Goal: Information Seeking & Learning: Learn about a topic

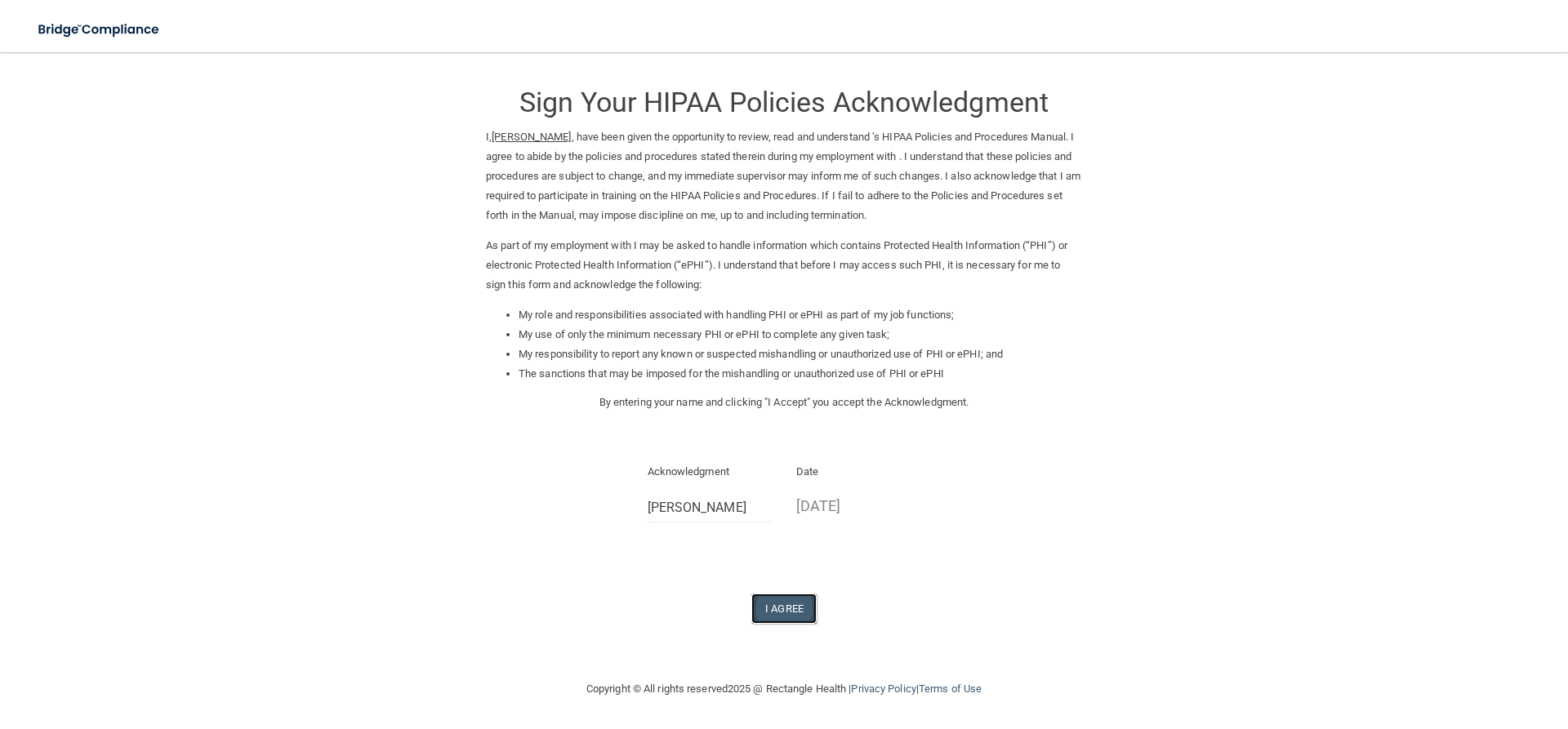
click at [788, 610] on button "I Agree" at bounding box center [784, 608] width 65 height 30
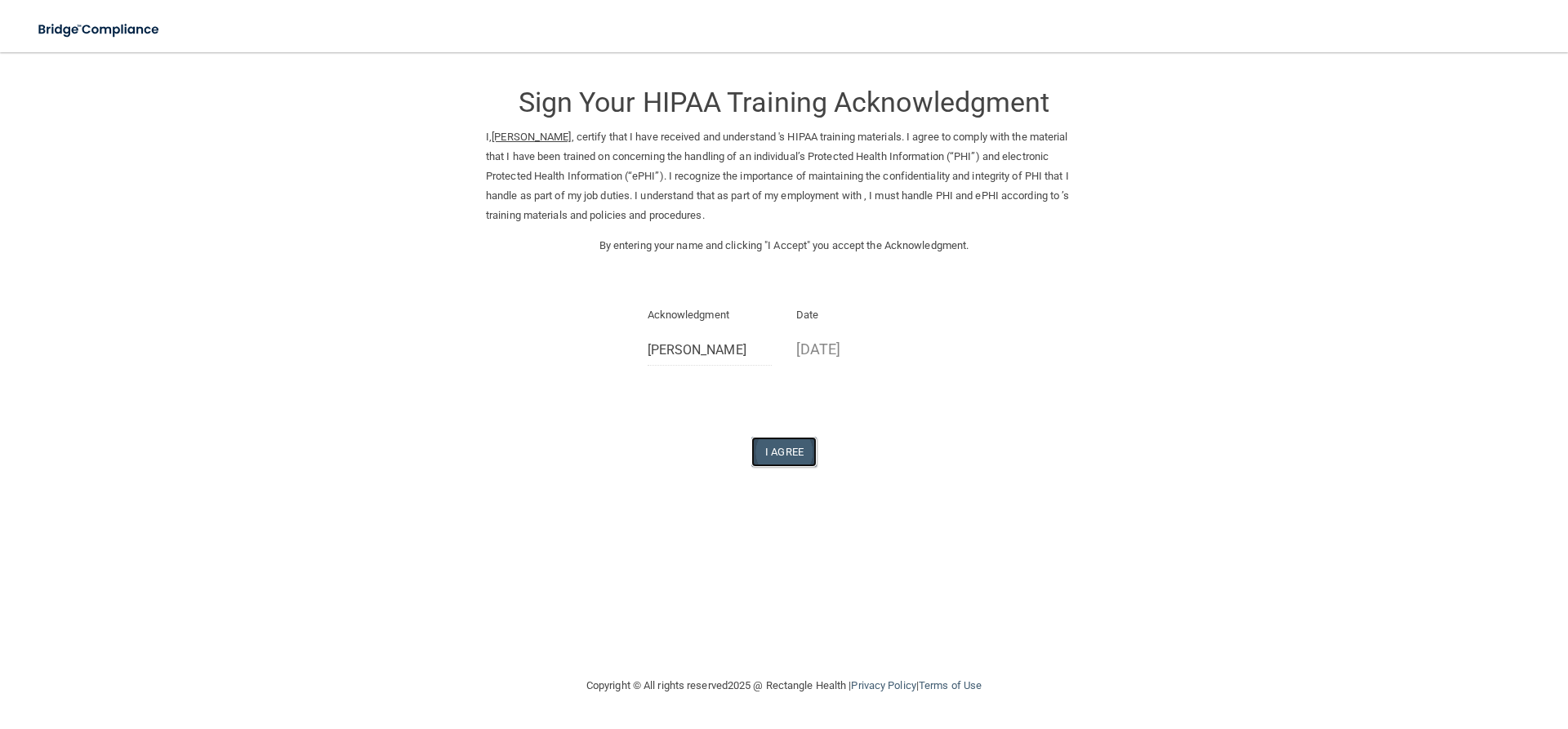
click at [780, 450] on button "I Agree" at bounding box center [784, 451] width 65 height 30
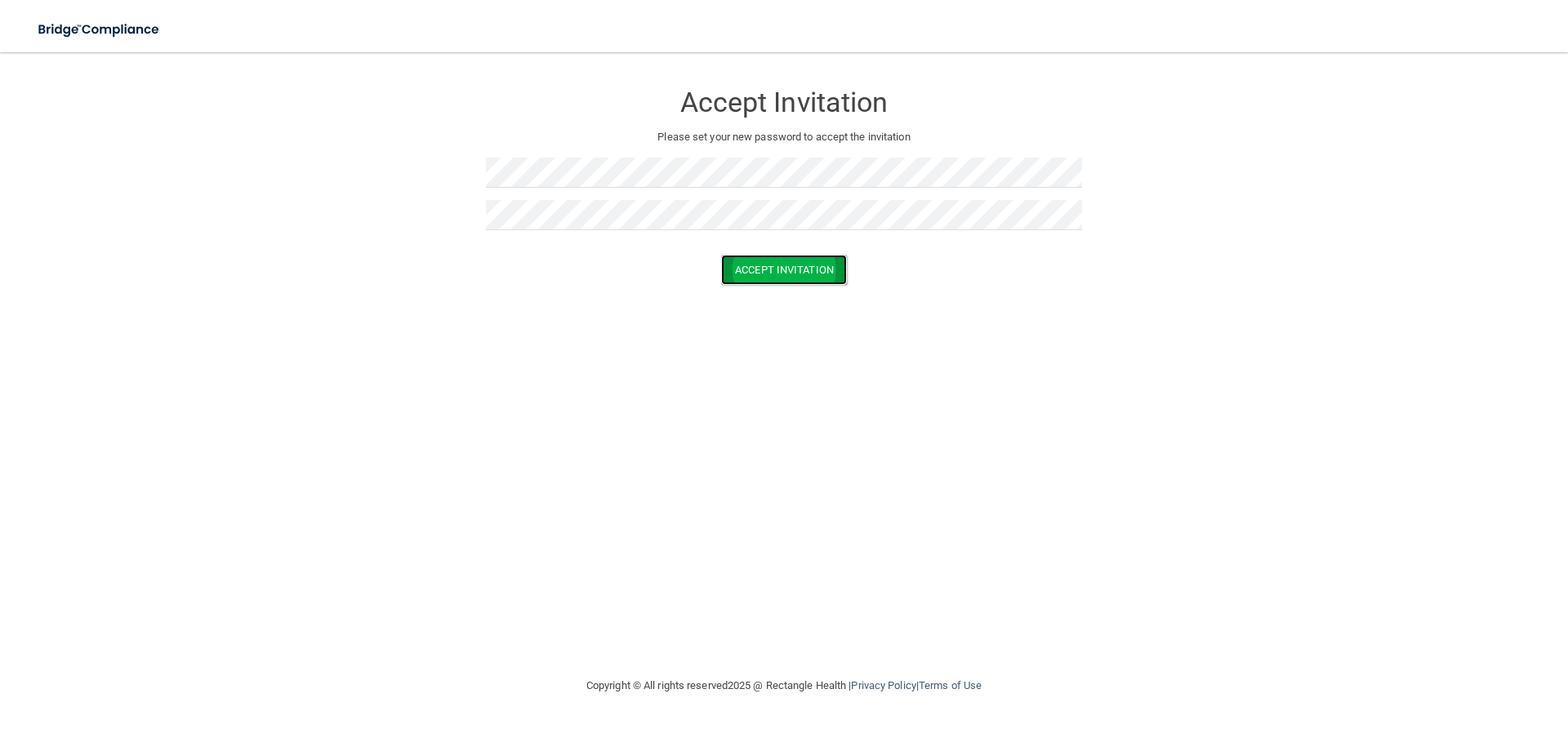
click at [778, 257] on button "Accept Invitation" at bounding box center [784, 269] width 126 height 30
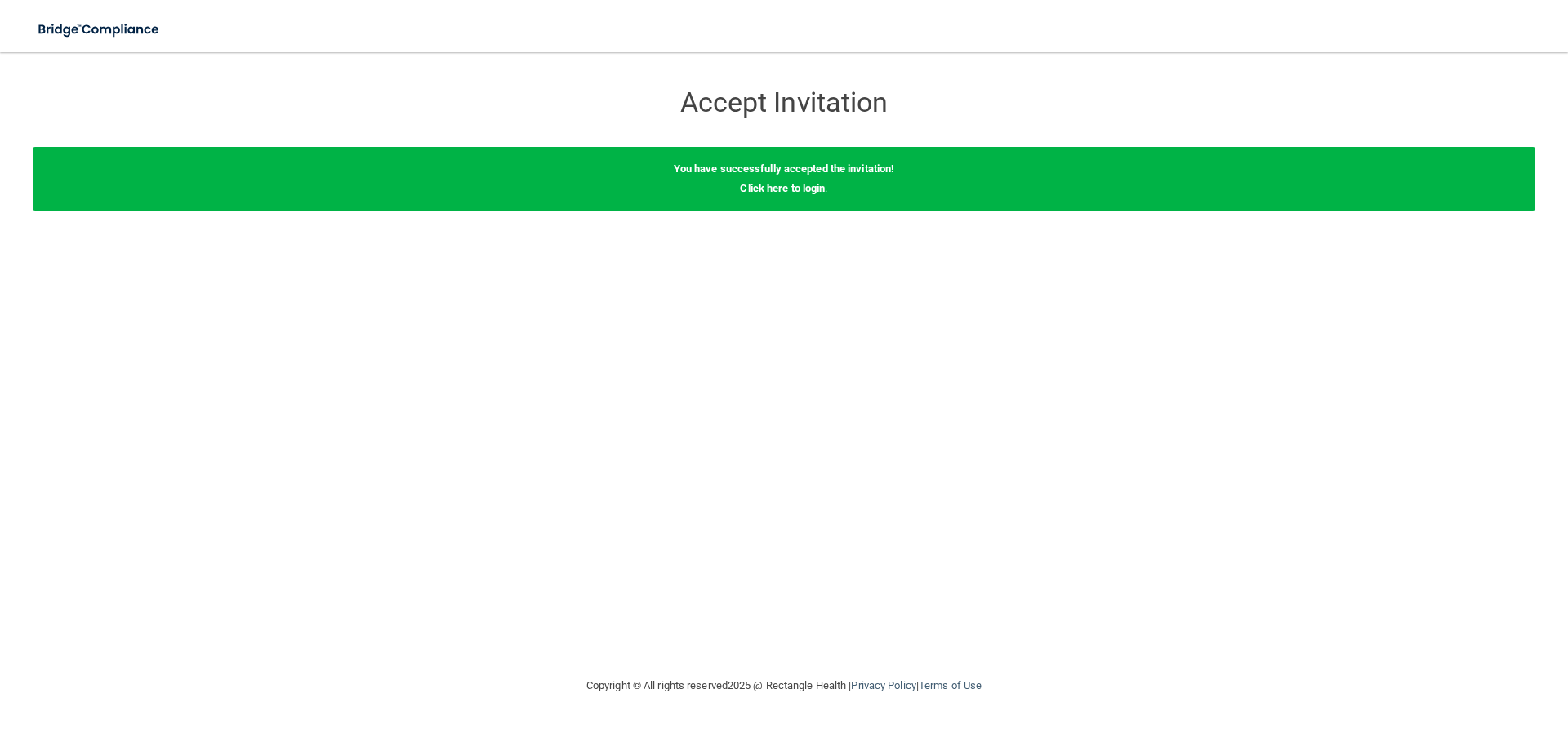
click at [798, 193] on link "Click here to login" at bounding box center [782, 188] width 85 height 12
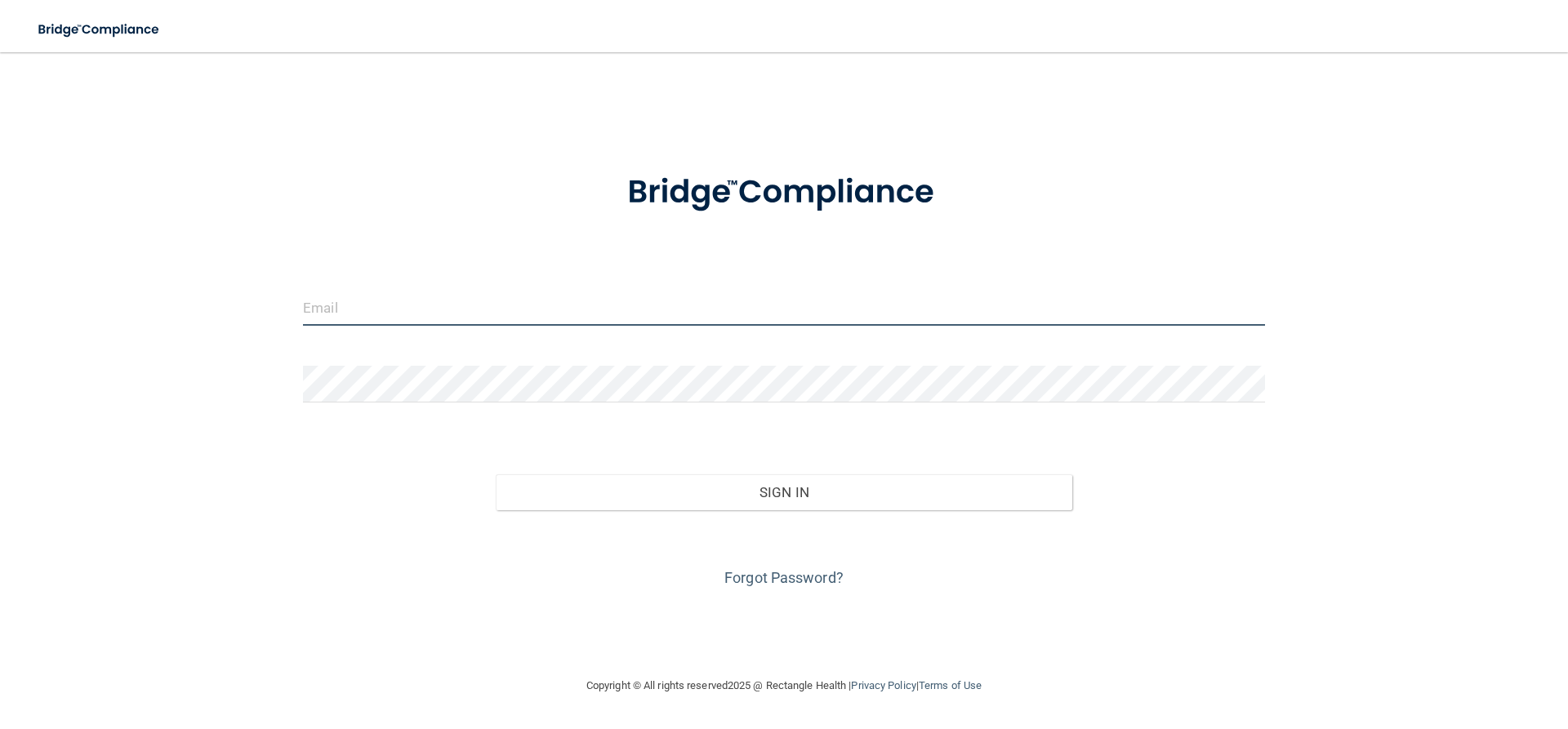
click at [402, 311] on input "email" at bounding box center [784, 307] width 962 height 37
paste input "[EMAIL_ADDRESS][DOMAIN_NAME]"
type input "[EMAIL_ADDRESS][DOMAIN_NAME]"
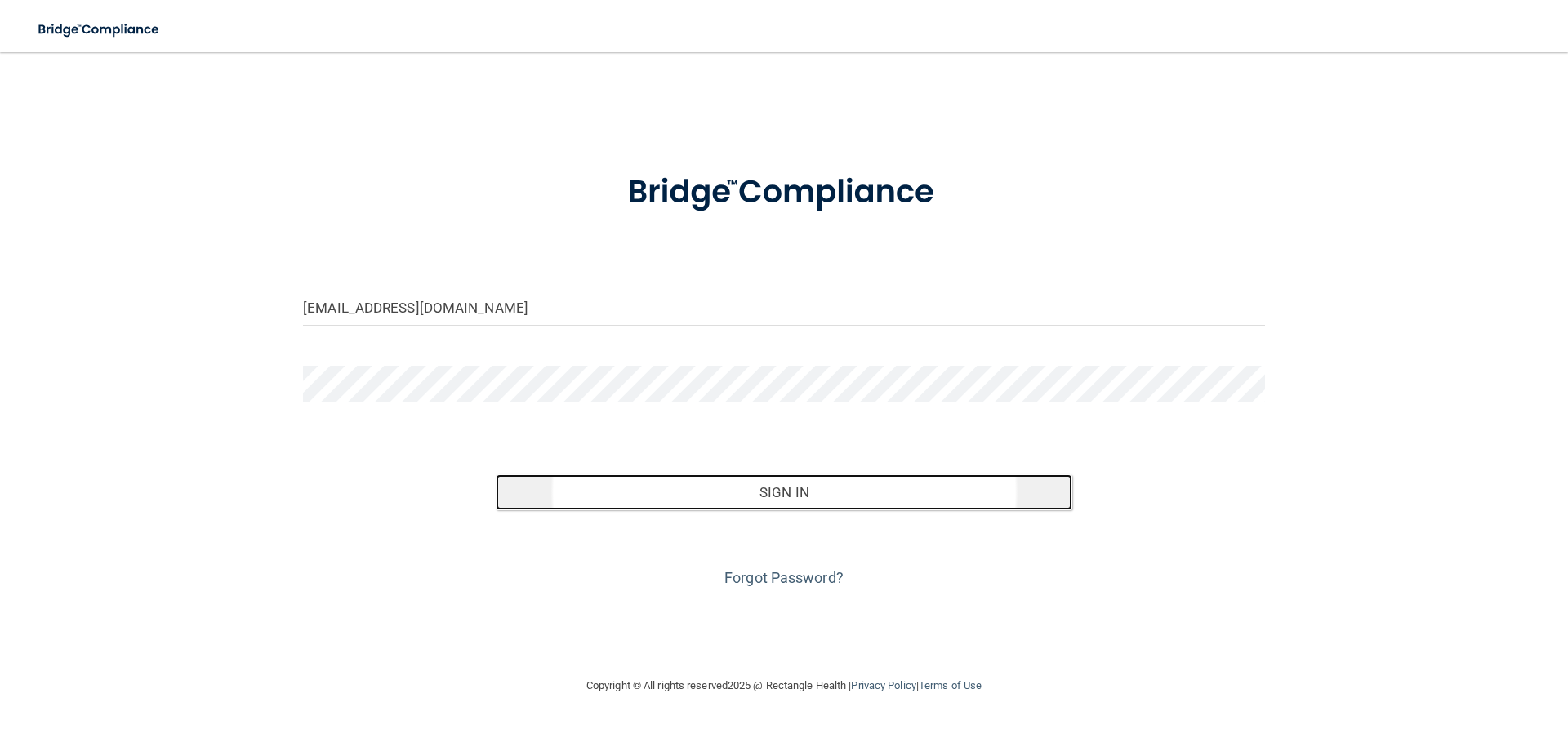
click at [824, 500] on button "Sign In" at bounding box center [784, 492] width 577 height 36
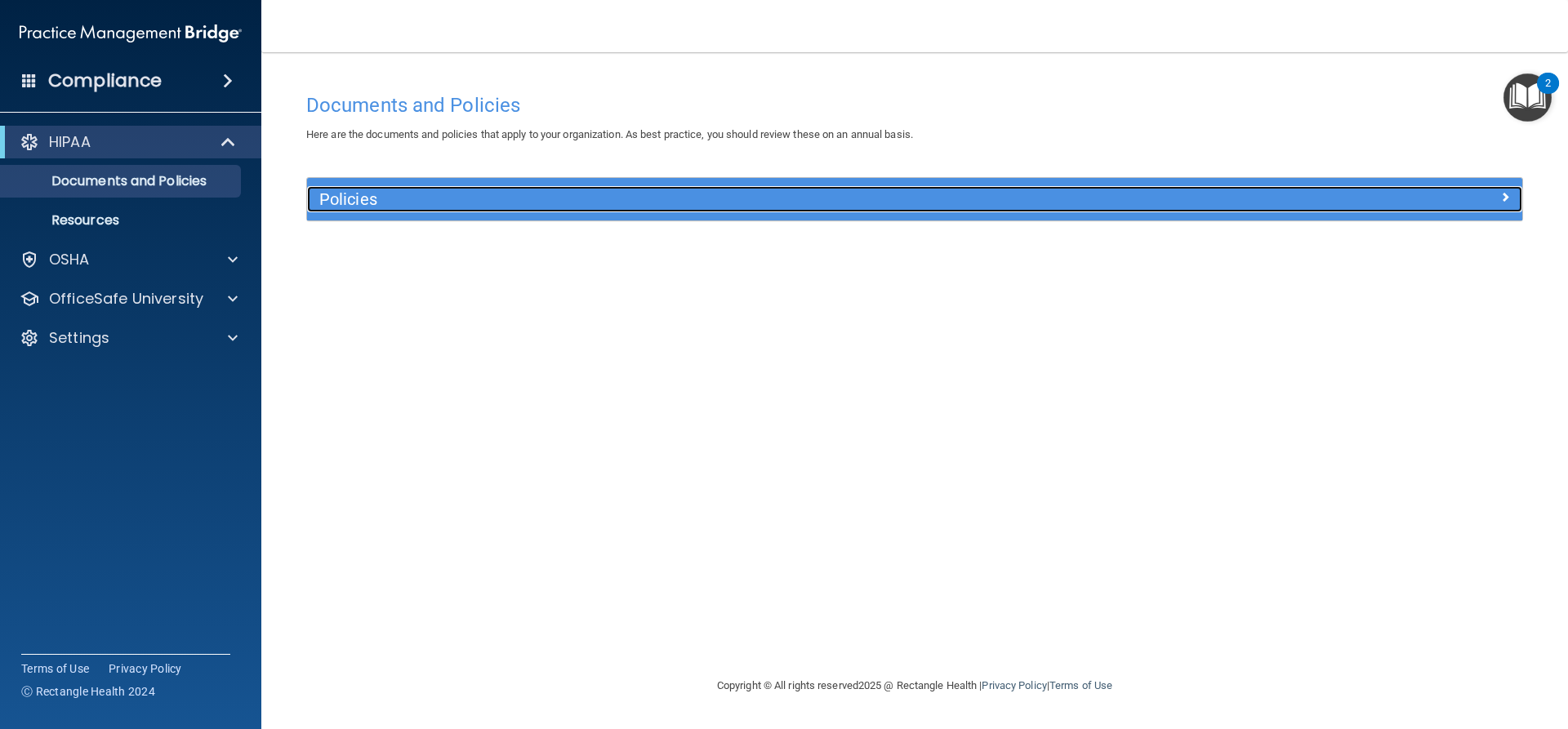
click at [550, 206] on h5 "Policies" at bounding box center [763, 199] width 887 height 18
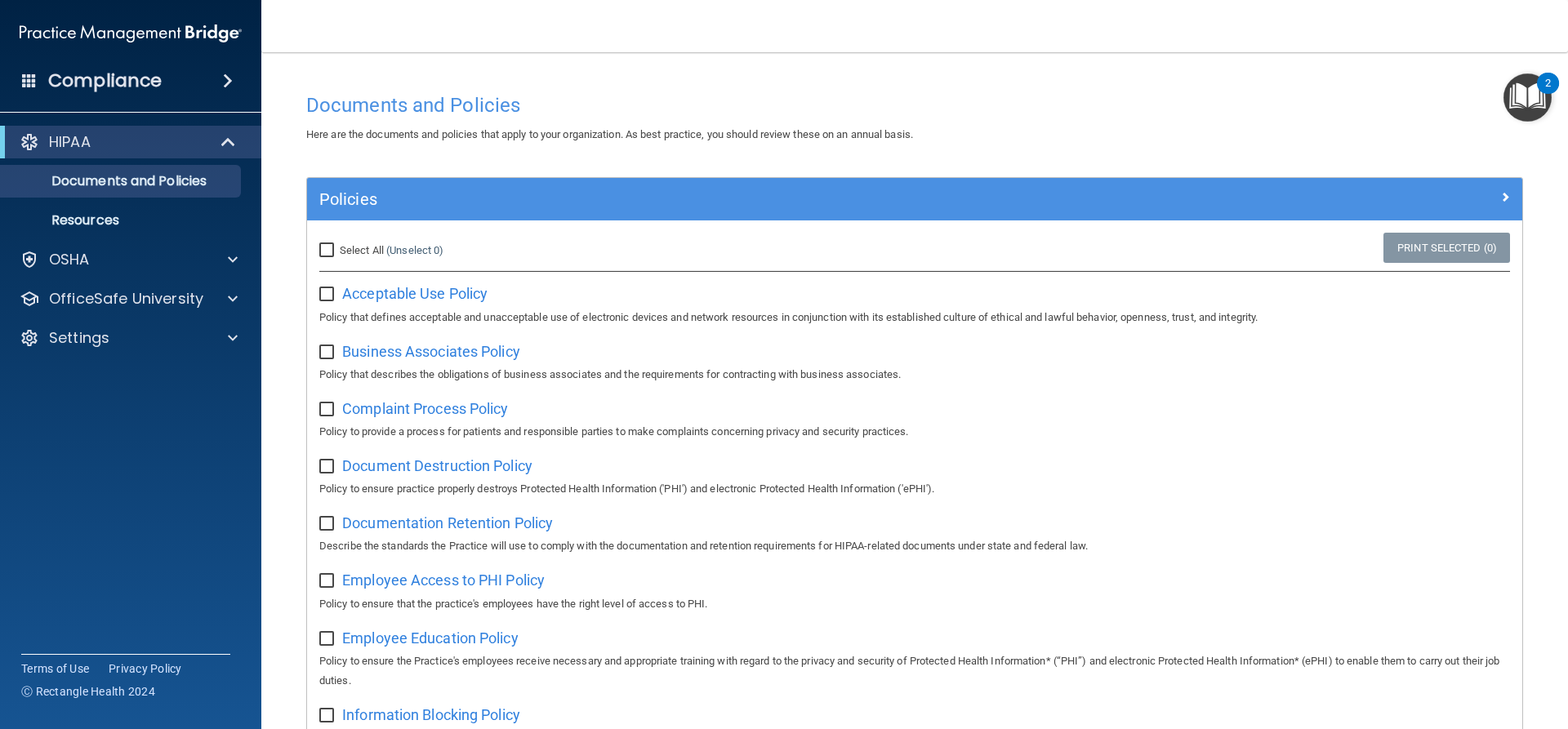
click at [331, 247] on input "Select All (Unselect 0) Unselect All" at bounding box center [329, 250] width 19 height 13
checkbox input "true"
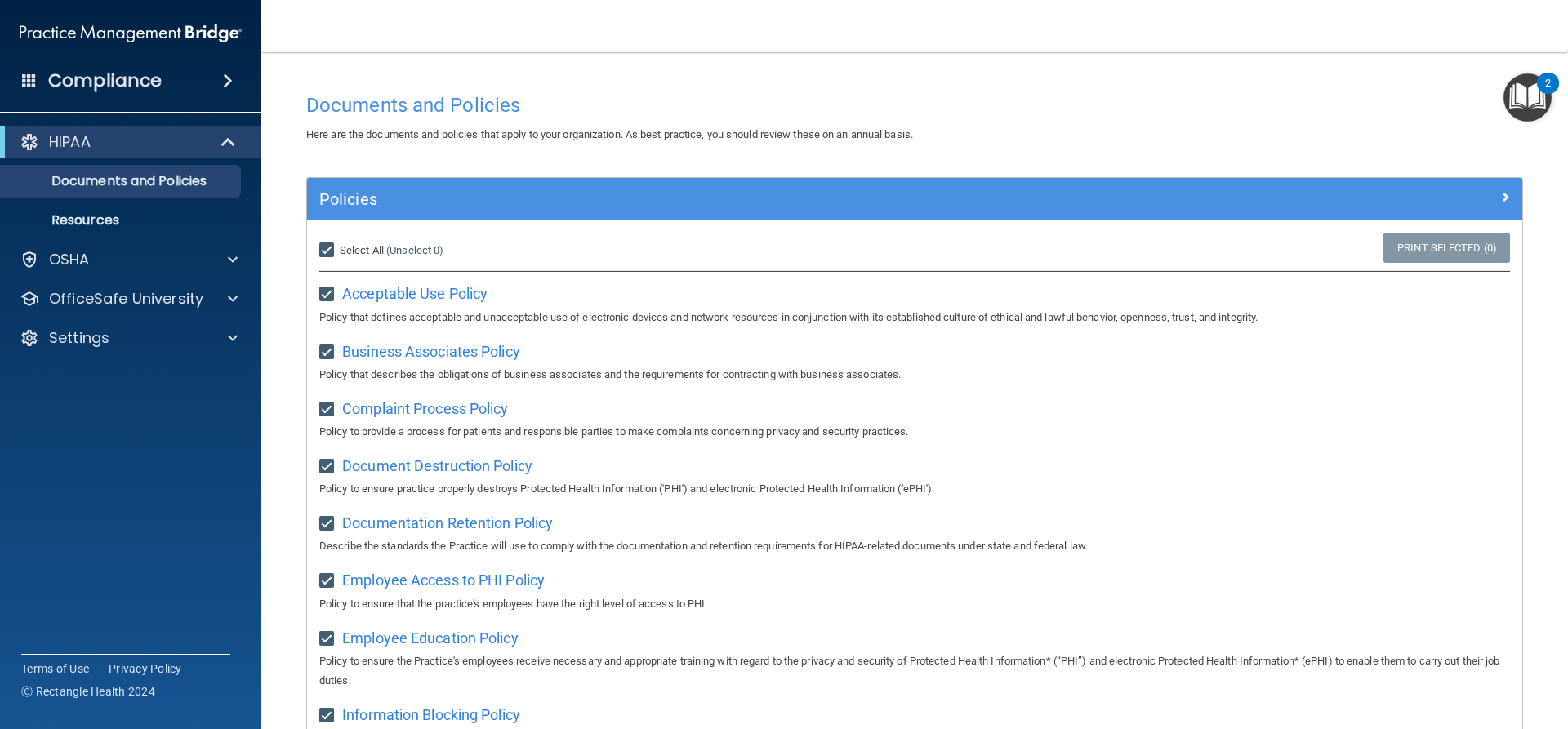
checkbox input "true"
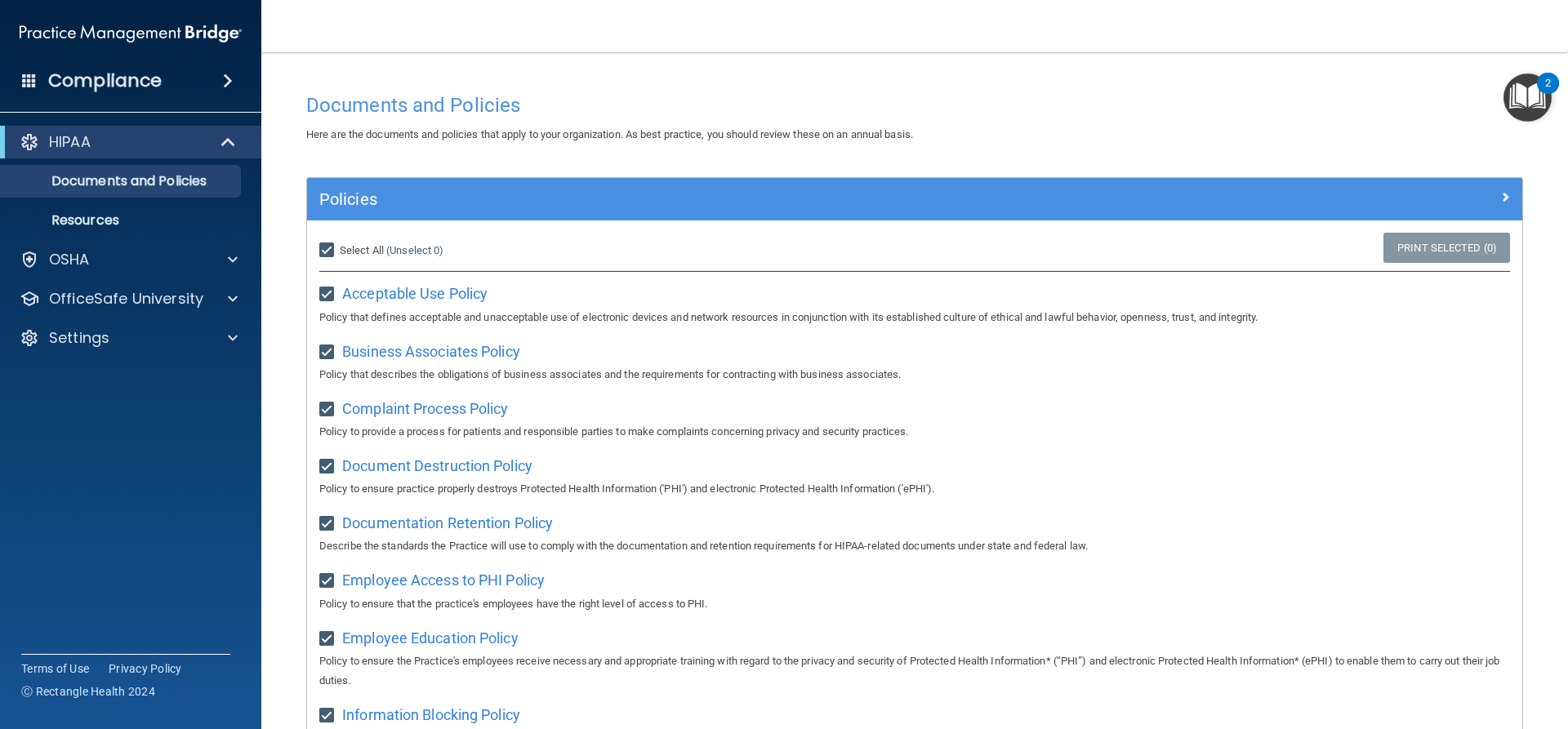
checkbox input "true"
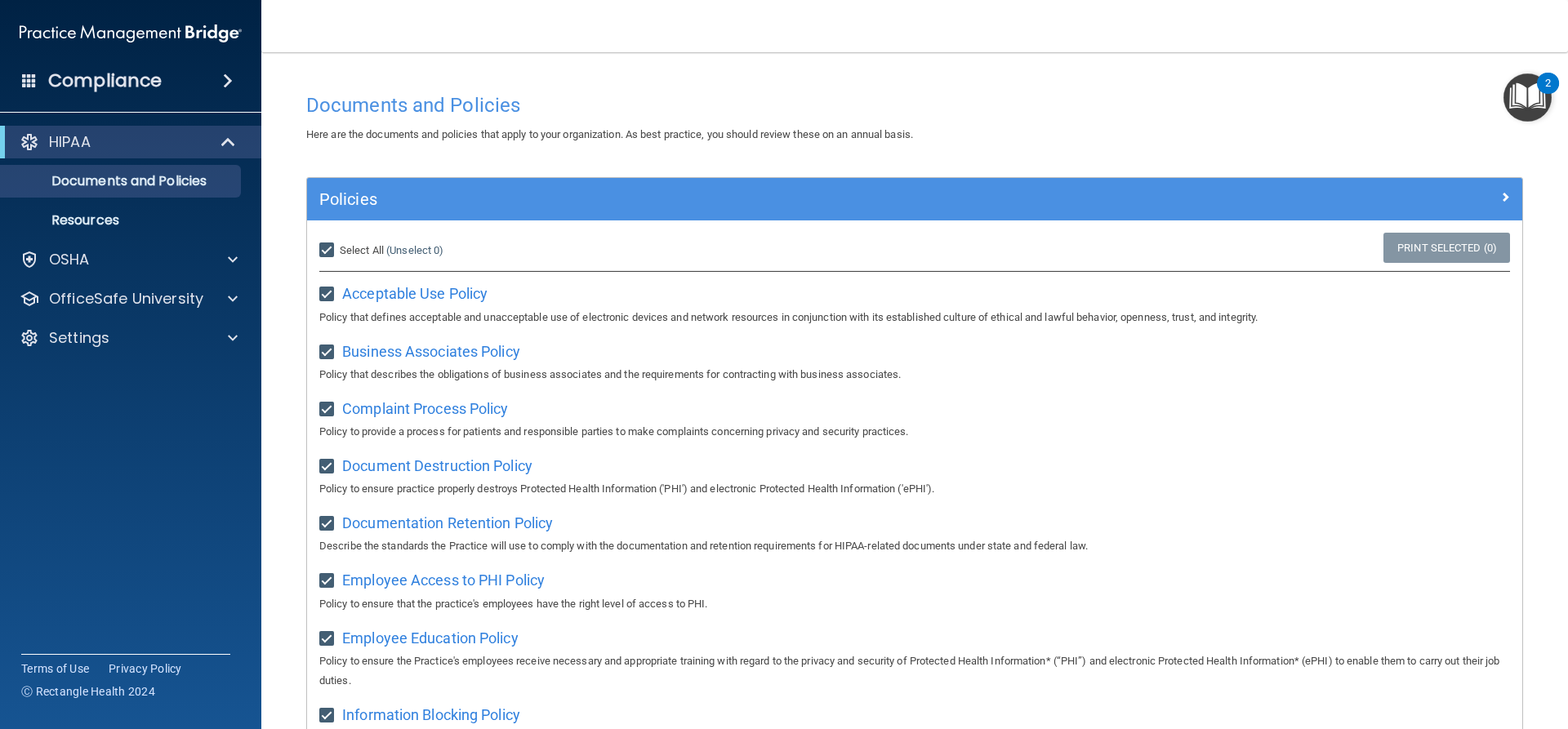
checkbox input "true"
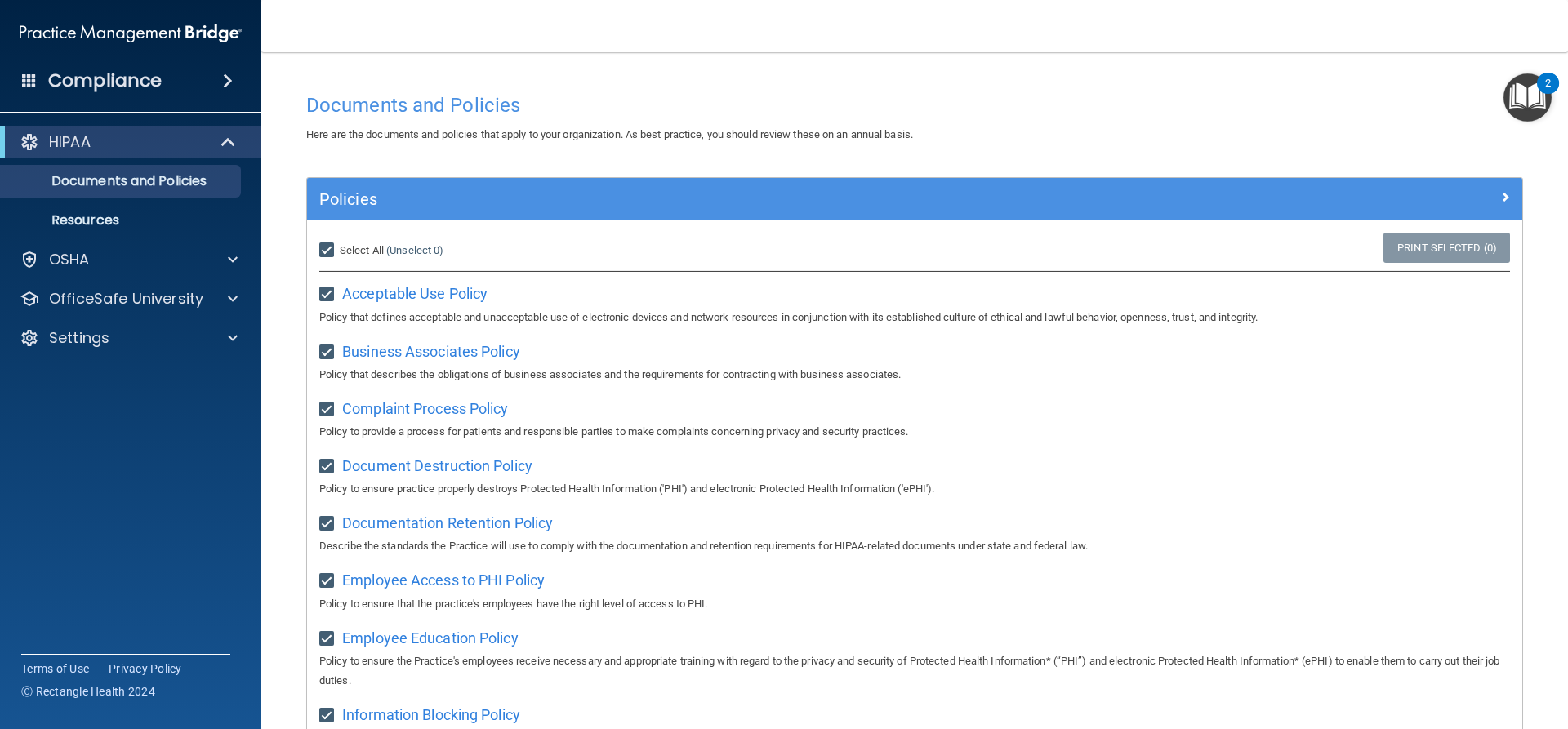
checkbox input "true"
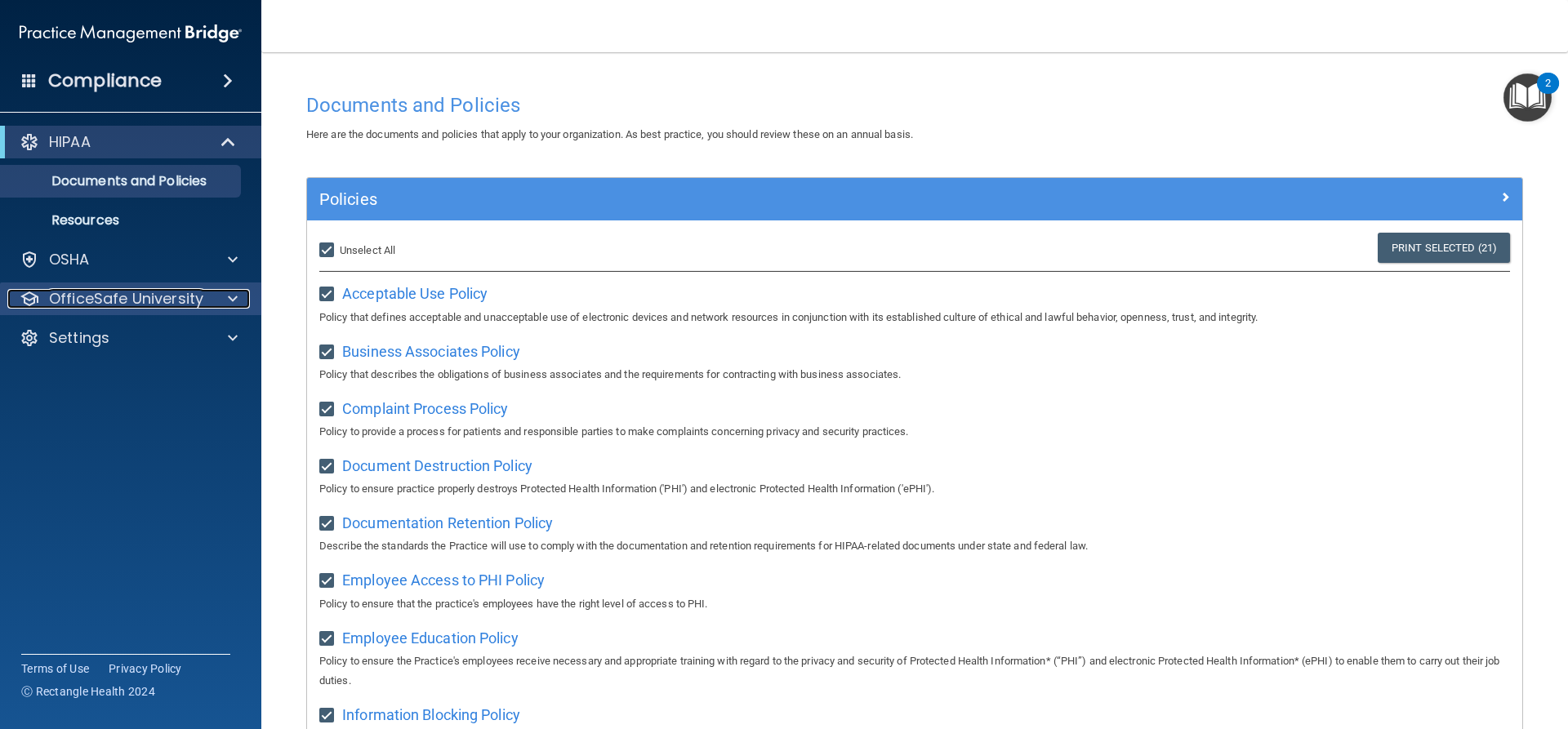
click at [229, 300] on span at bounding box center [232, 299] width 9 height 20
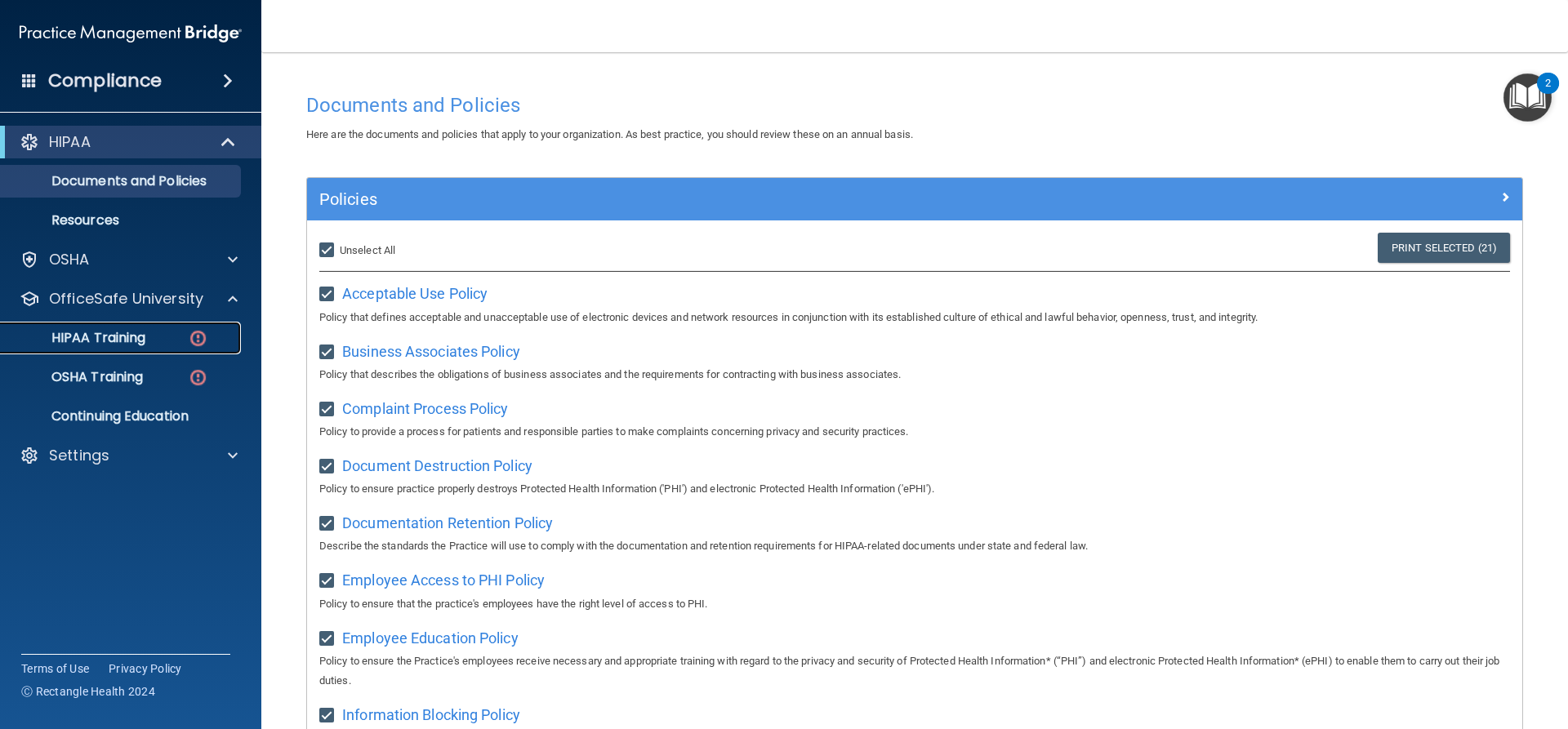
click at [92, 343] on p "HIPAA Training" at bounding box center [77, 337] width 134 height 16
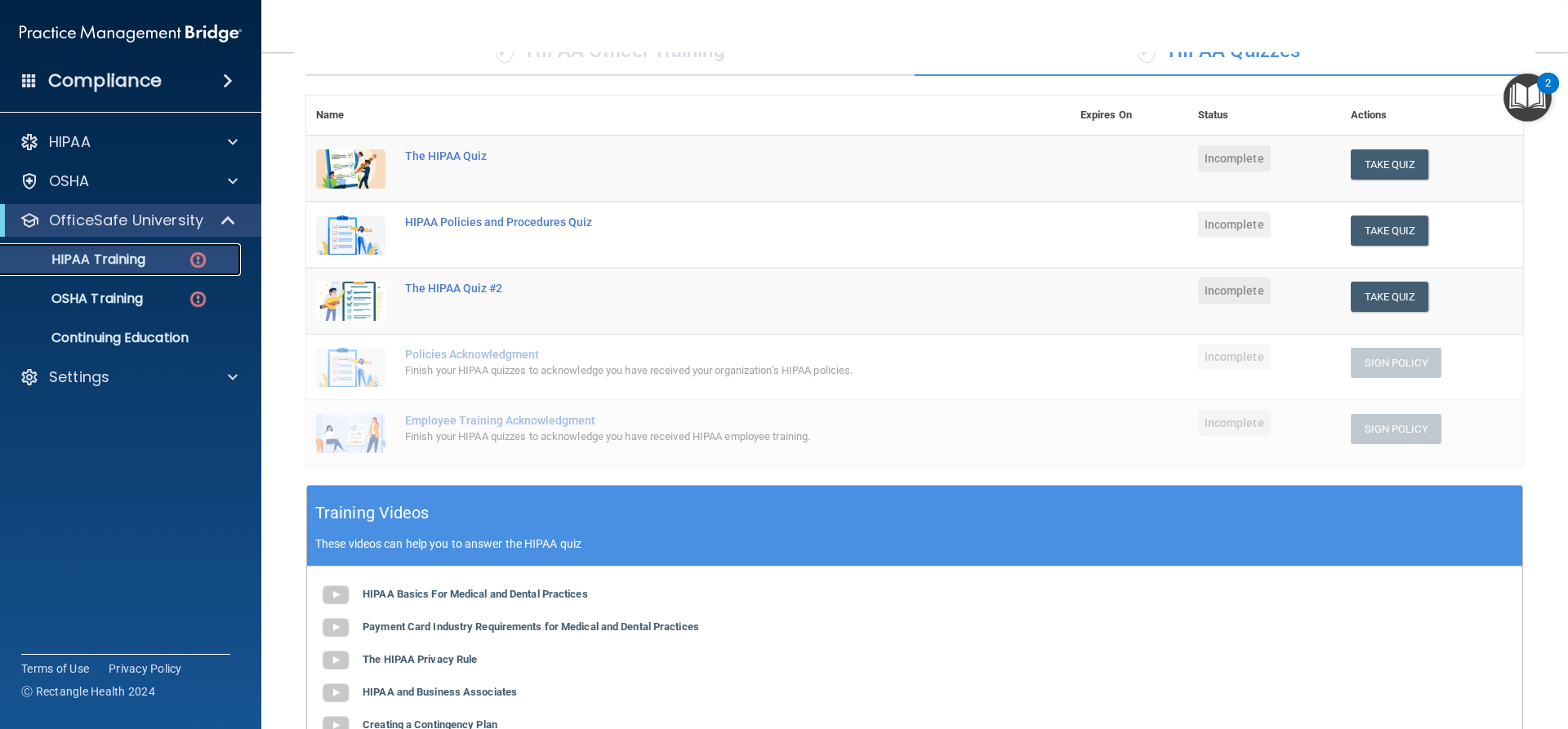
scroll to position [88, 0]
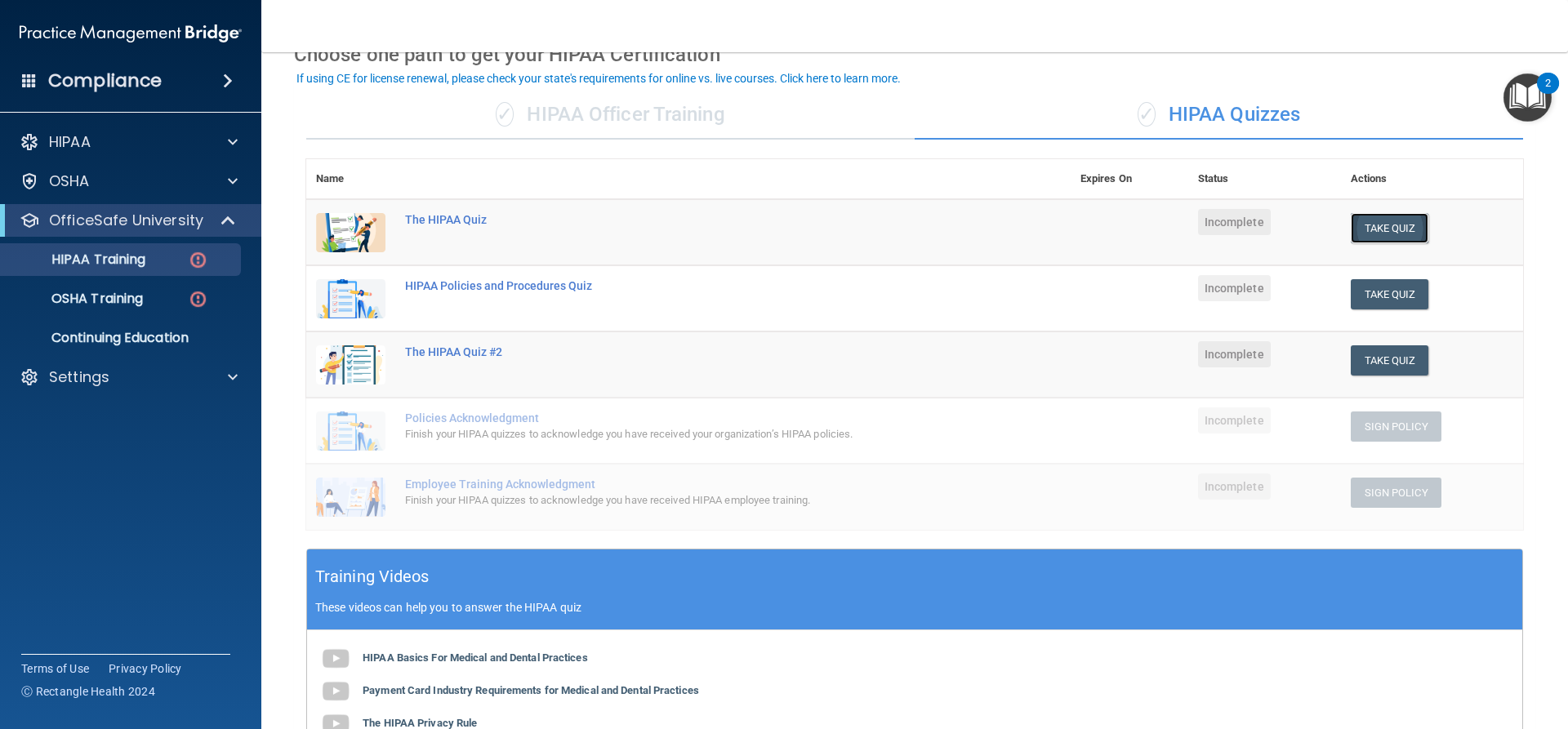
click at [1388, 223] on button "Take Quiz" at bounding box center [1390, 228] width 78 height 30
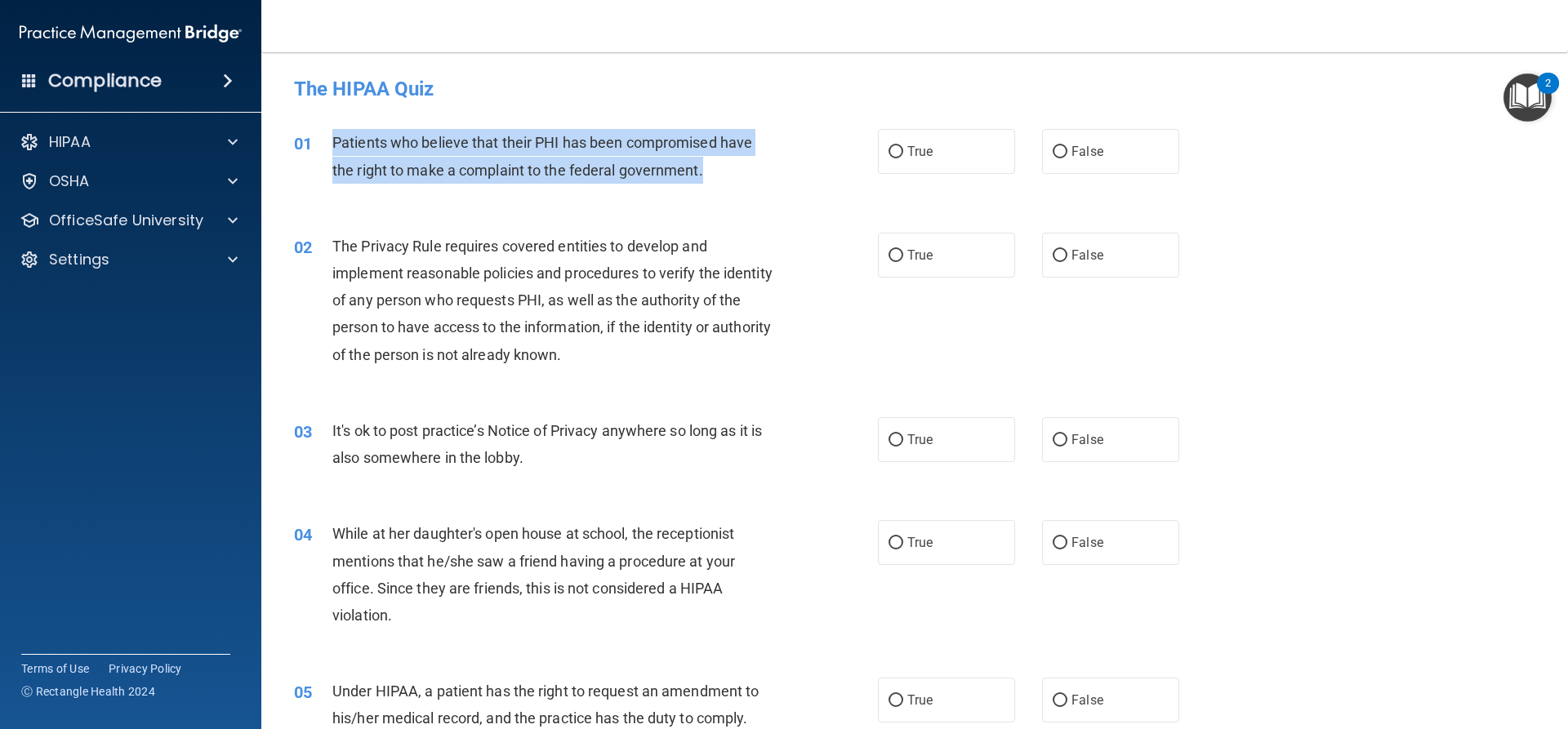
drag, startPoint x: 332, startPoint y: 138, endPoint x: 767, endPoint y: 157, distance: 435.4
click at [767, 157] on div "Patients who believe that their PHI has been compromised have the right to make…" at bounding box center [561, 156] width 456 height 54
copy span "Patients who believe that their PHI has been compromised have the right to make…"
click at [889, 149] on input "True" at bounding box center [896, 152] width 15 height 12
radio input "true"
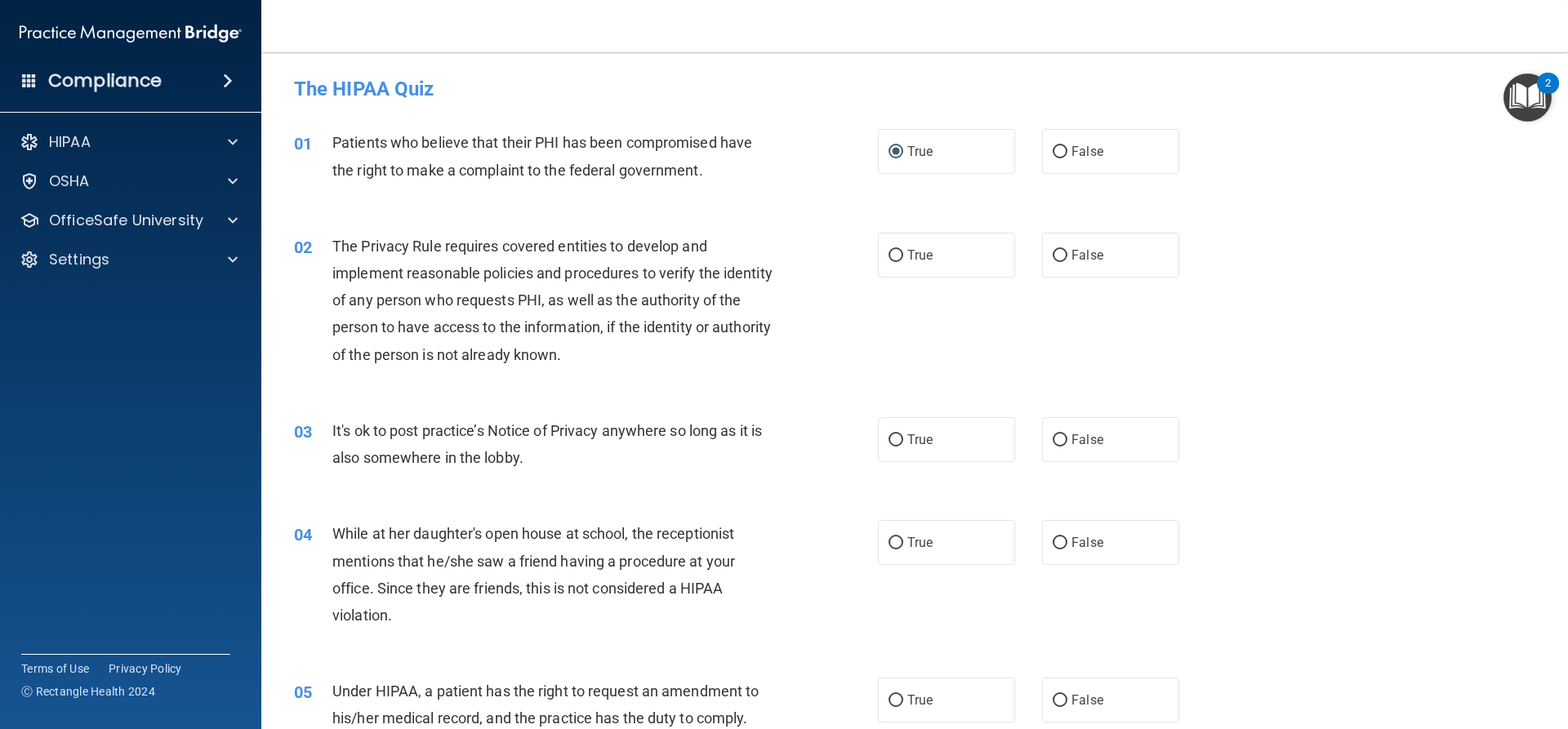
click at [865, 324] on div "02 The Privacy Rule requires covered entities to develop and implement reasonab…" at bounding box center [586, 304] width 633 height 144
click at [890, 256] on input "True" at bounding box center [896, 256] width 15 height 12
radio input "true"
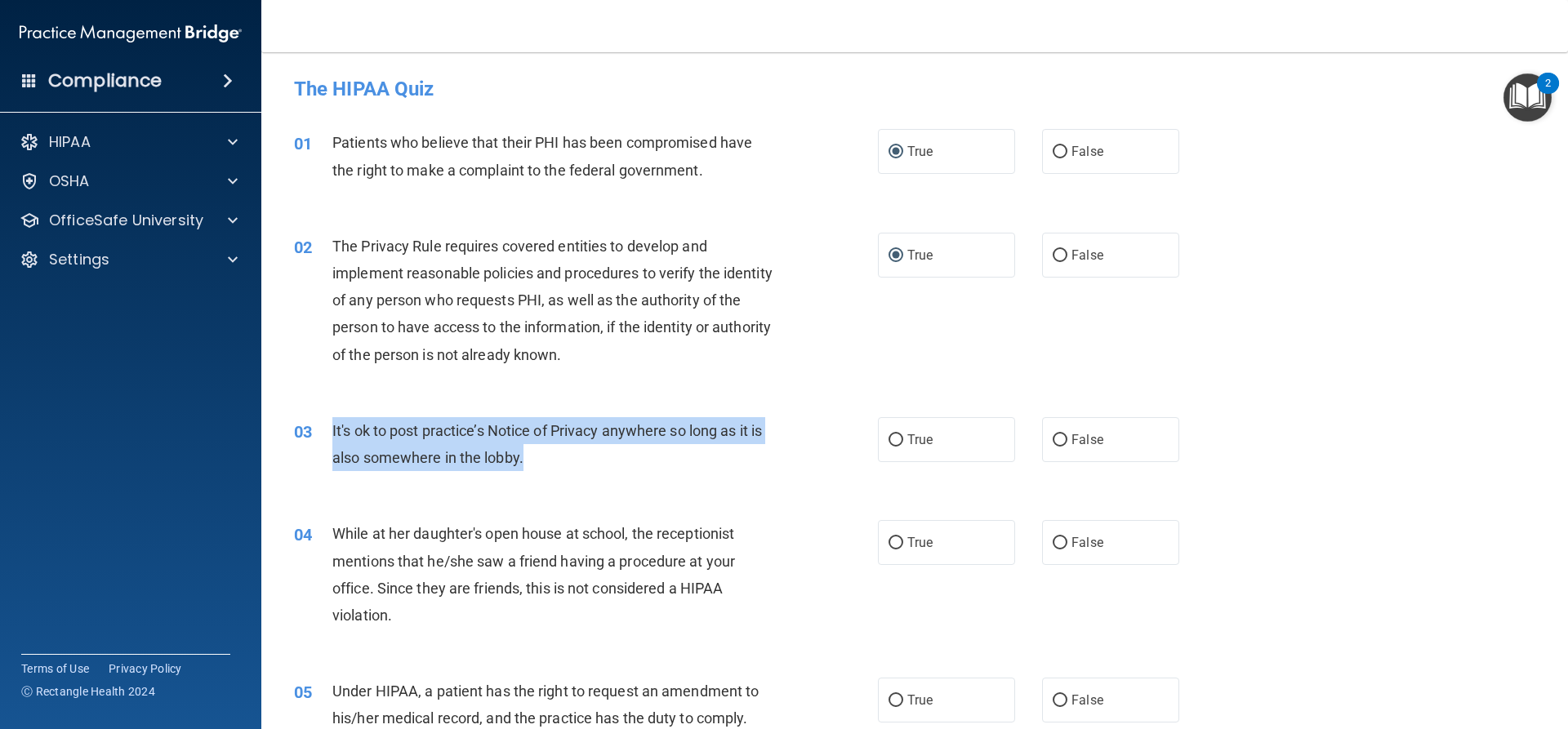
drag, startPoint x: 530, startPoint y: 458, endPoint x: 332, endPoint y: 435, distance: 199.3
click at [332, 435] on div "It's ok to post practice’s Notice of Privacy anywhere so long as it is also som…" at bounding box center [561, 444] width 456 height 54
copy span "It's ok to post practice’s Notice of Privacy anywhere so long as it is also som…"
click at [1057, 438] on input "False" at bounding box center [1059, 441] width 15 height 12
radio input "true"
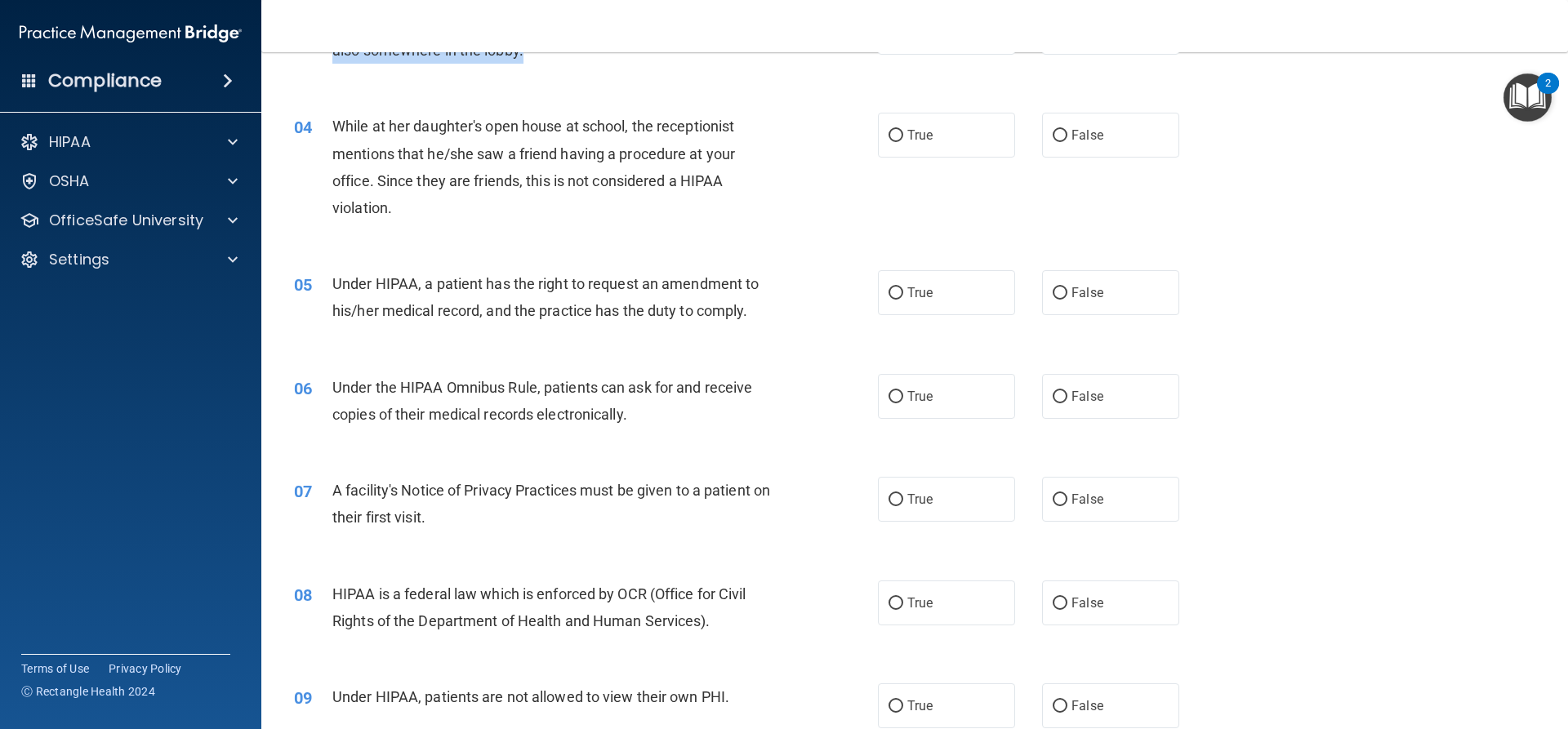
scroll to position [408, 0]
click at [525, 214] on div "While at her daughter's open house at school, the receptionist mentions that he…" at bounding box center [561, 166] width 456 height 108
click at [1052, 133] on input "False" at bounding box center [1059, 135] width 15 height 12
radio input "true"
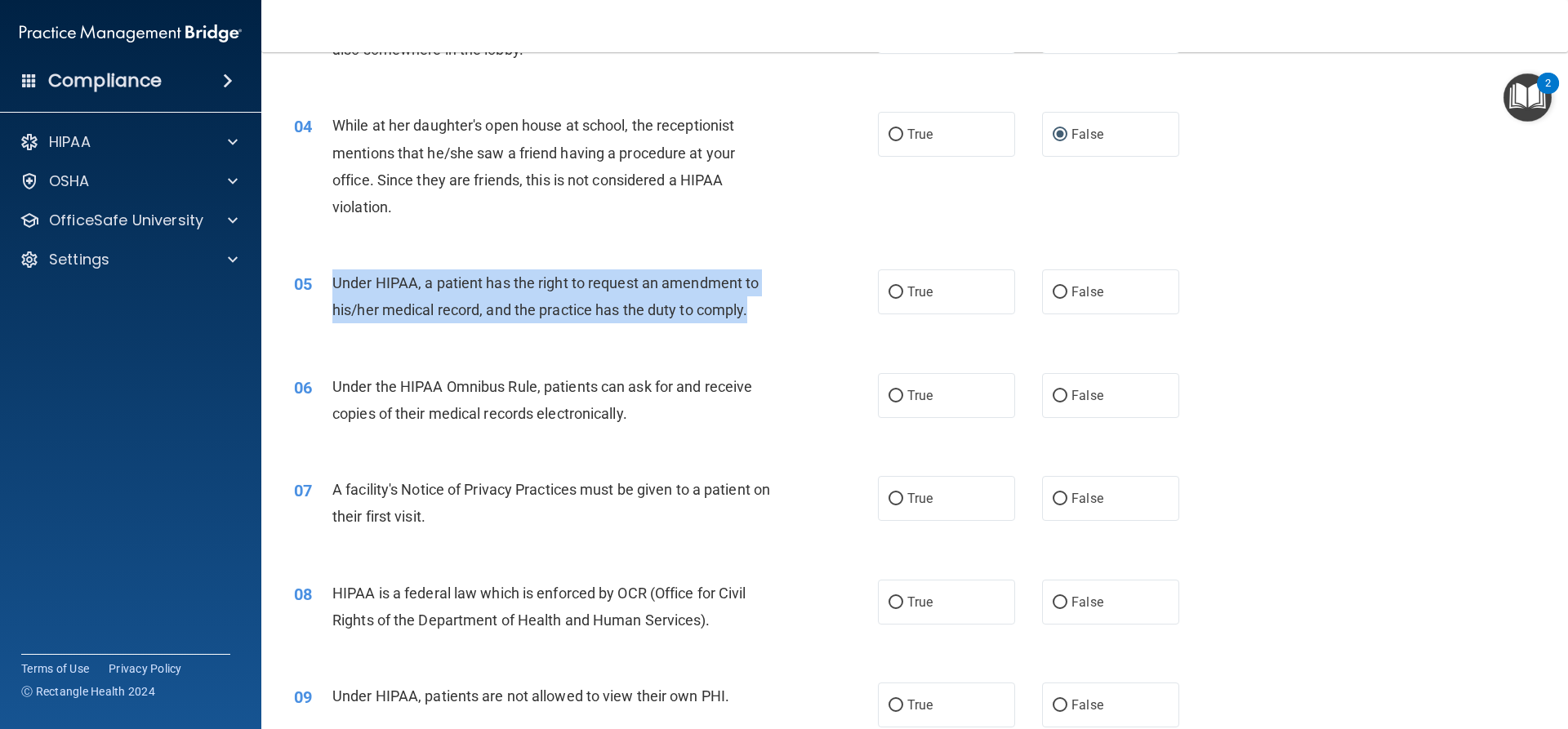
drag, startPoint x: 750, startPoint y: 309, endPoint x: 335, endPoint y: 276, distance: 416.3
click at [335, 276] on span "Under HIPAA, a patient has the right to request an amendment to his/her medical…" at bounding box center [545, 296] width 426 height 44
copy span "Under HIPAA, a patient has the right to request an amendment to his/her medical…"
click at [1052, 294] on input "False" at bounding box center [1059, 293] width 15 height 12
radio input "true"
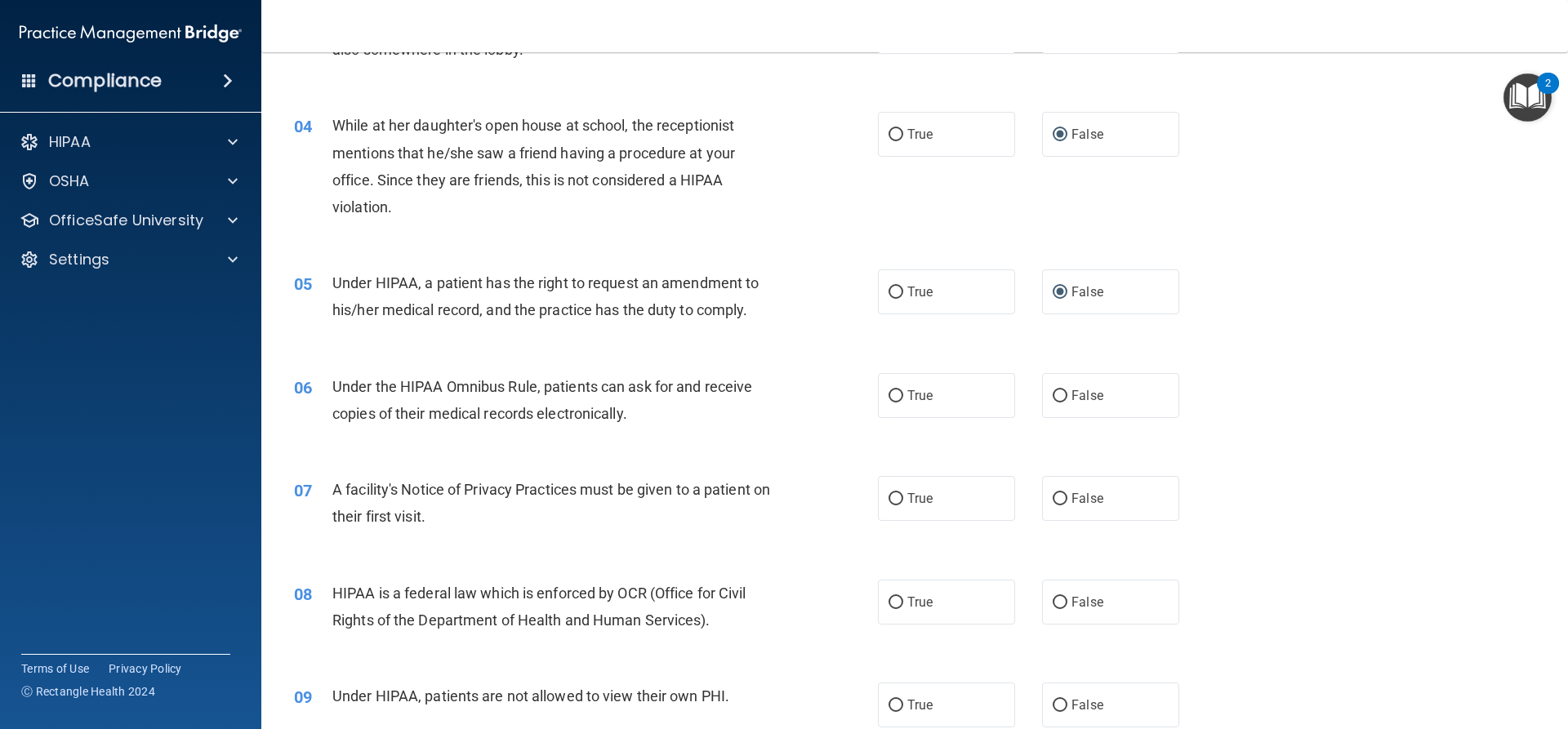
click at [671, 414] on div "Under the HIPAA Omnibus Rule, patients can ask for and receive copies of their …" at bounding box center [561, 399] width 456 height 54
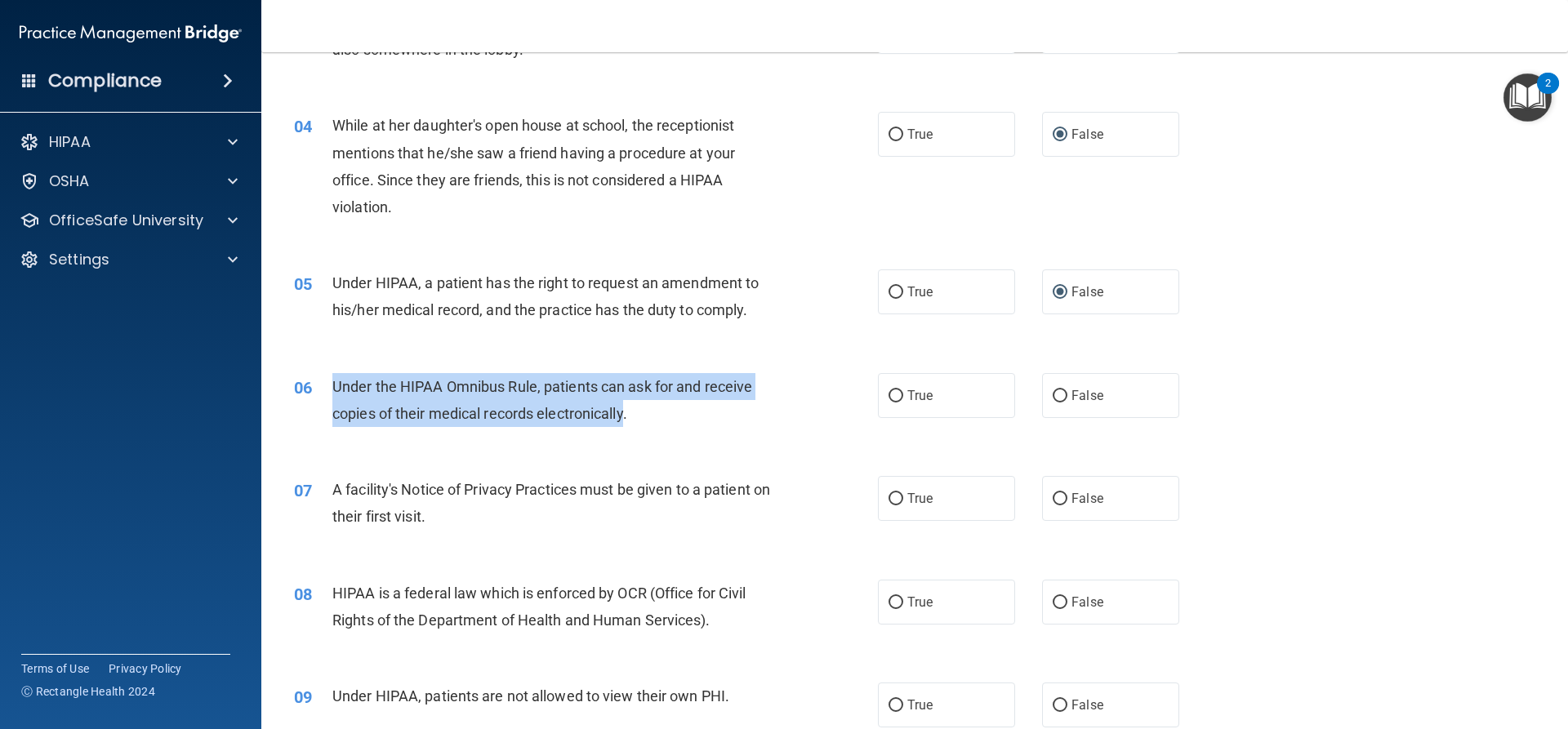
drag, startPoint x: 626, startPoint y: 416, endPoint x: 319, endPoint y: 387, distance: 308.4
click at [319, 387] on div "06 Under the HIPAA Omnibus Rule, patients can ask for and receive copies of the…" at bounding box center [586, 404] width 633 height 62
copy div "Under the HIPAA Omnibus Rule, patients can ask for and receive copies of their …"
click at [893, 392] on input "True" at bounding box center [896, 396] width 15 height 12
radio input "true"
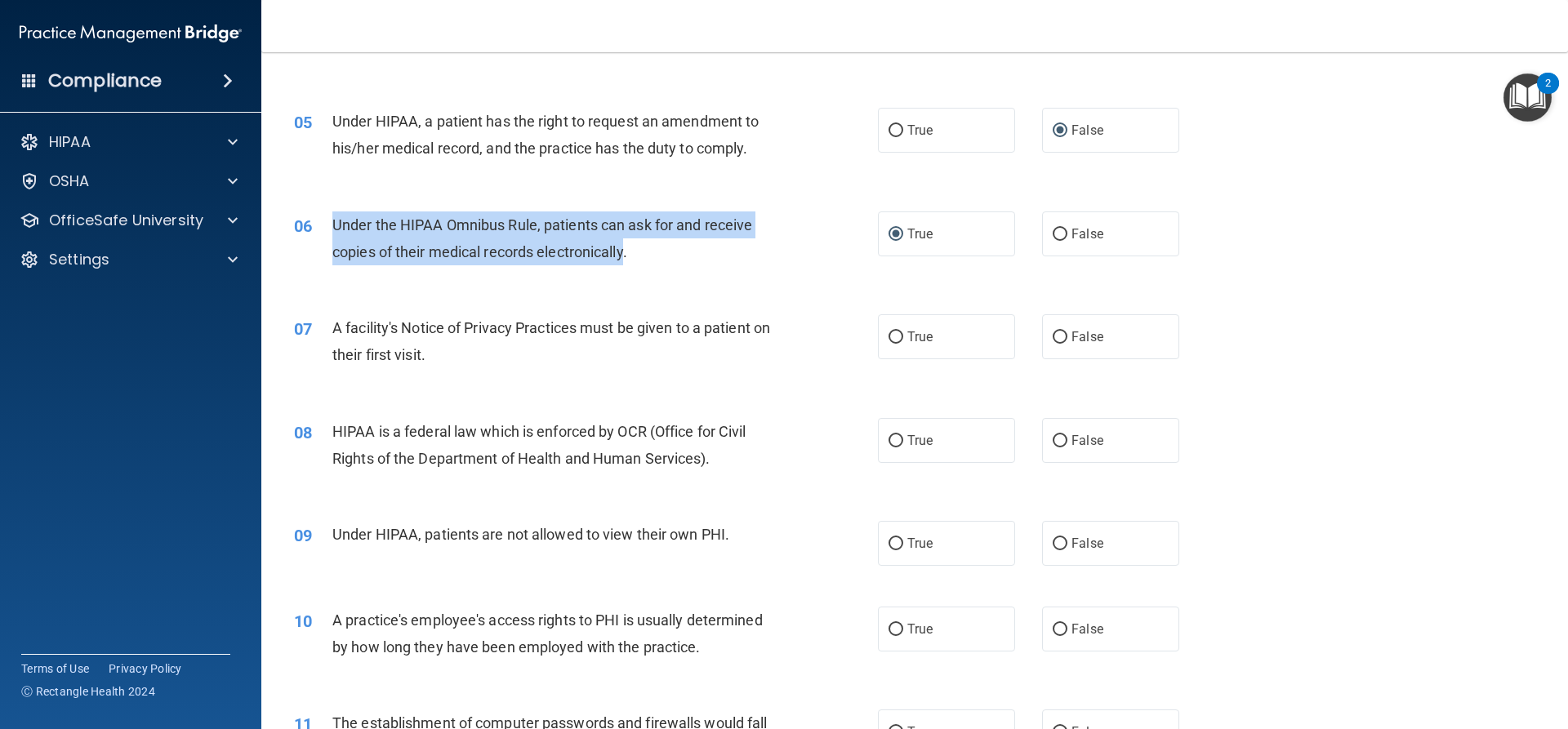
scroll to position [571, 0]
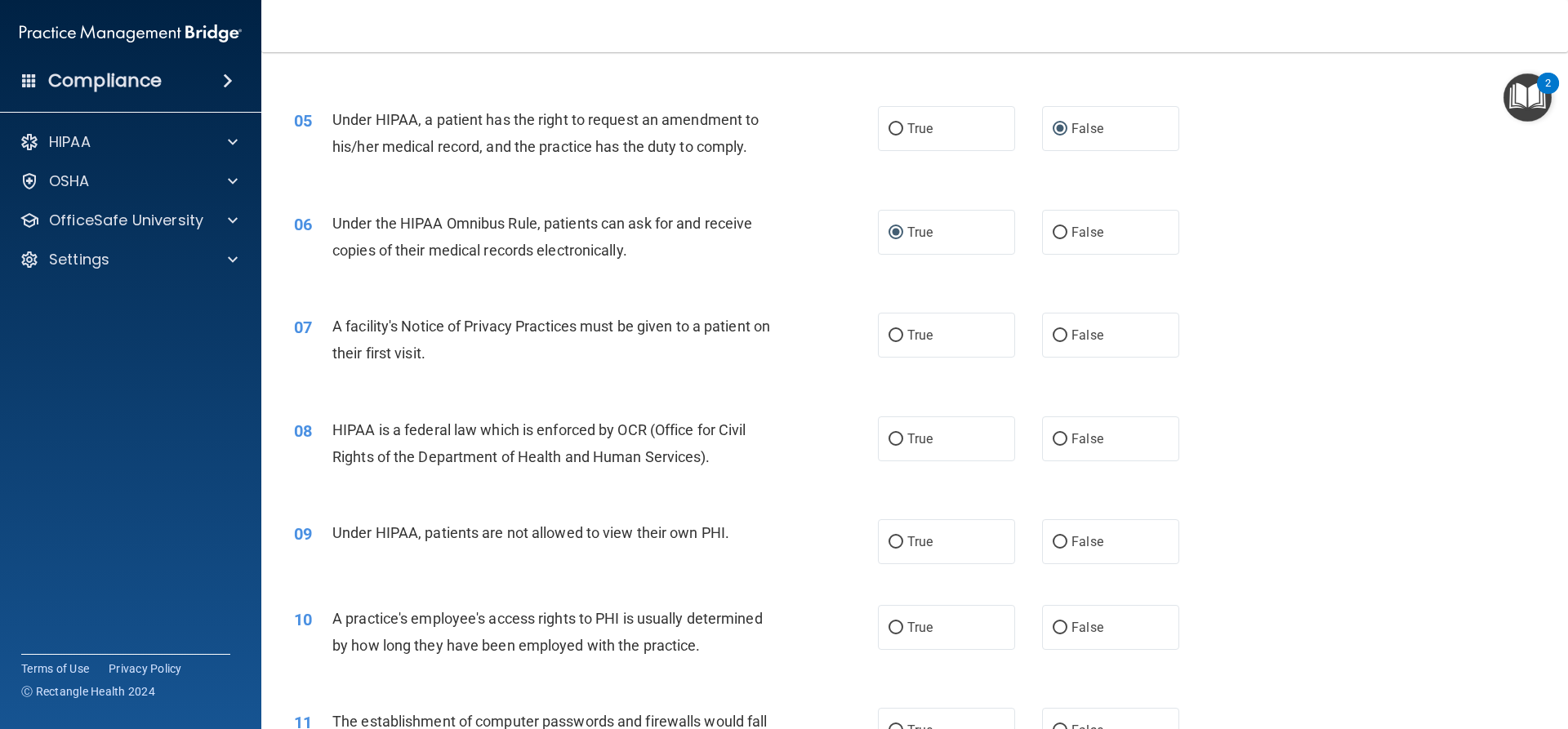
click at [487, 342] on div "A facility's Notice of Privacy Practices must be given to a patient on their fi…" at bounding box center [561, 339] width 456 height 54
click at [889, 334] on input "True" at bounding box center [896, 336] width 15 height 12
radio input "true"
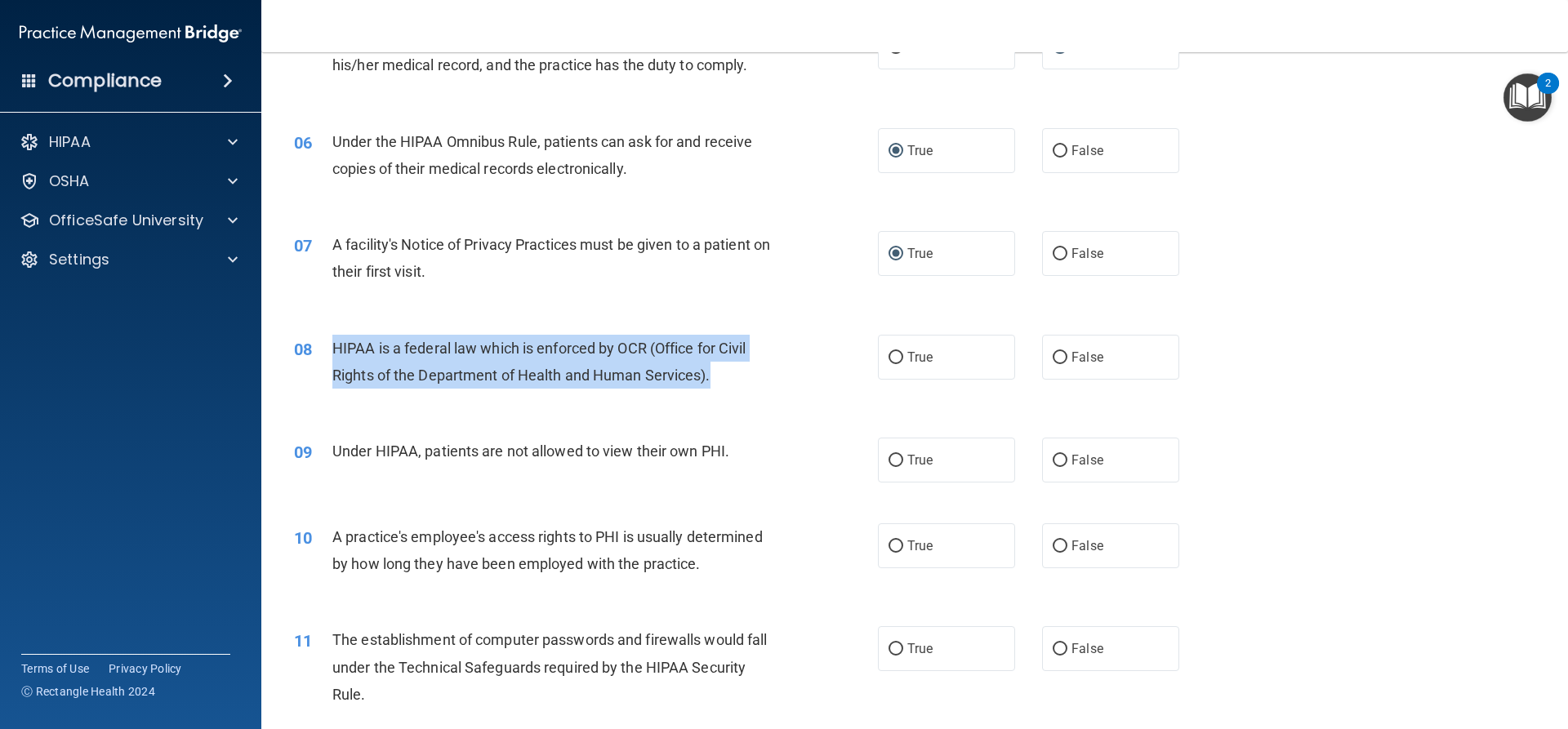
drag, startPoint x: 719, startPoint y: 374, endPoint x: 318, endPoint y: 354, distance: 401.5
click at [317, 354] on div "08 HIPAA is a federal law which is enforced by OCR (Office for Civil Rights of …" at bounding box center [586, 366] width 633 height 62
copy div "HIPAA is a federal law which is enforced by OCR (Office for Civil Rights of the…"
click at [893, 355] on input "True" at bounding box center [896, 358] width 15 height 12
radio input "true"
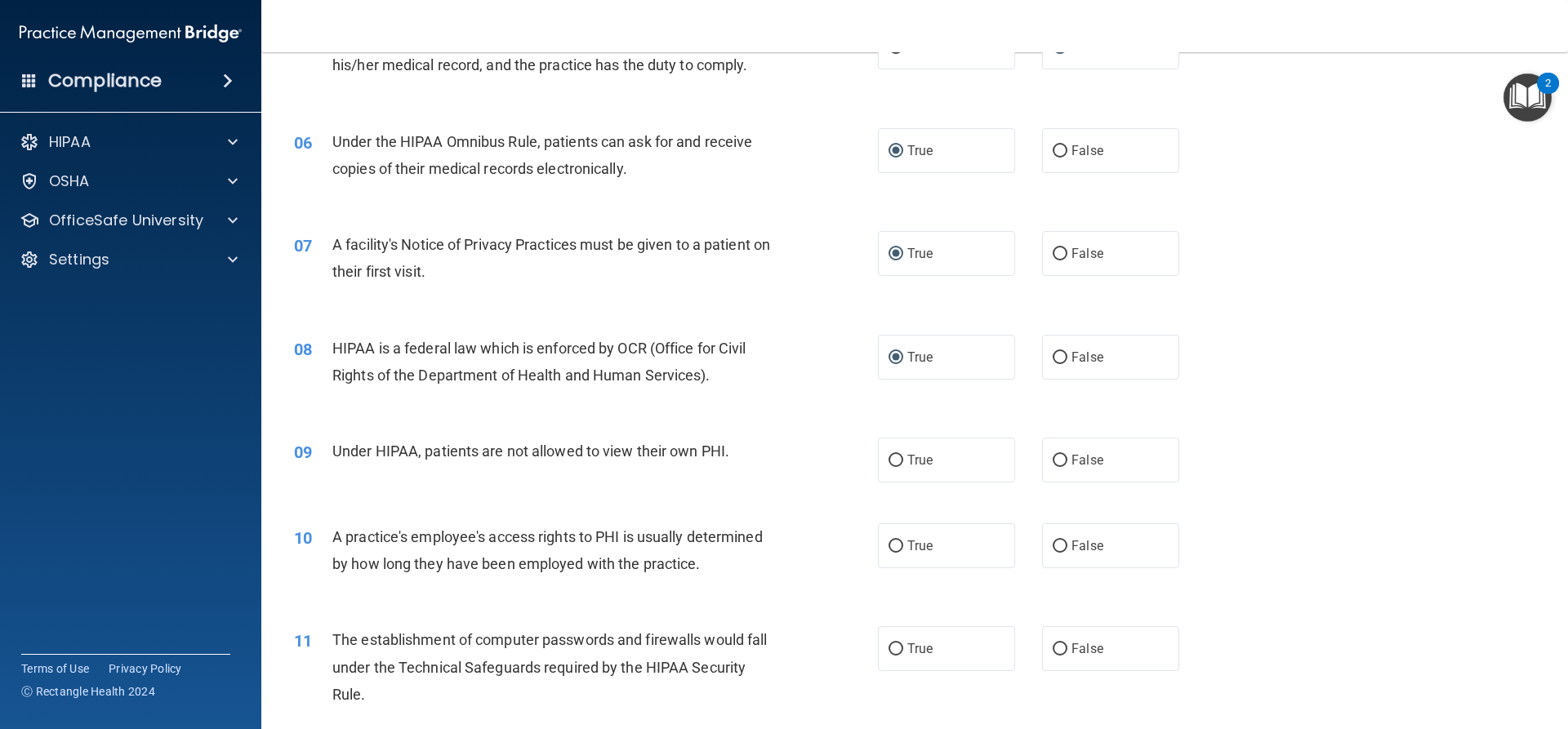
click at [737, 449] on div "Under HIPAA, patients are not allowed to view their own PHI." at bounding box center [561, 450] width 456 height 27
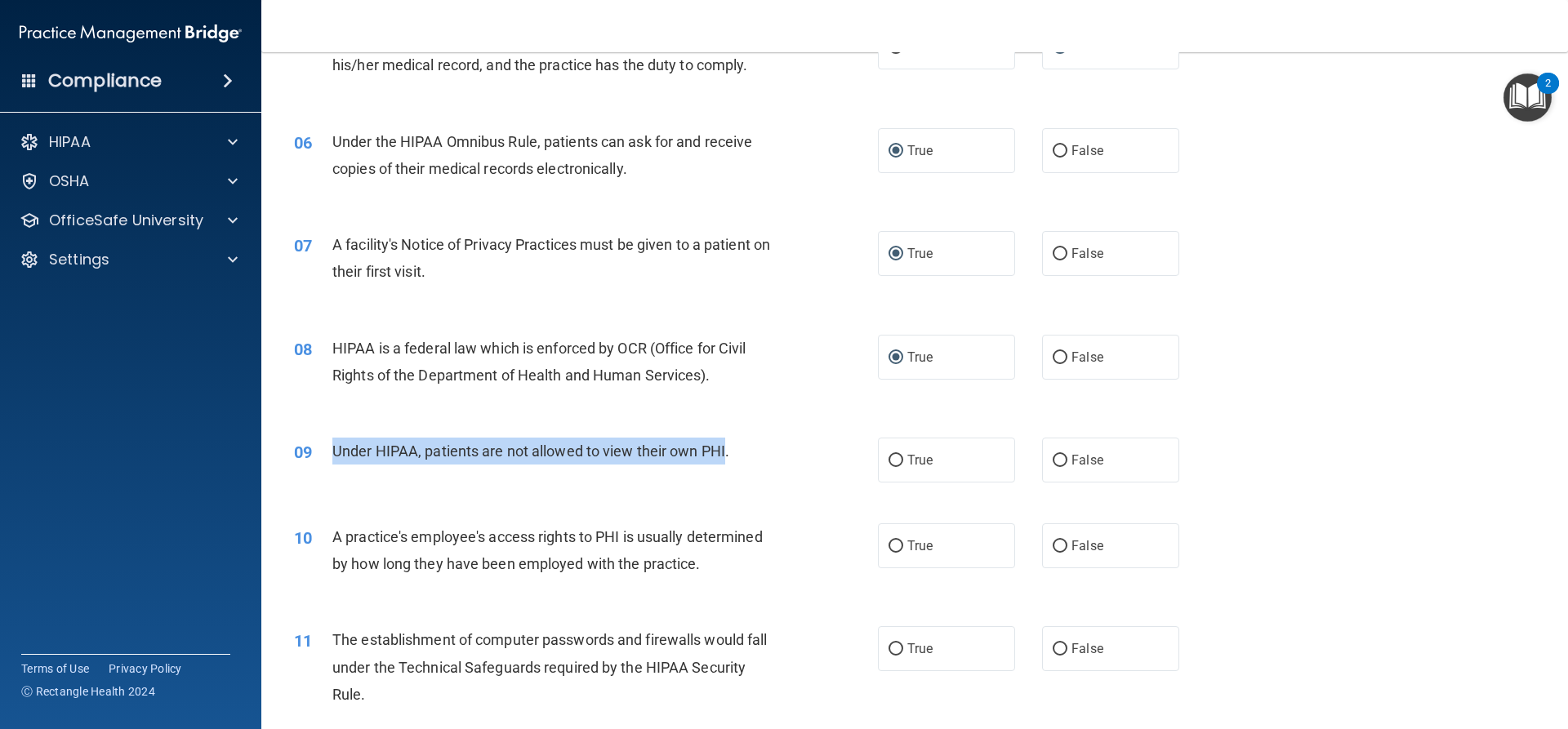
drag, startPoint x: 725, startPoint y: 448, endPoint x: 336, endPoint y: 444, distance: 389.0
click at [336, 444] on span "Under HIPAA, patients are not allowed to view their own PHI." at bounding box center [530, 451] width 397 height 17
copy span "Under HIPAA, patients are not allowed to view their own PHI"
click at [1057, 457] on input "False" at bounding box center [1059, 460] width 15 height 12
radio input "true"
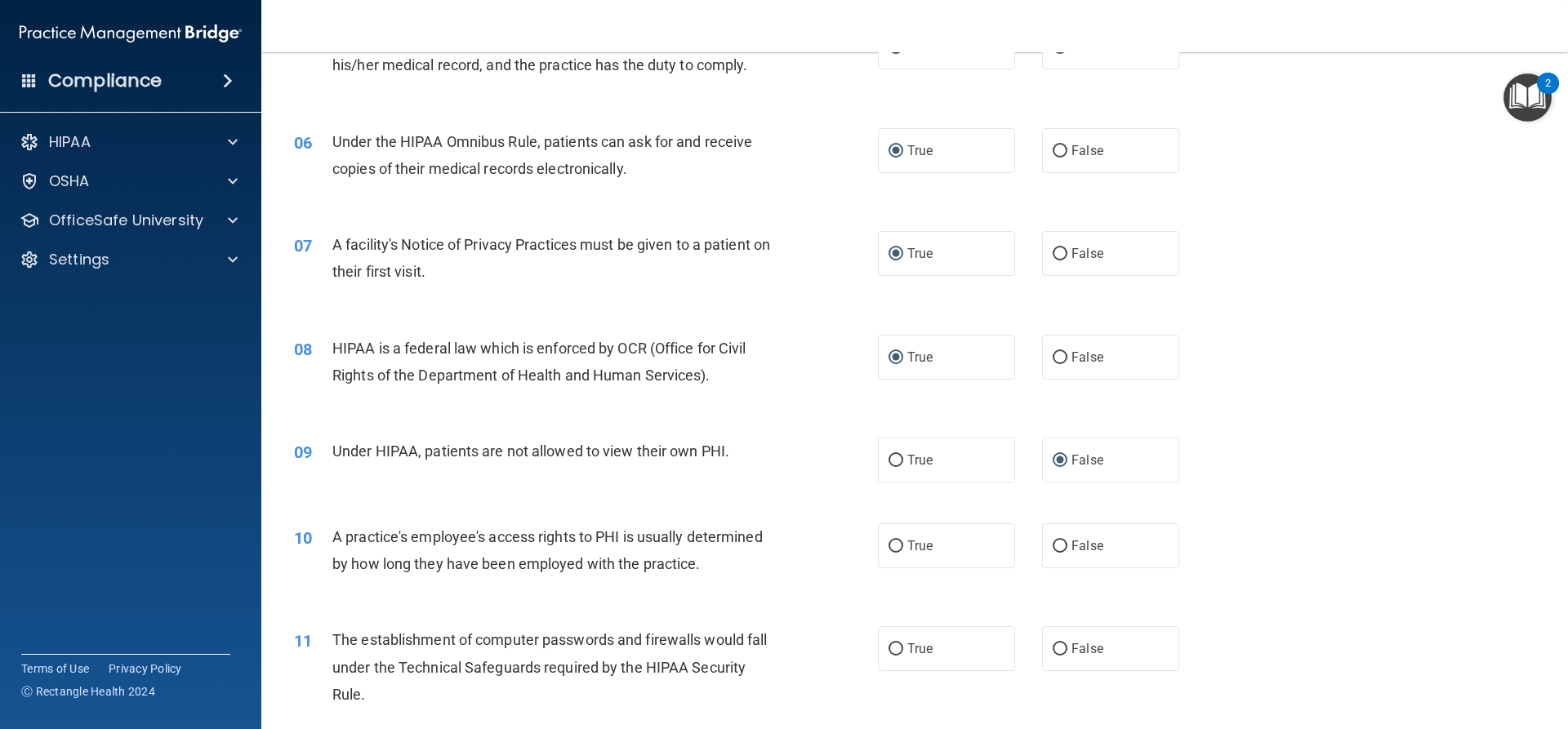
click at [787, 572] on div "10 A practice's employee's access rights to PHI is usually determined by how lo…" at bounding box center [586, 554] width 633 height 62
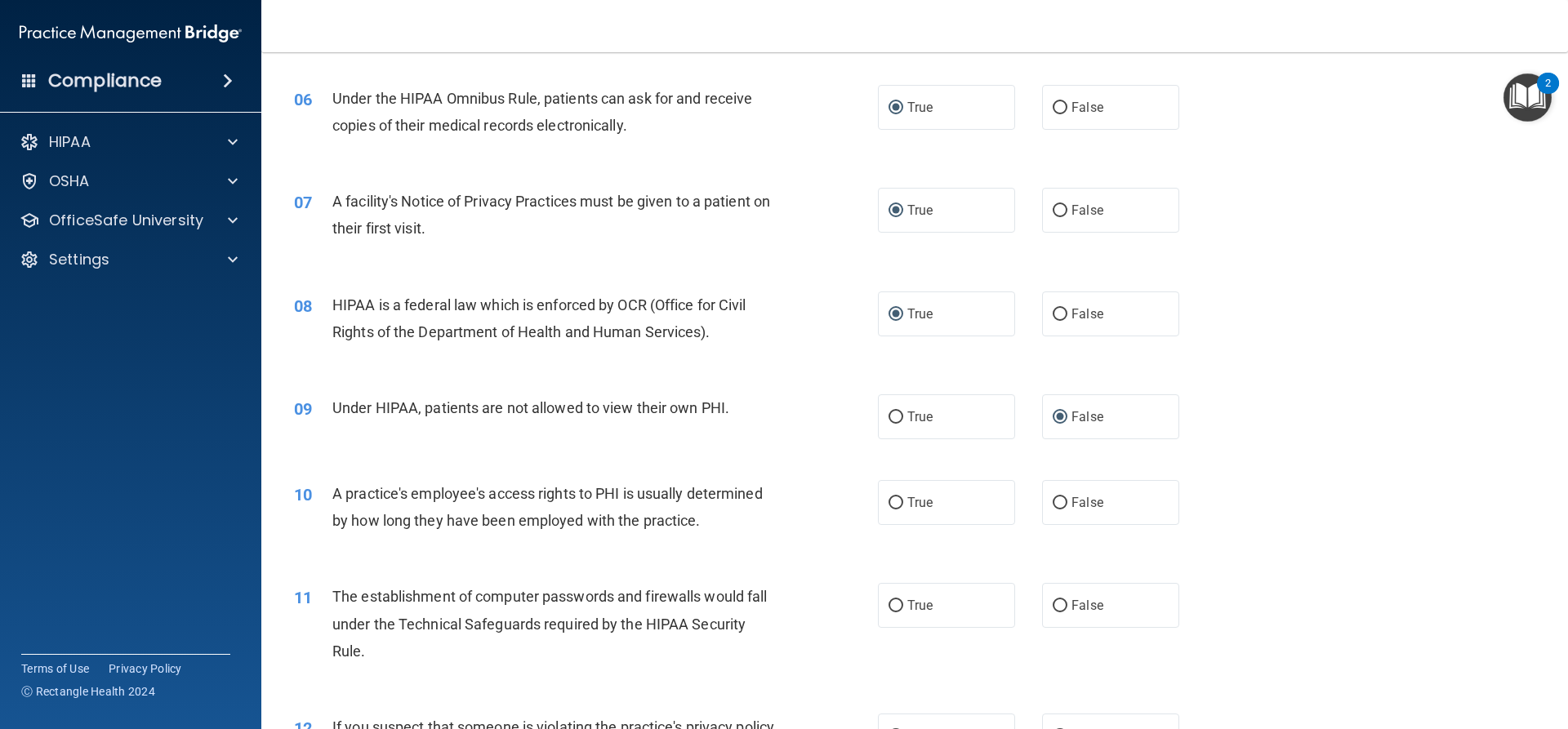
scroll to position [816, 0]
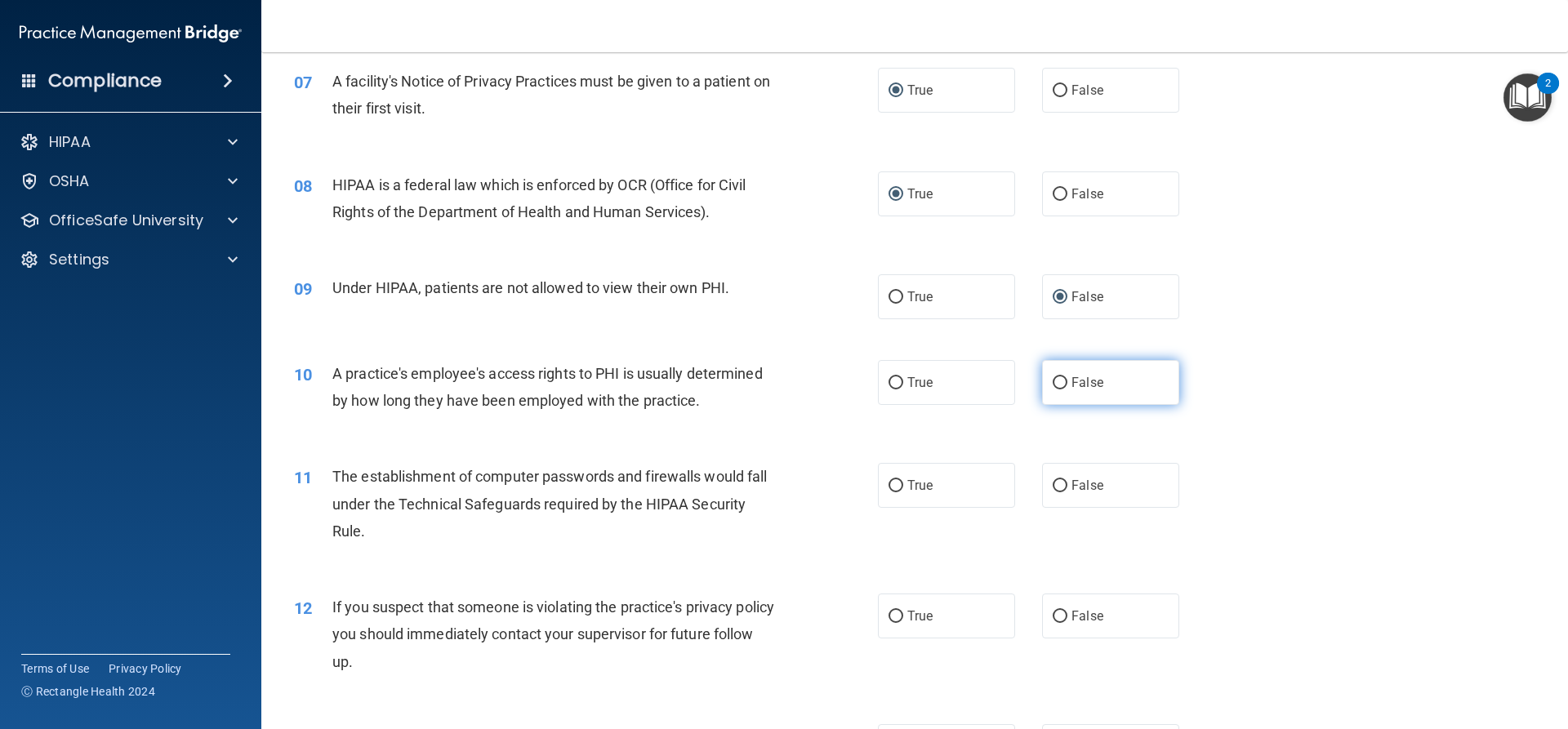
click at [1052, 380] on input "False" at bounding box center [1059, 383] width 15 height 12
radio input "true"
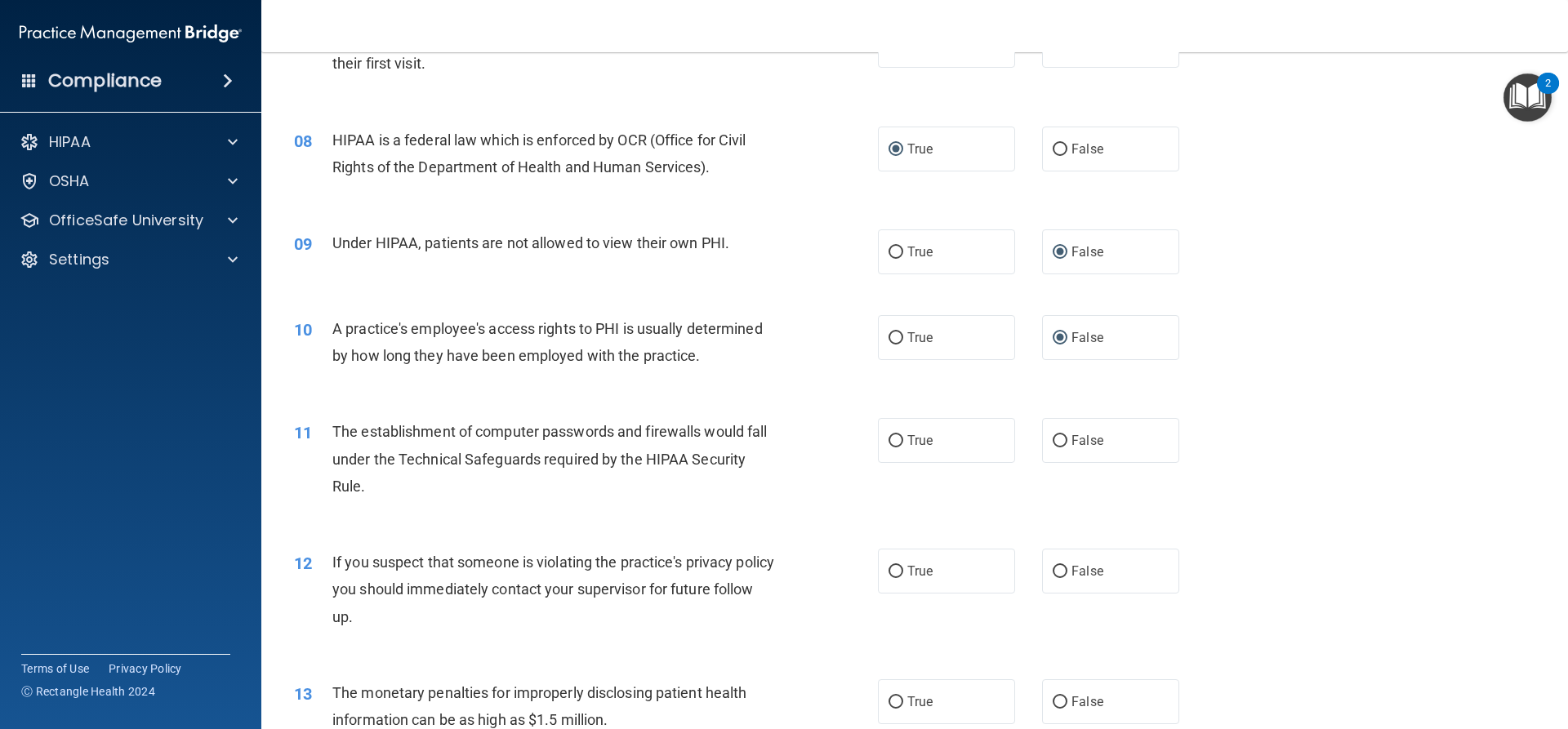
scroll to position [898, 0]
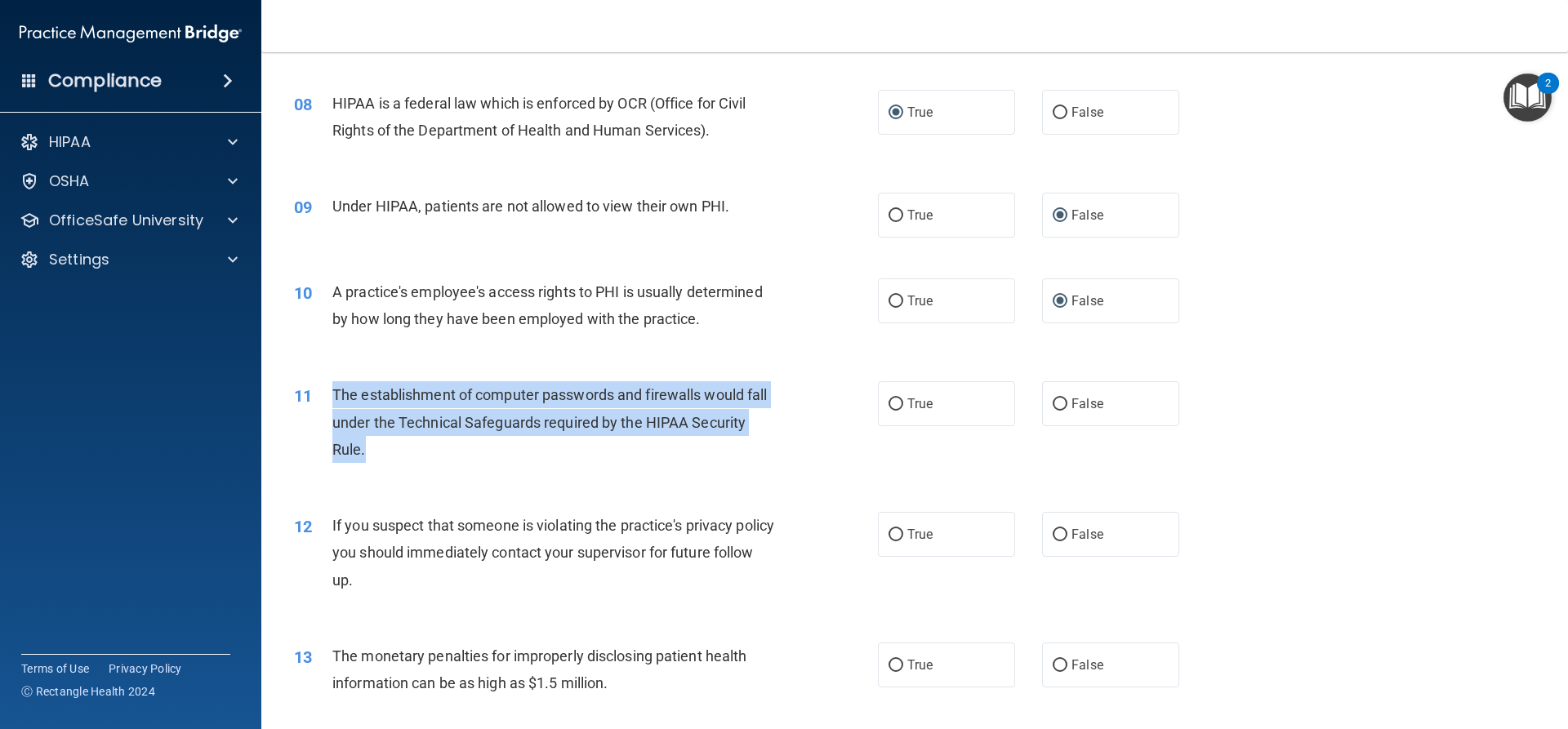
drag, startPoint x: 369, startPoint y: 450, endPoint x: 346, endPoint y: 399, distance: 55.9
click at [332, 394] on div "The establishment of computer passwords and firewalls would fall under the Tech…" at bounding box center [561, 422] width 456 height 82
copy span "The establishment of computer passwords and firewalls would fall under the Tech…"
click at [892, 400] on input "True" at bounding box center [896, 405] width 15 height 12
radio input "true"
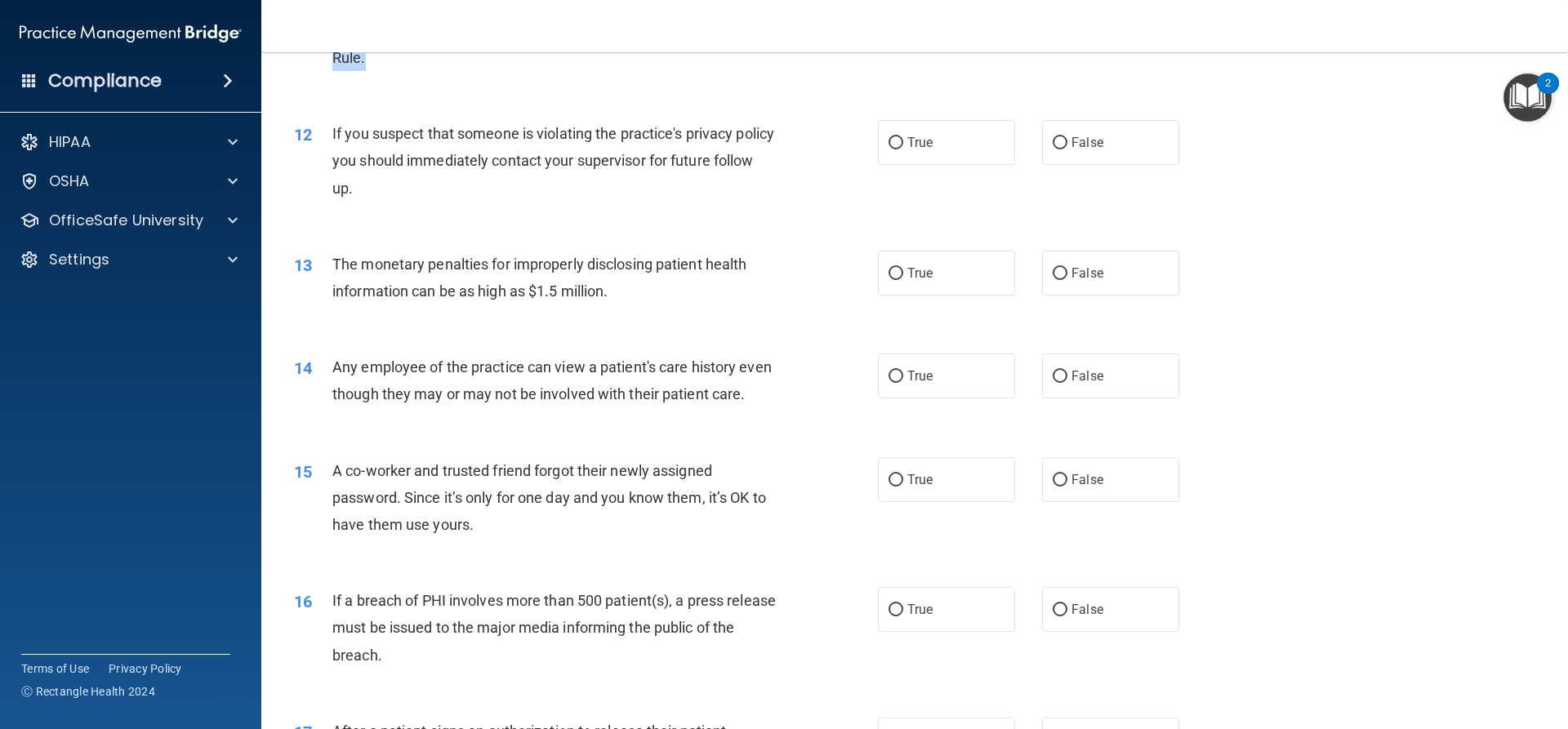
scroll to position [1306, 0]
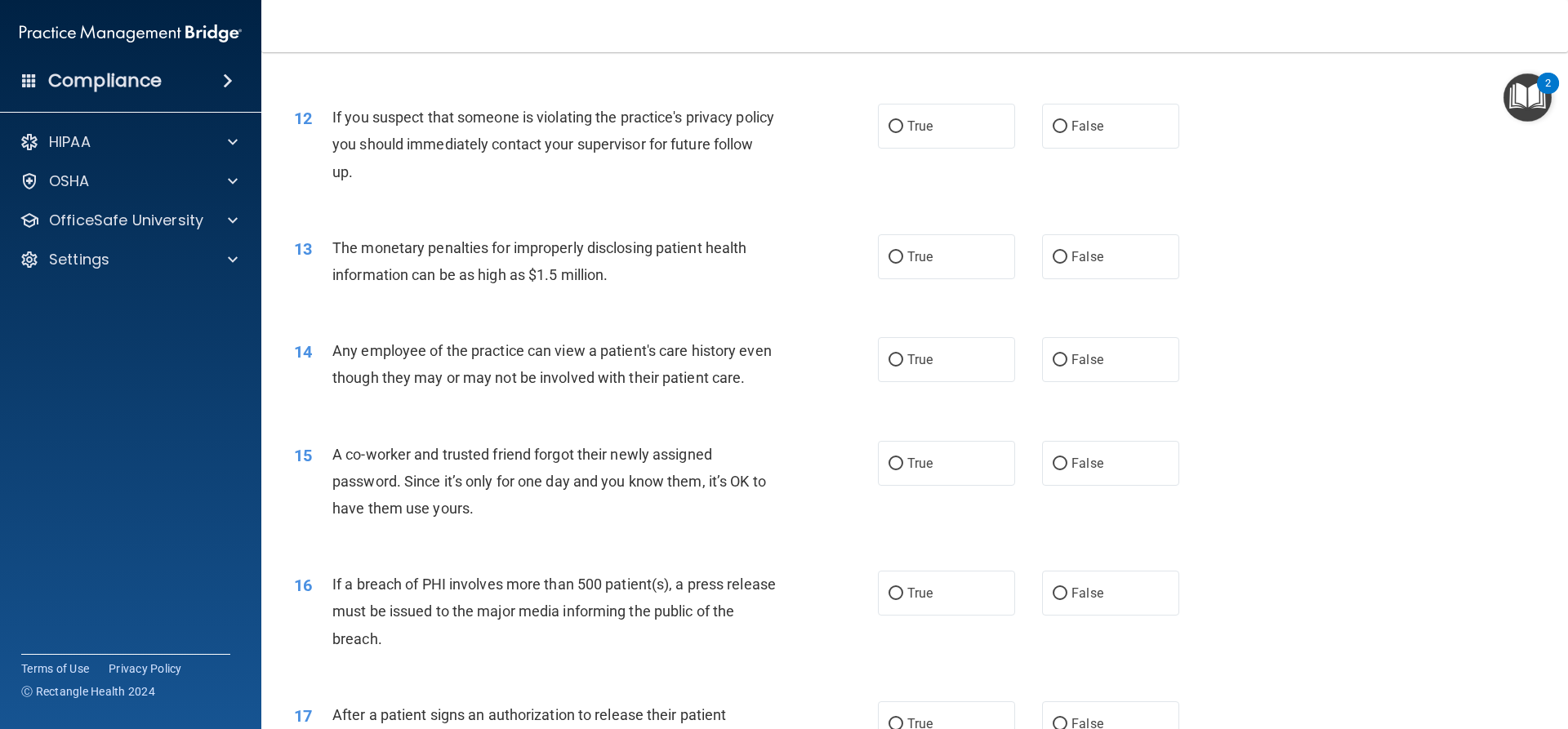
click at [330, 115] on div "12" at bounding box center [307, 118] width 51 height 30
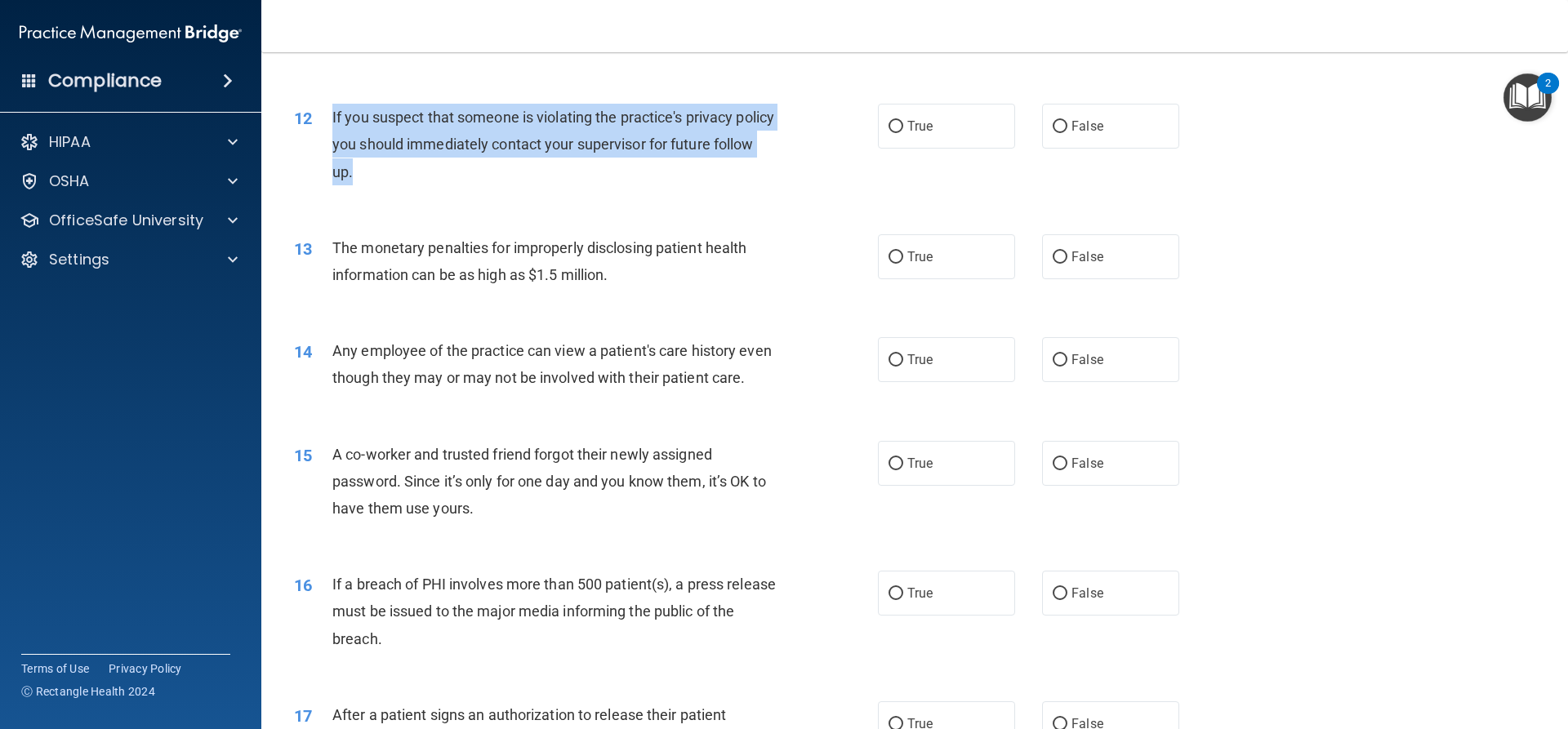
drag, startPoint x: 332, startPoint y: 115, endPoint x: 451, endPoint y: 166, distance: 129.5
click at [451, 166] on div "If you suspect that someone is violating the practice's privacy policy you shou…" at bounding box center [561, 144] width 456 height 82
copy span "If you suspect that someone is violating the practice's privacy policy you shou…"
click at [889, 123] on input "True" at bounding box center [896, 127] width 15 height 12
radio input "true"
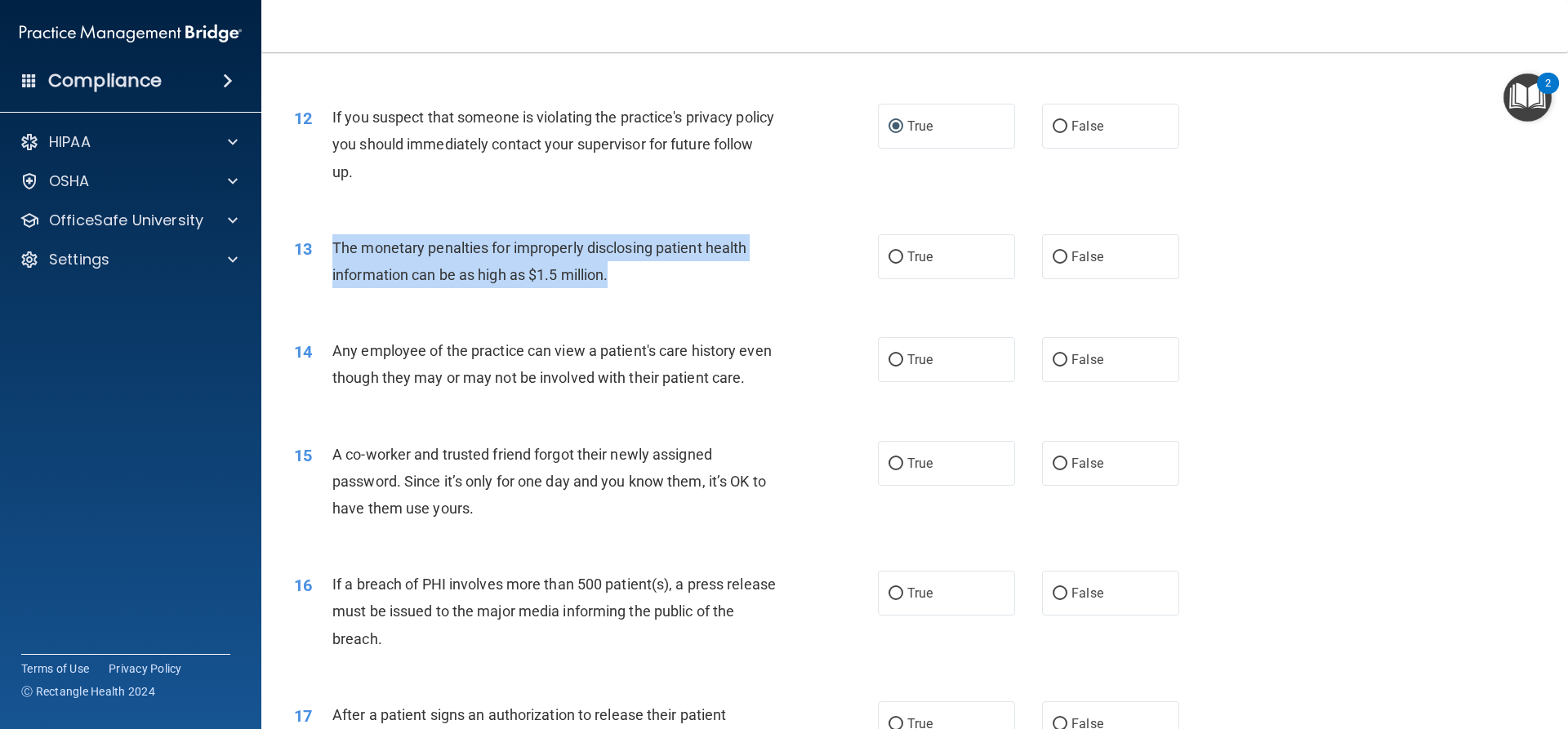
drag, startPoint x: 618, startPoint y: 276, endPoint x: 334, endPoint y: 243, distance: 285.9
click at [334, 243] on div "The monetary penalties for improperly disclosing patient health information can…" at bounding box center [561, 261] width 456 height 54
copy span "The monetary penalties for improperly disclosing patient health information can…"
click at [892, 252] on input "True" at bounding box center [896, 257] width 15 height 12
radio input "true"
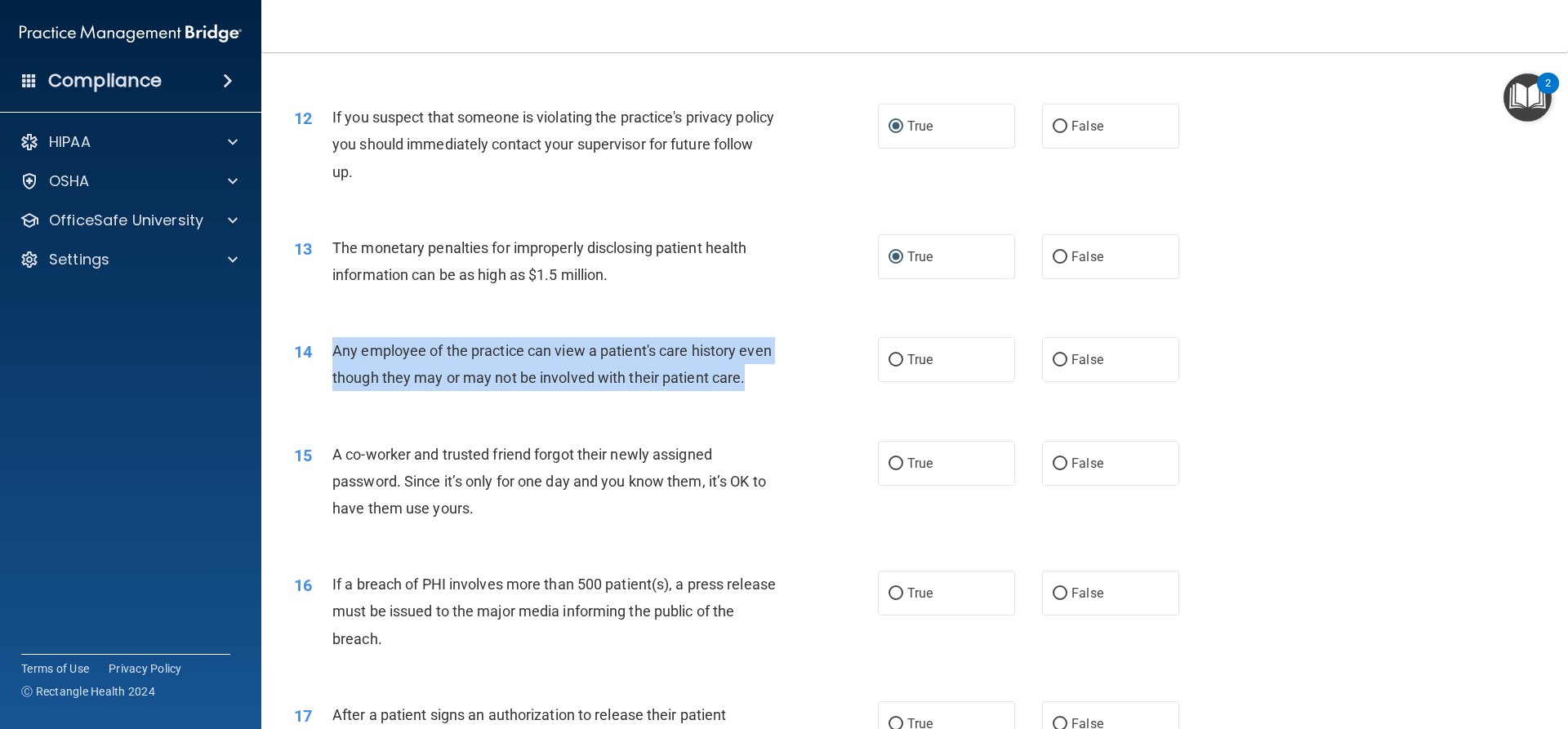
drag, startPoint x: 369, startPoint y: 404, endPoint x: 334, endPoint y: 351, distance: 63.5
click at [334, 351] on div "Any employee of the practice can view a patient's care history even though they…" at bounding box center [561, 364] width 456 height 54
copy span "Any employee of the practice can view a patient's care history even though they…"
click at [1052, 359] on input "False" at bounding box center [1059, 361] width 15 height 12
radio input "true"
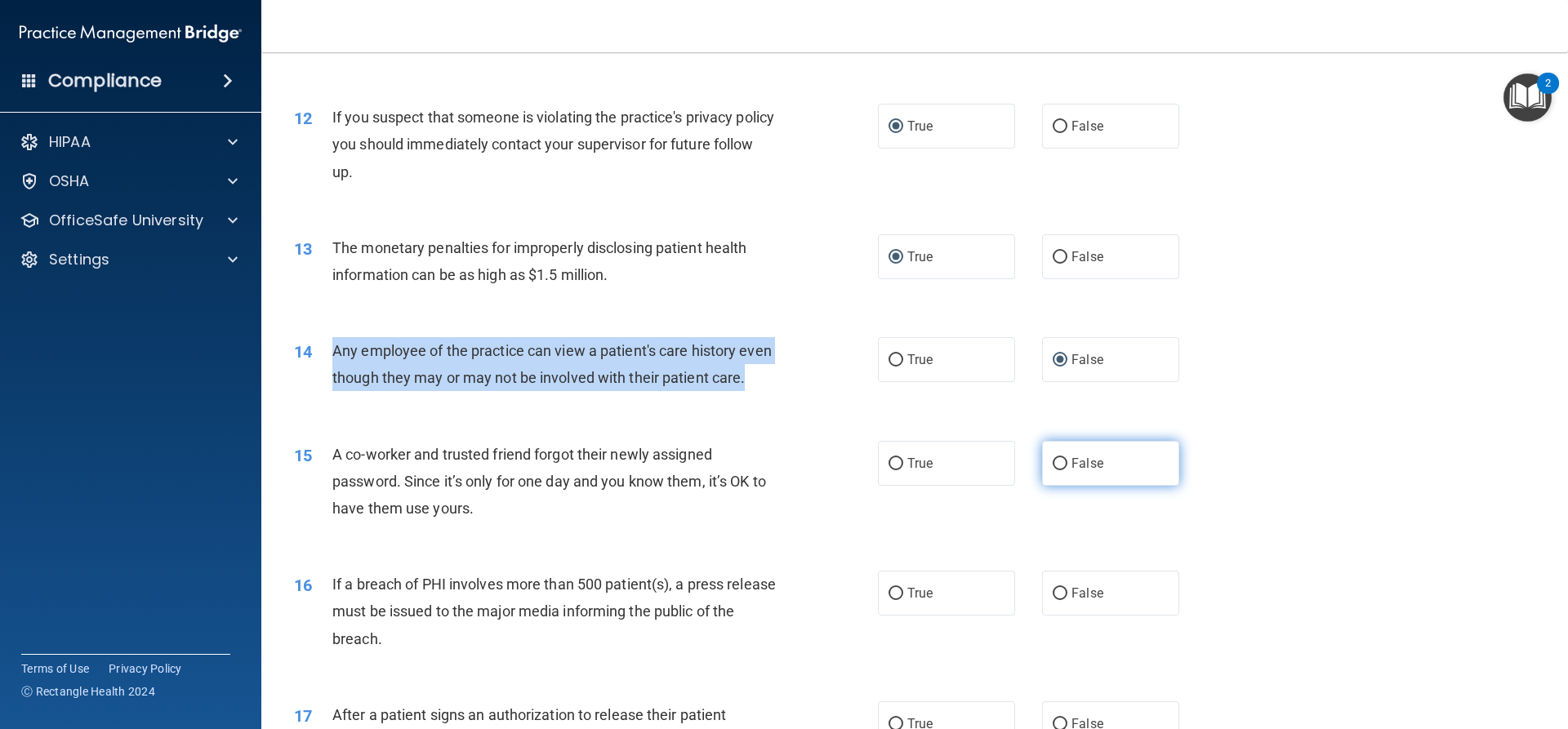
click at [1056, 470] on input "False" at bounding box center [1059, 464] width 15 height 12
radio input "true"
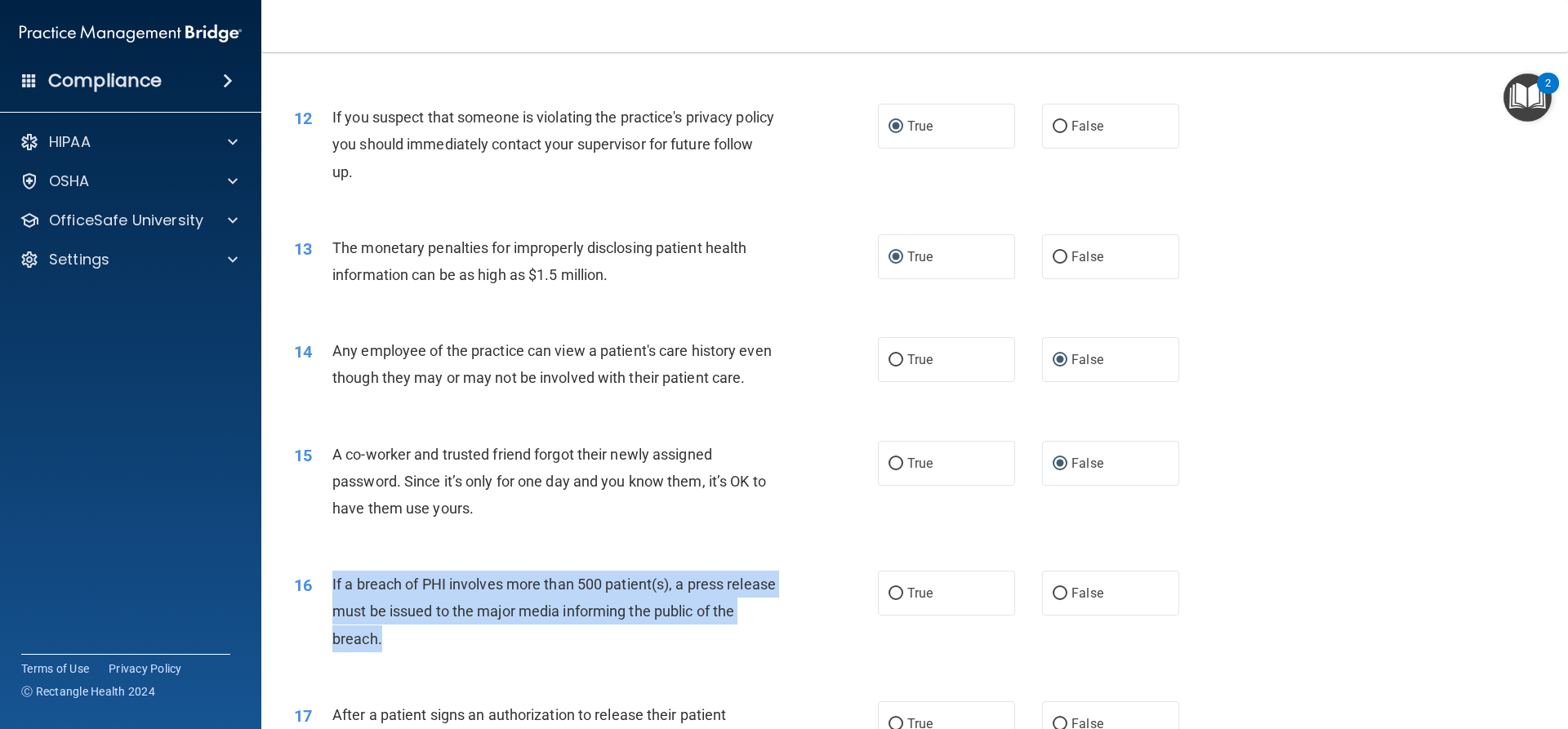
drag, startPoint x: 332, startPoint y: 613, endPoint x: 406, endPoint y: 656, distance: 85.6
click at [406, 652] on div "If a breach of PHI involves more than 500 patient(s), a press release must be i…" at bounding box center [561, 611] width 456 height 82
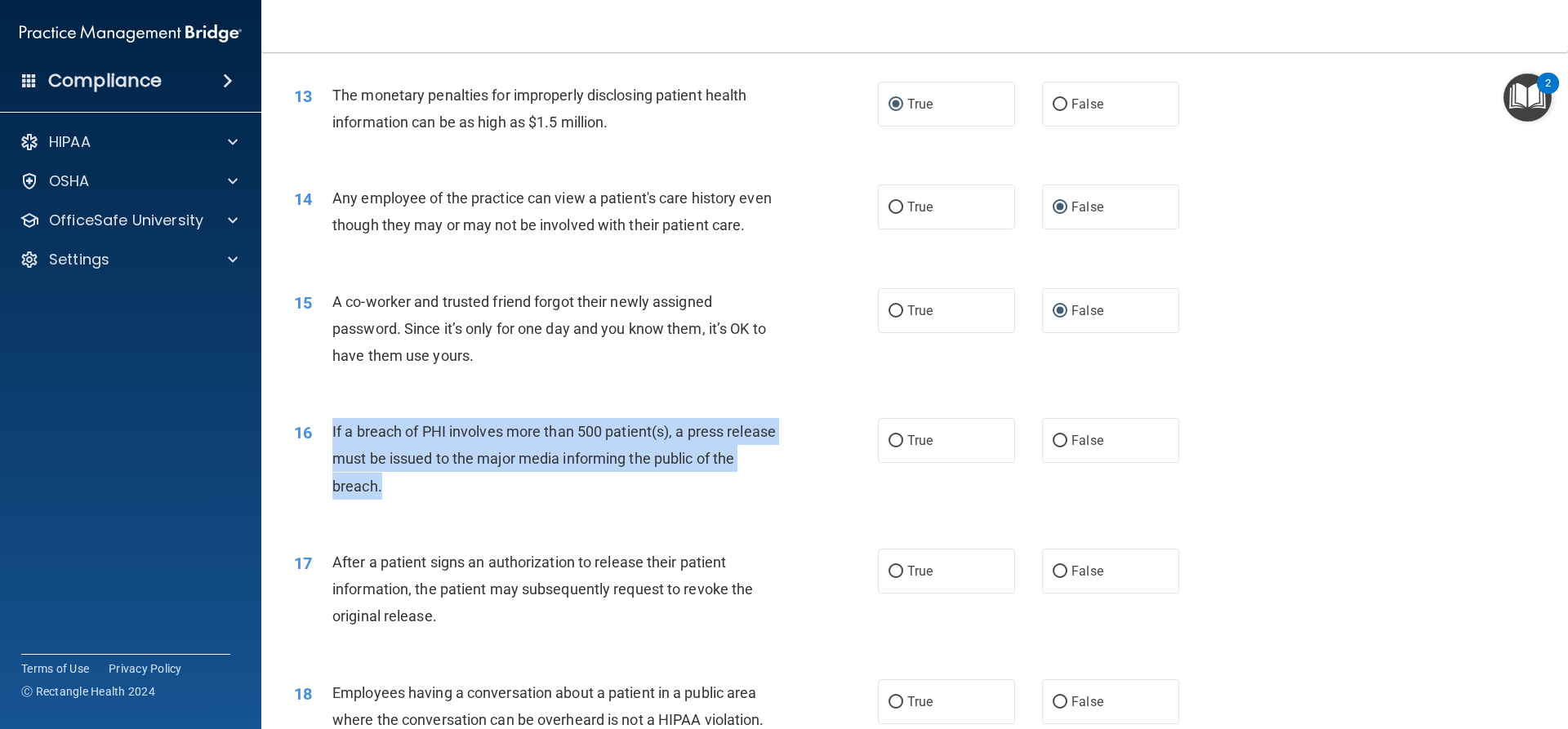
scroll to position [1469, 0]
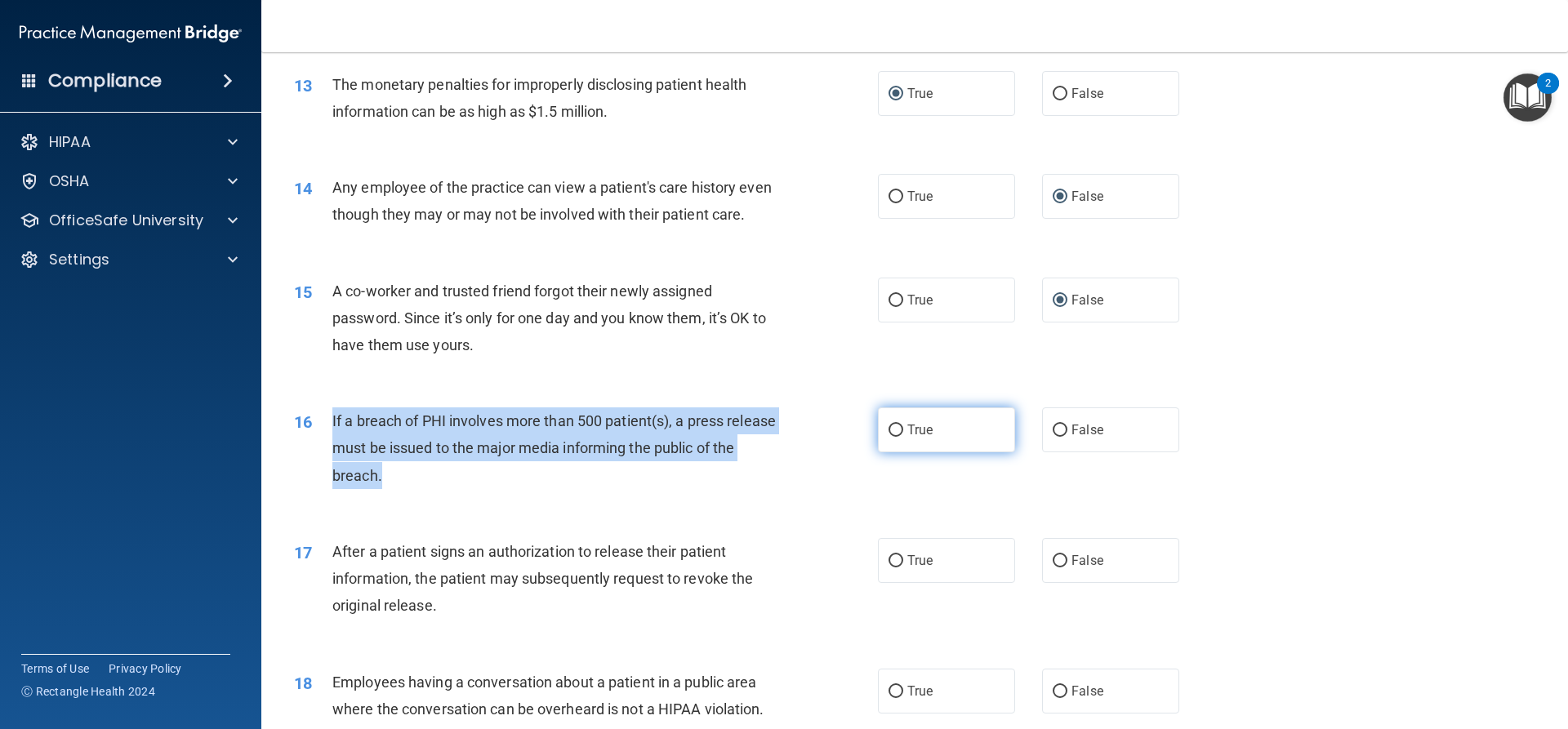
click at [889, 436] on input "True" at bounding box center [896, 430] width 15 height 12
radio input "true"
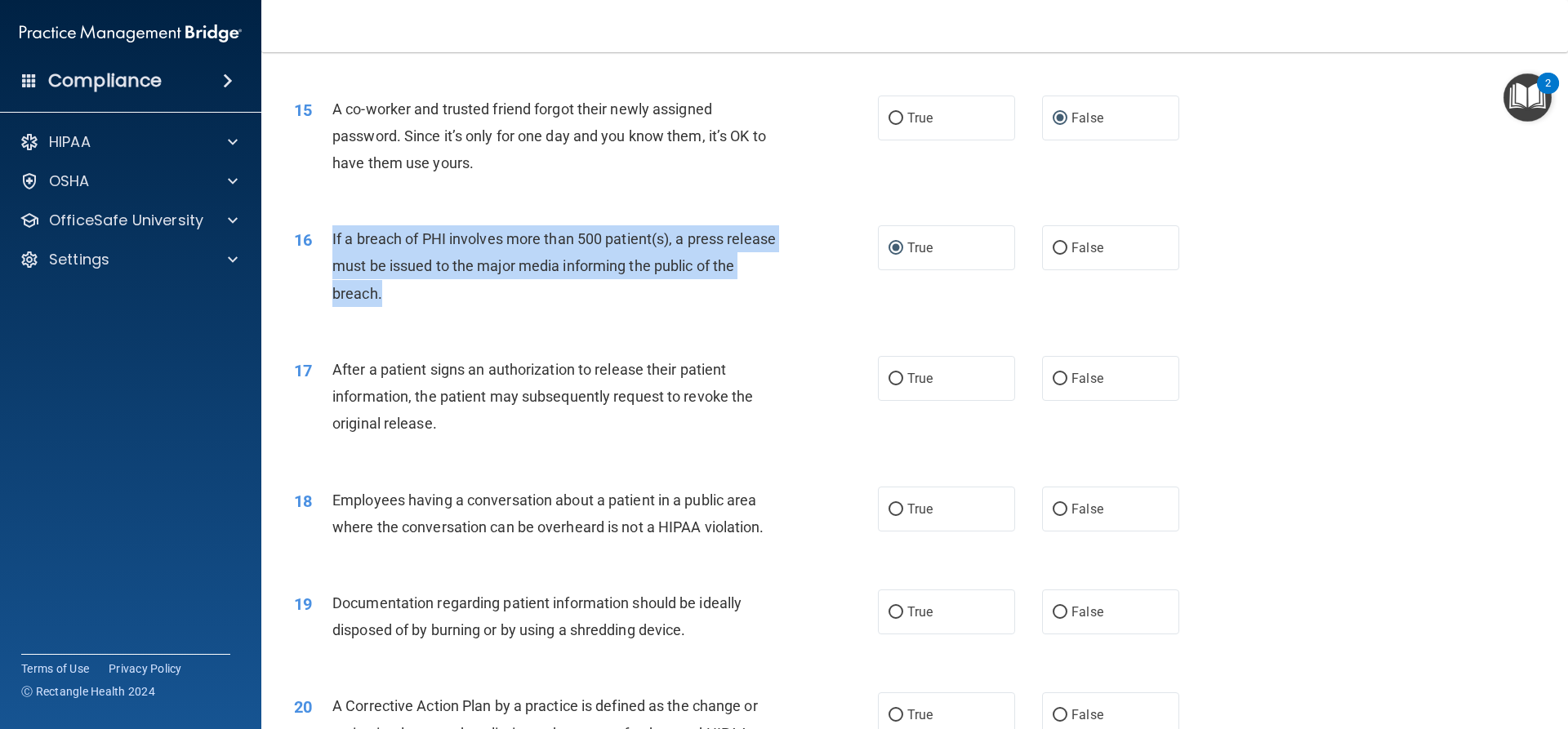
scroll to position [1714, 0]
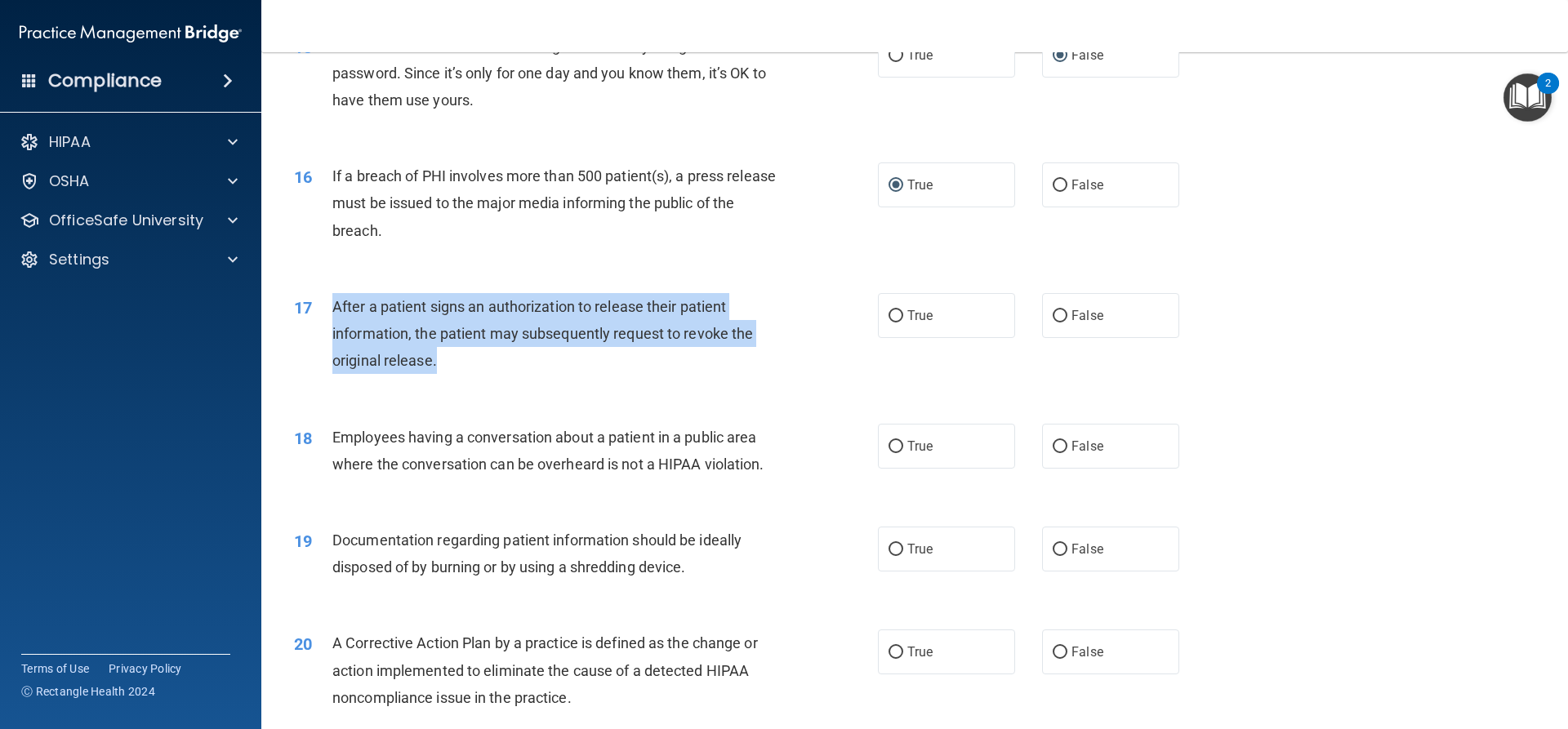
drag, startPoint x: 332, startPoint y: 334, endPoint x: 749, endPoint y: 378, distance: 419.3
click at [749, 374] on div "After a patient signs an authorization to release their patient information, th…" at bounding box center [561, 333] width 456 height 82
click at [889, 323] on input "True" at bounding box center [896, 316] width 15 height 12
radio input "true"
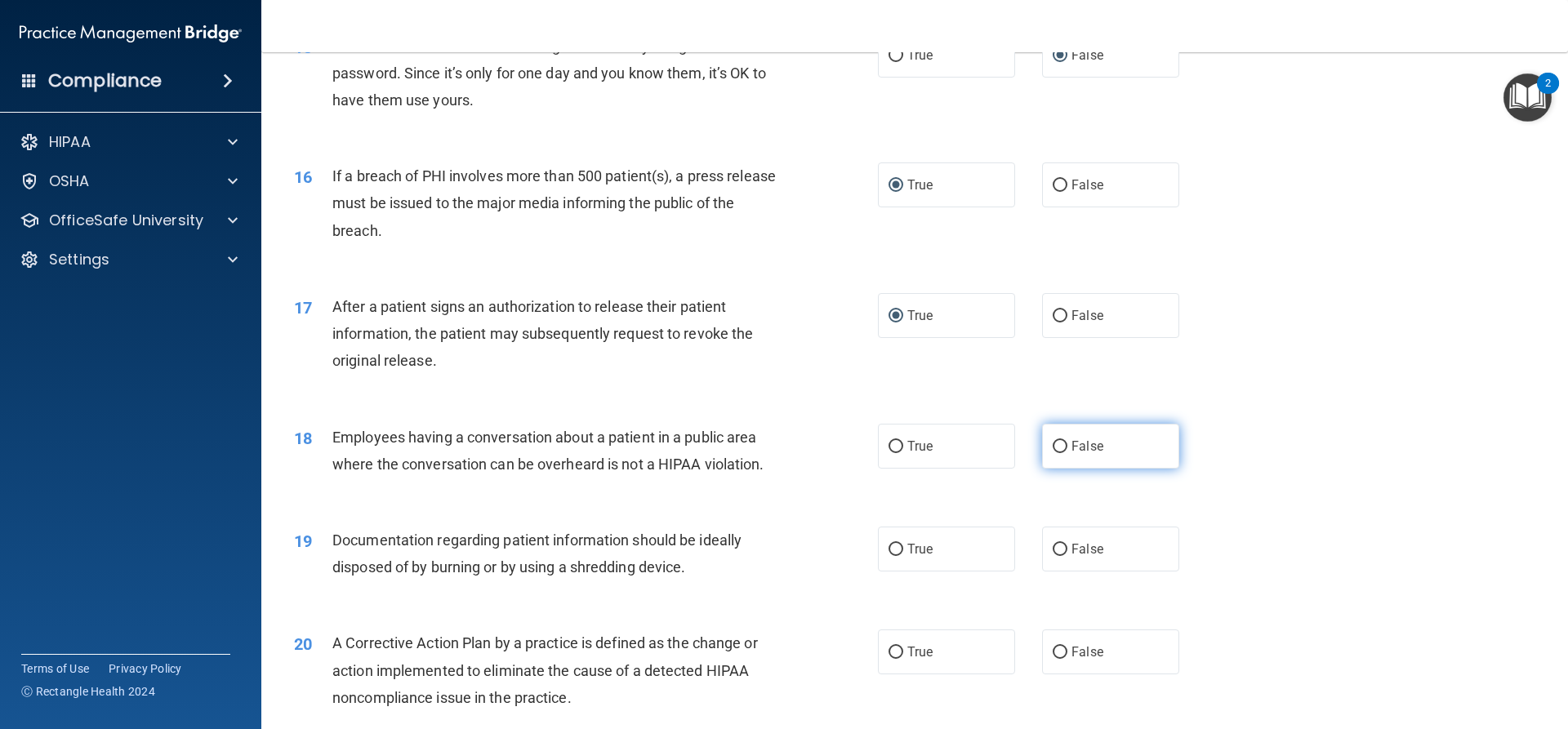
click at [1047, 466] on label "False" at bounding box center [1110, 446] width 137 height 45
click at [1052, 453] on input "False" at bounding box center [1059, 447] width 15 height 12
radio input "true"
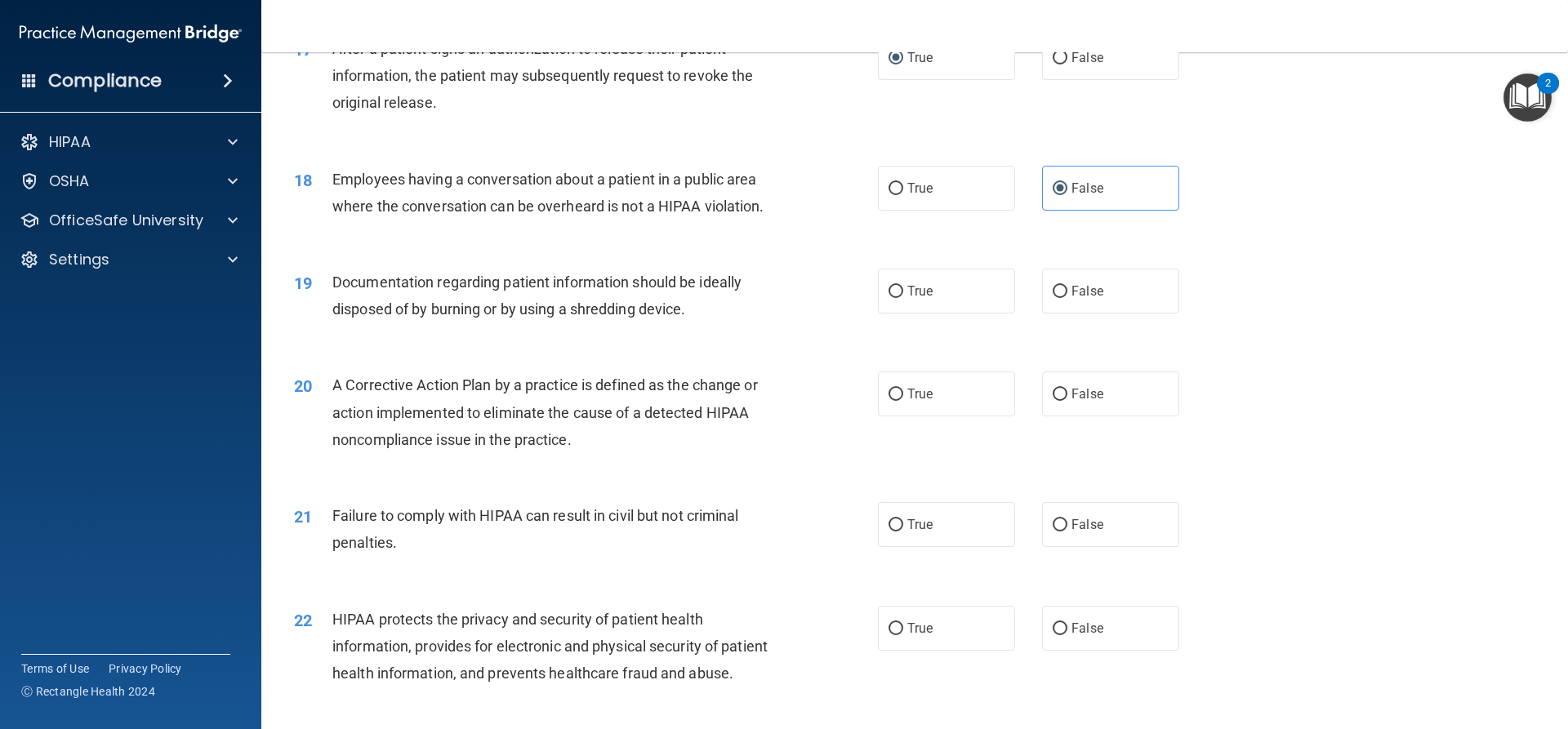
scroll to position [2041, 0]
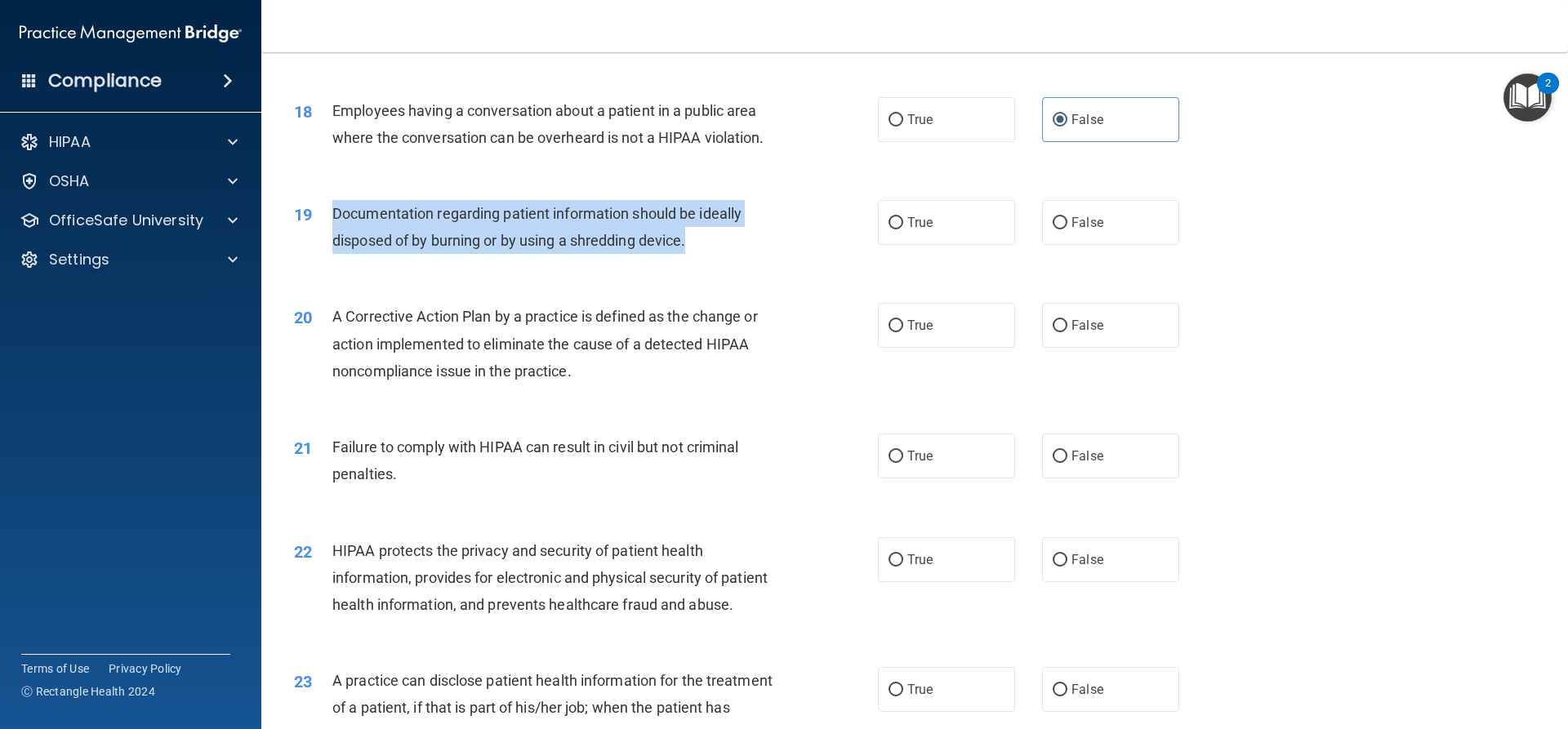
drag, startPoint x: 689, startPoint y: 268, endPoint x: 322, endPoint y: 239, distance: 368.1
click at [322, 239] on div "19 Documentation regarding patient information should be ideally disposed of by…" at bounding box center [586, 231] width 633 height 62
click at [893, 229] on input "True" at bounding box center [896, 223] width 15 height 12
radio input "true"
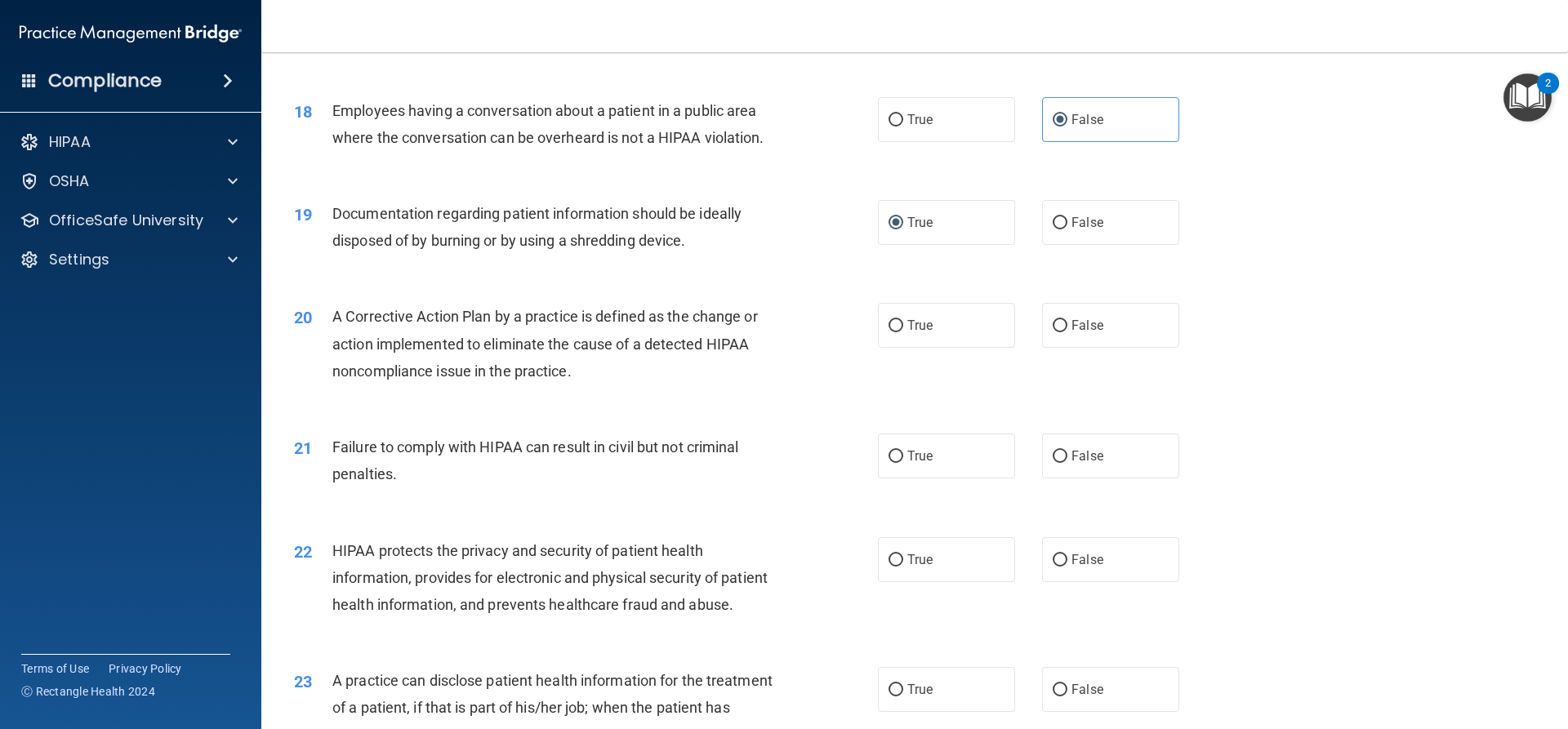
click at [602, 385] on div "A Corrective Action Plan by a practice is defined as the change or action imple…" at bounding box center [561, 343] width 456 height 82
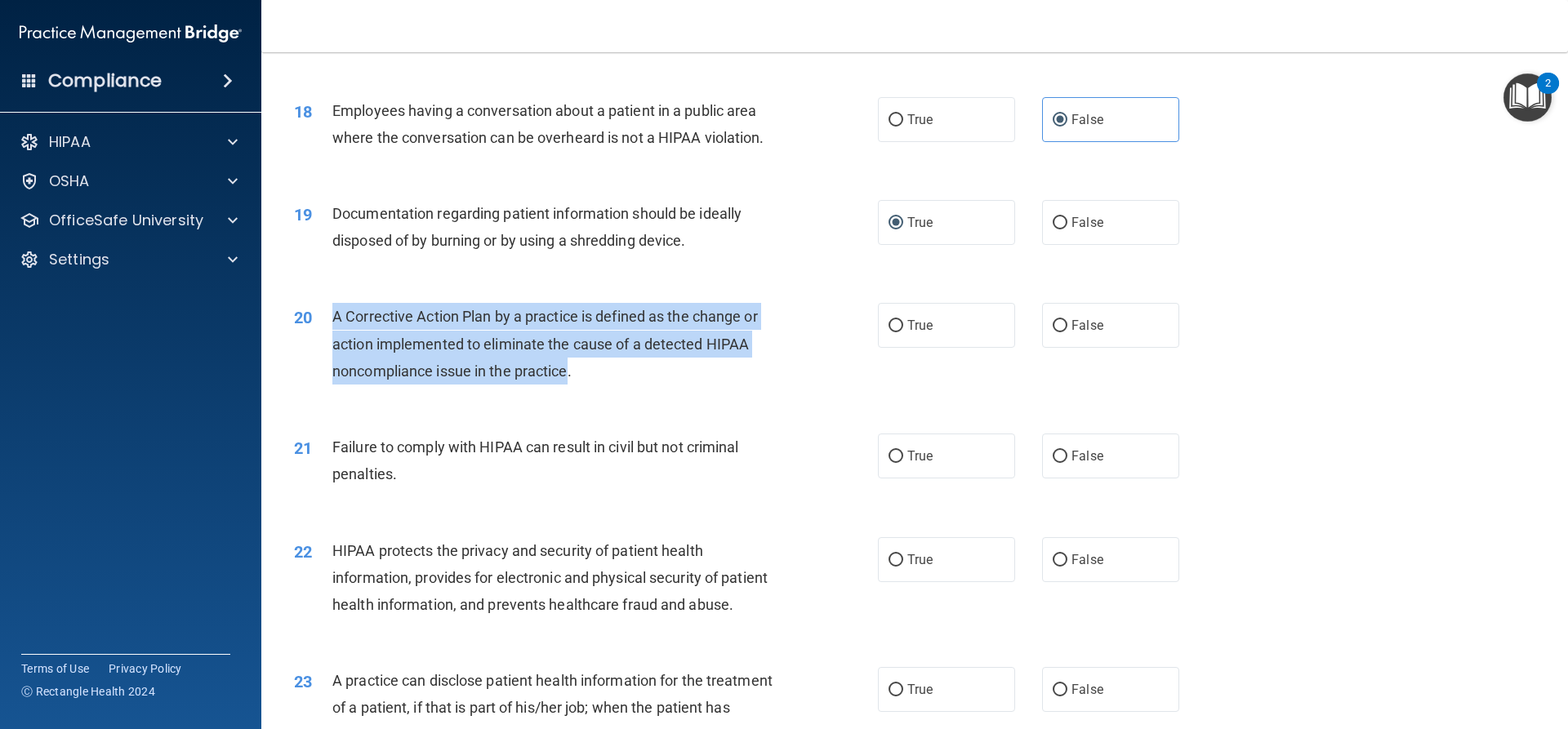
drag, startPoint x: 569, startPoint y: 401, endPoint x: 334, endPoint y: 344, distance: 241.8
click at [334, 344] on span "A Corrective Action Plan by a practice is defined as the change or action imple…" at bounding box center [545, 343] width 425 height 71
click at [889, 332] on input "True" at bounding box center [896, 326] width 15 height 12
radio input "true"
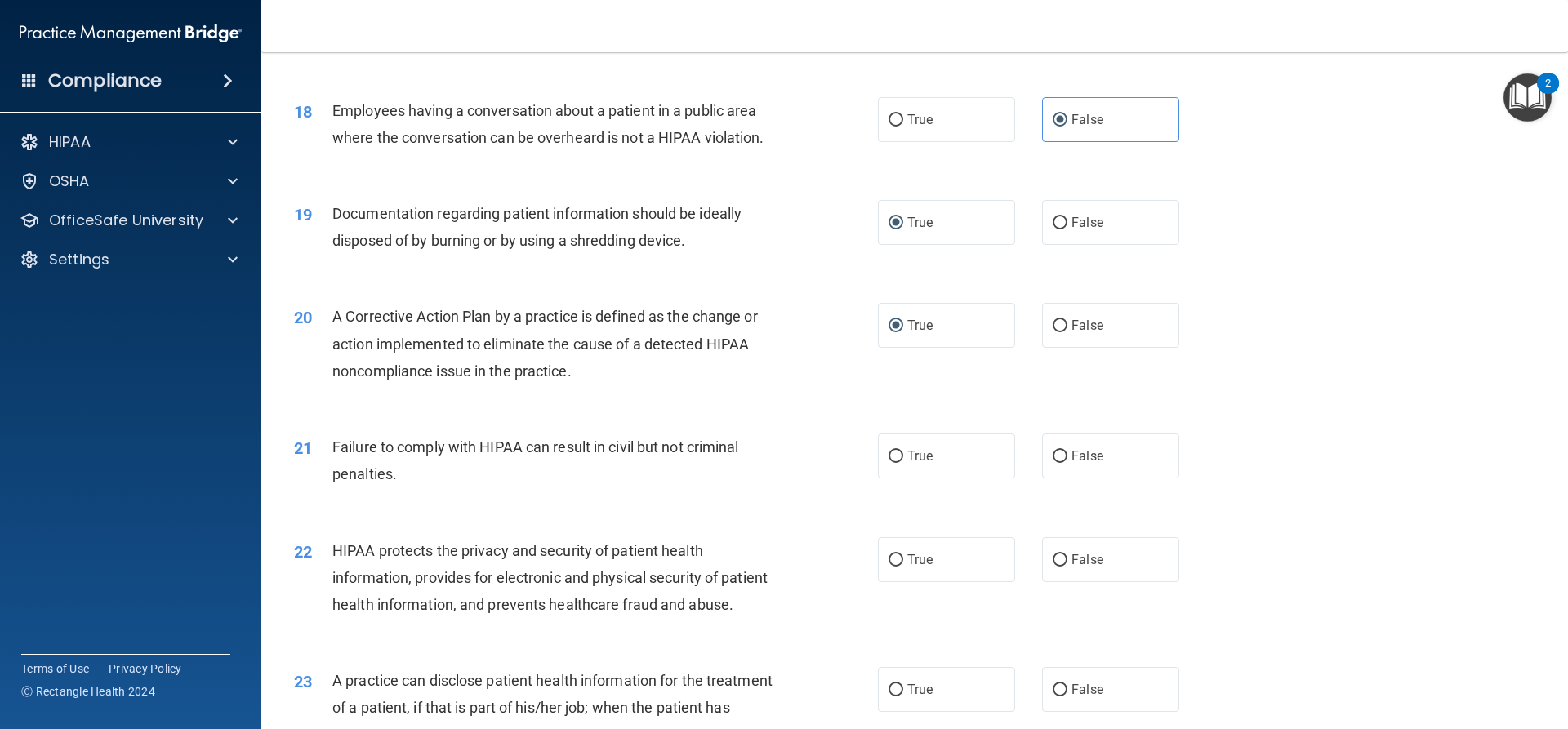
click at [437, 487] on div "Failure to comply with HIPAA can result in civil but not criminal penalties." at bounding box center [561, 460] width 456 height 54
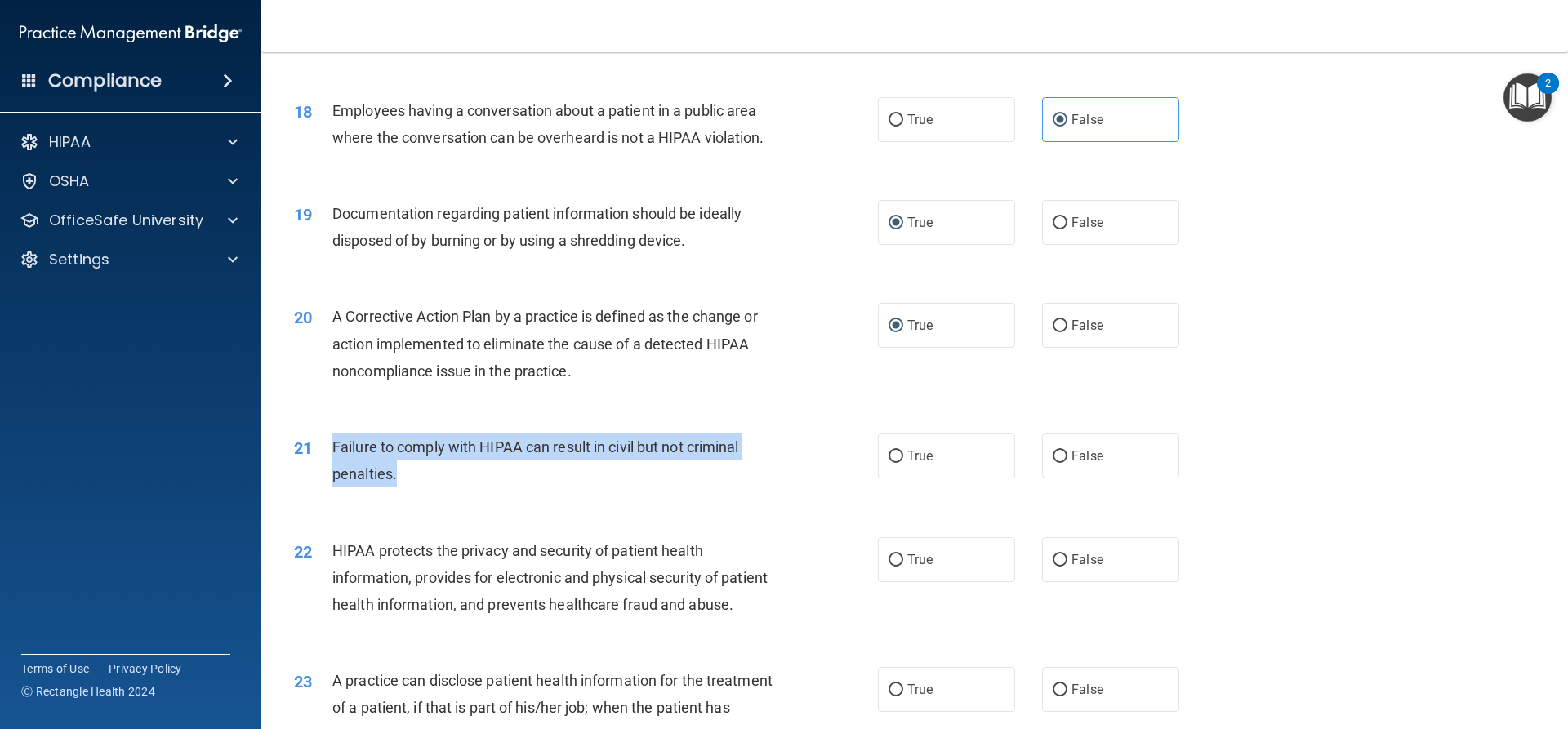
drag, startPoint x: 410, startPoint y: 504, endPoint x: 325, endPoint y: 466, distance: 93.1
click at [325, 466] on div "21 Failure to comply with HIPAA can result in civil but not criminal penalties." at bounding box center [586, 465] width 633 height 62
click at [1052, 463] on input "False" at bounding box center [1059, 456] width 15 height 12
radio input "true"
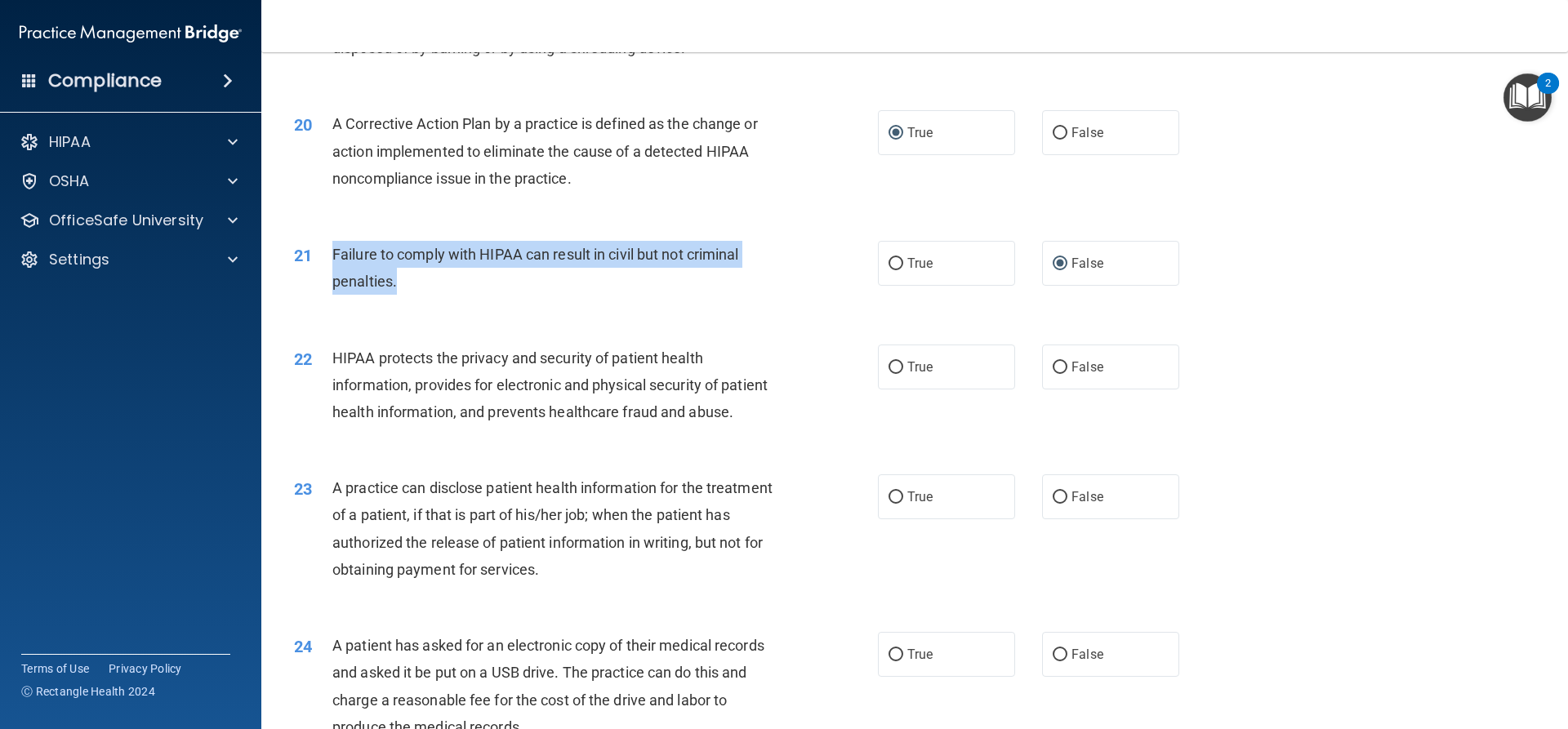
scroll to position [2285, 0]
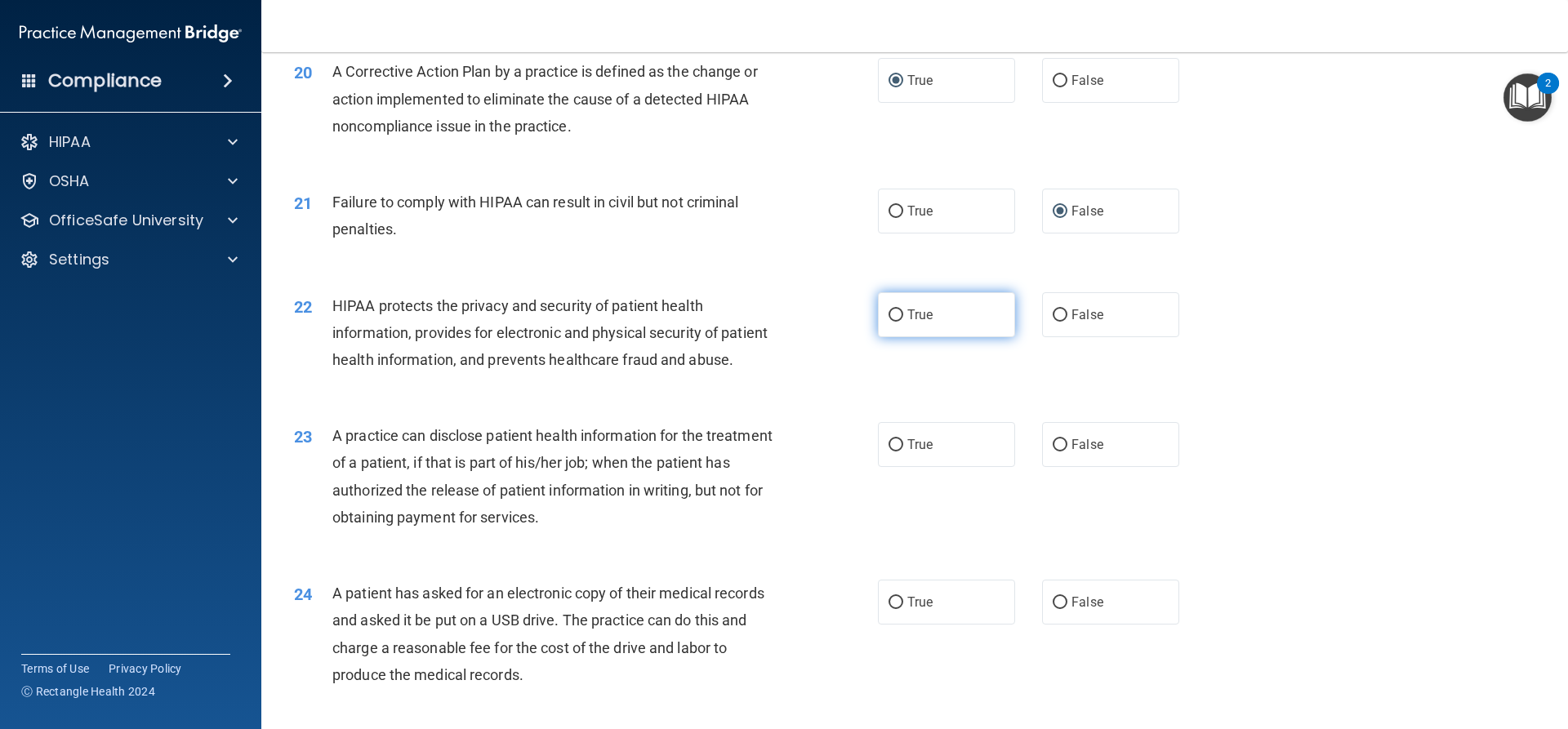
click at [886, 337] on label "True" at bounding box center [945, 315] width 137 height 45
click at [889, 322] on input "True" at bounding box center [896, 315] width 15 height 12
radio input "true"
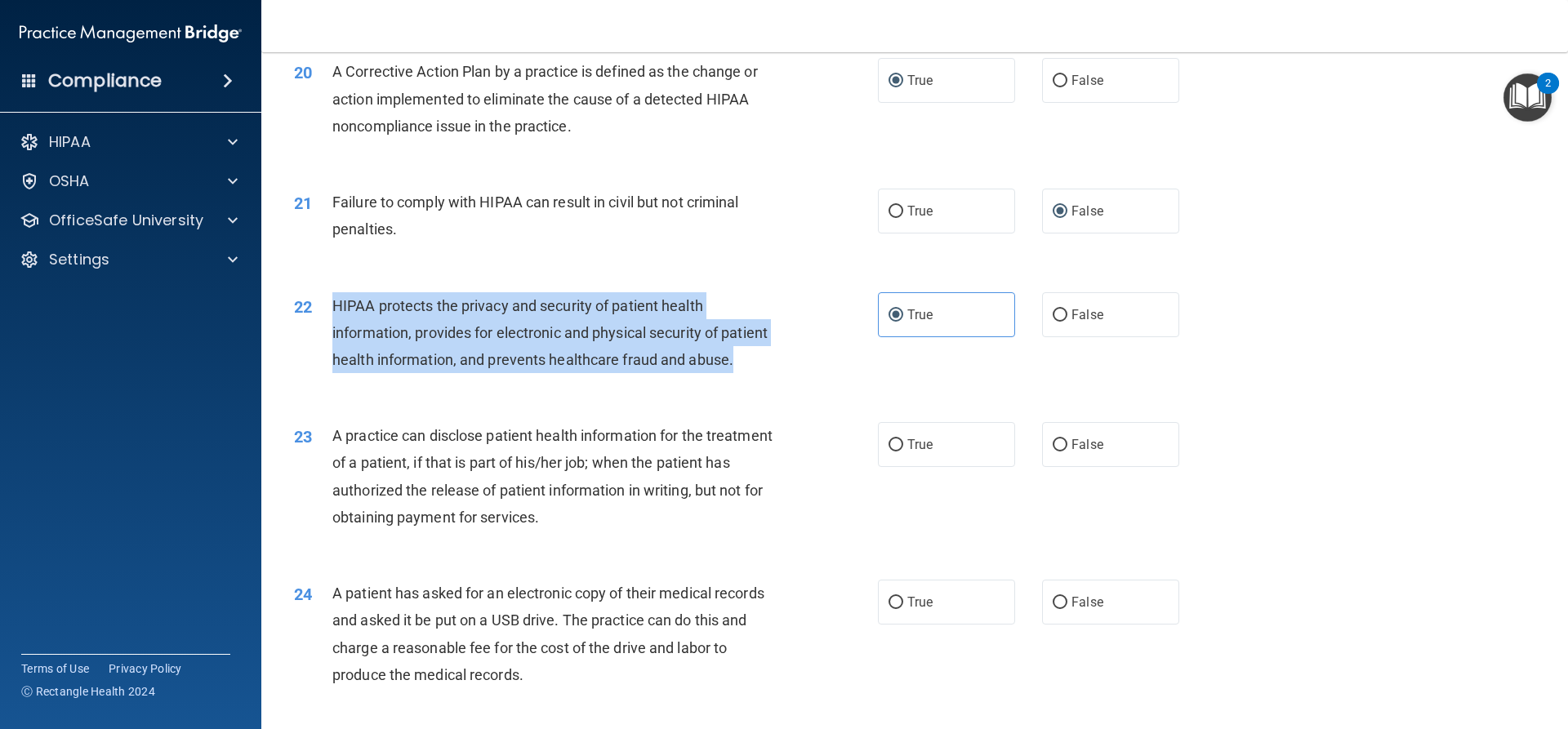
drag, startPoint x: 328, startPoint y: 335, endPoint x: 424, endPoint y: 411, distance: 122.4
click at [424, 382] on div "22 HIPAA protects the privacy and security of patient health information, provi…" at bounding box center [586, 337] width 633 height 90
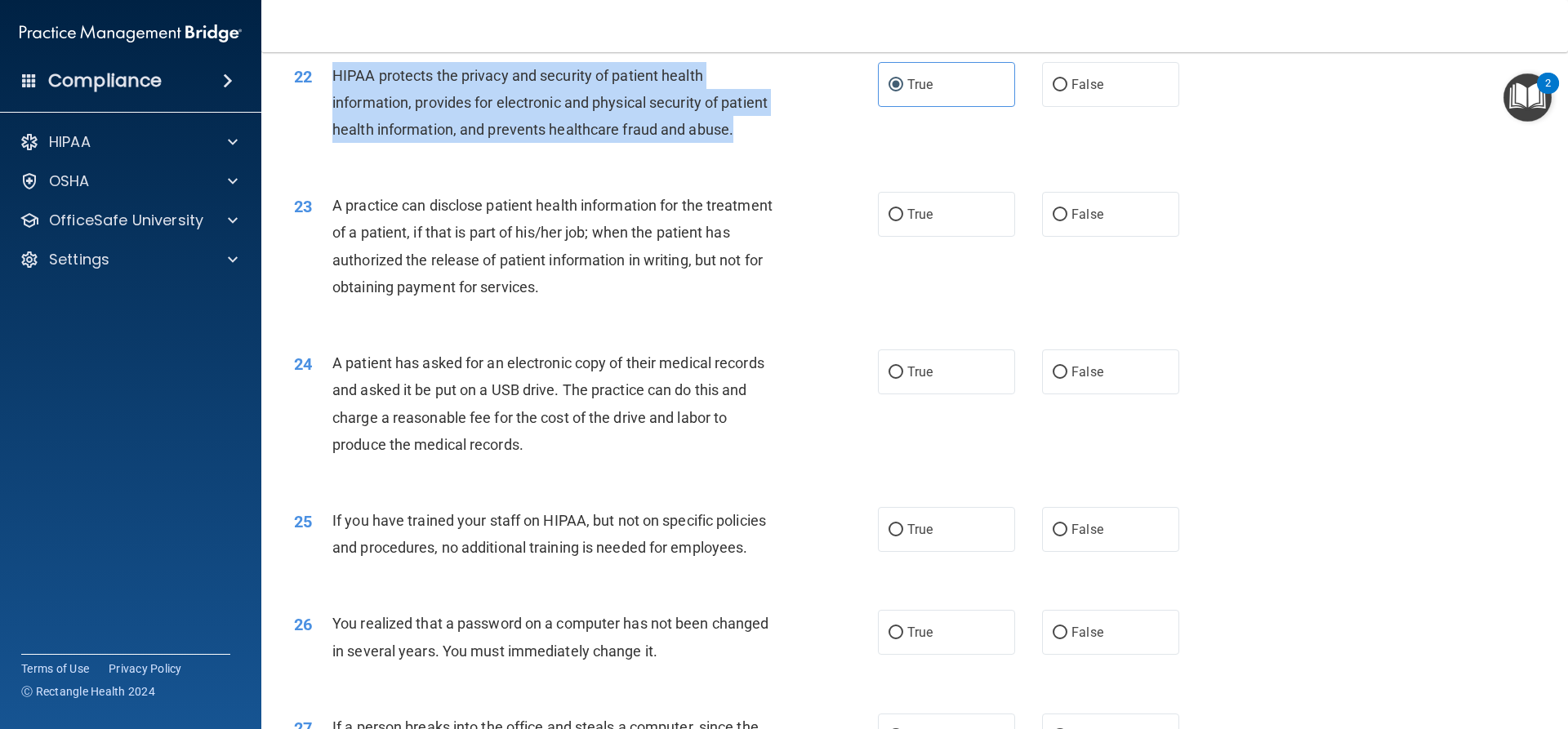
scroll to position [2530, 0]
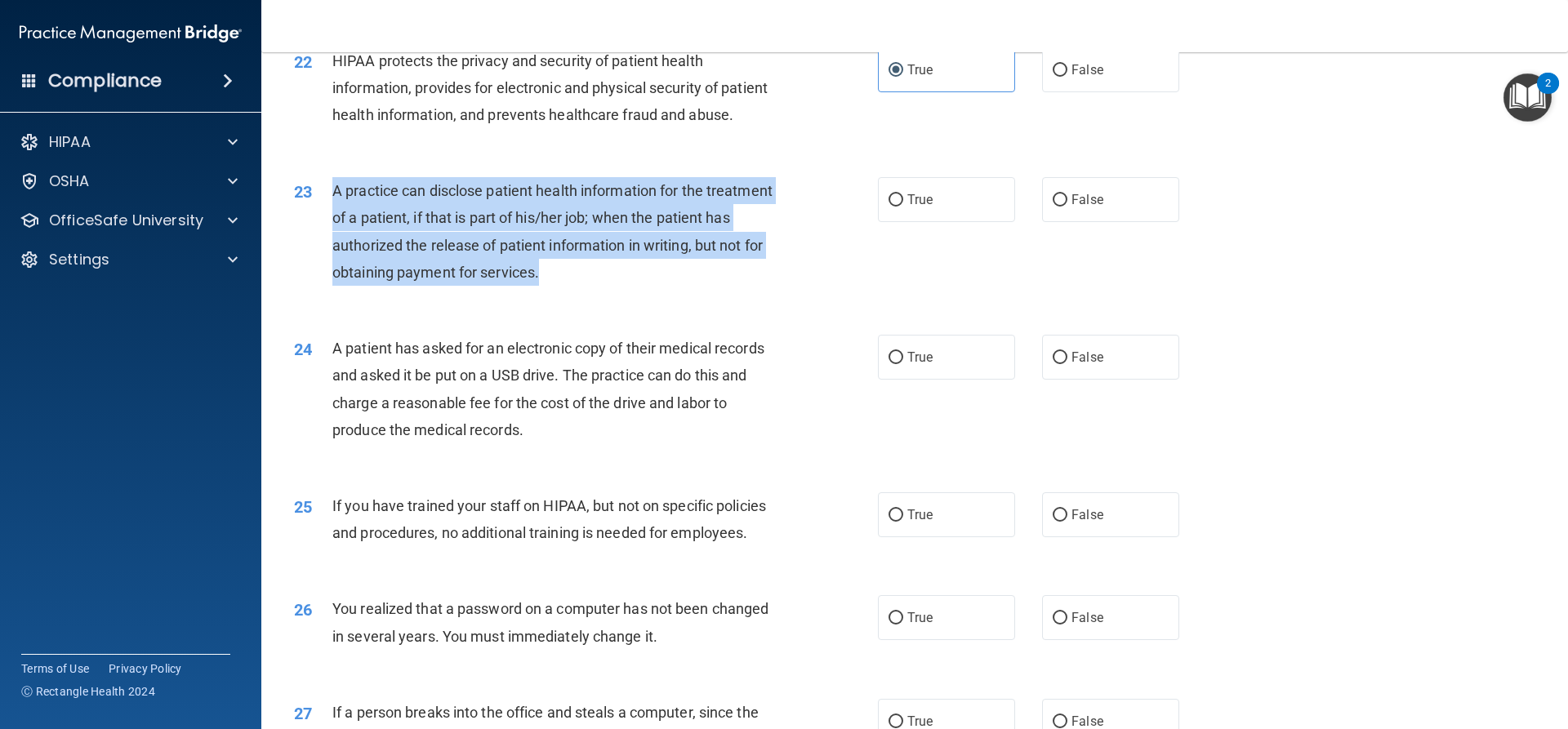
drag, startPoint x: 624, startPoint y: 324, endPoint x: 333, endPoint y: 248, distance: 300.8
click at [333, 248] on div "A practice can disclose patient health information for the treatment of a patie…" at bounding box center [561, 232] width 456 height 108
click at [648, 293] on div "23 A practice can disclose patient health information for the treatment of a pa…" at bounding box center [586, 236] width 633 height 117
click at [765, 281] on span "A practice can disclose patient health information for the treatment of a patie…" at bounding box center [552, 231] width 440 height 99
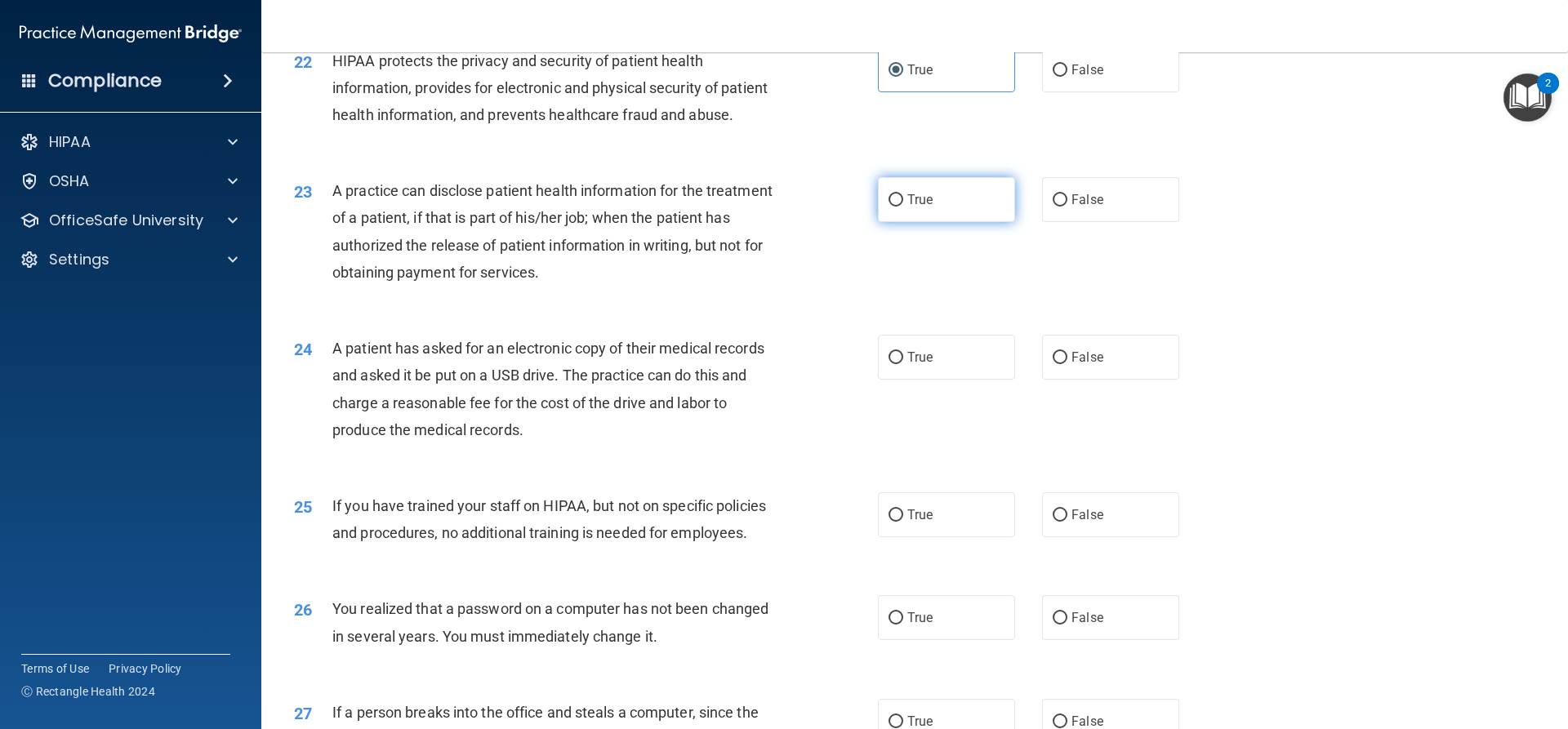
click at [889, 207] on input "True" at bounding box center [896, 201] width 15 height 12
radio input "true"
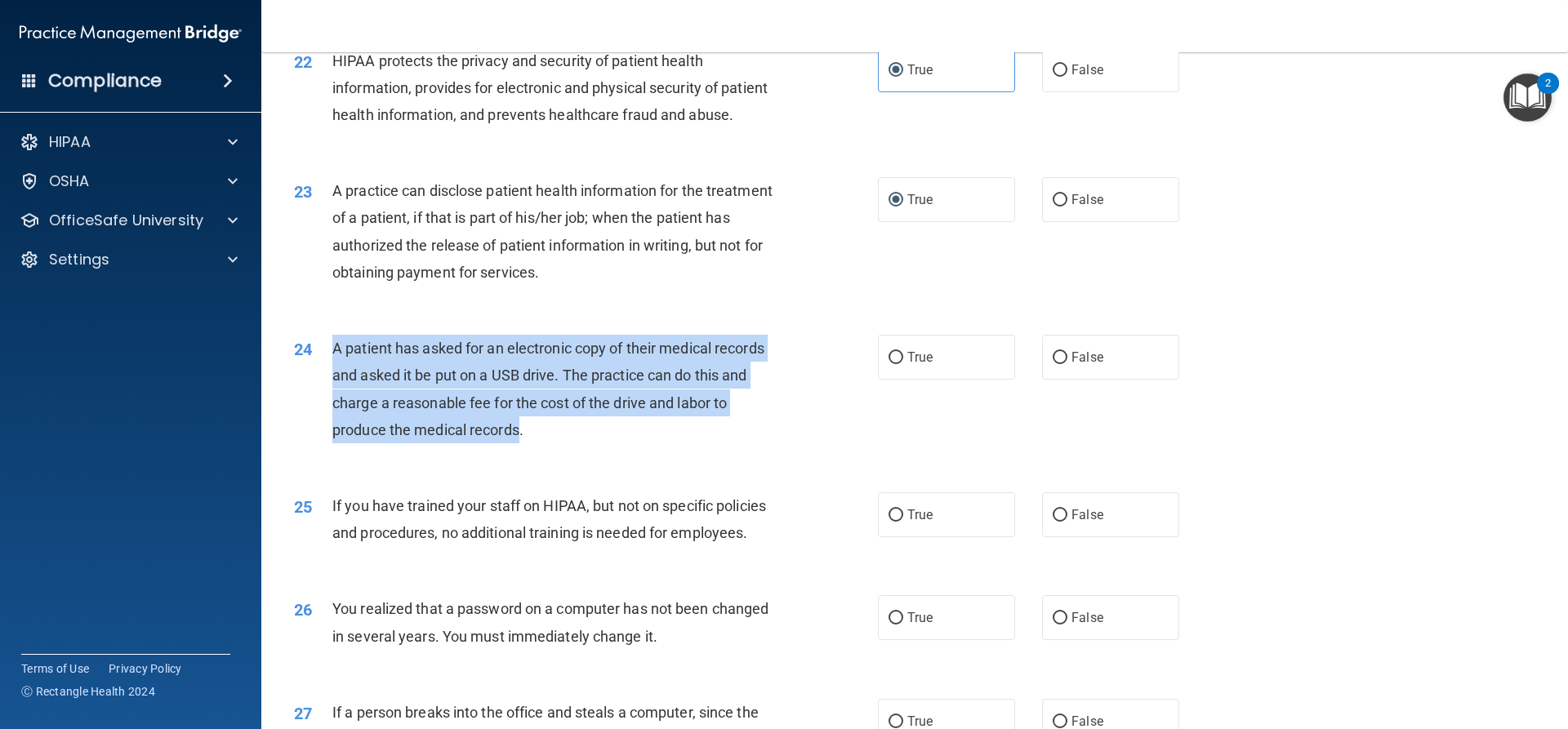
drag, startPoint x: 522, startPoint y: 482, endPoint x: 332, endPoint y: 405, distance: 205.0
click at [332, 405] on span "A patient has asked for an electronic copy of their medical records and asked i…" at bounding box center [548, 389] width 432 height 99
click at [893, 364] on input "True" at bounding box center [896, 358] width 15 height 12
radio input "true"
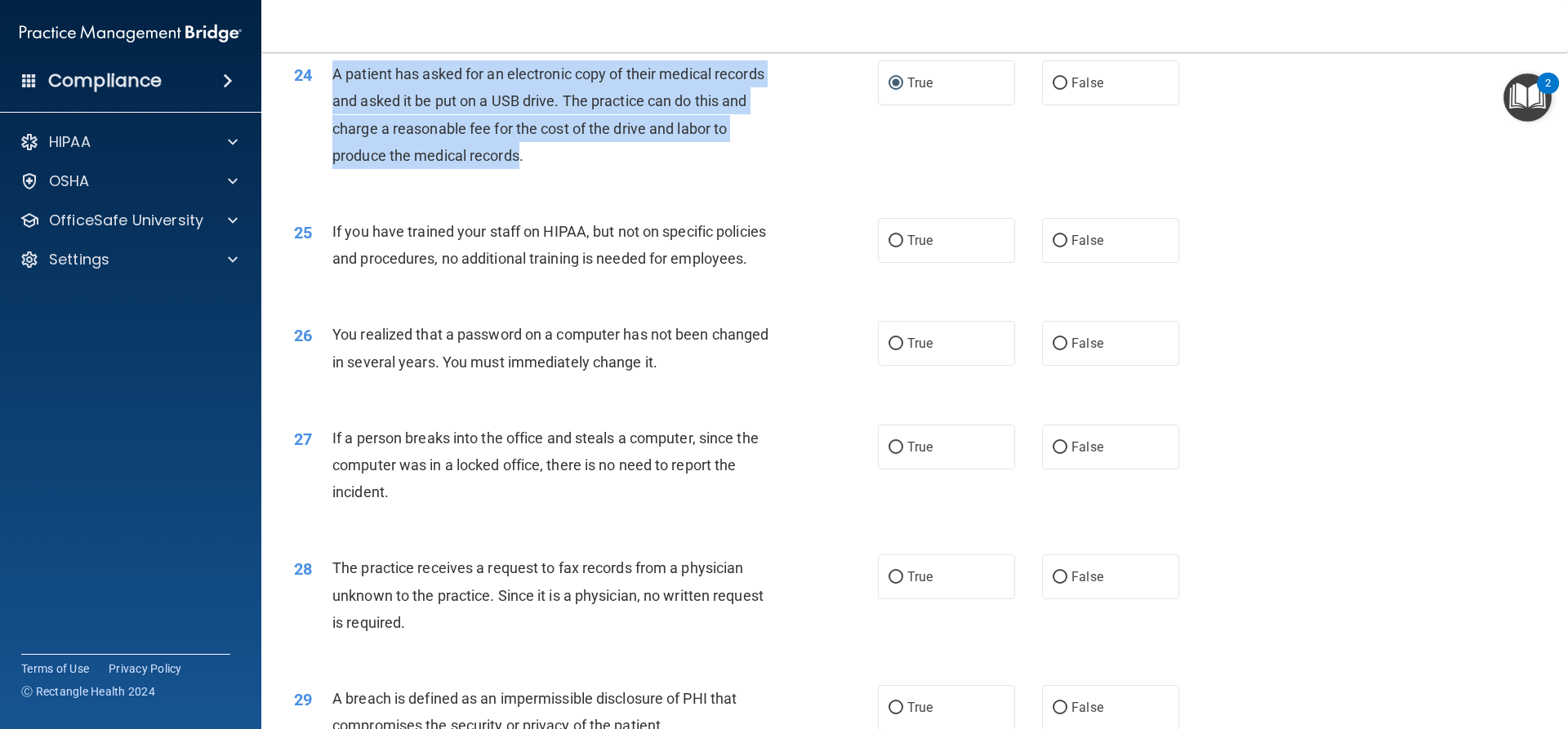
scroll to position [2808, 0]
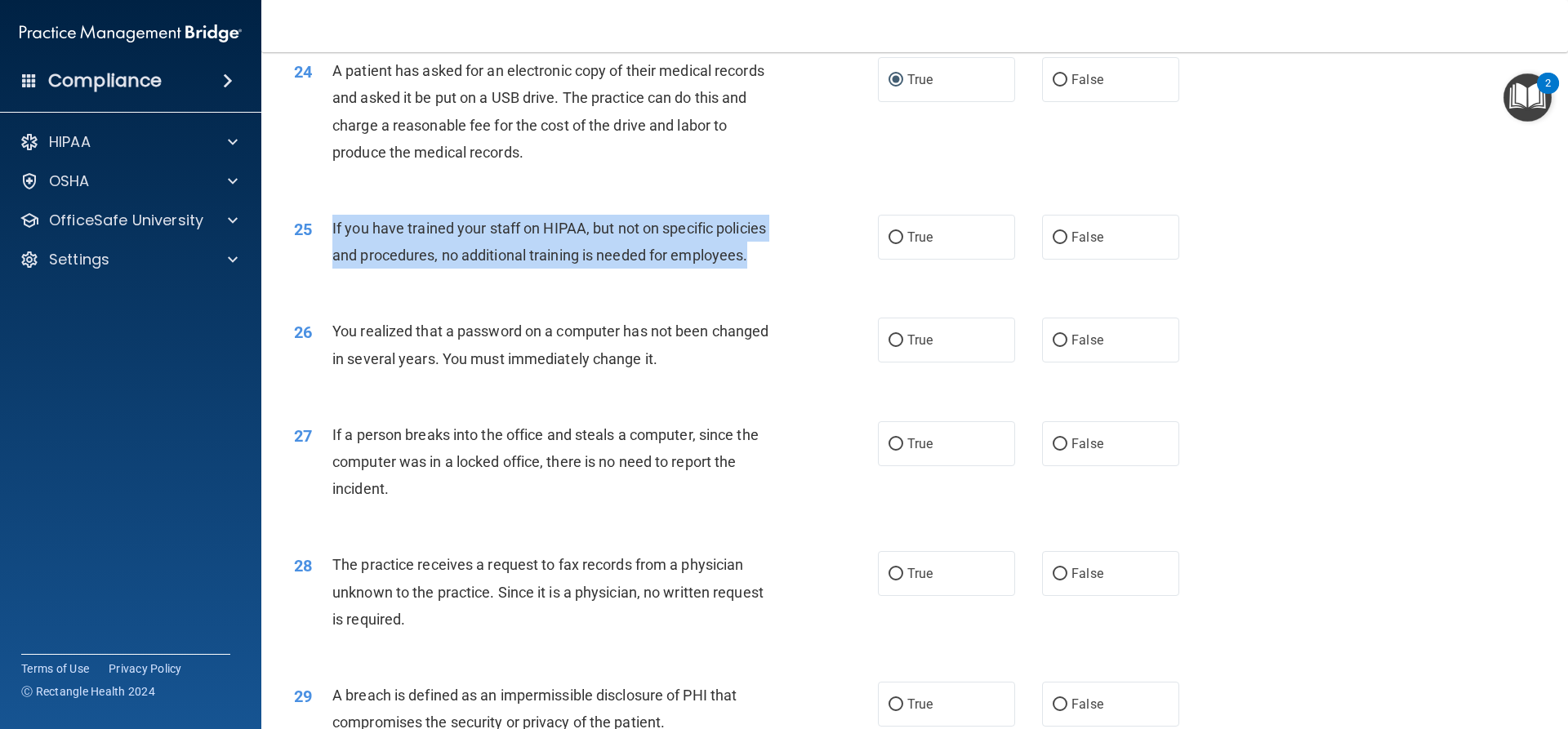
drag, startPoint x: 753, startPoint y: 312, endPoint x: 332, endPoint y: 280, distance: 422.2
click at [332, 269] on div "If you have trained your staff on HIPAA, but not on specific policies and proce…" at bounding box center [561, 241] width 456 height 54
click at [1052, 244] on input "False" at bounding box center [1059, 238] width 15 height 12
radio input "true"
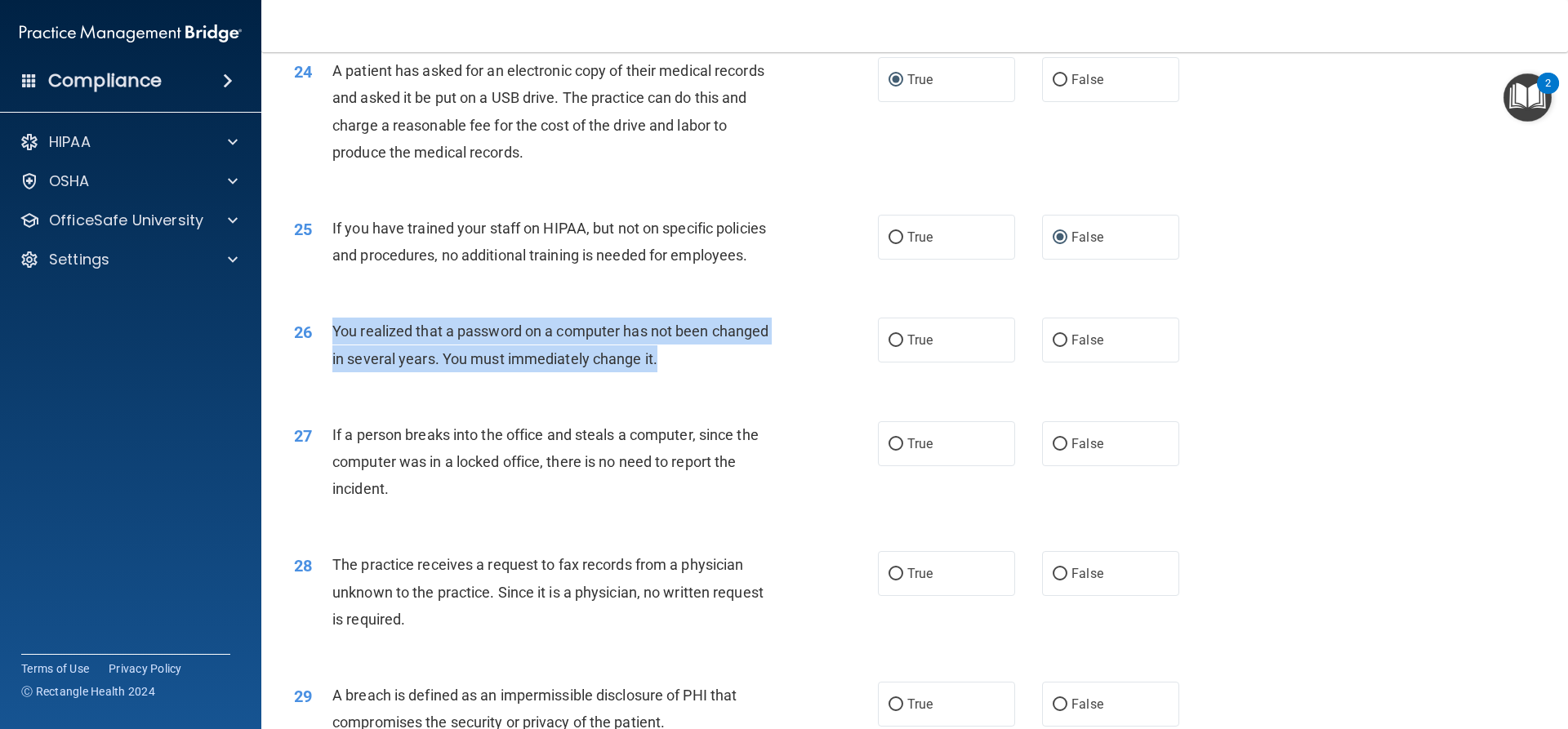
drag, startPoint x: 684, startPoint y: 411, endPoint x: 324, endPoint y: 383, distance: 361.1
click at [324, 380] on div "26 You realized that a password on a computer has not been changed in several y…" at bounding box center [586, 349] width 633 height 62
click at [1057, 347] on input "False" at bounding box center [1059, 341] width 15 height 12
radio input "true"
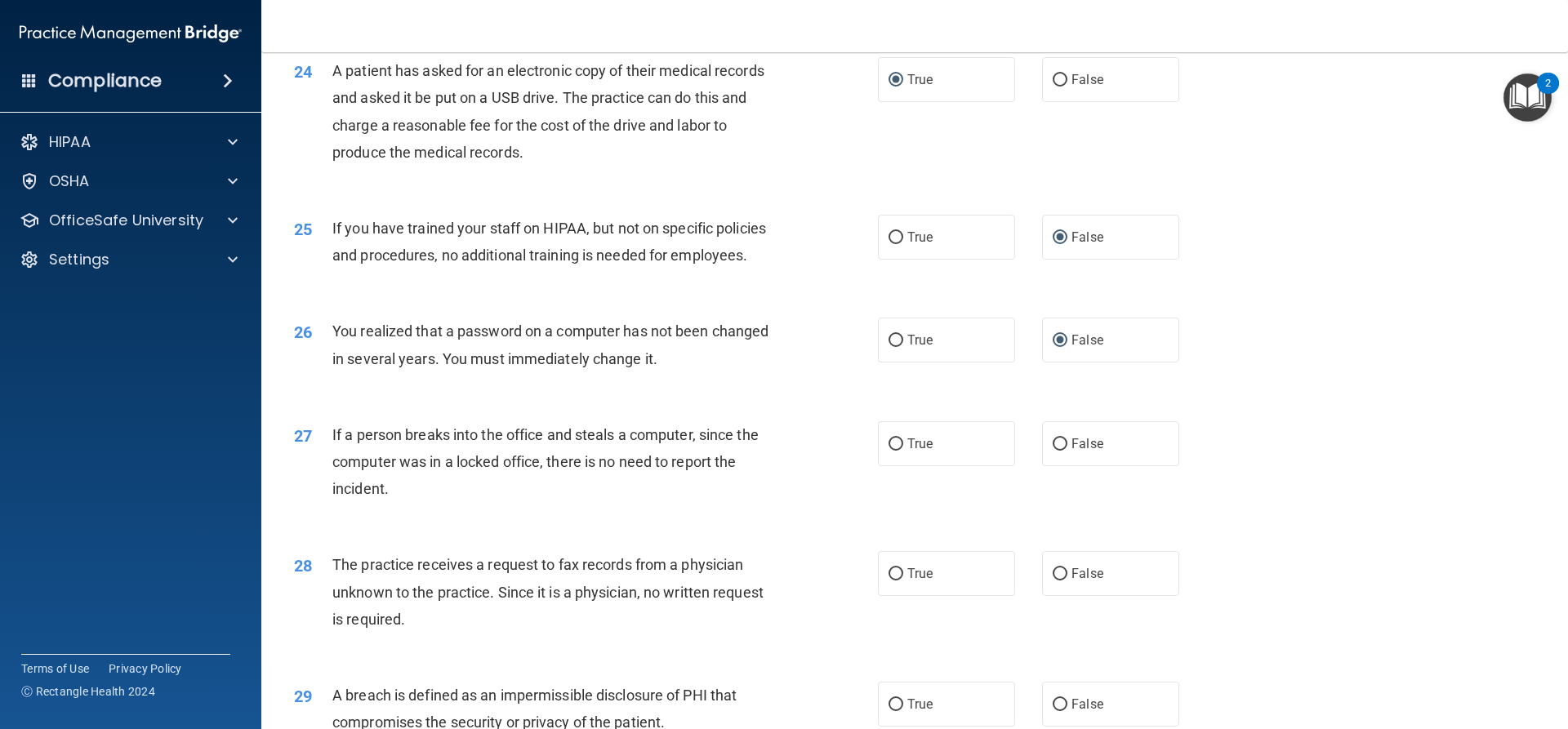
drag, startPoint x: 527, startPoint y: 533, endPoint x: 542, endPoint y: 535, distance: 15.1
click at [542, 503] on div "If a person breaks into the office and steals a computer, since the computer wa…" at bounding box center [561, 461] width 456 height 82
click at [1052, 450] on input "False" at bounding box center [1059, 444] width 15 height 12
radio input "true"
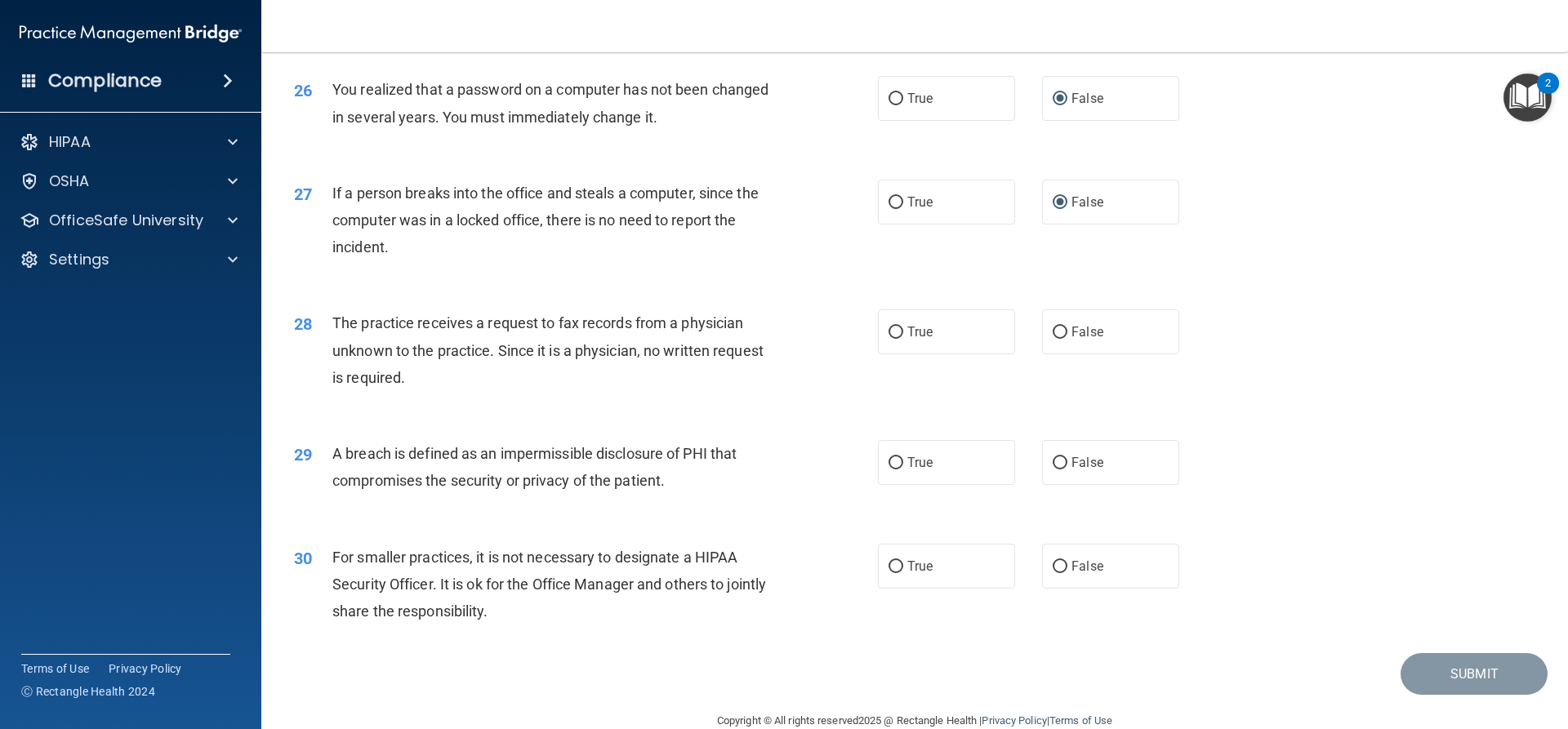
scroll to position [3053, 0]
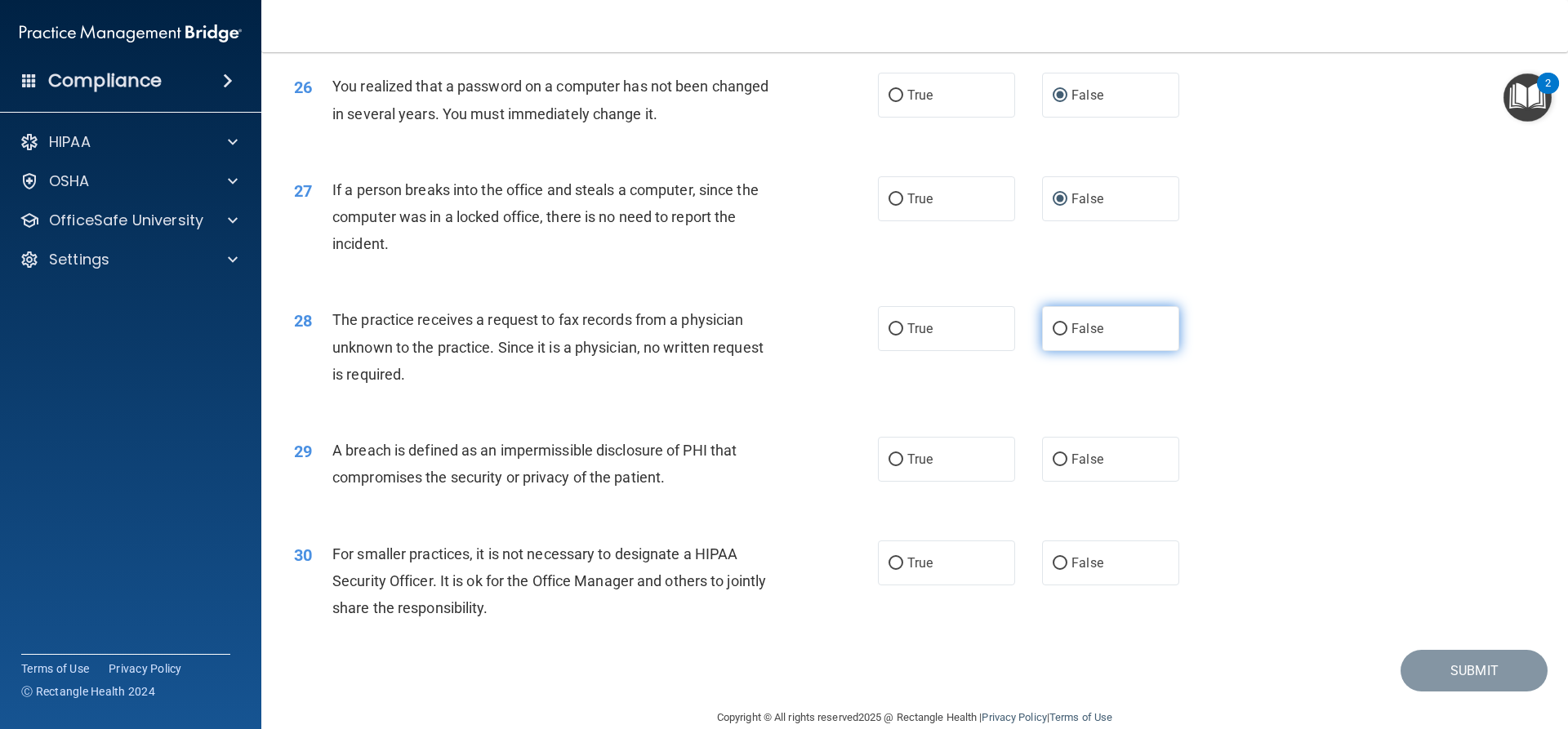
click at [1052, 336] on input "False" at bounding box center [1059, 330] width 15 height 12
radio input "true"
drag, startPoint x: 672, startPoint y: 537, endPoint x: 677, endPoint y: 545, distance: 9.4
click at [673, 491] on div "A breach is defined as an impermissible disclosure of PHI that compromises the …" at bounding box center [561, 463] width 456 height 54
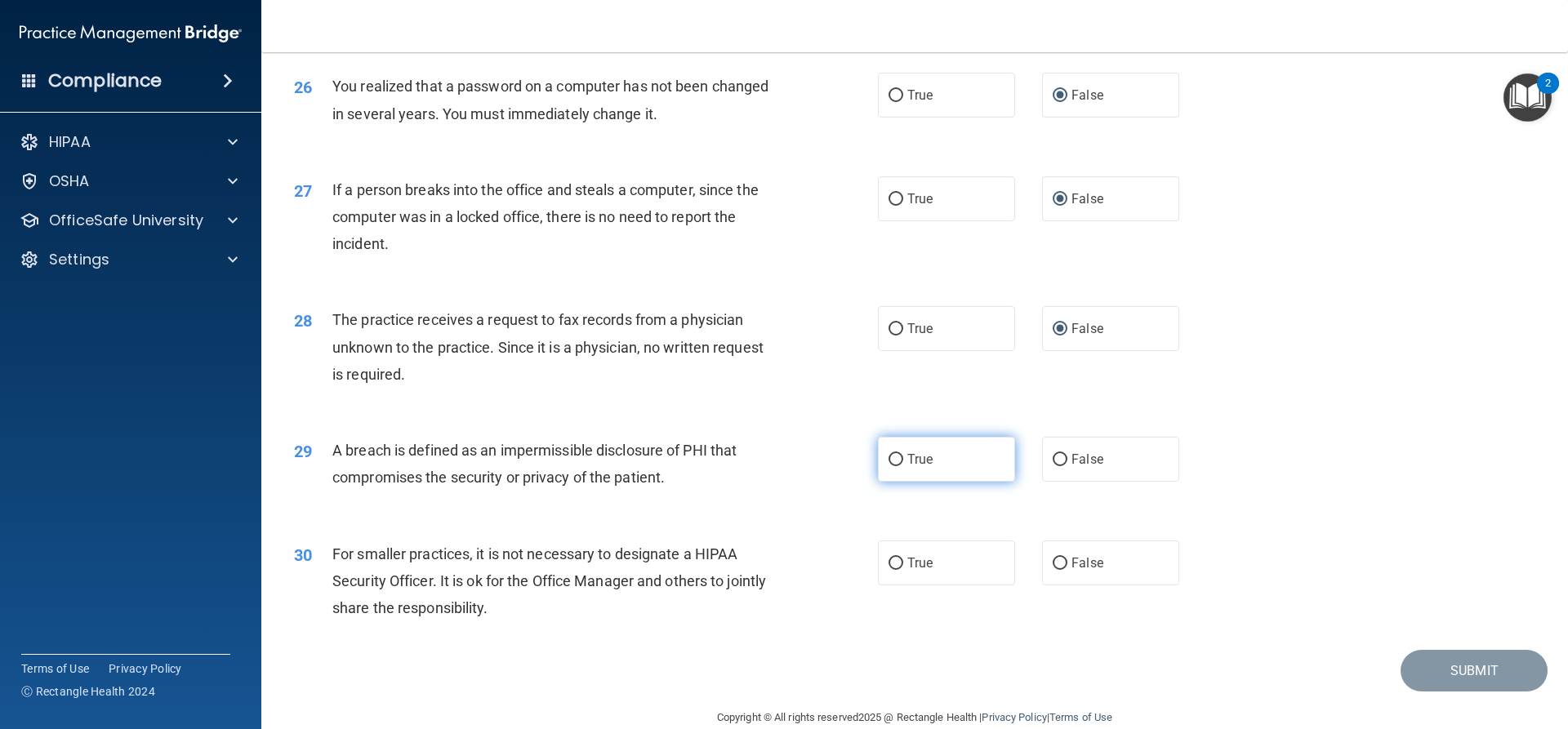
drag, startPoint x: 889, startPoint y: 510, endPoint x: 821, endPoint y: 553, distance: 80.5
click at [889, 466] on input "True" at bounding box center [896, 460] width 15 height 12
radio input "true"
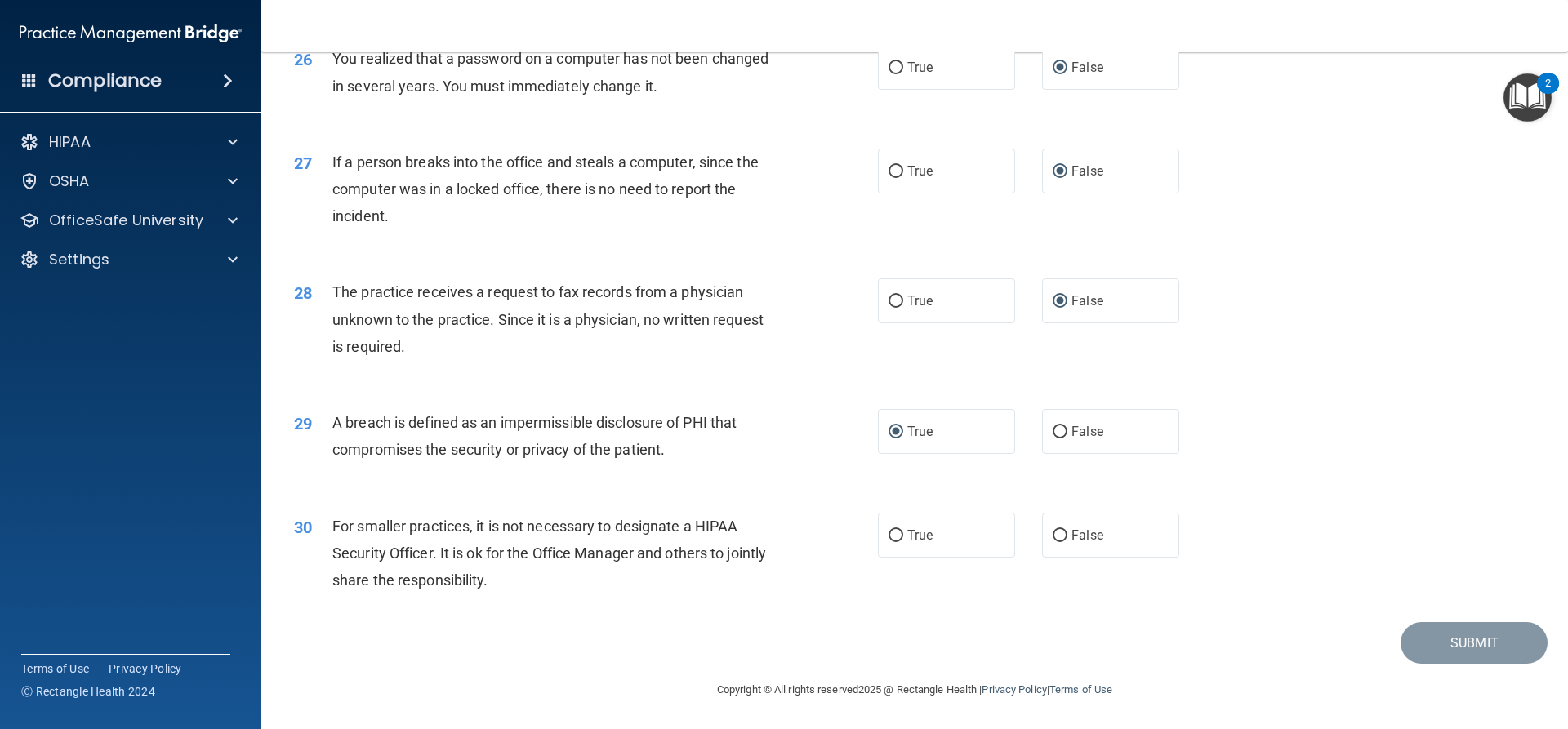
scroll to position [3135, 0]
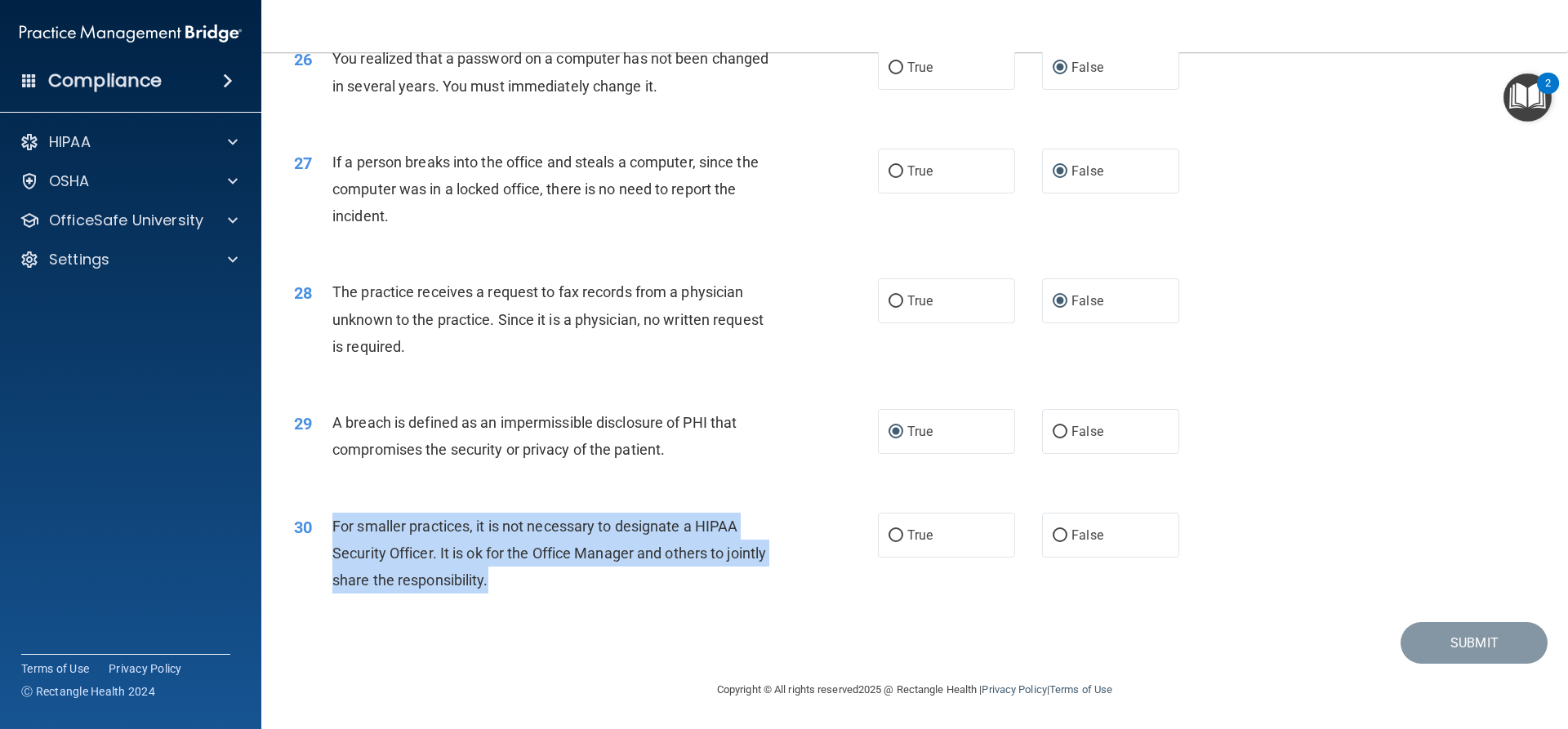
drag, startPoint x: 332, startPoint y: 524, endPoint x: 542, endPoint y: 584, distance: 218.4
click at [541, 584] on div "For smaller practices, it is not necessary to designate a HIPAA Security Office…" at bounding box center [561, 553] width 456 height 82
click at [1057, 529] on input "False" at bounding box center [1059, 535] width 15 height 12
radio input "true"
click at [1482, 640] on button "Submit" at bounding box center [1473, 643] width 147 height 41
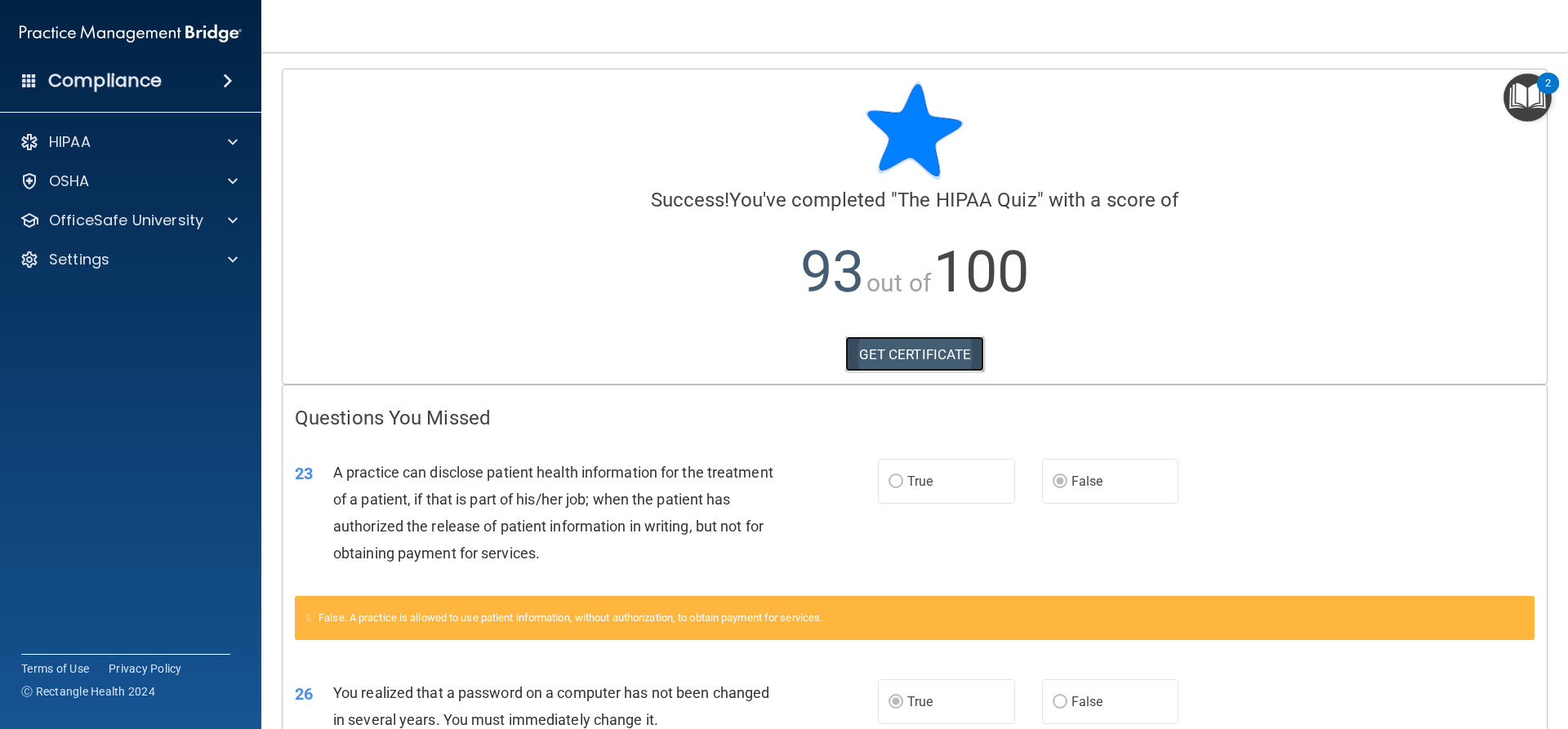
click at [888, 353] on link "GET CERTIFICATE" at bounding box center [915, 355] width 139 height 36
click at [234, 135] on span at bounding box center [232, 142] width 9 height 20
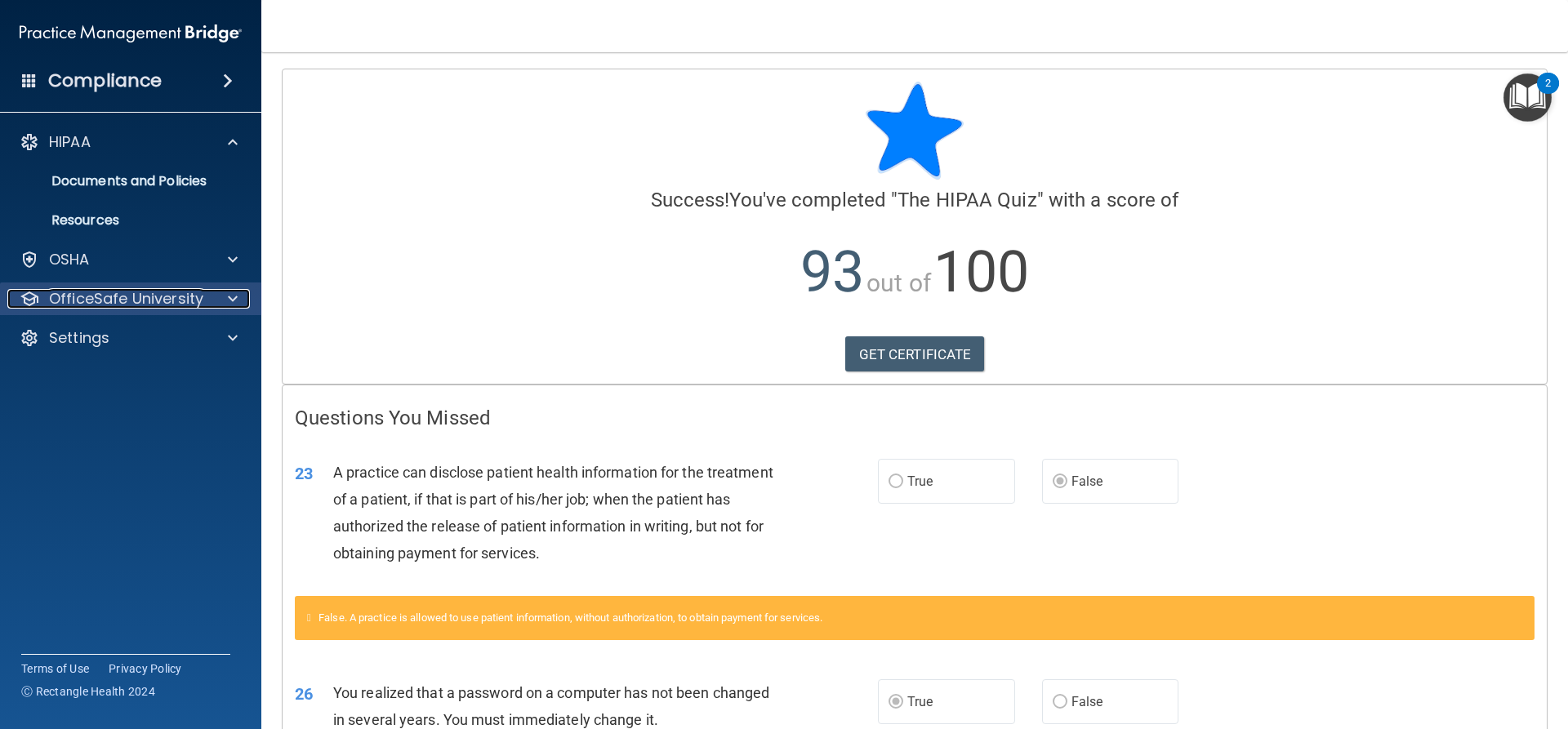
click at [232, 293] on span at bounding box center [232, 299] width 9 height 20
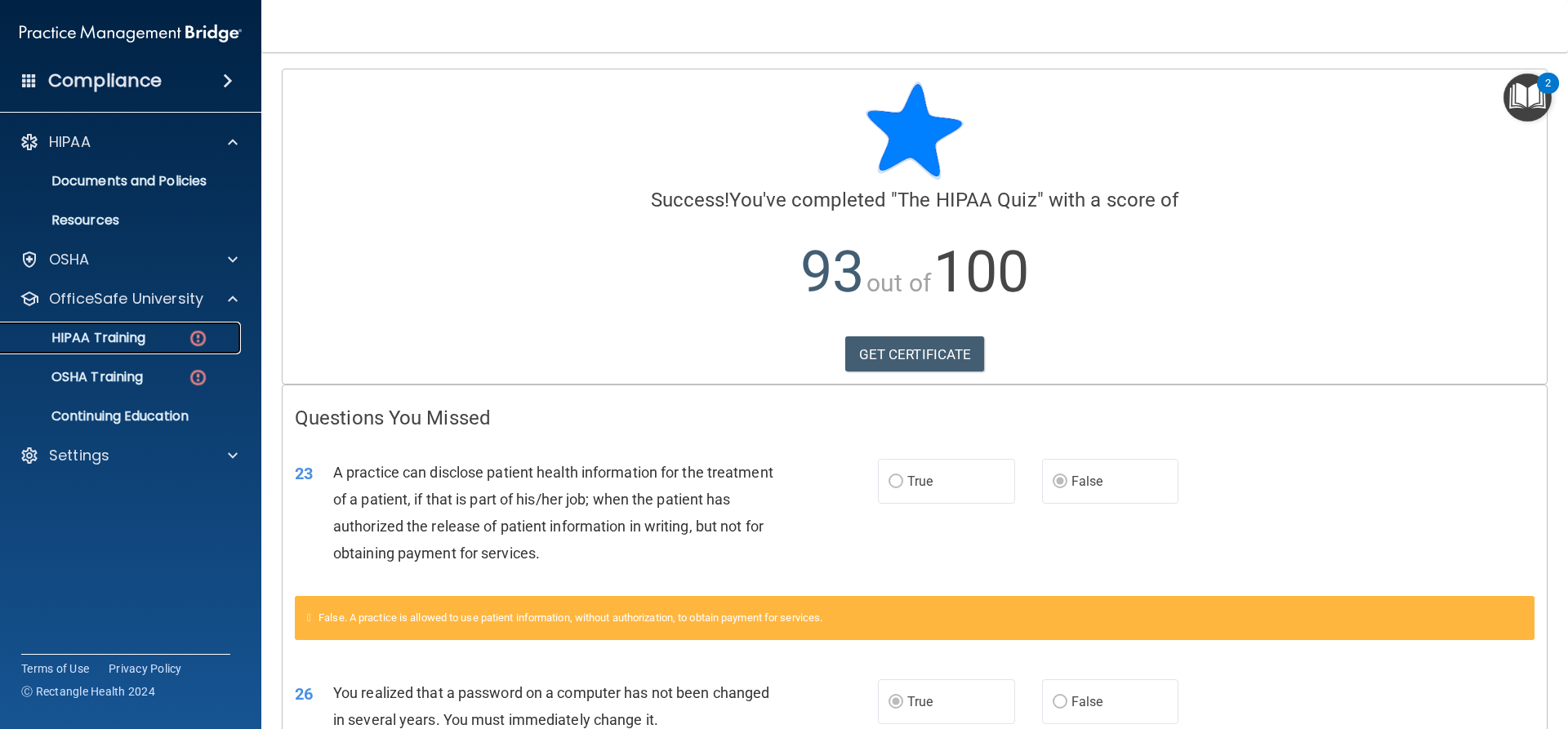
click at [93, 338] on p "HIPAA Training" at bounding box center [77, 337] width 134 height 16
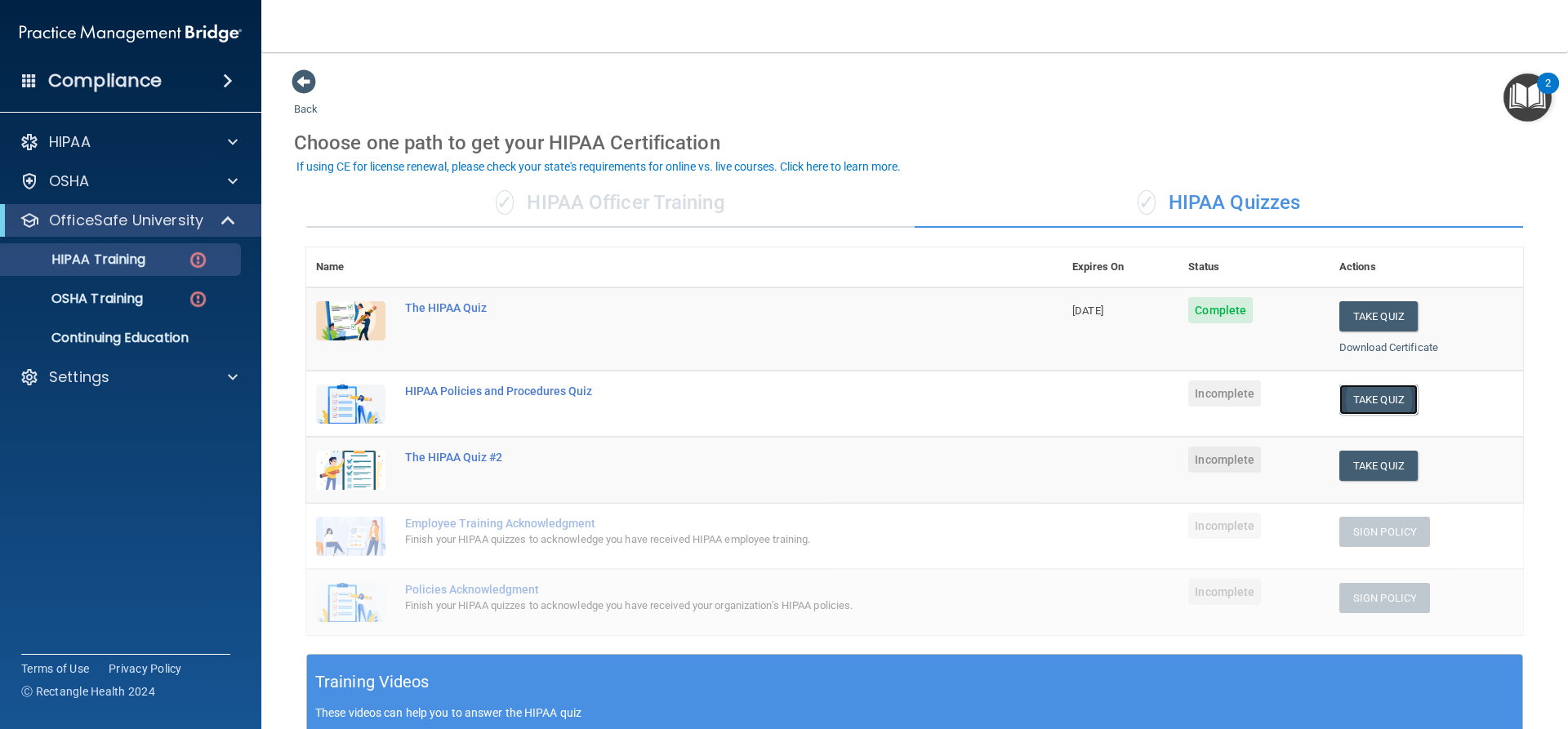
click at [1357, 399] on button "Take Quiz" at bounding box center [1378, 399] width 78 height 30
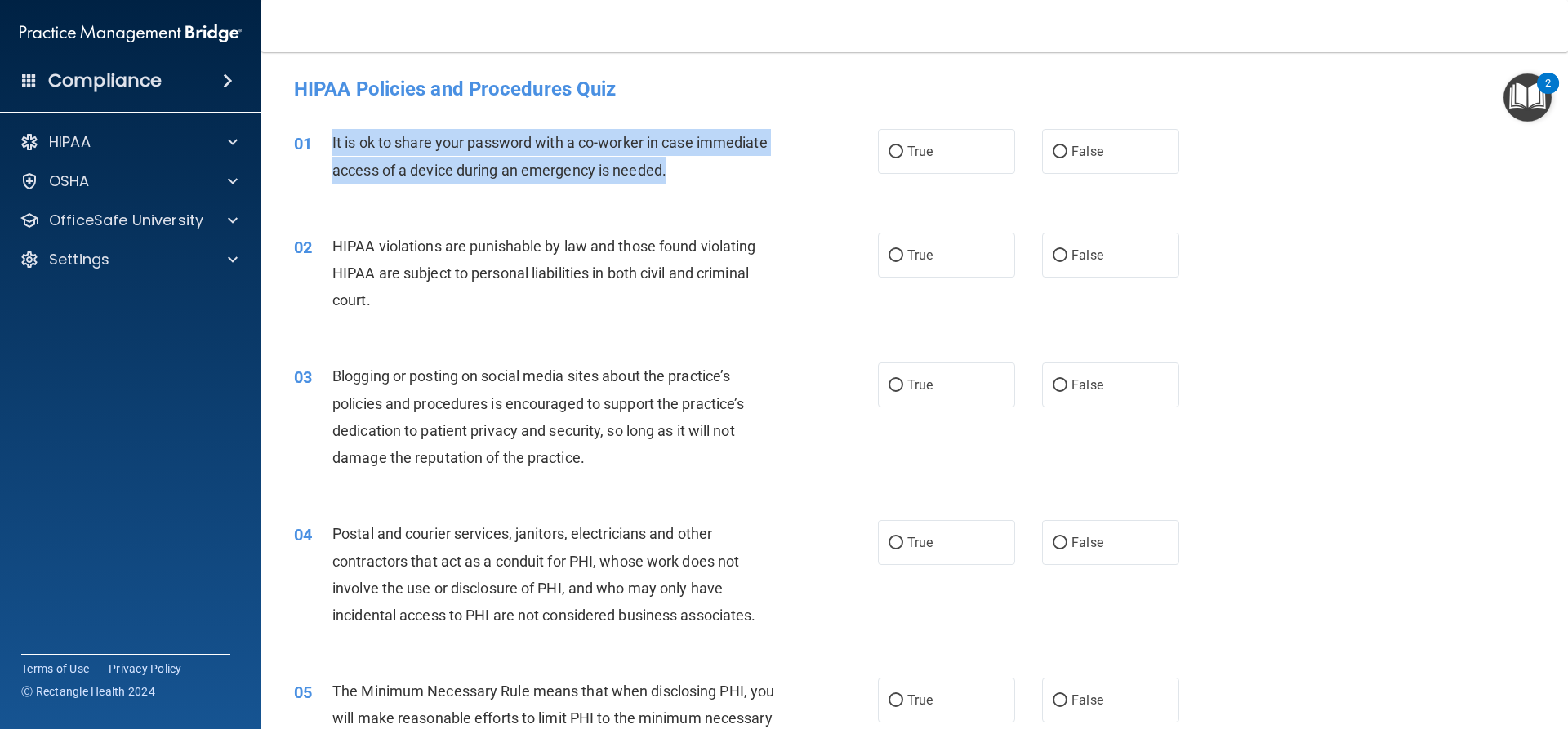
drag, startPoint x: 670, startPoint y: 170, endPoint x: 332, endPoint y: 140, distance: 339.3
click at [332, 140] on div "It is ok to share your password with a co-worker in case immediate access of a …" at bounding box center [561, 156] width 456 height 54
click at [1054, 146] on input "False" at bounding box center [1059, 152] width 15 height 12
radio input "true"
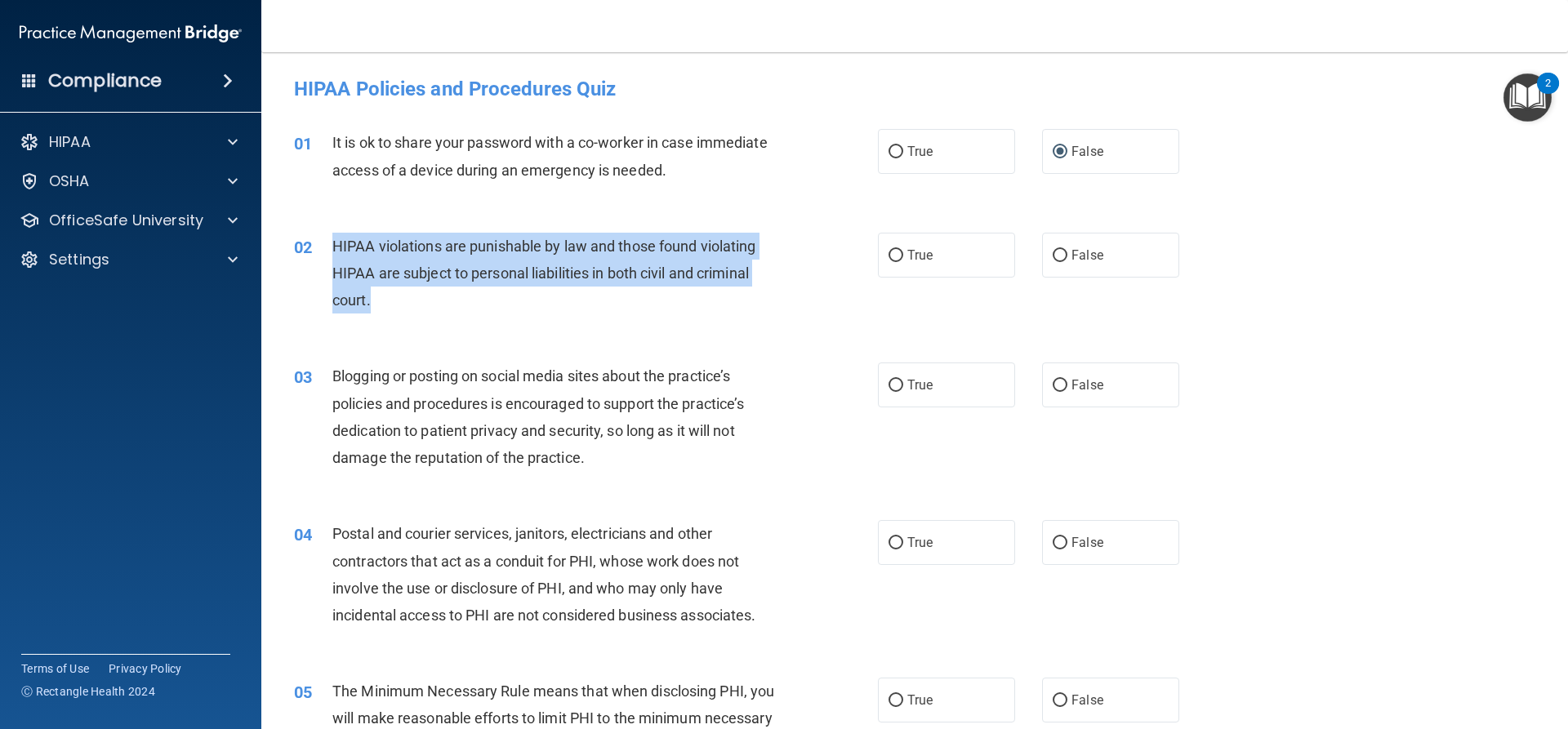
drag, startPoint x: 376, startPoint y: 301, endPoint x: 327, endPoint y: 256, distance: 66.5
click at [327, 256] on div "02 HIPAA violations are punishable by law and those found violating HIPAA are s…" at bounding box center [586, 277] width 633 height 90
click at [889, 255] on input "True" at bounding box center [896, 256] width 15 height 12
radio input "true"
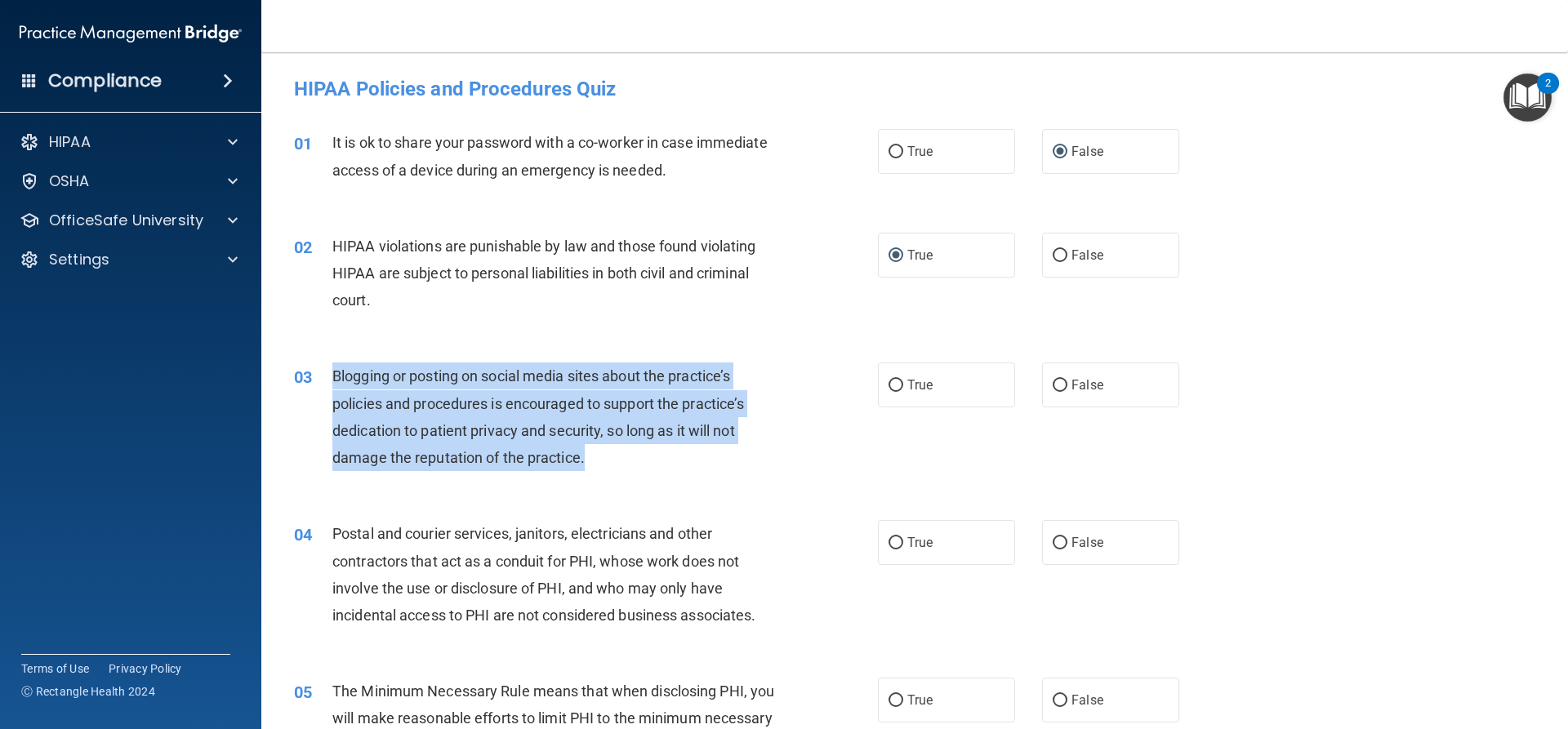
drag, startPoint x: 596, startPoint y: 456, endPoint x: 334, endPoint y: 374, distance: 274.5
click at [334, 374] on div "Blogging or posting on social media sites about the practice’s policies and pro…" at bounding box center [561, 417] width 456 height 108
drag, startPoint x: 891, startPoint y: 383, endPoint x: 891, endPoint y: 405, distance: 22.0
click at [893, 384] on input "True" at bounding box center [896, 386] width 15 height 12
radio input "true"
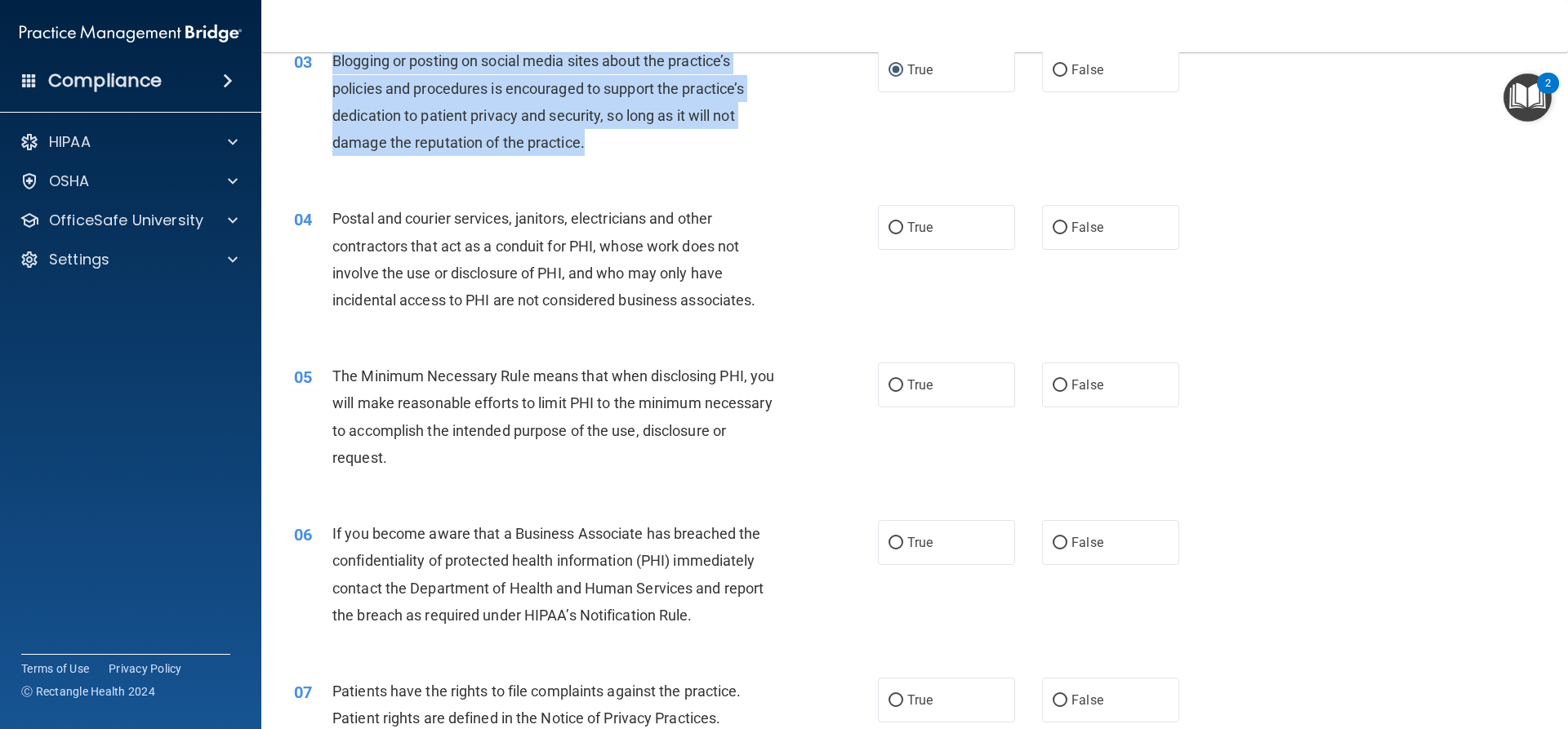
scroll to position [326, 0]
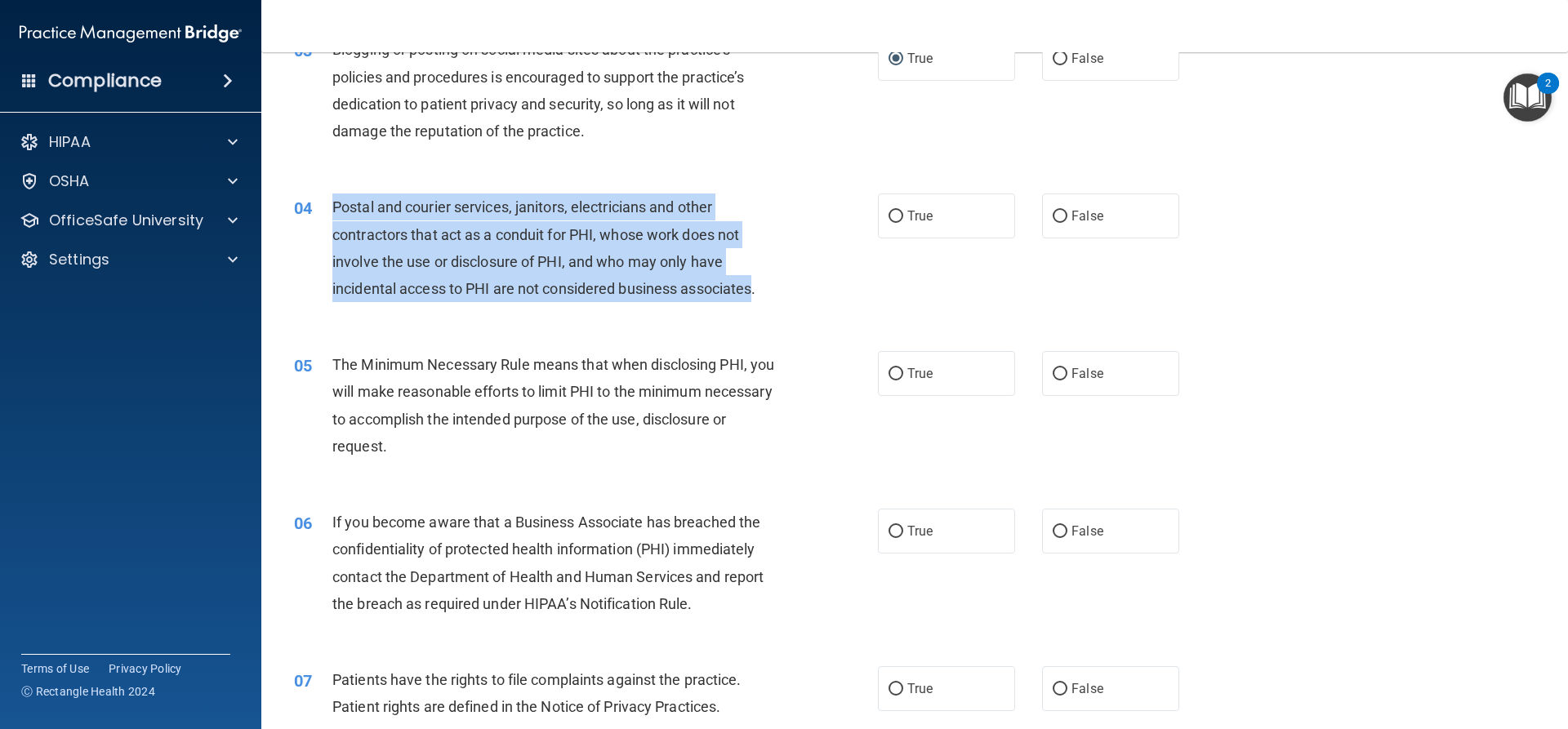
drag, startPoint x: 759, startPoint y: 289, endPoint x: 332, endPoint y: 201, distance: 436.0
click at [332, 201] on span "Postal and courier services, janitors, electricians and other contractors that …" at bounding box center [543, 247] width 423 height 99
click at [890, 219] on input "True" at bounding box center [896, 217] width 15 height 12
radio input "true"
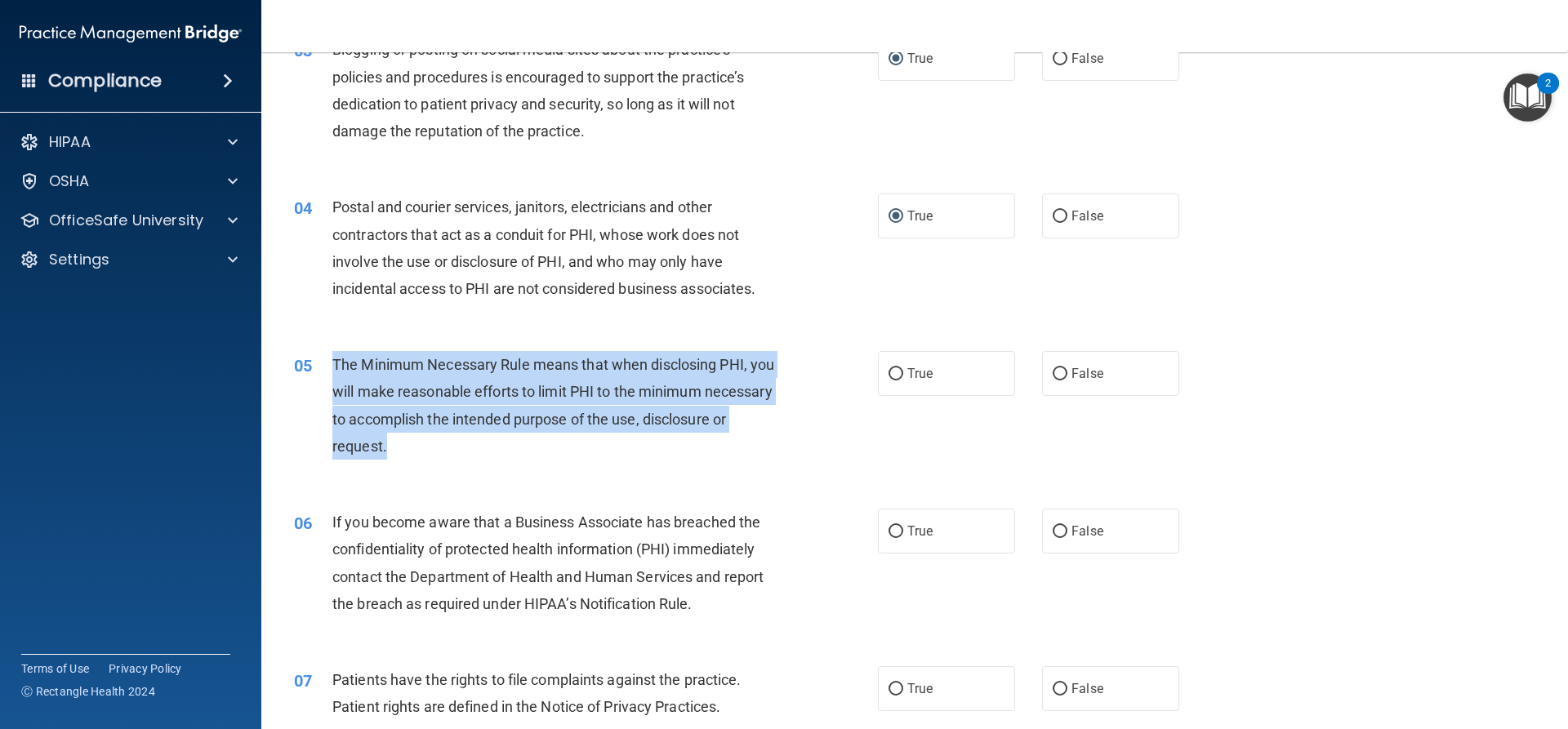
drag, startPoint x: 498, startPoint y: 442, endPoint x: 334, endPoint y: 361, distance: 182.9
click at [334, 361] on div "The Minimum Necessary Rule means that when disclosing PHI, you will make reason…" at bounding box center [561, 405] width 456 height 108
click at [889, 374] on input "True" at bounding box center [896, 374] width 15 height 12
radio input "true"
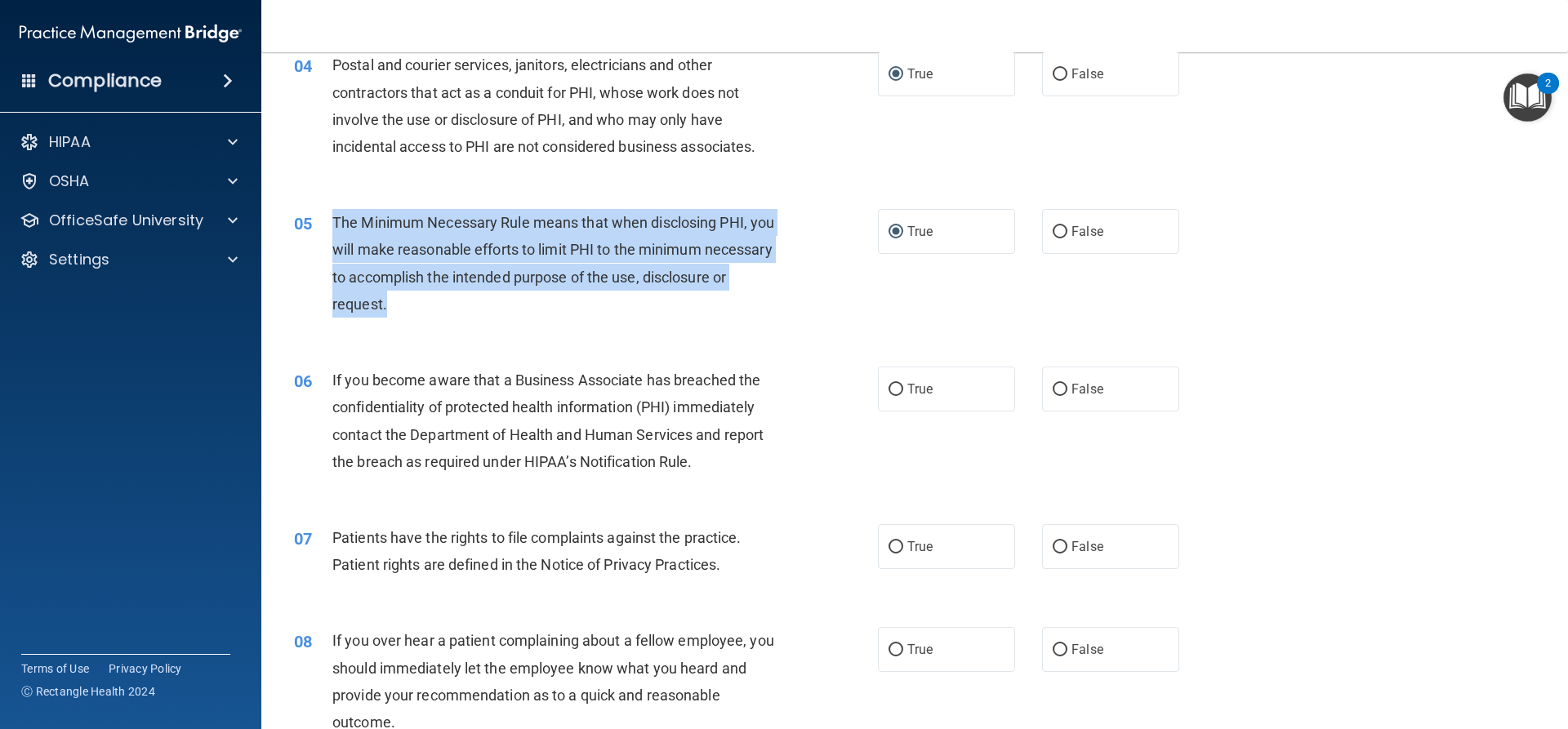
scroll to position [490, 0]
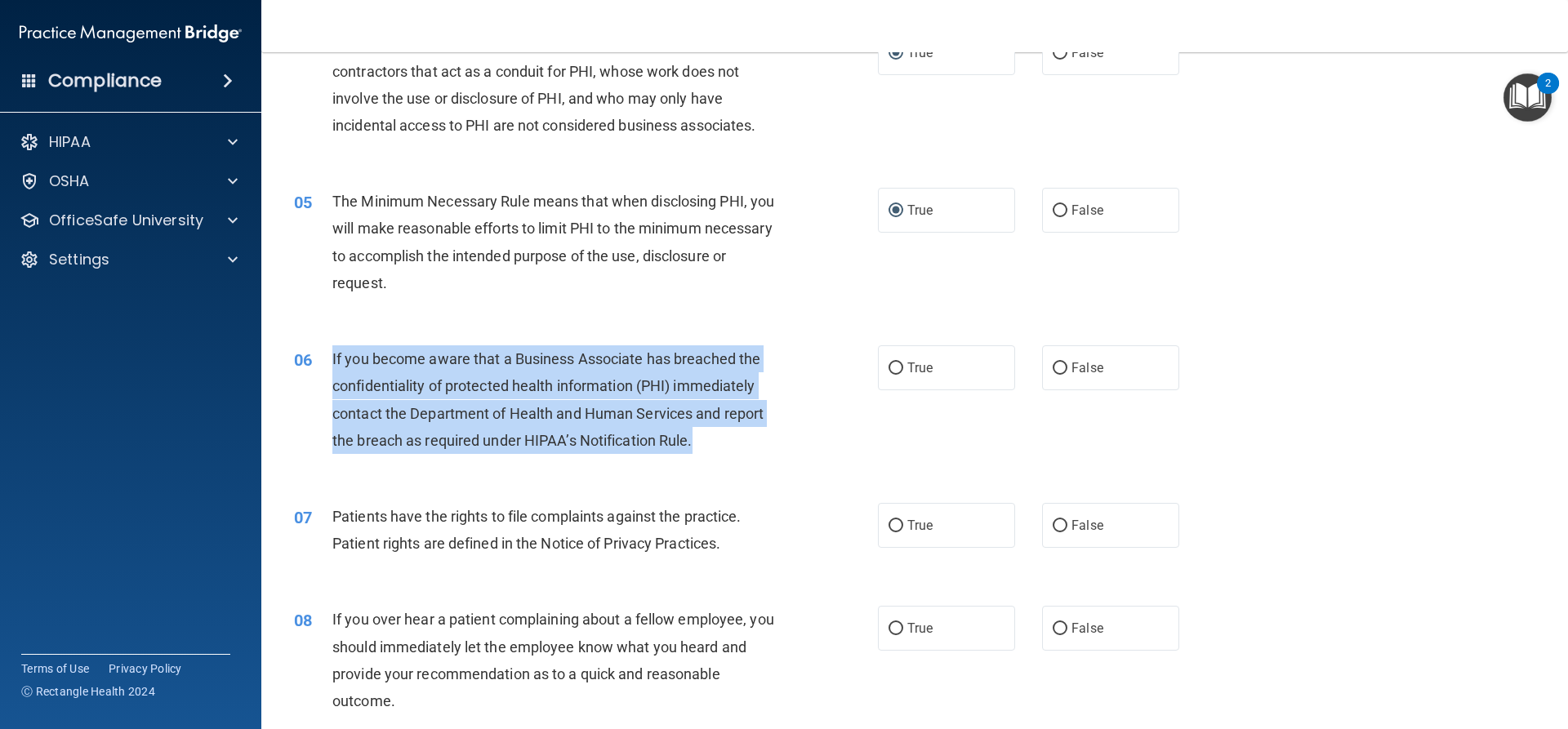
drag, startPoint x: 700, startPoint y: 441, endPoint x: 332, endPoint y: 361, distance: 376.6
click at [332, 361] on div "If you become aware that a Business Associate has breached the confidentiality …" at bounding box center [561, 399] width 456 height 108
click at [722, 434] on div "If you become aware that a Business Associate has breached the confidentiality …" at bounding box center [561, 399] width 456 height 108
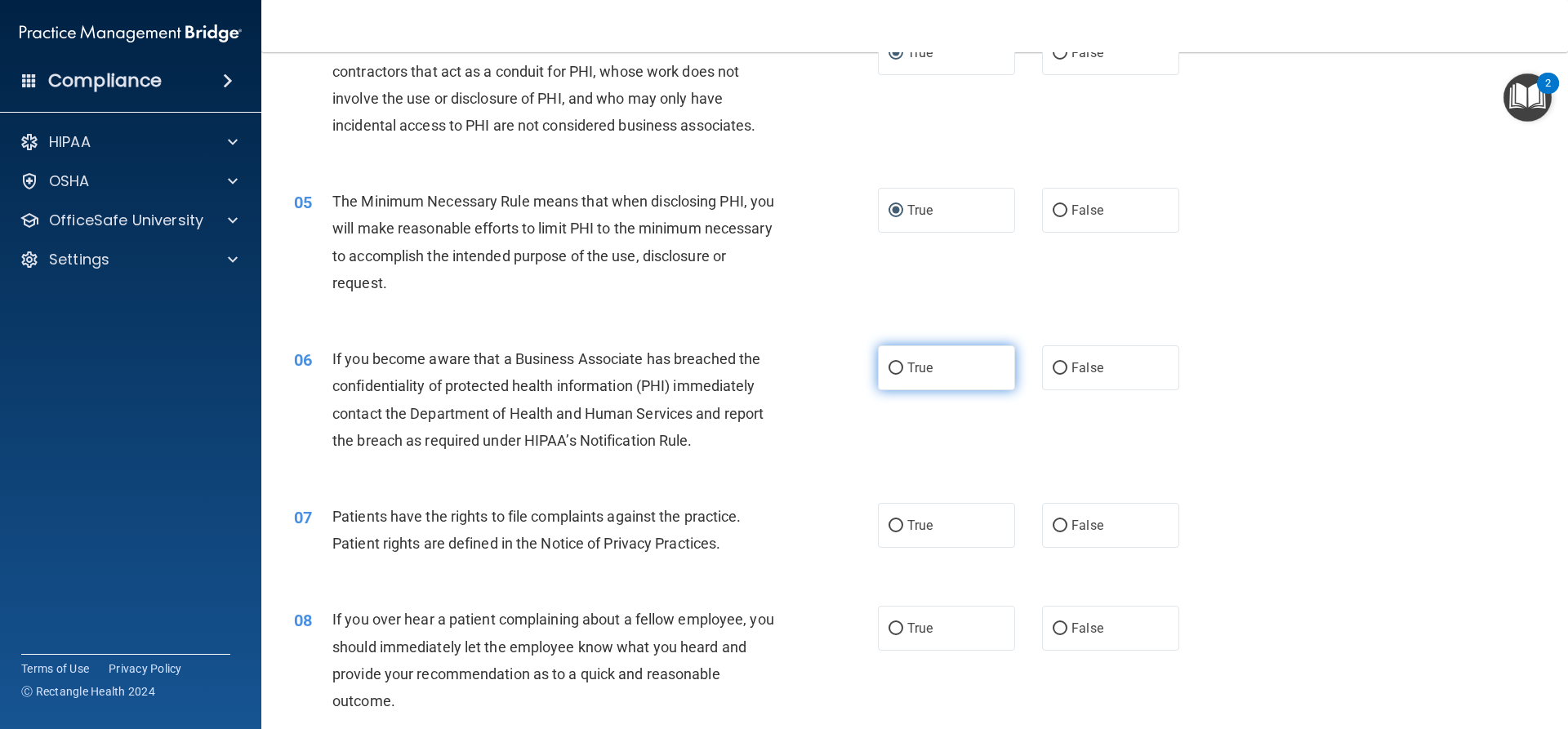
click at [889, 367] on input "True" at bounding box center [896, 368] width 15 height 12
radio input "true"
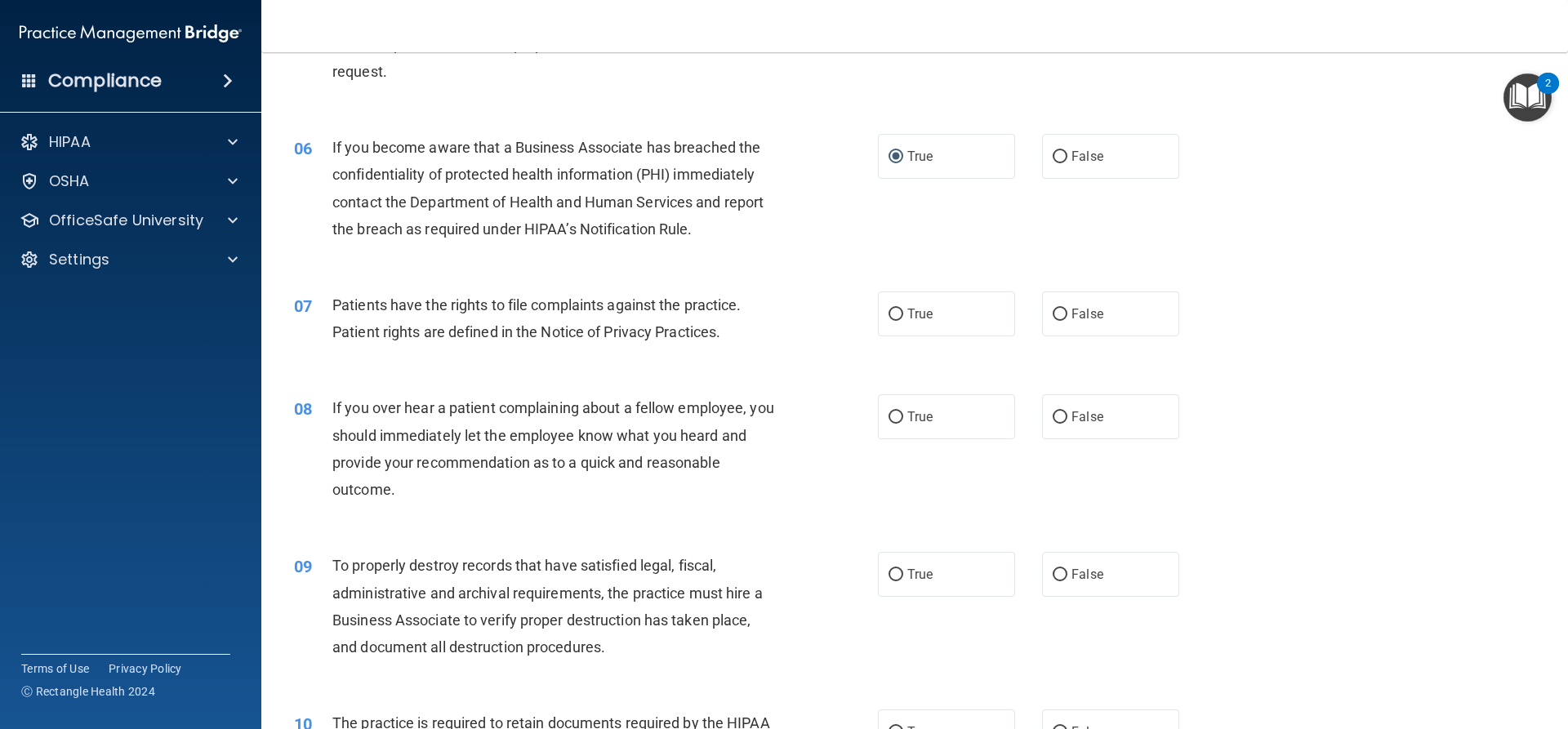
scroll to position [735, 0]
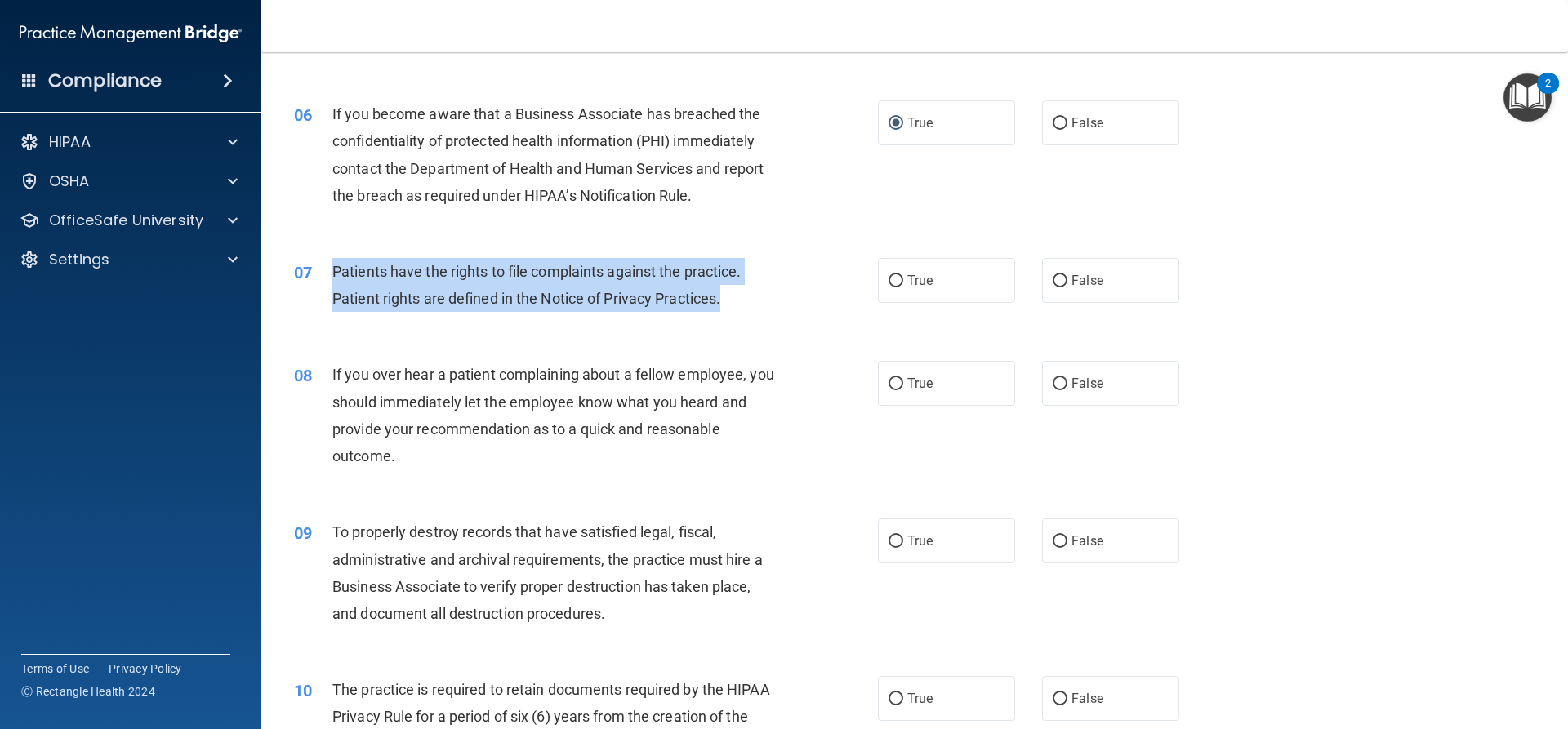
drag, startPoint x: 730, startPoint y: 298, endPoint x: 333, endPoint y: 276, distance: 397.6
click at [333, 276] on div "Patients have the rights to file complaints against the practice. Patient right…" at bounding box center [561, 285] width 456 height 54
click at [890, 278] on input "True" at bounding box center [896, 281] width 15 height 12
radio input "true"
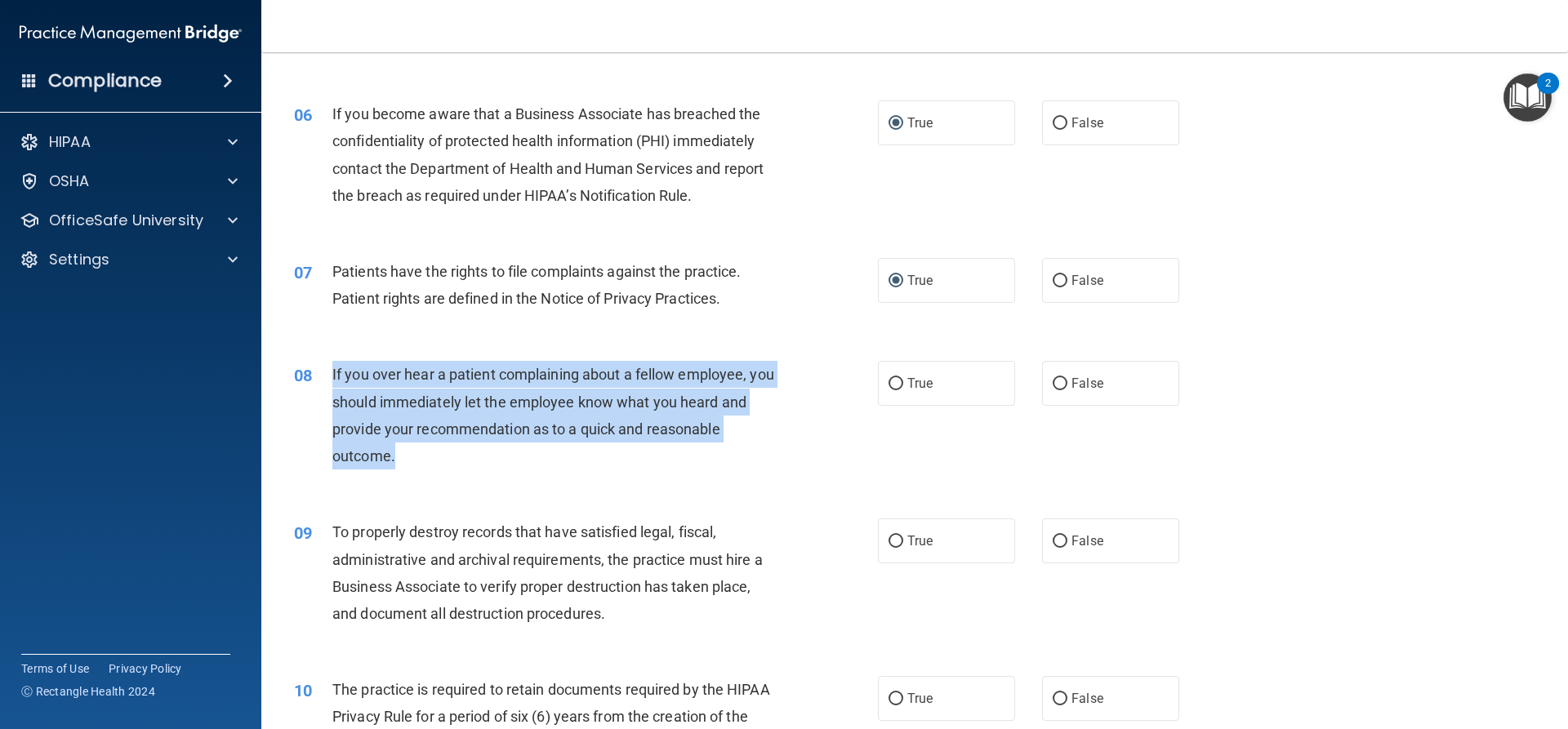
drag, startPoint x: 404, startPoint y: 460, endPoint x: 330, endPoint y: 393, distance: 99.8
click at [330, 393] on div "08 If you over hear a patient complaining about a fellow employee, you should i…" at bounding box center [586, 419] width 633 height 117
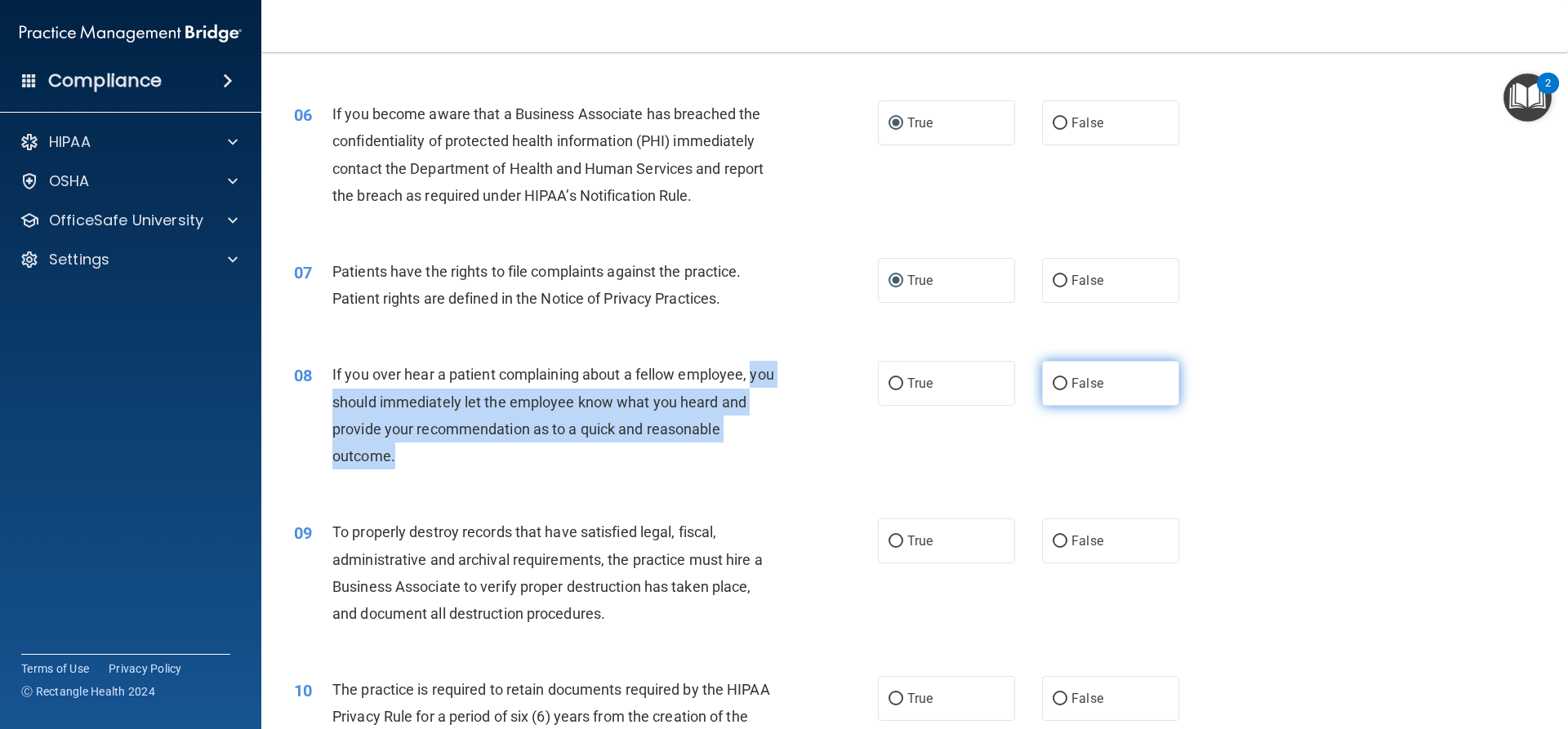
drag, startPoint x: 1057, startPoint y: 382, endPoint x: 1044, endPoint y: 393, distance: 17.0
click at [1056, 382] on input "False" at bounding box center [1059, 384] width 15 height 12
radio input "true"
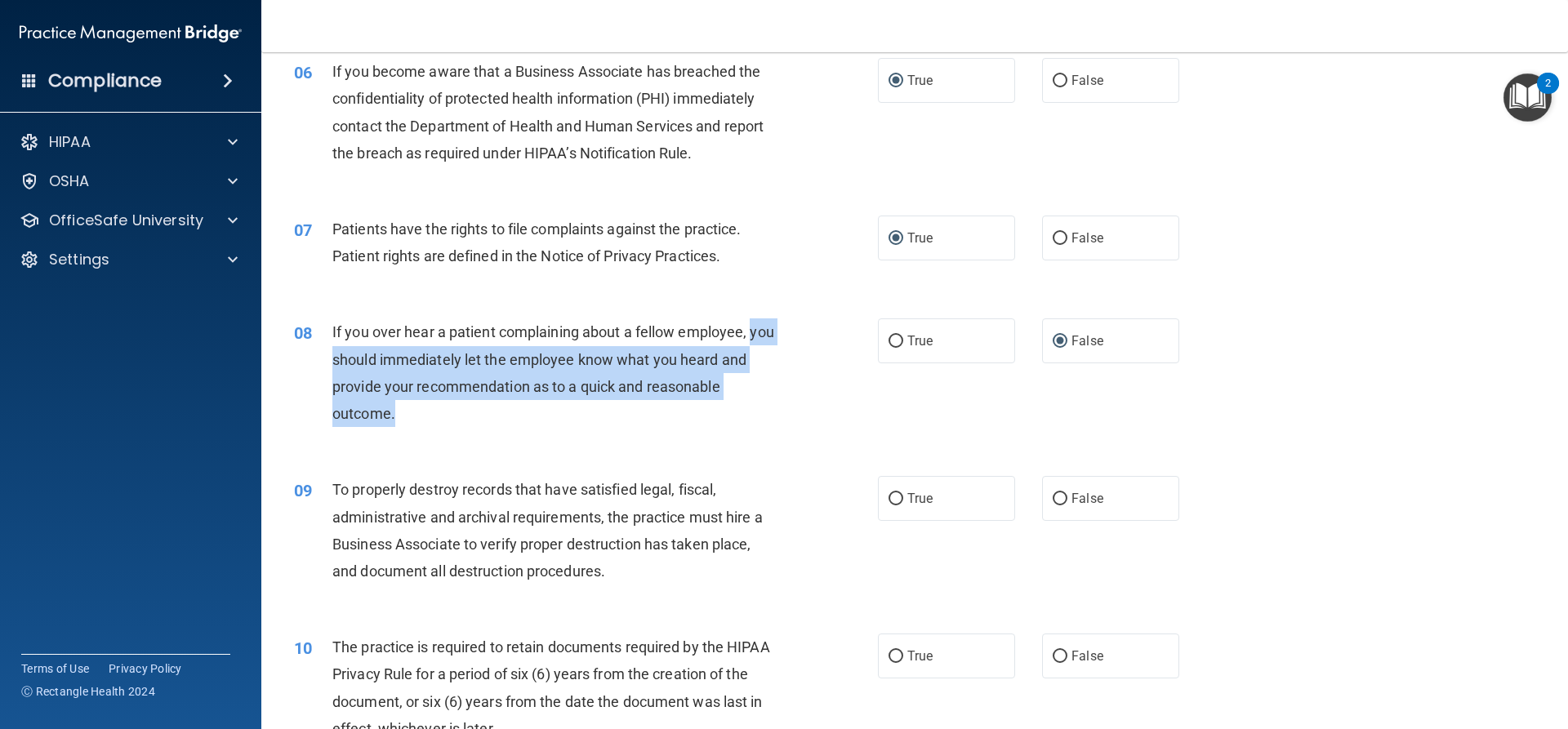
scroll to position [898, 0]
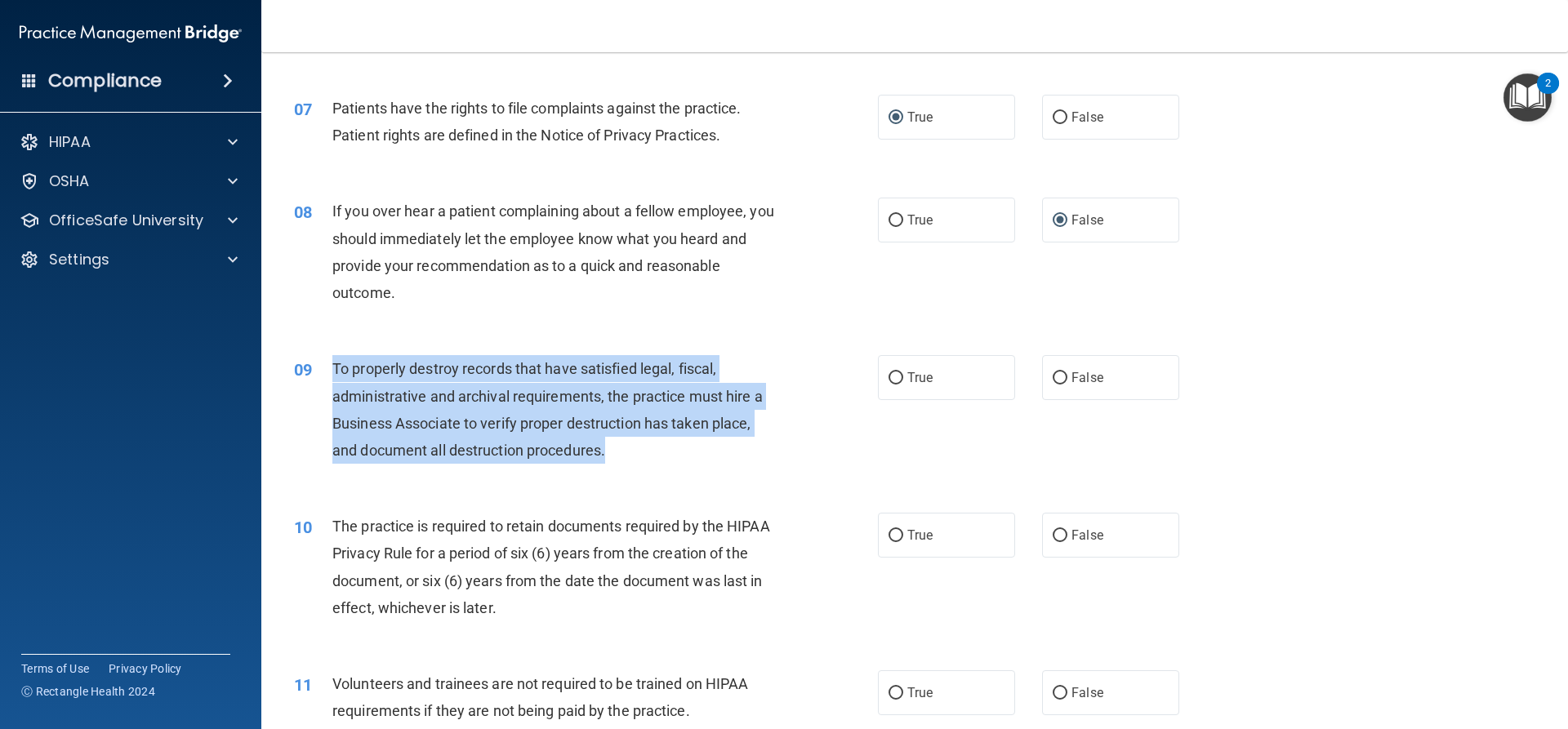
drag, startPoint x: 613, startPoint y: 452, endPoint x: 336, endPoint y: 377, distance: 287.0
click at [336, 377] on div "To properly destroy records that have satisfied legal, fiscal, administrative a…" at bounding box center [561, 410] width 456 height 108
click at [1057, 374] on input "False" at bounding box center [1059, 378] width 15 height 12
radio input "true"
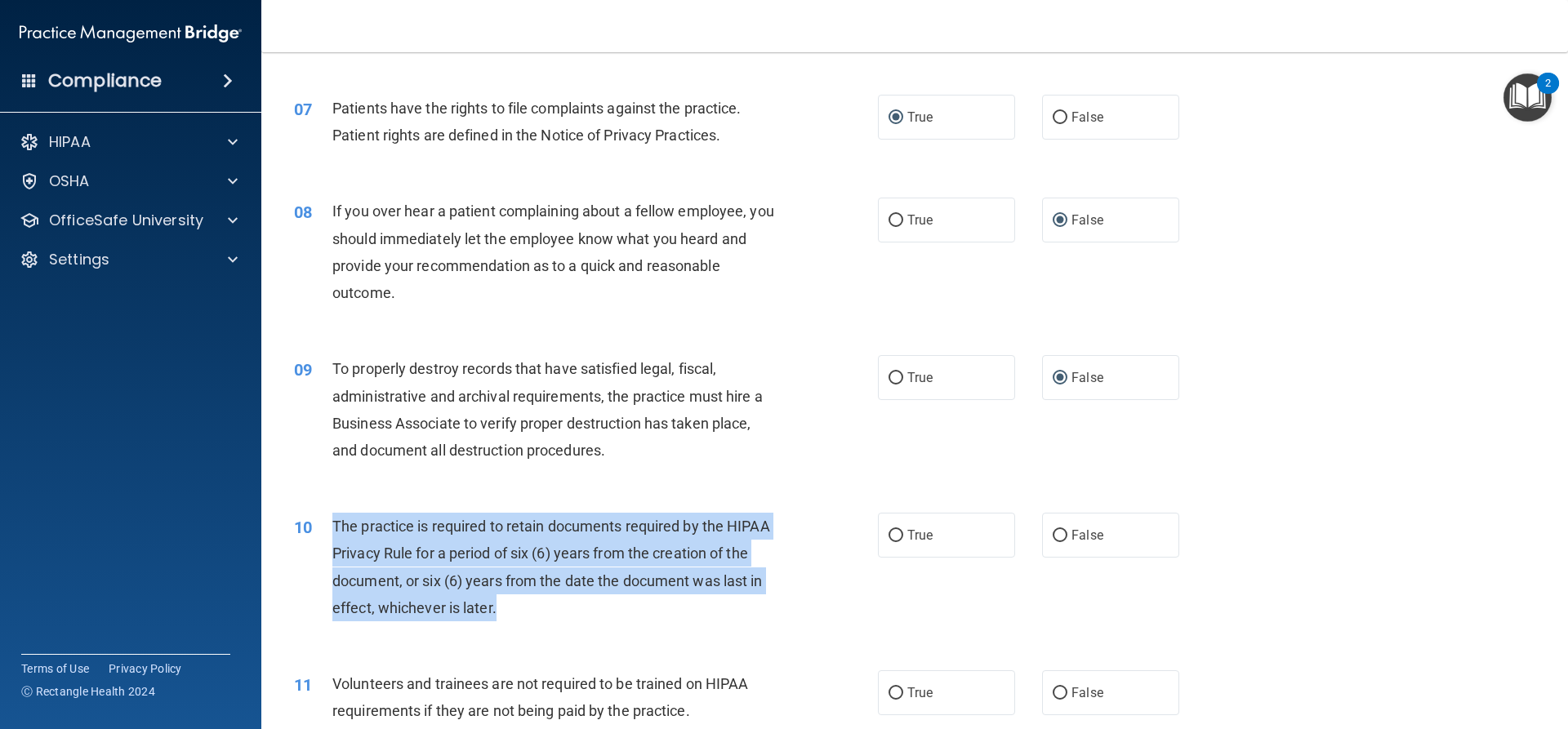
drag, startPoint x: 525, startPoint y: 608, endPoint x: 325, endPoint y: 536, distance: 212.6
click at [325, 536] on div "10 The practice is required to retain documents required by the HIPAA Privacy R…" at bounding box center [586, 571] width 633 height 117
click at [892, 534] on input "True" at bounding box center [896, 535] width 15 height 12
radio input "true"
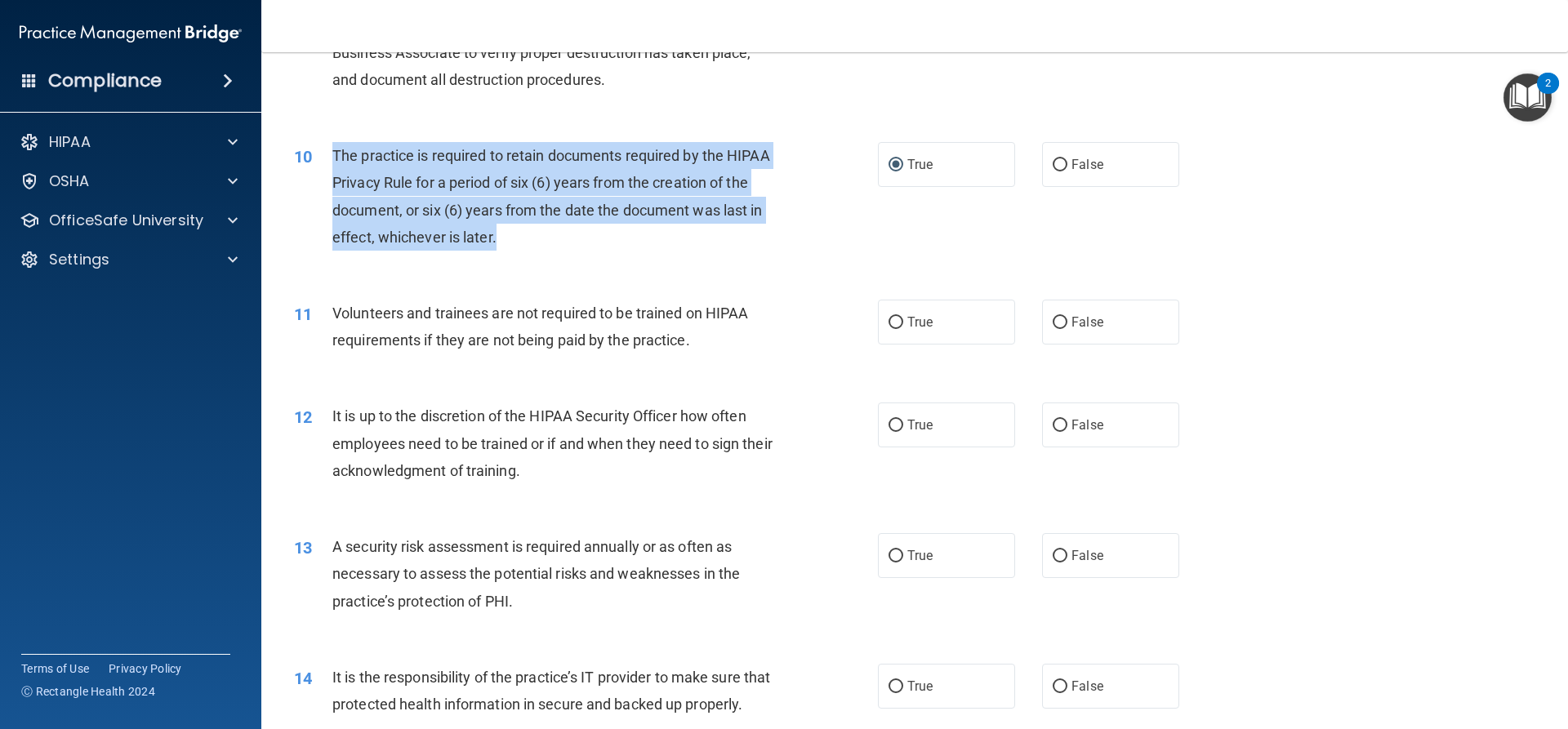
scroll to position [1306, 0]
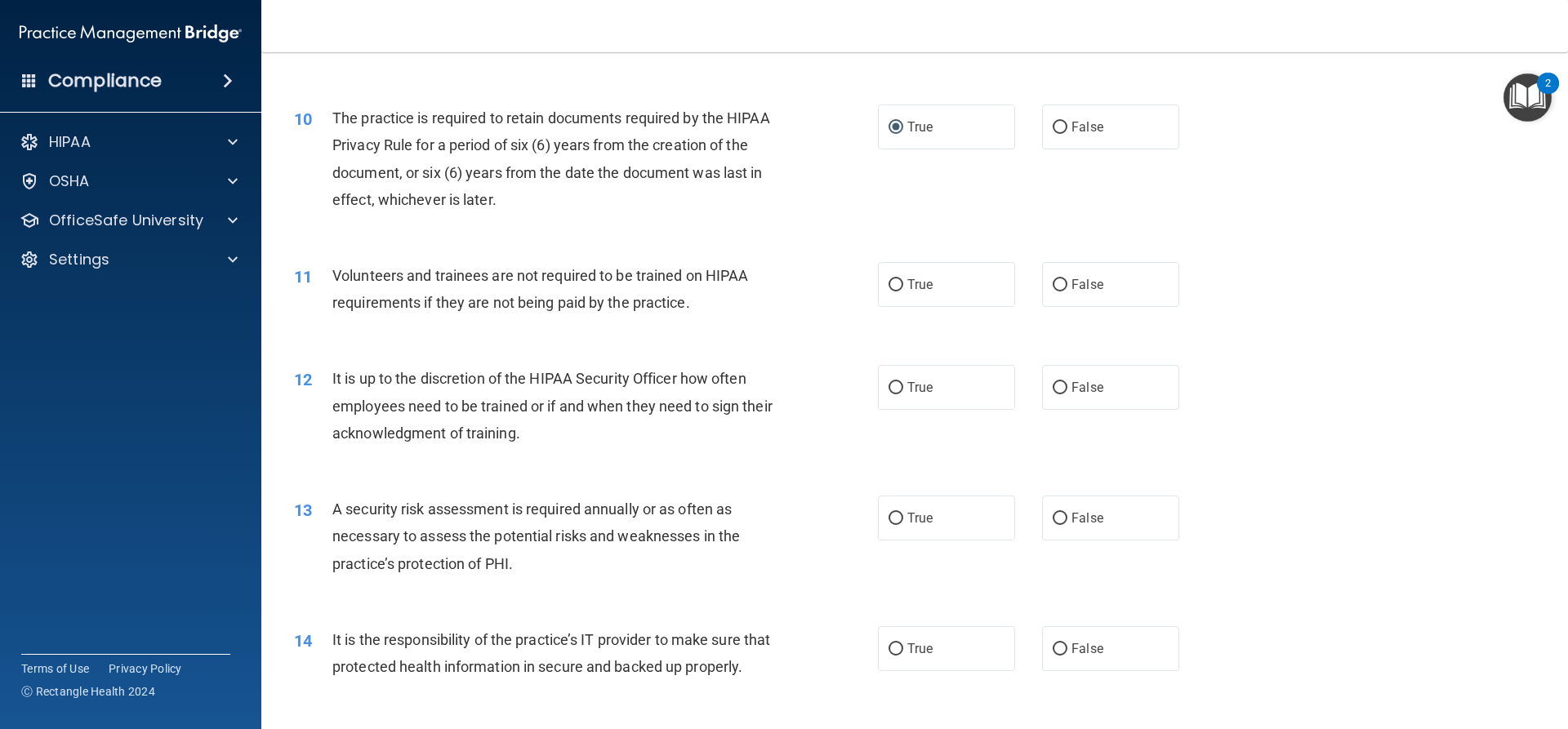
click at [703, 303] on div "Volunteers and trainees are not required to be trained on HIPAA requirements if…" at bounding box center [561, 288] width 456 height 54
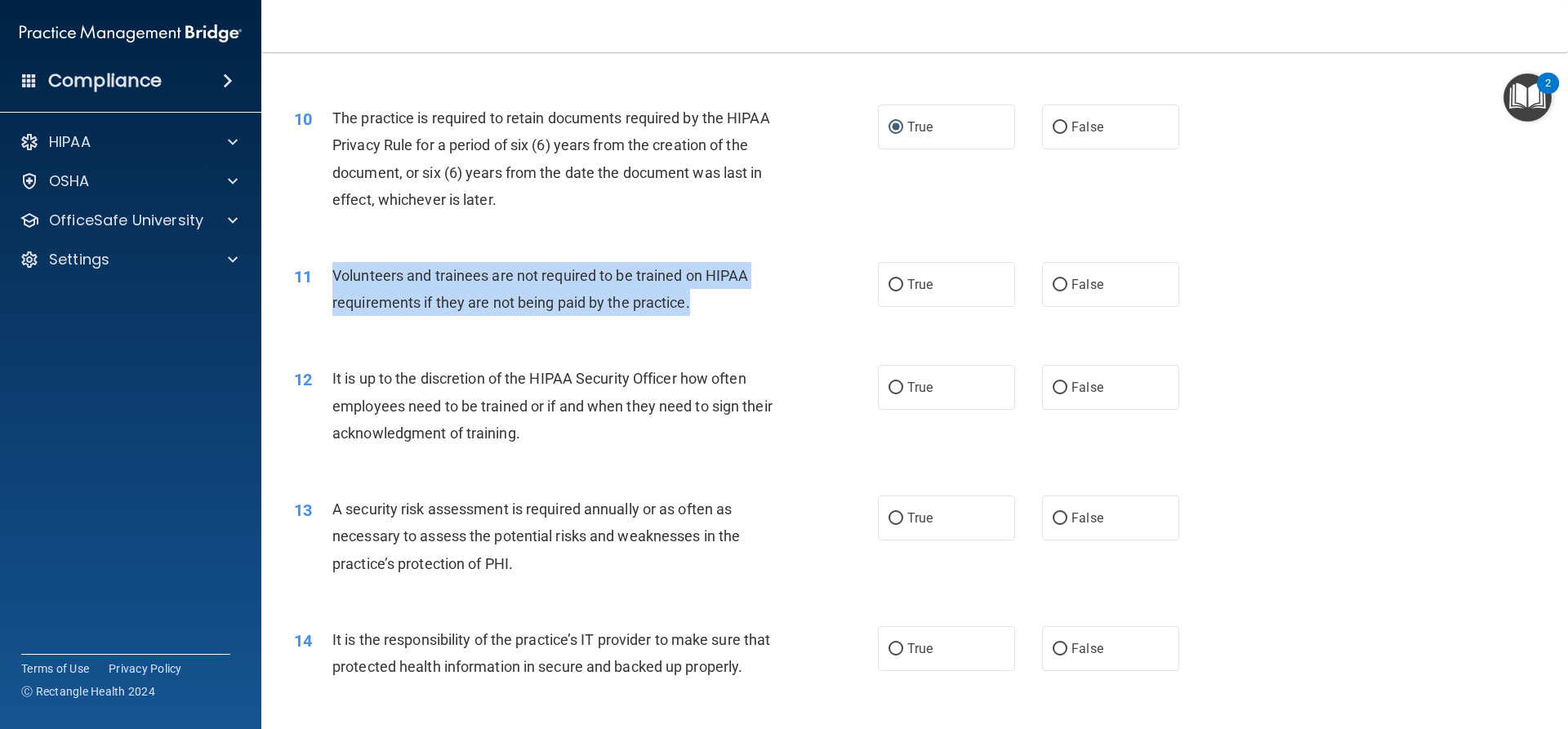
drag, startPoint x: 700, startPoint y: 306, endPoint x: 334, endPoint y: 279, distance: 367.0
click at [333, 279] on div "Volunteers and trainees are not required to be trained on HIPAA requirements if…" at bounding box center [561, 288] width 456 height 54
click at [1056, 283] on input "False" at bounding box center [1059, 285] width 15 height 12
radio input "true"
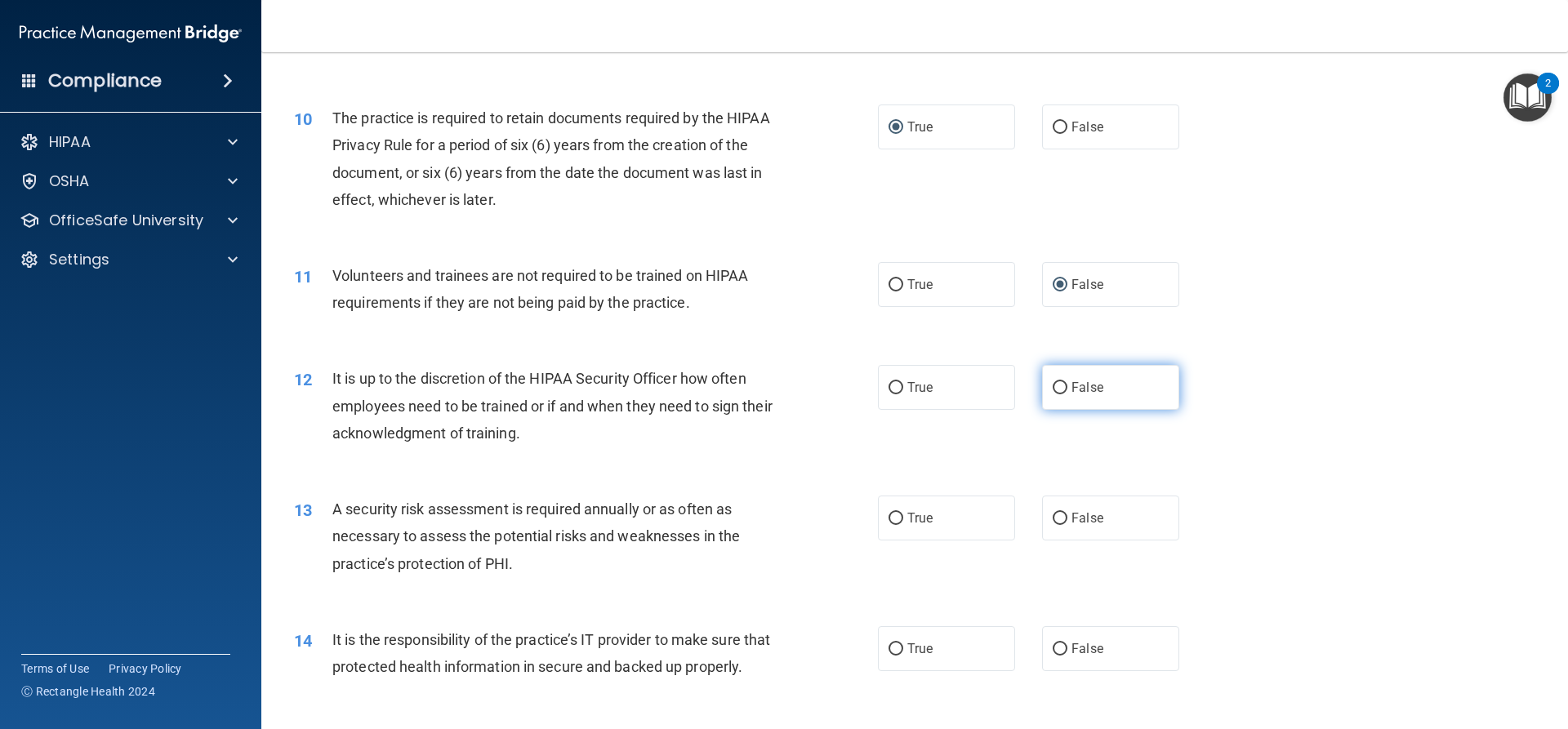
click at [1060, 385] on label "False" at bounding box center [1110, 387] width 137 height 45
click at [1060, 385] on input "False" at bounding box center [1059, 388] width 15 height 12
radio input "true"
drag, startPoint x: 554, startPoint y: 435, endPoint x: 572, endPoint y: 437, distance: 18.1
click at [572, 437] on div "It is up to the discretion of the HIPAA Security Officer how often employees ne…" at bounding box center [561, 405] width 456 height 82
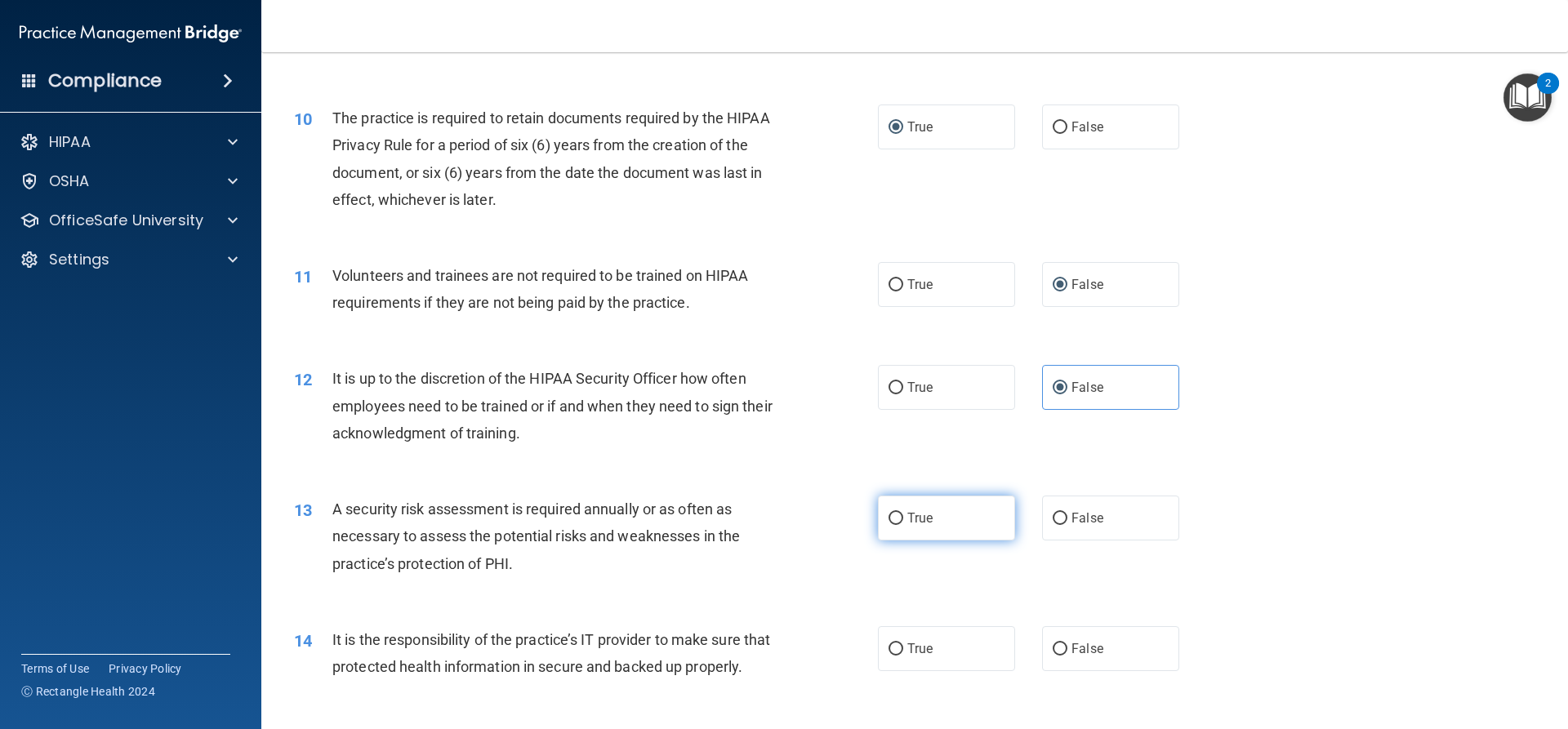
click at [891, 514] on input "True" at bounding box center [896, 519] width 15 height 12
radio input "true"
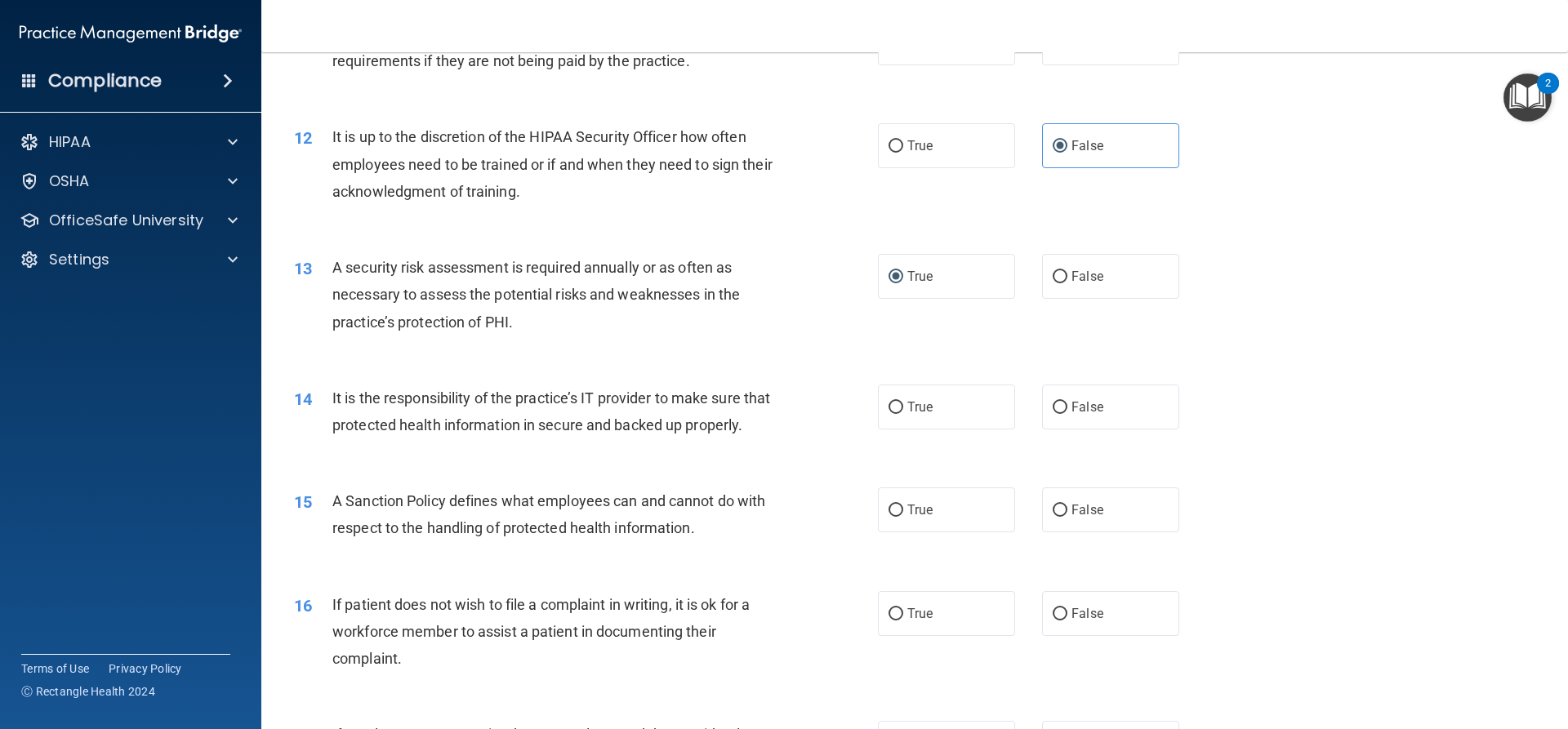
scroll to position [1551, 0]
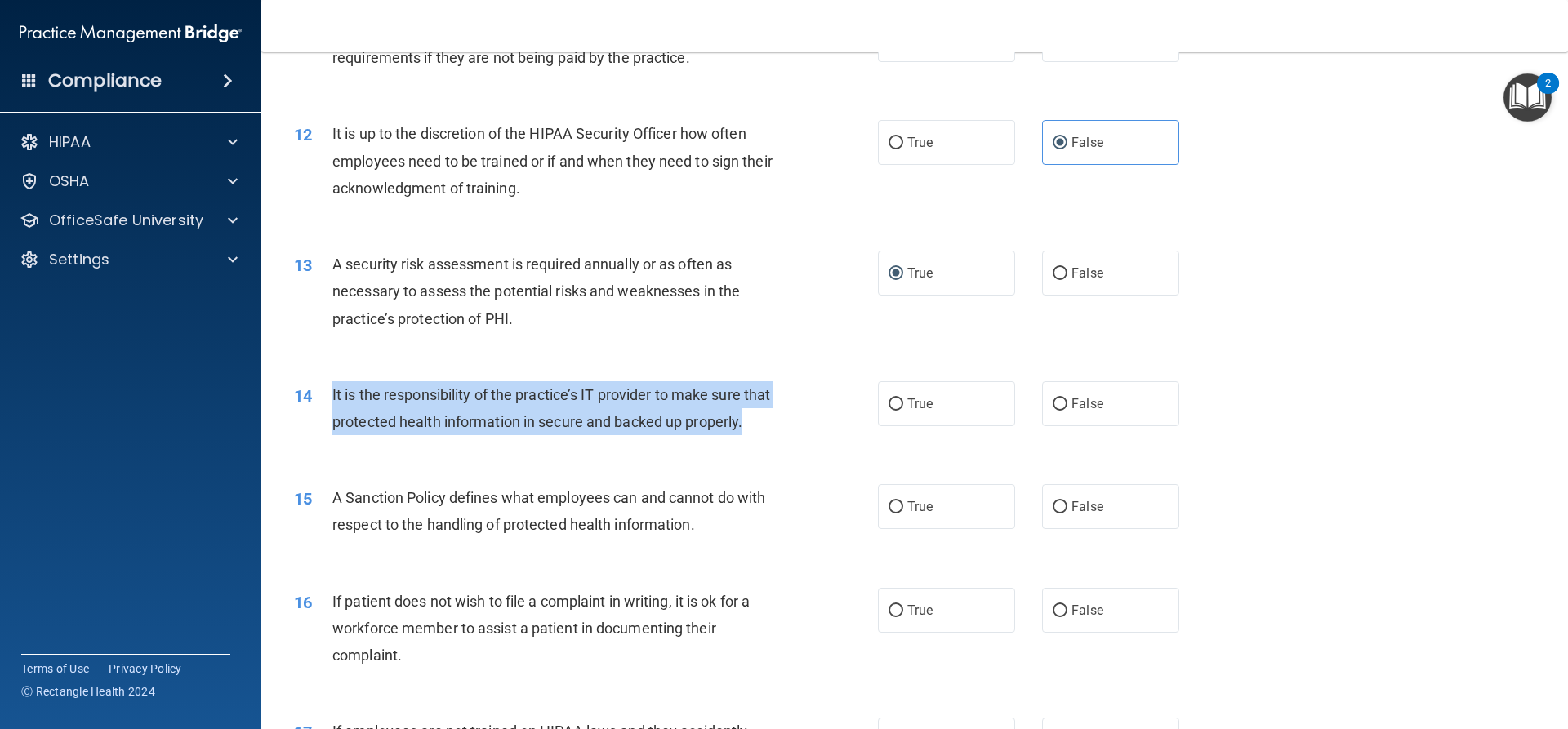
drag, startPoint x: 419, startPoint y: 445, endPoint x: 333, endPoint y: 398, distance: 98.0
click at [333, 398] on div "It is the responsibility of the practice’s IT provider to make sure that protec…" at bounding box center [561, 408] width 456 height 54
click at [889, 405] on input "True" at bounding box center [896, 405] width 15 height 12
radio input "true"
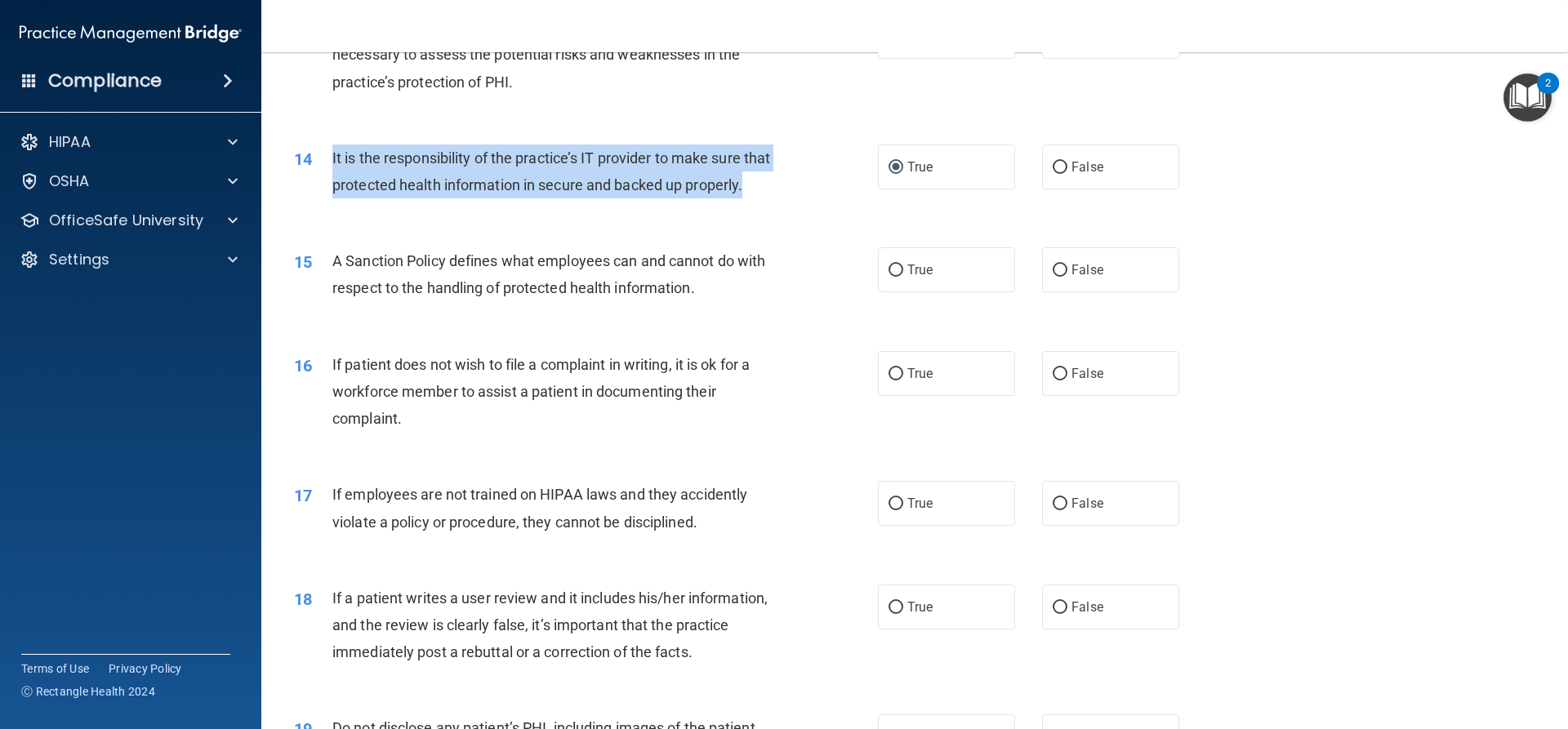
scroll to position [1795, 0]
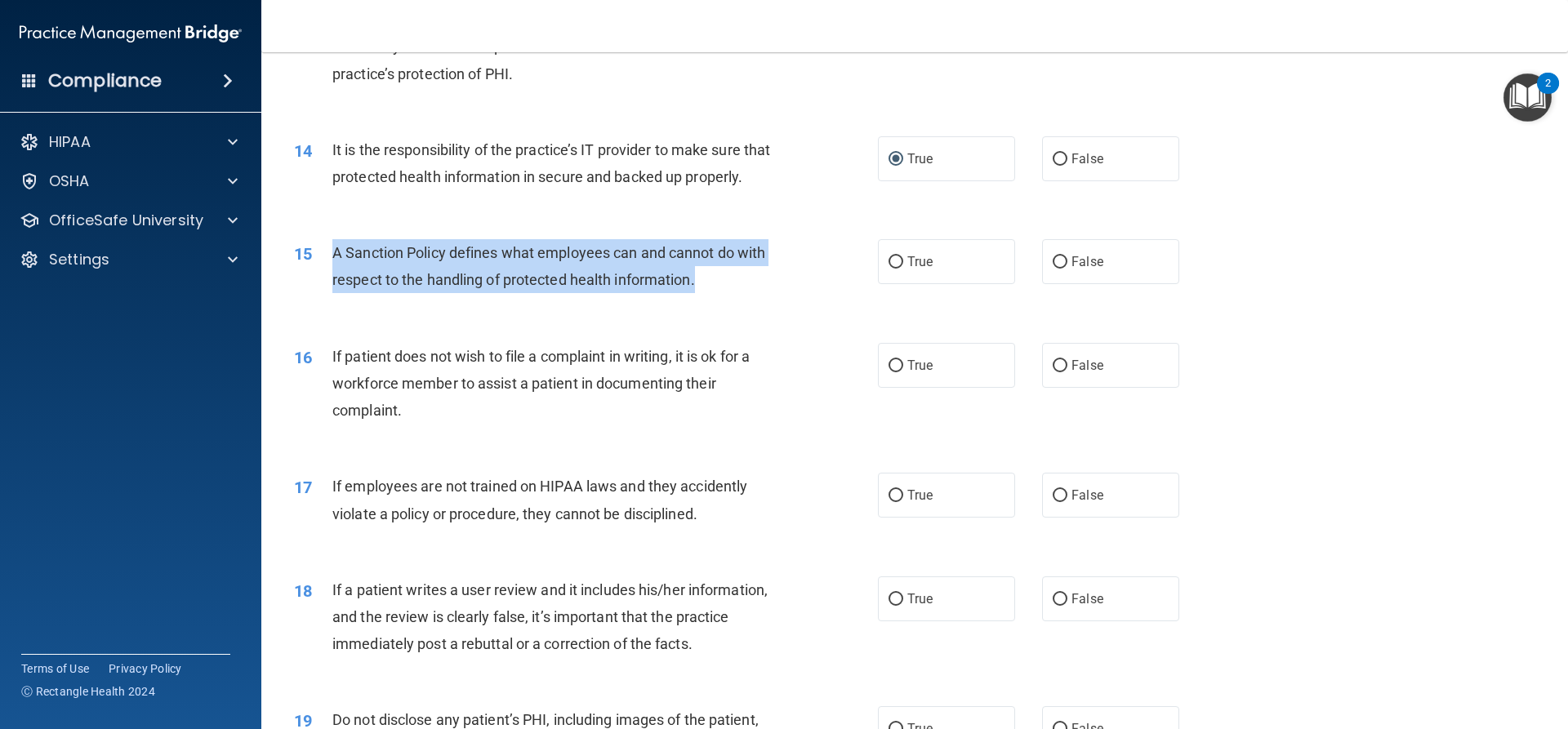
drag, startPoint x: 703, startPoint y: 312, endPoint x: 332, endPoint y: 282, distance: 372.2
click at [332, 282] on div "A Sanction Policy defines what employees can and cannot do with respect to the …" at bounding box center [561, 266] width 456 height 54
click at [889, 269] on input "True" at bounding box center [896, 263] width 15 height 12
radio input "true"
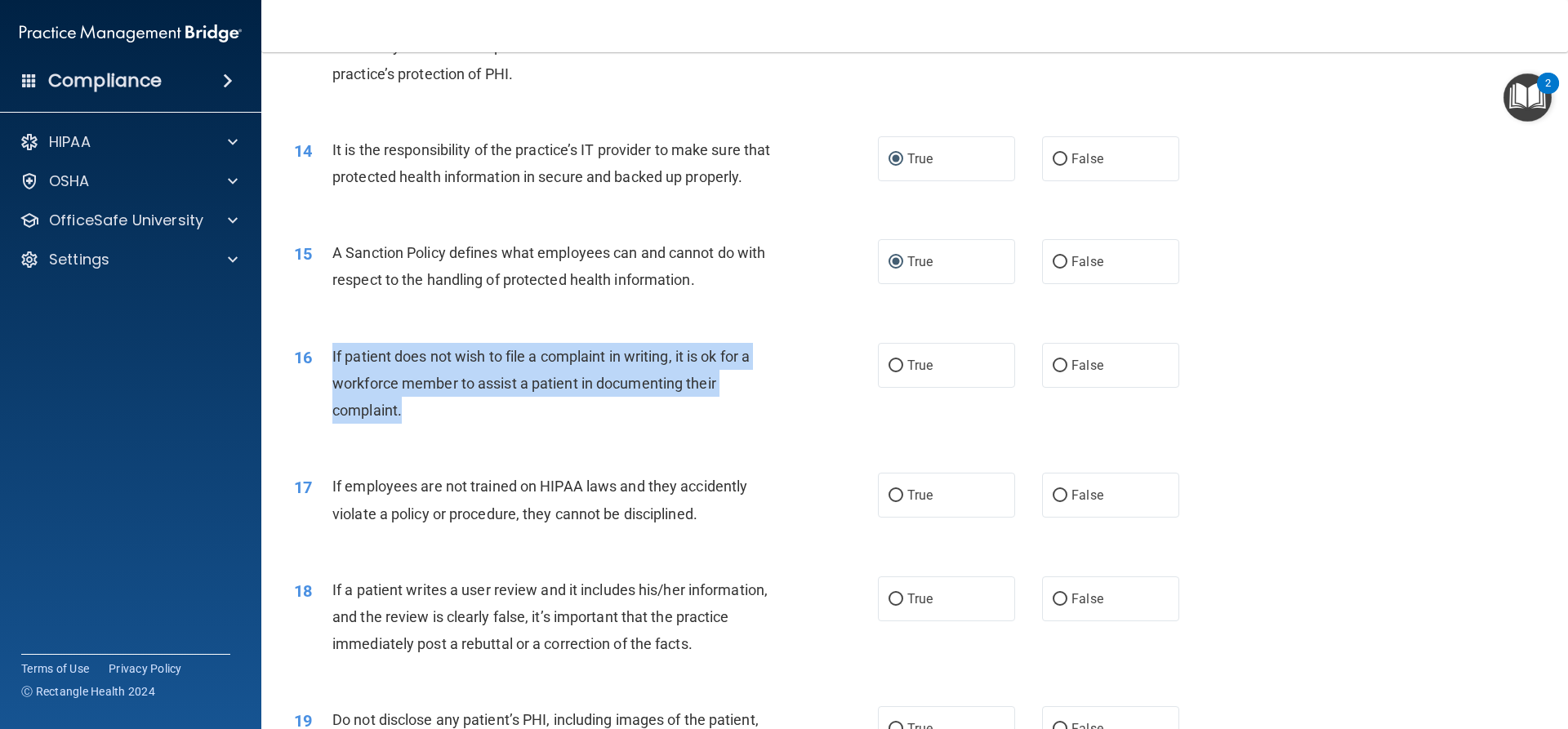
drag, startPoint x: 407, startPoint y: 438, endPoint x: 327, endPoint y: 391, distance: 92.8
click at [327, 391] on div "16 If patient does not wish to file a complaint in writing, it is ok for a work…" at bounding box center [586, 387] width 633 height 90
click at [889, 372] on input "True" at bounding box center [896, 366] width 15 height 12
radio input "true"
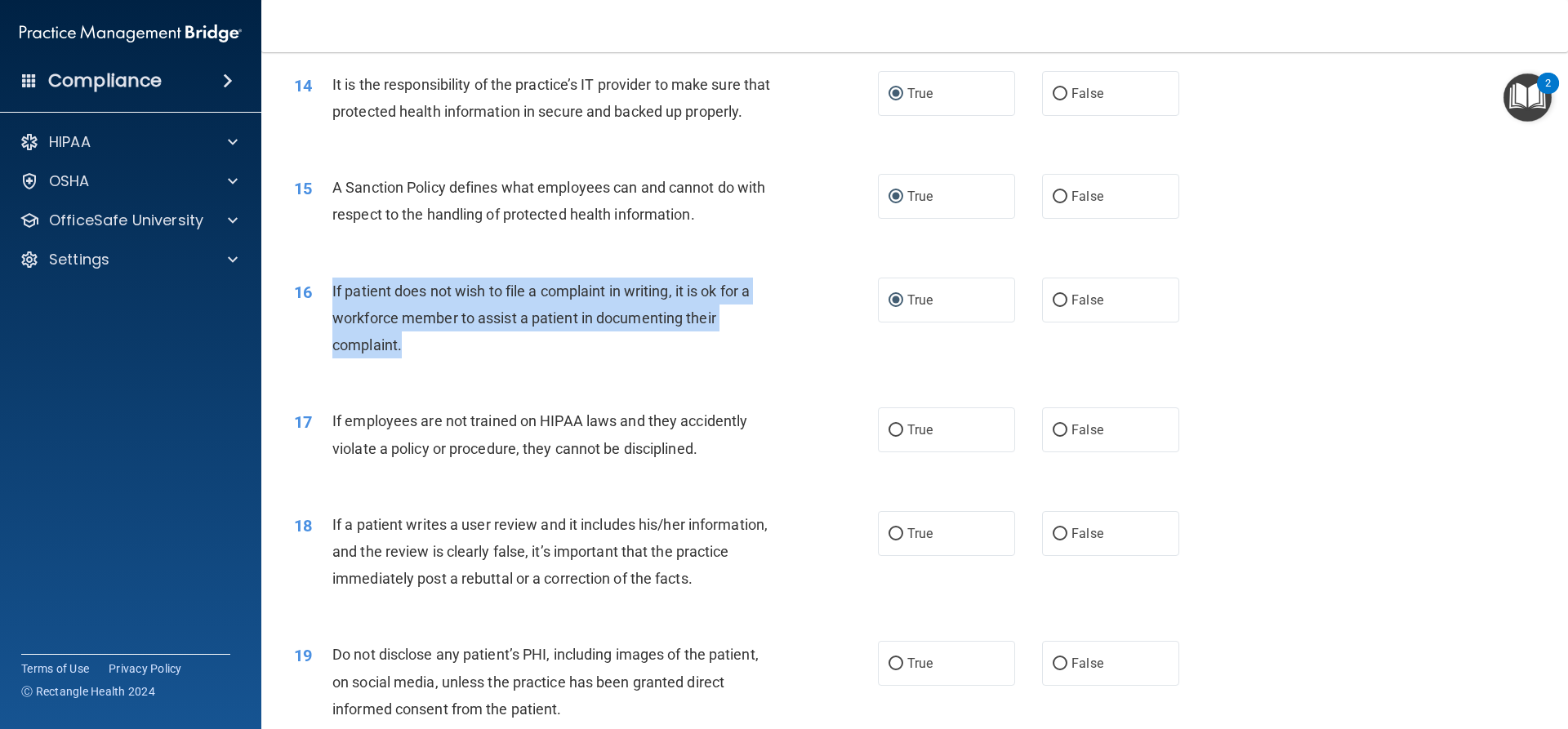
scroll to position [2041, 0]
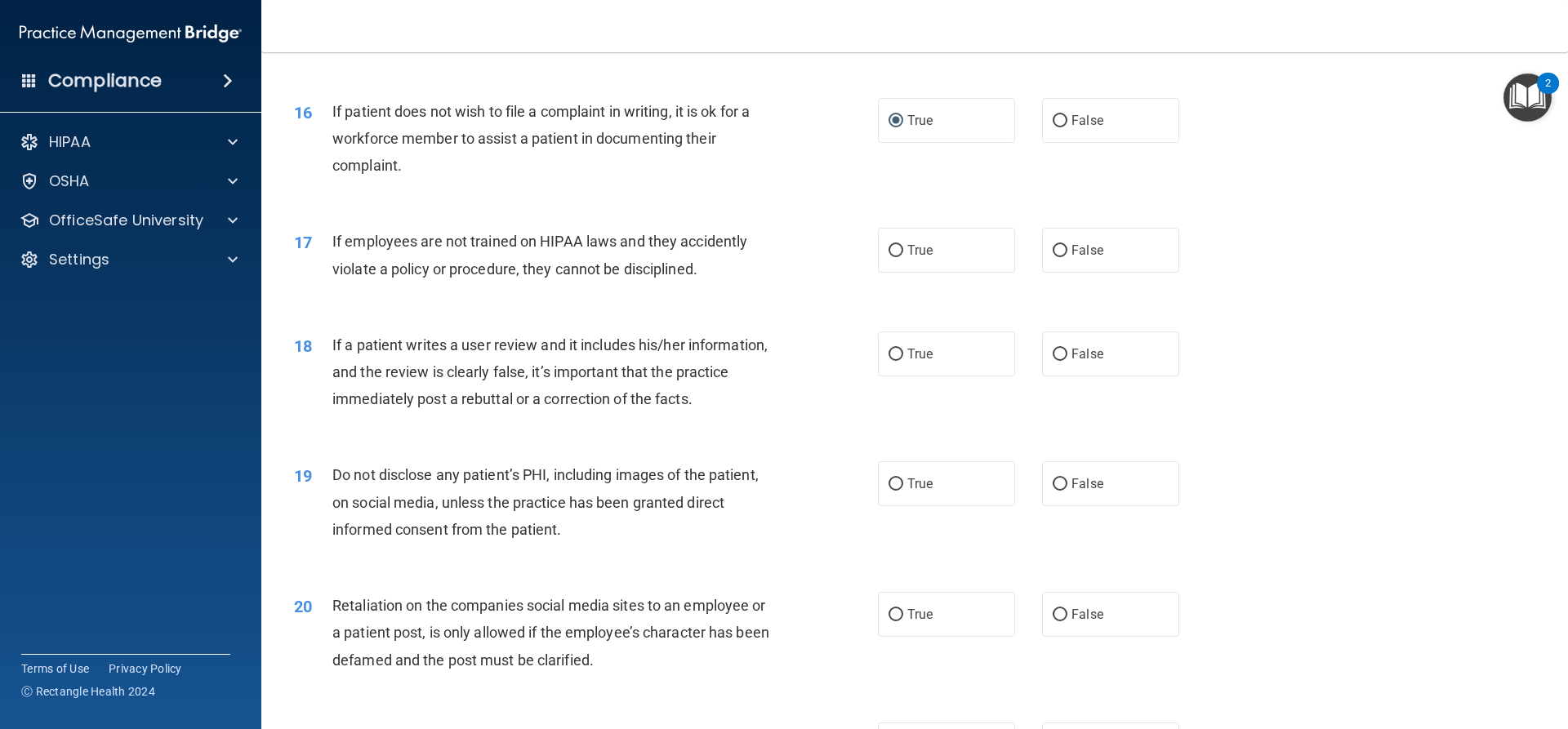
drag, startPoint x: 710, startPoint y: 293, endPoint x: 745, endPoint y: 291, distance: 35.1
click at [745, 281] on div "If employees are not trained on HIPAA laws and they accidently violate a policy…" at bounding box center [561, 255] width 456 height 54
click at [1053, 257] on input "False" at bounding box center [1059, 251] width 15 height 12
radio input "true"
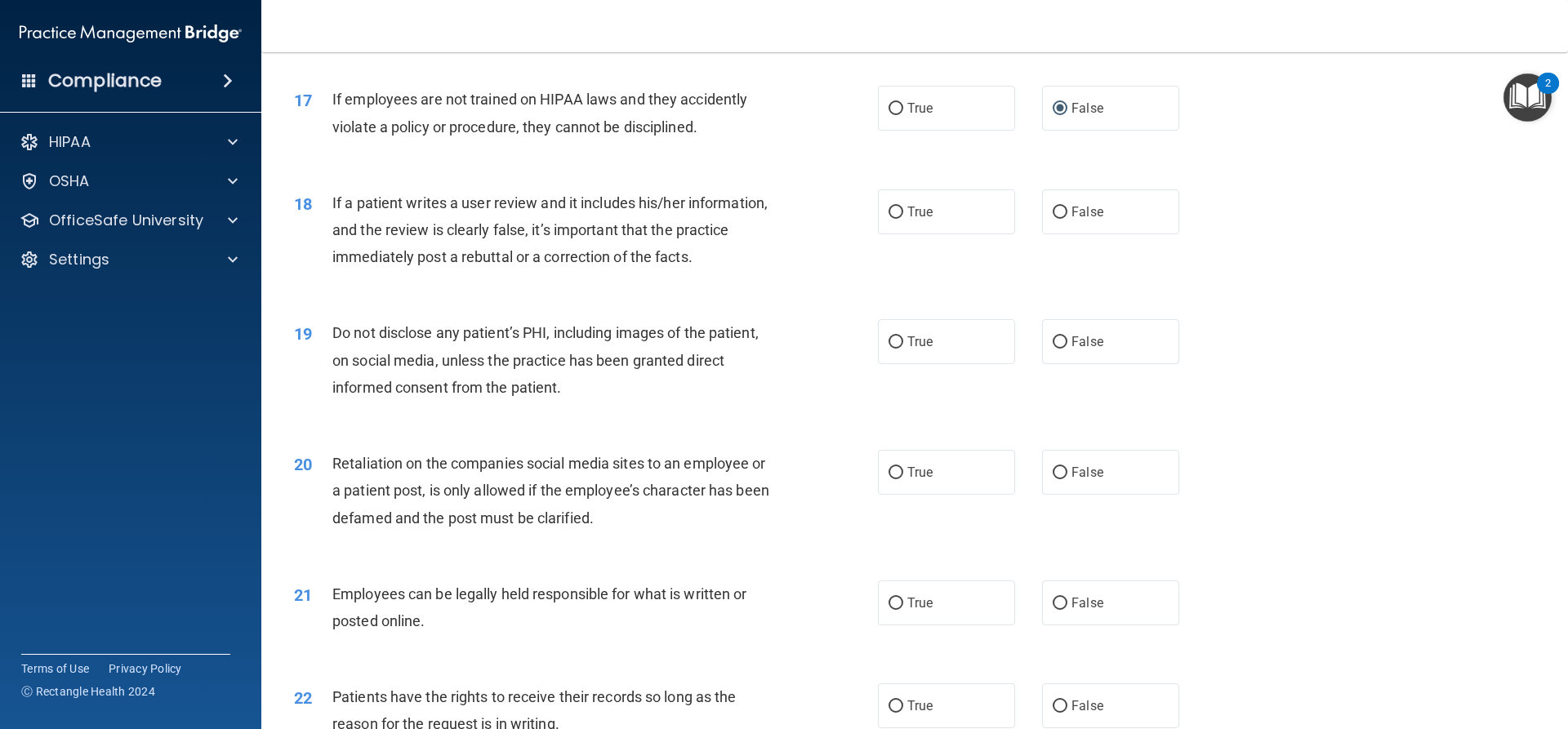
scroll to position [2204, 0]
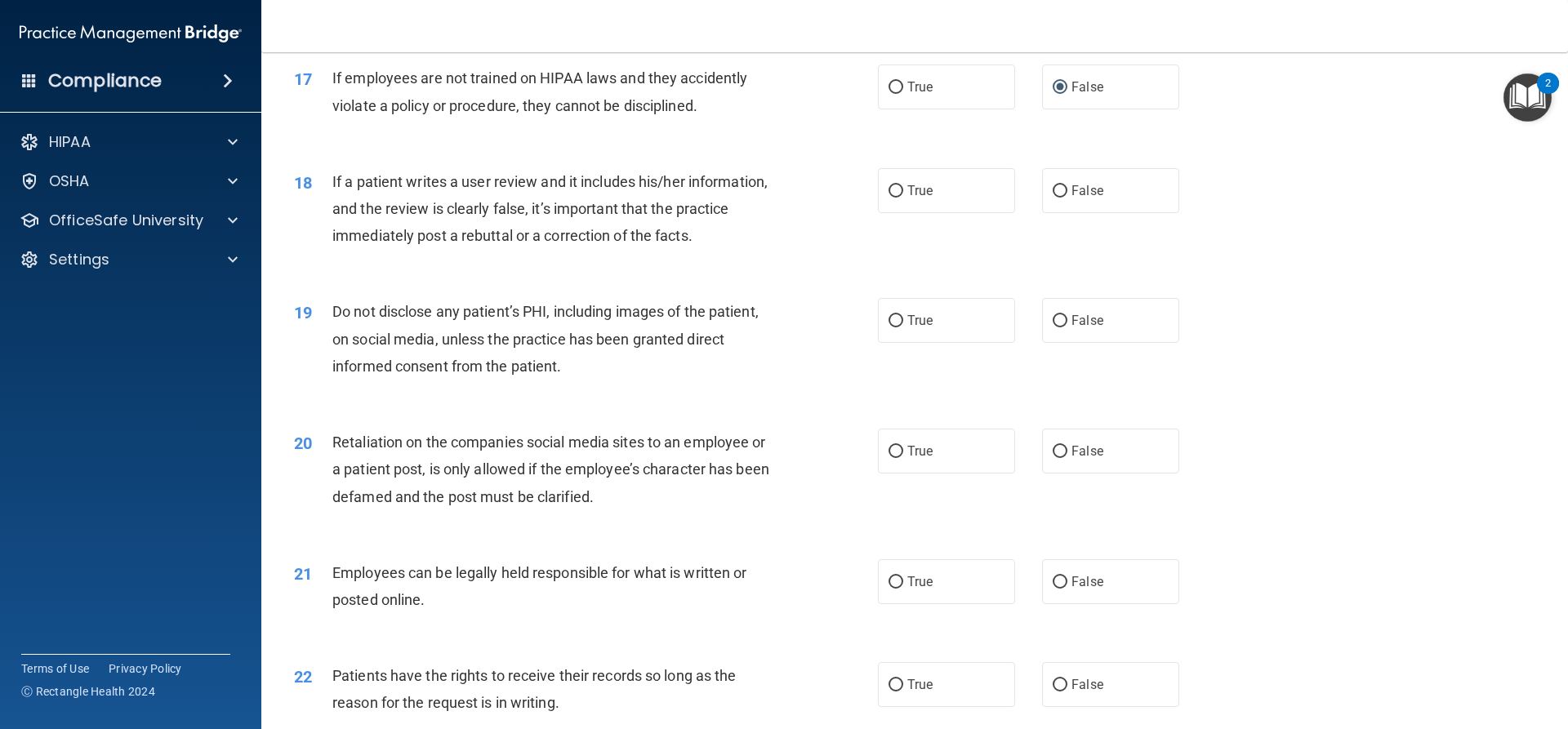
drag, startPoint x: 703, startPoint y: 261, endPoint x: 791, endPoint y: 263, distance: 88.0
click at [791, 258] on div "18 If a patient writes a user review and it includes his/her information, and t…" at bounding box center [586, 213] width 633 height 90
click at [1052, 197] on input "False" at bounding box center [1059, 191] width 15 height 12
radio input "true"
click at [893, 327] on input "True" at bounding box center [896, 321] width 15 height 12
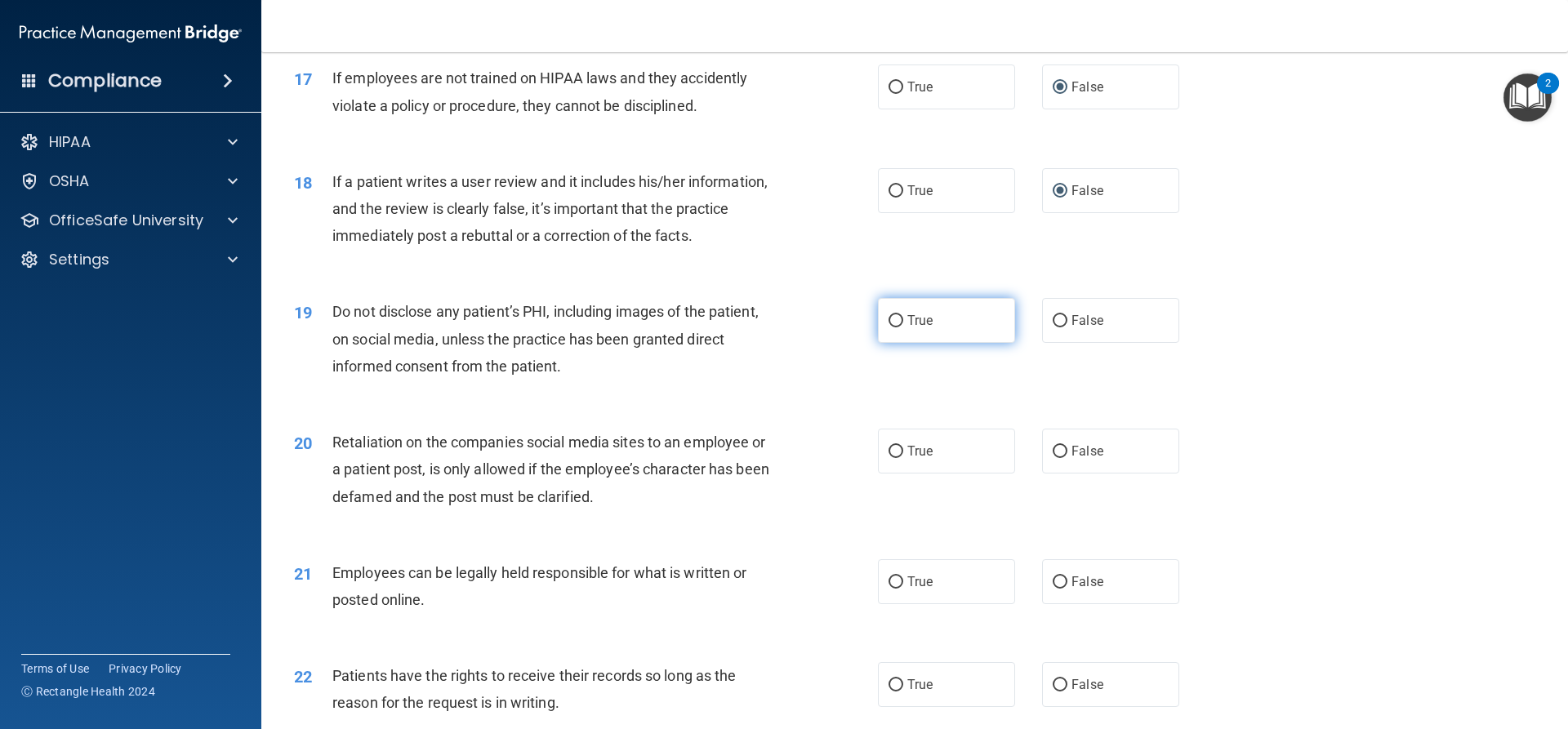
radio input "true"
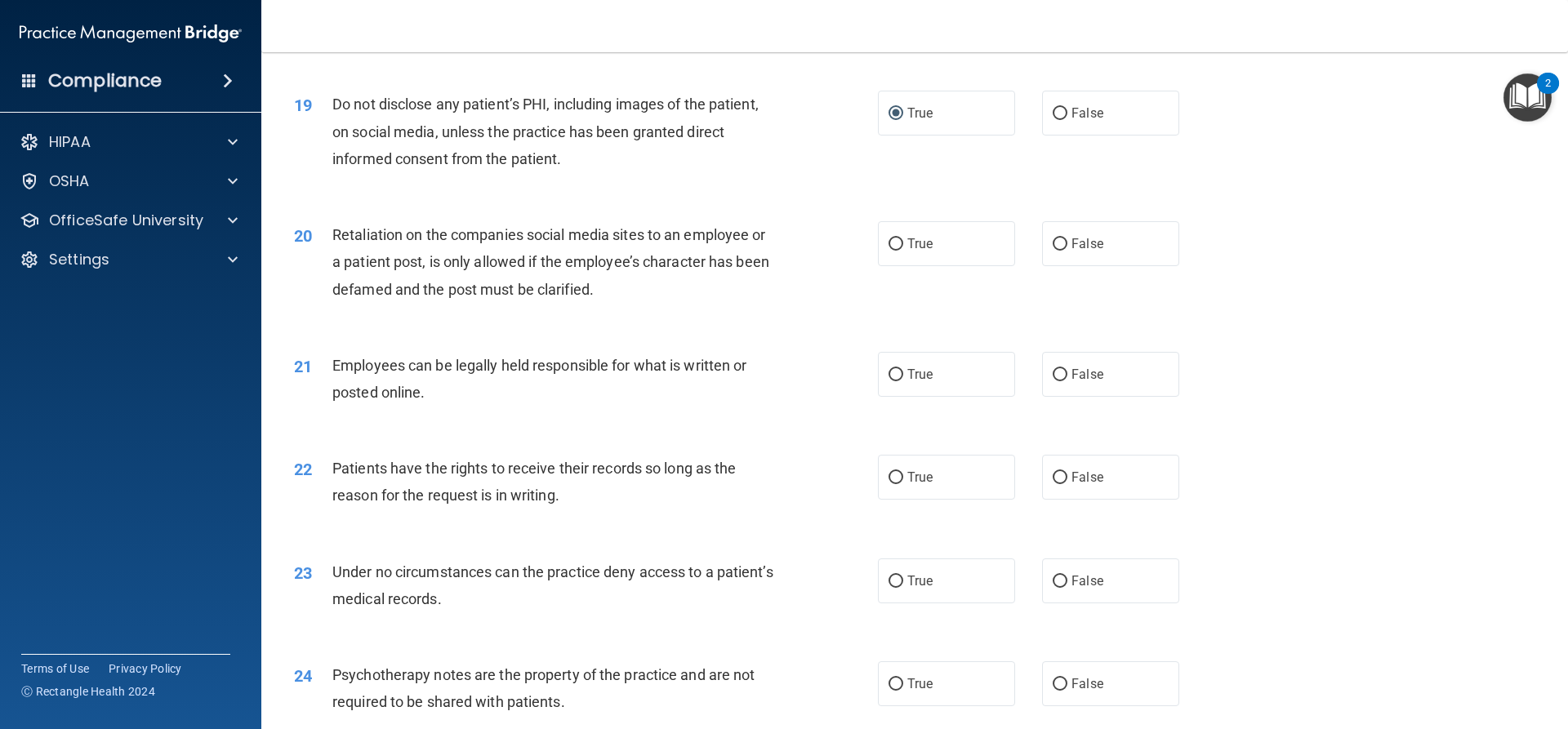
scroll to position [2449, 0]
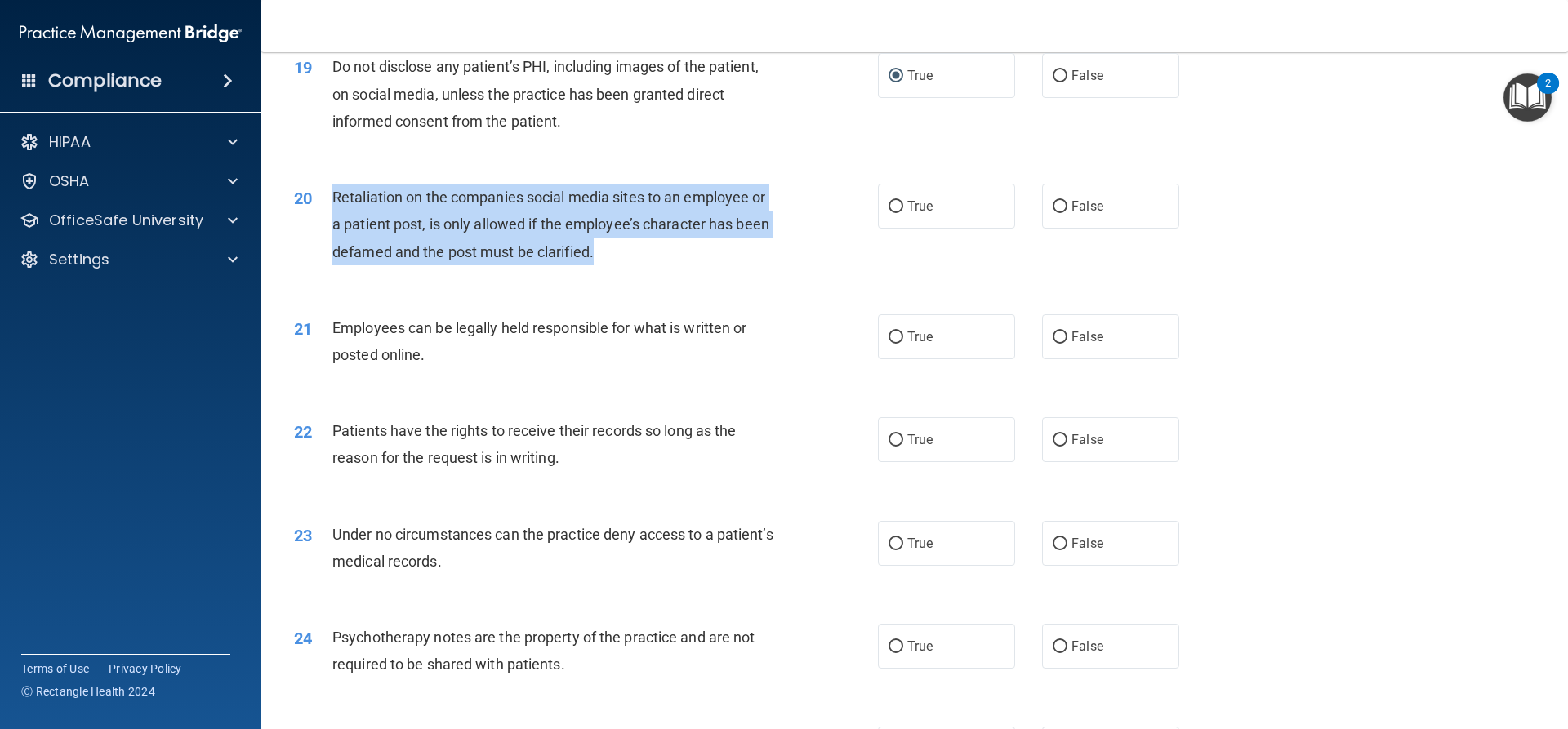
drag, startPoint x: 604, startPoint y: 282, endPoint x: 333, endPoint y: 232, distance: 275.6
click at [333, 232] on div "Retaliation on the companies social media sites to an employee or a patient pos…" at bounding box center [561, 224] width 456 height 82
click at [1052, 213] on input "False" at bounding box center [1059, 207] width 15 height 12
radio input "true"
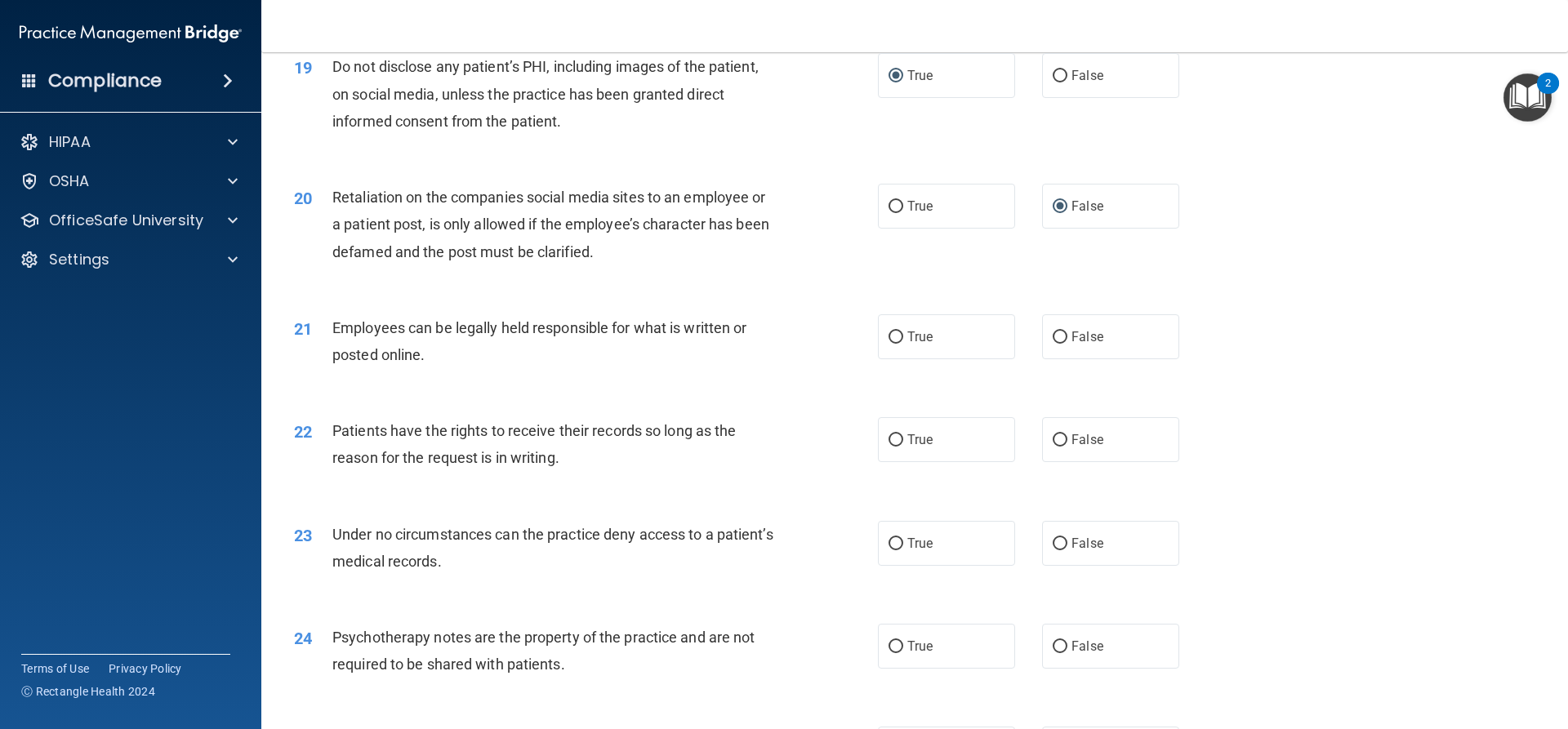
click at [529, 368] on div "Employees can be legally held responsible for what is written or posted online." at bounding box center [561, 341] width 456 height 54
click at [889, 343] on input "True" at bounding box center [896, 337] width 15 height 12
radio input "true"
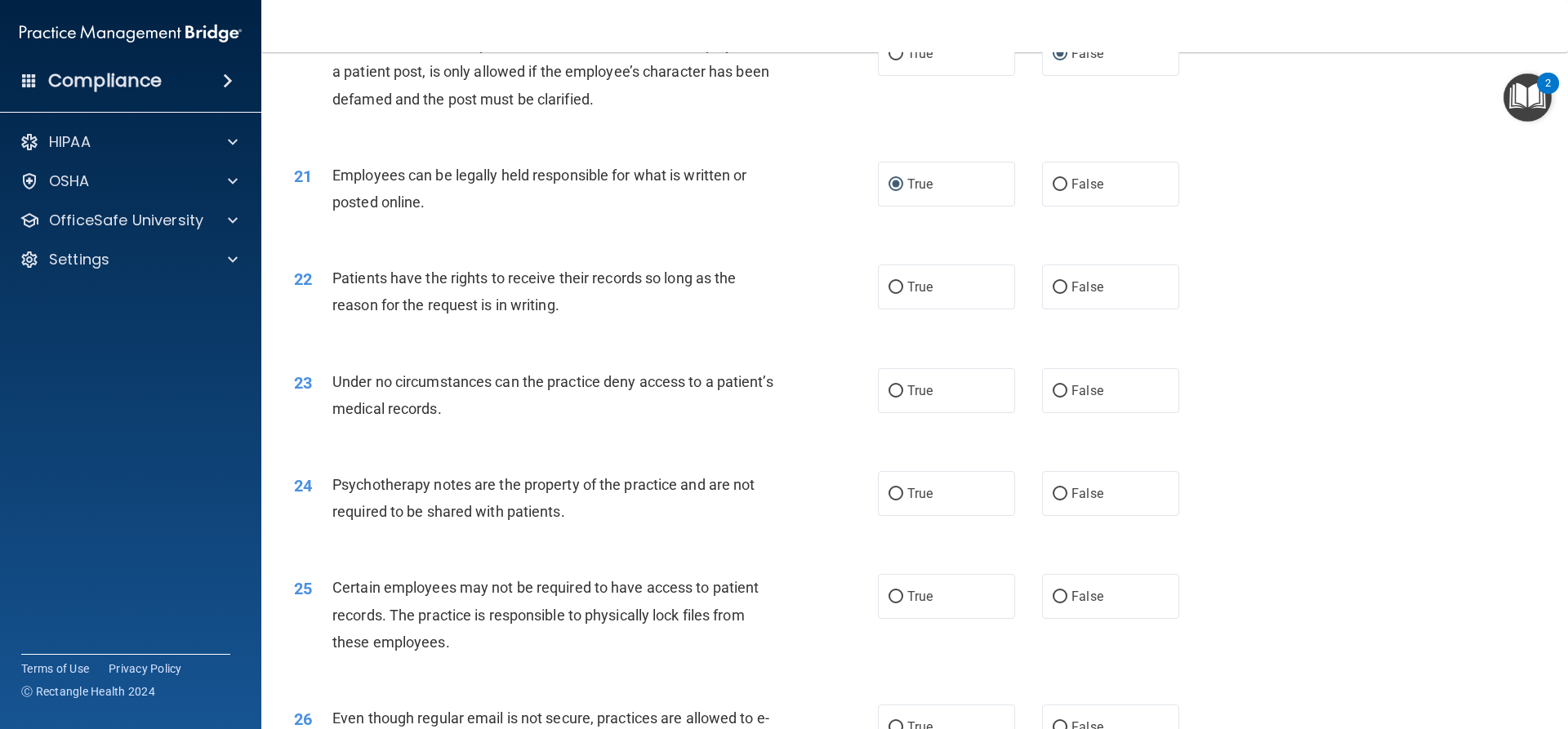
scroll to position [2612, 0]
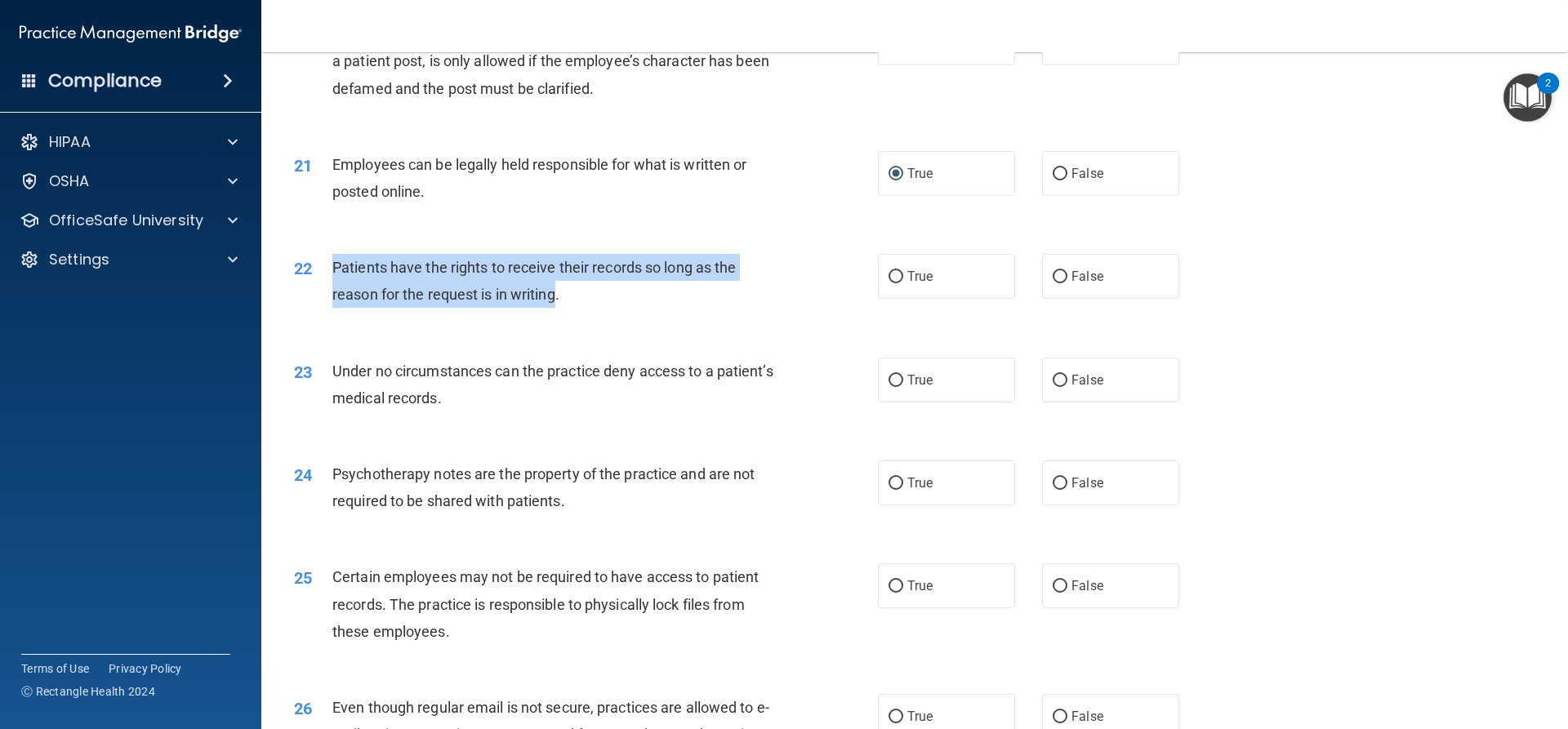
drag, startPoint x: 559, startPoint y: 320, endPoint x: 325, endPoint y: 293, distance: 235.6
click at [325, 293] on div "22 Patients have the rights to receive their records so long as the reason for …" at bounding box center [586, 285] width 633 height 62
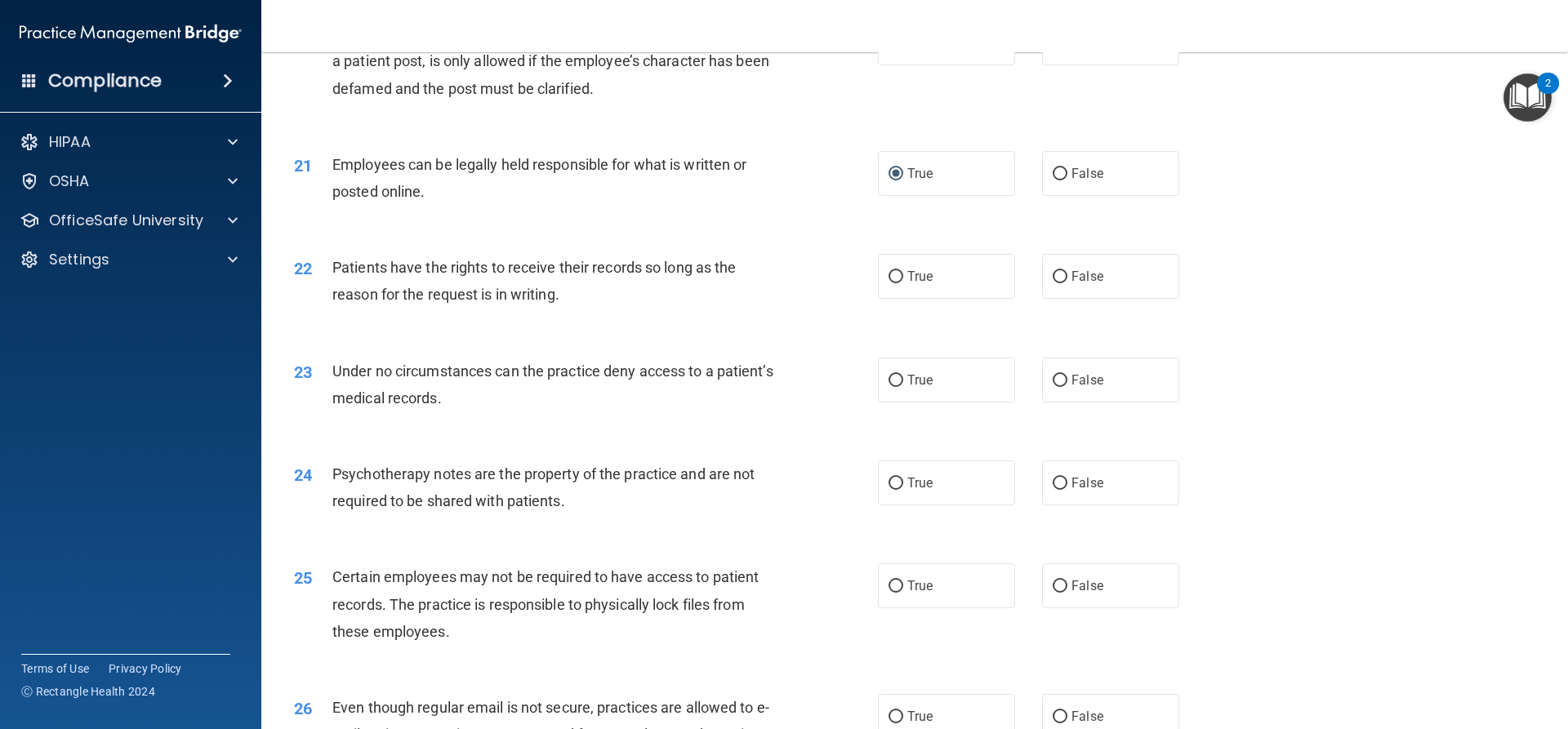
drag, startPoint x: 660, startPoint y: 322, endPoint x: 643, endPoint y: 343, distance: 27.0
click at [661, 308] on div "Patients have the rights to receive their records so long as the reason for the…" at bounding box center [561, 281] width 456 height 54
click at [1053, 283] on input "False" at bounding box center [1059, 277] width 15 height 12
radio input "true"
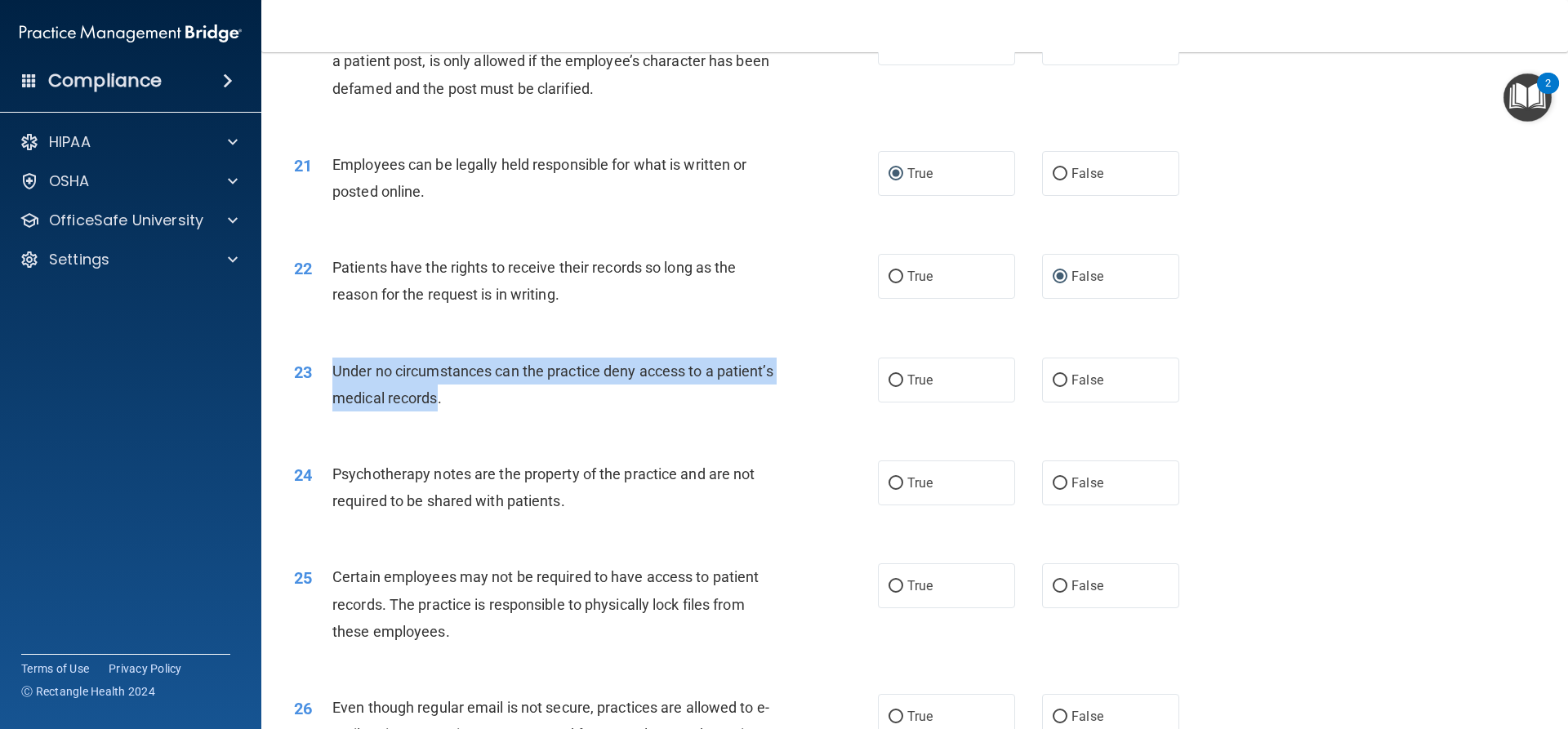
drag, startPoint x: 499, startPoint y: 427, endPoint x: 332, endPoint y: 392, distance: 170.6
click at [332, 392] on span "Under no circumstances can the practice deny access to a patient’s medical reco…" at bounding box center [553, 384] width 441 height 44
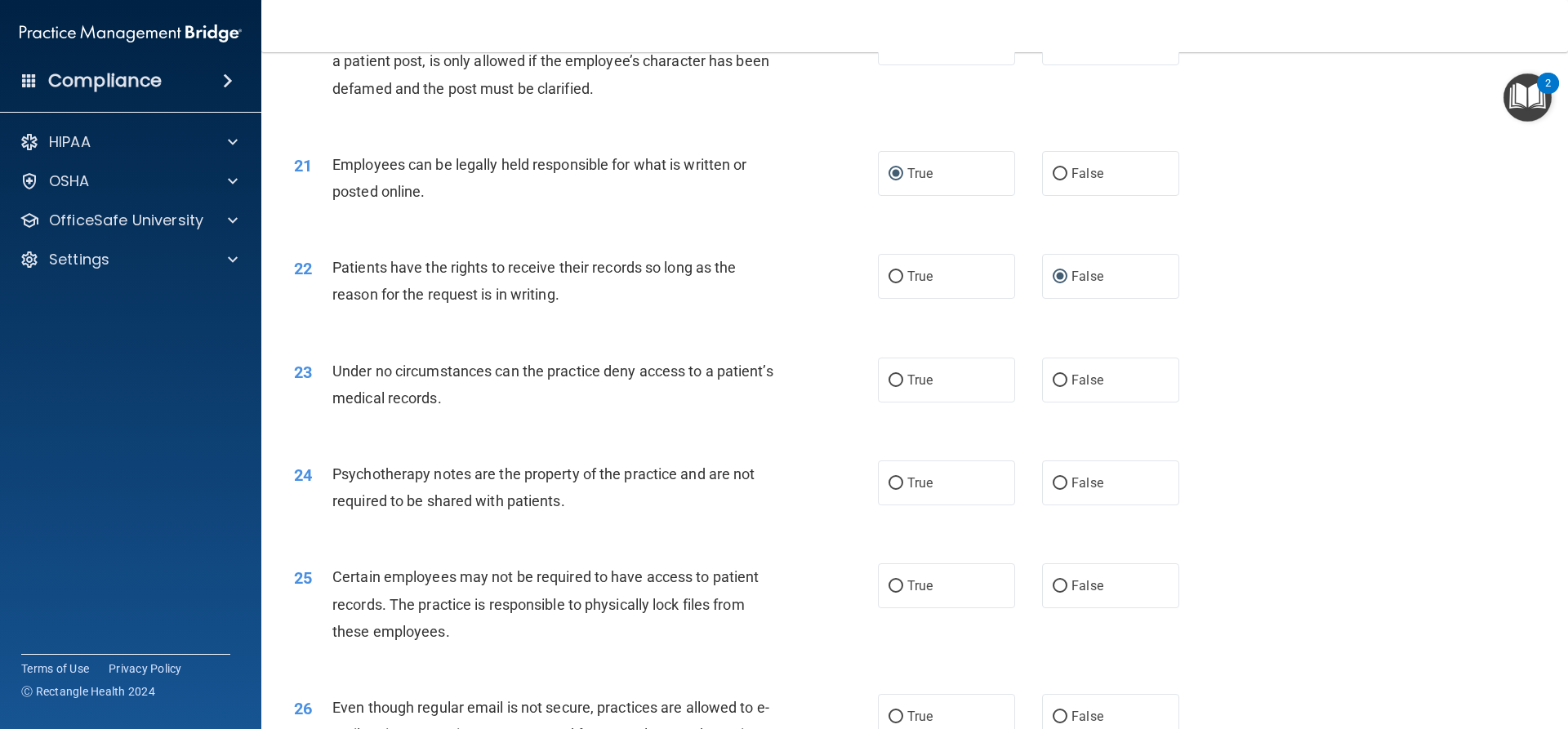
drag, startPoint x: 545, startPoint y: 418, endPoint x: 613, endPoint y: 417, distance: 68.0
click at [548, 411] on div "Under no circumstances can the practice deny access to a patient’s medical reco…" at bounding box center [561, 384] width 456 height 54
click at [891, 387] on input "True" at bounding box center [896, 380] width 15 height 12
radio input "true"
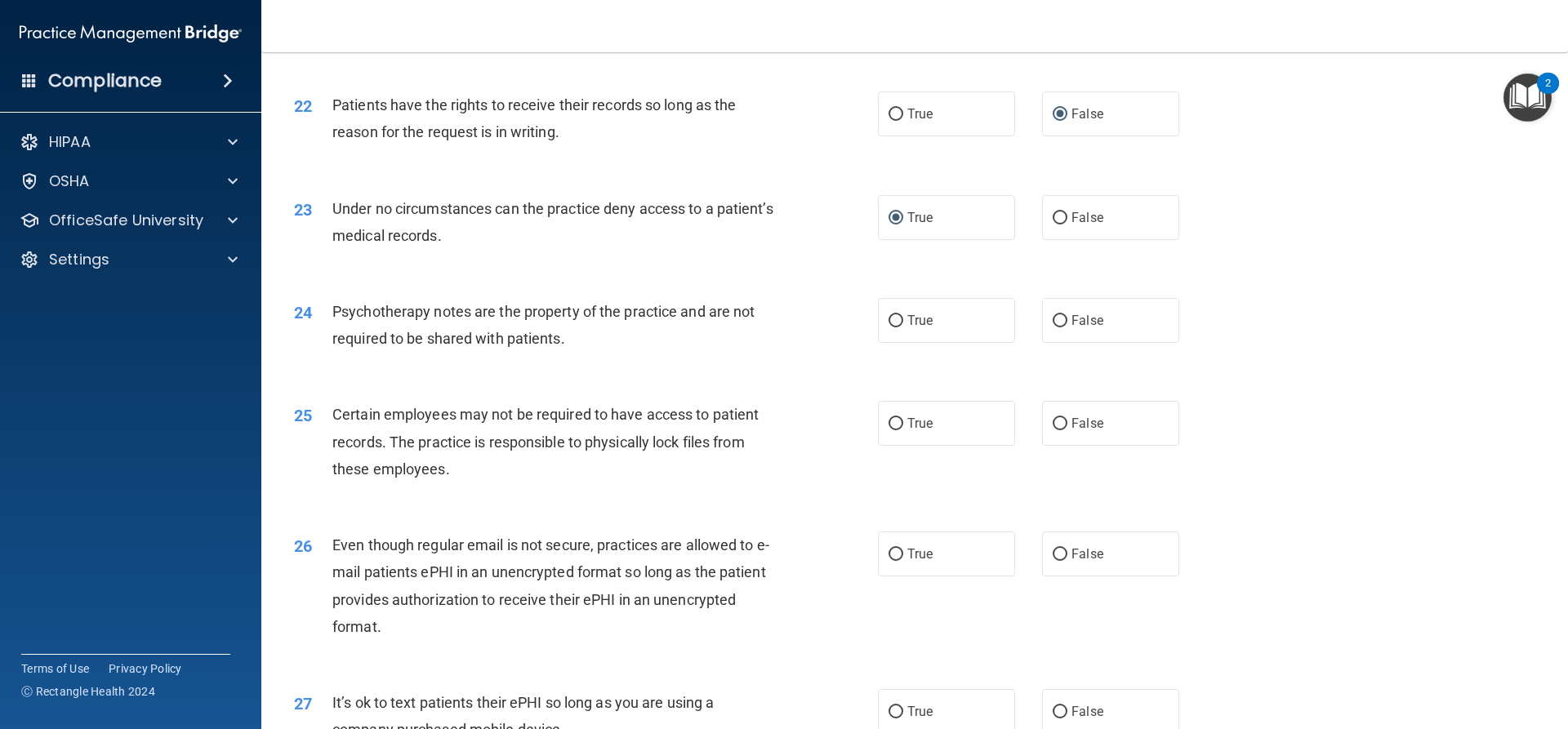
scroll to position [2775, 0]
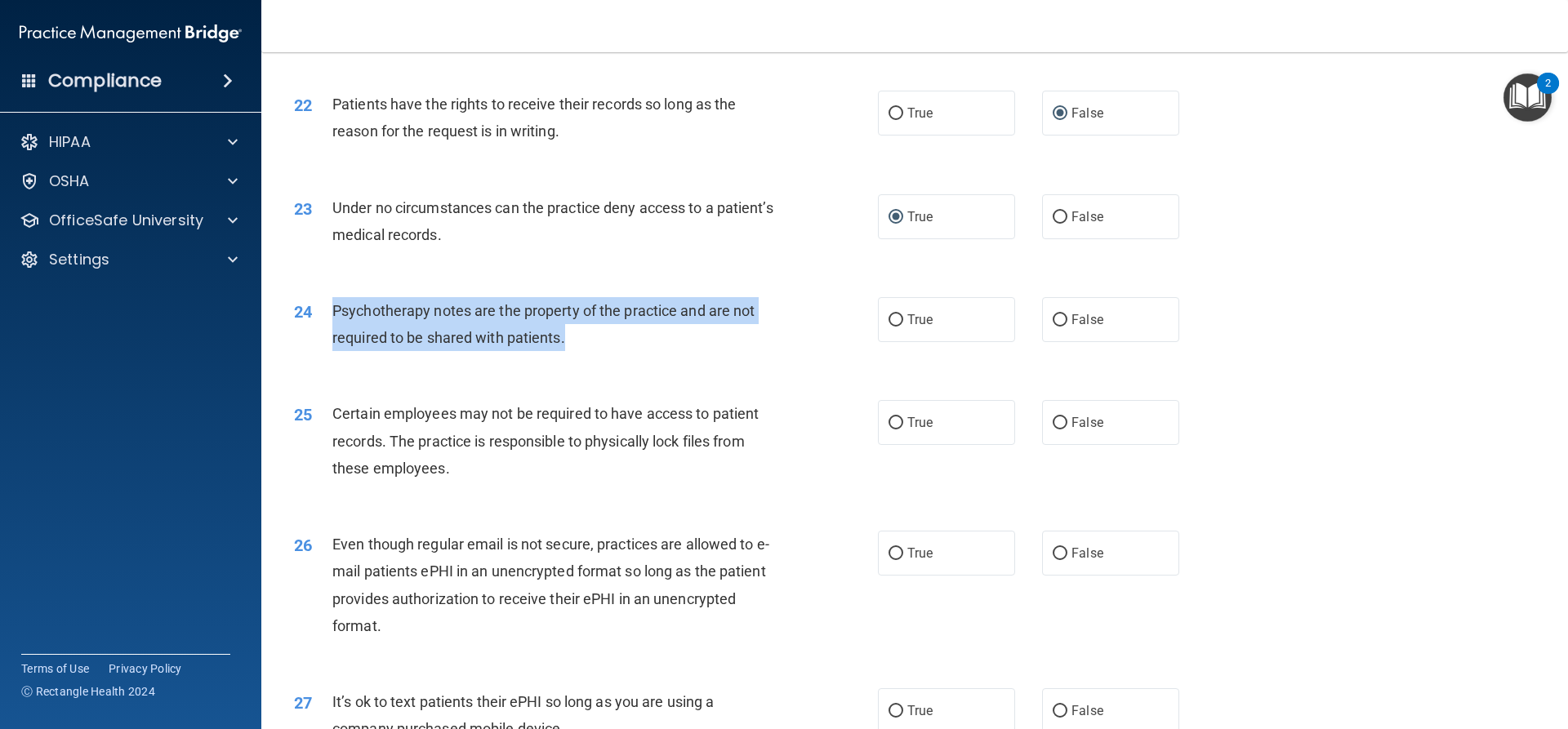
drag, startPoint x: 587, startPoint y: 364, endPoint x: 325, endPoint y: 344, distance: 262.8
click at [325, 344] on div "24 Psychotherapy notes are the property of the practice and are not required to…" at bounding box center [586, 328] width 633 height 62
click at [629, 351] on div "Psychotherapy notes are the property of the practice and are not required to be…" at bounding box center [561, 324] width 456 height 54
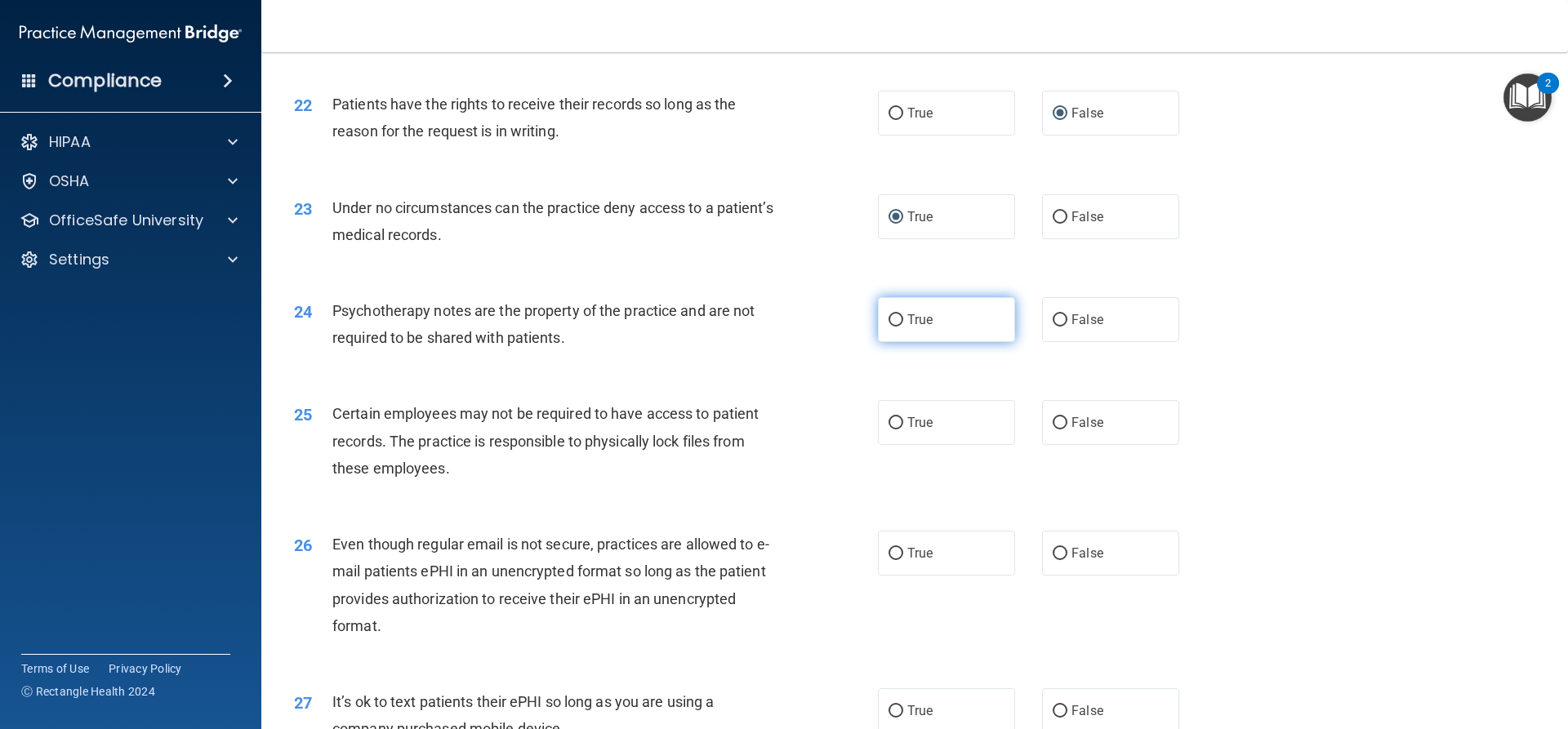
click at [894, 326] on input "True" at bounding box center [896, 320] width 15 height 12
radio input "true"
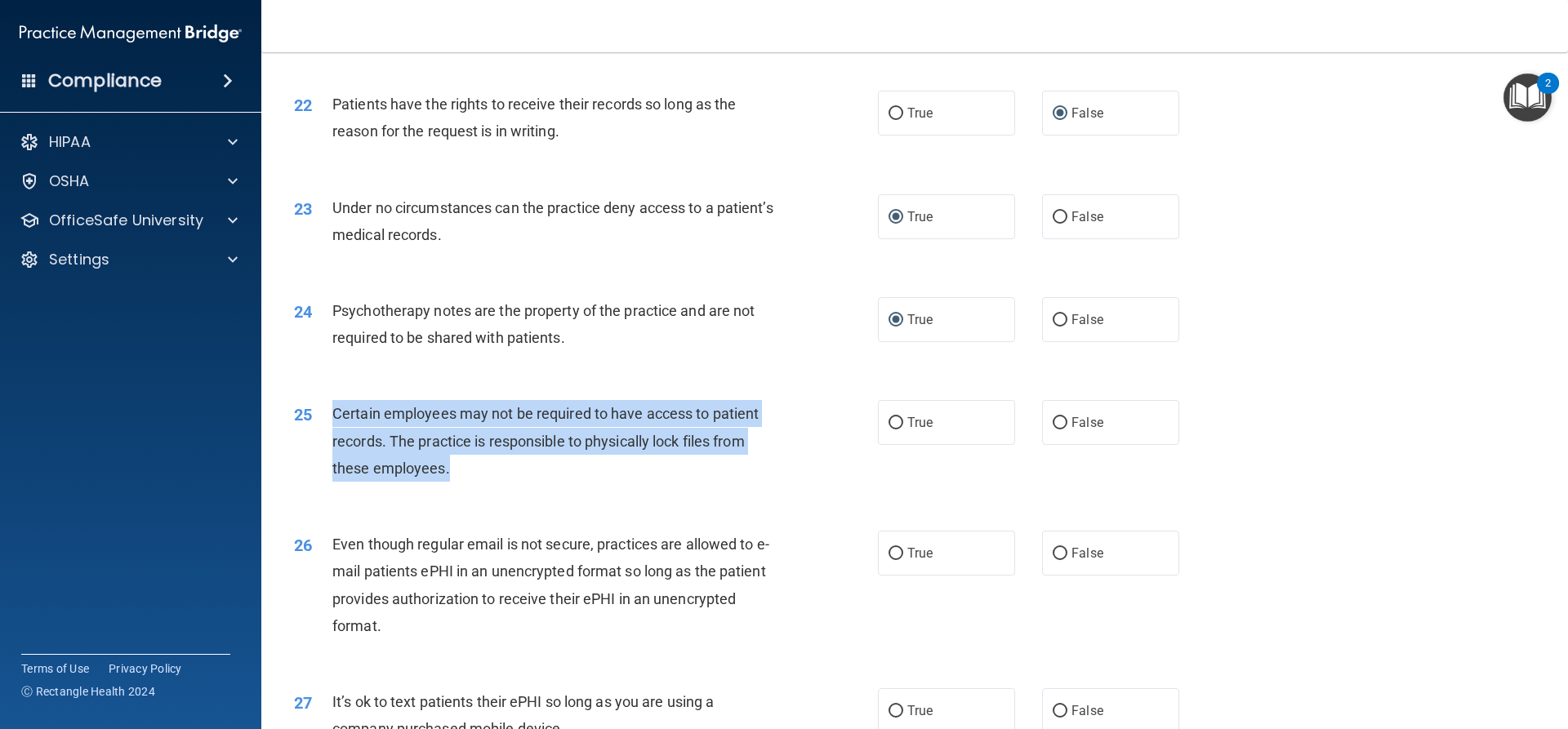
drag, startPoint x: 333, startPoint y: 441, endPoint x: 459, endPoint y: 503, distance: 140.4
click at [459, 482] on div "Certain employees may not be required to have access to patient records. The pr…" at bounding box center [561, 441] width 456 height 82
click at [890, 429] on input "True" at bounding box center [896, 423] width 15 height 12
radio input "true"
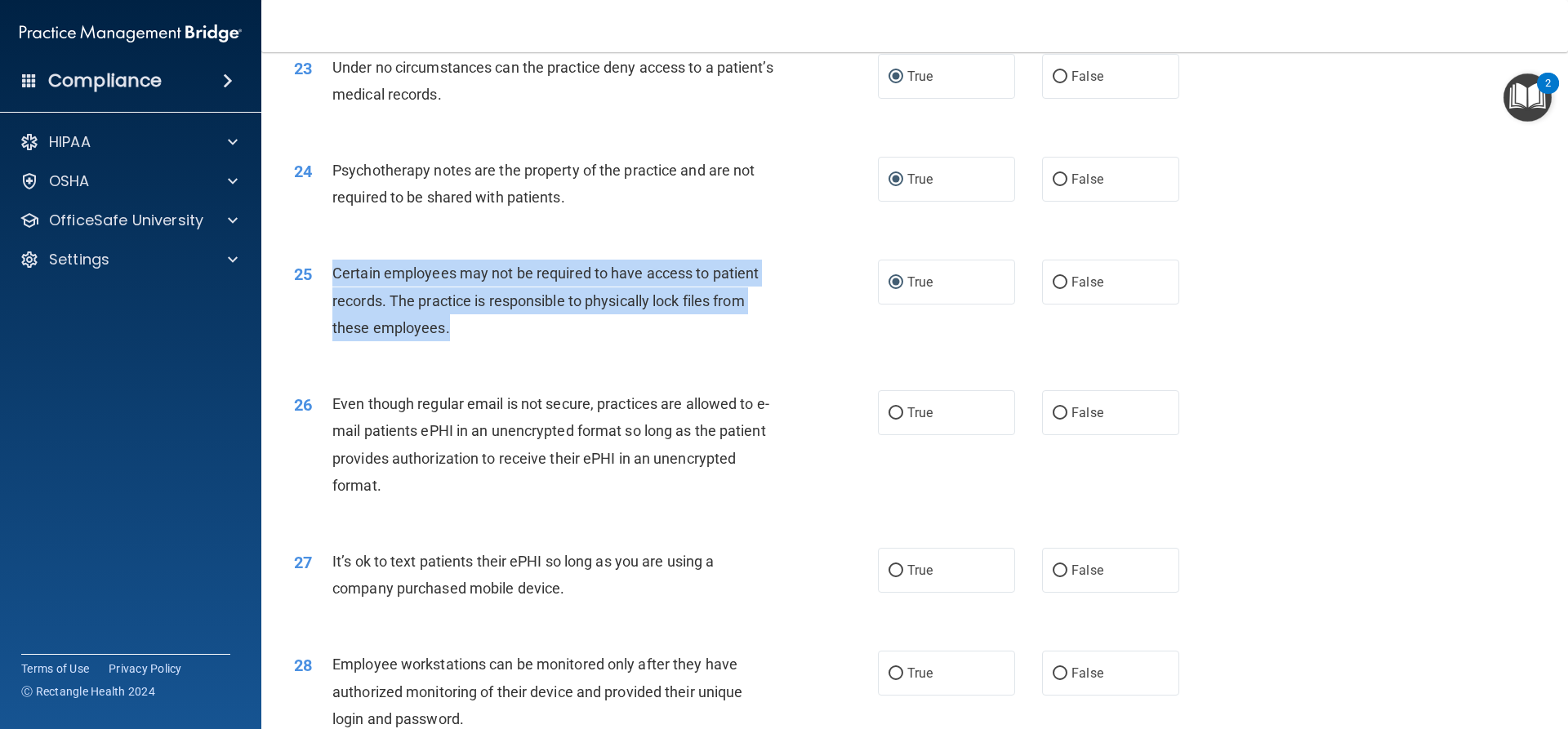
scroll to position [2938, 0]
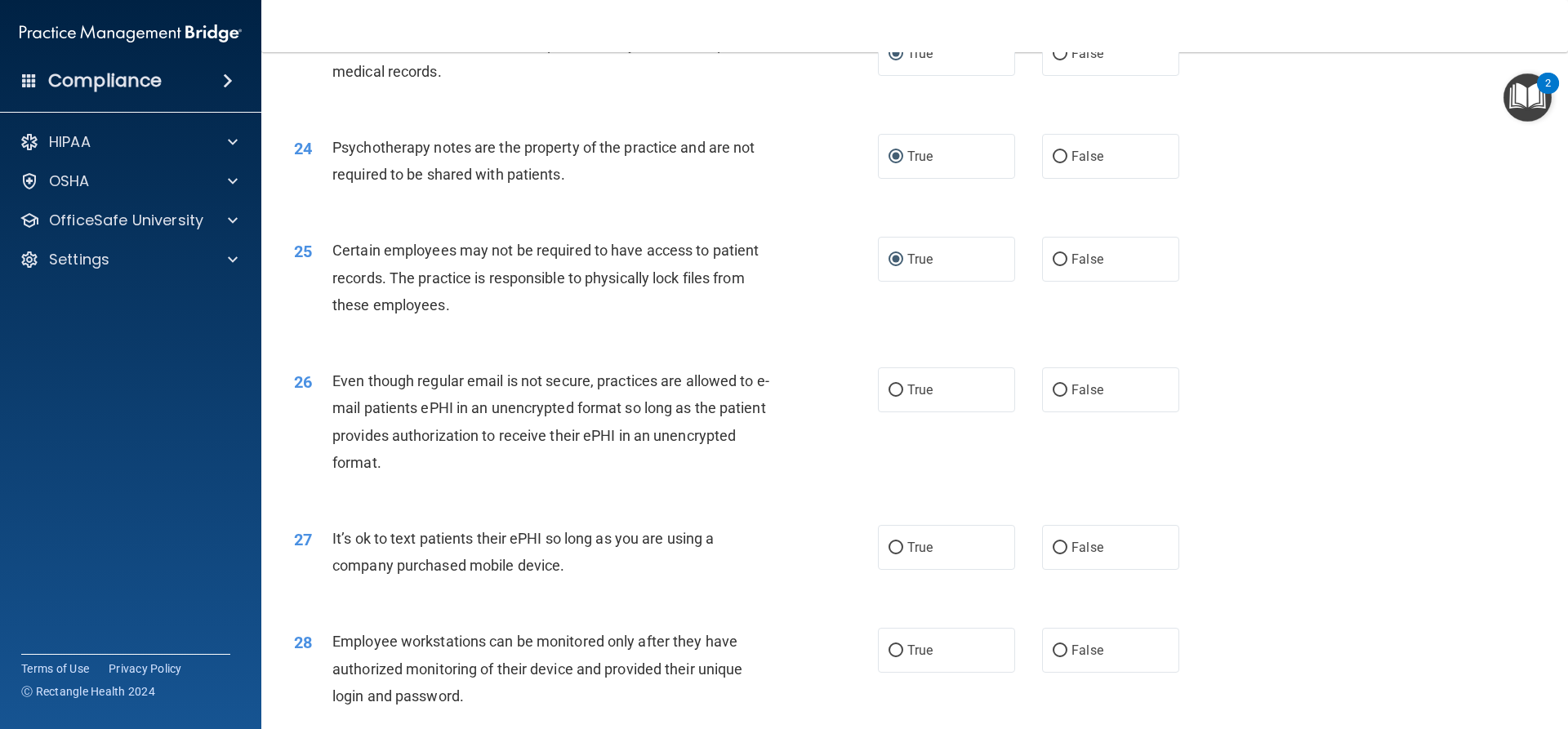
drag, startPoint x: 525, startPoint y: 497, endPoint x: 570, endPoint y: 533, distance: 57.6
click at [533, 476] on div "Even though regular email is not secure, practices are allowed to e-mail patien…" at bounding box center [561, 422] width 456 height 108
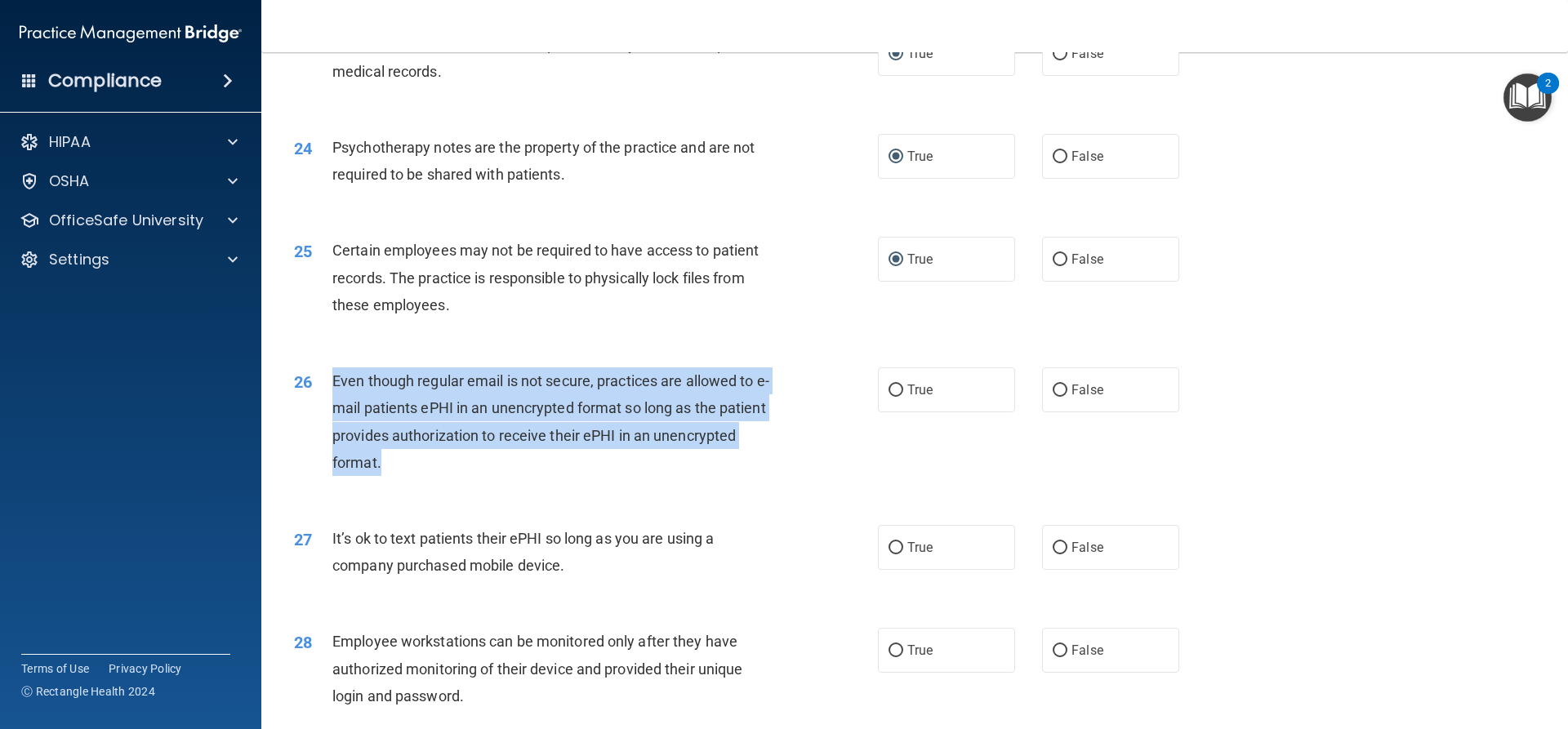
drag, startPoint x: 332, startPoint y: 404, endPoint x: 396, endPoint y: 492, distance: 108.8
click at [396, 476] on div "Even though regular email is not secure, practices are allowed to e-mail patien…" at bounding box center [561, 422] width 456 height 108
click at [889, 397] on input "True" at bounding box center [896, 391] width 15 height 12
radio input "true"
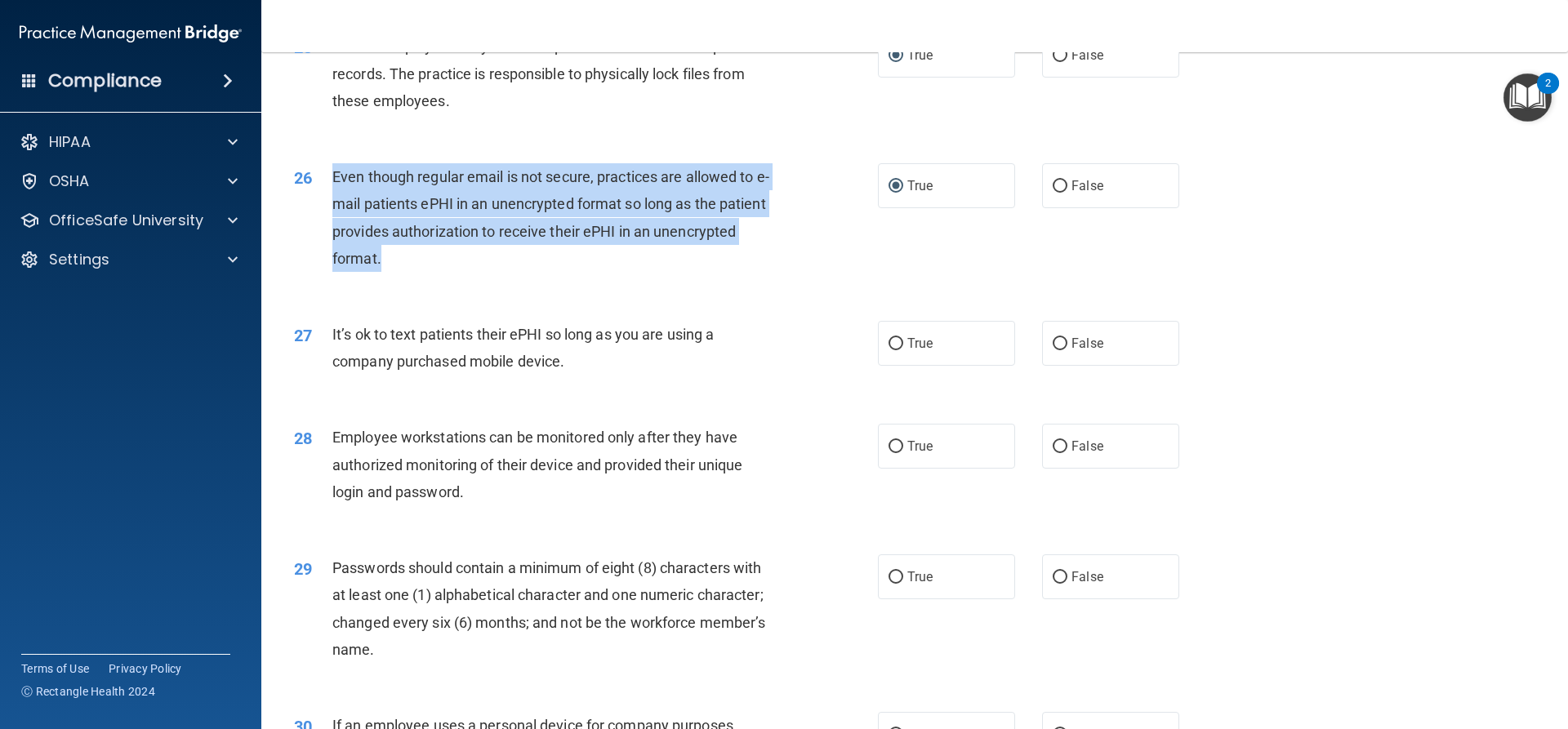
scroll to position [3265, 0]
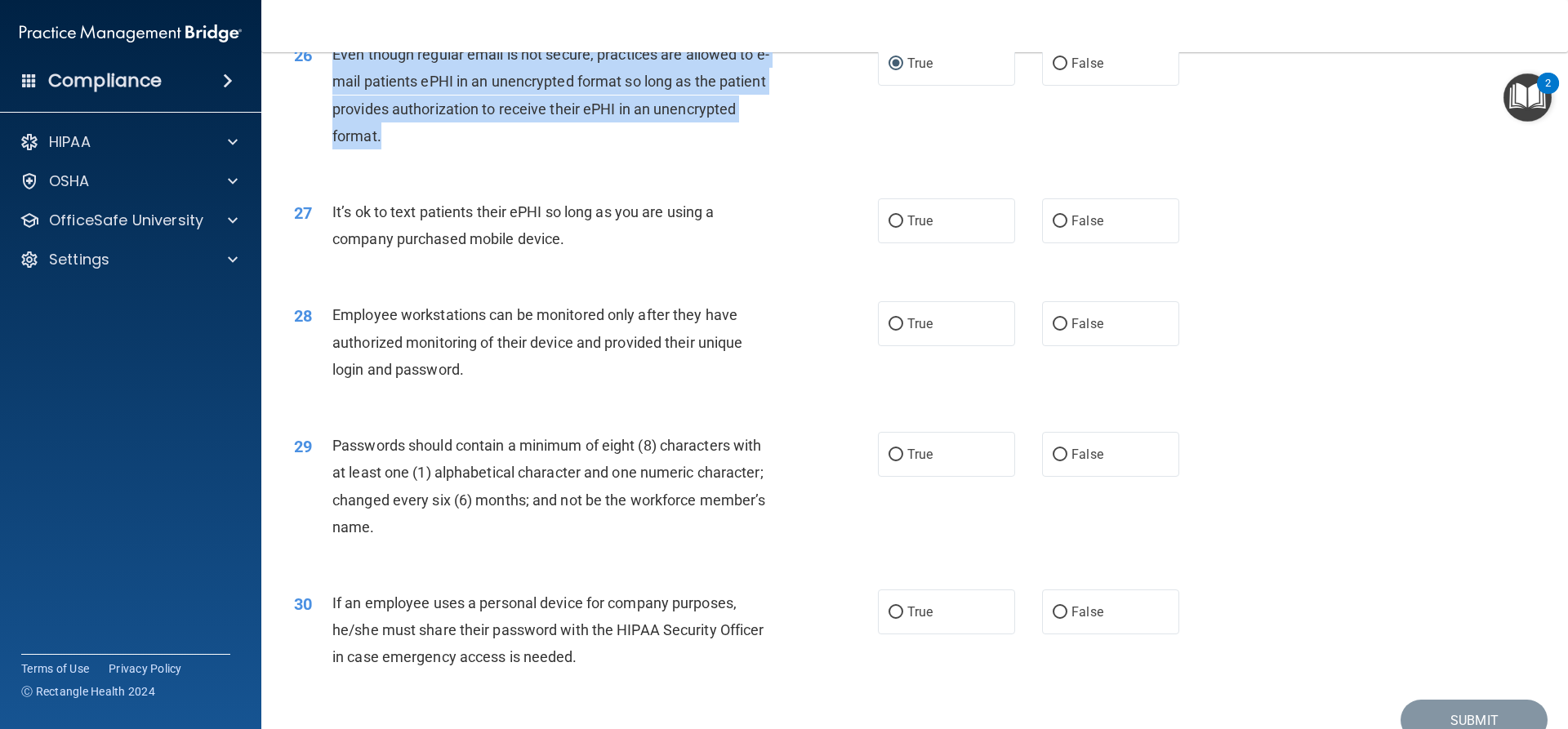
drag, startPoint x: 577, startPoint y: 264, endPoint x: 327, endPoint y: 238, distance: 251.3
click at [327, 238] on div "27 It’s ok to text patients their ePHI so long as you are using a company purch…" at bounding box center [586, 229] width 633 height 62
click at [890, 228] on input "True" at bounding box center [896, 221] width 15 height 12
radio input "true"
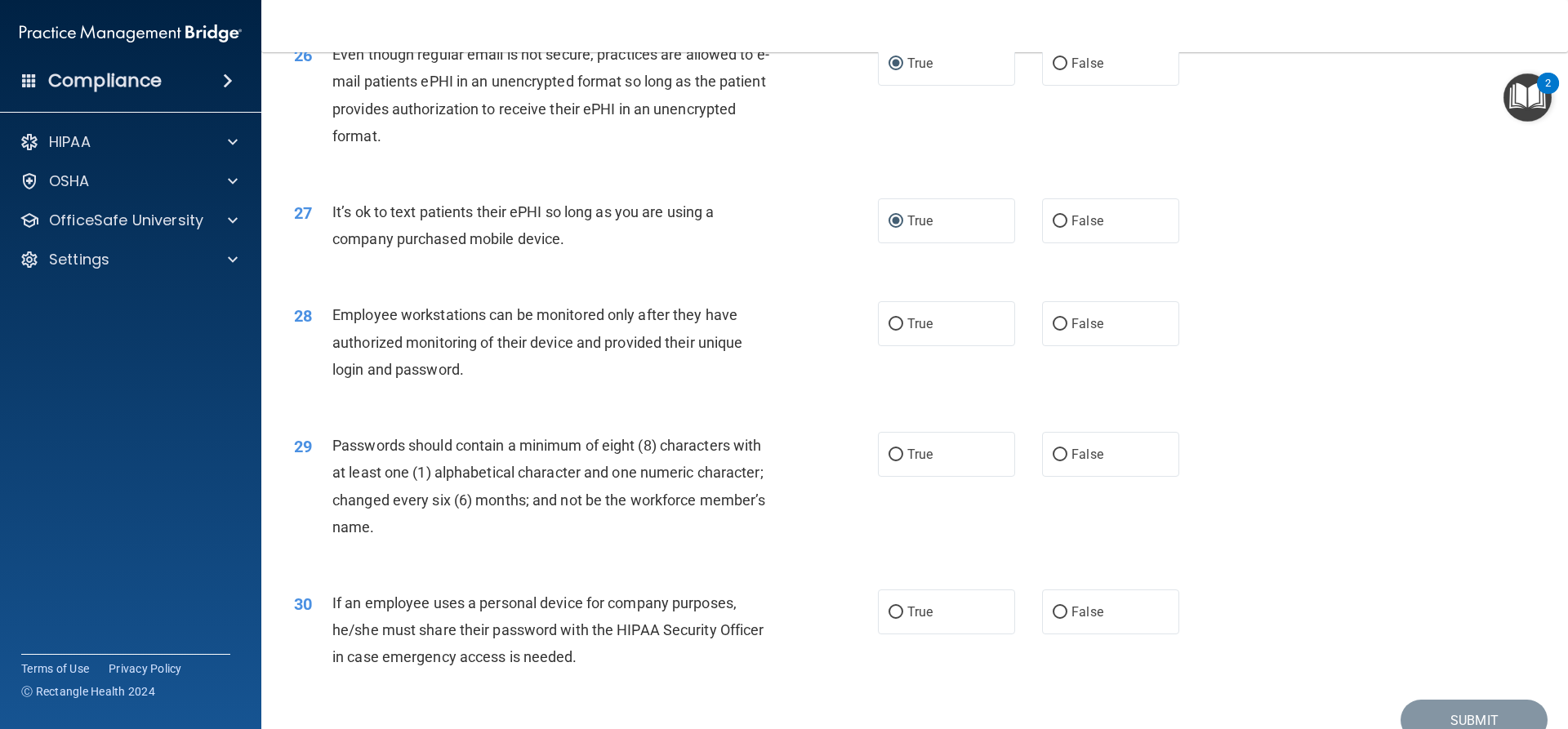
click at [465, 377] on span "Employee workstations can be monitored only after they have authorized monitori…" at bounding box center [537, 342] width 410 height 71
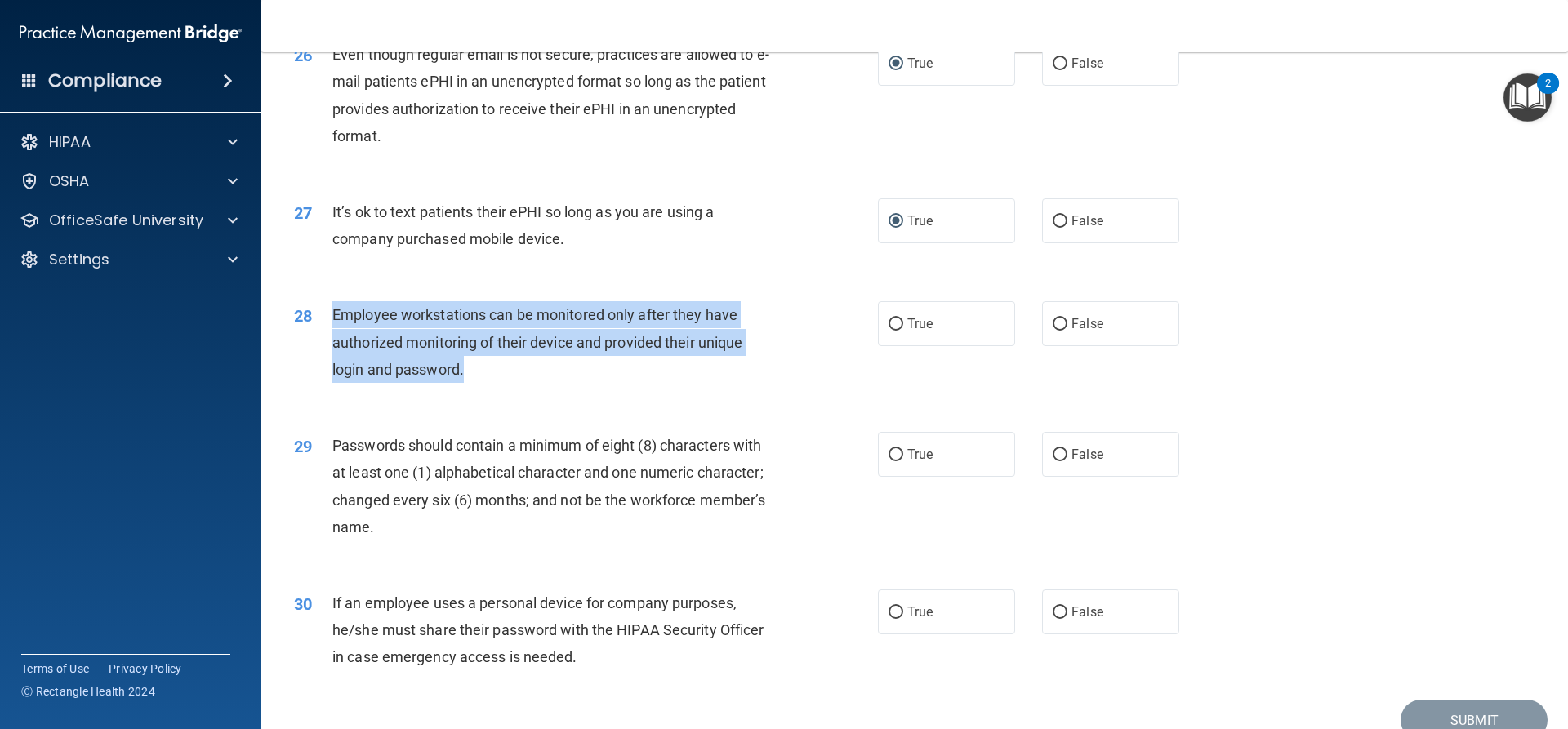
drag, startPoint x: 464, startPoint y: 398, endPoint x: 330, endPoint y: 345, distance: 144.1
click at [330, 345] on div "28 Employee workstations can be monitored only after they have authorized monit…" at bounding box center [586, 346] width 633 height 90
click at [522, 383] on div "Employee workstations can be monitored only after they have authorized monitori…" at bounding box center [561, 342] width 456 height 82
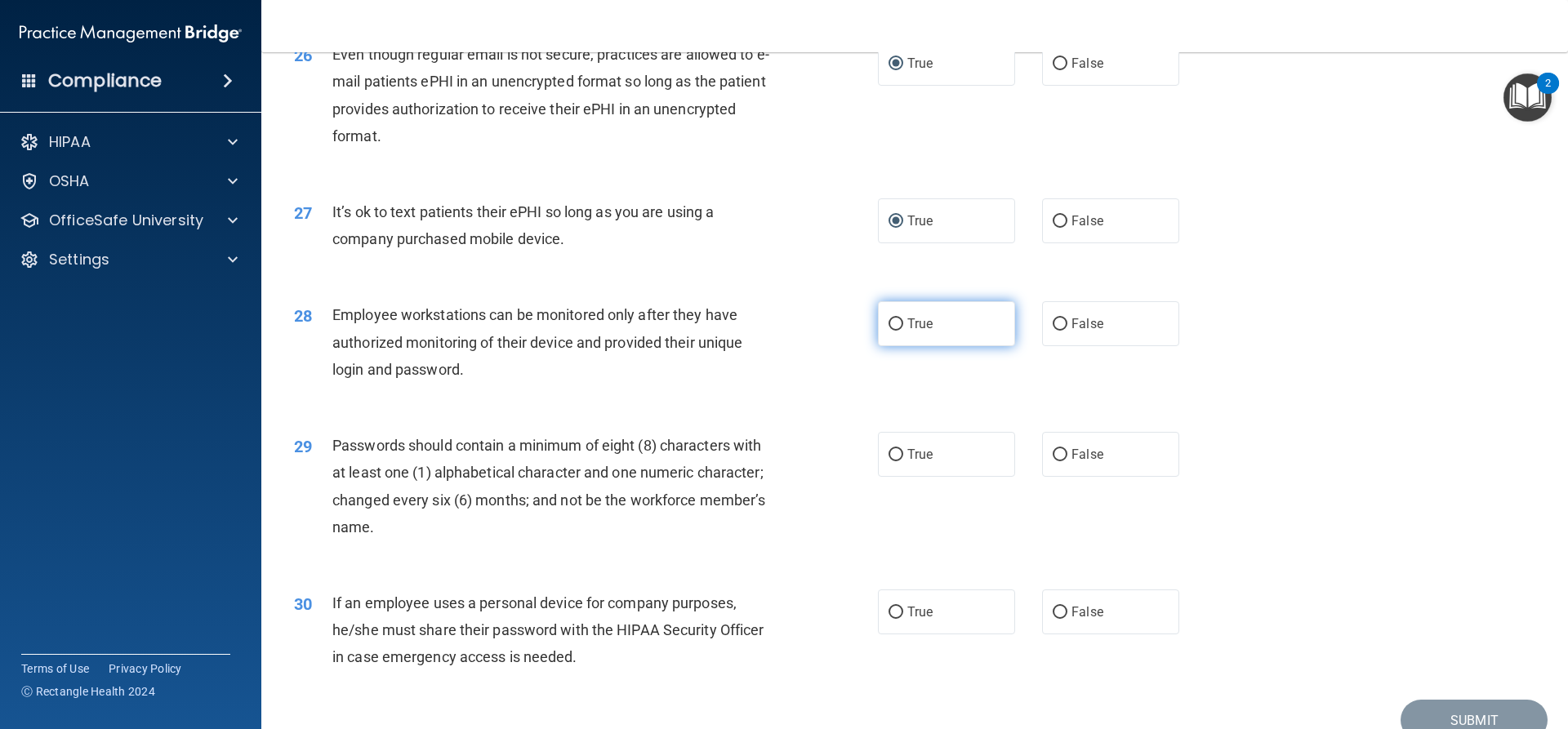
click at [889, 331] on input "True" at bounding box center [896, 324] width 15 height 12
radio input "true"
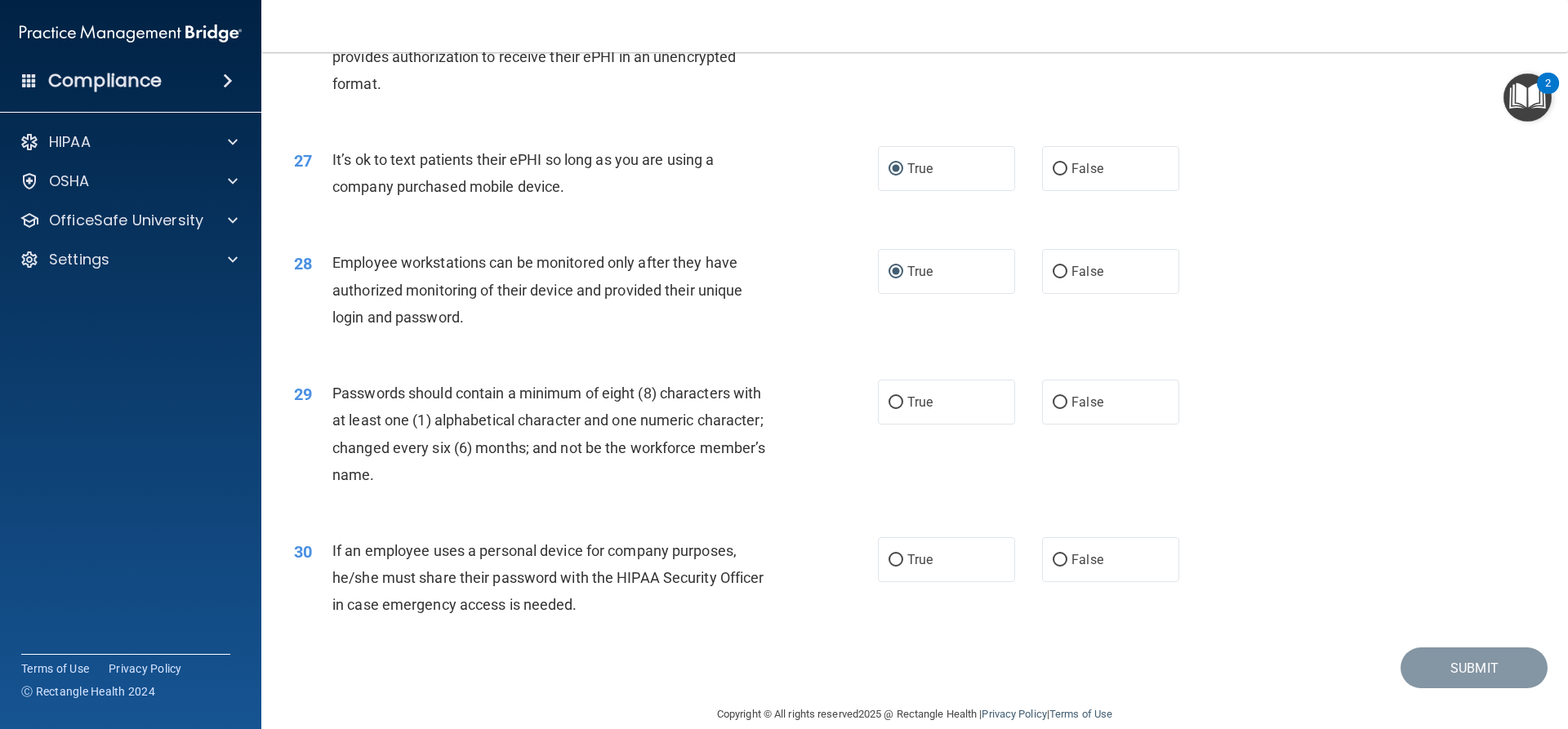
scroll to position [3369, 0]
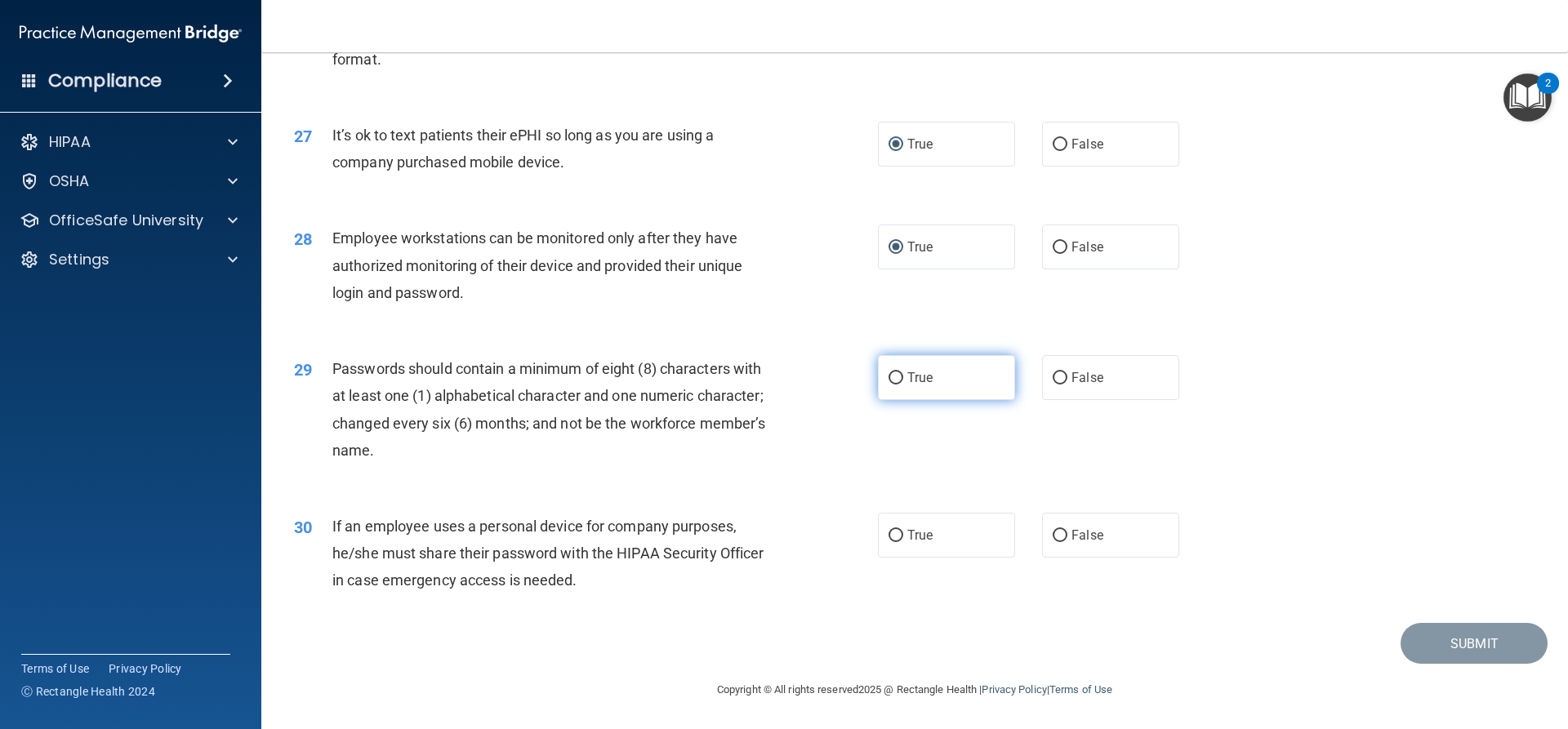
click at [893, 376] on input "True" at bounding box center [896, 378] width 15 height 12
radio input "true"
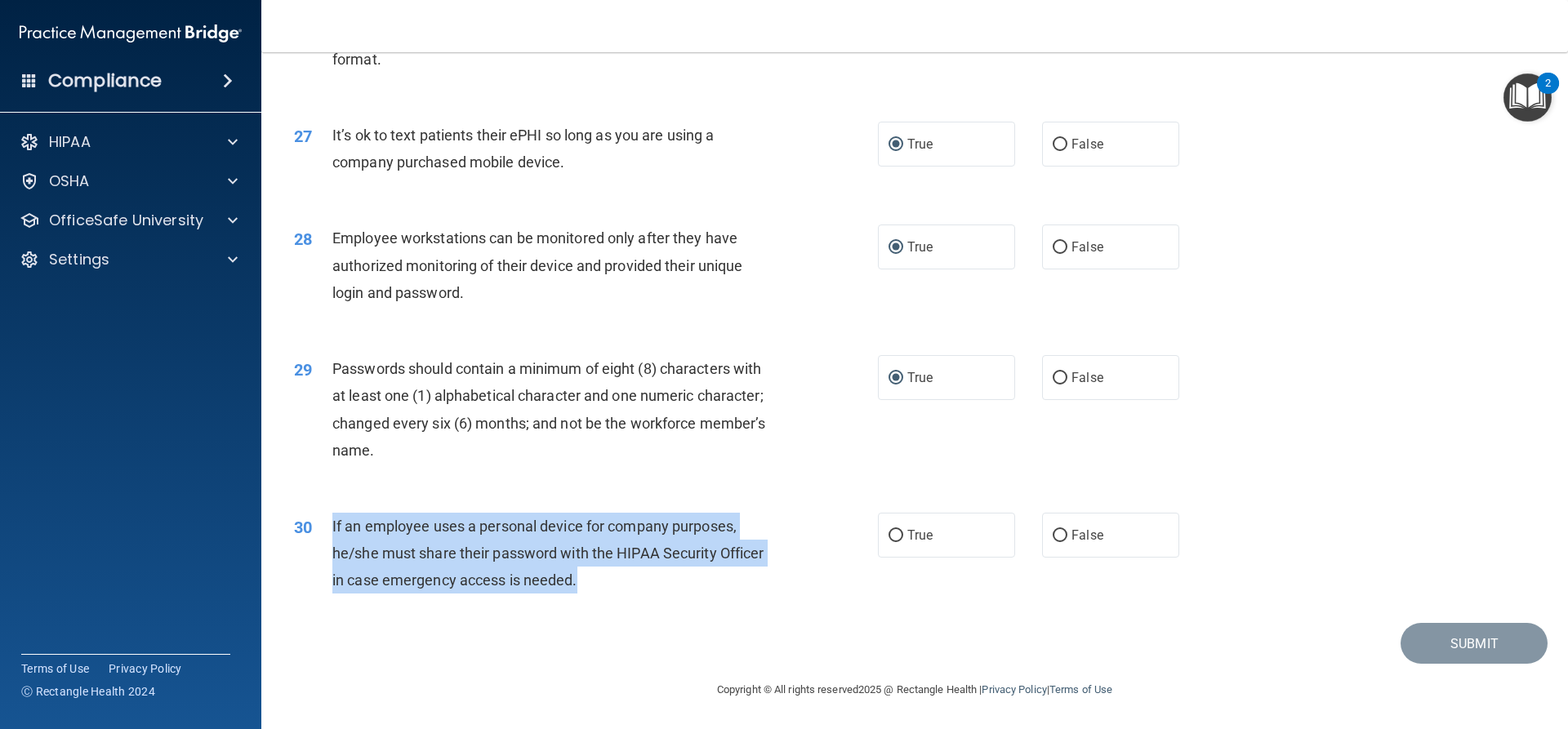
drag, startPoint x: 595, startPoint y: 583, endPoint x: 330, endPoint y: 524, distance: 271.5
click at [330, 524] on div "30 If an employee uses a personal device for company purposes, he/she must shar…" at bounding box center [586, 558] width 633 height 90
drag, startPoint x: 1050, startPoint y: 528, endPoint x: 1054, endPoint y: 540, distance: 12.6
click at [1052, 530] on input "False" at bounding box center [1059, 535] width 15 height 12
radio input "true"
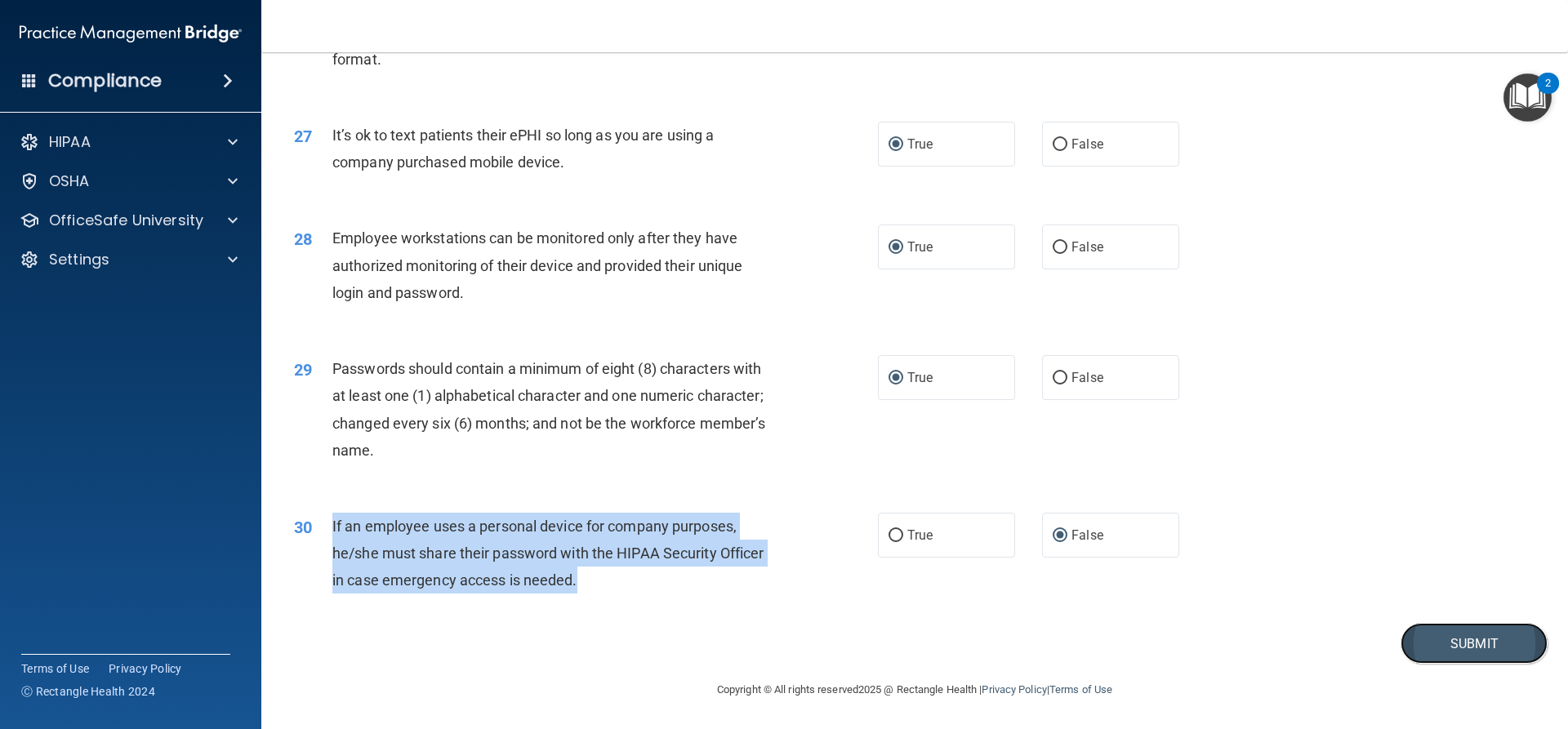
click at [1472, 652] on button "Submit" at bounding box center [1473, 644] width 147 height 41
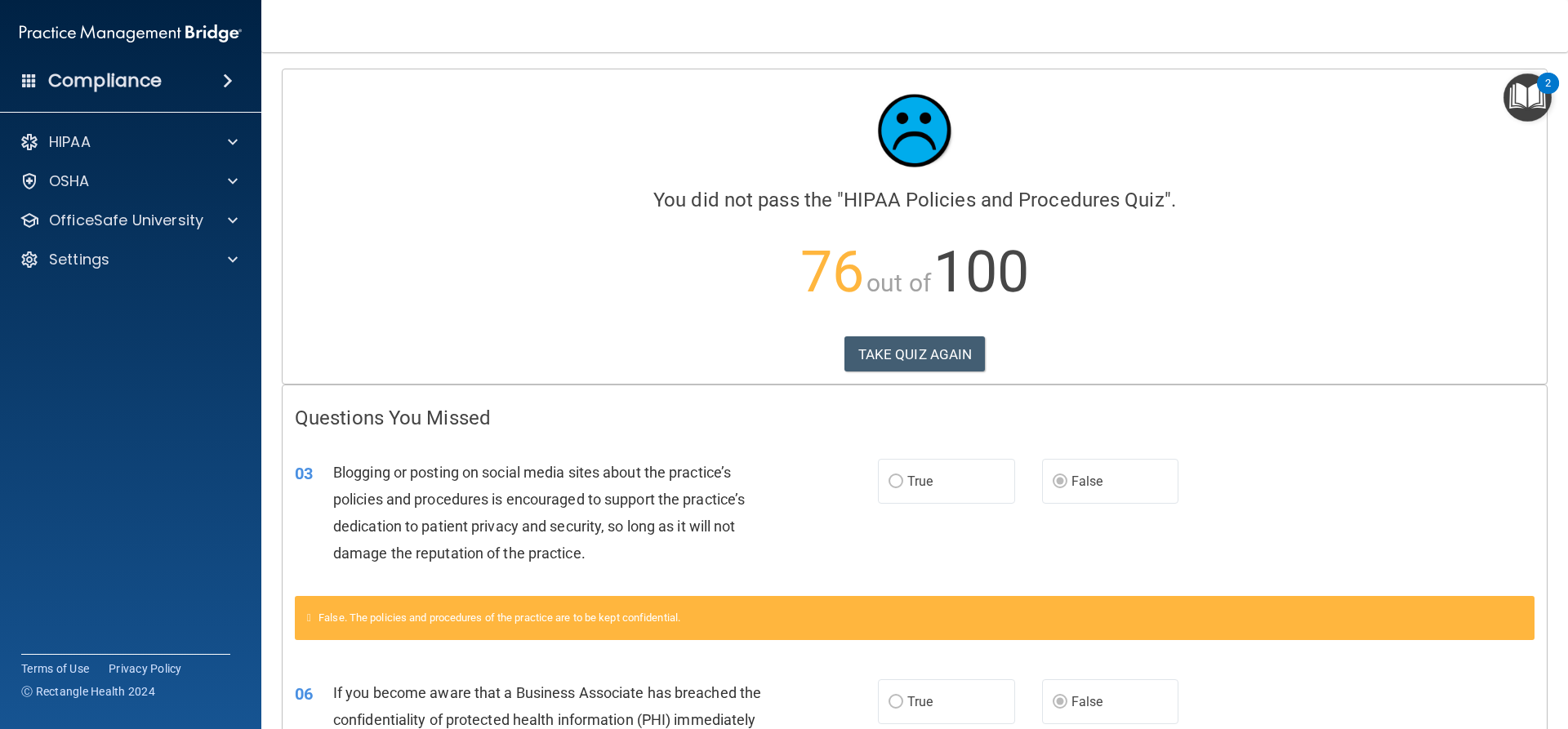
drag, startPoint x: 1561, startPoint y: 169, endPoint x: 1187, endPoint y: 59, distance: 389.8
click at [1187, 59] on main "Calculating your score.... You did not pass the " HIPAA Policies and Procedures…" at bounding box center [914, 391] width 1306 height 676
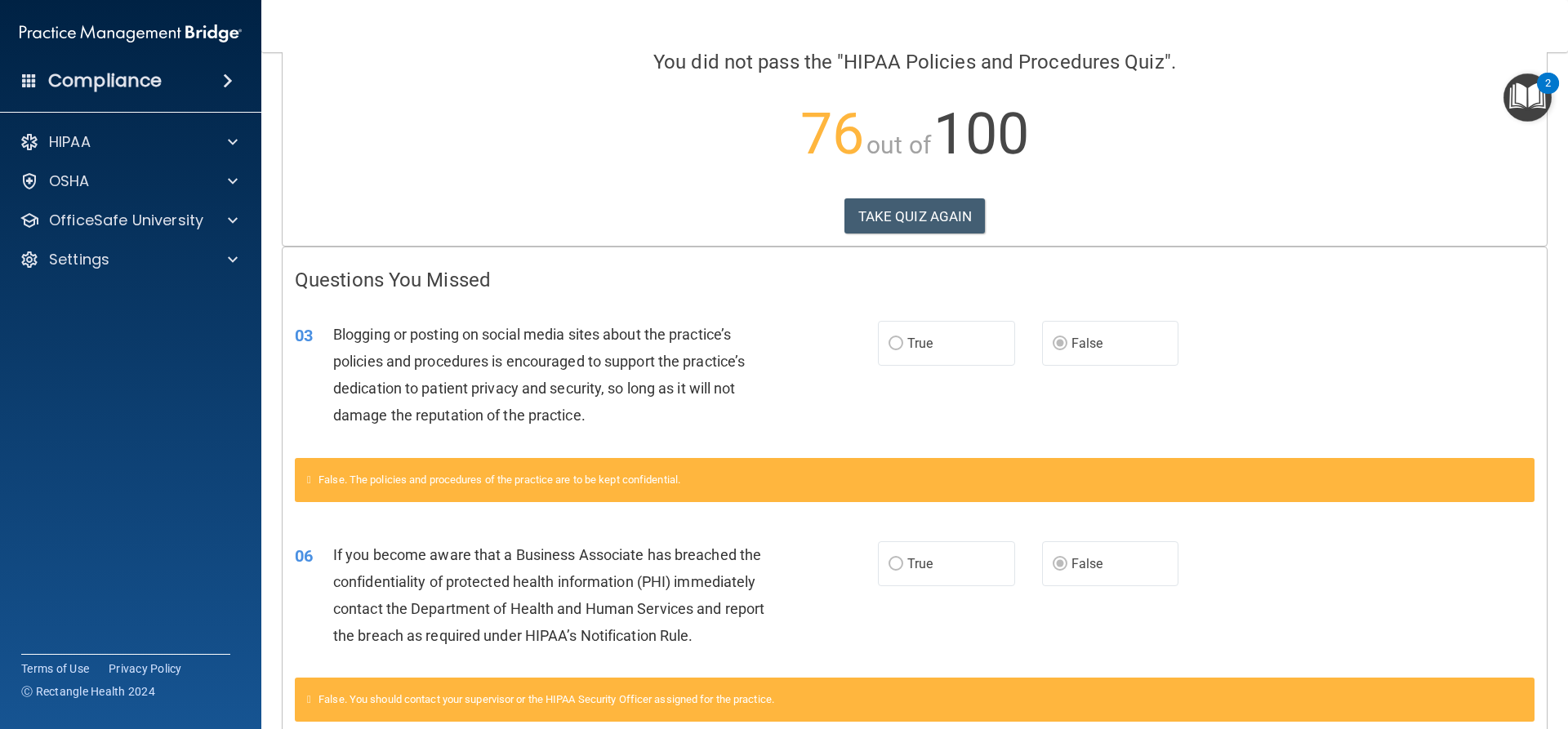
scroll to position [139, 0]
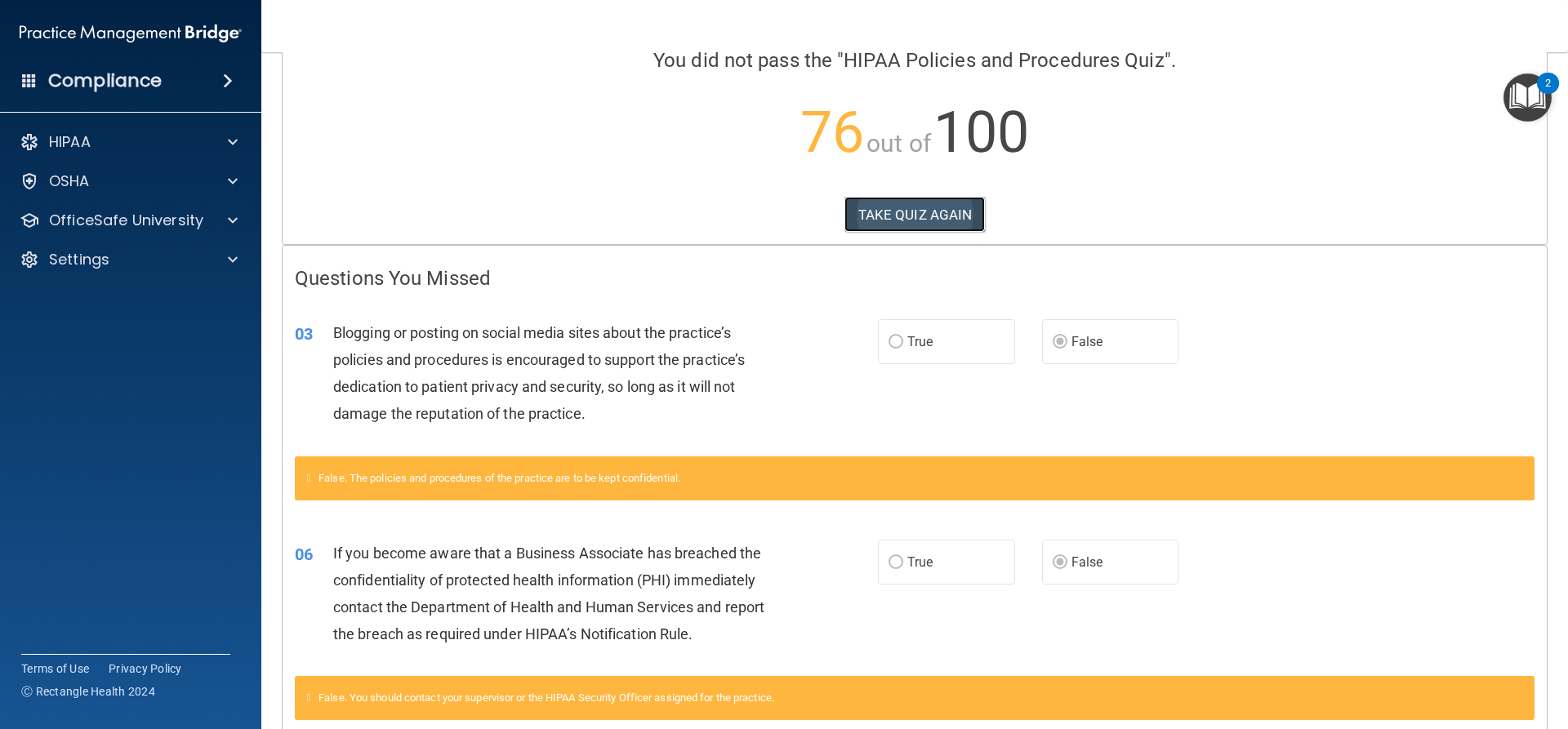
click at [939, 211] on button "TAKE QUIZ AGAIN" at bounding box center [915, 215] width 141 height 36
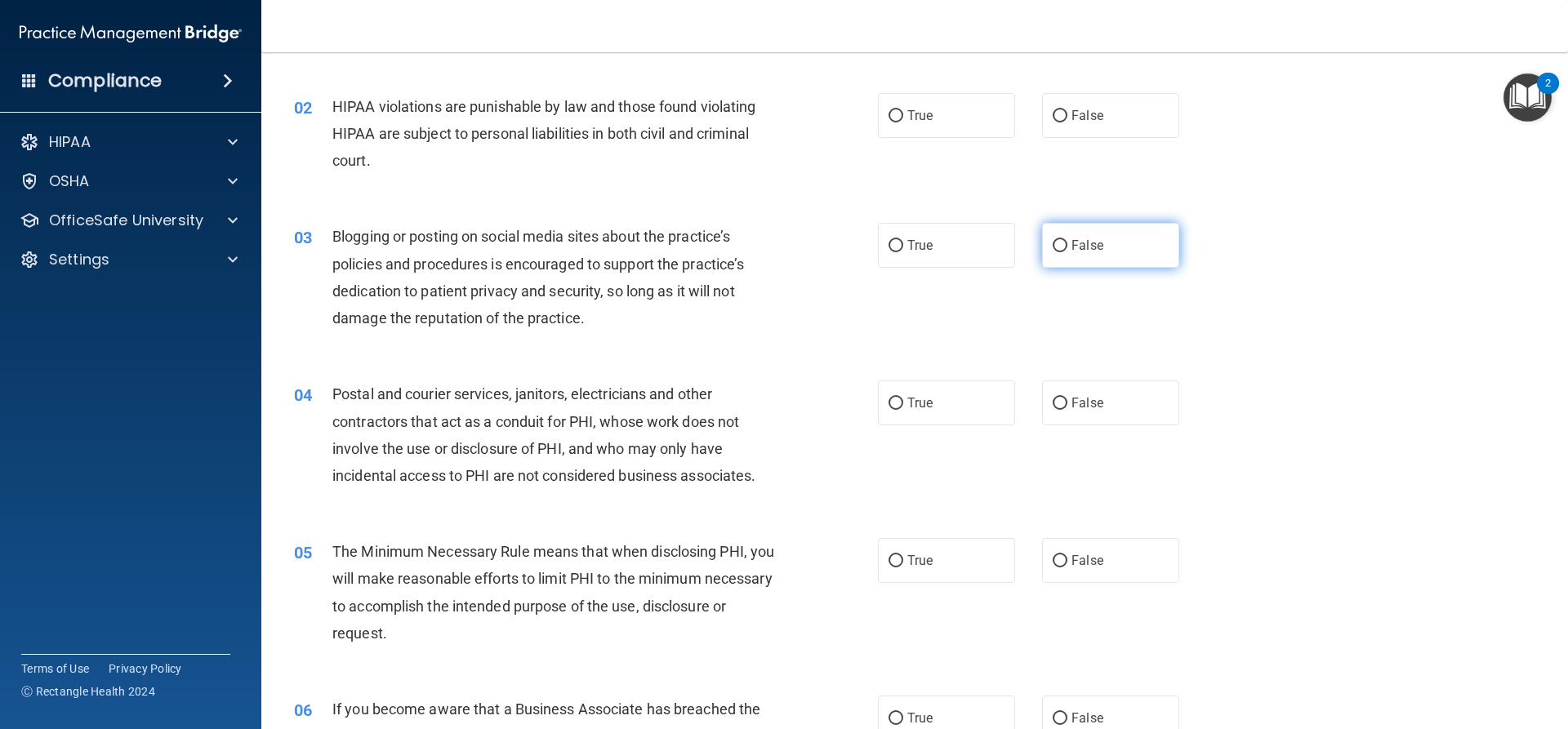
click at [1053, 240] on input "False" at bounding box center [1059, 246] width 15 height 12
radio input "true"
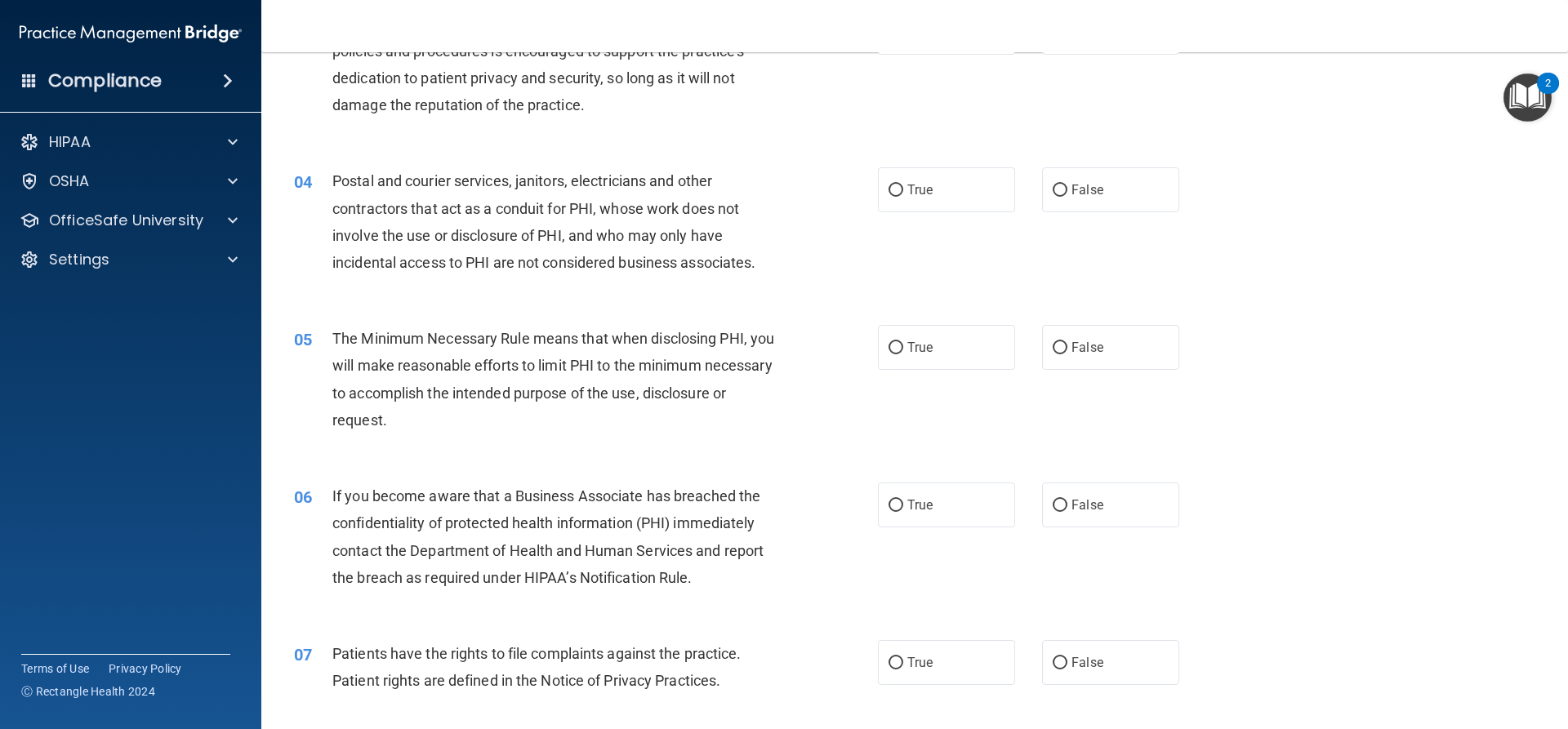
scroll to position [385, 0]
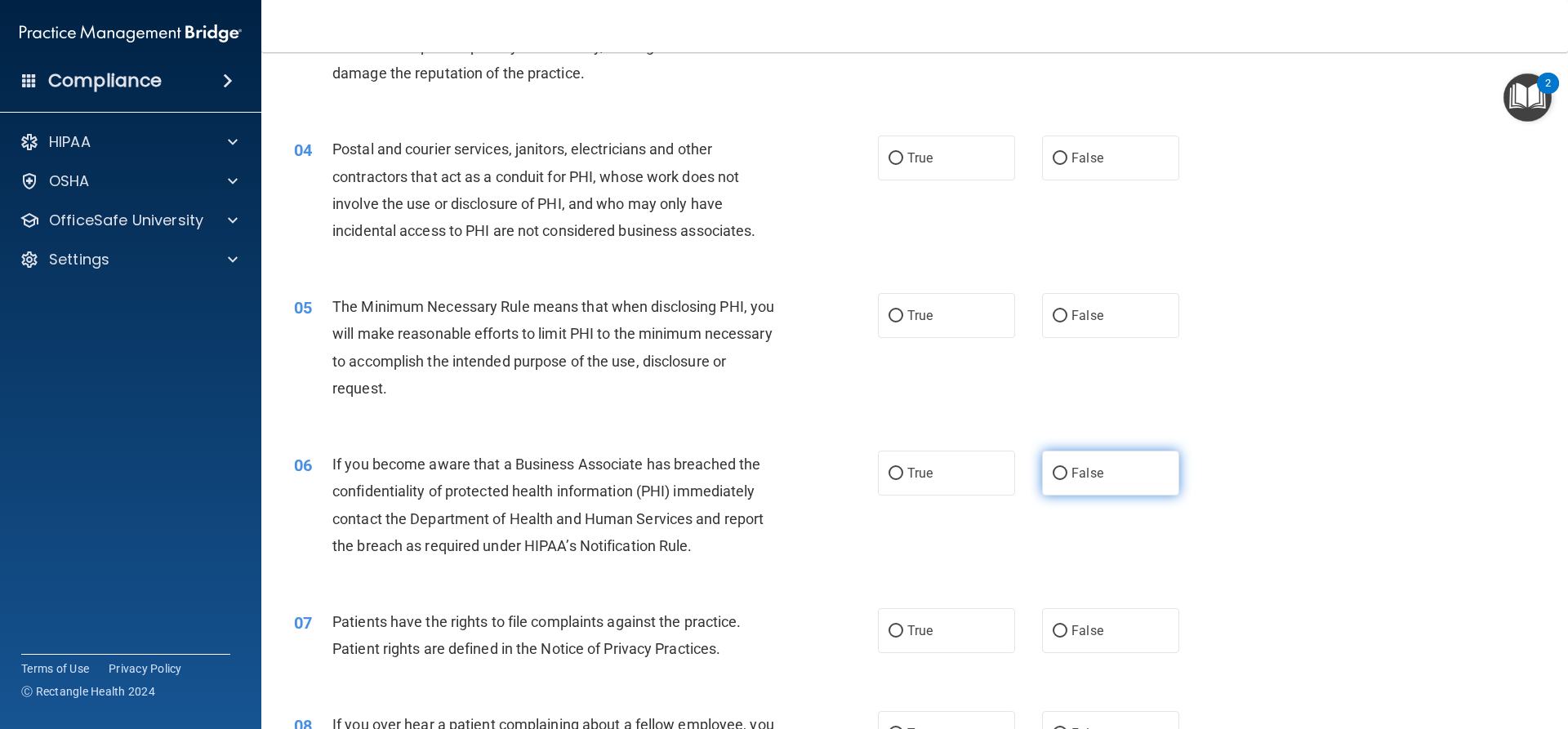
click at [1056, 474] on input "False" at bounding box center [1059, 473] width 15 height 12
radio input "true"
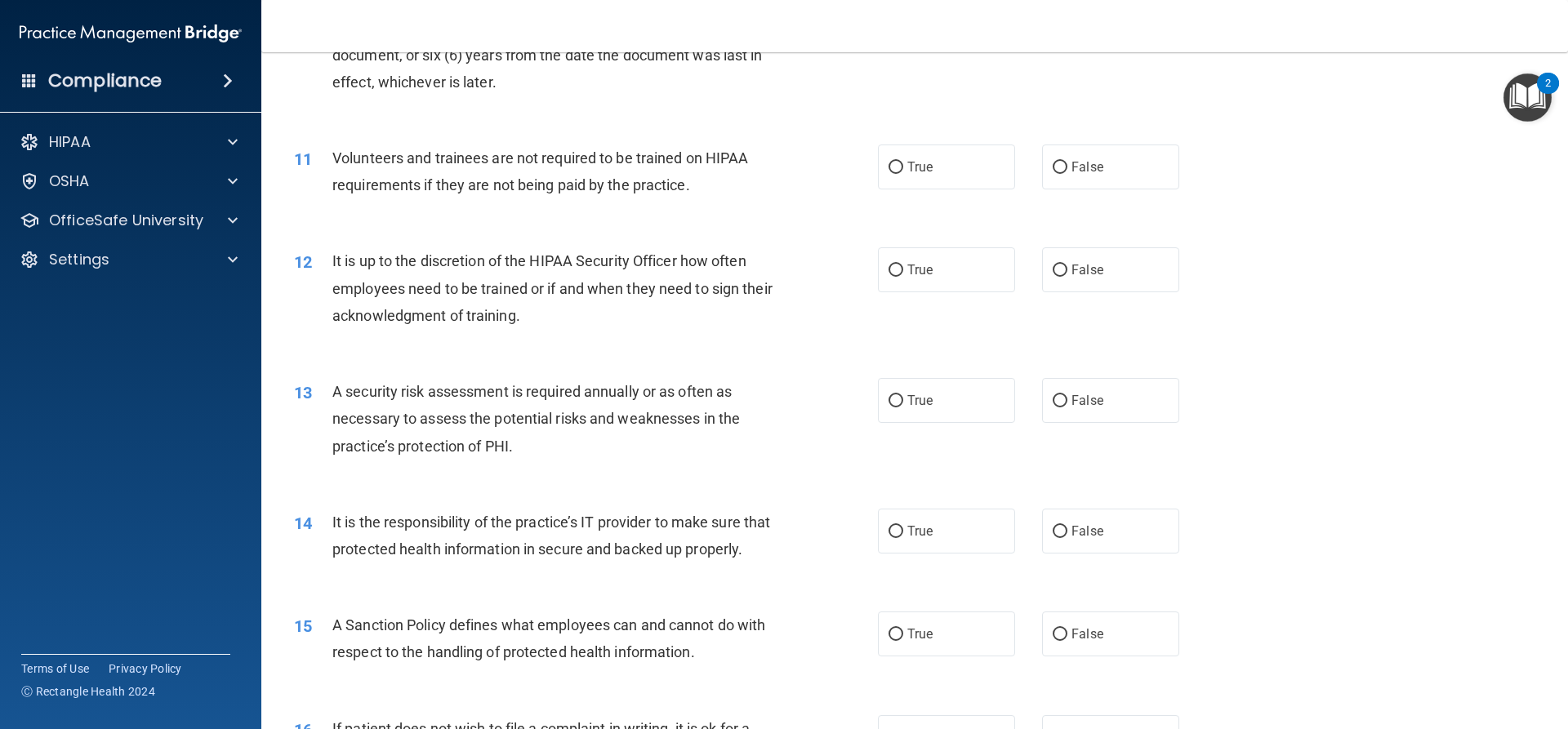
scroll to position [1445, 0]
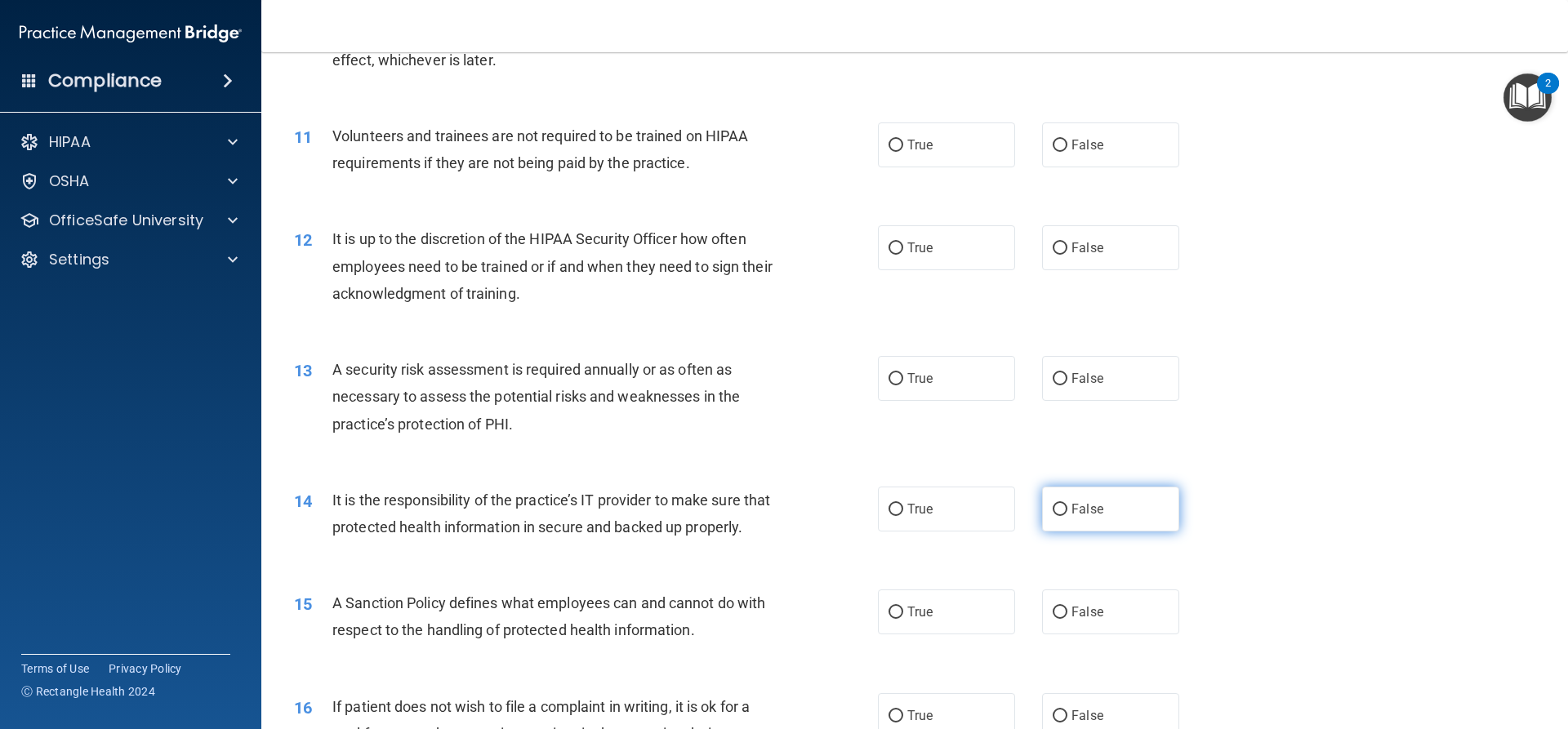
click at [1052, 508] on input "False" at bounding box center [1059, 510] width 15 height 12
radio input "true"
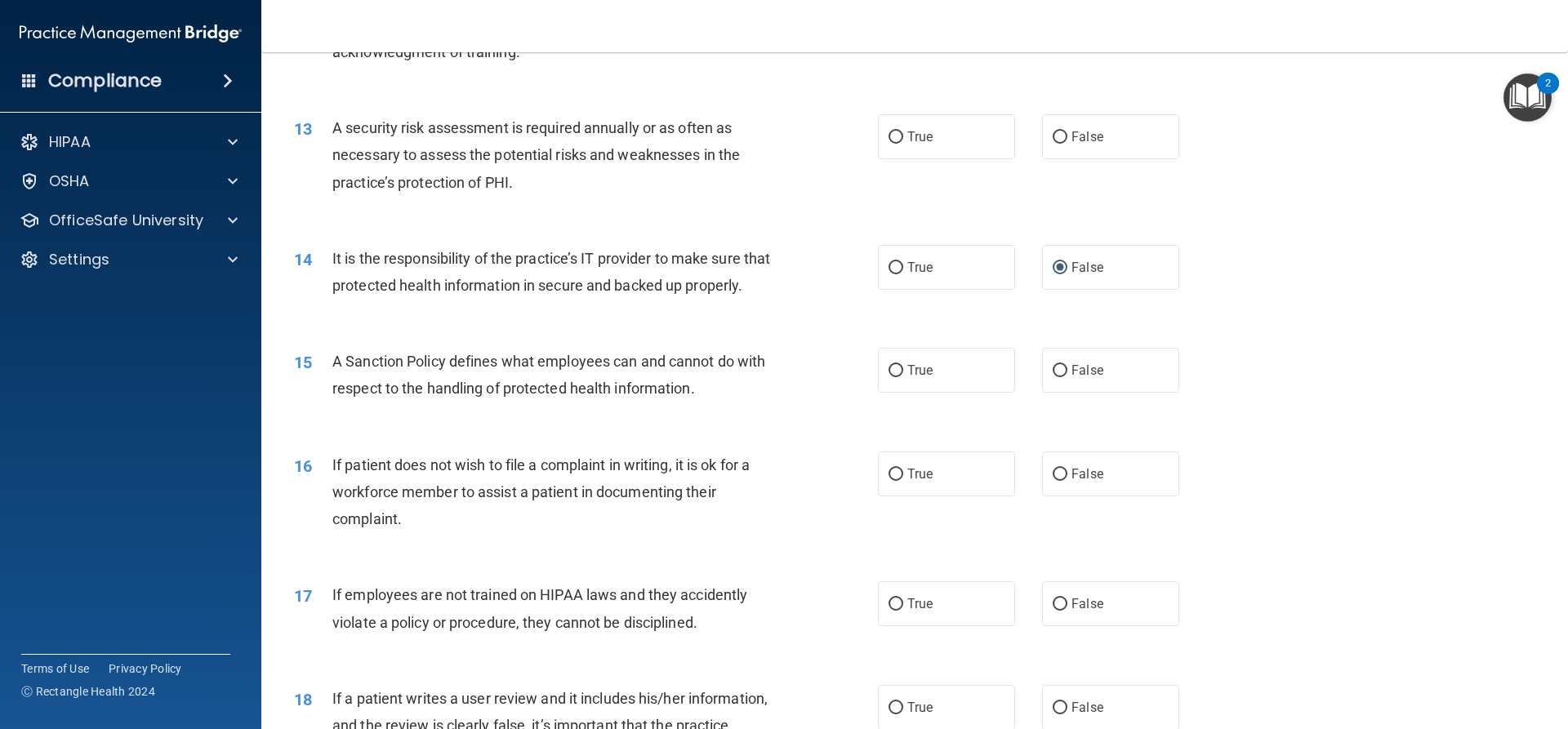
scroll to position [1690, 0]
click at [1055, 374] on input "False" at bounding box center [1059, 368] width 15 height 12
radio input "true"
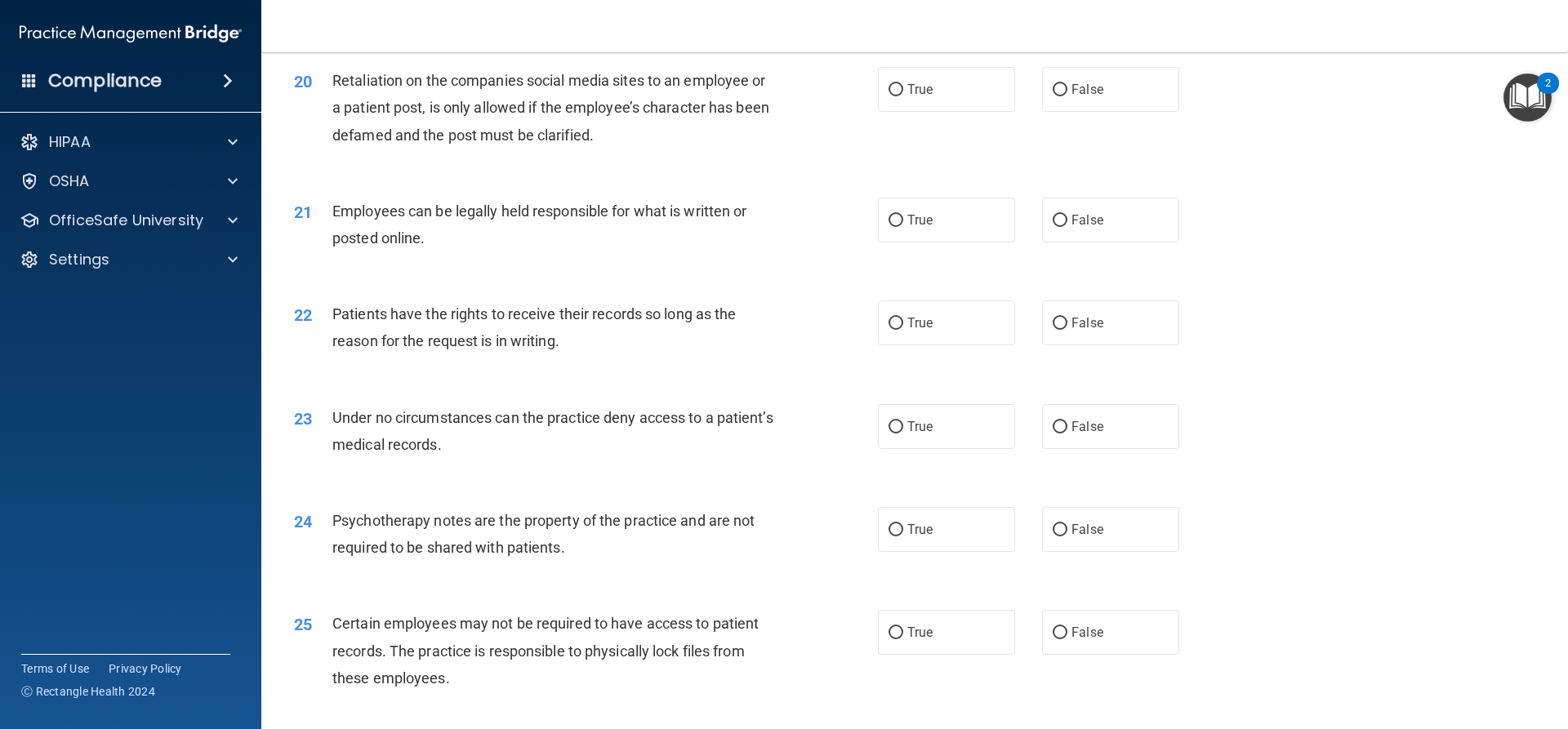
scroll to position [2588, 0]
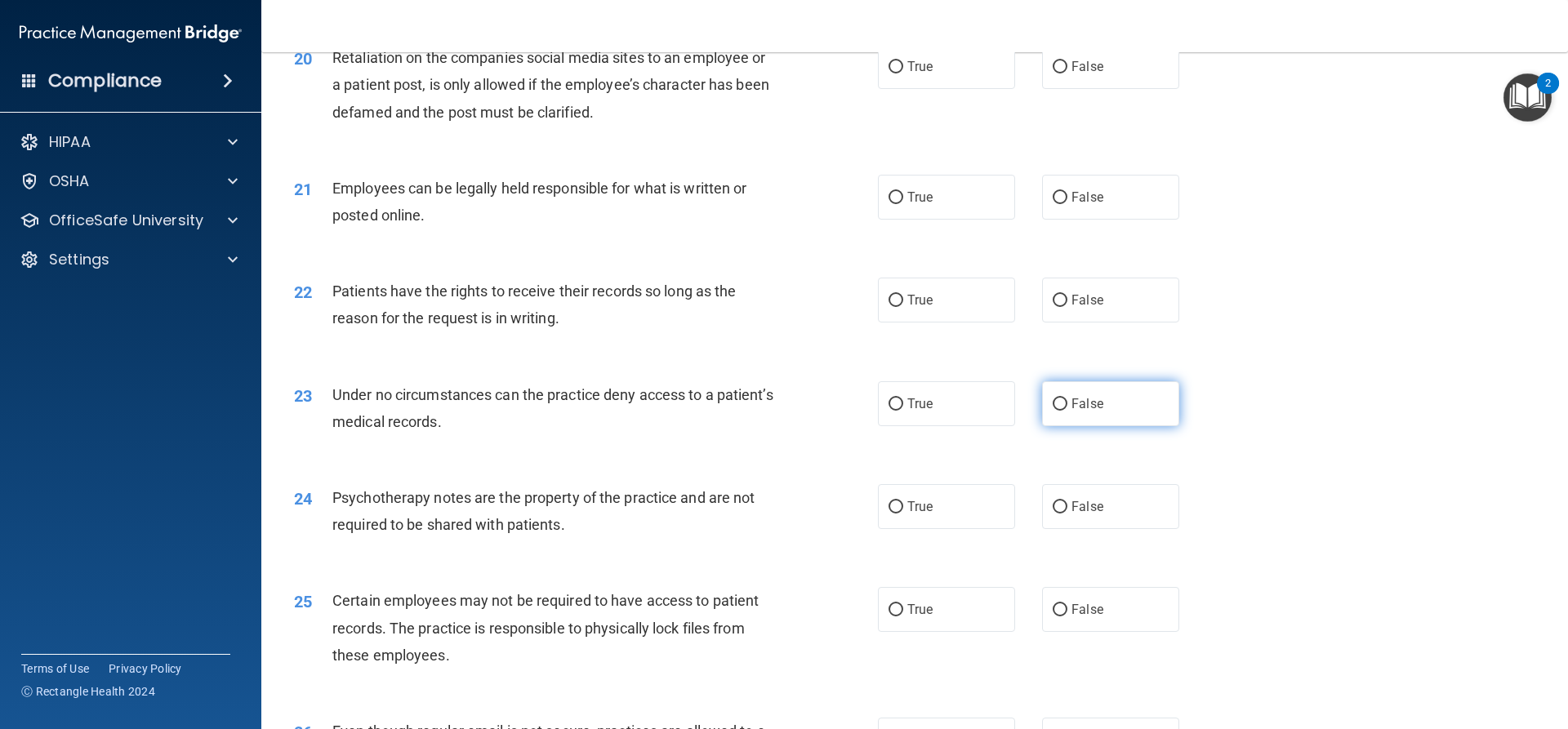
click at [1057, 411] on input "False" at bounding box center [1059, 405] width 15 height 12
radio input "true"
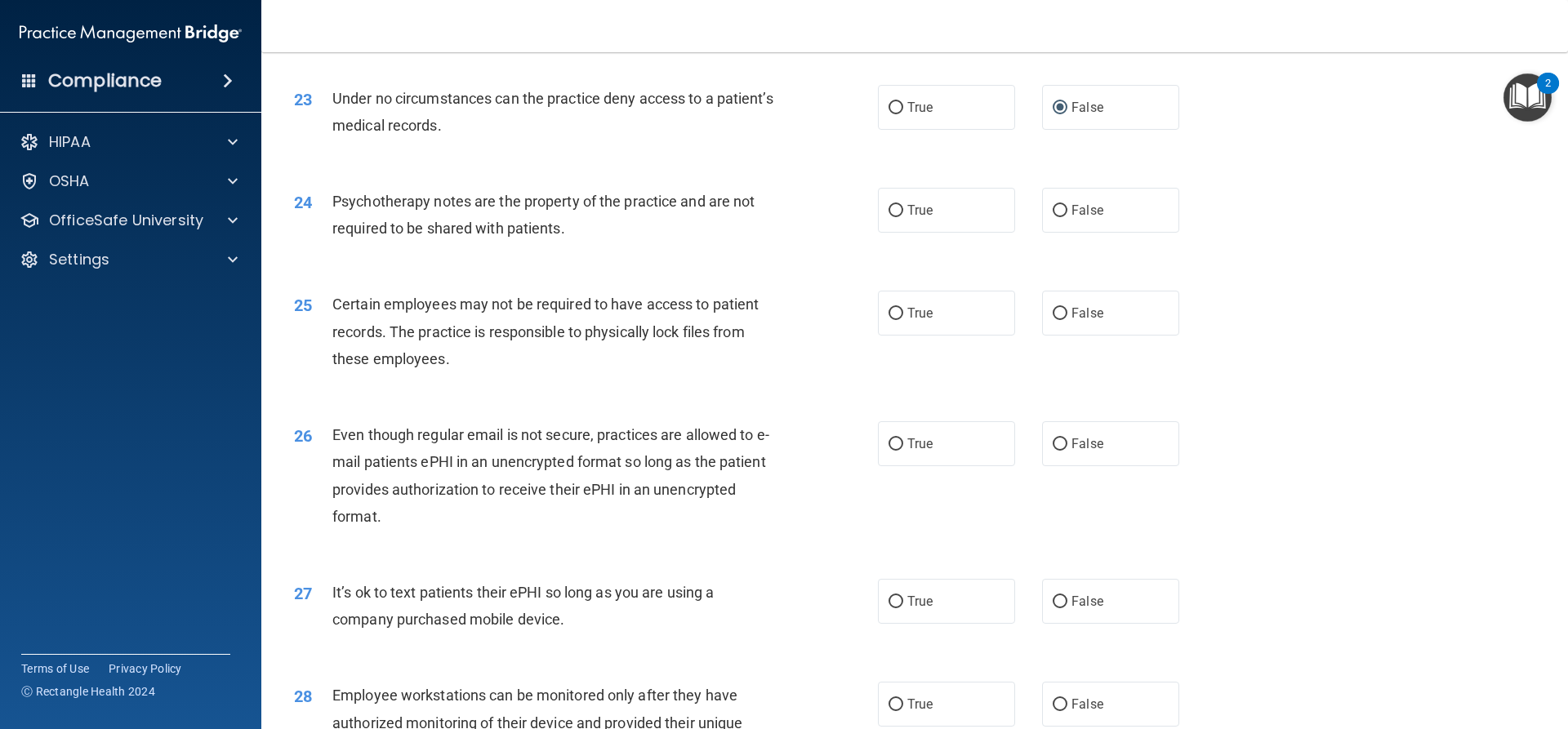
scroll to position [3078, 0]
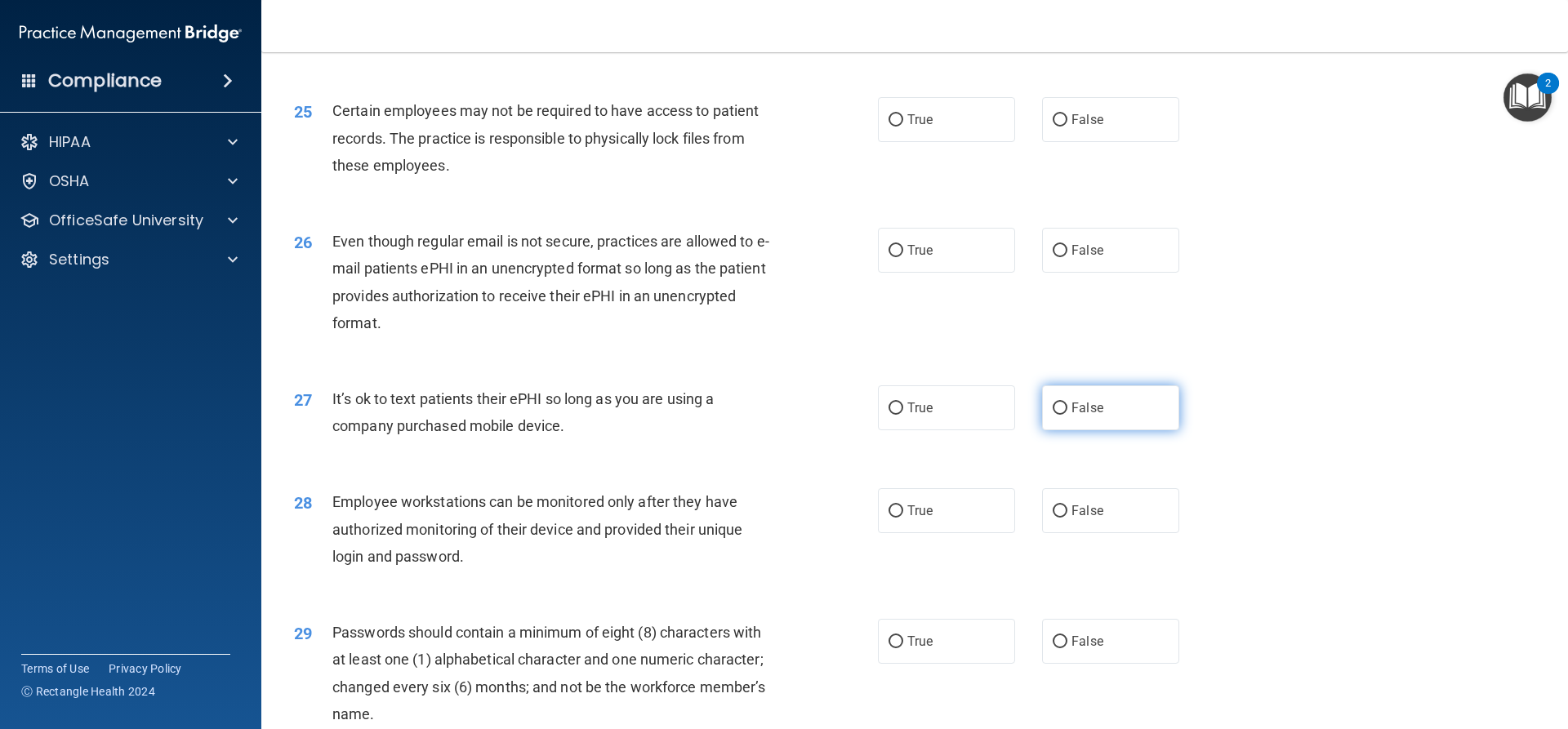
click at [1056, 415] on input "False" at bounding box center [1059, 409] width 15 height 12
radio input "true"
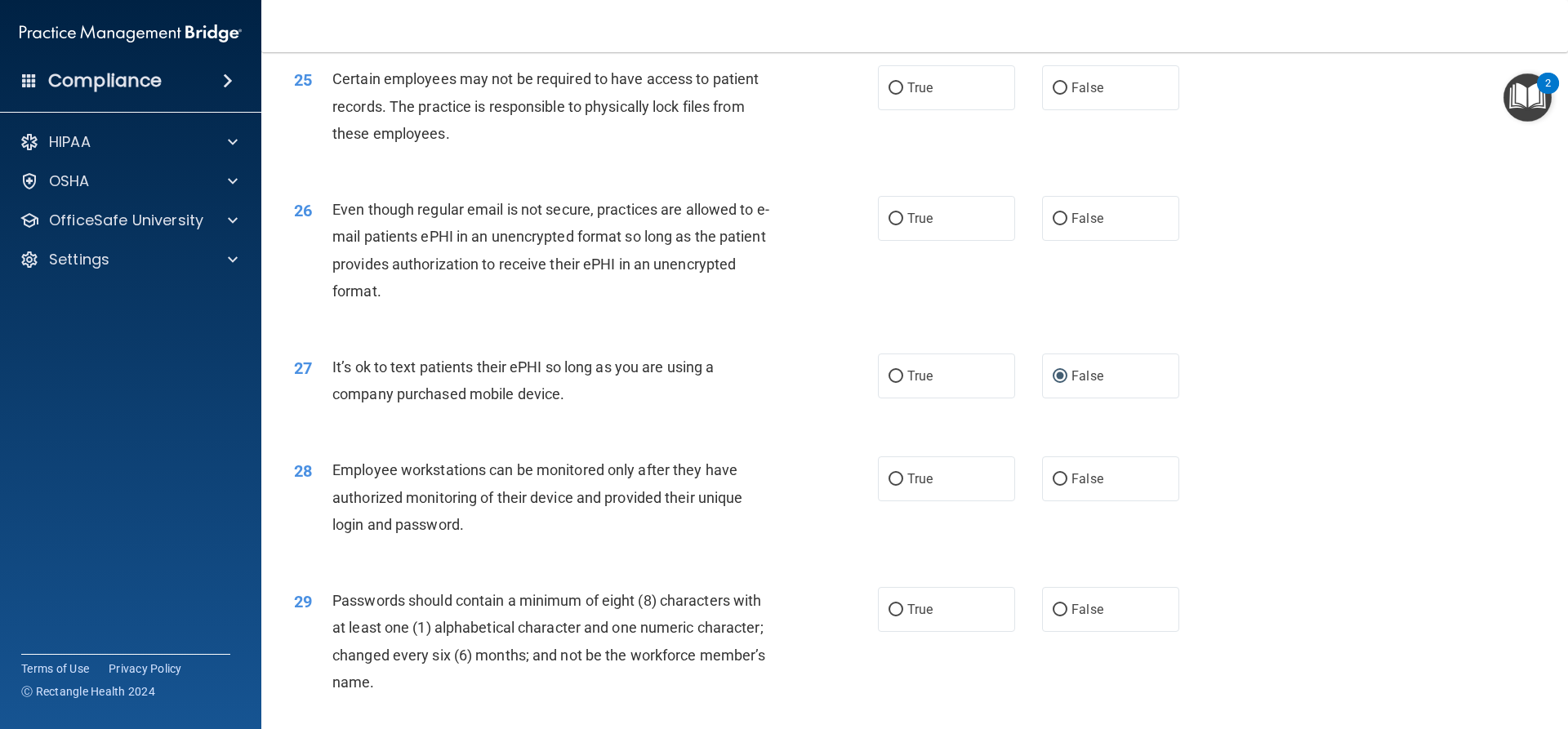
scroll to position [3160, 0]
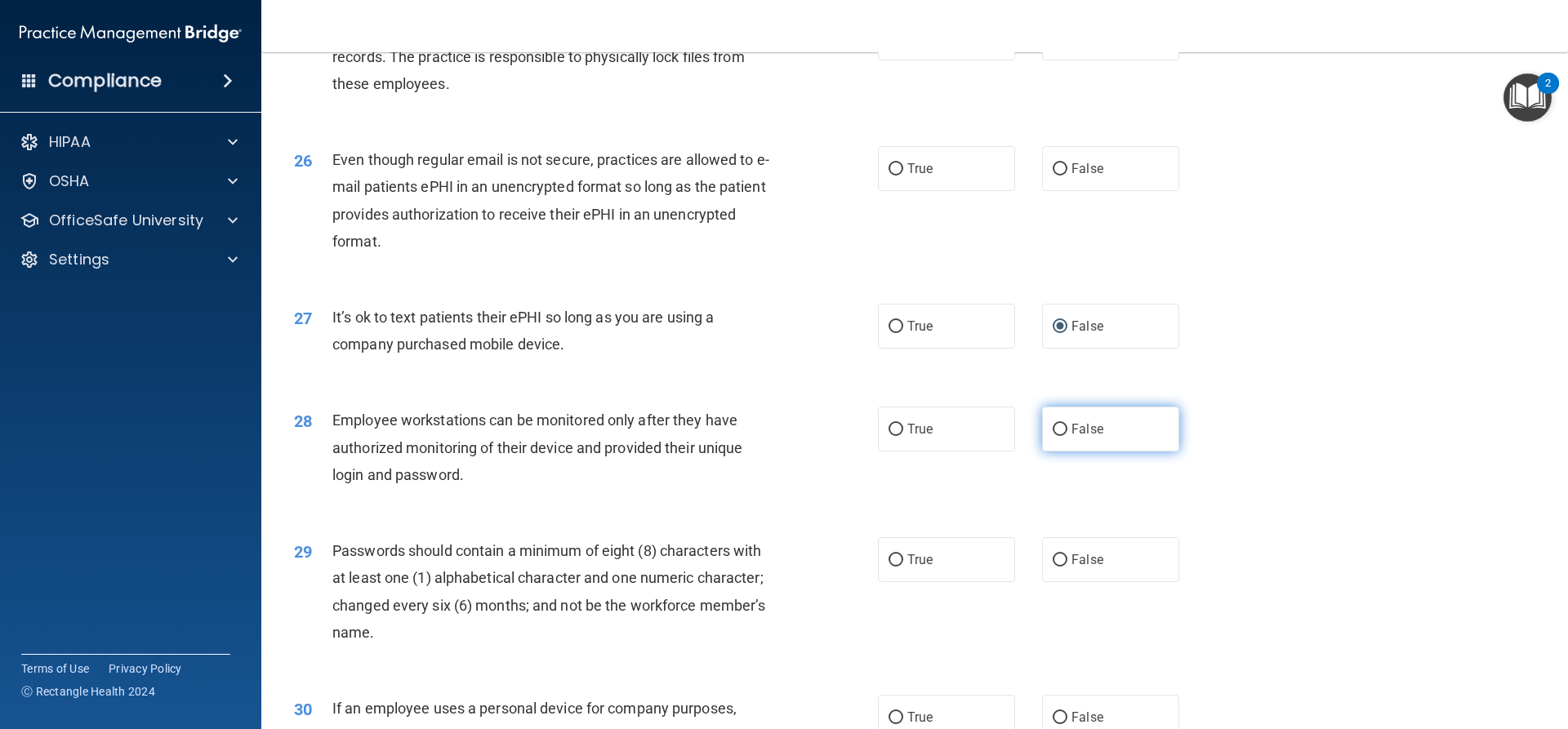
click at [1058, 436] on input "False" at bounding box center [1059, 429] width 15 height 12
radio input "true"
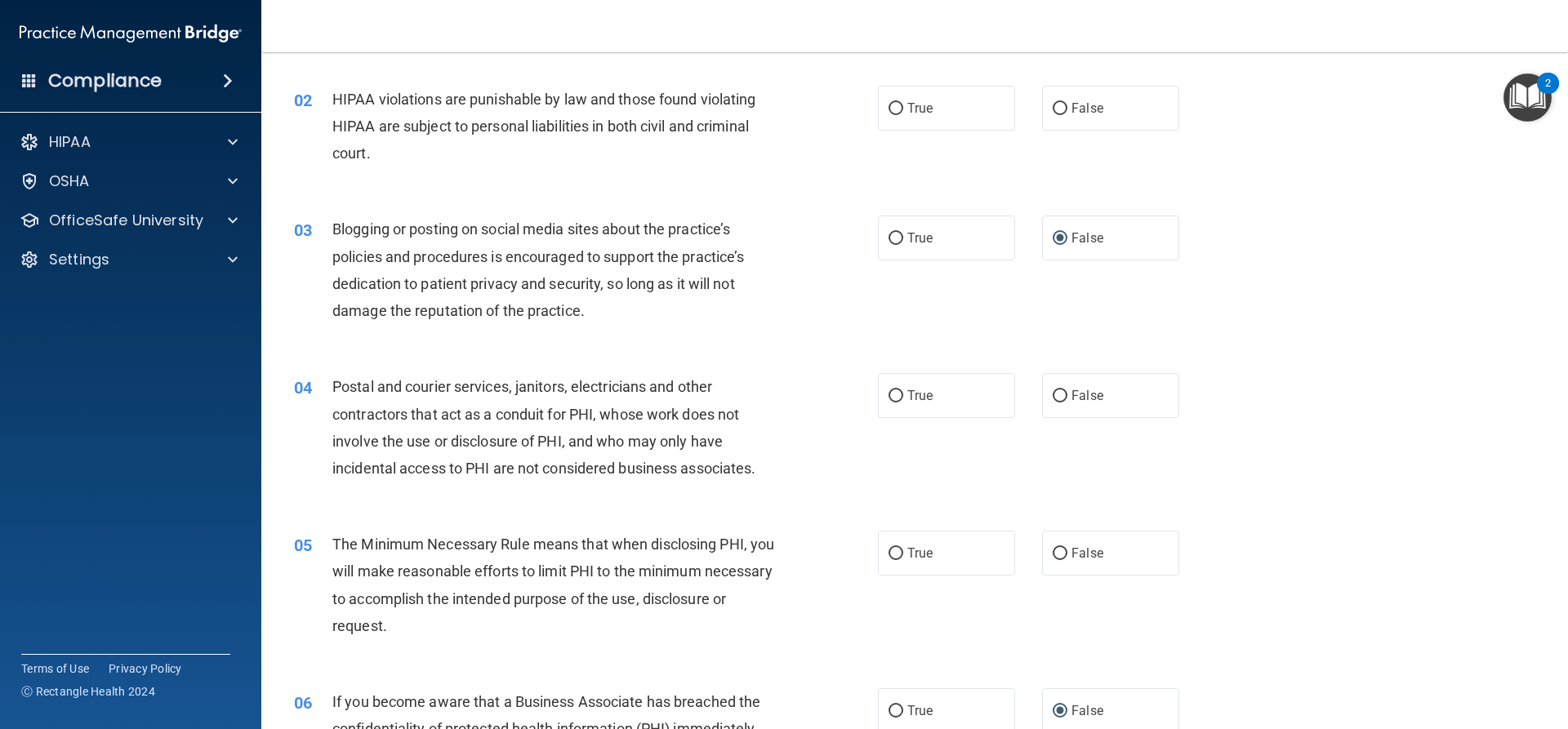
scroll to position [0, 0]
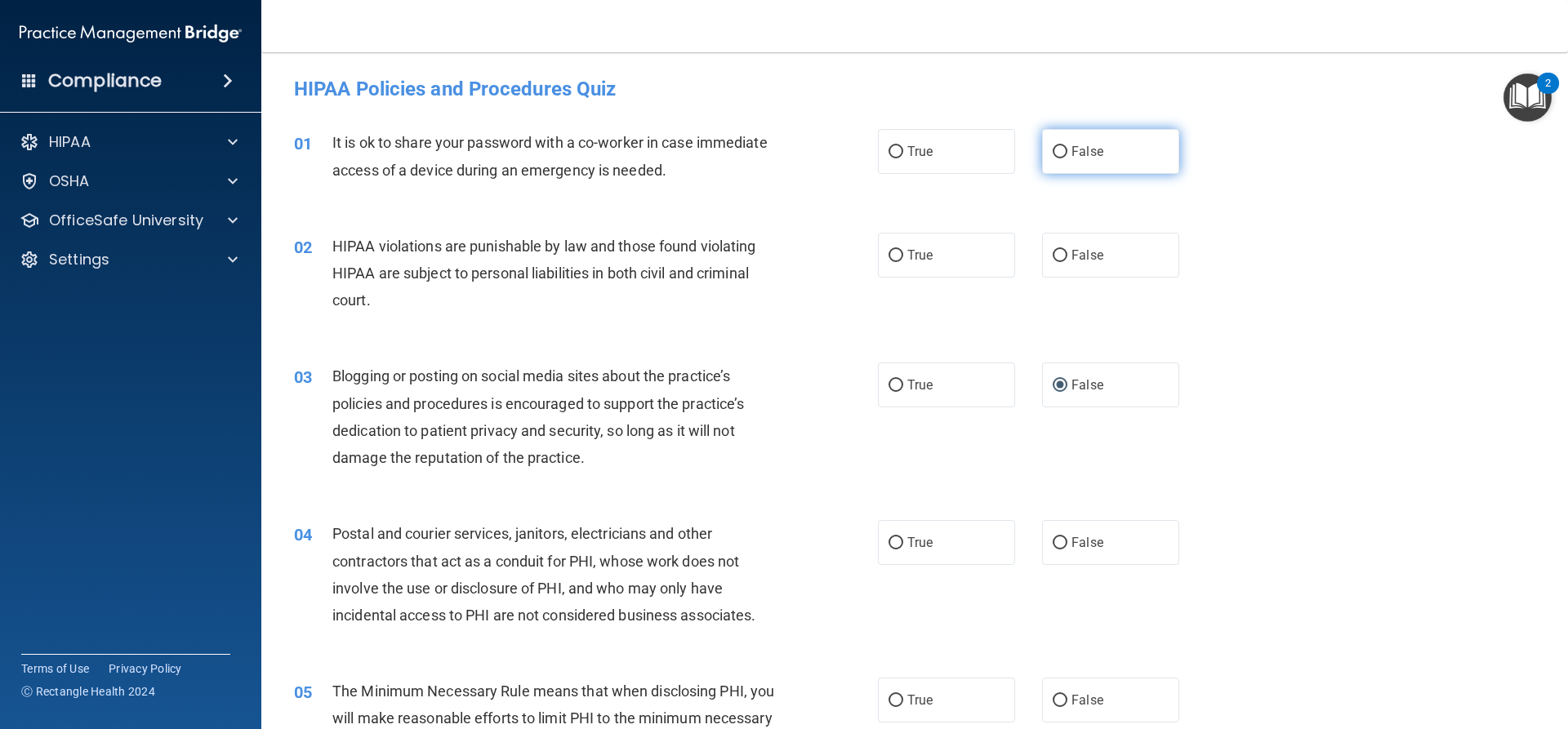
click at [1052, 150] on input "False" at bounding box center [1059, 152] width 15 height 12
radio input "true"
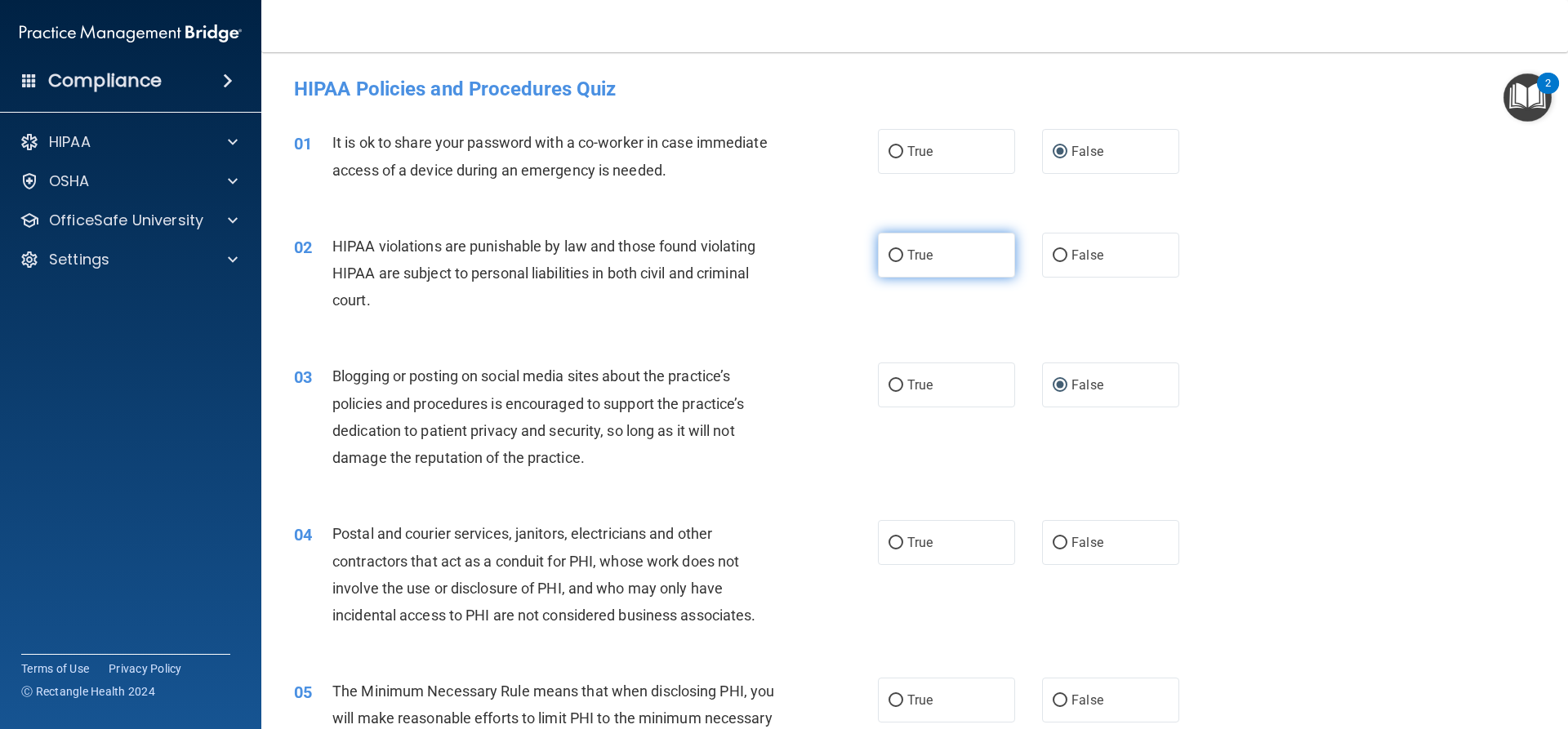
click at [889, 253] on input "True" at bounding box center [896, 256] width 15 height 12
radio input "true"
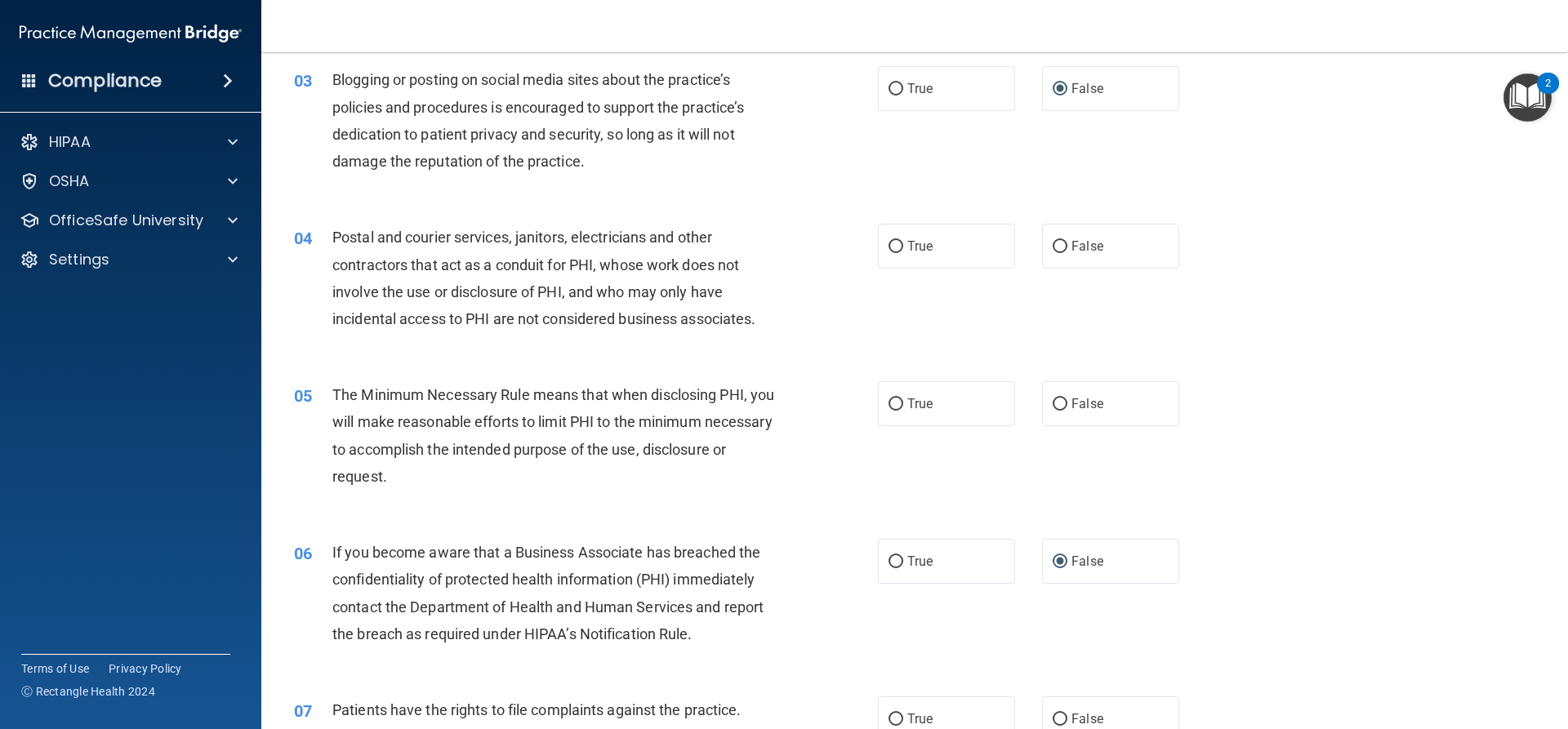
scroll to position [326, 0]
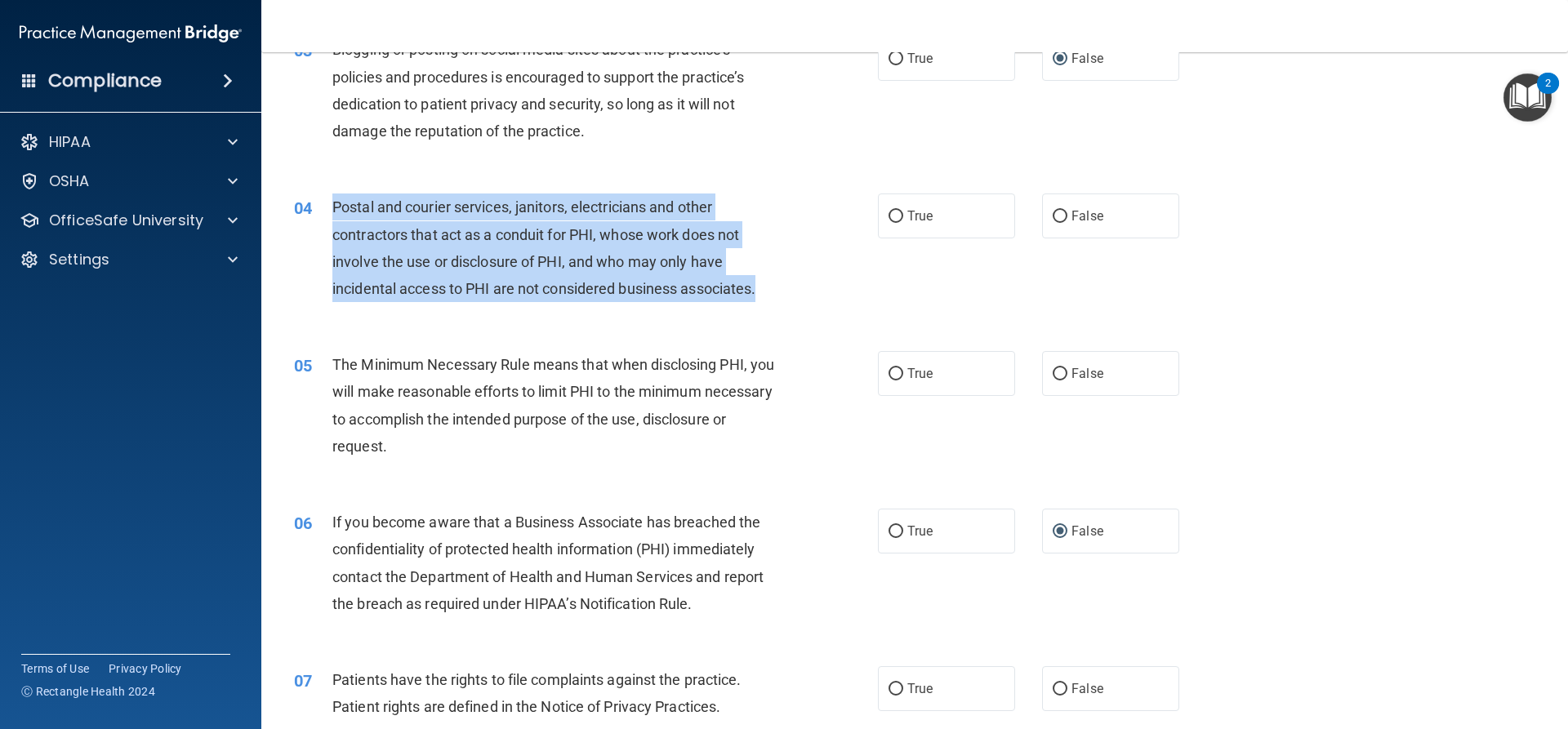
drag, startPoint x: 762, startPoint y: 287, endPoint x: 331, endPoint y: 212, distance: 437.5
click at [331, 212] on div "04 Postal and courier services, janitors, electricians and other contractors th…" at bounding box center [586, 252] width 633 height 117
click at [889, 213] on input "True" at bounding box center [896, 217] width 15 height 12
radio input "true"
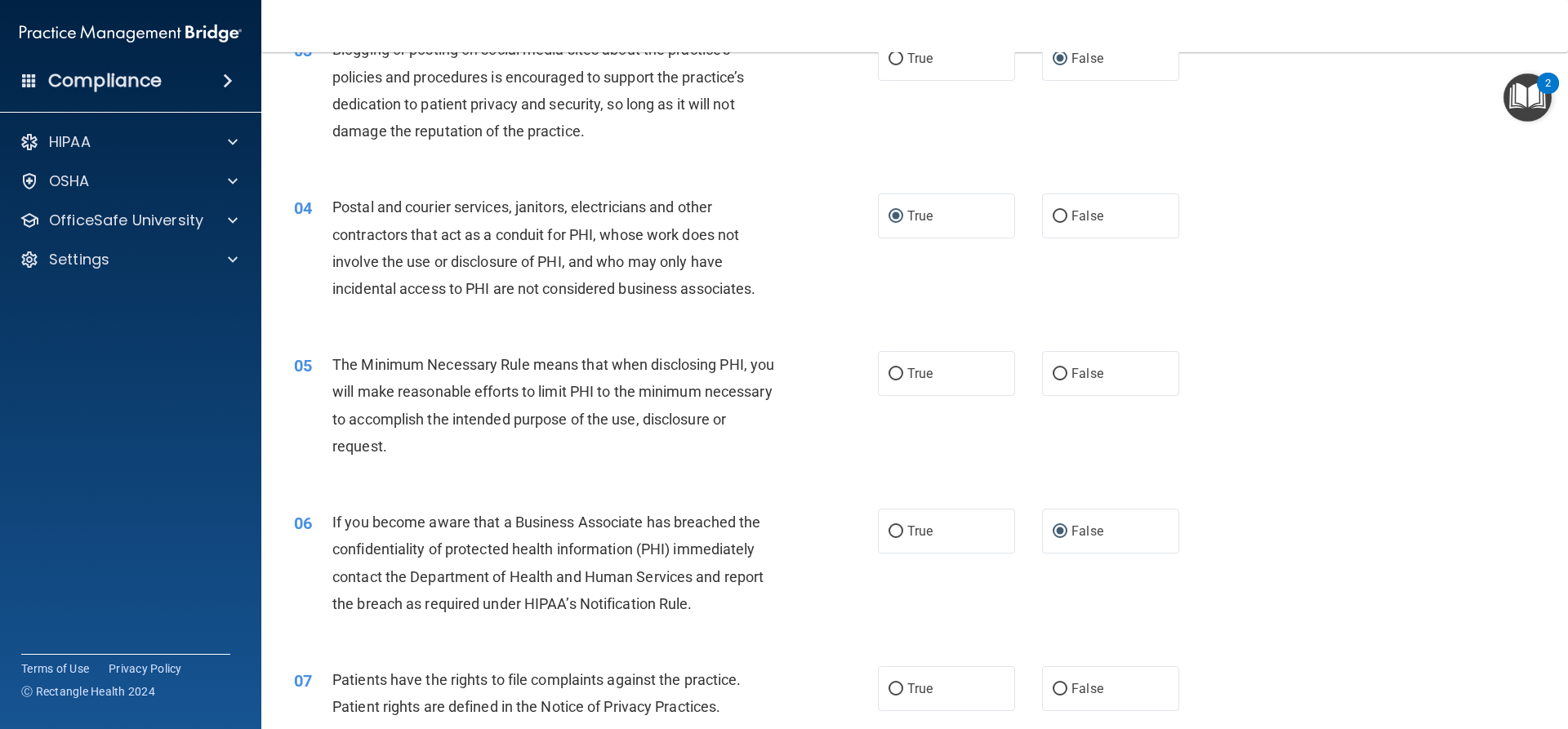
click at [513, 436] on div "The Minimum Necessary Rule means that when disclosing PHI, you will make reason…" at bounding box center [561, 405] width 456 height 108
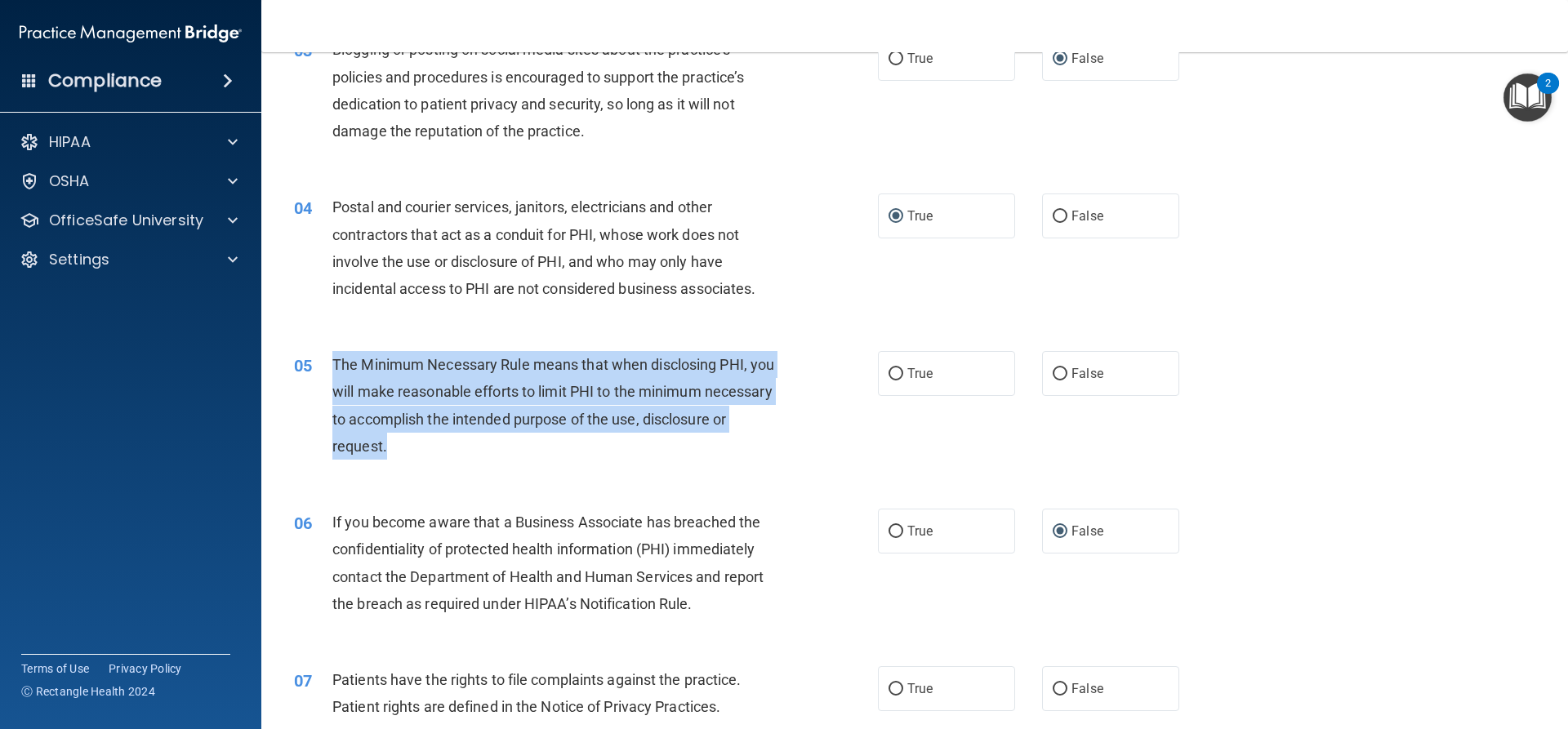
drag, startPoint x: 507, startPoint y: 447, endPoint x: 333, endPoint y: 367, distance: 191.5
click at [333, 368] on div "The Minimum Necessary Rule means that when disclosing PHI, you will make reason…" at bounding box center [561, 405] width 456 height 108
click at [892, 373] on input "True" at bounding box center [896, 374] width 15 height 12
radio input "true"
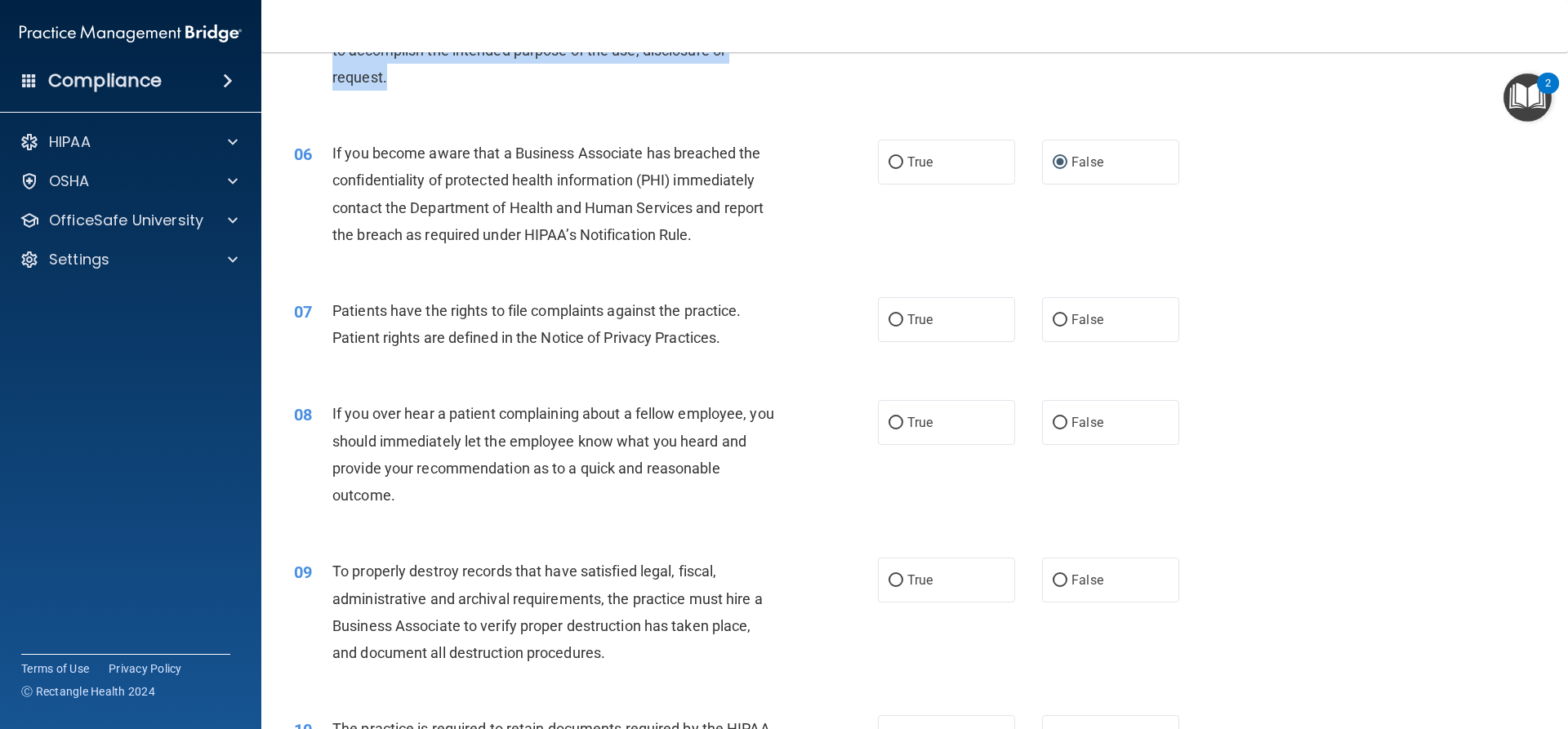
scroll to position [735, 0]
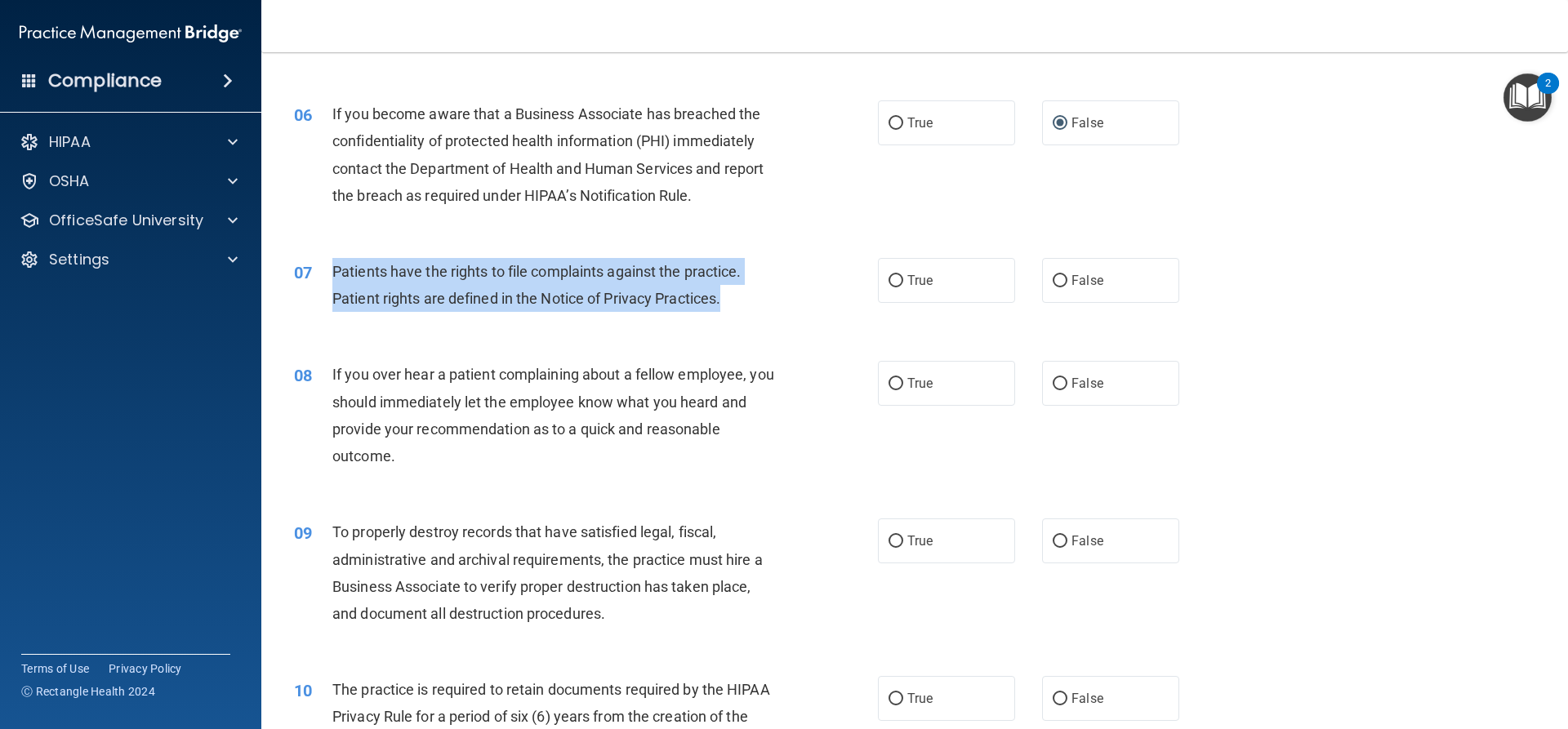
drag, startPoint x: 728, startPoint y: 300, endPoint x: 333, endPoint y: 279, distance: 395.6
click at [333, 279] on div "Patients have the rights to file complaints against the practice. Patient right…" at bounding box center [561, 285] width 456 height 54
click at [893, 281] on input "True" at bounding box center [896, 281] width 15 height 12
radio input "true"
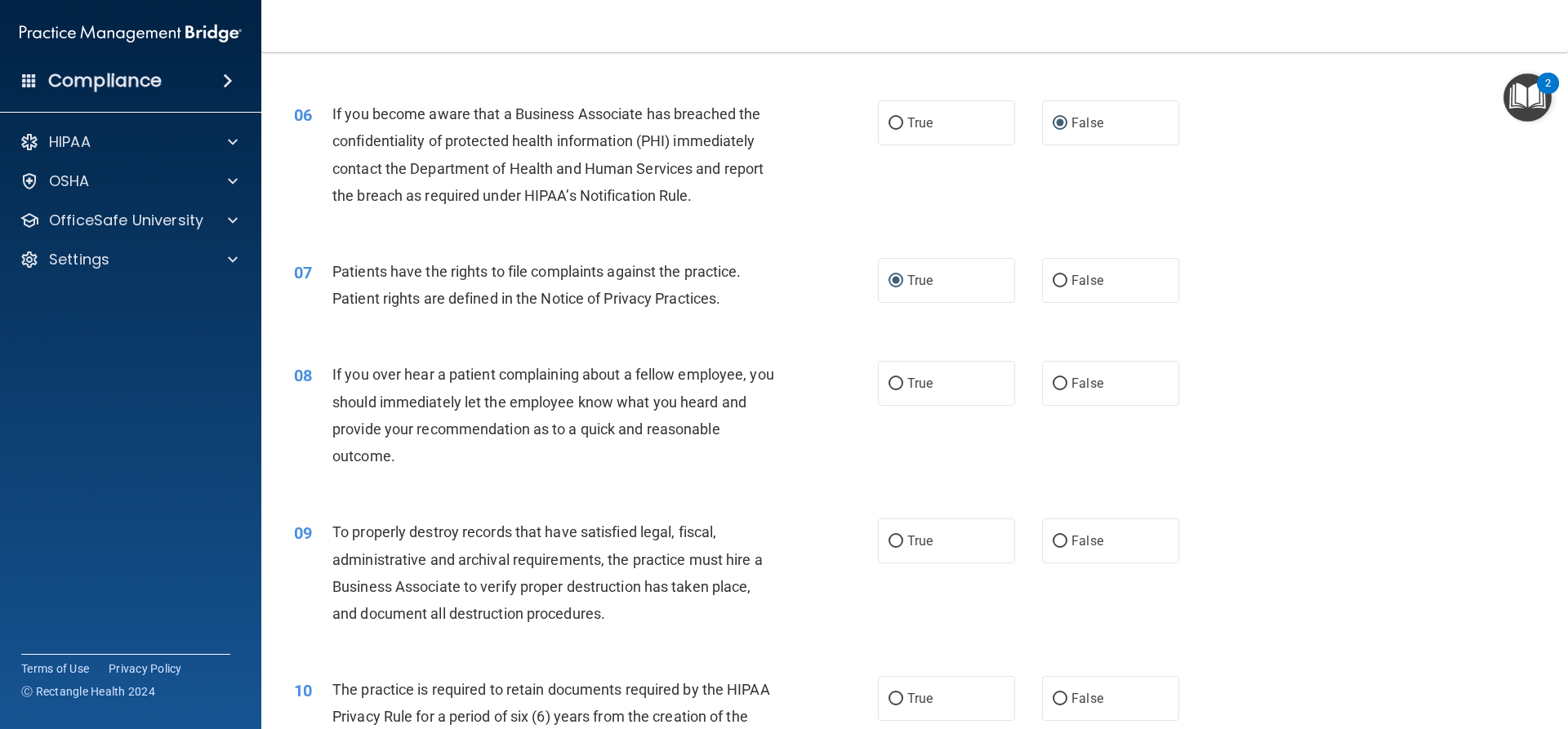
click at [514, 459] on div "If you over hear a patient complaining about a fellow employee, you should imme…" at bounding box center [561, 415] width 456 height 108
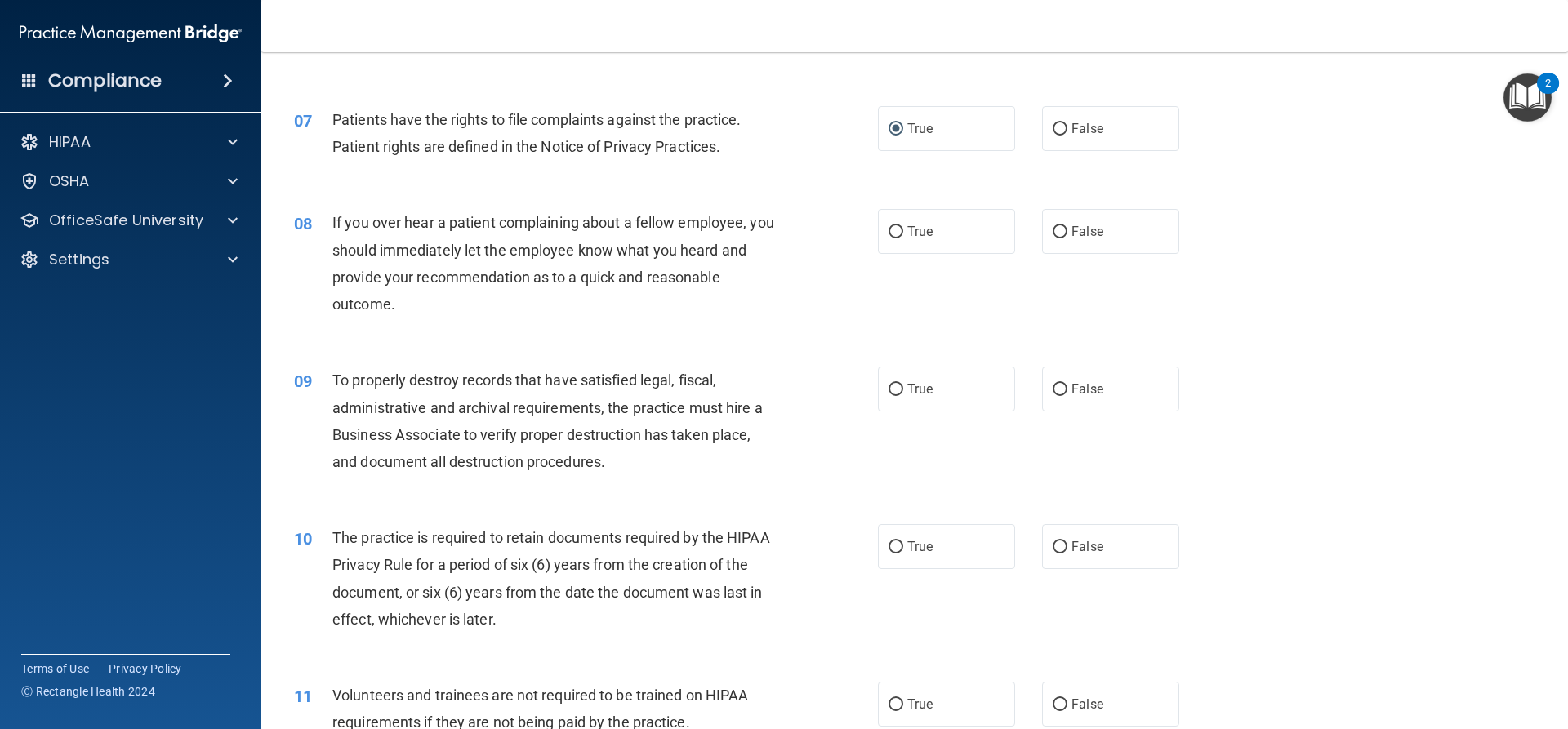
scroll to position [898, 0]
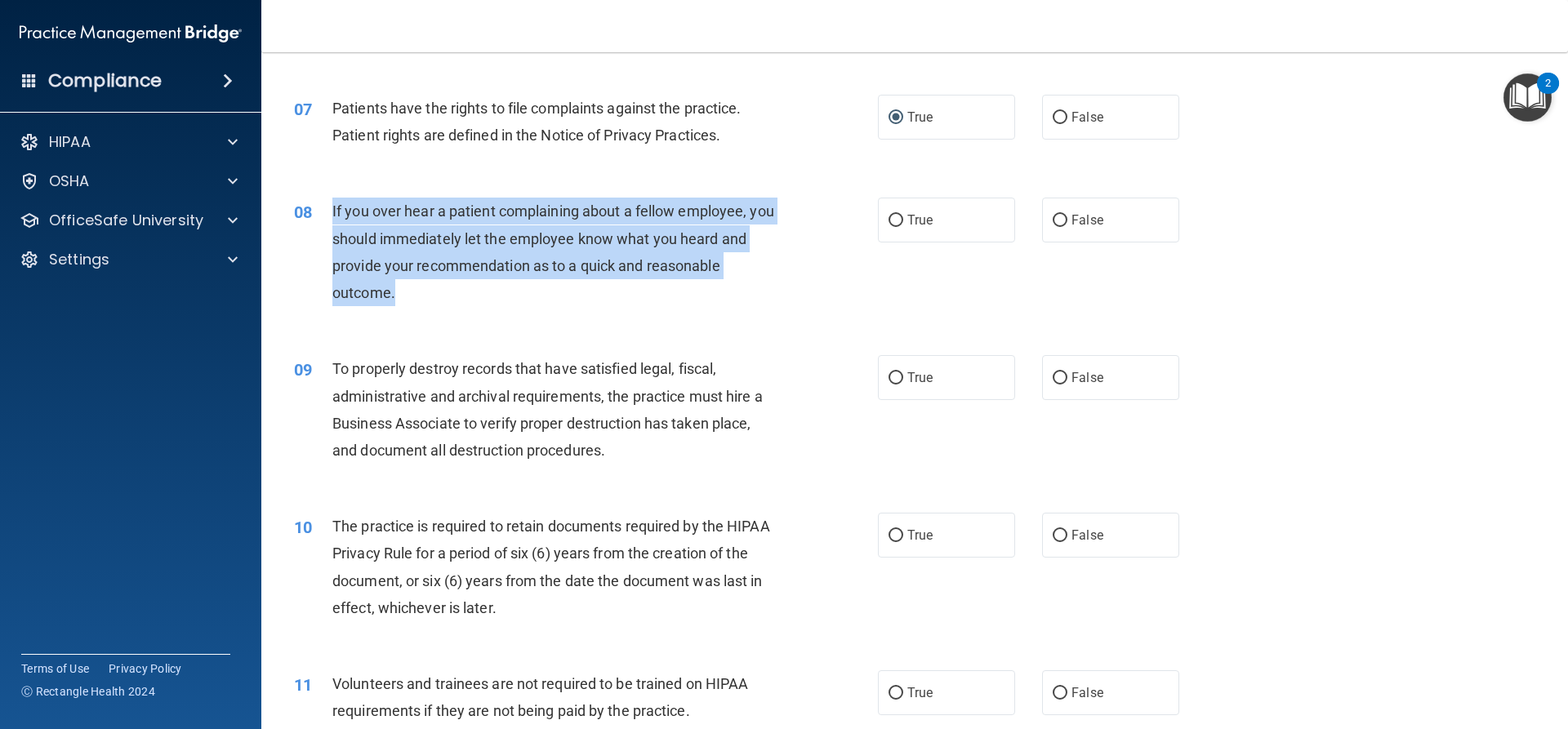
drag, startPoint x: 435, startPoint y: 300, endPoint x: 328, endPoint y: 218, distance: 134.8
click at [328, 218] on div "08 If you over hear a patient complaining about a fellow employee, you should i…" at bounding box center [586, 256] width 633 height 117
click at [1056, 214] on input "False" at bounding box center [1059, 220] width 15 height 12
radio input "true"
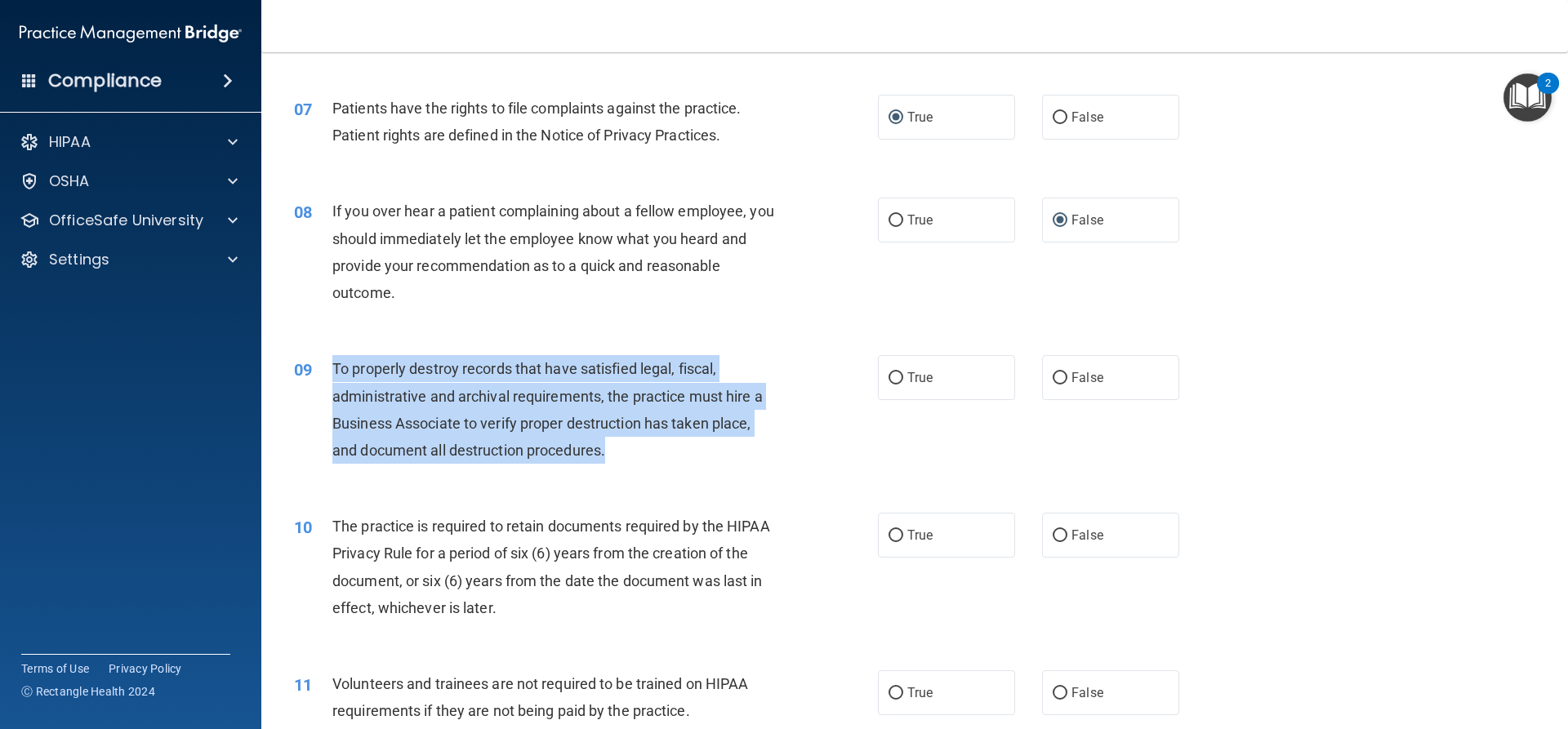
drag, startPoint x: 623, startPoint y: 450, endPoint x: 334, endPoint y: 371, distance: 299.6
click at [334, 371] on div "To properly destroy records that have satisfied legal, fiscal, administrative a…" at bounding box center [561, 410] width 456 height 108
click at [1054, 374] on input "False" at bounding box center [1059, 378] width 15 height 12
radio input "true"
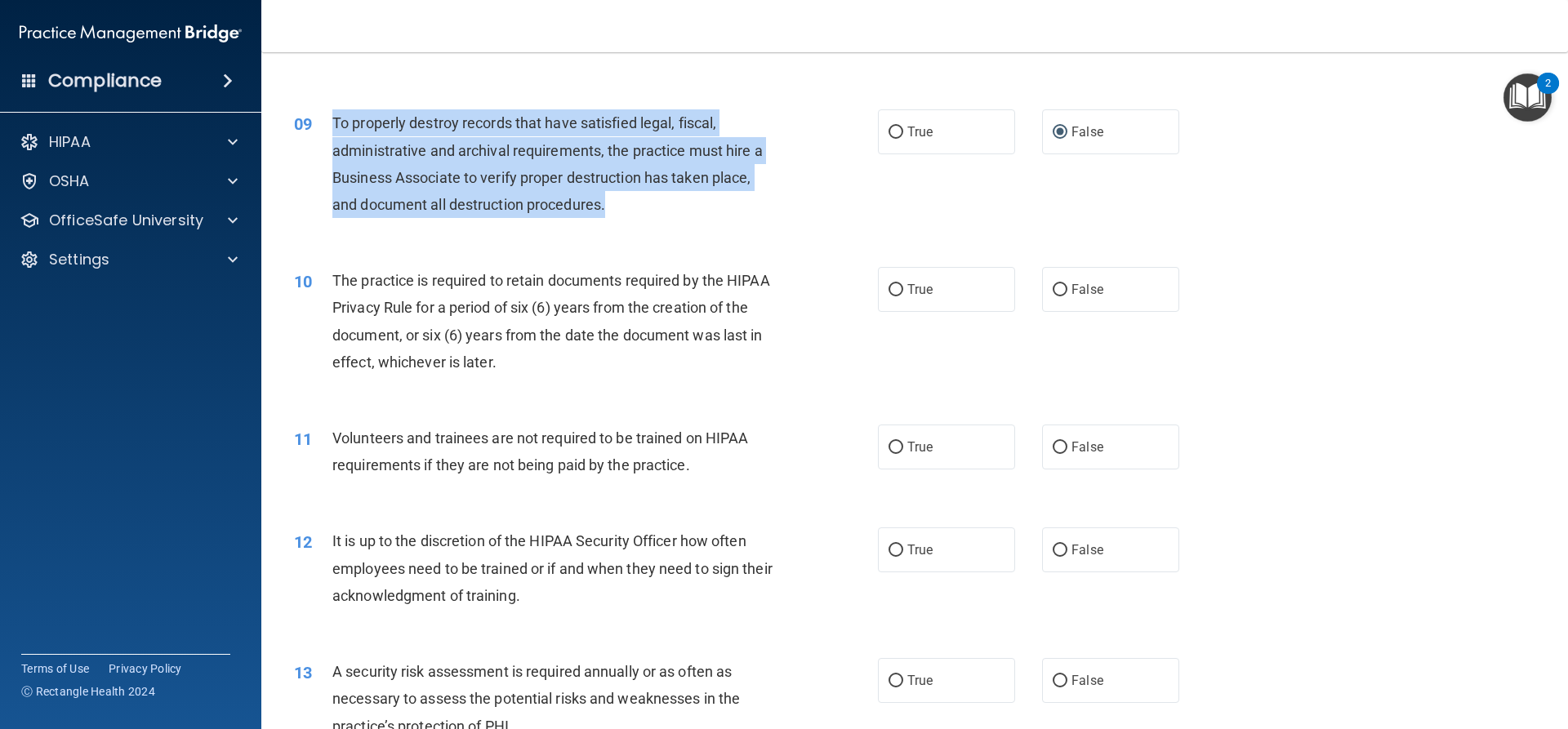
scroll to position [1225, 0]
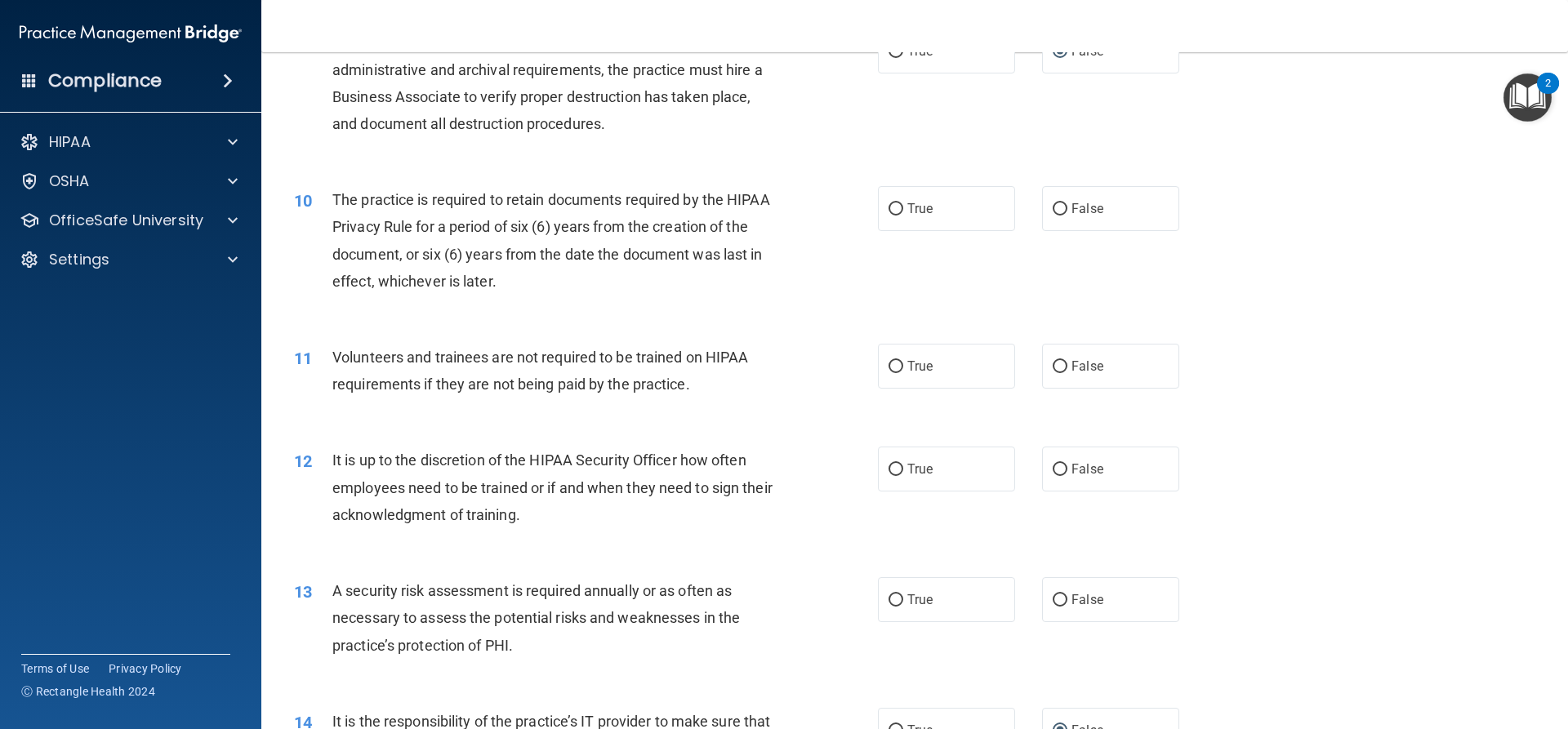
drag, startPoint x: 518, startPoint y: 284, endPoint x: 824, endPoint y: 294, distance: 306.2
click at [548, 294] on div "The practice is required to retain documents required by the HIPAA Privacy Rule…" at bounding box center [561, 240] width 456 height 108
click at [892, 206] on input "True" at bounding box center [896, 209] width 15 height 12
radio input "true"
click at [1055, 367] on input "False" at bounding box center [1059, 367] width 15 height 12
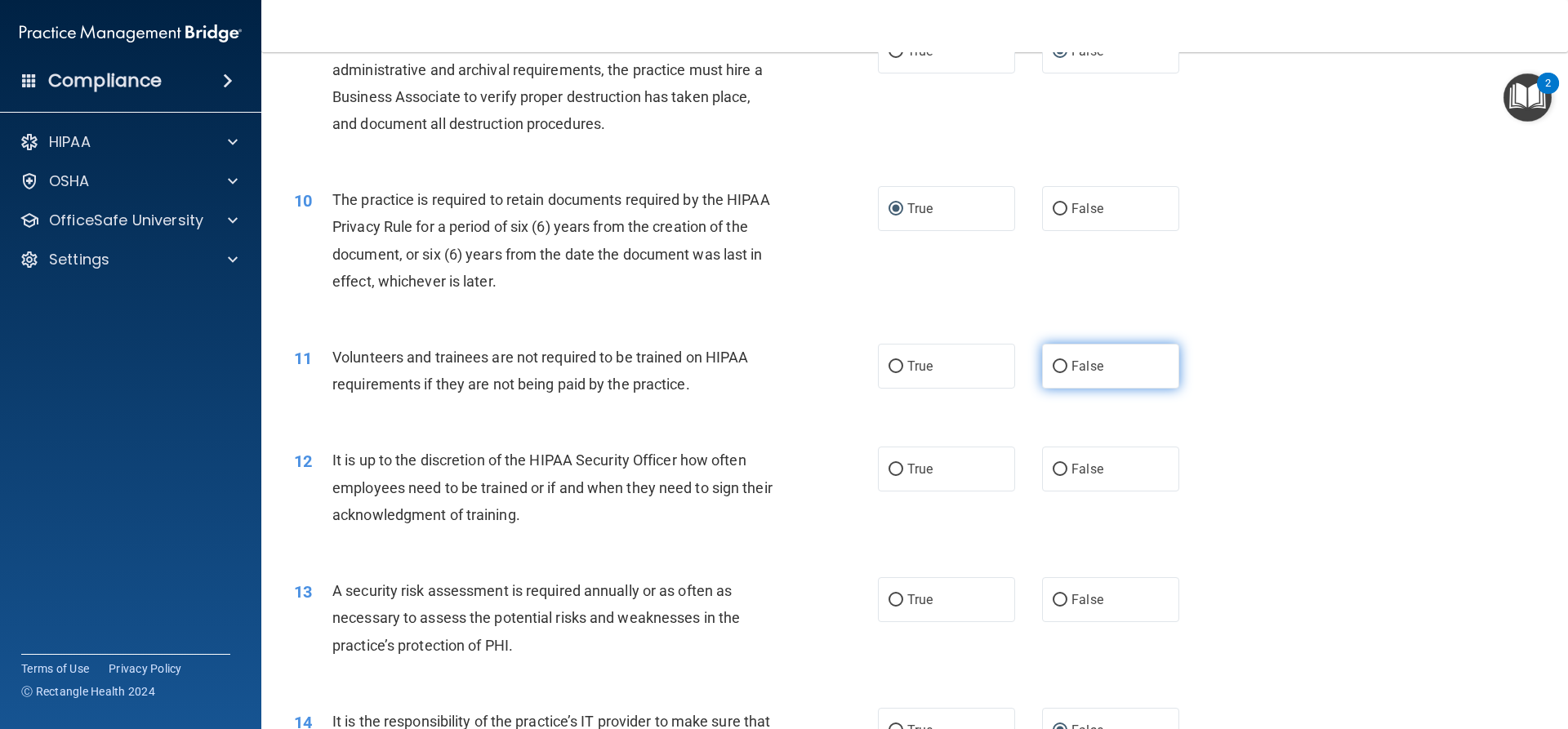
radio input "true"
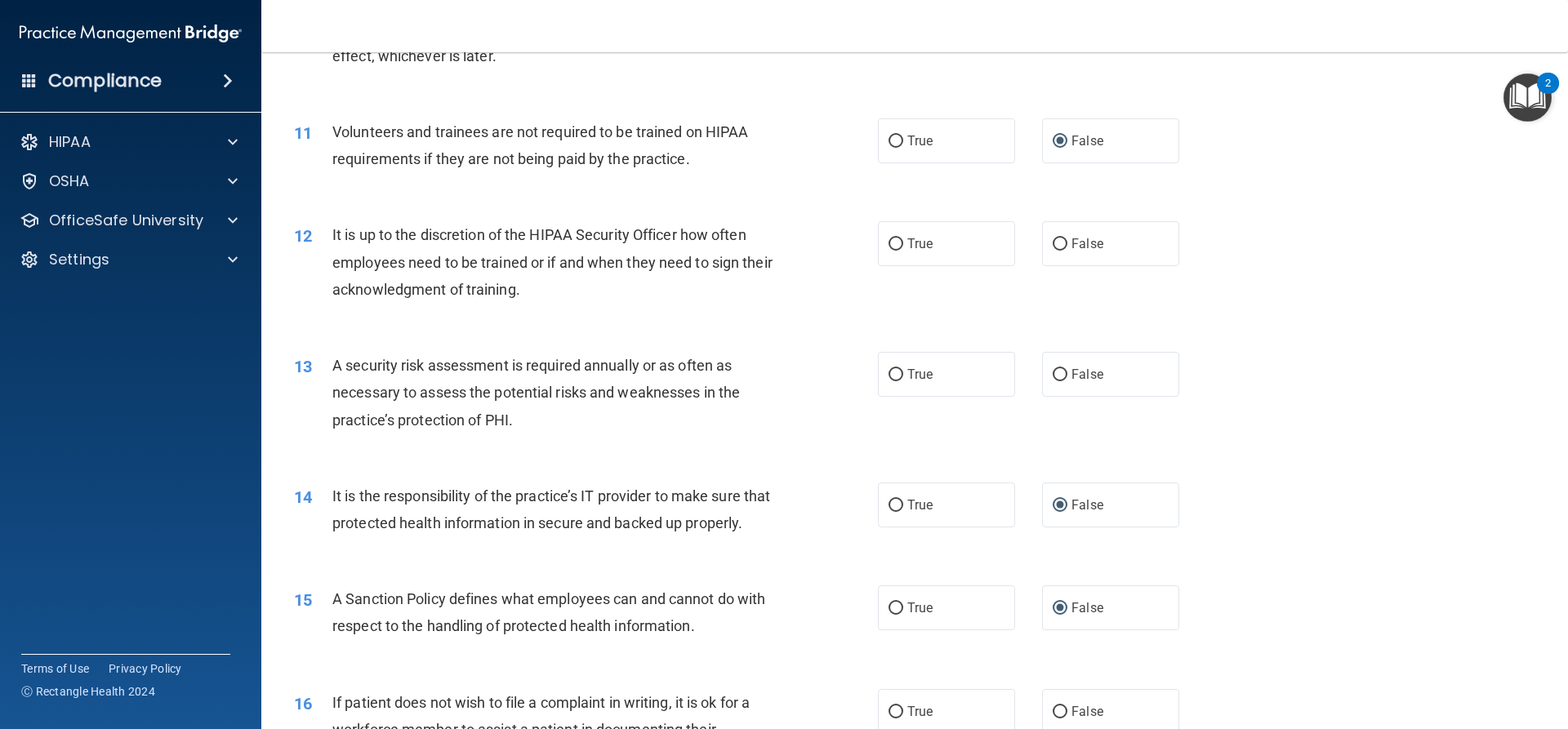
scroll to position [1469, 0]
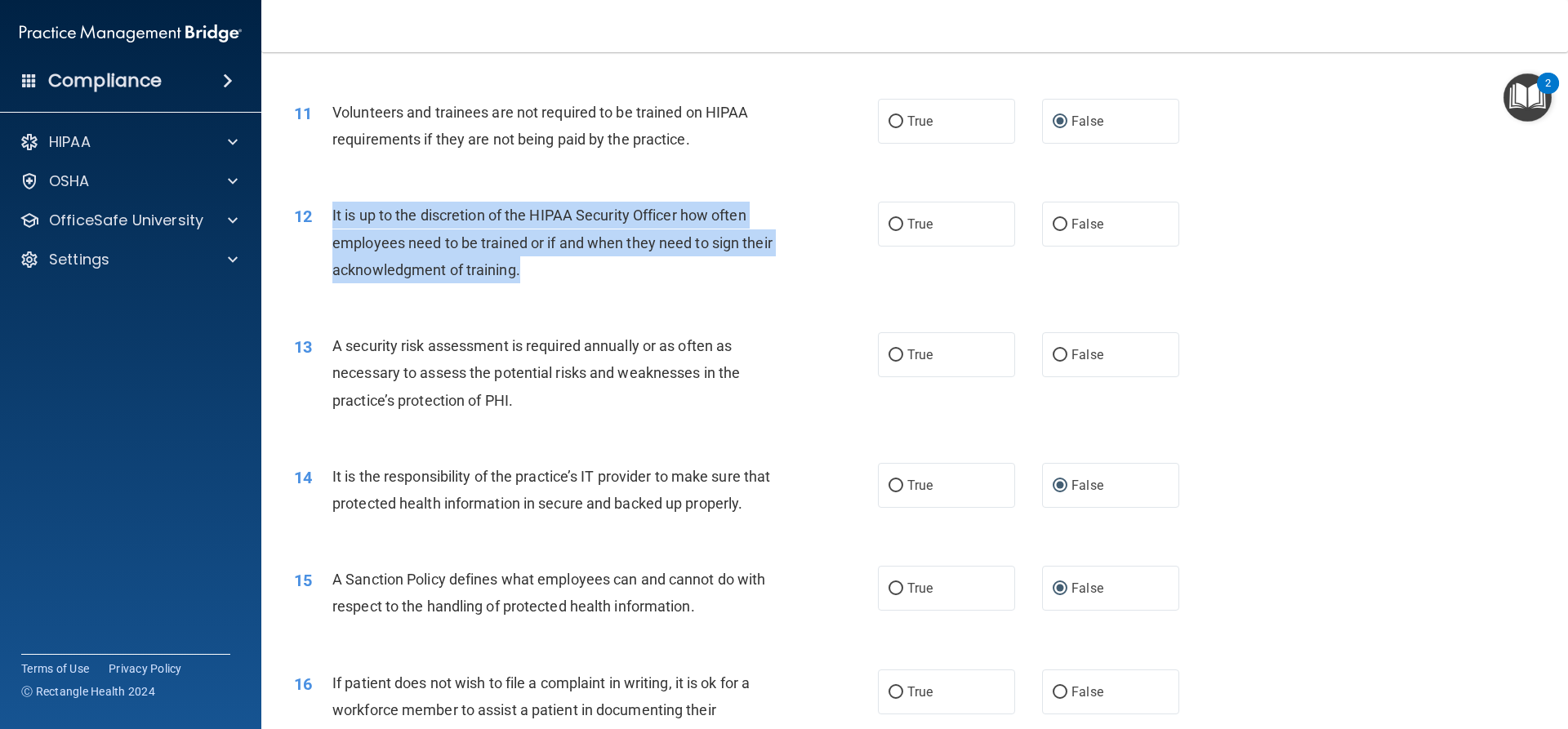
drag, startPoint x: 562, startPoint y: 274, endPoint x: 333, endPoint y: 220, distance: 235.3
click at [333, 220] on div "It is up to the discretion of the HIPAA Security Officer how often employees ne…" at bounding box center [561, 242] width 456 height 82
click at [889, 225] on input "True" at bounding box center [896, 225] width 15 height 12
radio input "true"
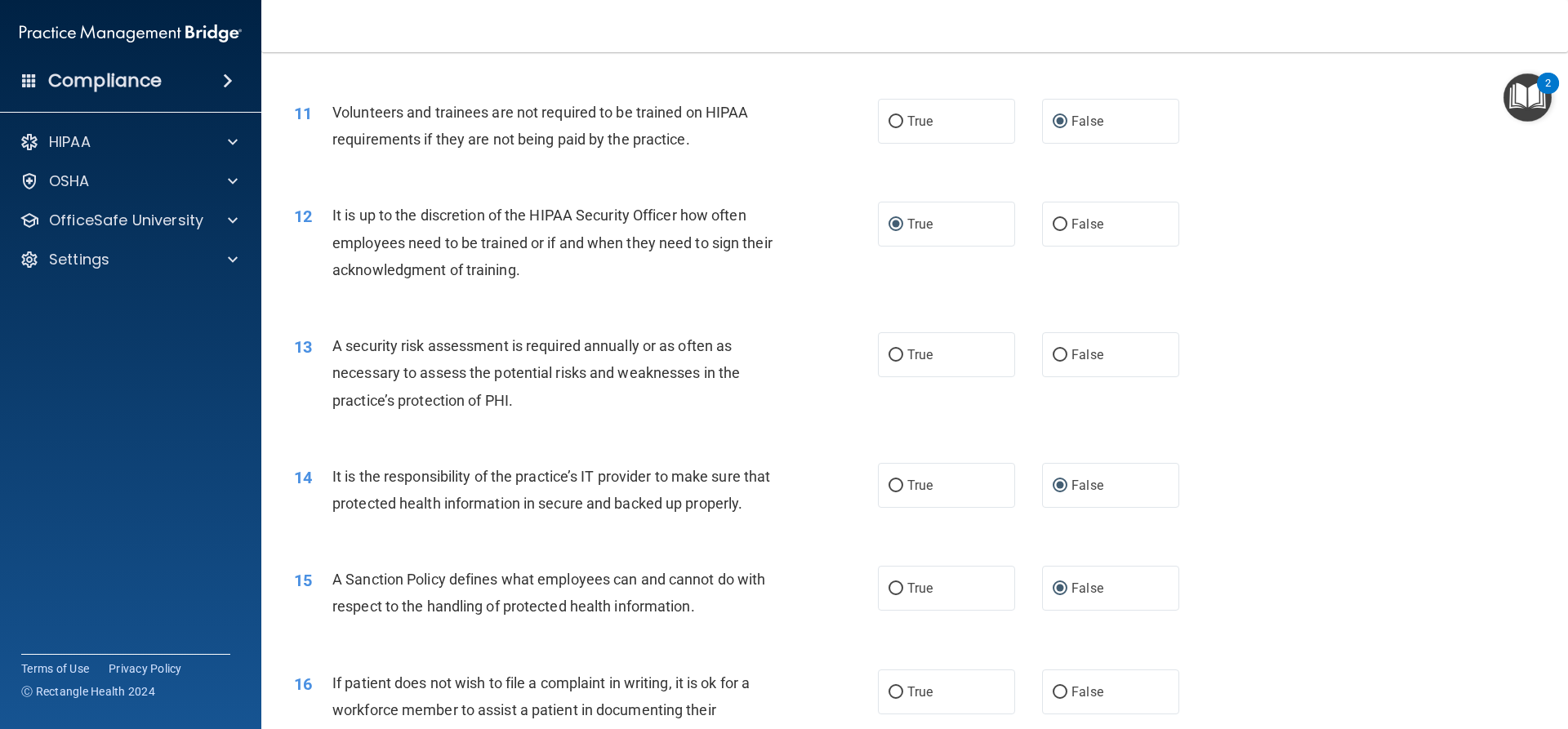
drag, startPoint x: 534, startPoint y: 410, endPoint x: 524, endPoint y: 405, distance: 11.2
click at [524, 405] on div "A security risk assessment is required annually or as often as necessary to ass…" at bounding box center [561, 373] width 456 height 82
drag, startPoint x: 528, startPoint y: 396, endPoint x: 532, endPoint y: 405, distance: 9.8
click at [534, 405] on div "A security risk assessment is required annually or as often as necessary to ass…" at bounding box center [561, 373] width 456 height 82
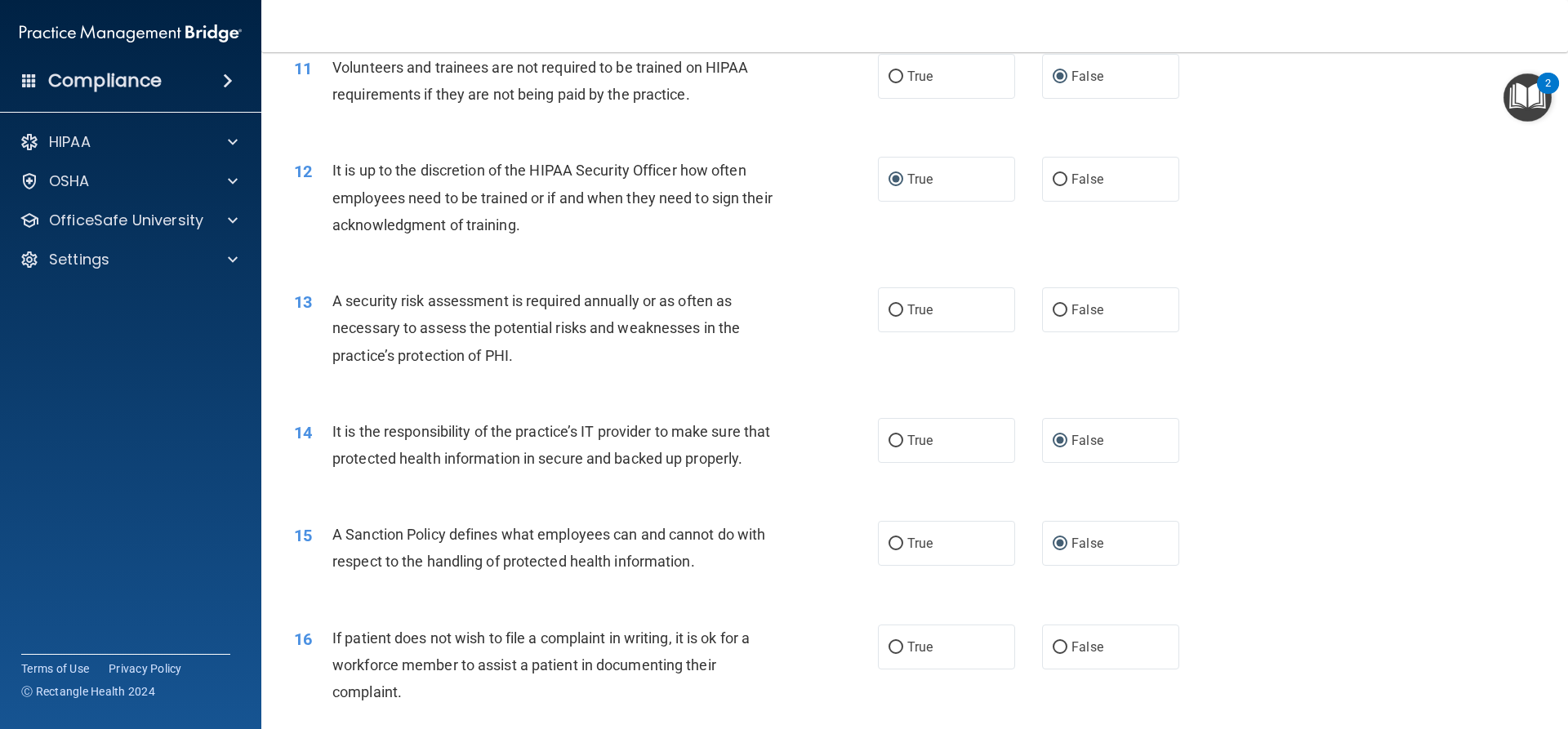
scroll to position [1633, 0]
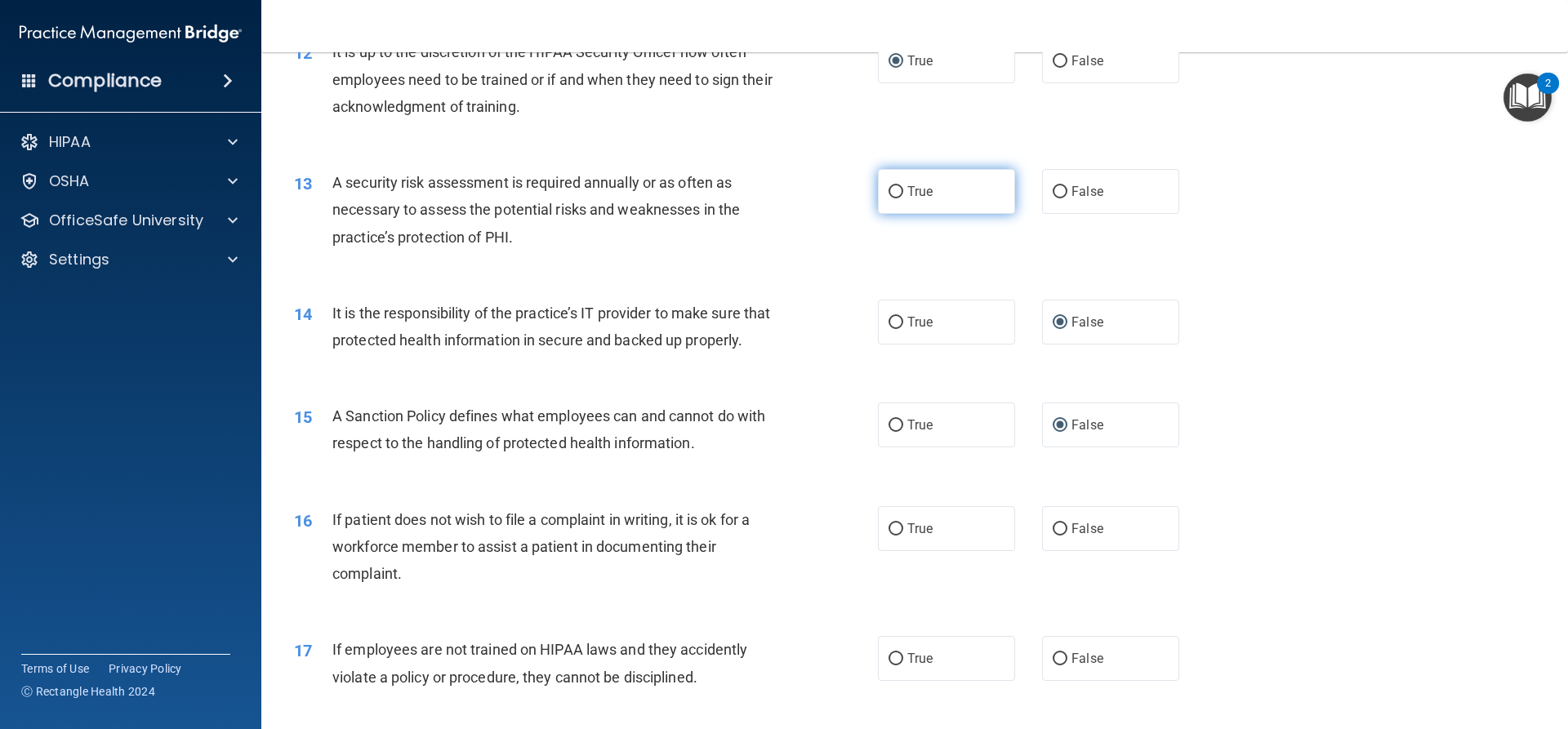
click at [889, 188] on input "True" at bounding box center [896, 192] width 15 height 12
radio input "true"
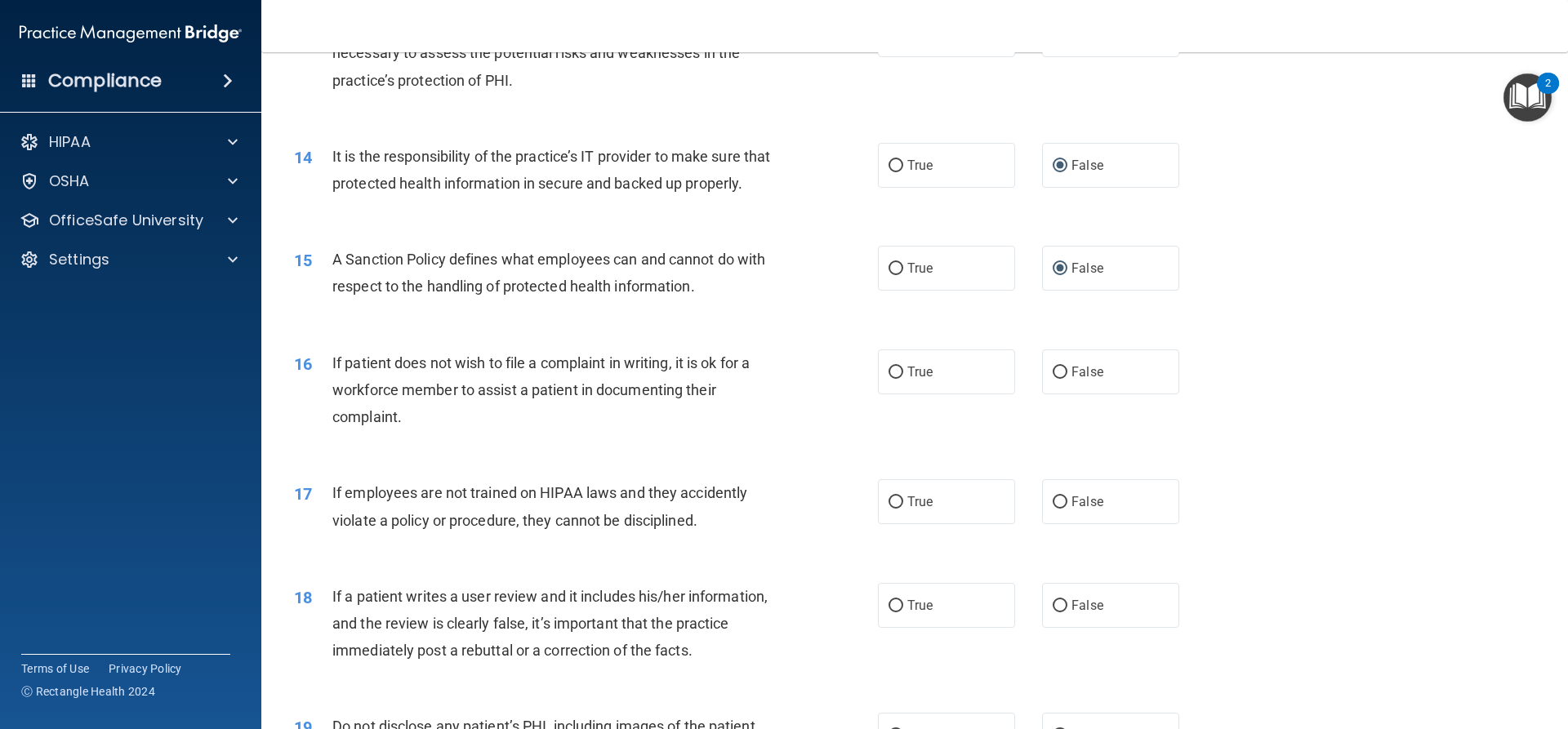
scroll to position [1877, 0]
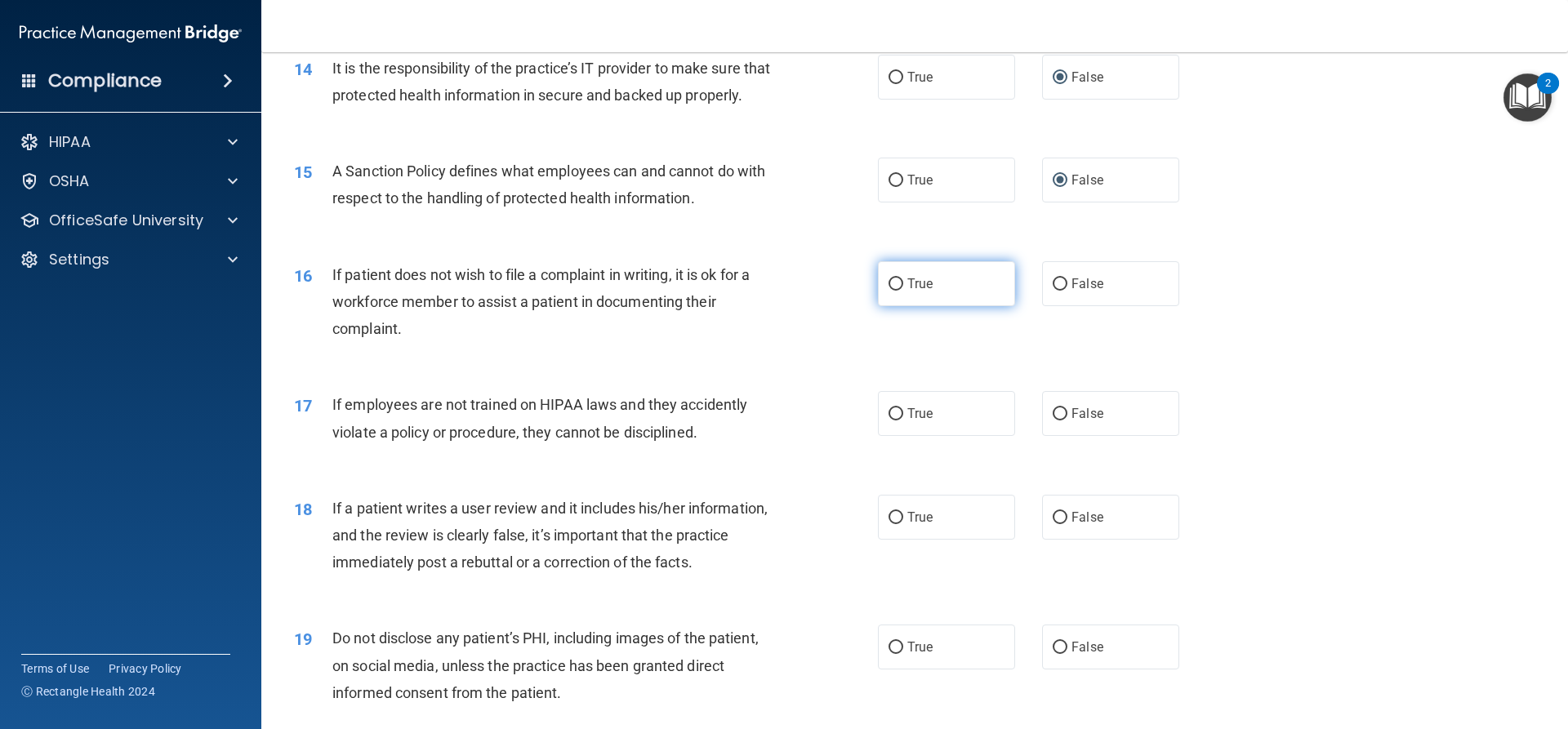
click at [891, 291] on input "True" at bounding box center [896, 284] width 15 height 12
radio input "true"
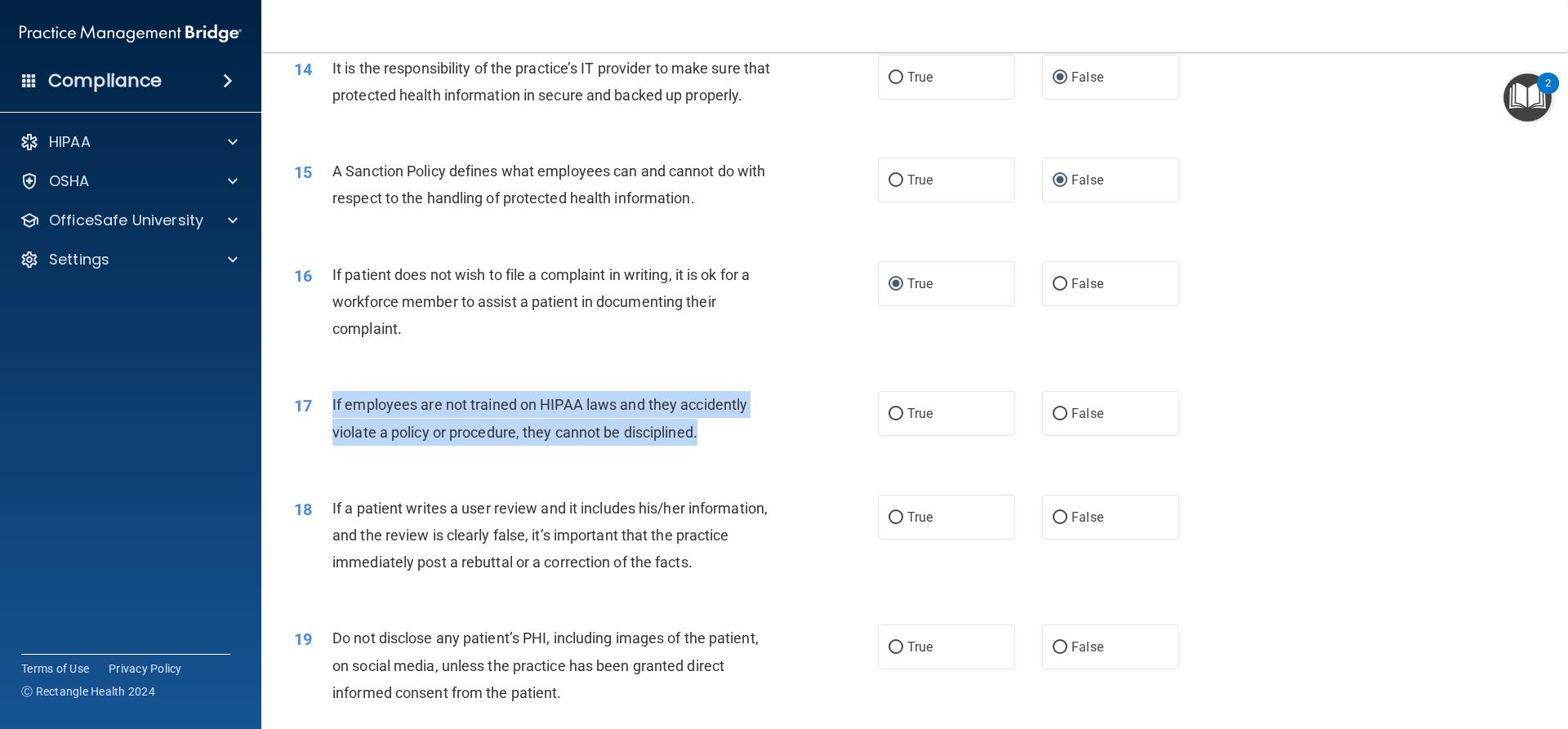
drag, startPoint x: 716, startPoint y: 461, endPoint x: 332, endPoint y: 433, distance: 385.0
click at [332, 433] on div "If employees are not trained on HIPAA laws and they accidently violate a policy…" at bounding box center [561, 417] width 456 height 54
click at [1057, 420] on input "False" at bounding box center [1059, 414] width 15 height 12
radio input "true"
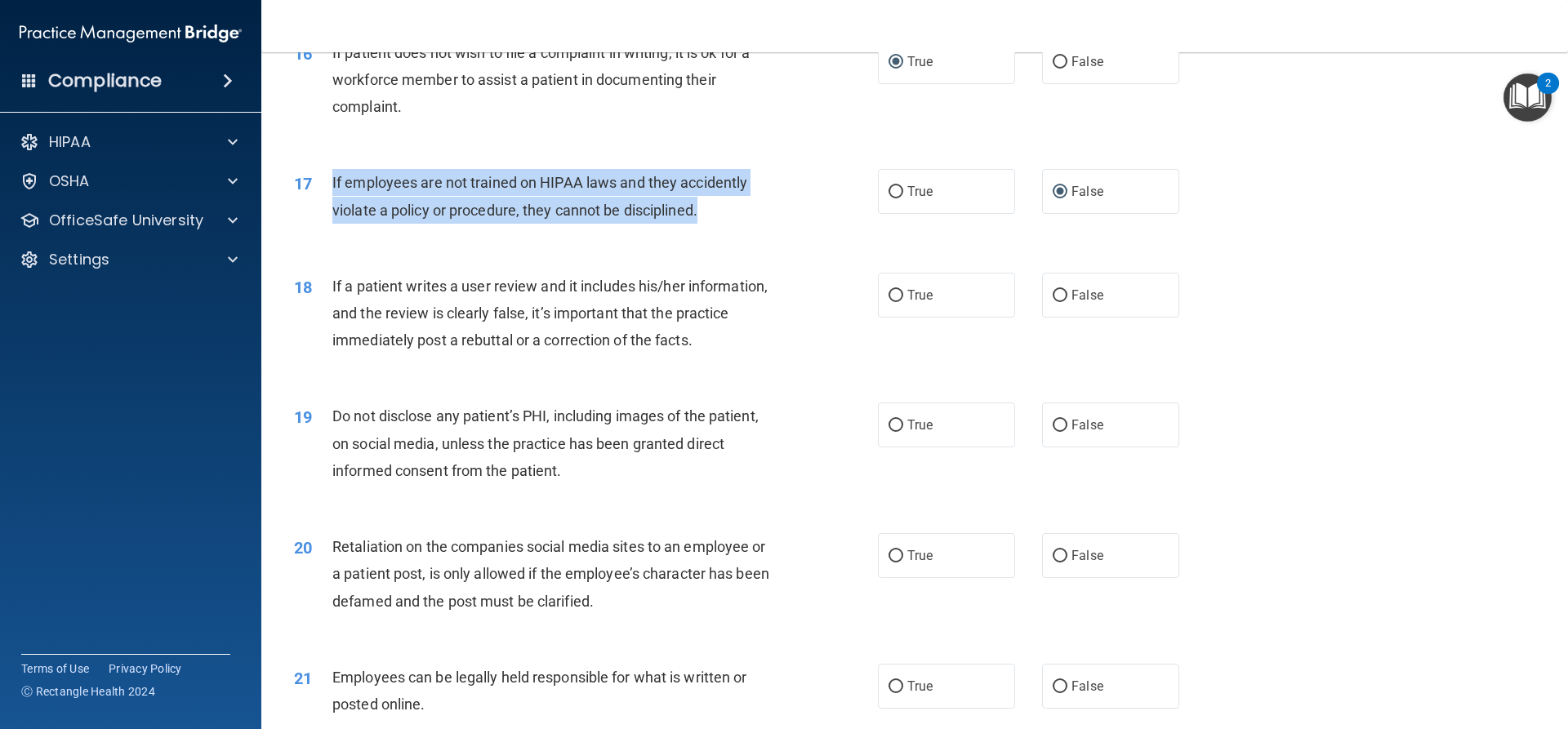
scroll to position [2204, 0]
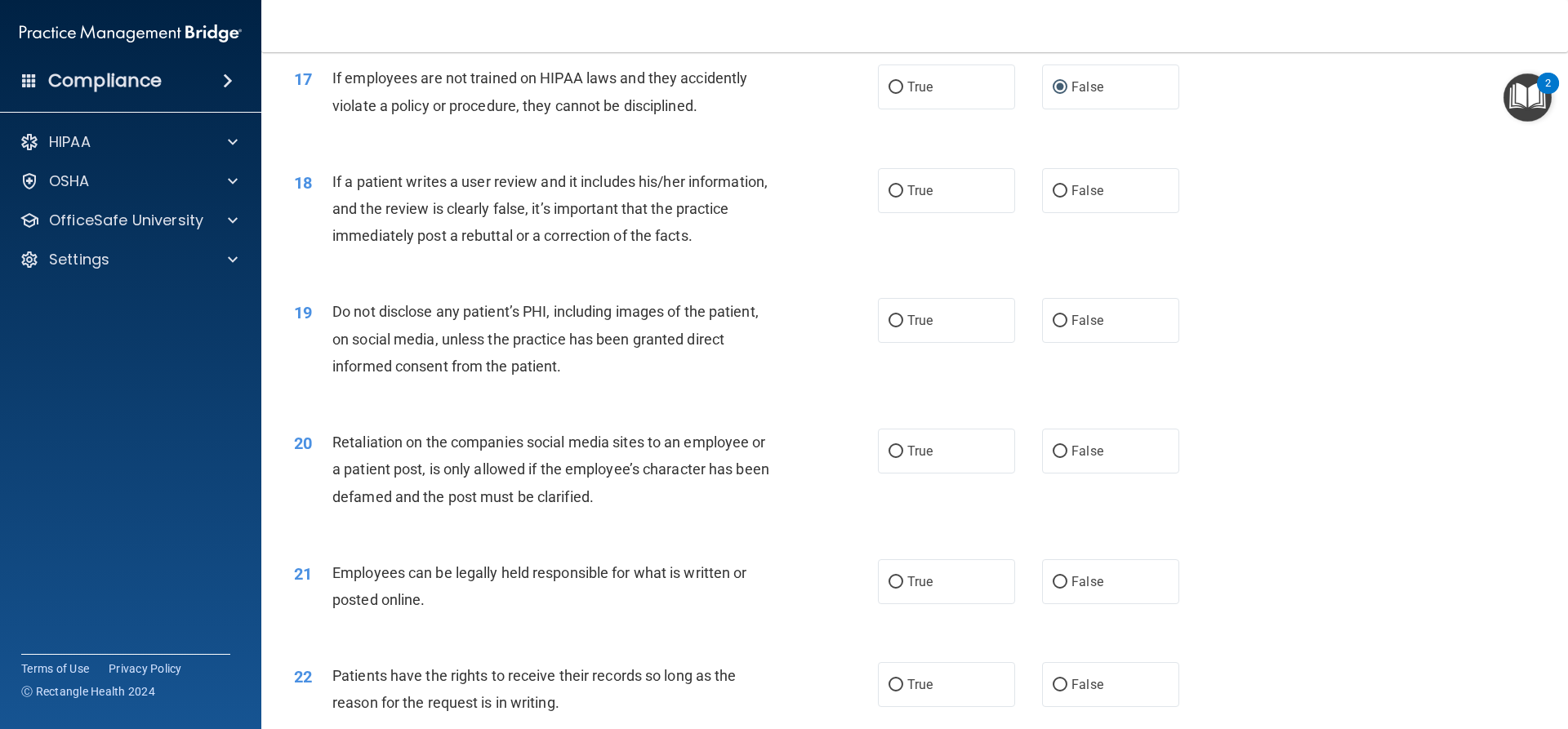
click at [751, 250] on div "If a patient writes a user review and it includes his/her information, and the …" at bounding box center [561, 208] width 456 height 82
click at [1052, 197] on input "False" at bounding box center [1059, 191] width 15 height 12
radio input "true"
click at [891, 327] on input "True" at bounding box center [896, 321] width 15 height 12
radio input "true"
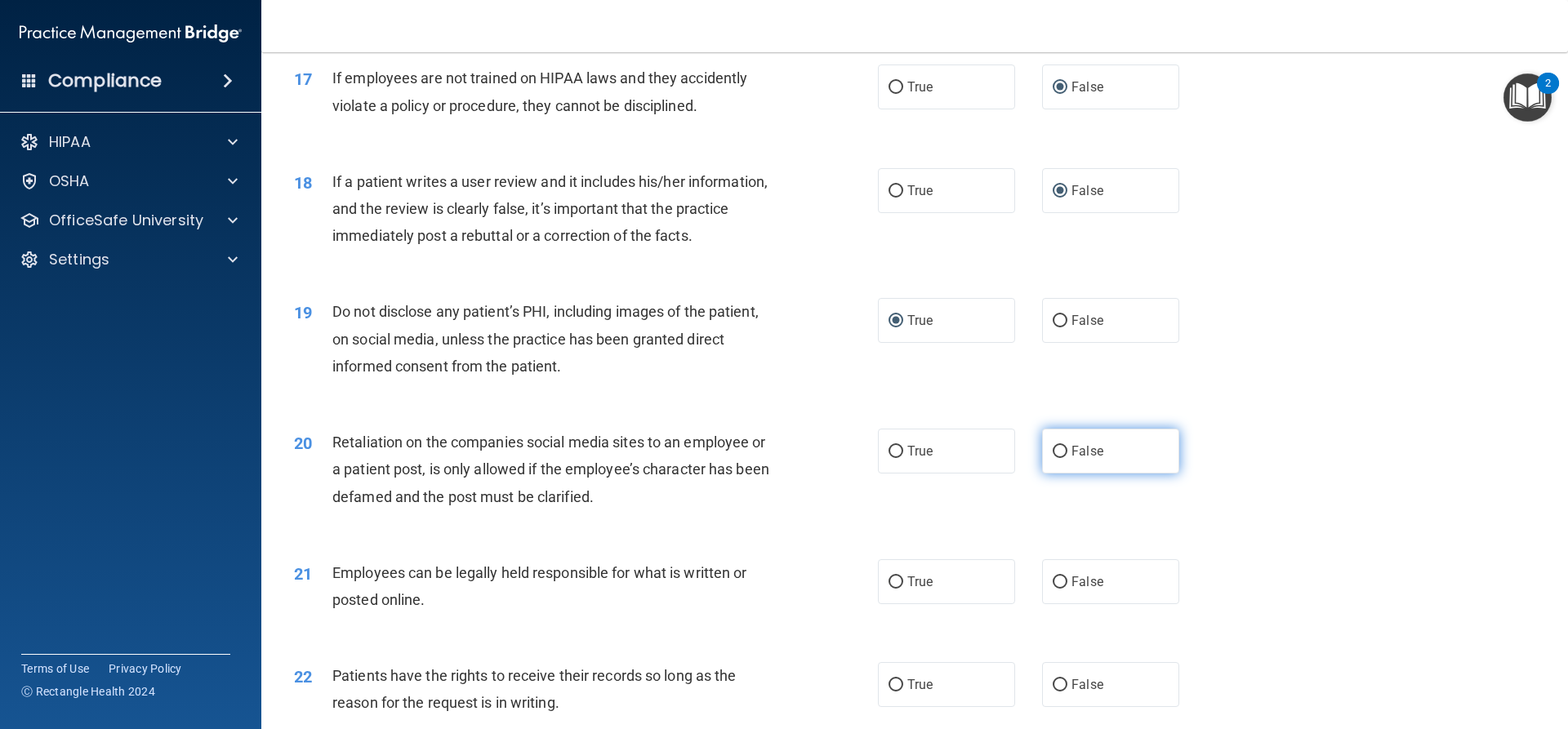
click at [1052, 458] on input "False" at bounding box center [1059, 452] width 15 height 12
radio input "true"
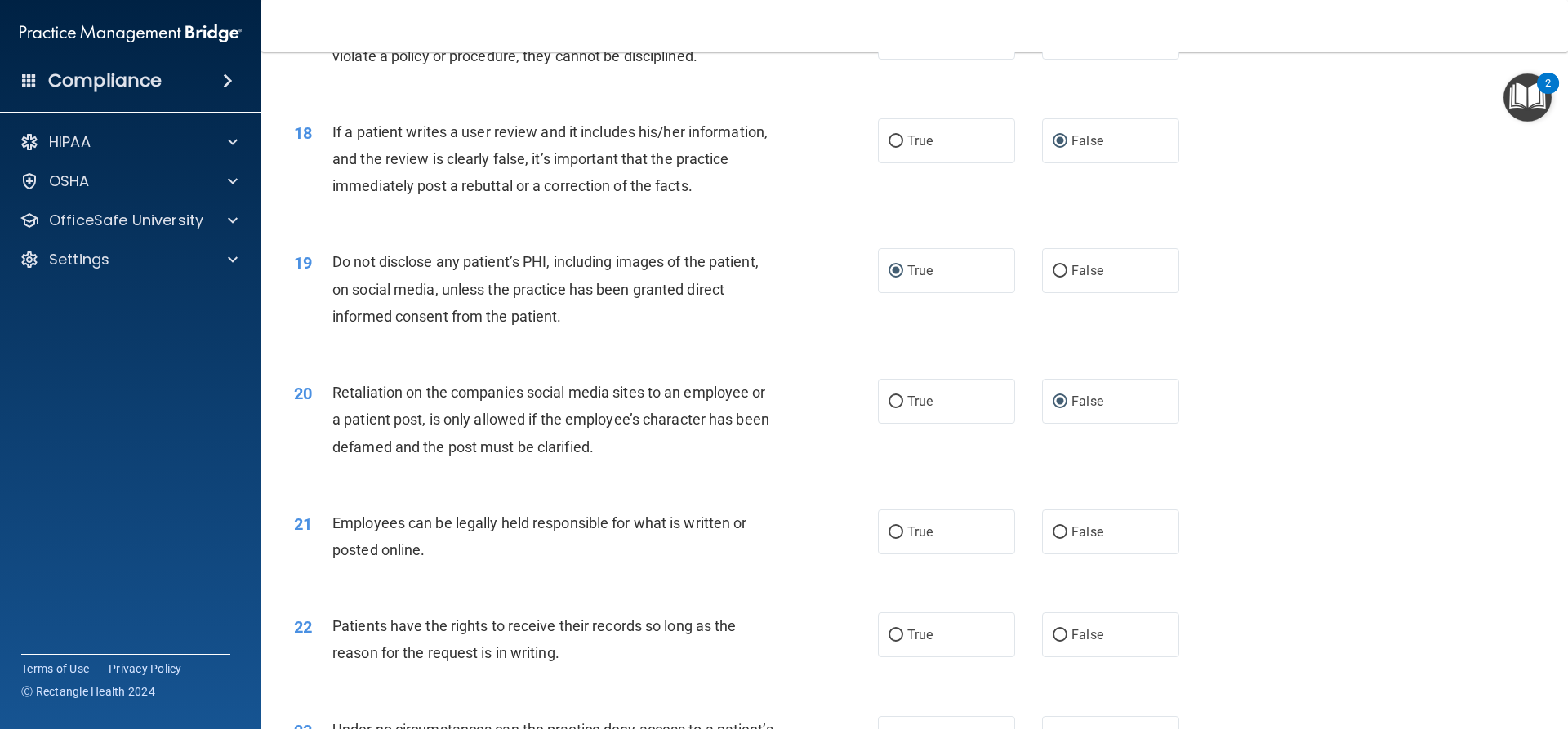
scroll to position [2367, 0]
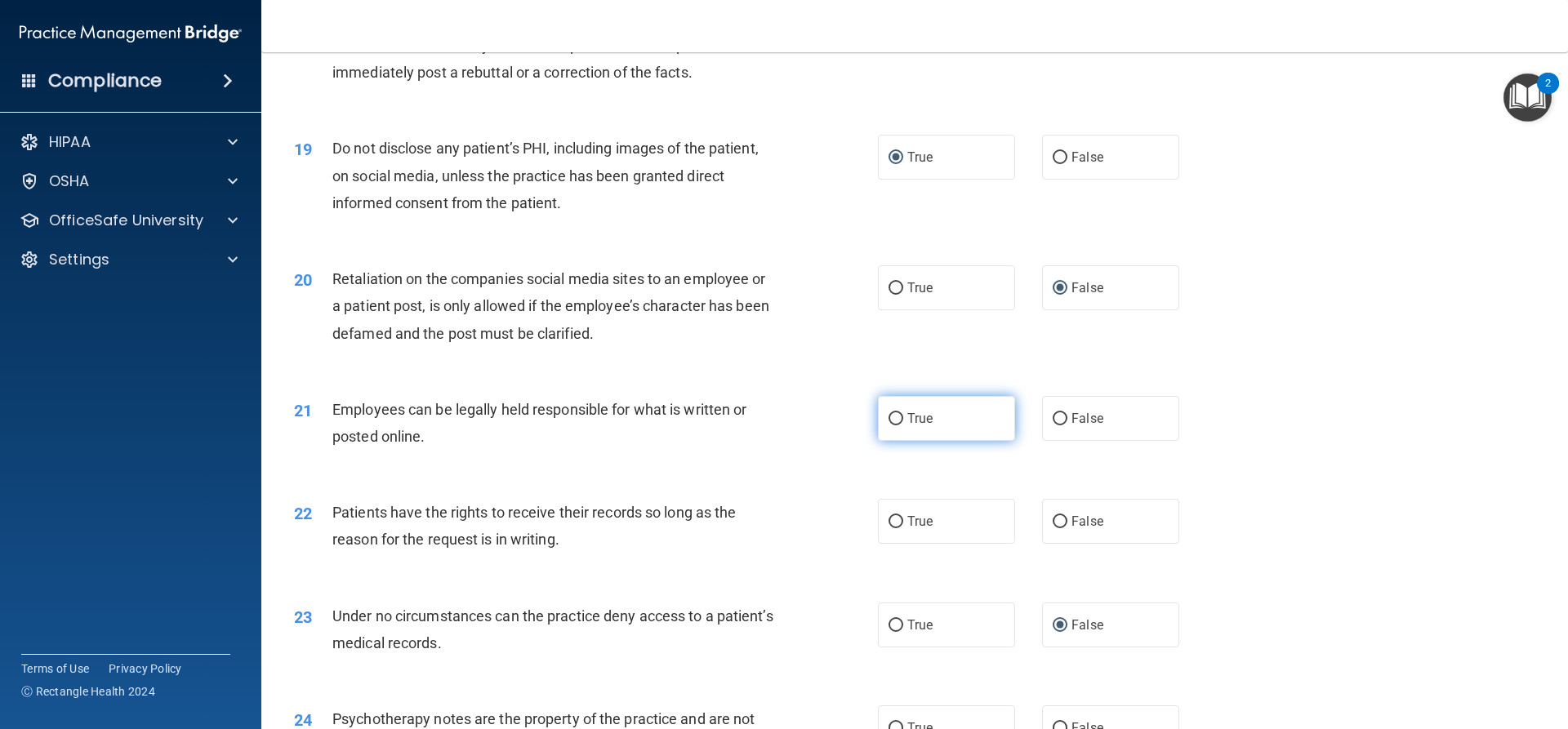
click at [893, 425] on input "True" at bounding box center [896, 419] width 15 height 12
radio input "true"
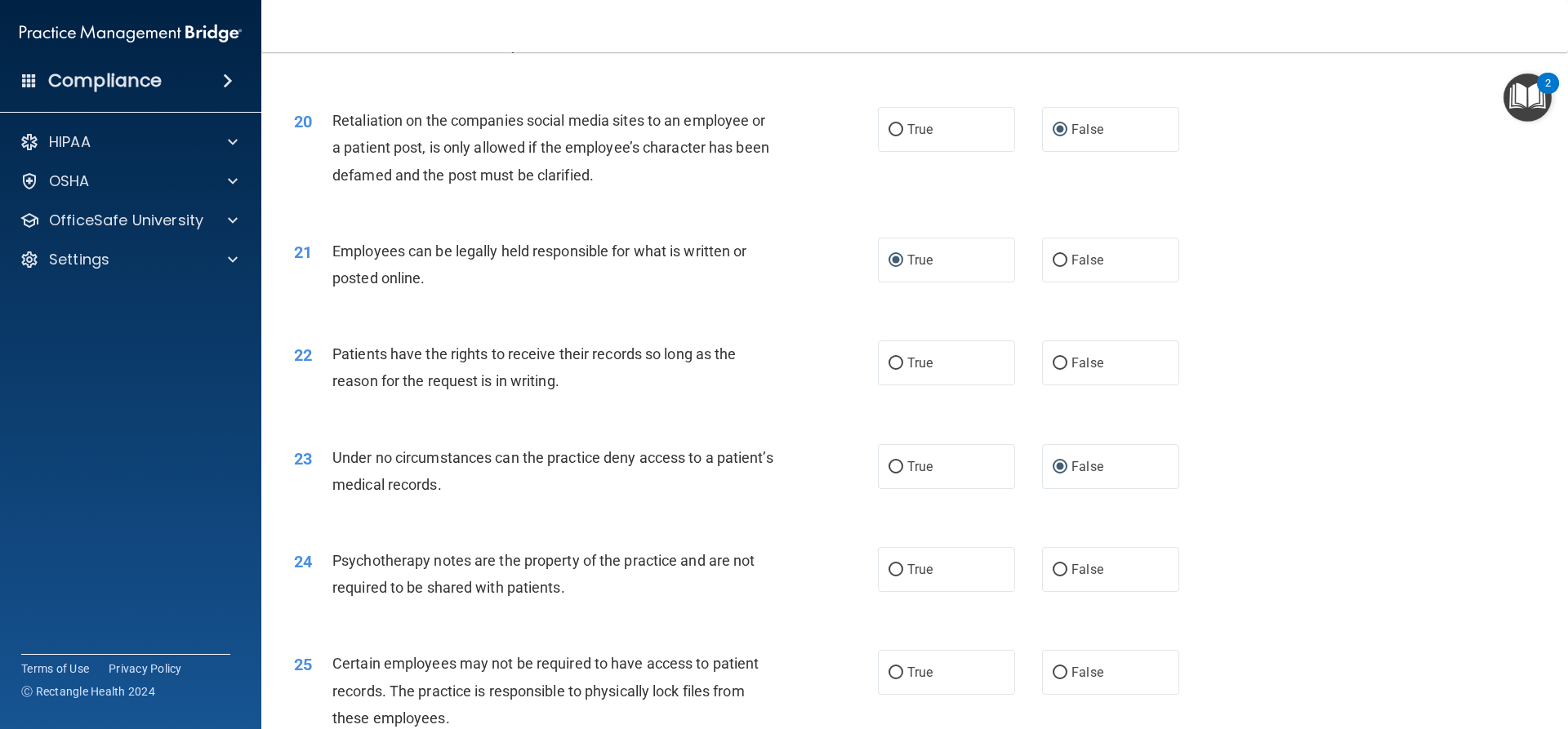
scroll to position [2530, 0]
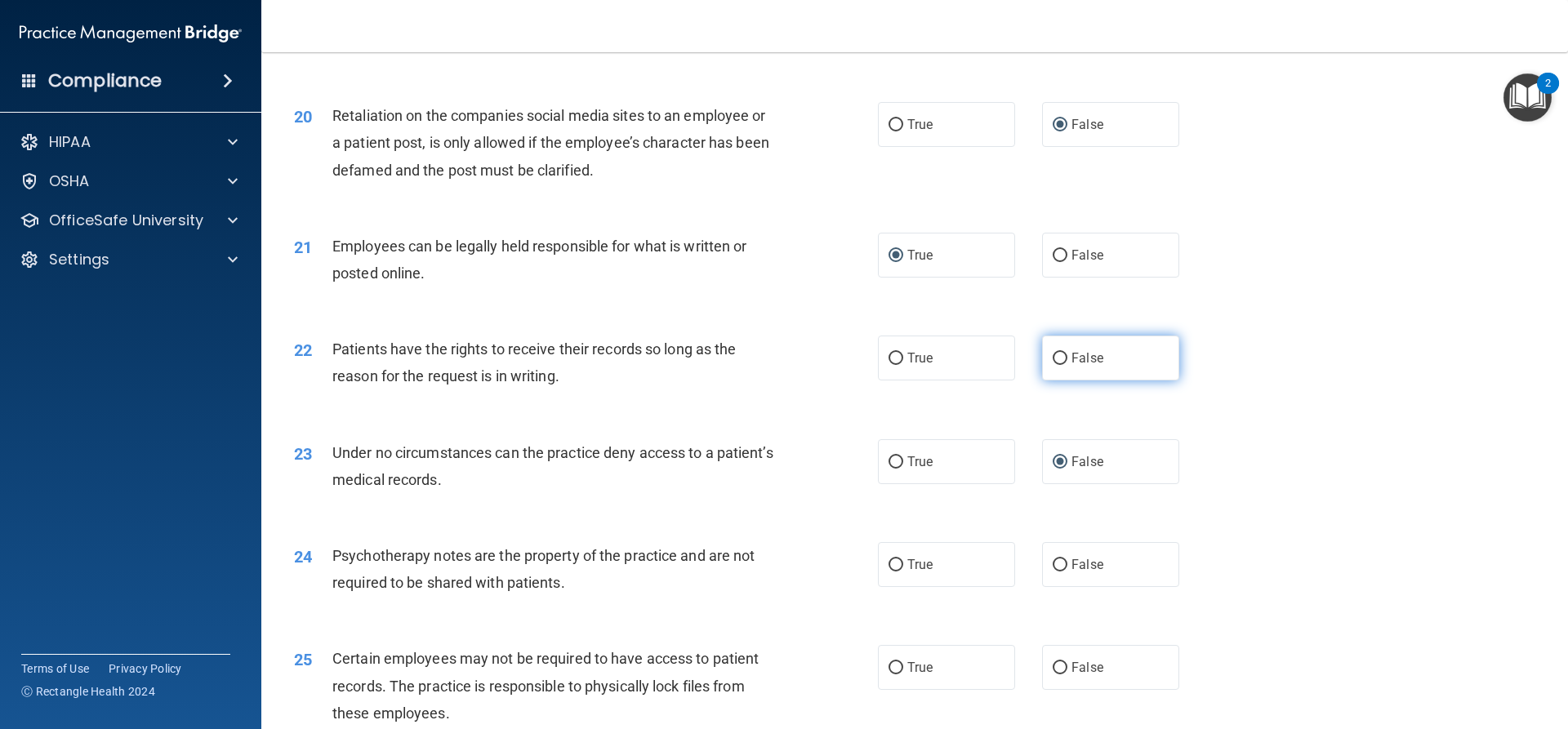
click at [1052, 365] on input "False" at bounding box center [1059, 359] width 15 height 12
radio input "true"
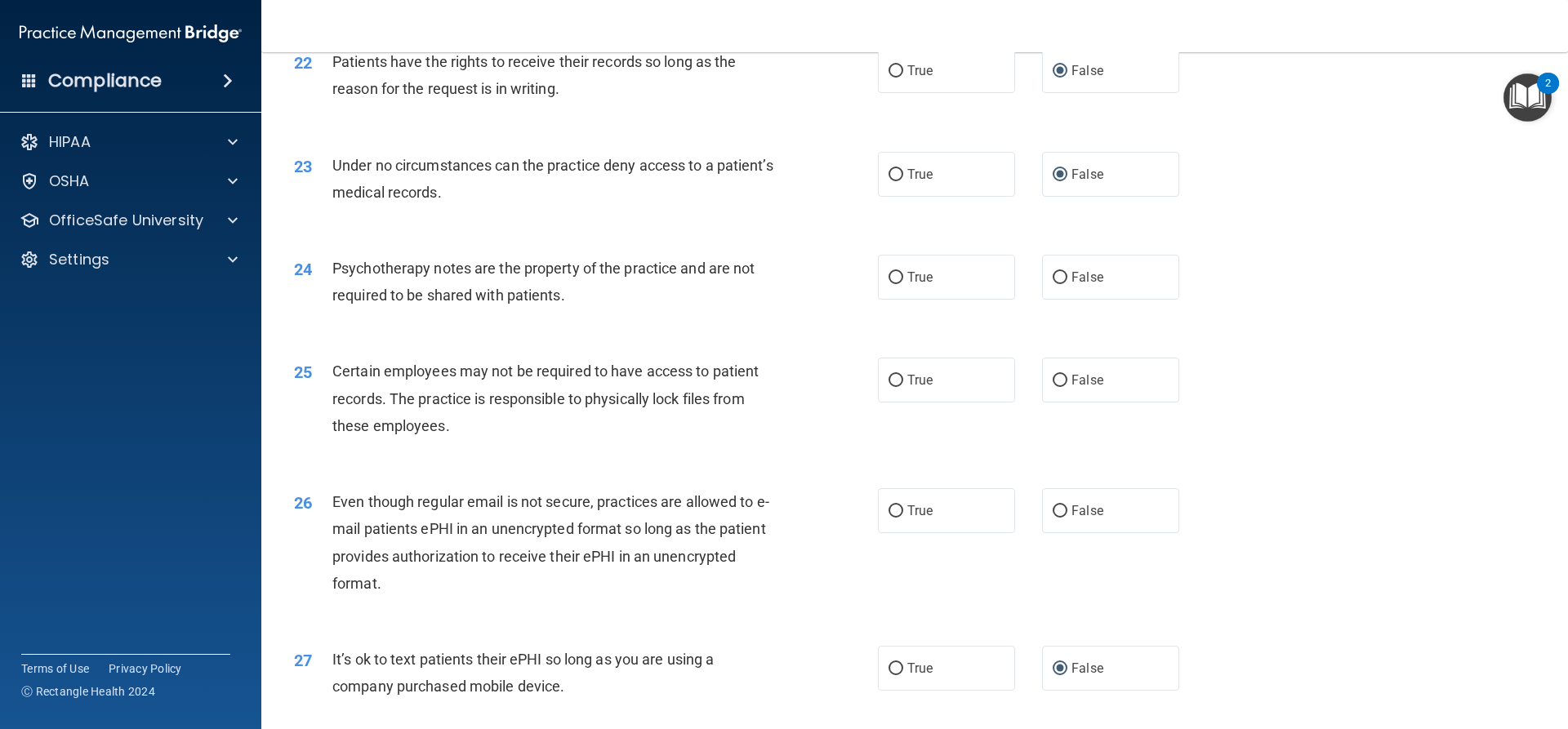
scroll to position [2857, 0]
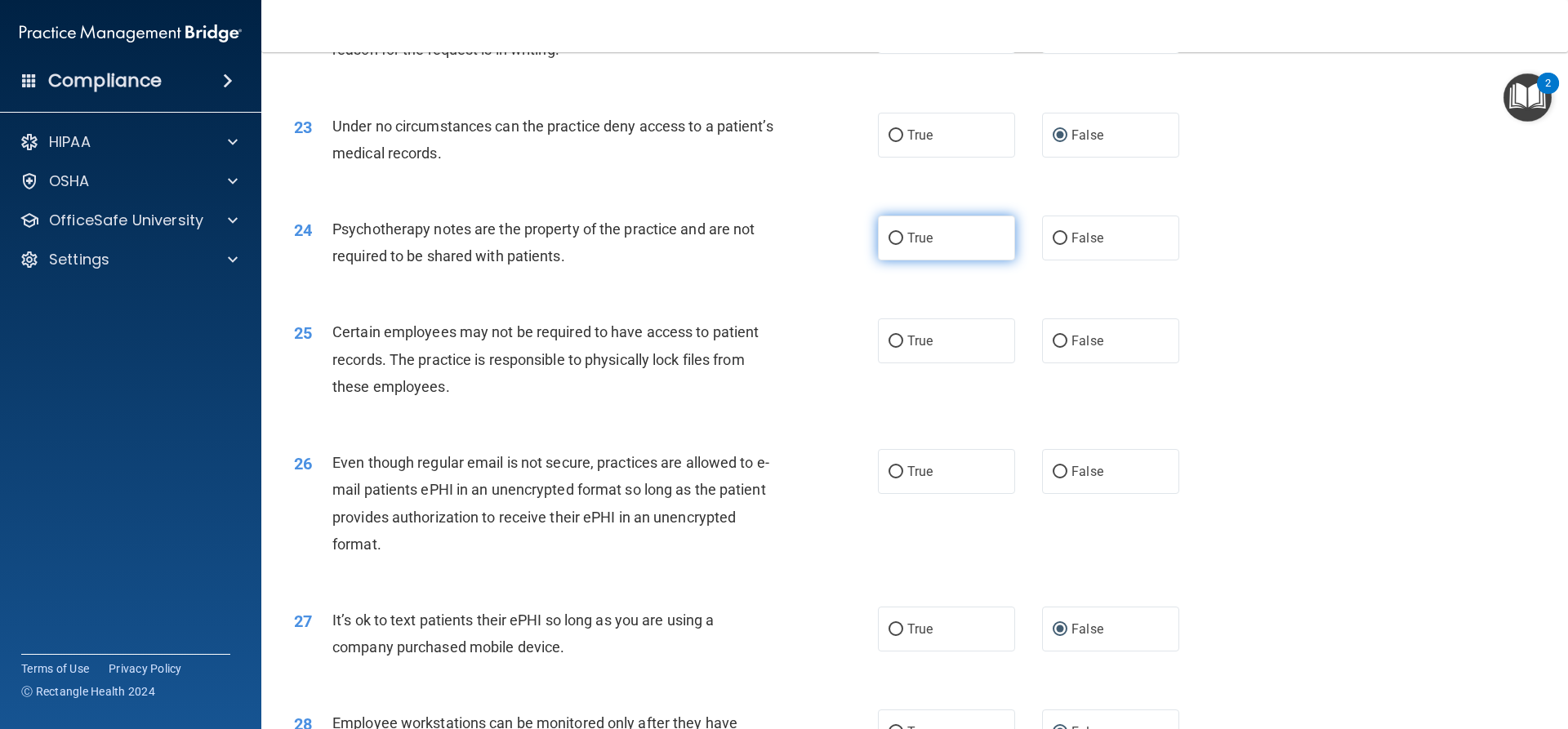
click at [893, 245] on input "True" at bounding box center [896, 238] width 15 height 12
radio input "true"
click at [889, 348] on input "True" at bounding box center [896, 342] width 15 height 12
radio input "true"
click at [896, 491] on label "True" at bounding box center [945, 472] width 137 height 45
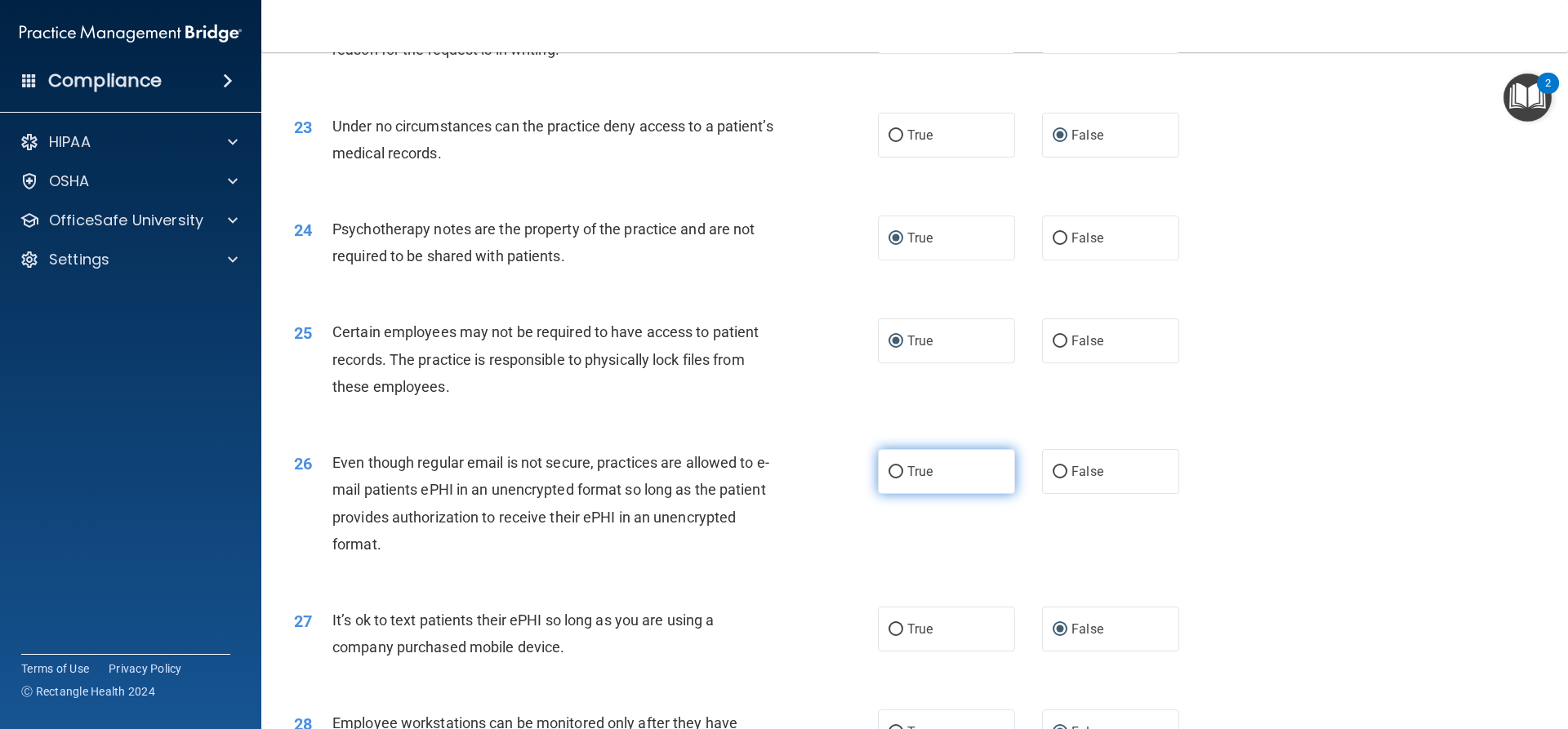
click at [896, 479] on input "True" at bounding box center [896, 472] width 15 height 12
radio input "true"
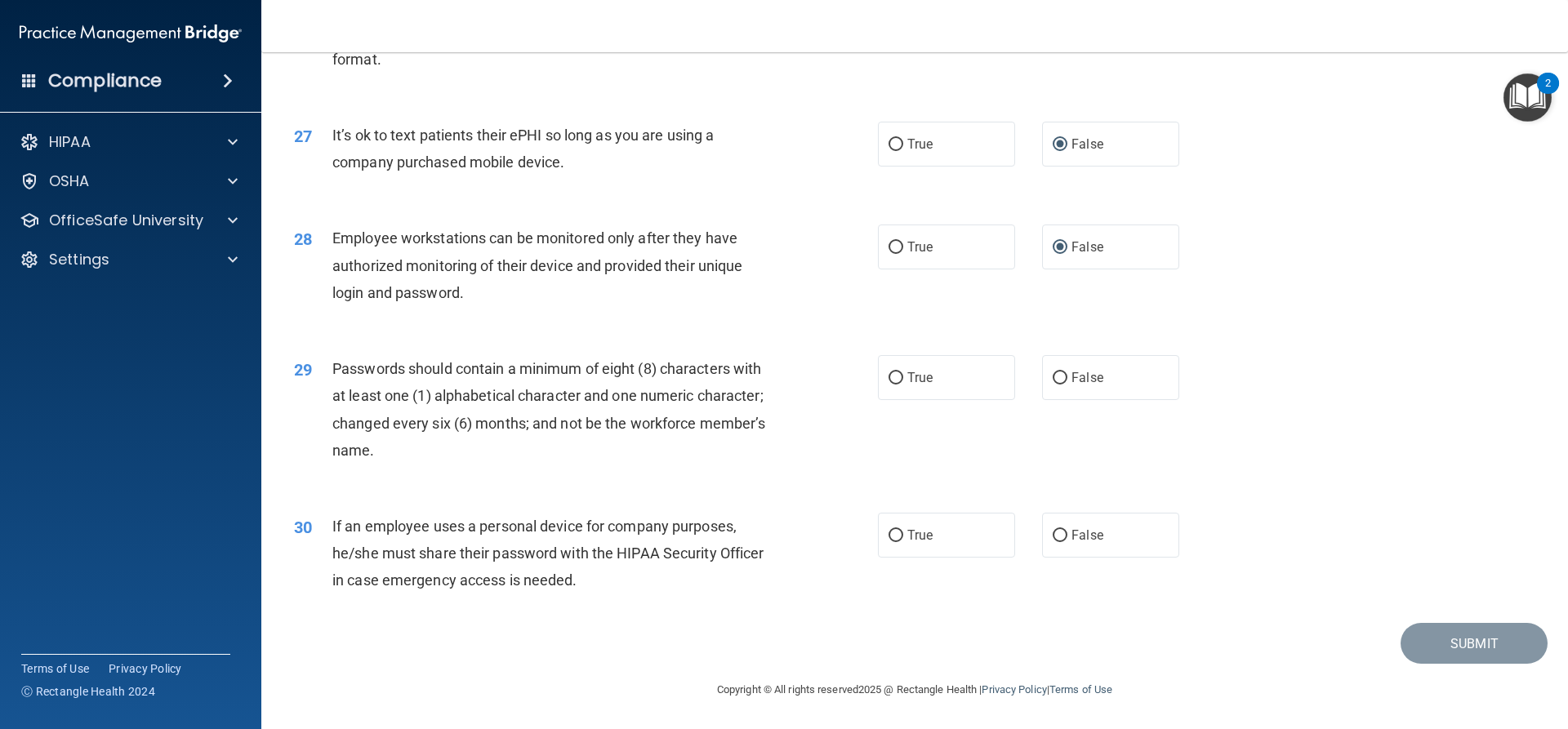
scroll to position [3369, 0]
click at [890, 372] on input "True" at bounding box center [896, 378] width 15 height 12
radio input "true"
click at [1059, 531] on input "False" at bounding box center [1059, 535] width 15 height 12
radio input "true"
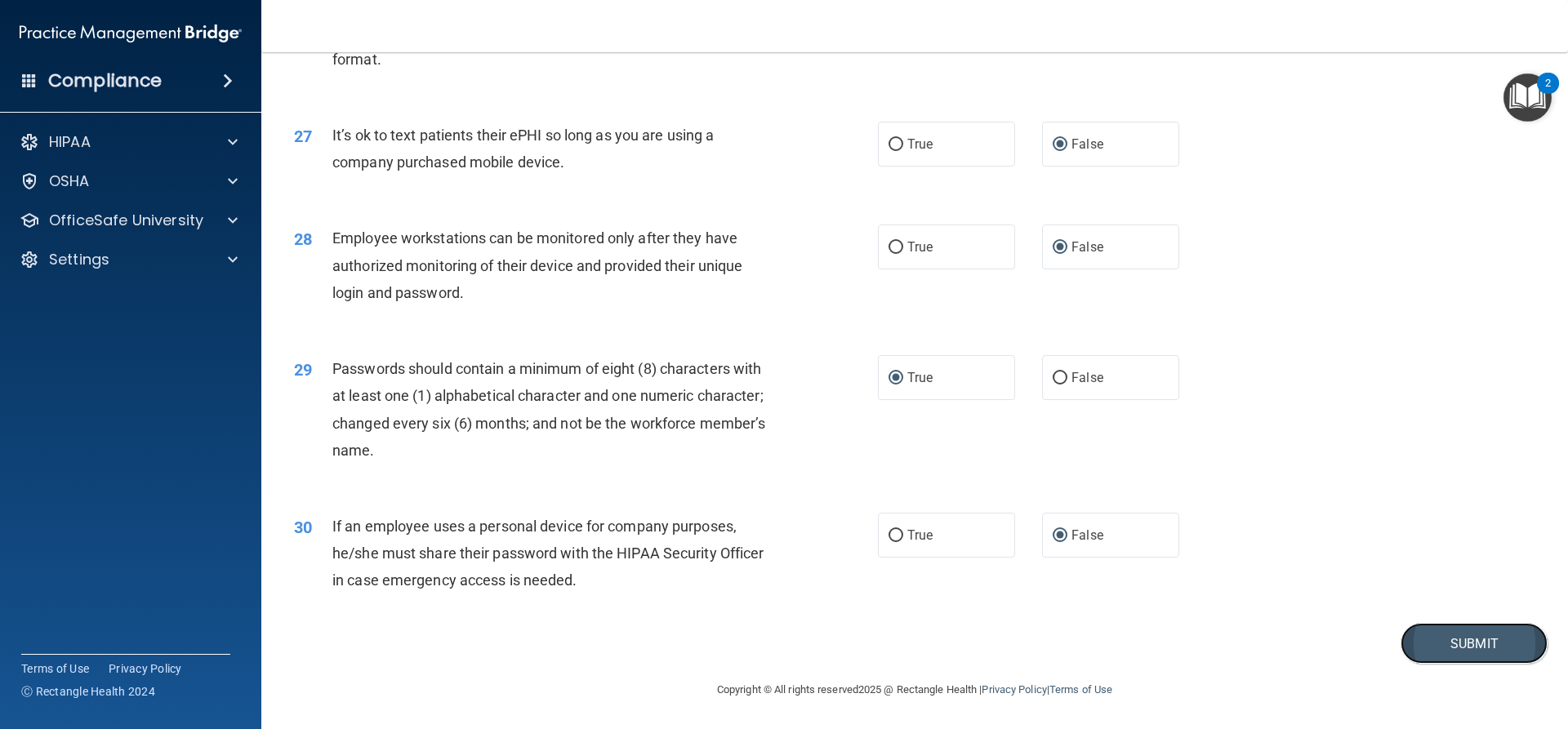
click at [1470, 642] on button "Submit" at bounding box center [1473, 644] width 147 height 41
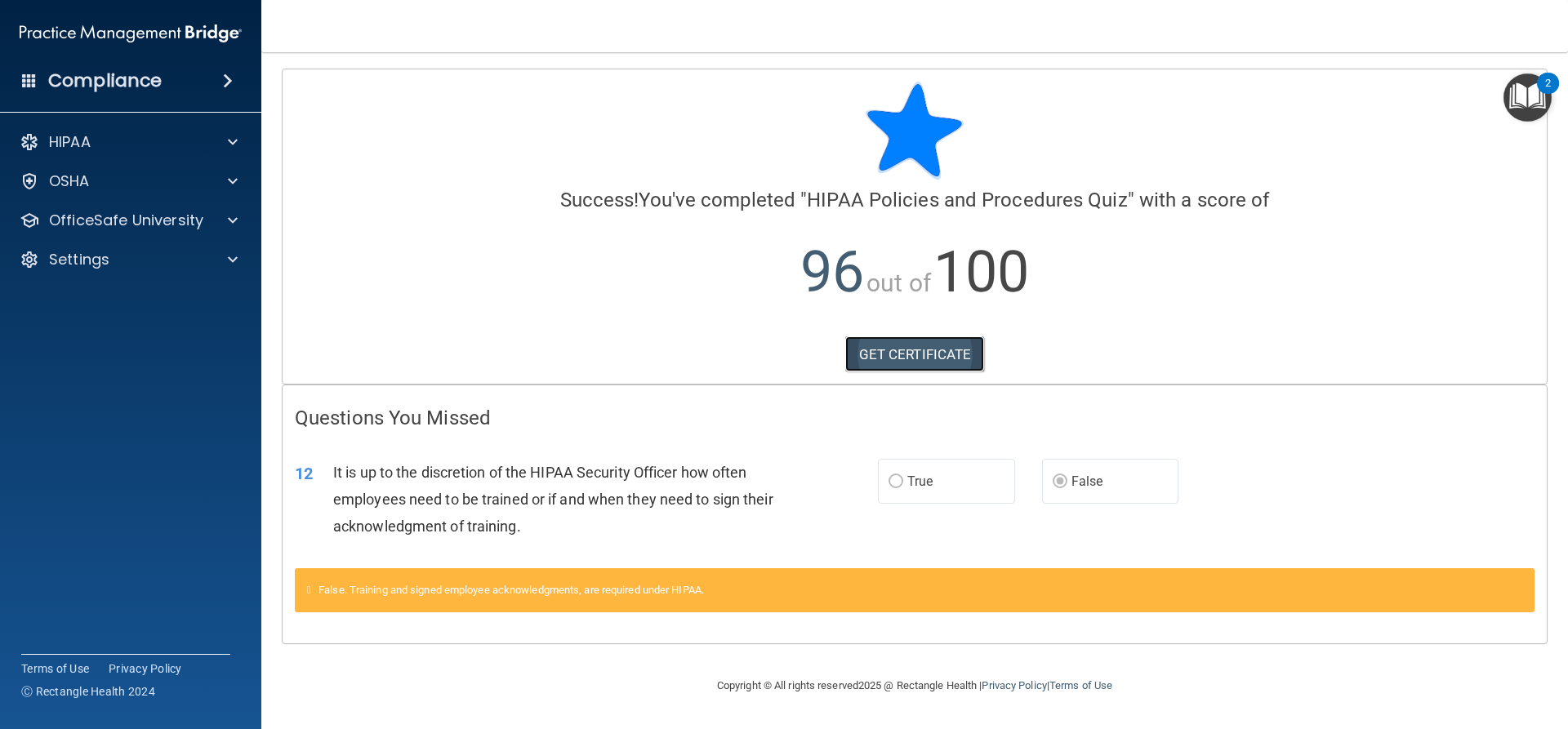
click at [928, 352] on link "GET CERTIFICATE" at bounding box center [915, 355] width 139 height 36
click at [97, 179] on div "OSHA" at bounding box center [108, 181] width 202 height 20
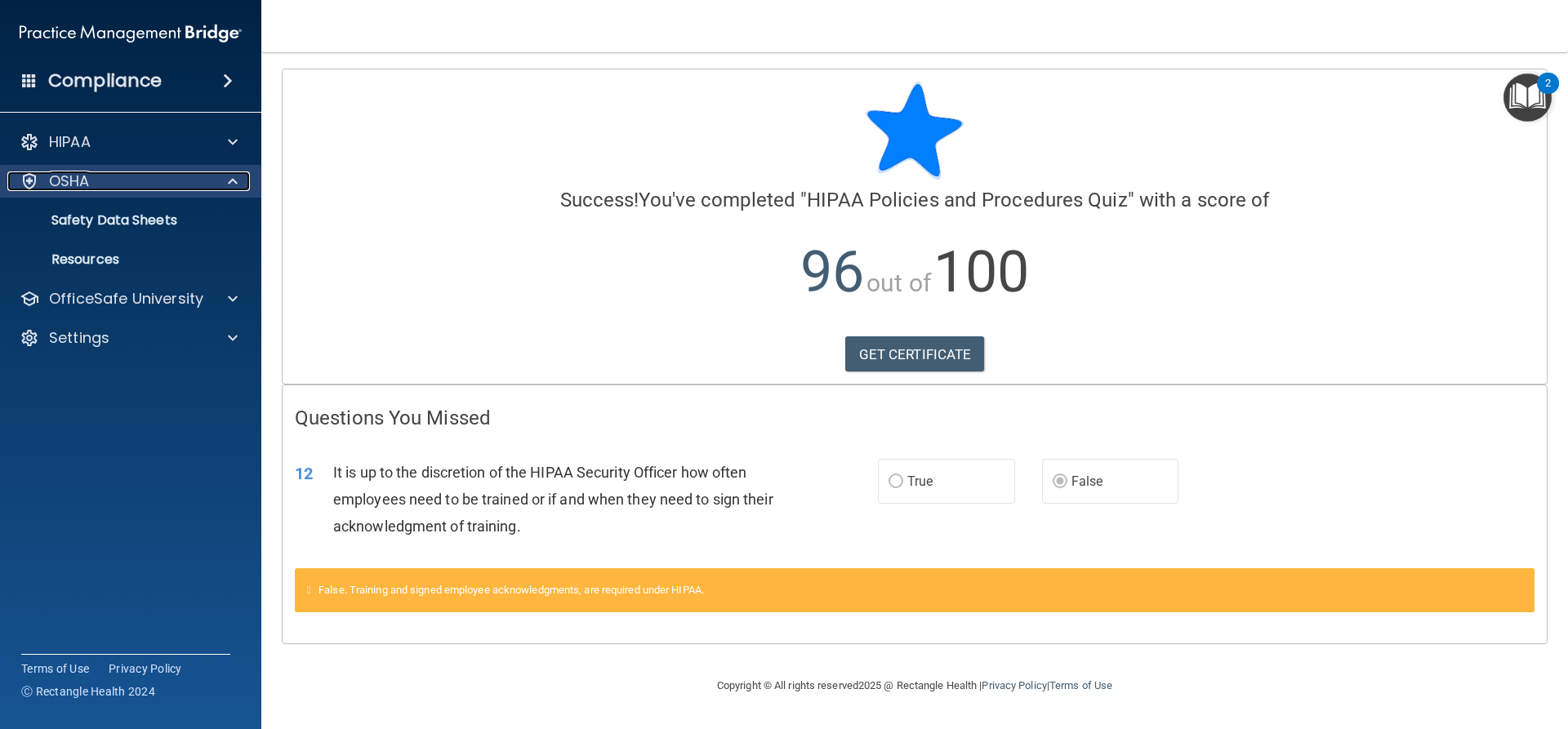
click at [100, 180] on div "OSHA" at bounding box center [108, 181] width 202 height 20
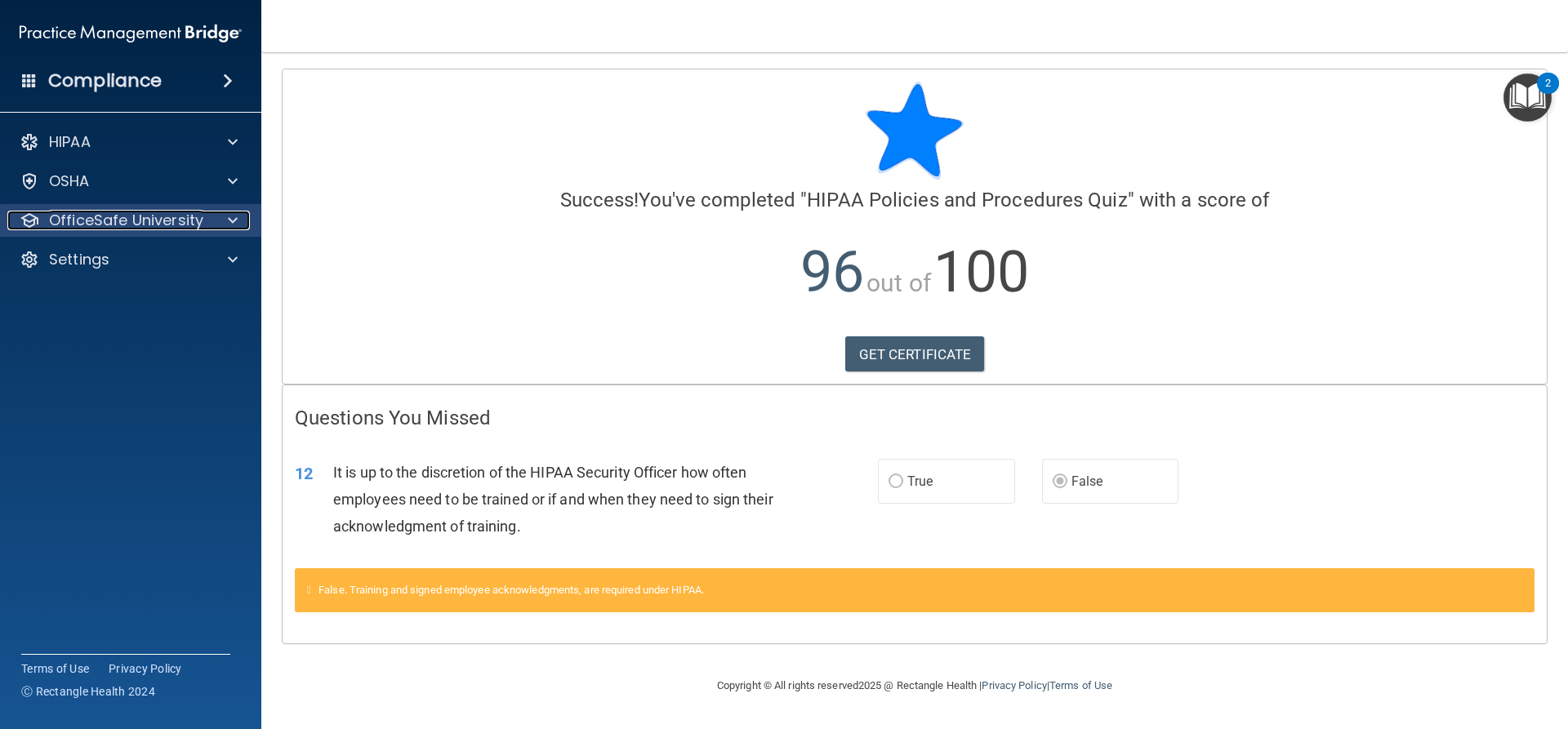
click at [232, 218] on span at bounding box center [232, 220] width 9 height 20
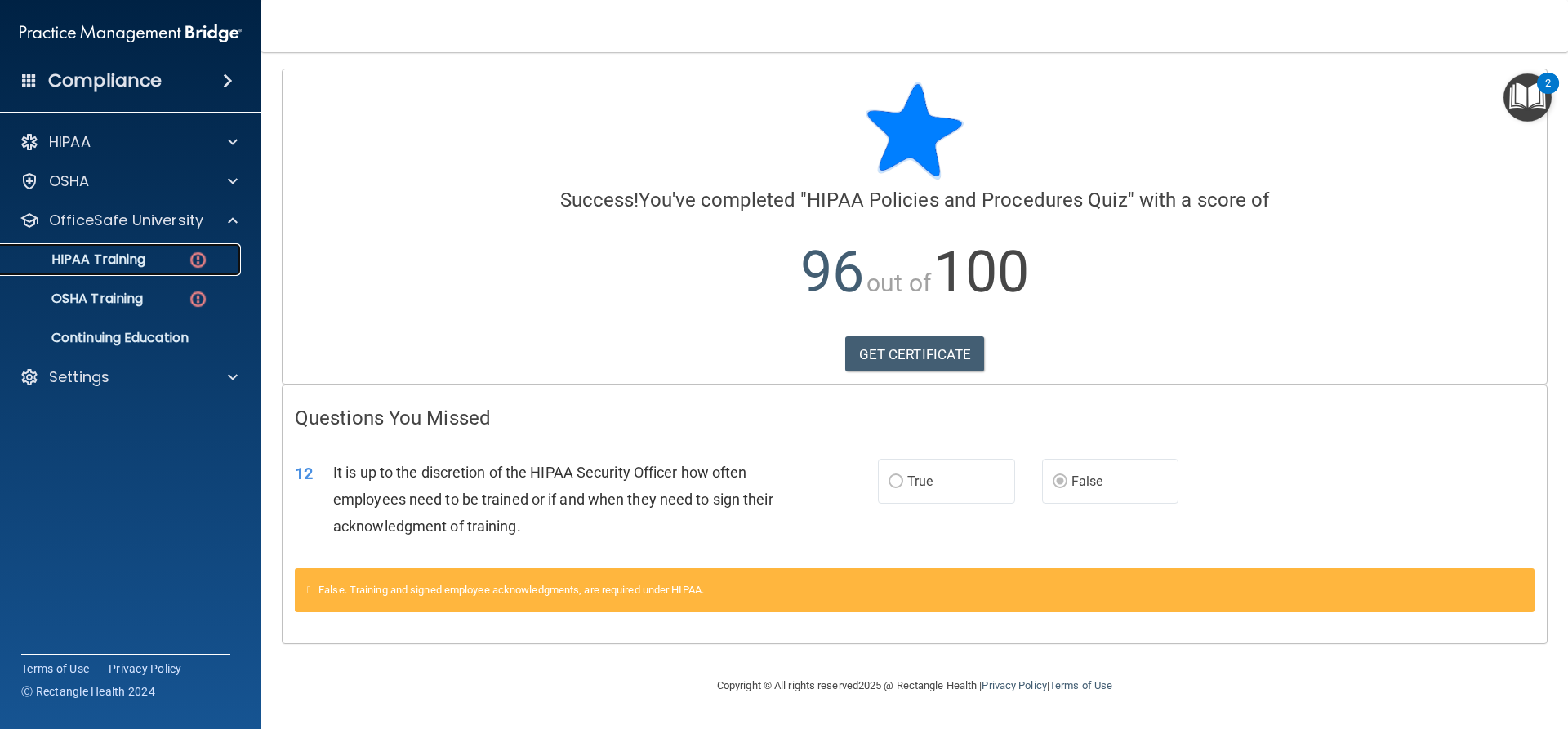
click at [195, 254] on img at bounding box center [198, 260] width 21 height 21
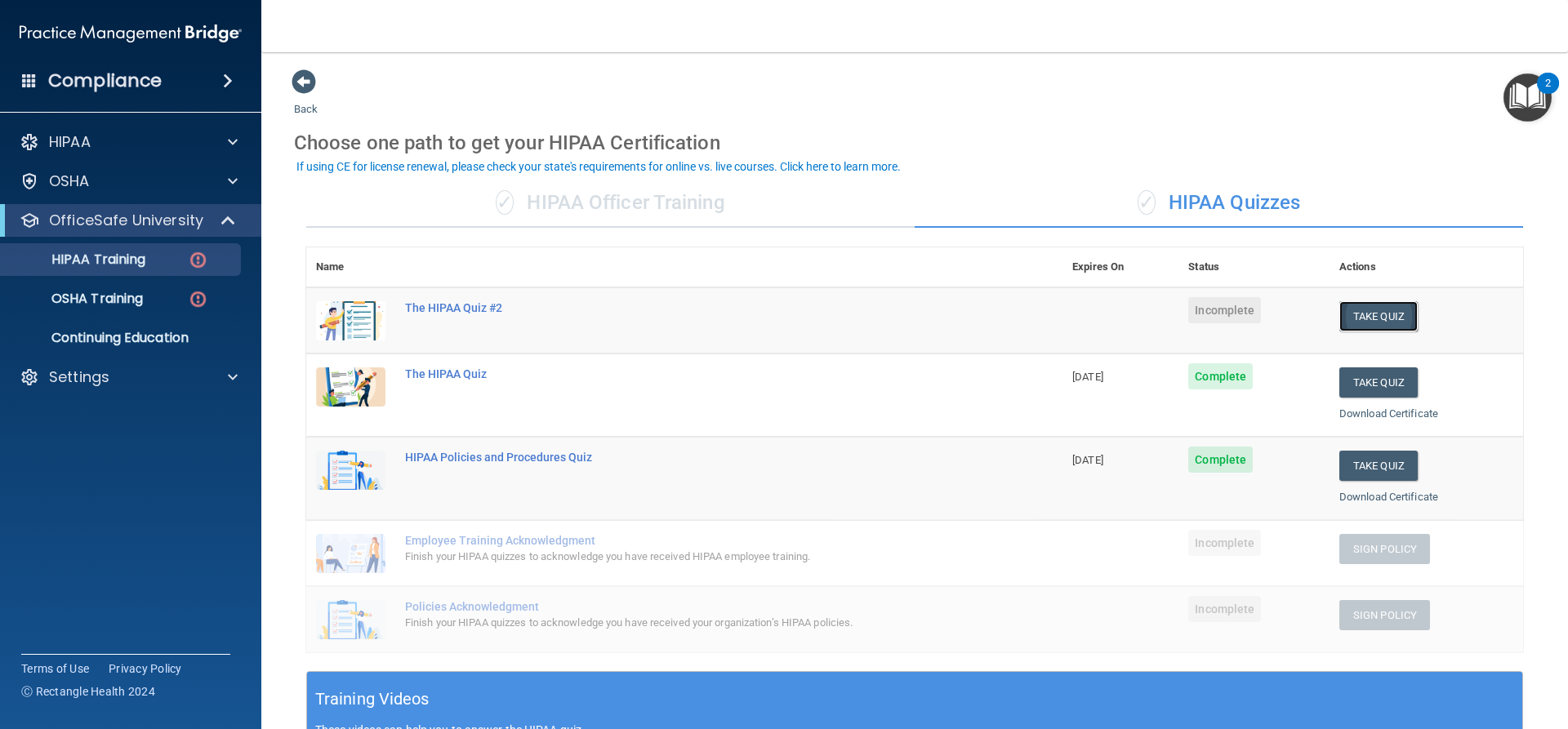
click at [1367, 316] on button "Take Quiz" at bounding box center [1378, 316] width 78 height 30
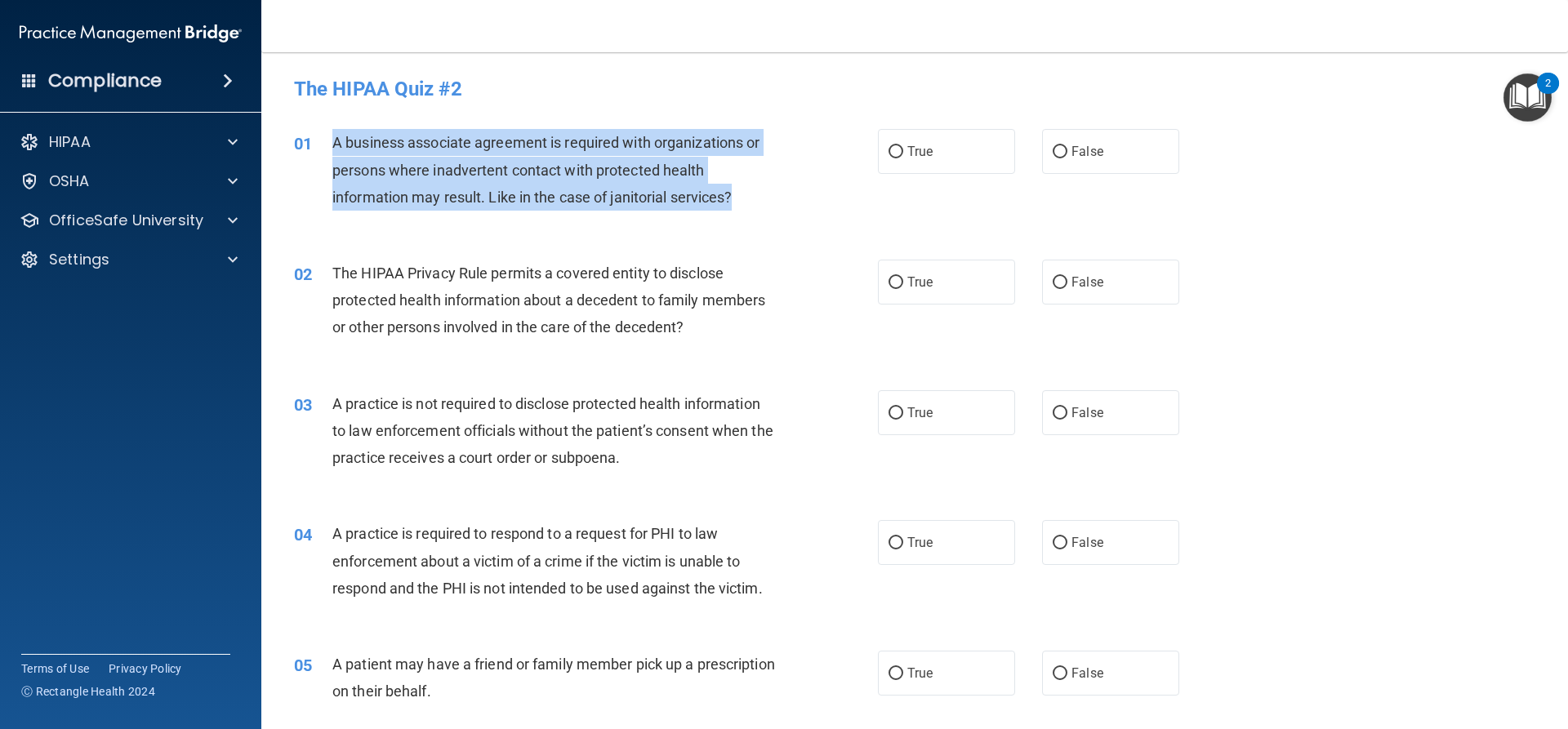
drag, startPoint x: 741, startPoint y: 193, endPoint x: 331, endPoint y: 144, distance: 412.9
click at [331, 144] on div "01 A business associate agreement is required with organizations or persons whe…" at bounding box center [586, 174] width 633 height 90
drag, startPoint x: 890, startPoint y: 152, endPoint x: 871, endPoint y: 182, distance: 35.5
click at [889, 152] on input "True" at bounding box center [896, 152] width 15 height 12
radio input "true"
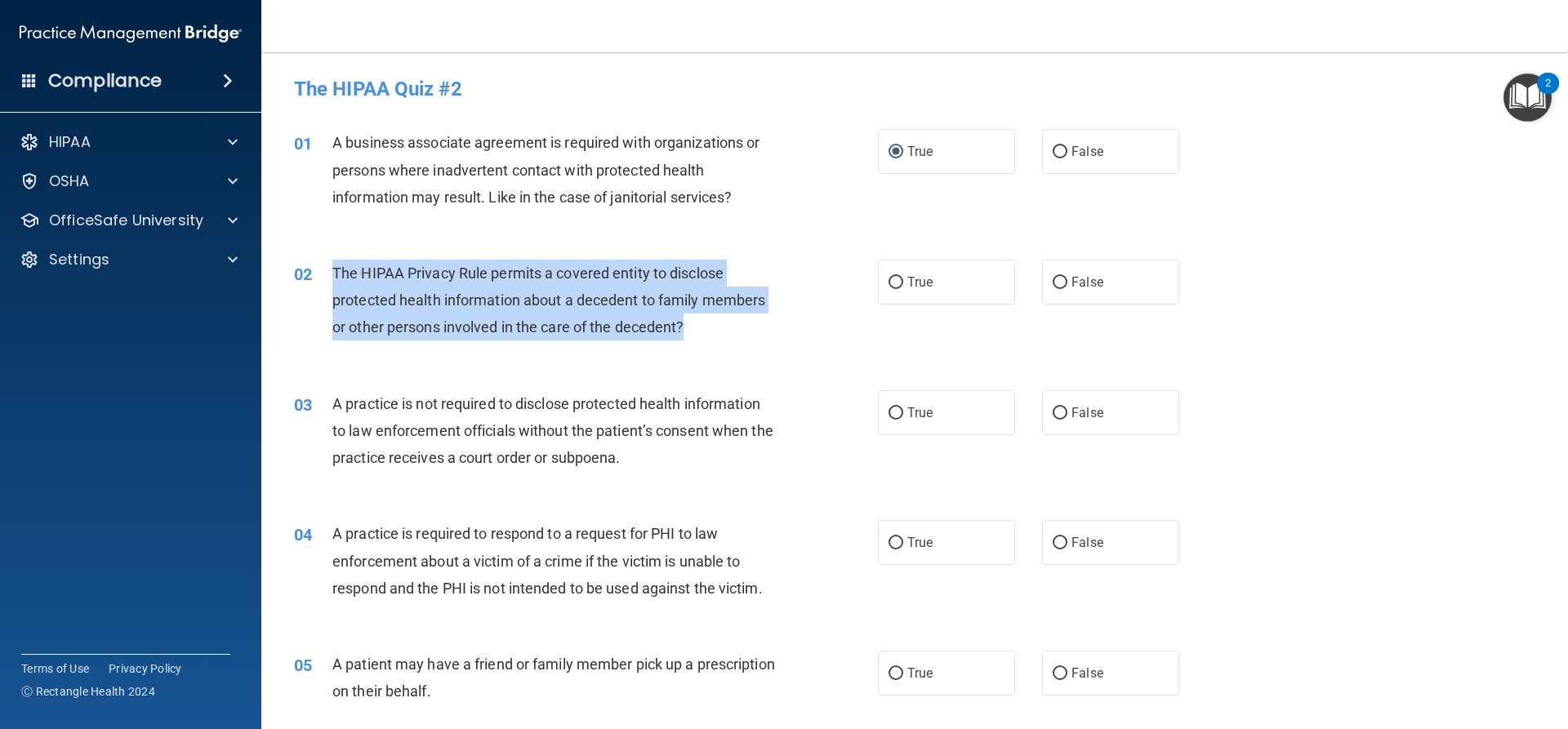
drag, startPoint x: 713, startPoint y: 331, endPoint x: 335, endPoint y: 265, distance: 383.7
click at [335, 265] on div "The HIPAA Privacy Rule permits a covered entity to disclose protected health in…" at bounding box center [561, 300] width 456 height 82
click at [889, 281] on input "True" at bounding box center [896, 282] width 15 height 12
radio input "true"
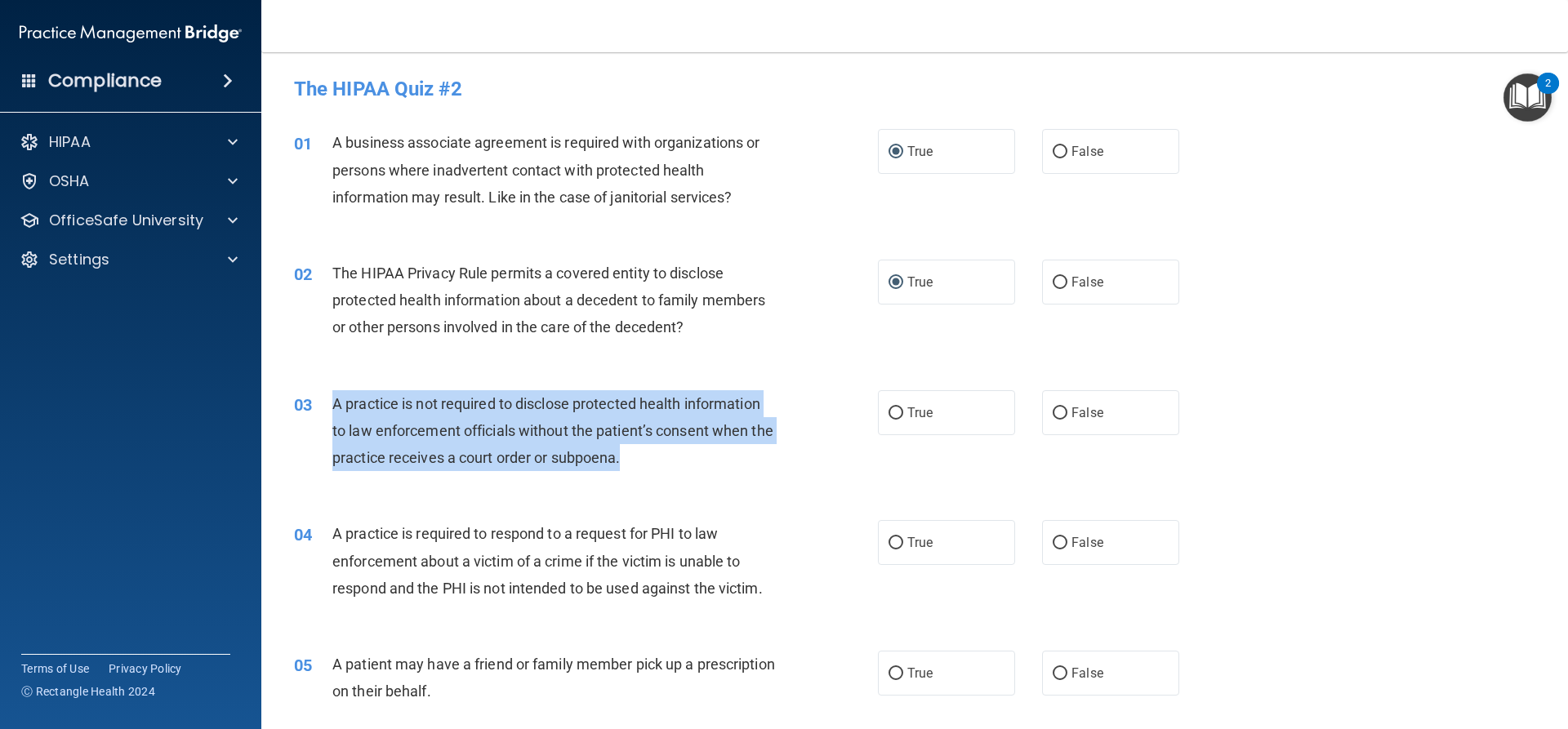
drag, startPoint x: 672, startPoint y: 463, endPoint x: 335, endPoint y: 409, distance: 341.3
click at [335, 409] on div "A practice is not required to disclose protected health information to law enfo…" at bounding box center [561, 430] width 456 height 82
click at [894, 412] on input "True" at bounding box center [896, 413] width 15 height 12
radio input "true"
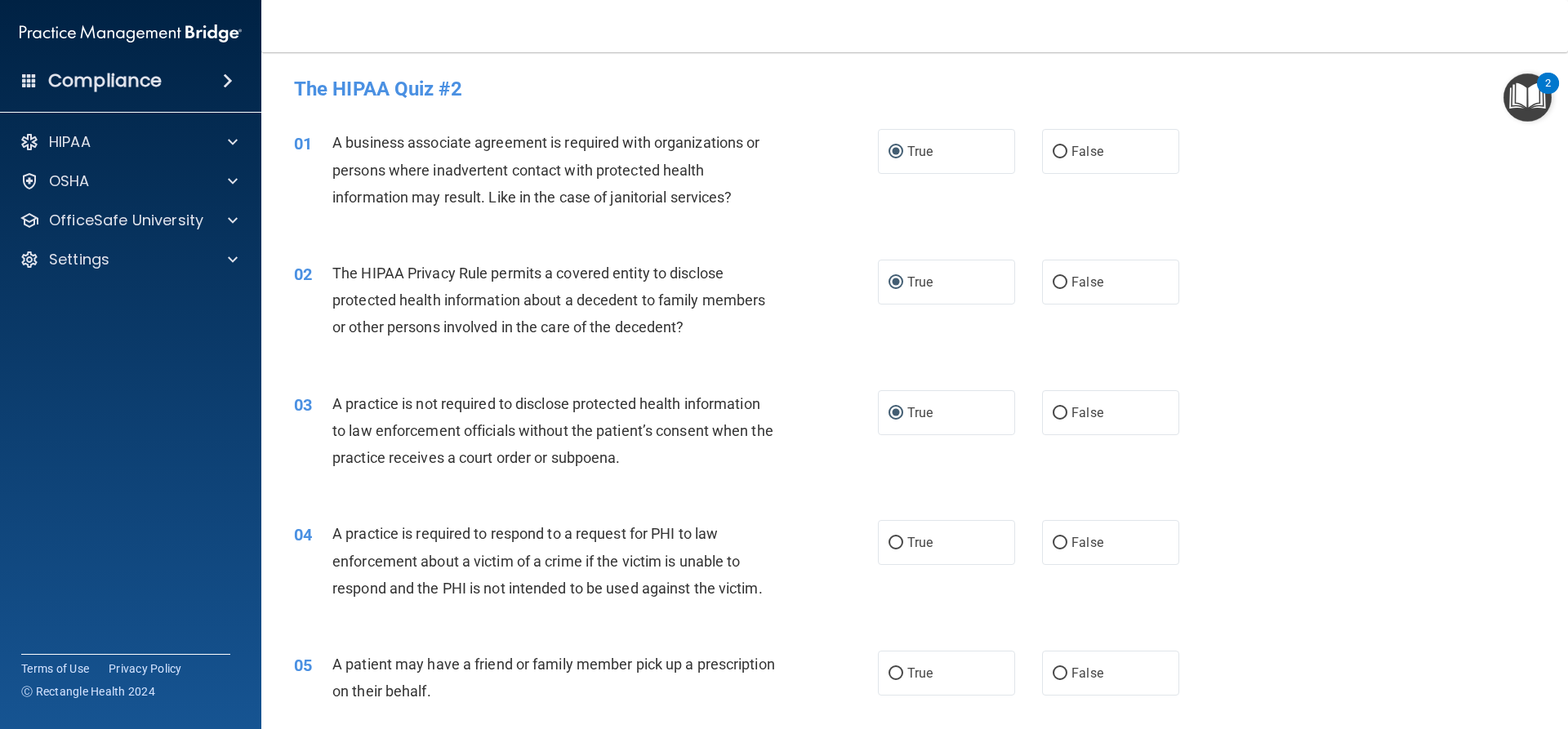
click at [773, 592] on div "A practice is required to respond to a request for PHI to law enforcement about…" at bounding box center [561, 560] width 456 height 82
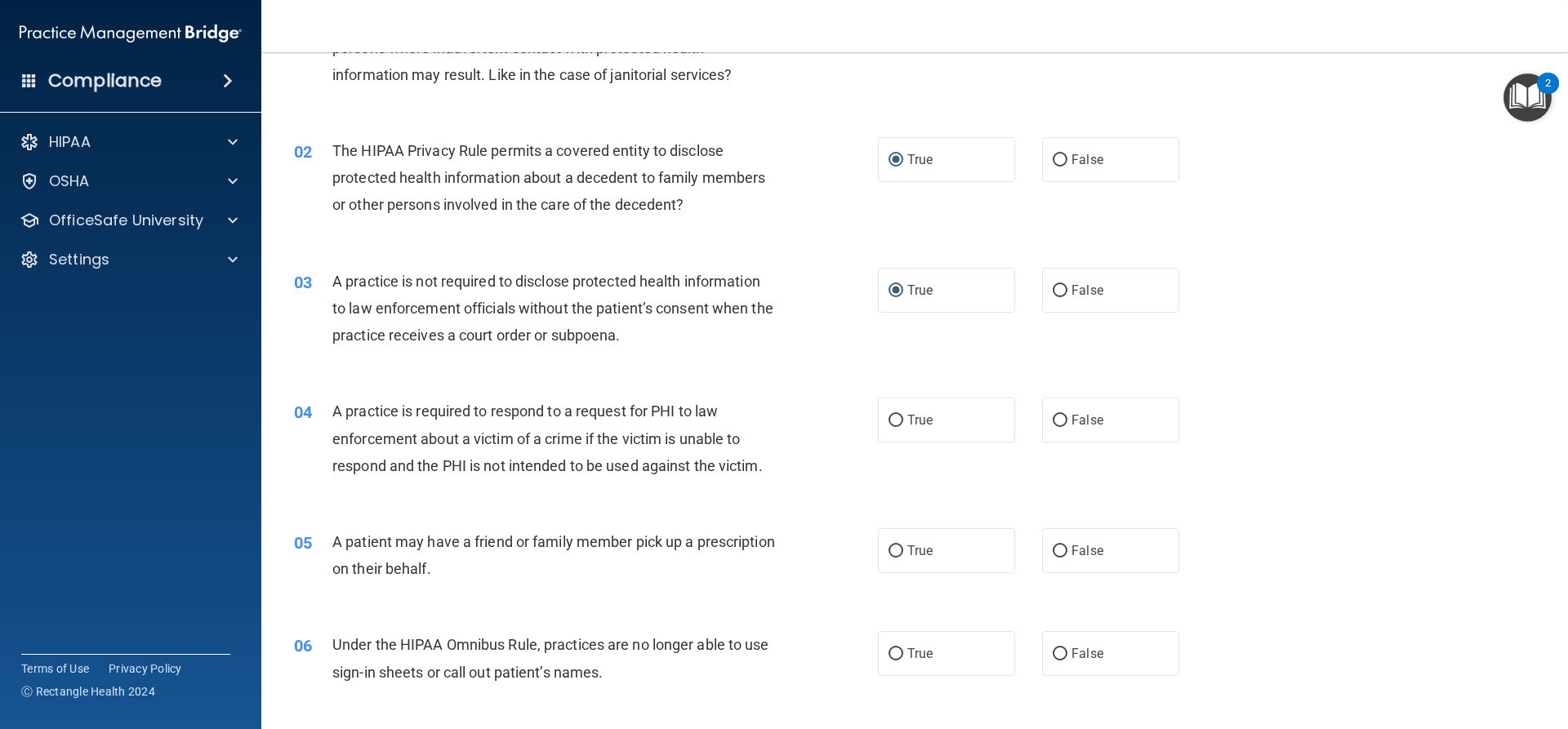
scroll to position [164, 0]
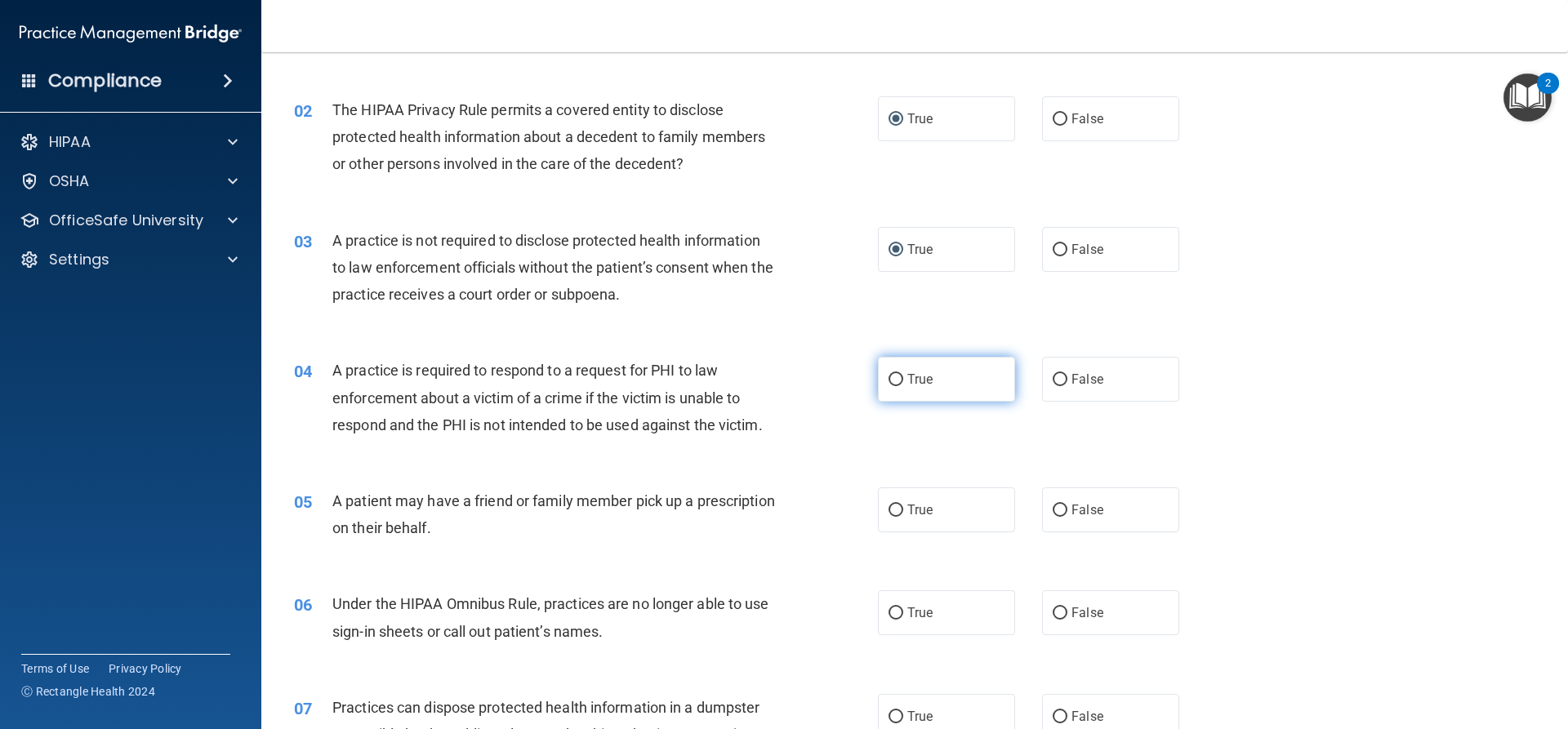
click at [889, 379] on input "True" at bounding box center [896, 380] width 15 height 12
radio input "true"
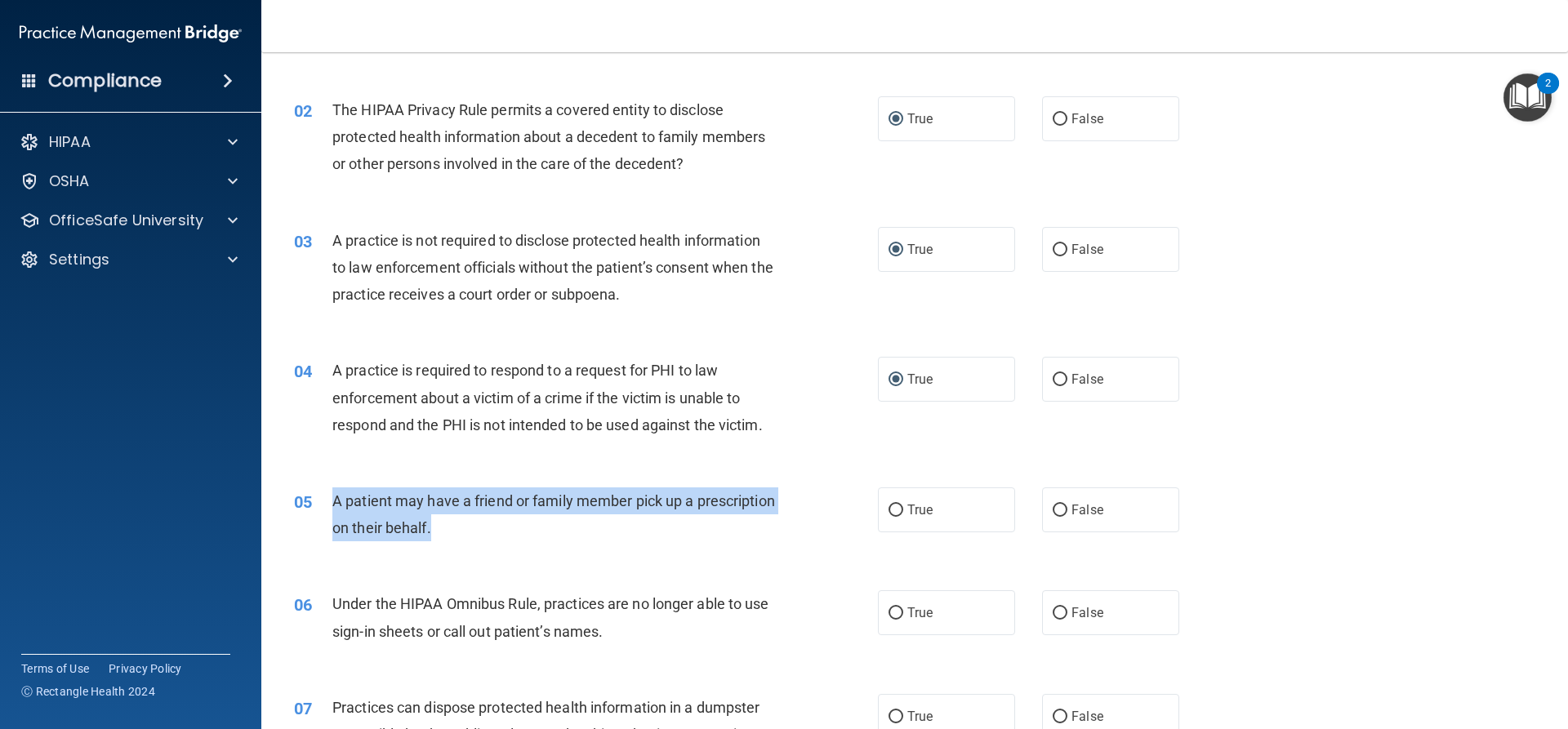
drag, startPoint x: 516, startPoint y: 528, endPoint x: 331, endPoint y: 510, distance: 185.9
click at [331, 510] on div "05 A patient may have a friend or family member pick up a prescription on their…" at bounding box center [586, 518] width 633 height 62
click at [890, 514] on input "True" at bounding box center [896, 510] width 15 height 12
radio input "true"
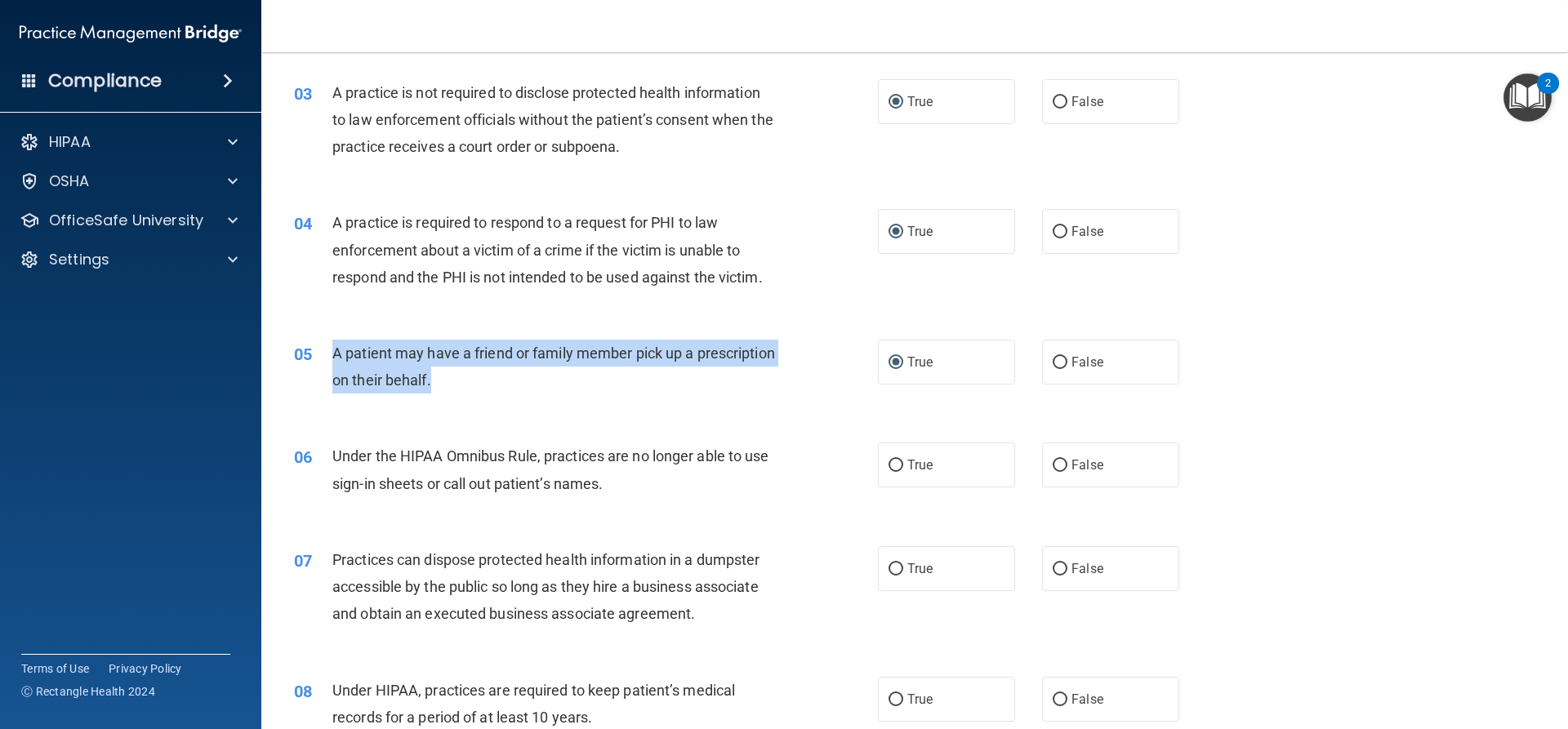
scroll to position [408, 0]
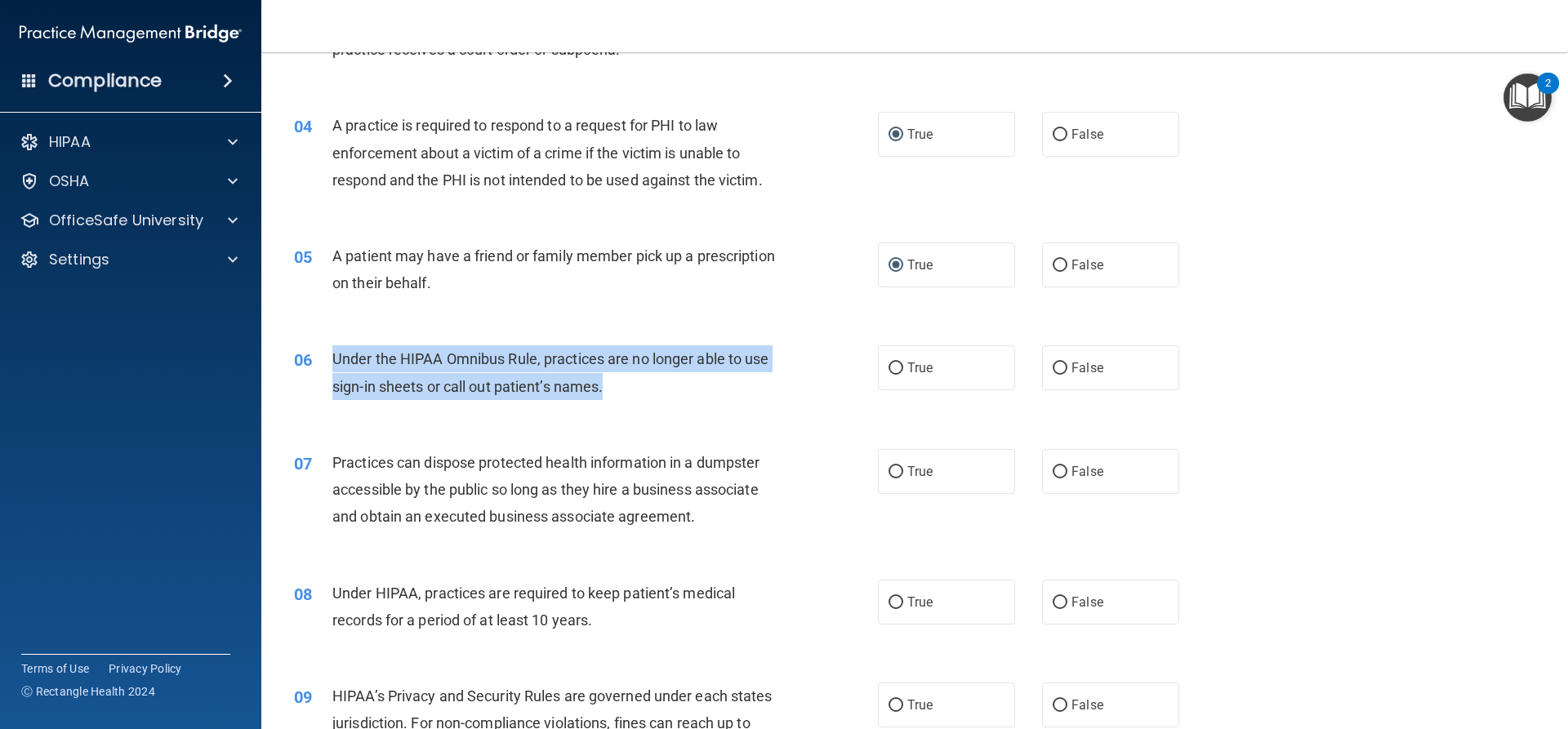
drag, startPoint x: 608, startPoint y: 386, endPoint x: 328, endPoint y: 368, distance: 280.6
click at [328, 368] on div "06 Under the HIPAA Omnibus Rule, practices are no longer able to use sign-in sh…" at bounding box center [586, 376] width 633 height 62
click at [1052, 365] on input "False" at bounding box center [1059, 368] width 15 height 12
radio input "true"
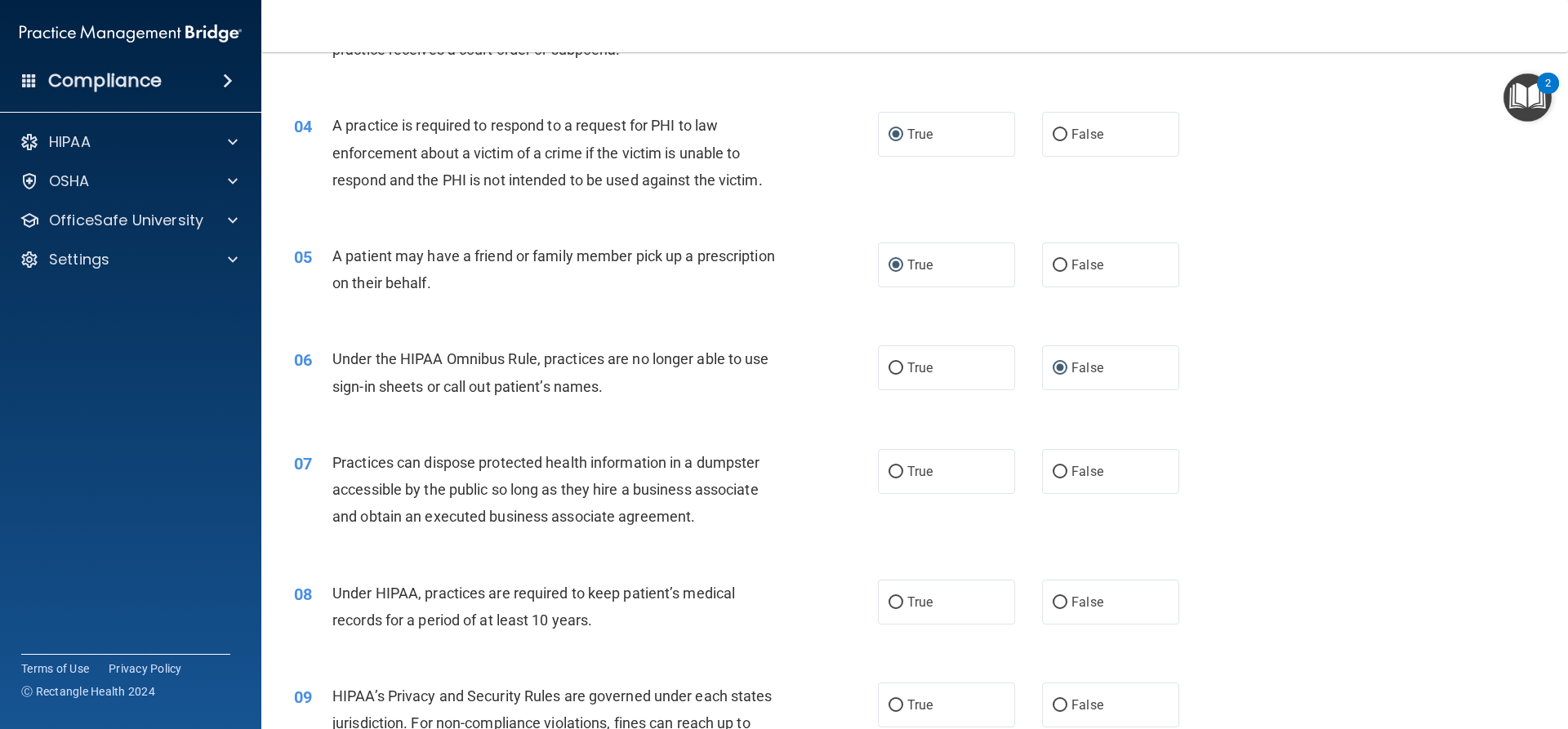
click at [570, 553] on div "07 Practices can dispose protected health information in a dumpster accessible …" at bounding box center [914, 494] width 1266 height 131
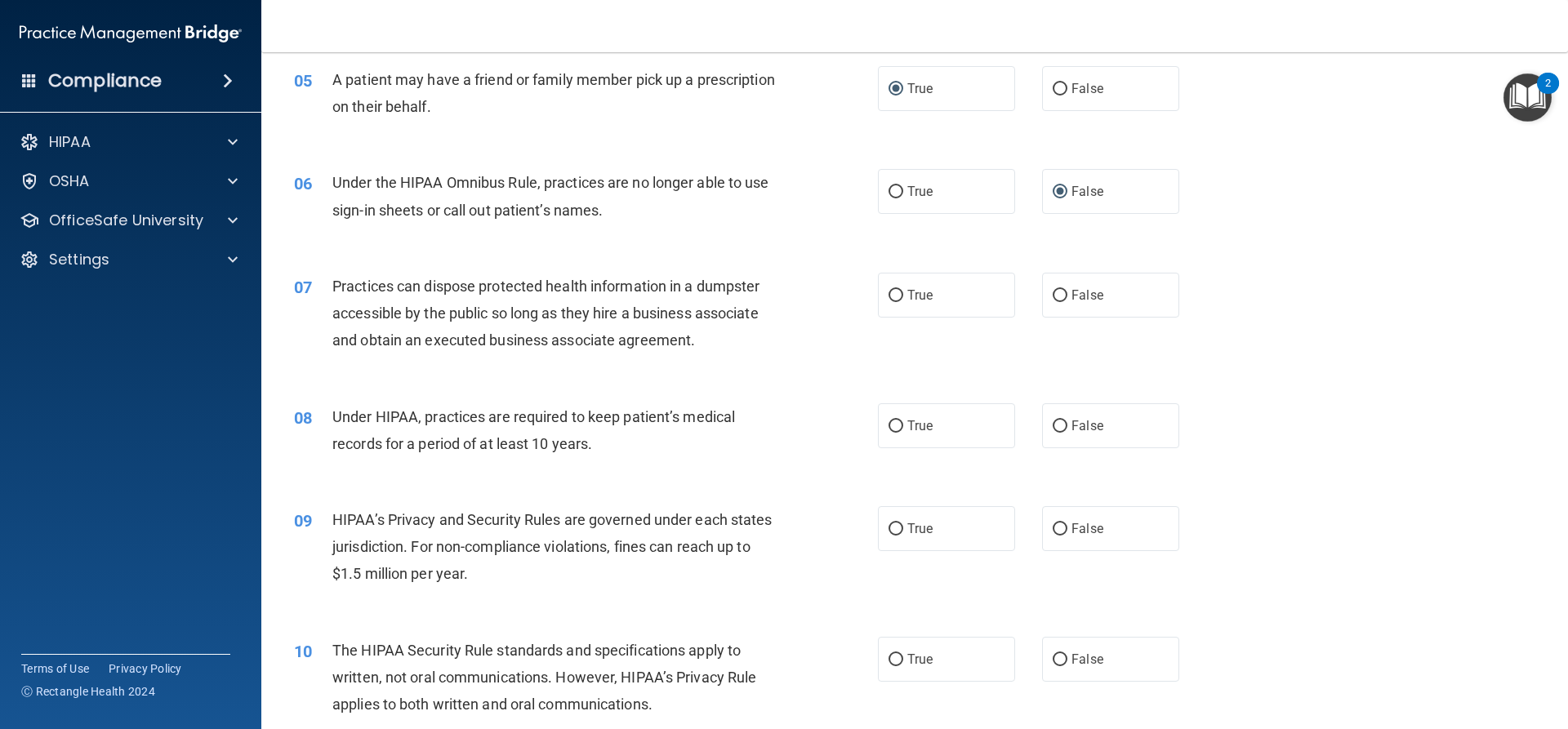
scroll to position [653, 0]
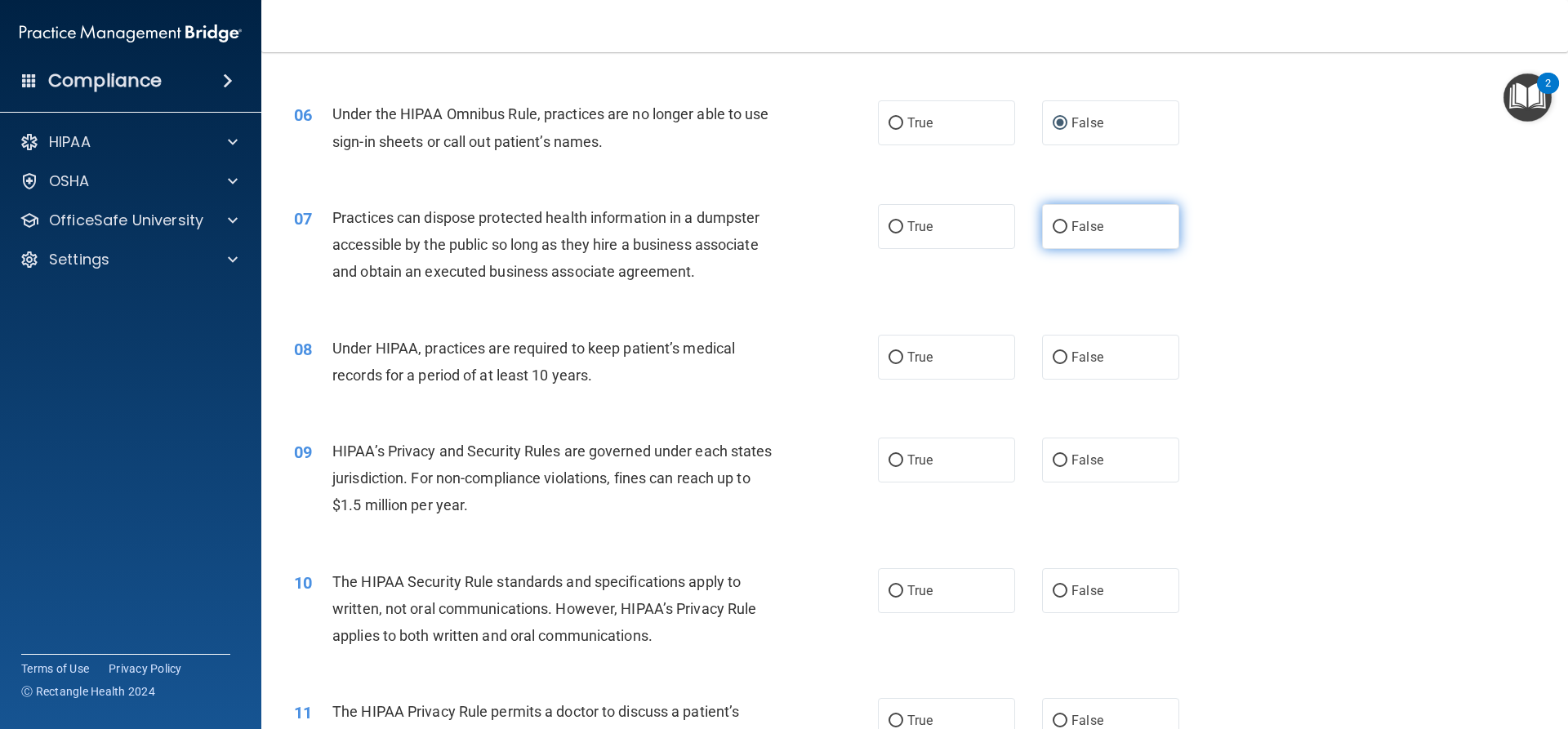
click at [1058, 227] on input "False" at bounding box center [1059, 227] width 15 height 12
radio input "true"
click at [1057, 355] on input "False" at bounding box center [1059, 358] width 15 height 12
radio input "true"
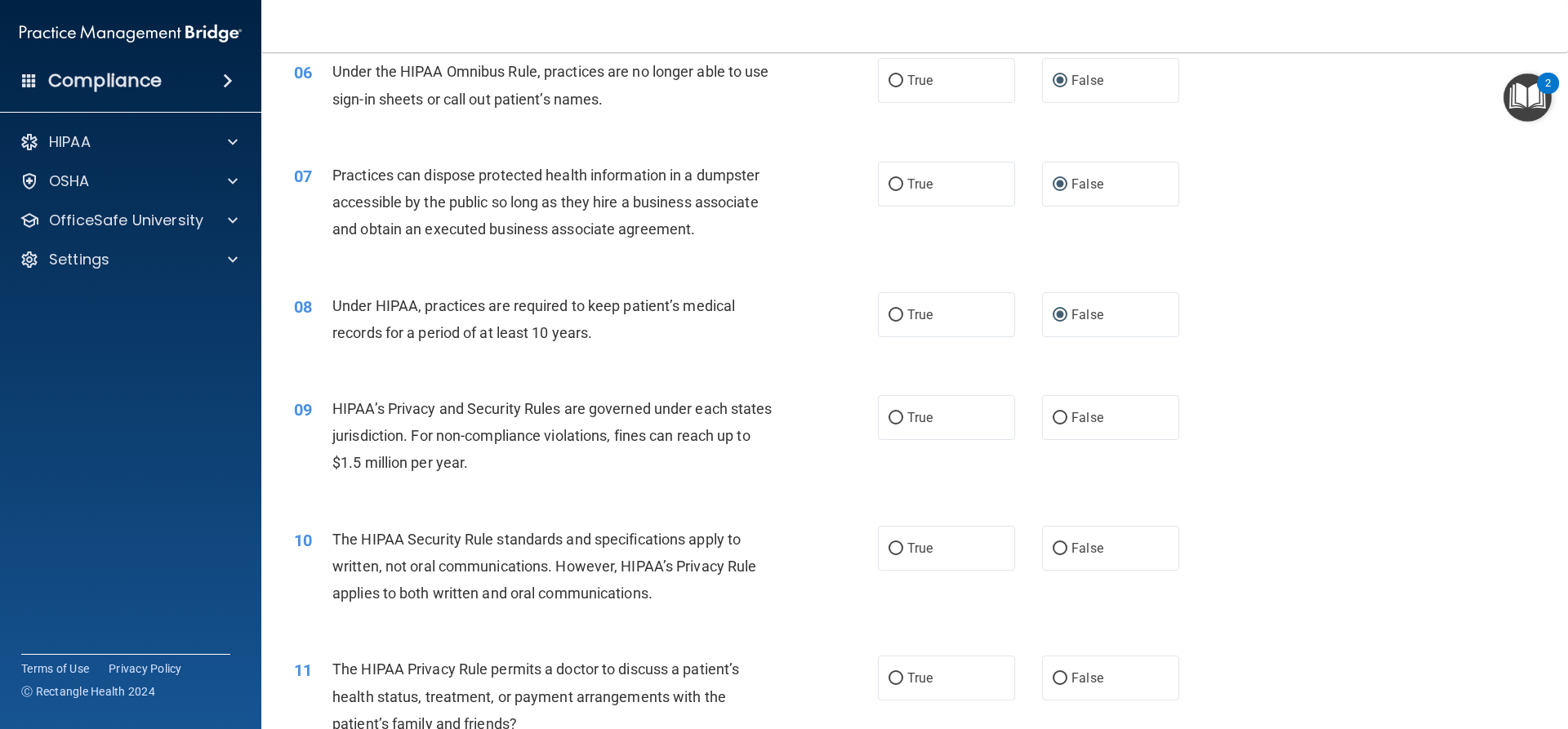
scroll to position [816, 0]
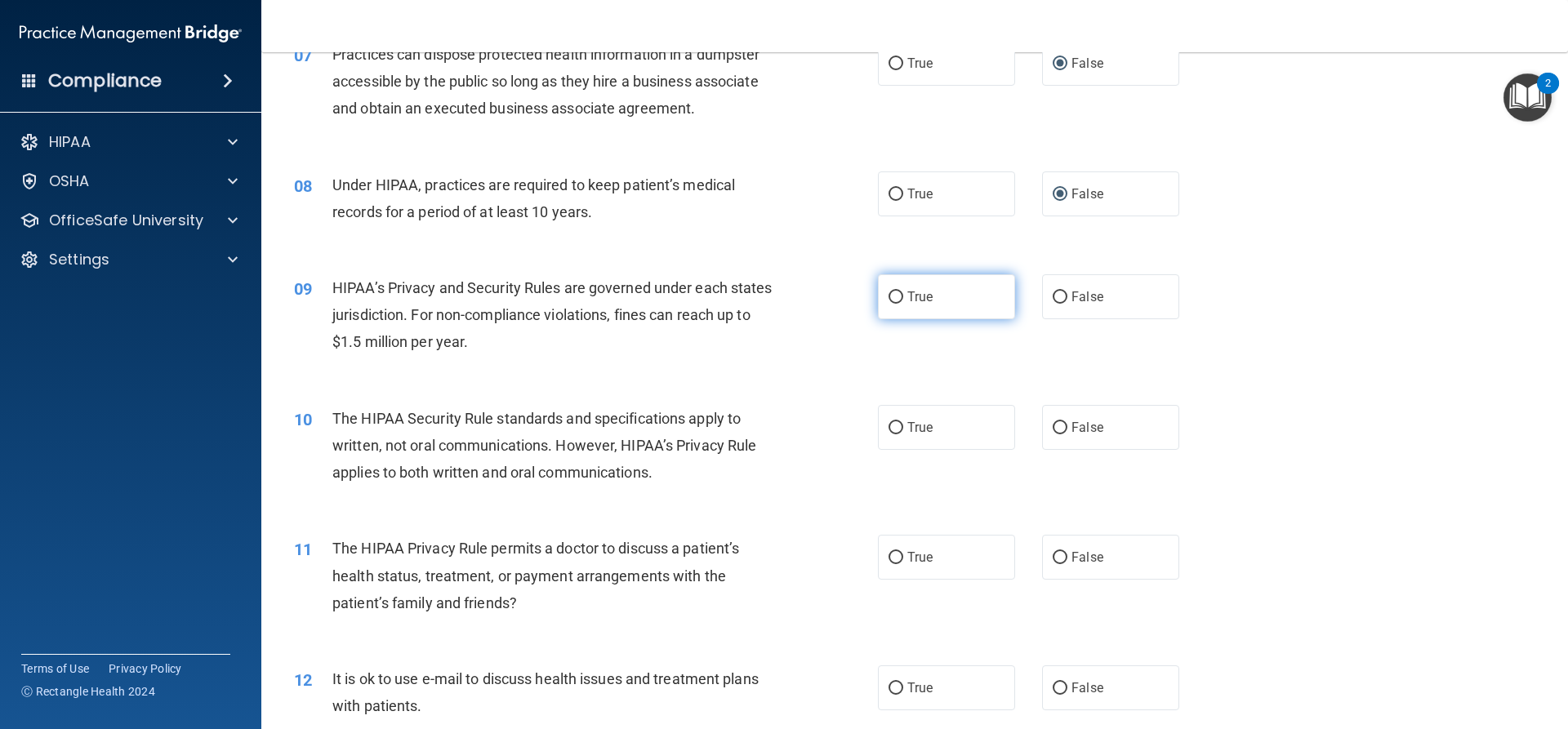
click at [889, 294] on input "True" at bounding box center [896, 298] width 15 height 12
radio input "true"
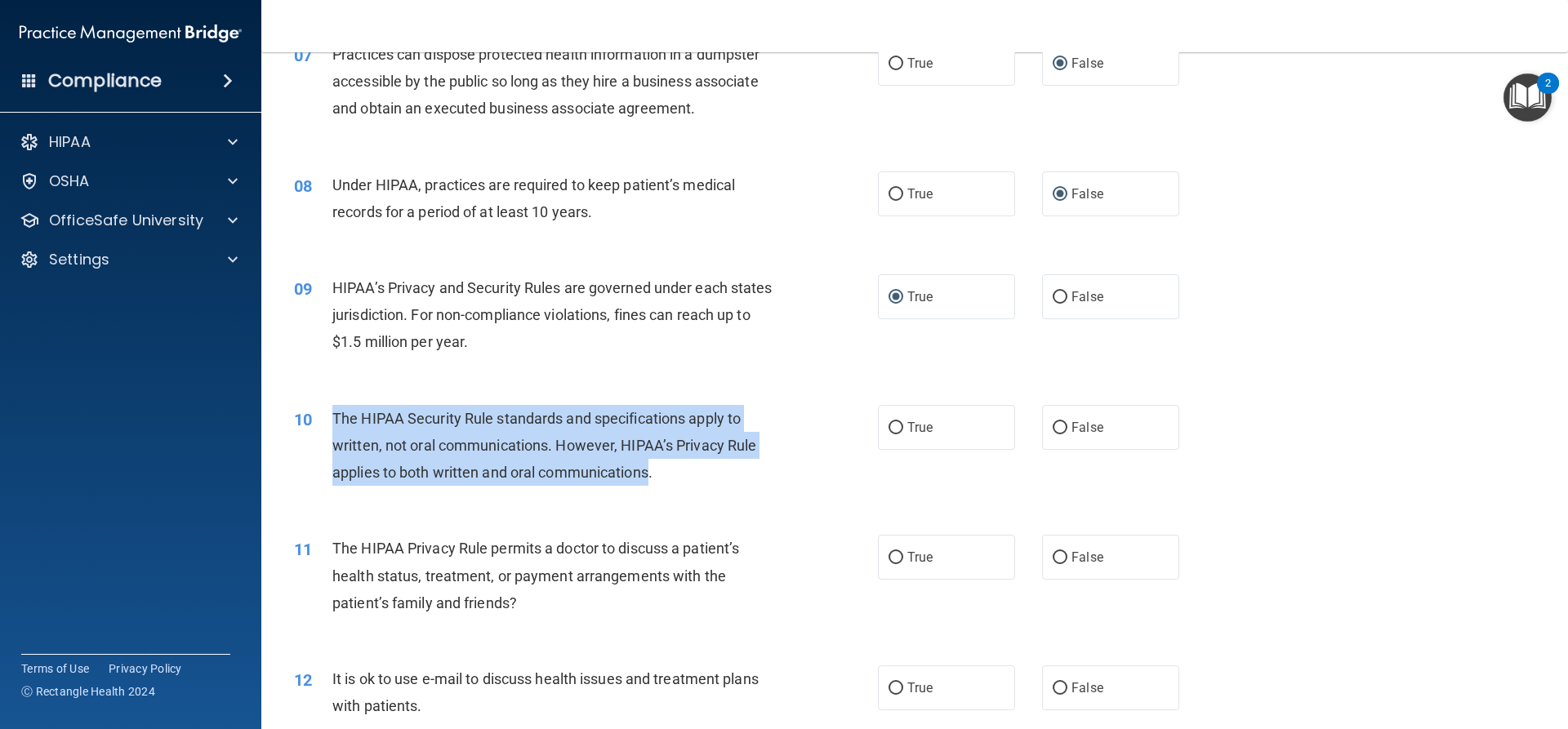
drag, startPoint x: 651, startPoint y: 472, endPoint x: 328, endPoint y: 426, distance: 326.3
click at [328, 426] on div "10 The HIPAA Security Rule standards and specifications apply to written, not o…" at bounding box center [586, 449] width 633 height 90
click at [891, 423] on input "True" at bounding box center [896, 428] width 15 height 12
radio input "true"
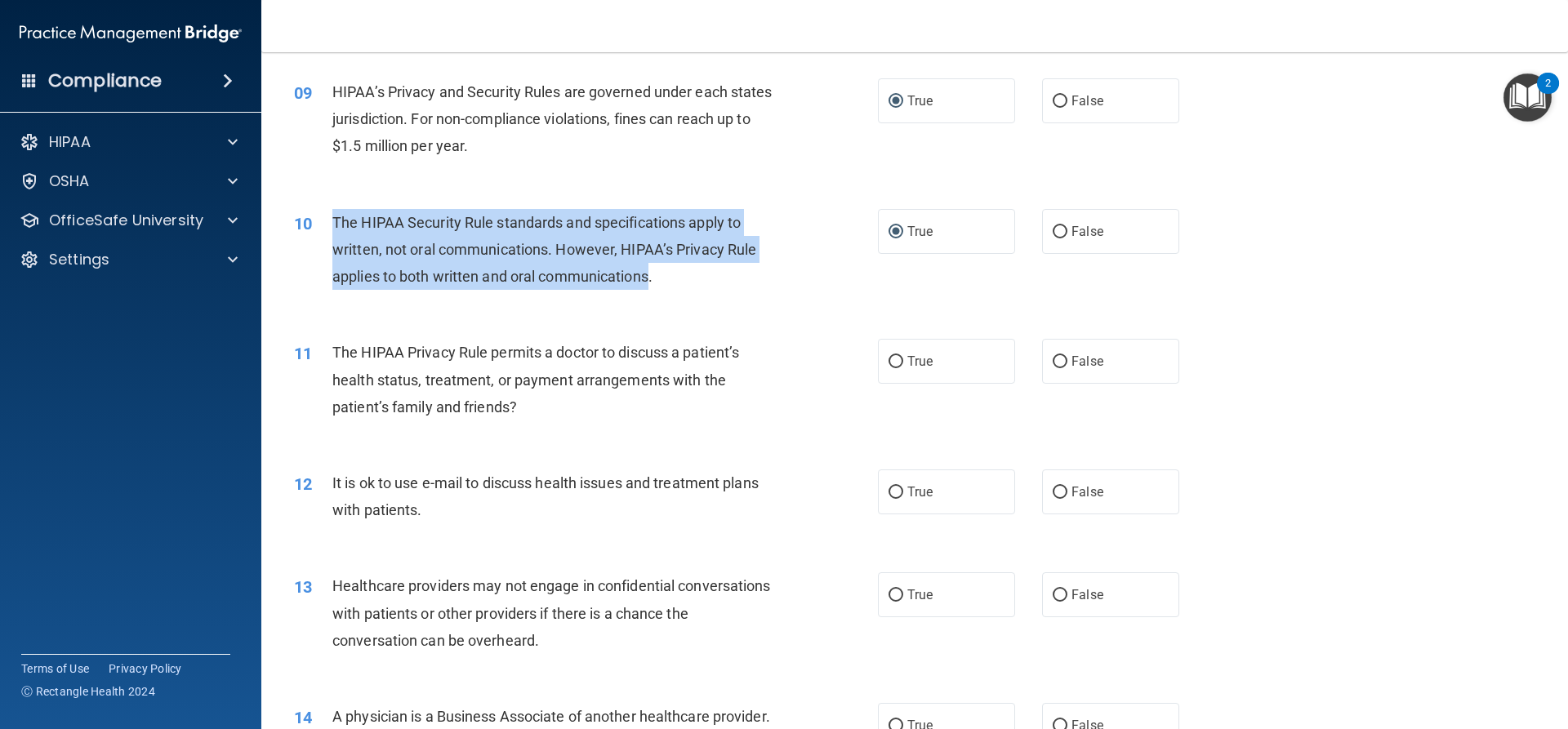
scroll to position [1061, 0]
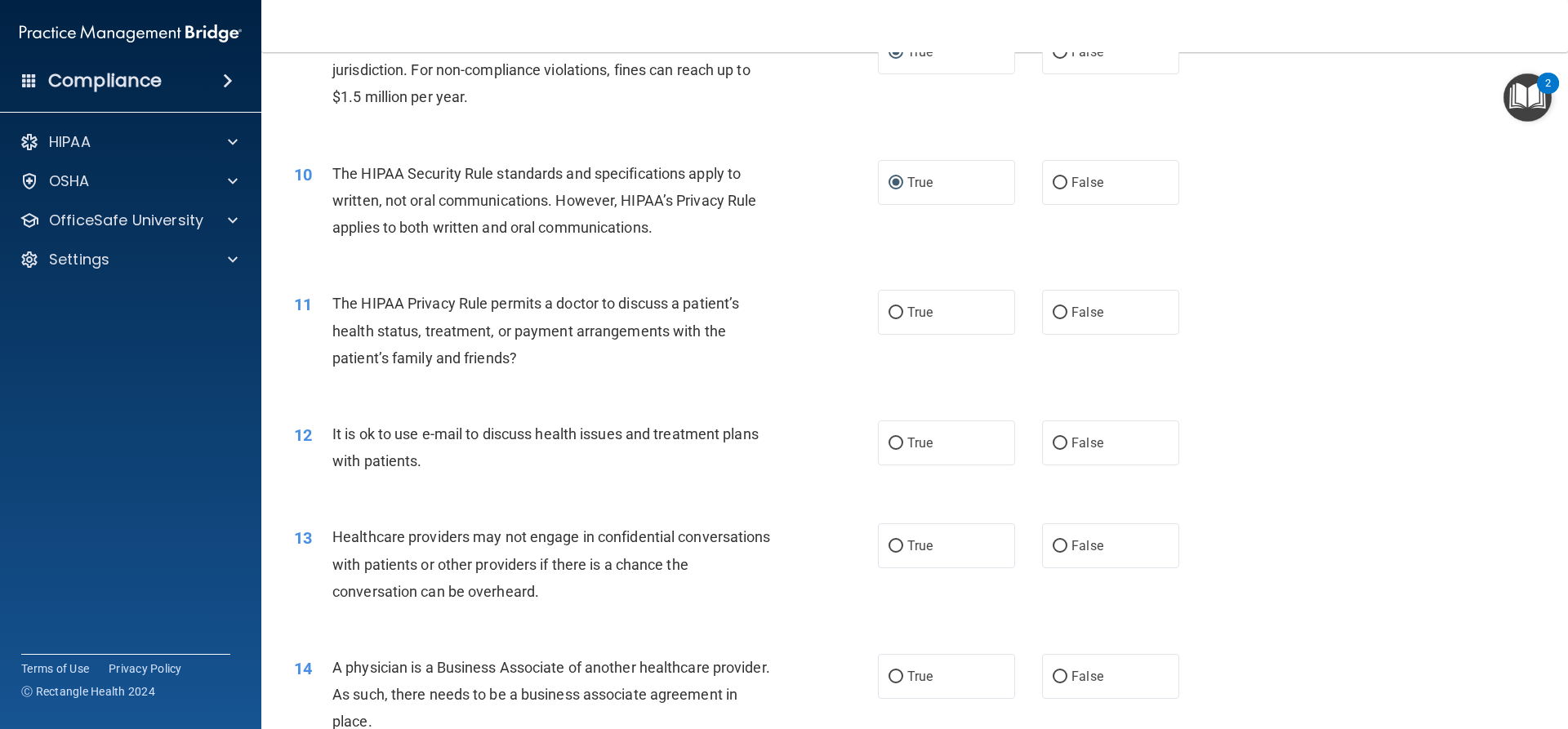
click at [600, 348] on div "The HIPAA Privacy Rule permits a doctor to discuss a patient’s health status, t…" at bounding box center [561, 331] width 456 height 82
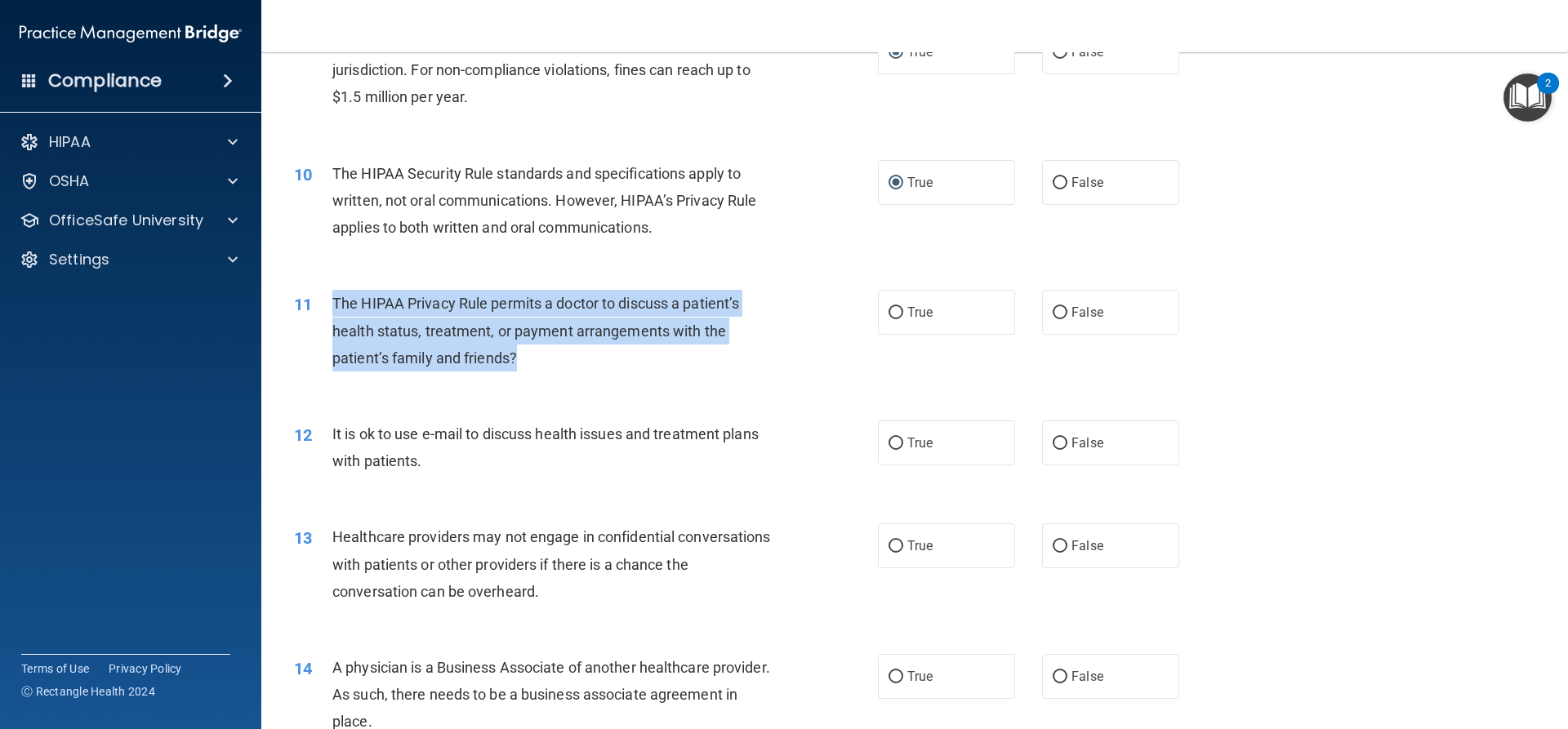
drag, startPoint x: 533, startPoint y: 359, endPoint x: 332, endPoint y: 300, distance: 209.5
click at [332, 300] on div "The HIPAA Privacy Rule permits a doctor to discuss a patient’s health status, t…" at bounding box center [561, 331] width 456 height 82
click at [893, 311] on input "True" at bounding box center [896, 313] width 15 height 12
radio input "true"
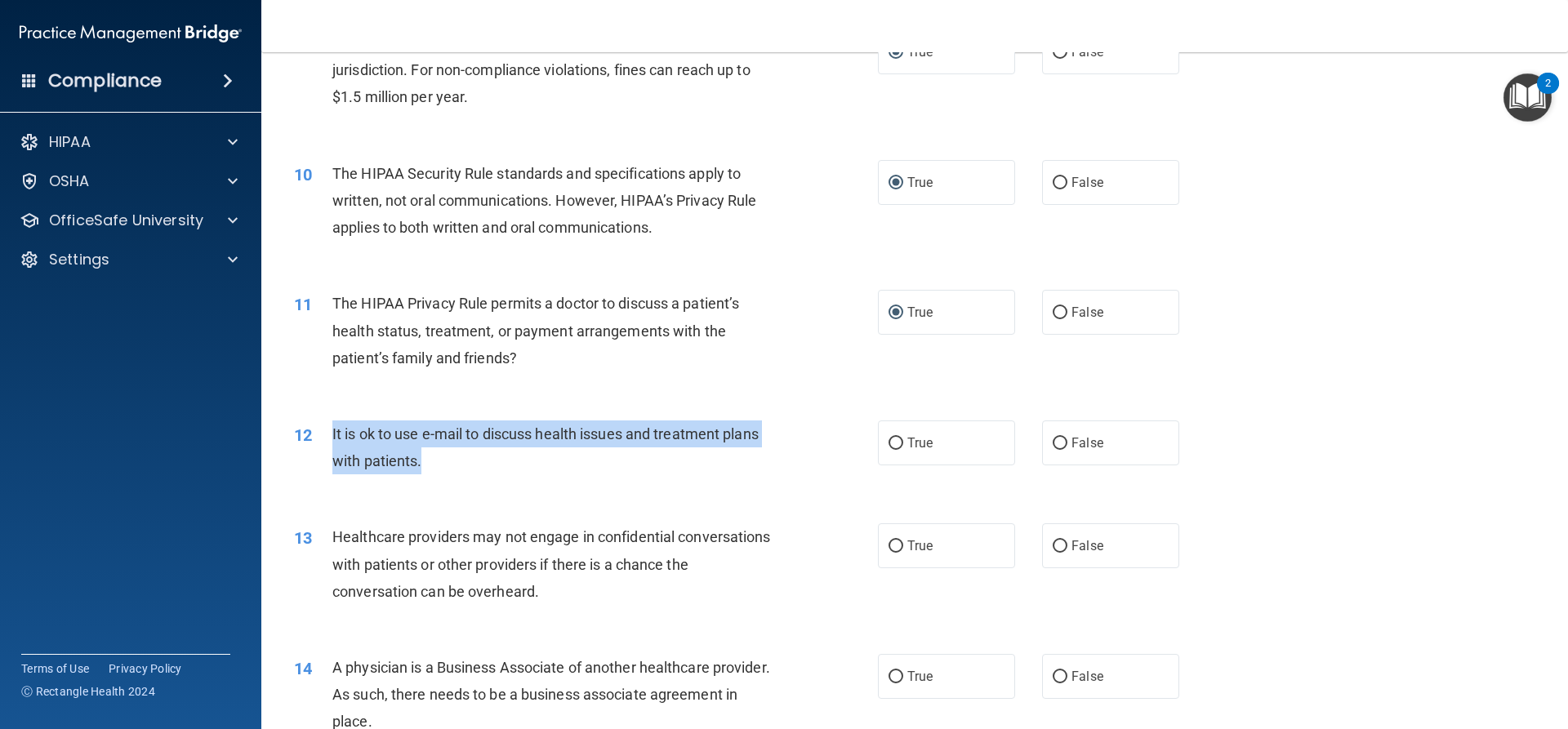
drag, startPoint x: 439, startPoint y: 464, endPoint x: 332, endPoint y: 437, distance: 110.4
click at [332, 437] on div "It is ok to use e-mail to discuss health issues and treatment plans with patien…" at bounding box center [561, 447] width 456 height 54
click at [889, 442] on input "True" at bounding box center [896, 443] width 15 height 12
radio input "true"
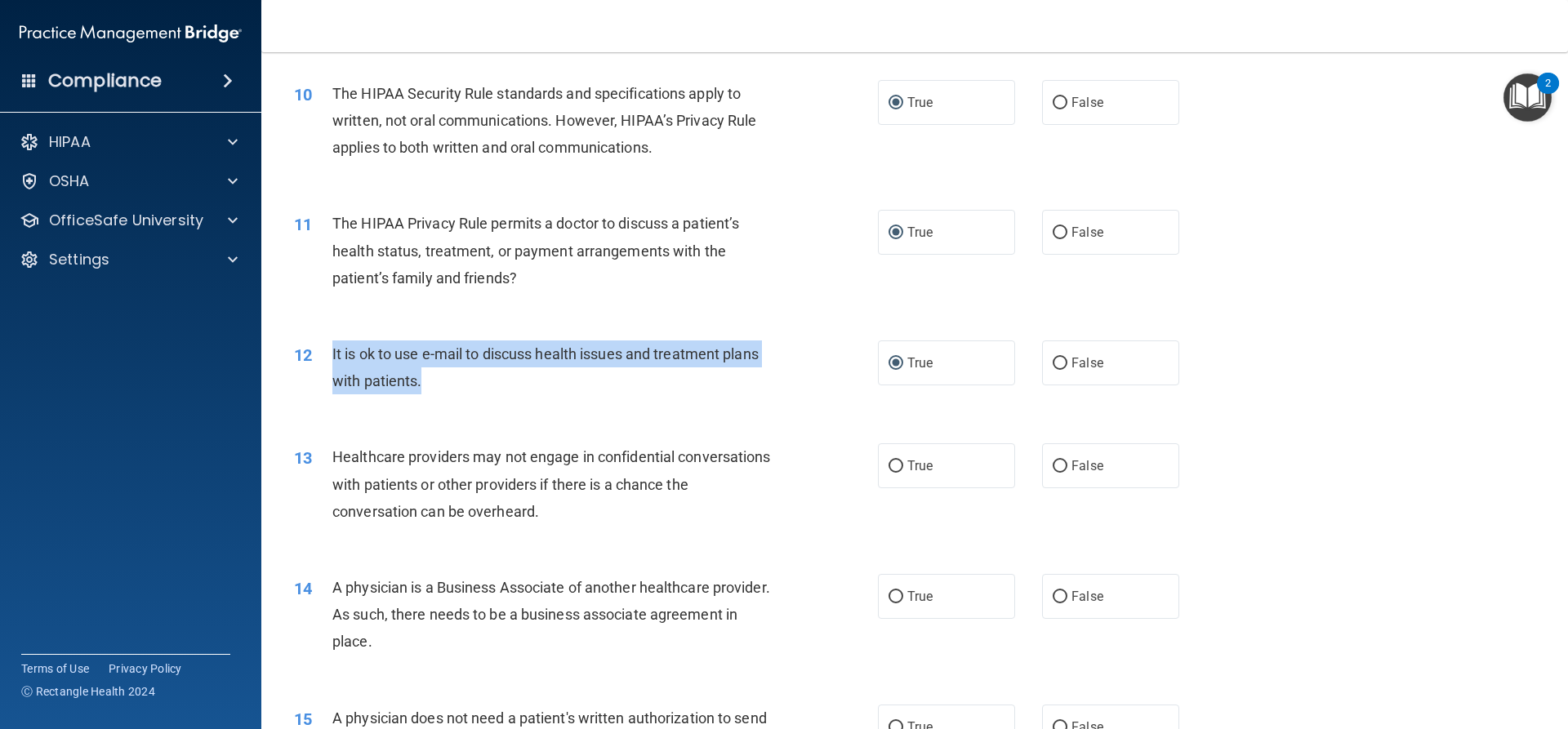
scroll to position [1306, 0]
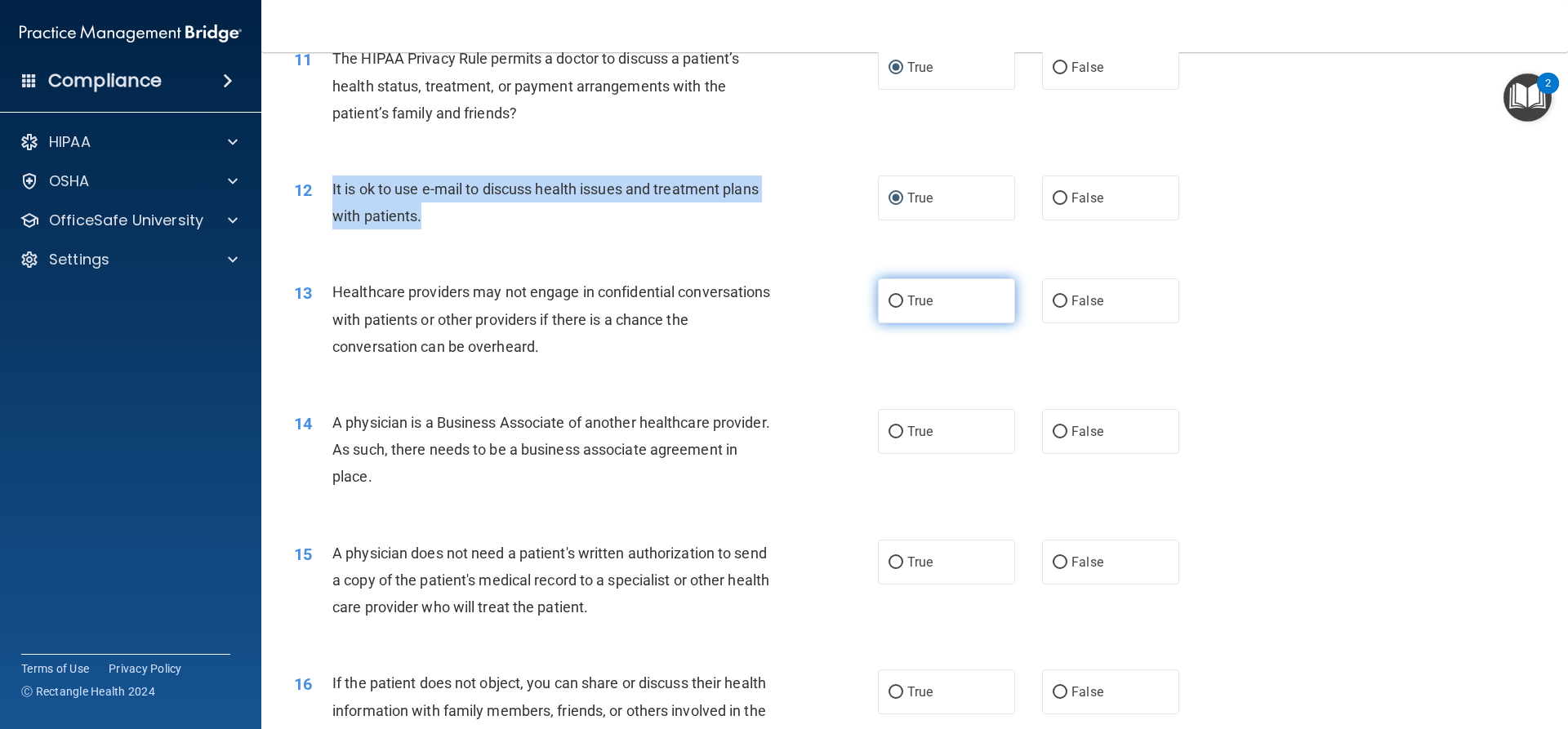
click at [893, 302] on input "True" at bounding box center [896, 301] width 15 height 12
radio input "true"
drag, startPoint x: 466, startPoint y: 473, endPoint x: 323, endPoint y: 426, distance: 150.5
click at [323, 426] on div "14 A physician is a Business Associate of another healthcare provider. As such,…" at bounding box center [586, 454] width 633 height 90
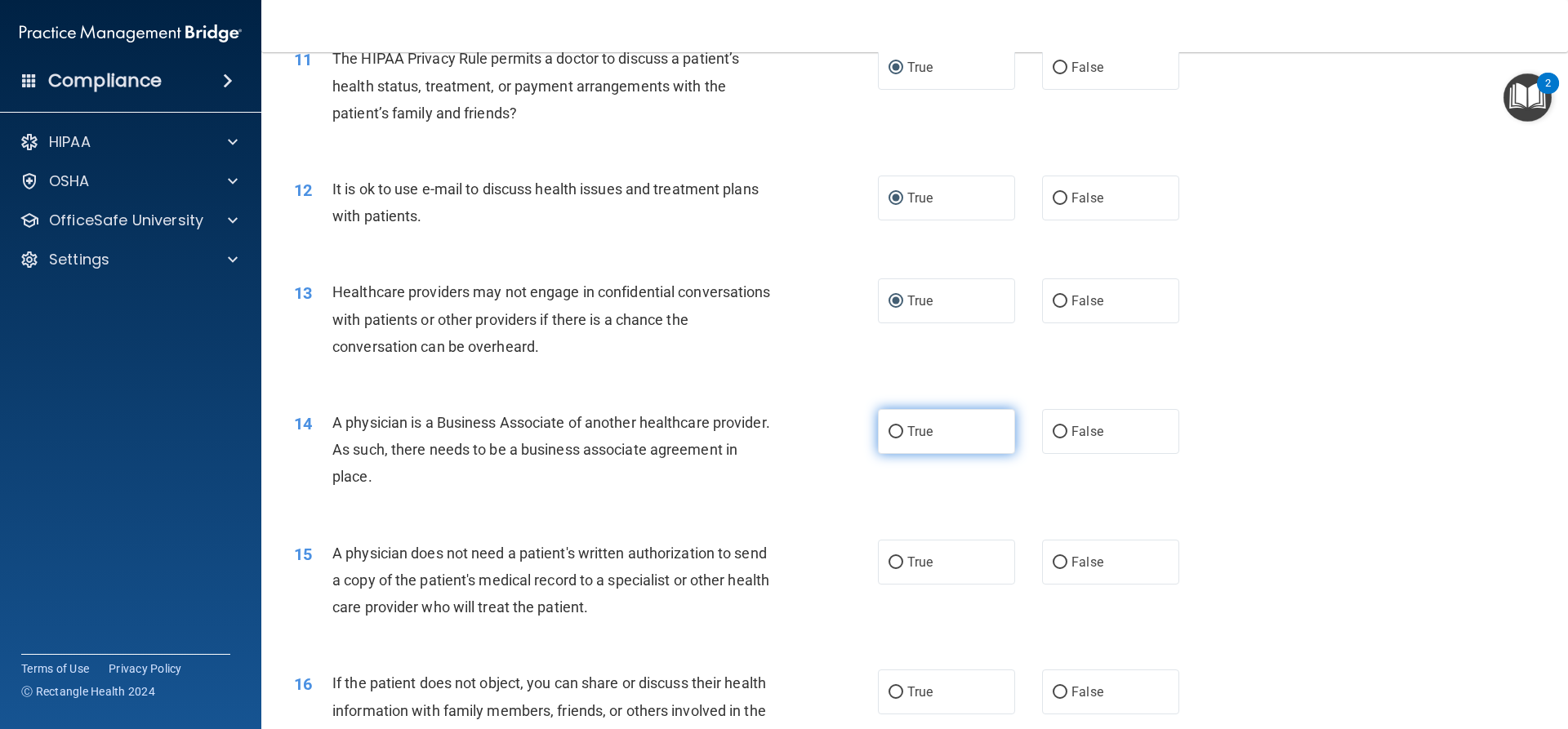
click at [899, 430] on label "True" at bounding box center [945, 431] width 137 height 45
click at [899, 430] on input "True" at bounding box center [896, 432] width 15 height 12
radio input "true"
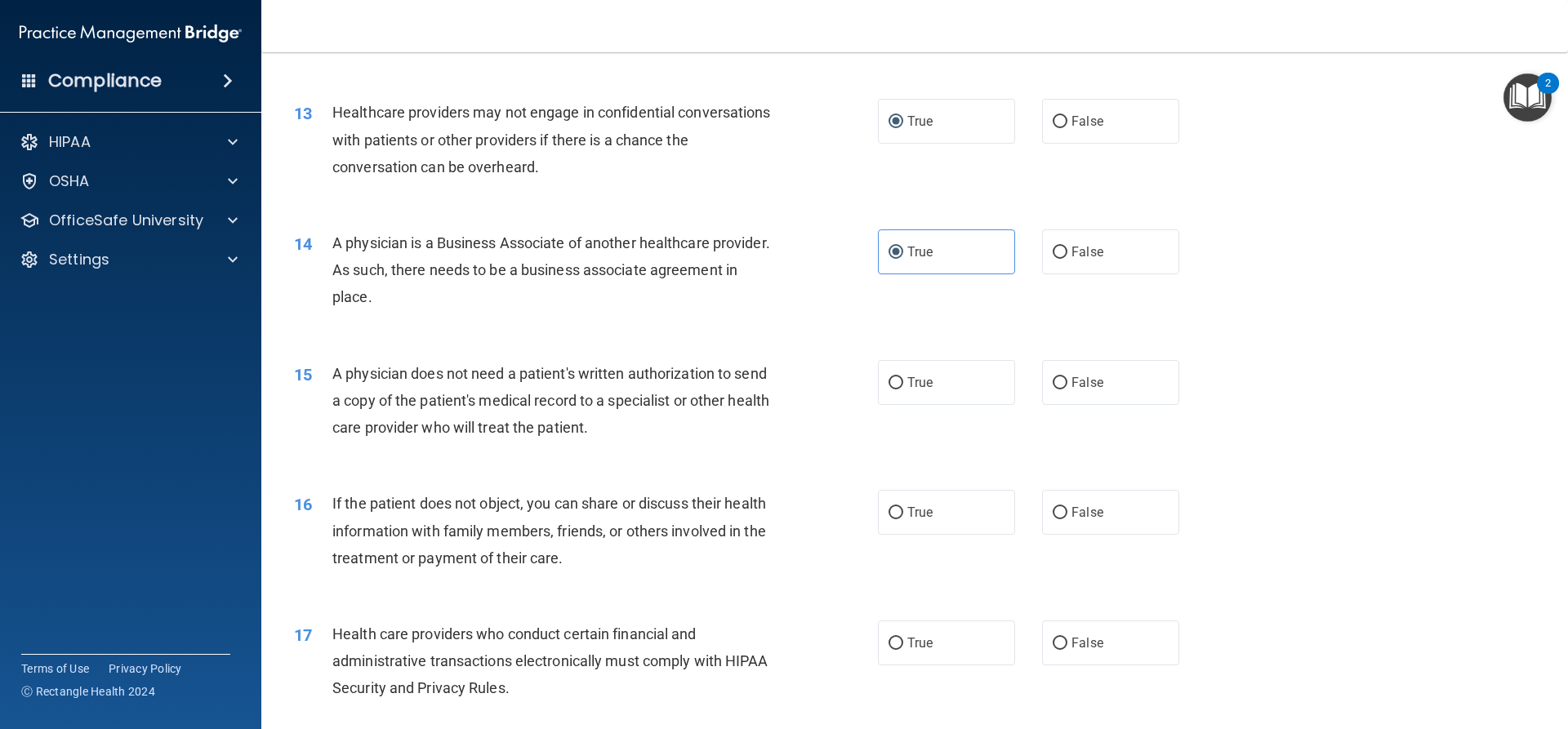
scroll to position [1551, 0]
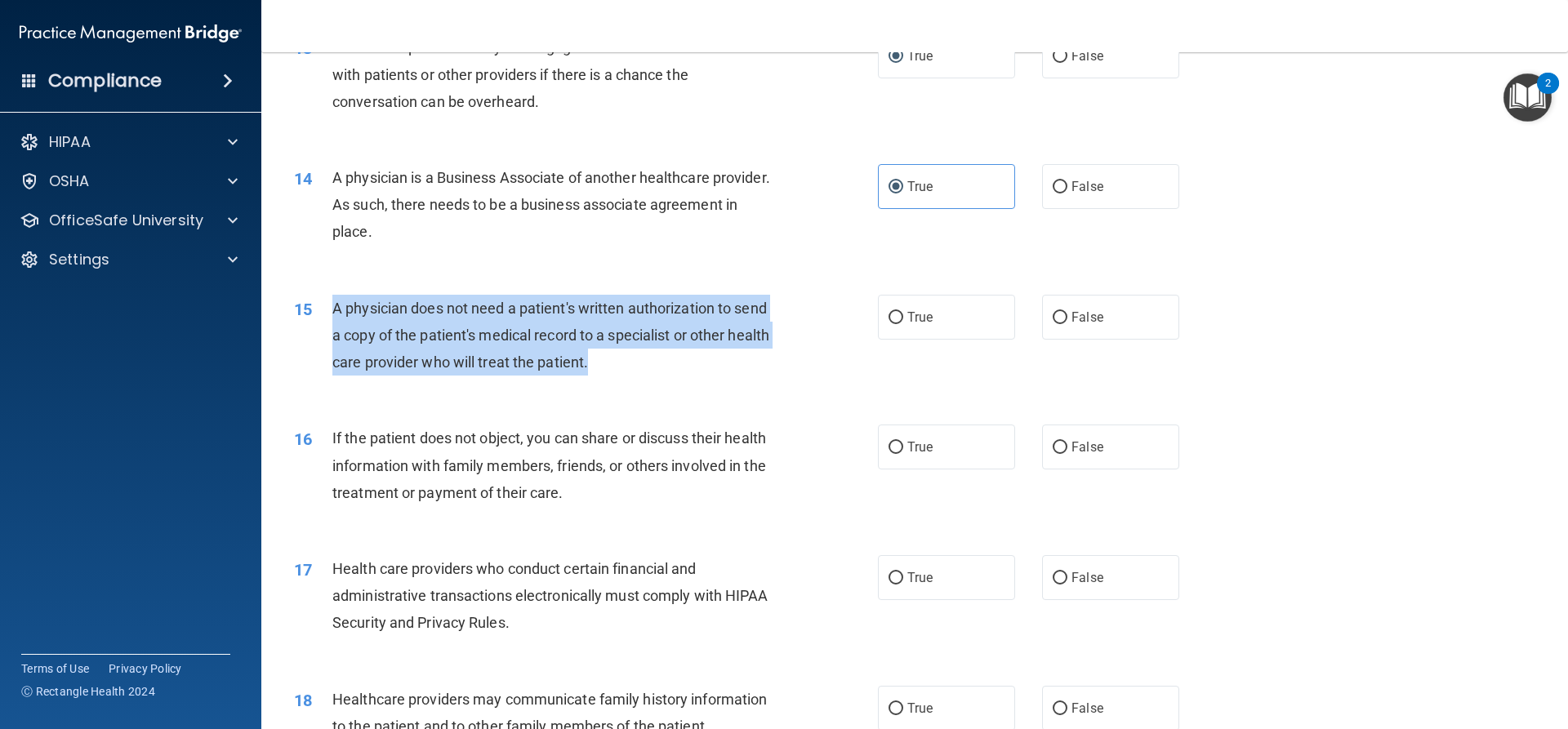
drag, startPoint x: 642, startPoint y: 363, endPoint x: 331, endPoint y: 320, distance: 314.0
click at [331, 320] on div "15 A physician does not need a patient's written authorization to send a copy o…" at bounding box center [586, 339] width 633 height 90
click at [889, 318] on input "True" at bounding box center [896, 318] width 15 height 12
radio input "true"
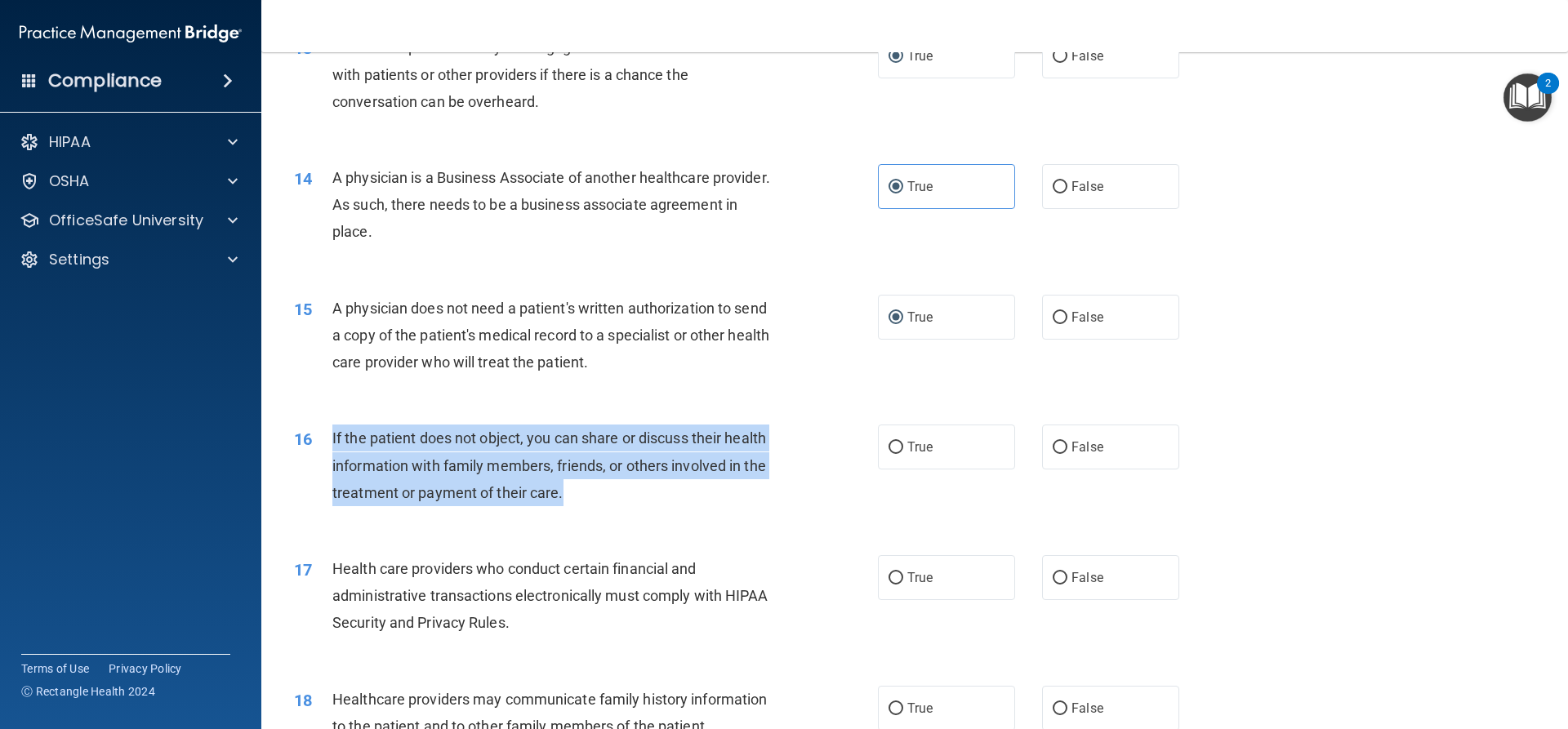
drag, startPoint x: 574, startPoint y: 491, endPoint x: 327, endPoint y: 447, distance: 250.9
click at [327, 447] on div "16 If the patient does not object, you can share or discuss their health inform…" at bounding box center [586, 469] width 633 height 90
click at [893, 448] on input "True" at bounding box center [896, 448] width 15 height 12
radio input "true"
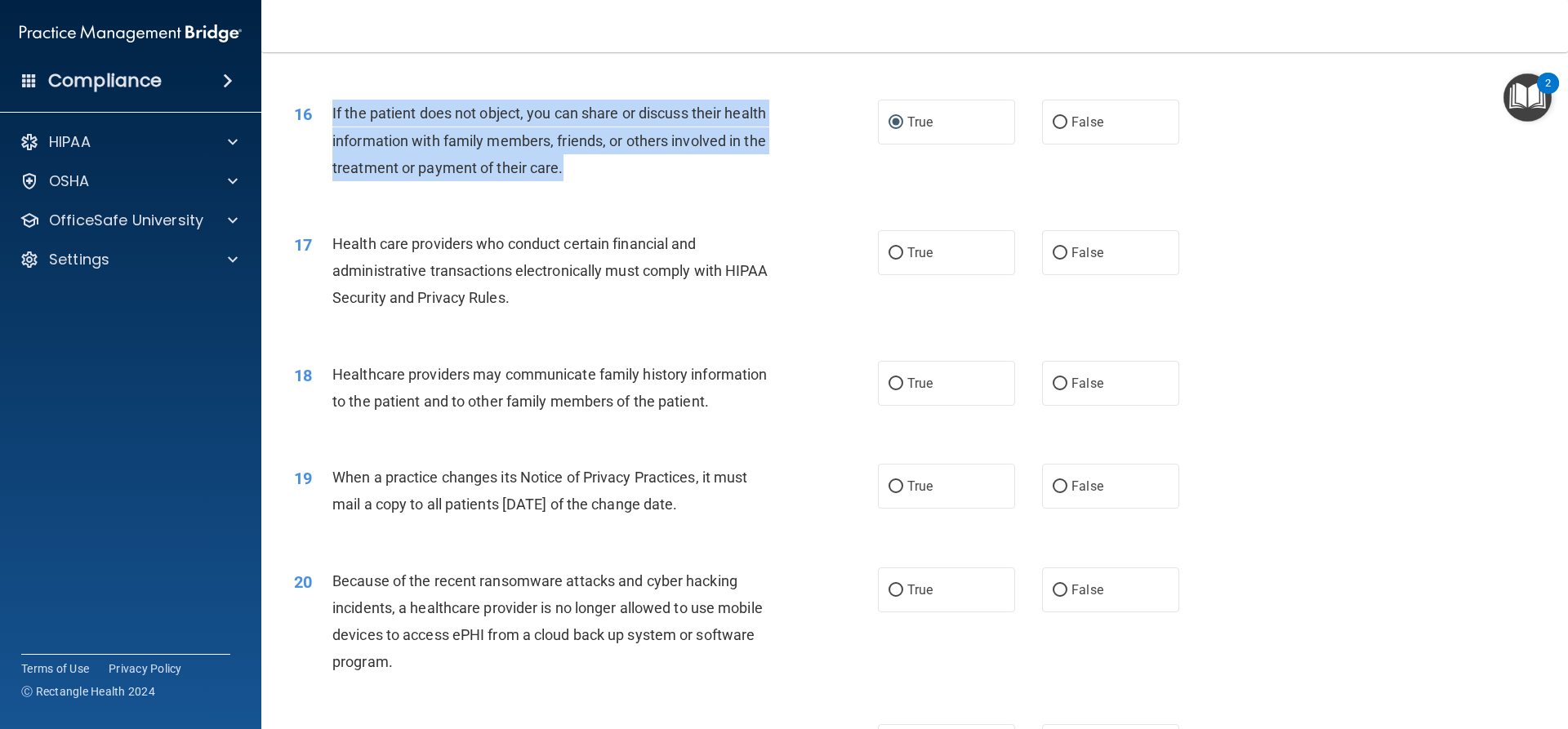
scroll to position [1877, 0]
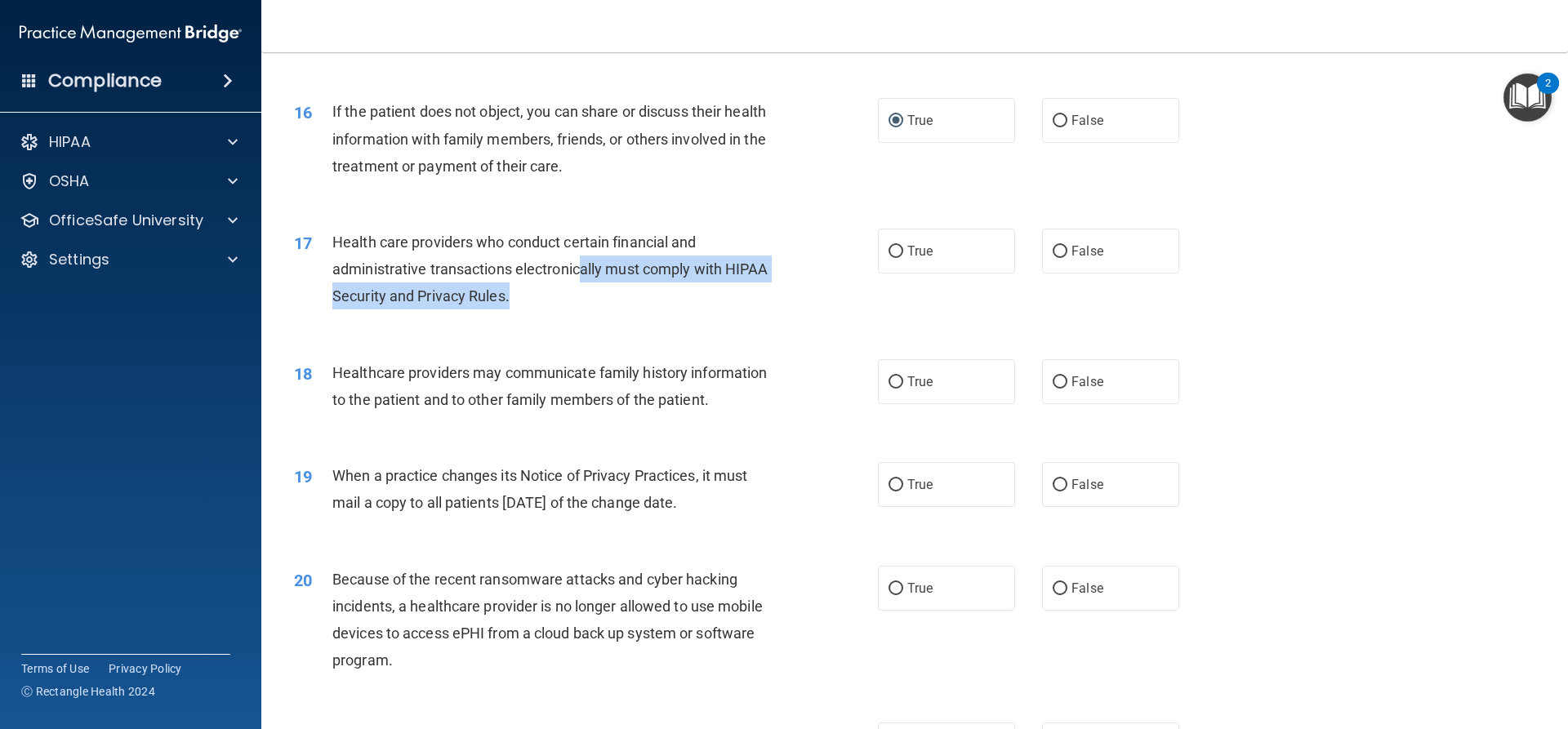
drag, startPoint x: 534, startPoint y: 296, endPoint x: 602, endPoint y: 304, distance: 68.5
click at [581, 276] on div "Health care providers who conduct certain financial and administrative transact…" at bounding box center [561, 269] width 456 height 82
click at [609, 311] on div "17 Health care providers who conduct certain financial and administrative trans…" at bounding box center [586, 274] width 633 height 90
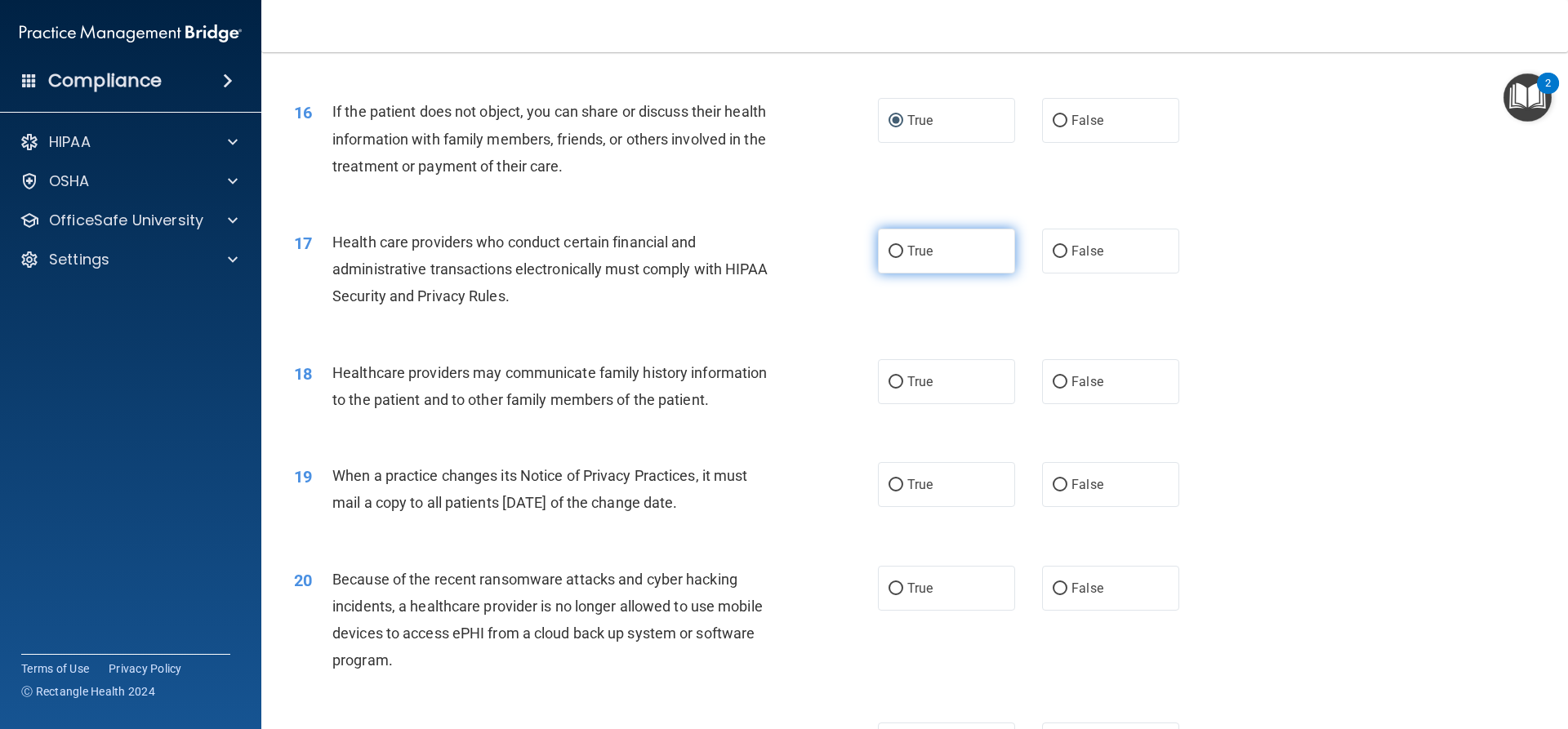
click at [891, 246] on input "True" at bounding box center [896, 251] width 15 height 12
radio input "true"
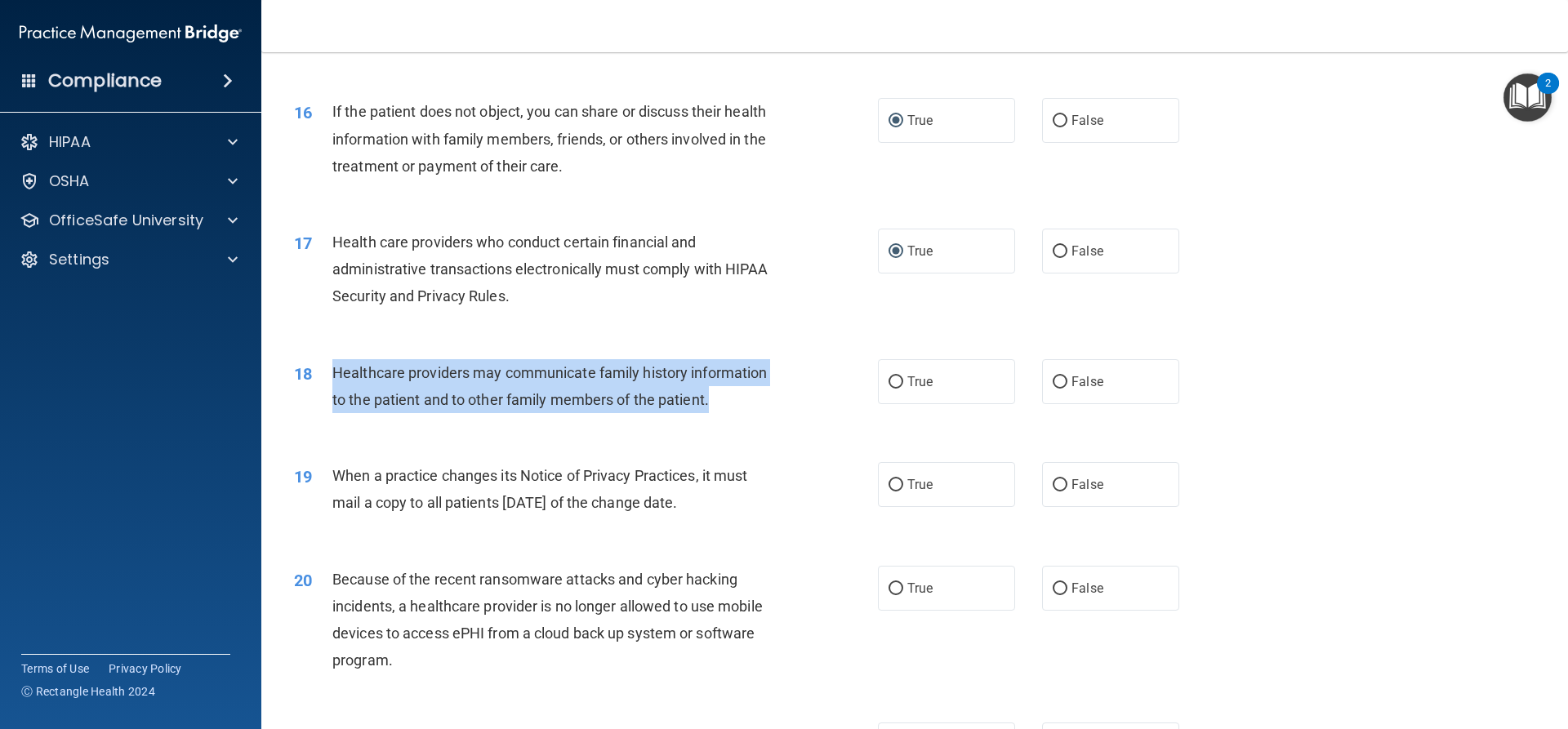
drag, startPoint x: 710, startPoint y: 402, endPoint x: 336, endPoint y: 377, distance: 374.8
click at [336, 378] on div "Healthcare providers may communicate family history information to the patient …" at bounding box center [561, 386] width 456 height 54
click at [894, 381] on input "True" at bounding box center [896, 382] width 15 height 12
radio input "true"
drag, startPoint x: 737, startPoint y: 504, endPoint x: 335, endPoint y: 487, distance: 402.4
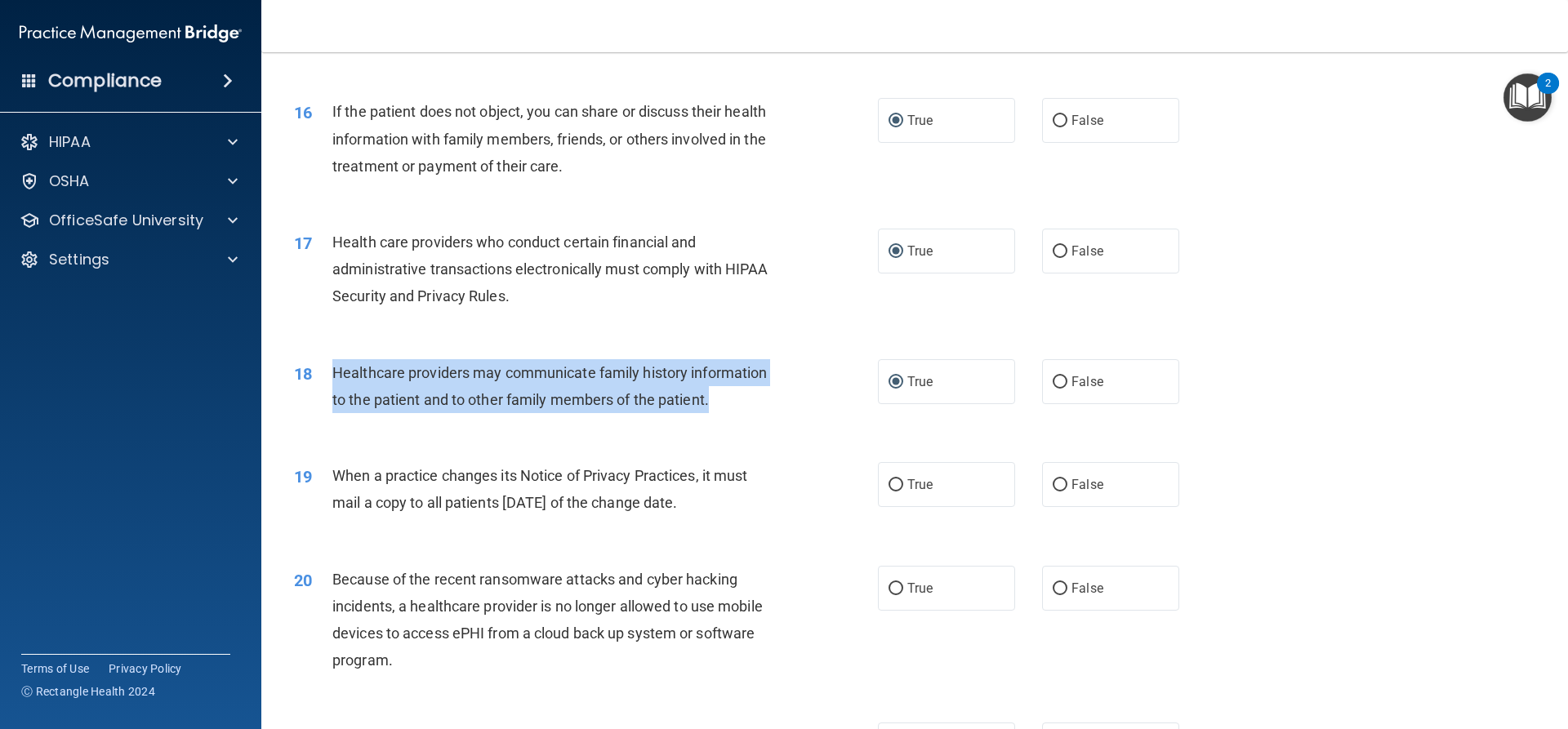
click at [335, 487] on div "When a practice changes its Notice of Privacy Practices, it must mail a copy to…" at bounding box center [561, 489] width 456 height 54
click at [891, 481] on input "True" at bounding box center [896, 485] width 15 height 12
radio input "true"
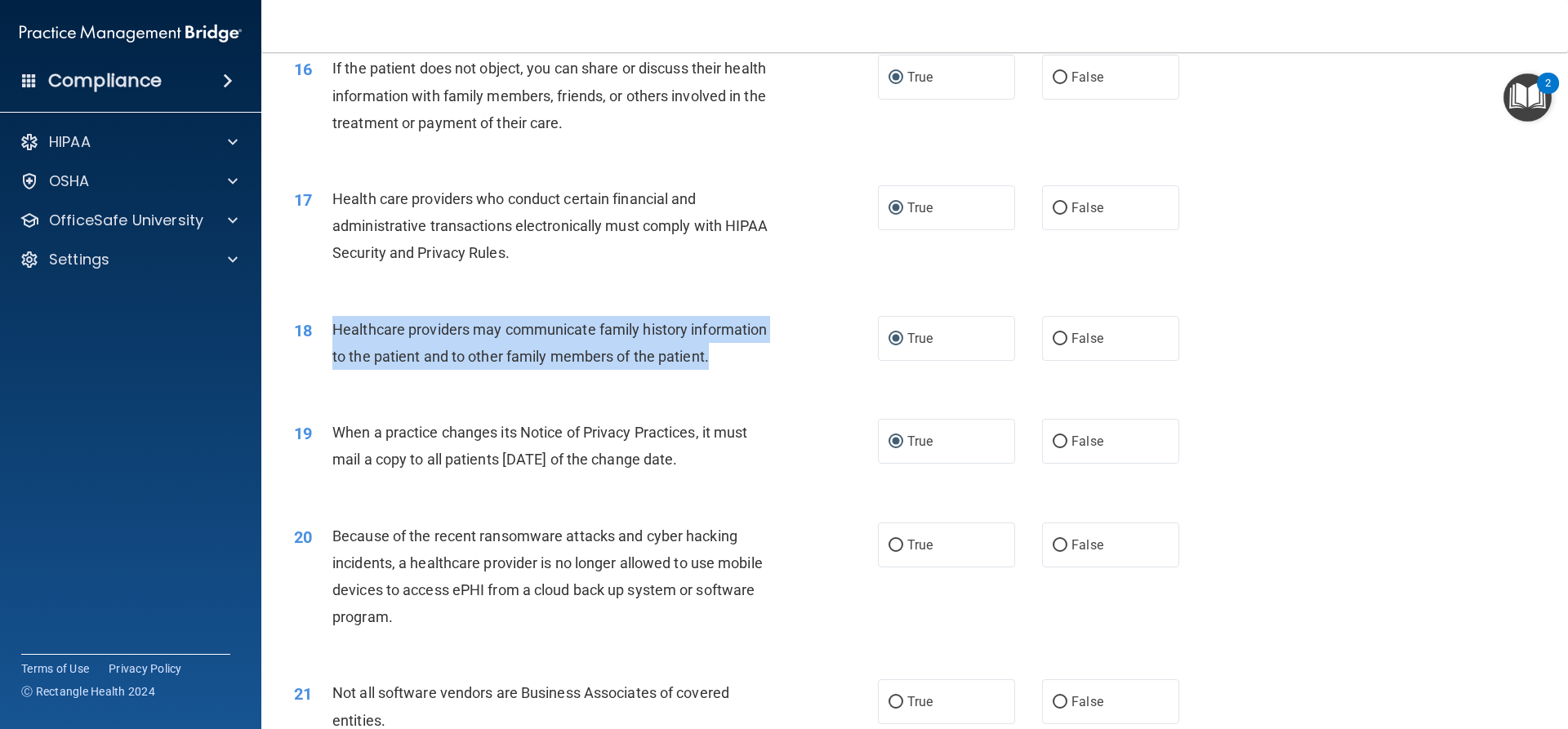
scroll to position [2041, 0]
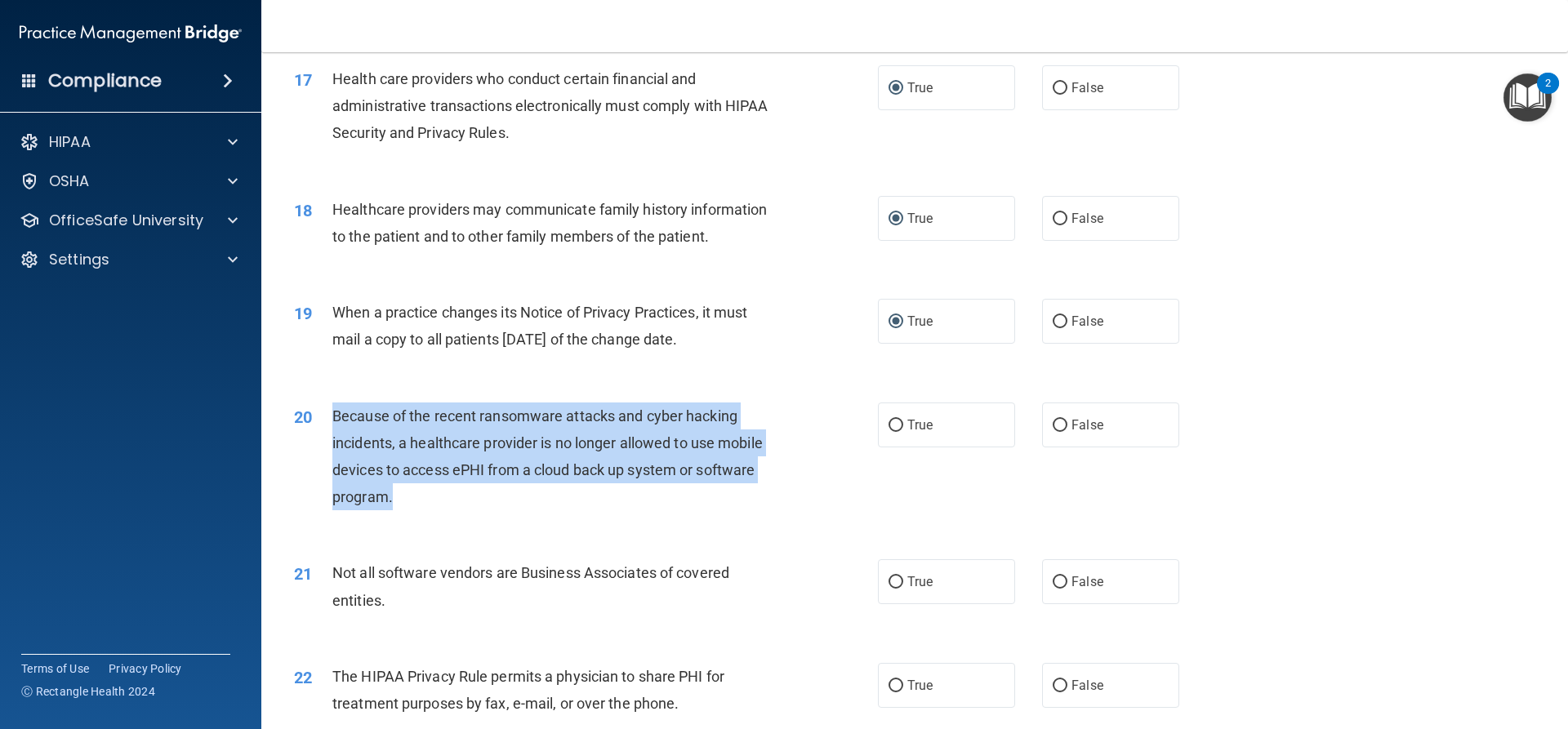
drag, startPoint x: 403, startPoint y: 497, endPoint x: 325, endPoint y: 420, distance: 109.6
click at [325, 420] on div "20 Because of the recent ransomware attacks and cyber hacking incidents, a heal…" at bounding box center [586, 461] width 633 height 117
click at [846, 492] on div "20 Because of the recent ransomware attacks and cyber hacking incidents, a heal…" at bounding box center [586, 461] width 633 height 117
click at [1053, 423] on input "False" at bounding box center [1059, 425] width 15 height 12
radio input "true"
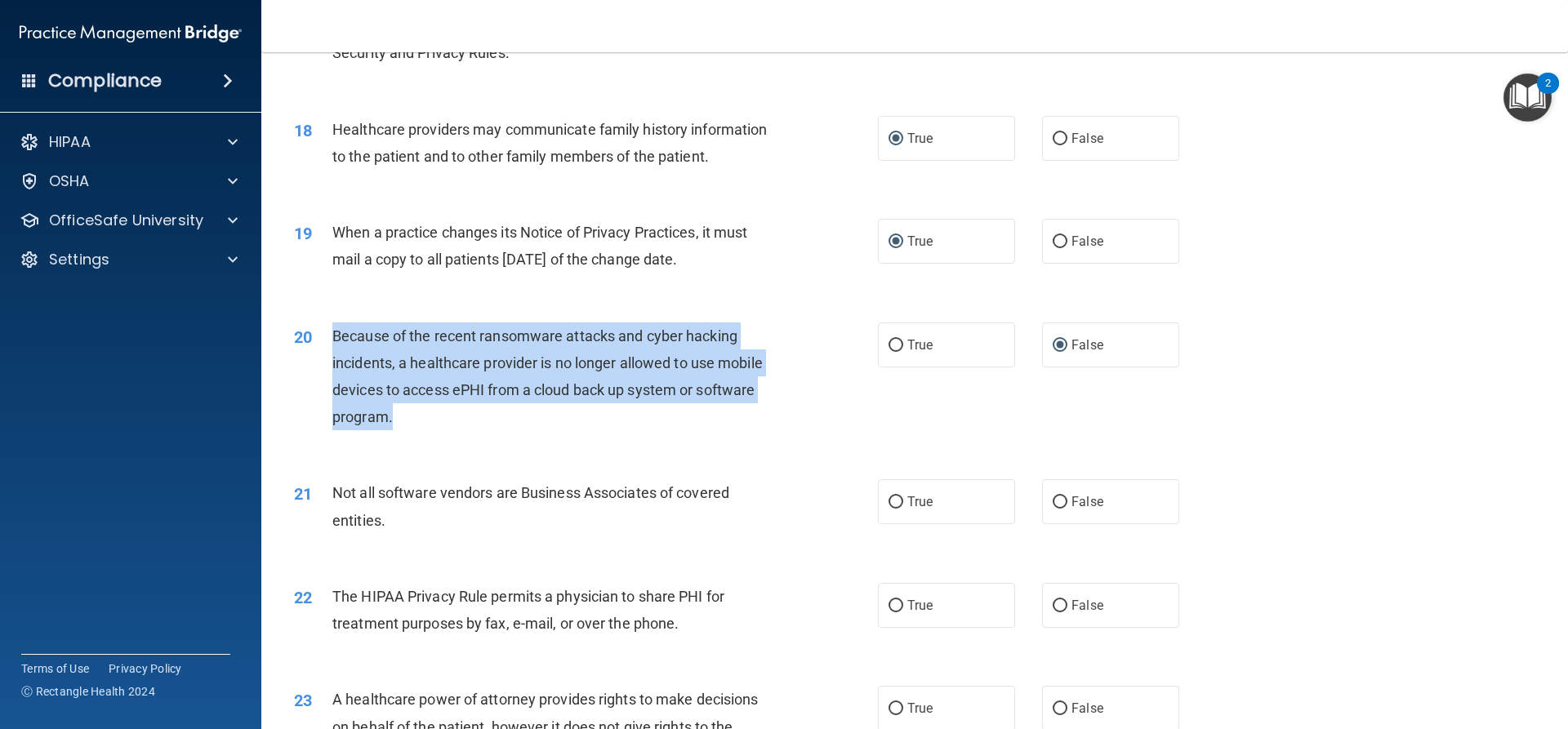
scroll to position [2285, 0]
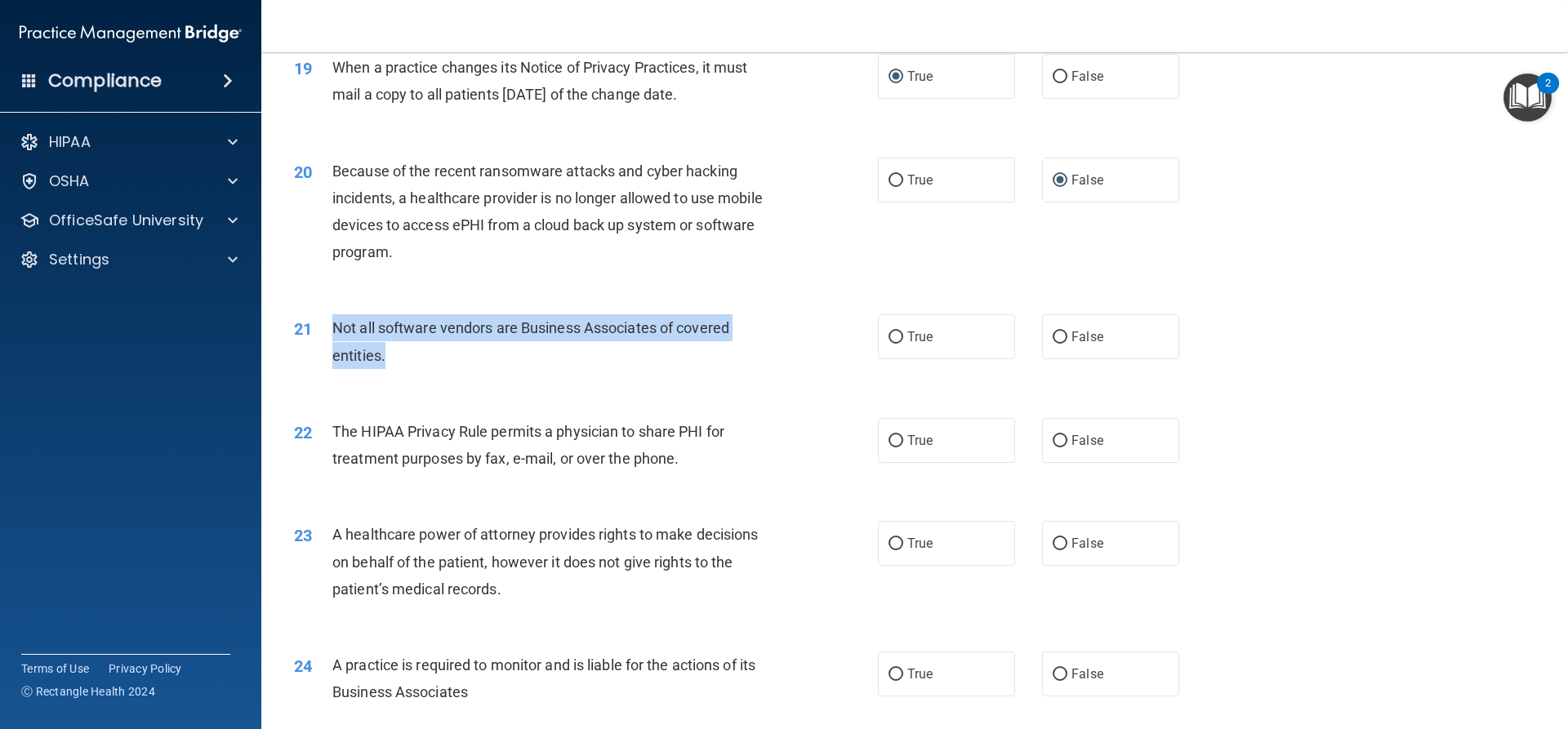
drag, startPoint x: 400, startPoint y: 360, endPoint x: 324, endPoint y: 335, distance: 80.0
click at [324, 335] on div "21 Not all software vendors are Business Associates of covered entities." at bounding box center [586, 345] width 633 height 62
click at [567, 363] on div "Not all software vendors are Business Associates of covered entities." at bounding box center [561, 341] width 456 height 54
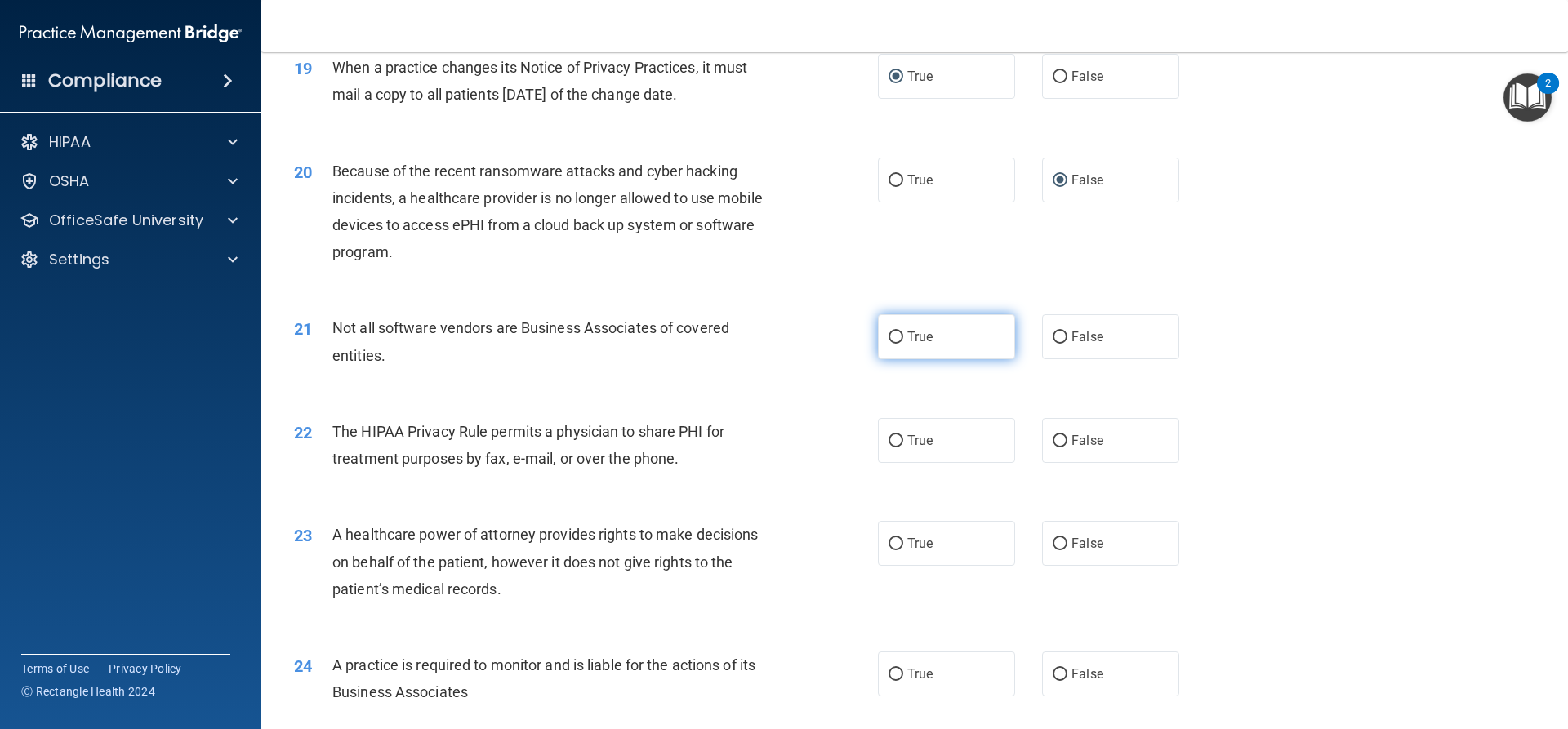
click at [891, 334] on input "True" at bounding box center [896, 337] width 15 height 12
radio input "true"
click at [1053, 444] on input "False" at bounding box center [1059, 441] width 15 height 12
radio input "true"
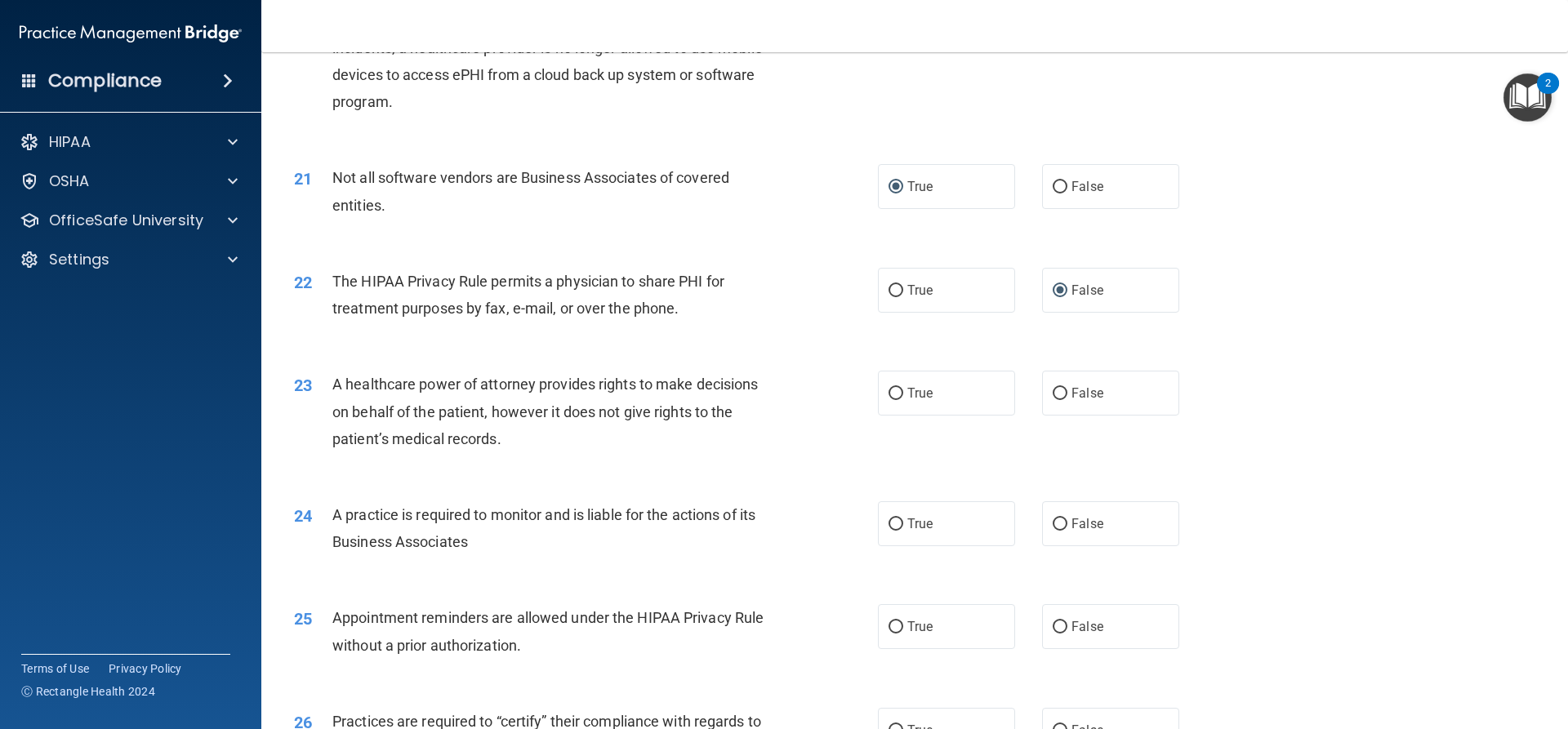
scroll to position [2449, 0]
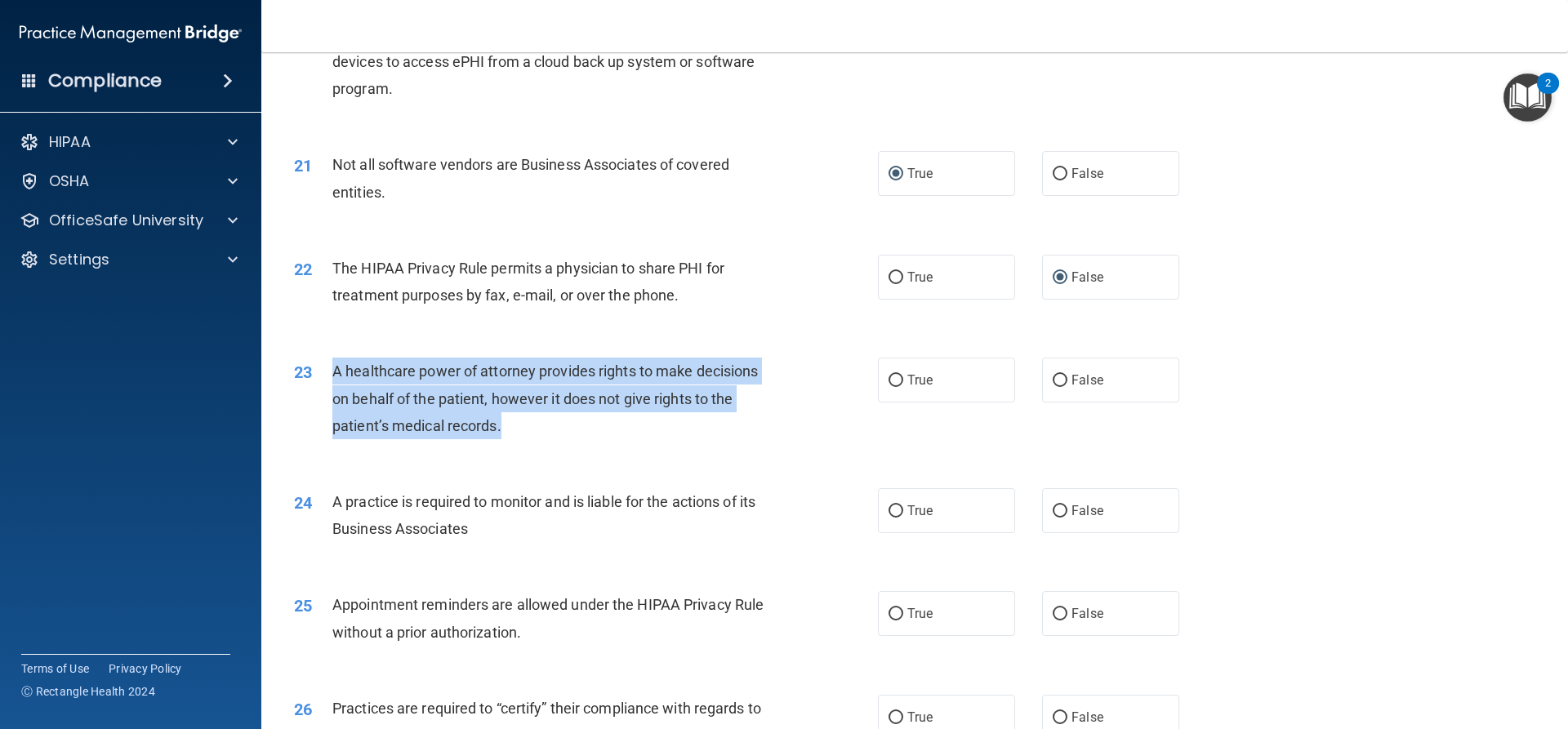
drag, startPoint x: 504, startPoint y: 423, endPoint x: 331, endPoint y: 381, distance: 178.0
click at [331, 381] on div "23 A healthcare power of attorney provides rights to make decisions on behalf o…" at bounding box center [586, 402] width 633 height 90
click at [765, 420] on div "A healthcare power of attorney provides rights to make decisions on behalf of t…" at bounding box center [561, 398] width 456 height 82
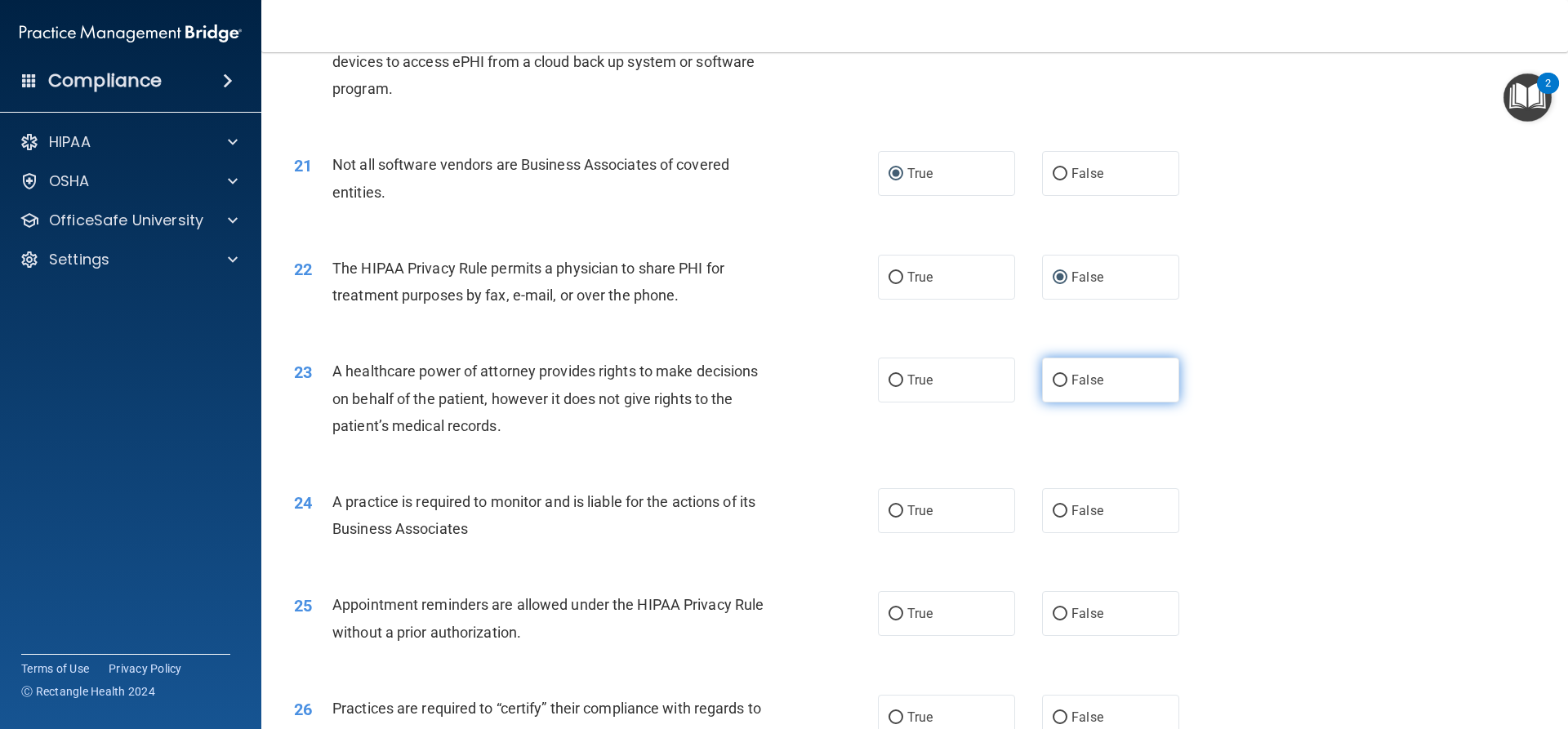
click at [1057, 383] on input "False" at bounding box center [1059, 380] width 15 height 12
radio input "true"
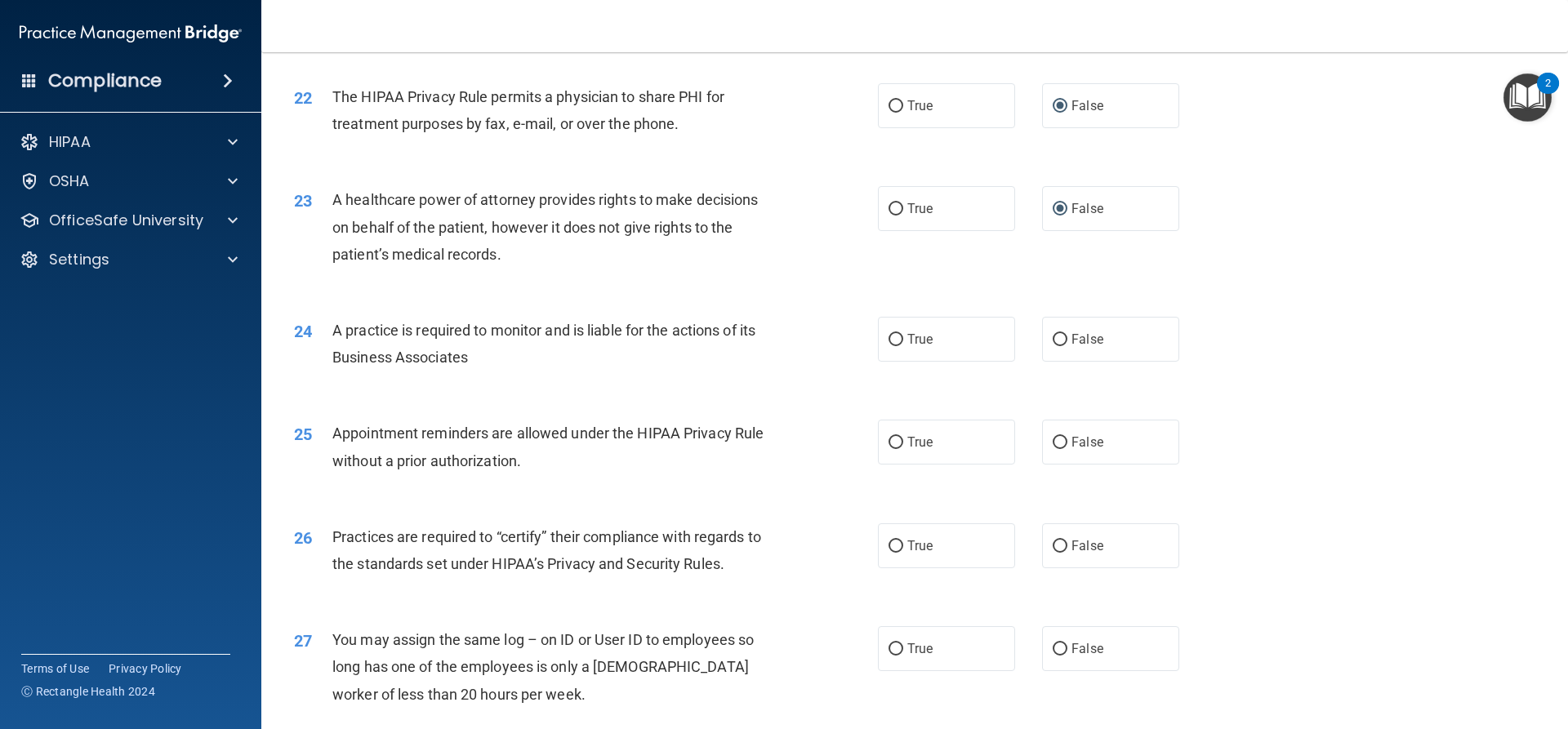
scroll to position [2694, 0]
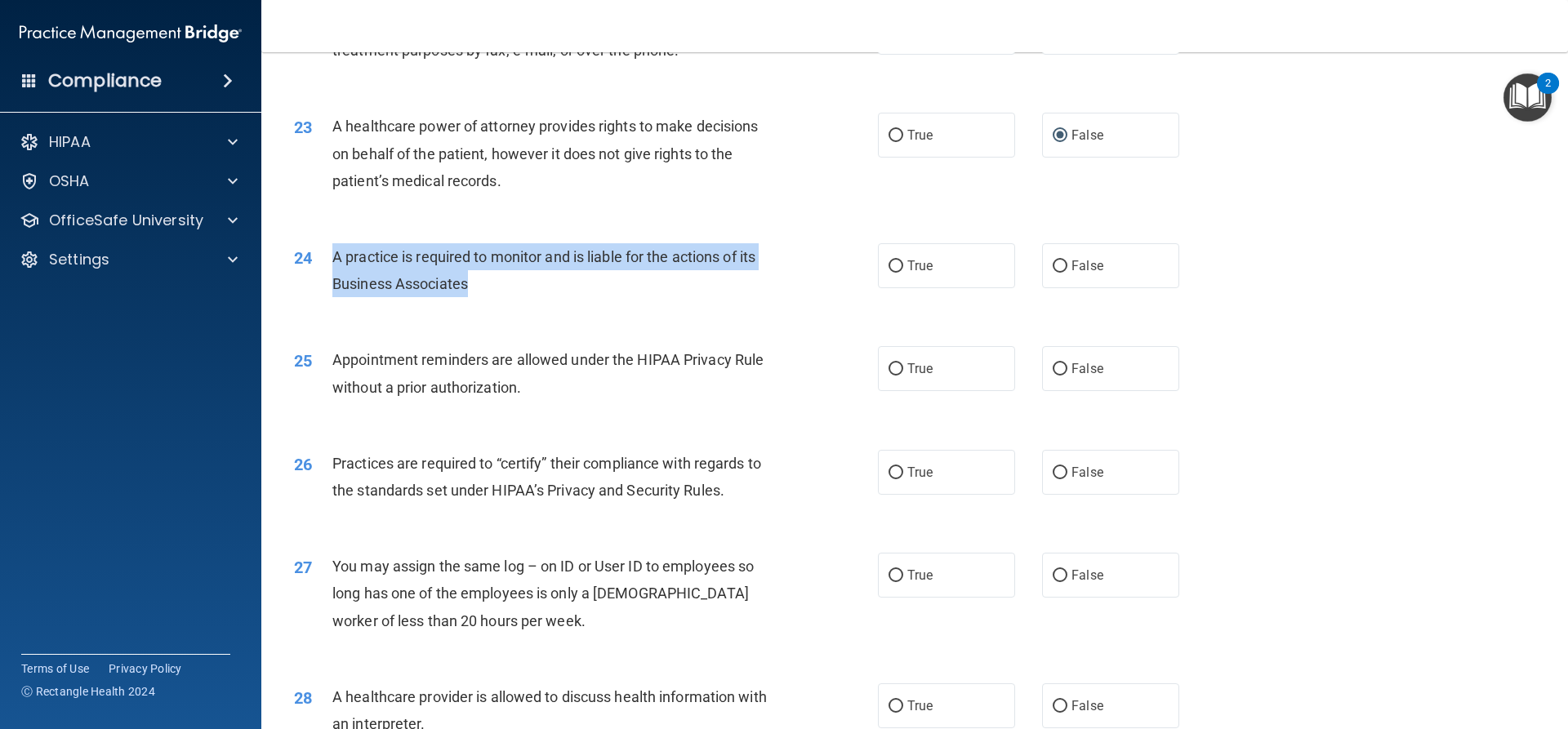
drag, startPoint x: 332, startPoint y: 257, endPoint x: 474, endPoint y: 283, distance: 144.4
click at [474, 283] on div "A practice is required to monitor and is liable for the actions of its Business…" at bounding box center [561, 270] width 456 height 54
click at [1053, 261] on input "False" at bounding box center [1059, 267] width 15 height 12
radio input "true"
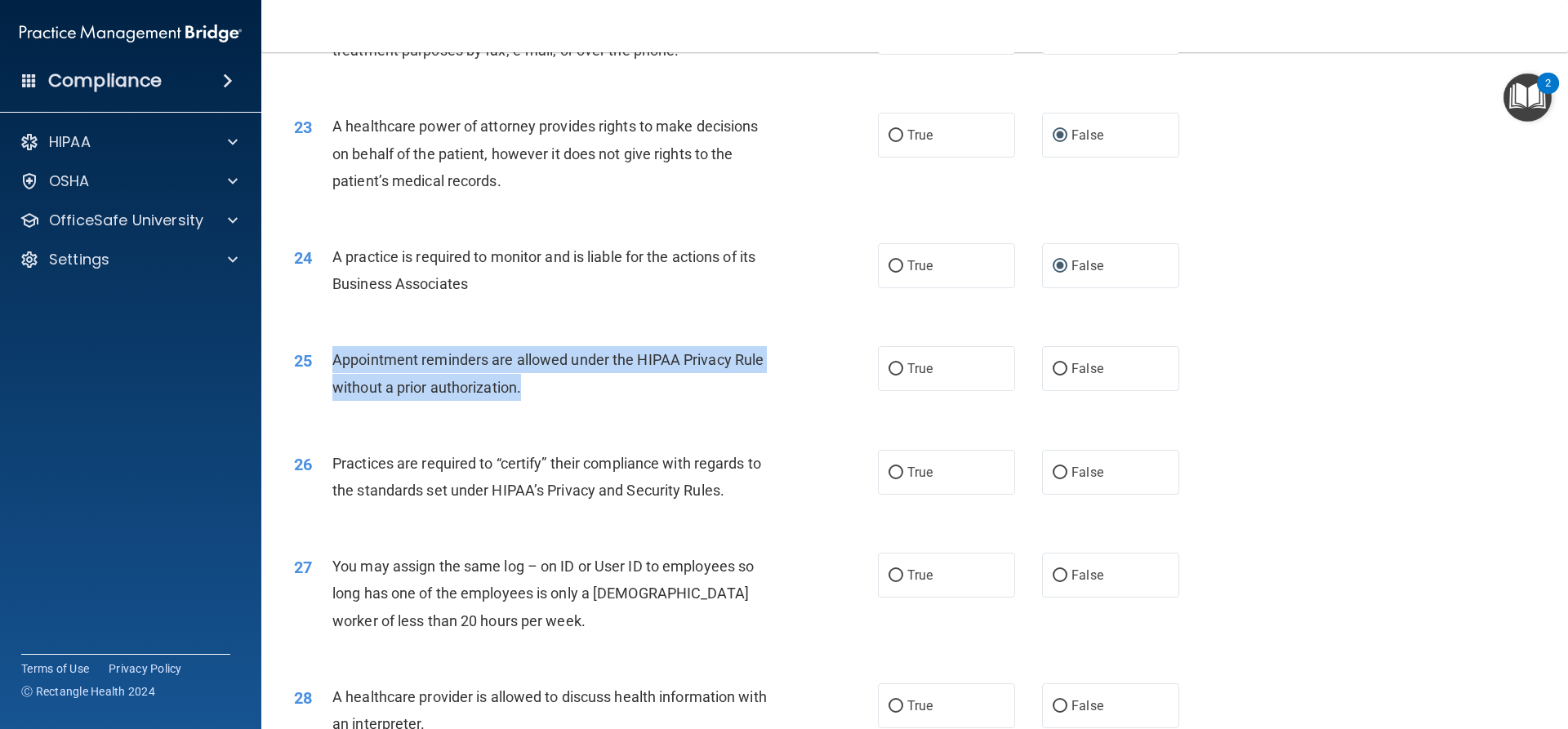
drag, startPoint x: 524, startPoint y: 387, endPoint x: 324, endPoint y: 375, distance: 200.4
click at [324, 375] on div "25 Appointment reminders are allowed under the HIPAA Privacy Rule without a pri…" at bounding box center [586, 377] width 633 height 62
click at [889, 371] on input "True" at bounding box center [896, 369] width 15 height 12
radio input "true"
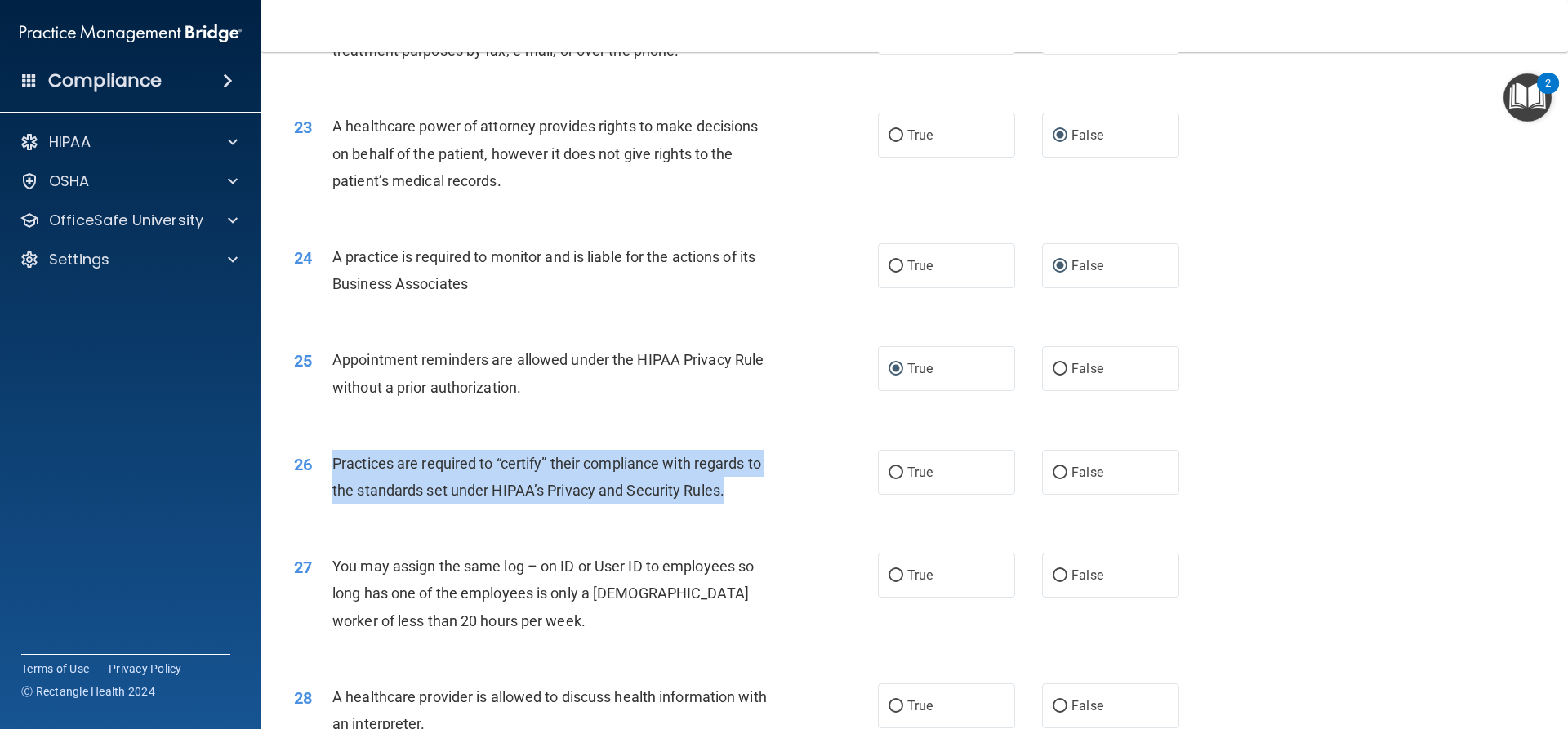
drag, startPoint x: 736, startPoint y: 490, endPoint x: 333, endPoint y: 464, distance: 403.8
click at [333, 464] on div "Practices are required to “certify” their compliance with regards to the standa…" at bounding box center [561, 477] width 456 height 54
click at [754, 497] on div "Practices are required to “certify” their compliance with regards to the standa…" at bounding box center [561, 477] width 456 height 54
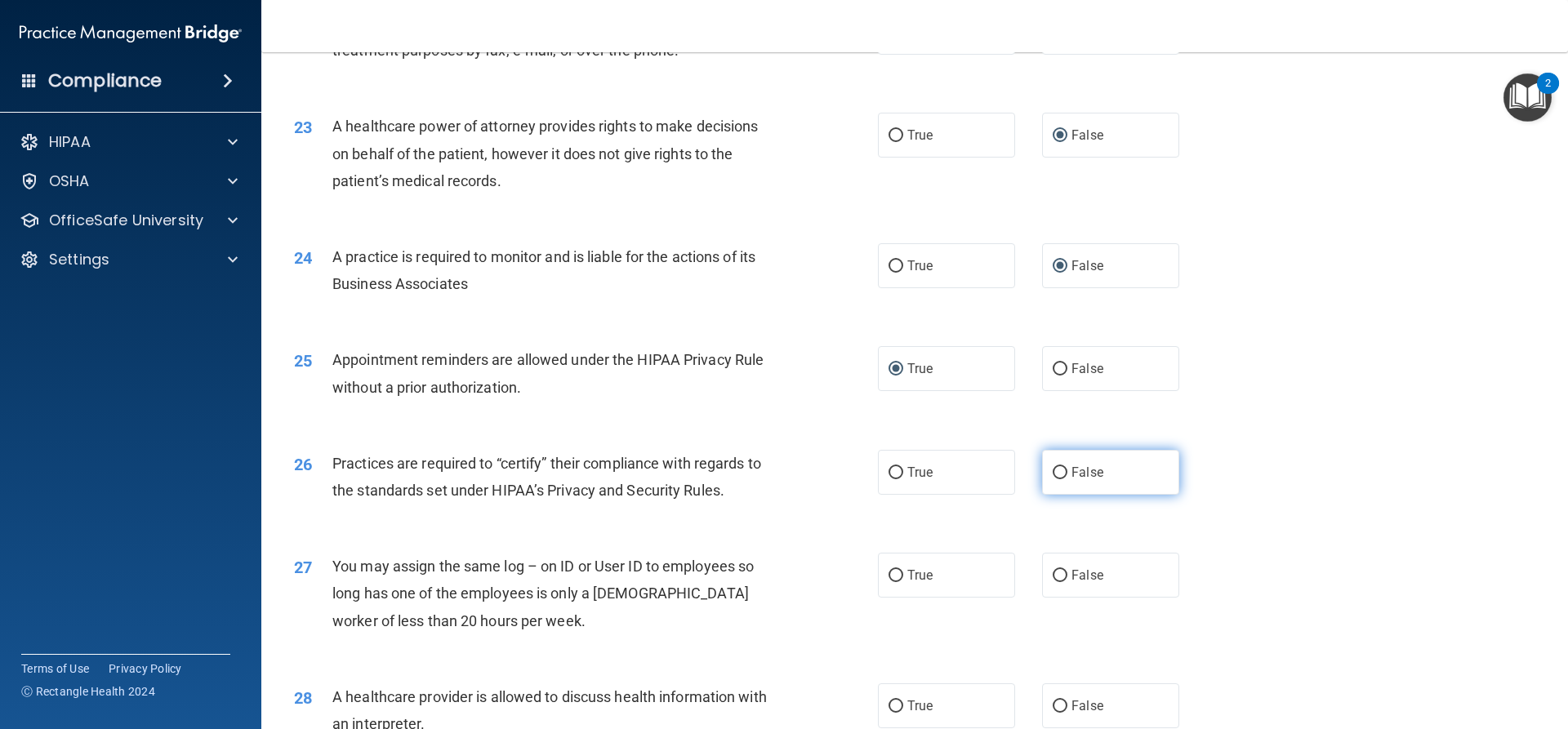
click at [1058, 468] on input "False" at bounding box center [1059, 473] width 15 height 12
radio input "true"
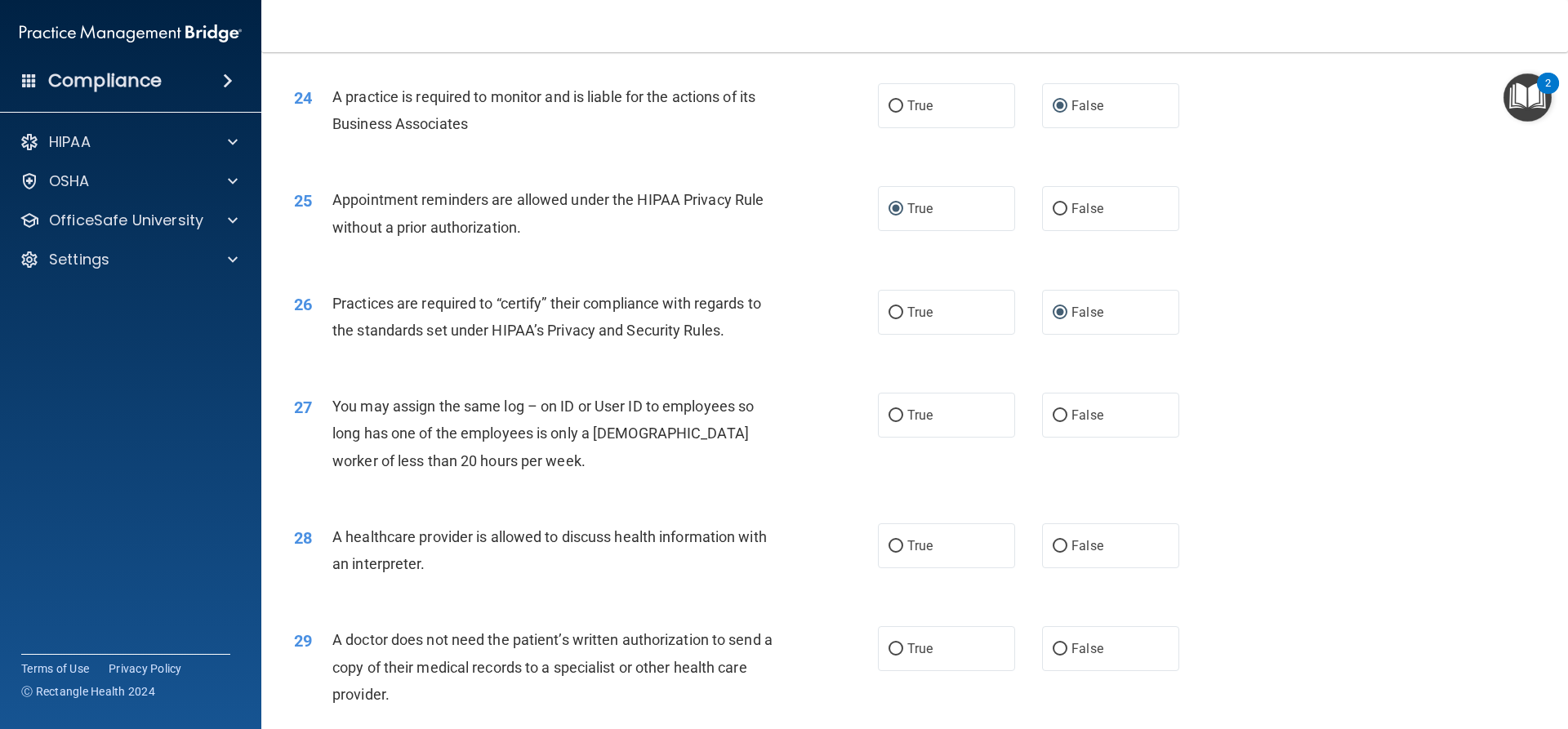
scroll to position [3020, 0]
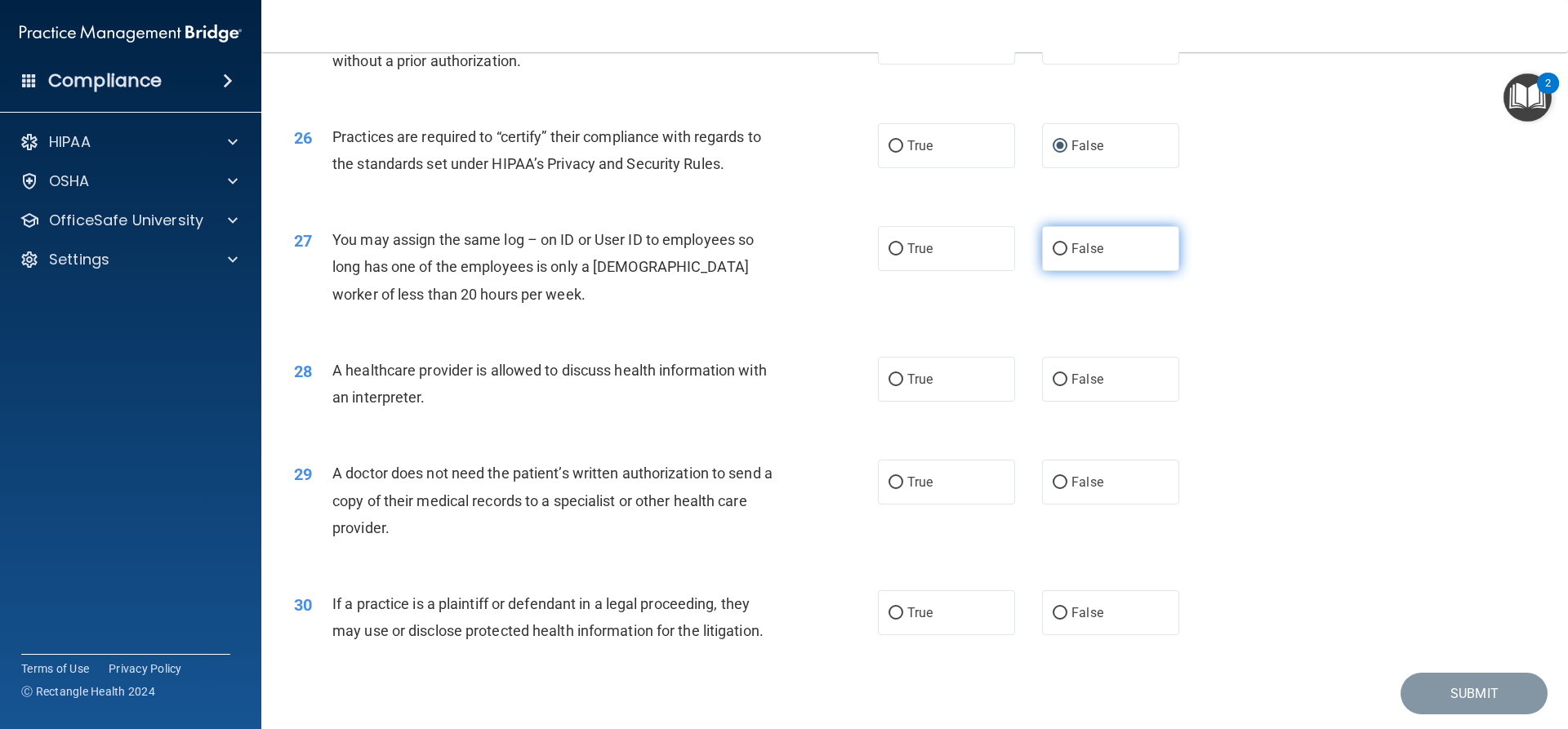
click at [1054, 244] on input "False" at bounding box center [1059, 250] width 15 height 12
radio input "true"
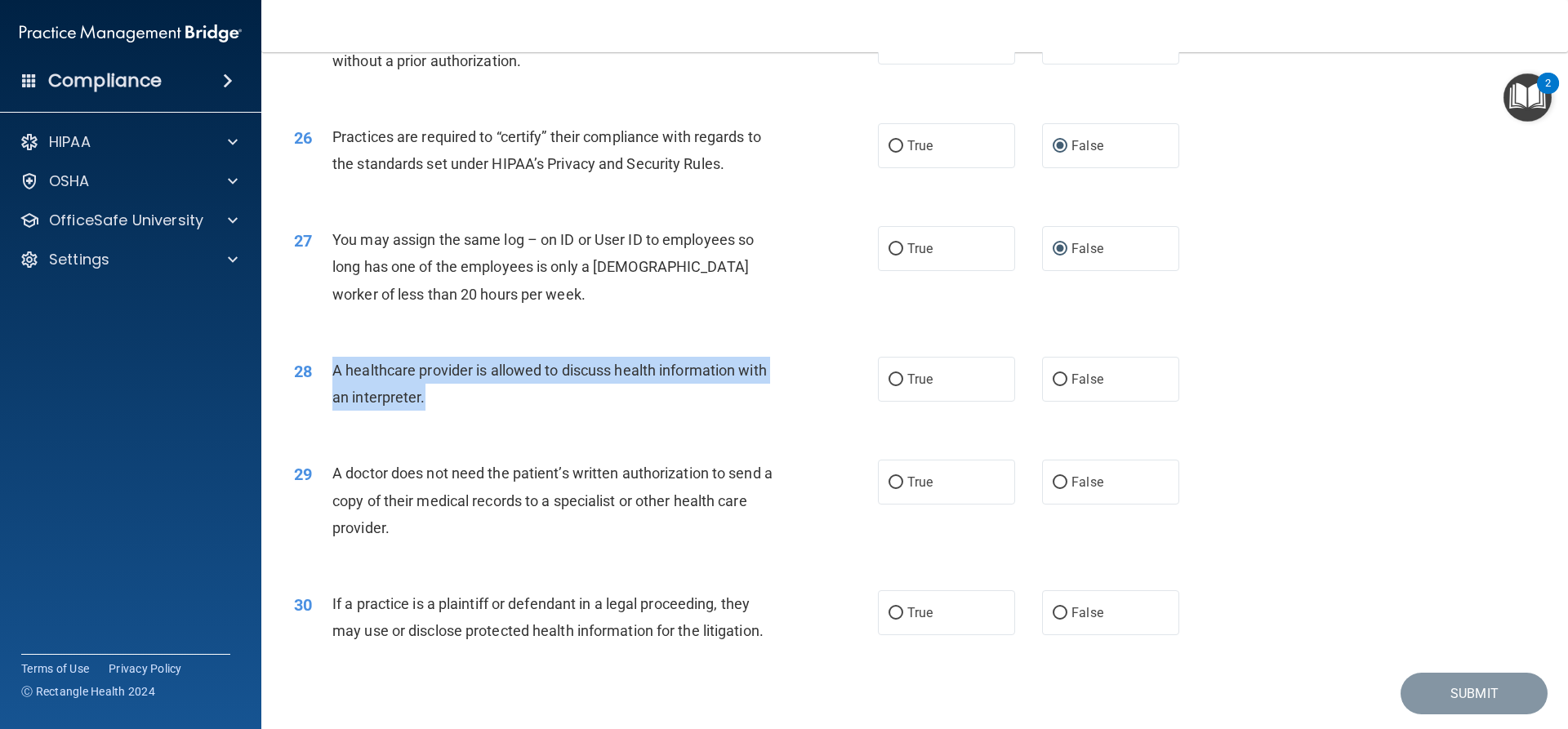
drag, startPoint x: 435, startPoint y: 398, endPoint x: 331, endPoint y: 376, distance: 106.3
click at [331, 376] on div "28 A healthcare provider is allowed to discuss health information with an inter…" at bounding box center [586, 387] width 633 height 62
click at [889, 374] on input "True" at bounding box center [896, 380] width 15 height 12
radio input "true"
drag, startPoint x: 392, startPoint y: 528, endPoint x: 330, endPoint y: 485, distance: 75.5
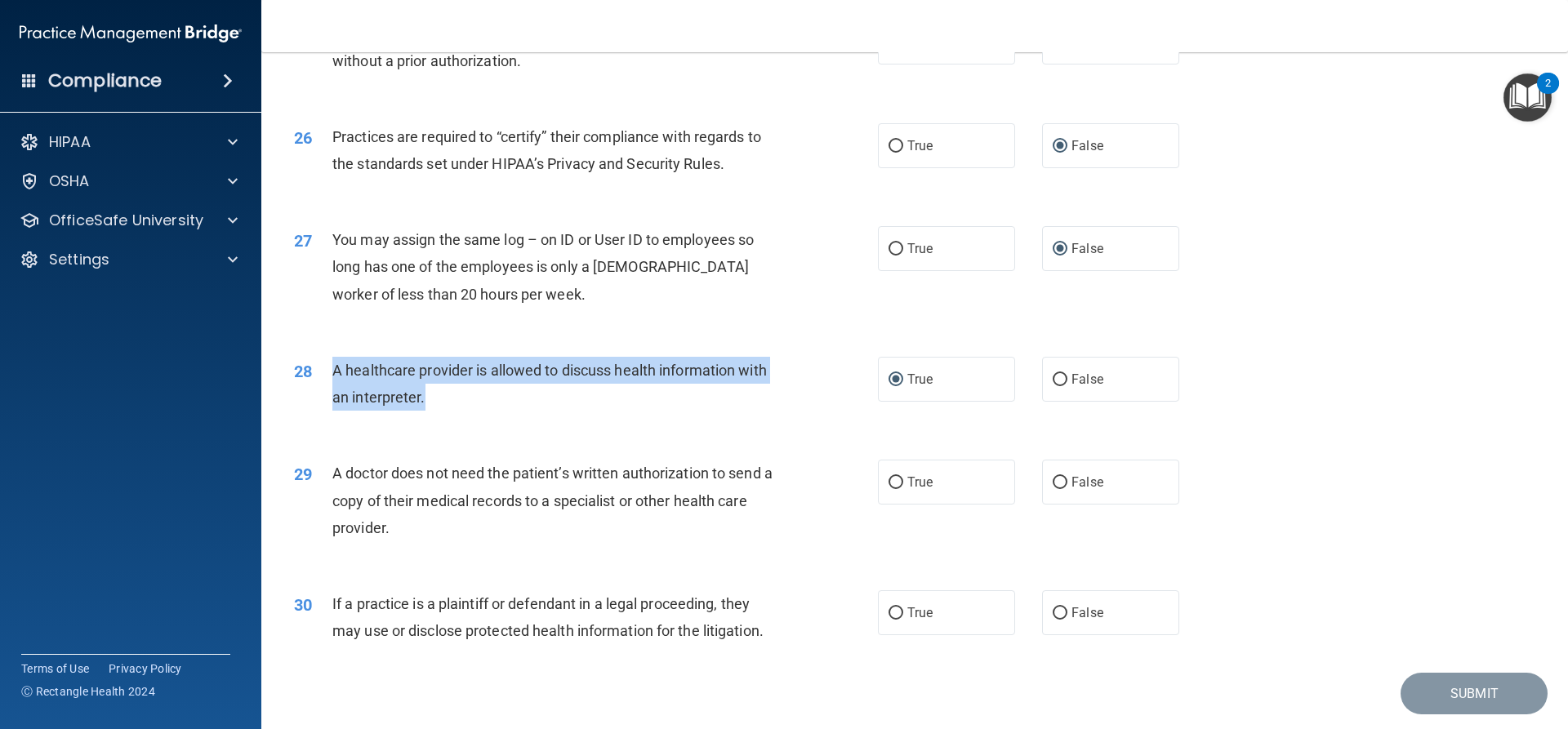
click at [330, 485] on div "29 A doctor does not need the patient’s written authorization to send a copy of…" at bounding box center [586, 504] width 633 height 90
click at [1055, 480] on input "False" at bounding box center [1059, 483] width 15 height 12
radio input "true"
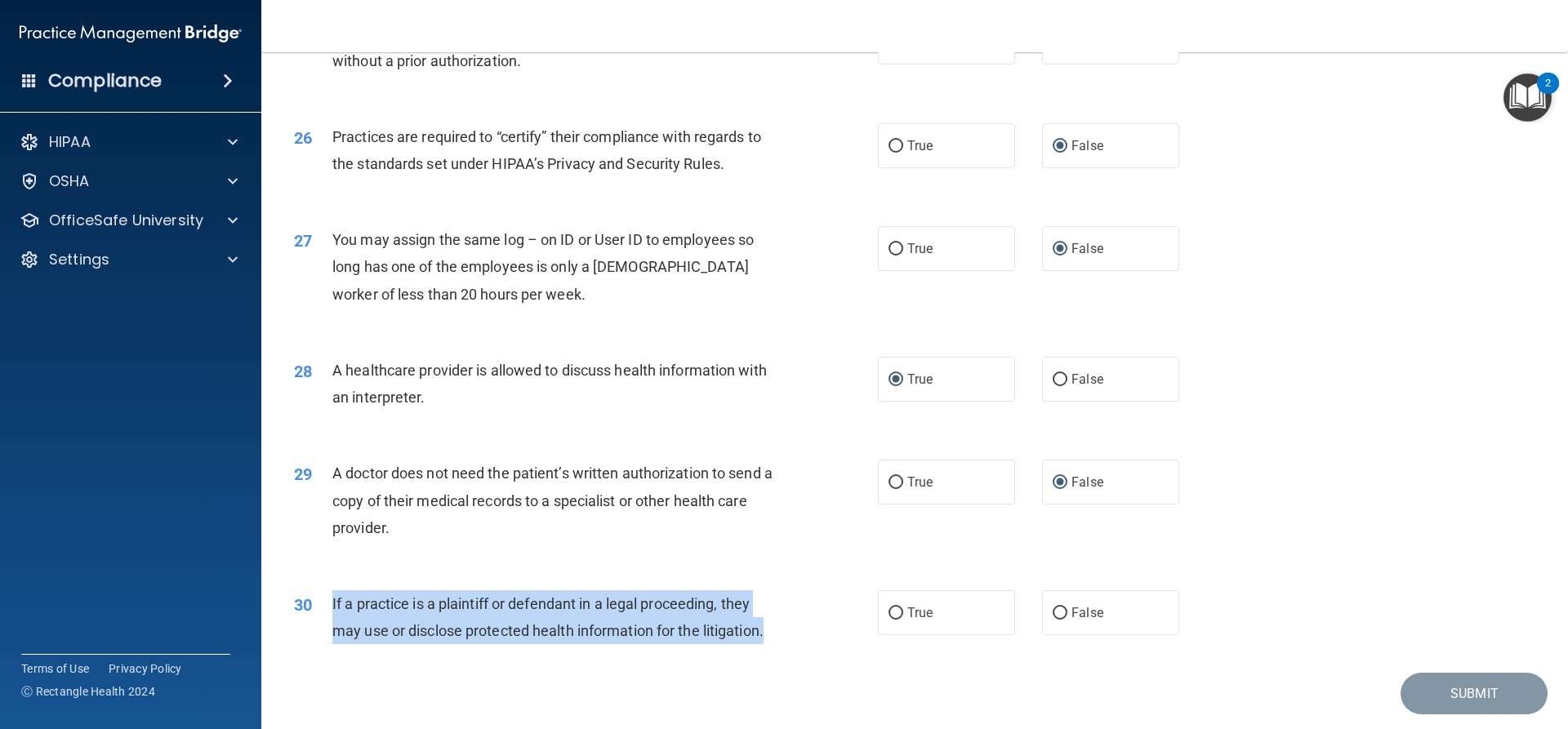
drag, startPoint x: 773, startPoint y: 628, endPoint x: 332, endPoint y: 610, distance: 441.4
click at [332, 610] on div "If a practice is a plaintiff or defendant in a legal proceeding, they may use o…" at bounding box center [561, 617] width 456 height 54
click at [890, 612] on input "True" at bounding box center [896, 614] width 15 height 12
radio input "true"
click at [1425, 688] on button "Submit" at bounding box center [1473, 693] width 147 height 41
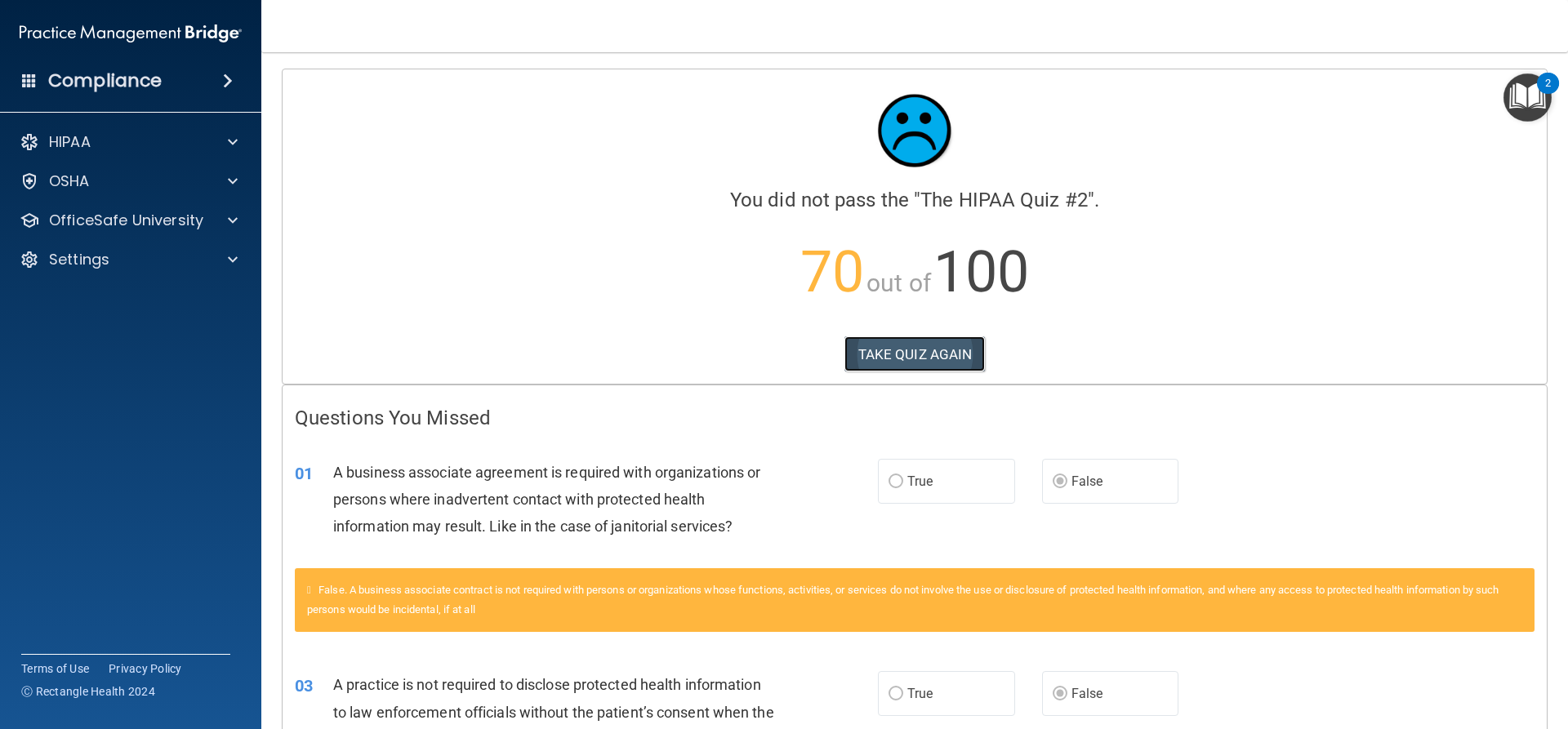
click at [938, 352] on button "TAKE QUIZ AGAIN" at bounding box center [915, 355] width 141 height 36
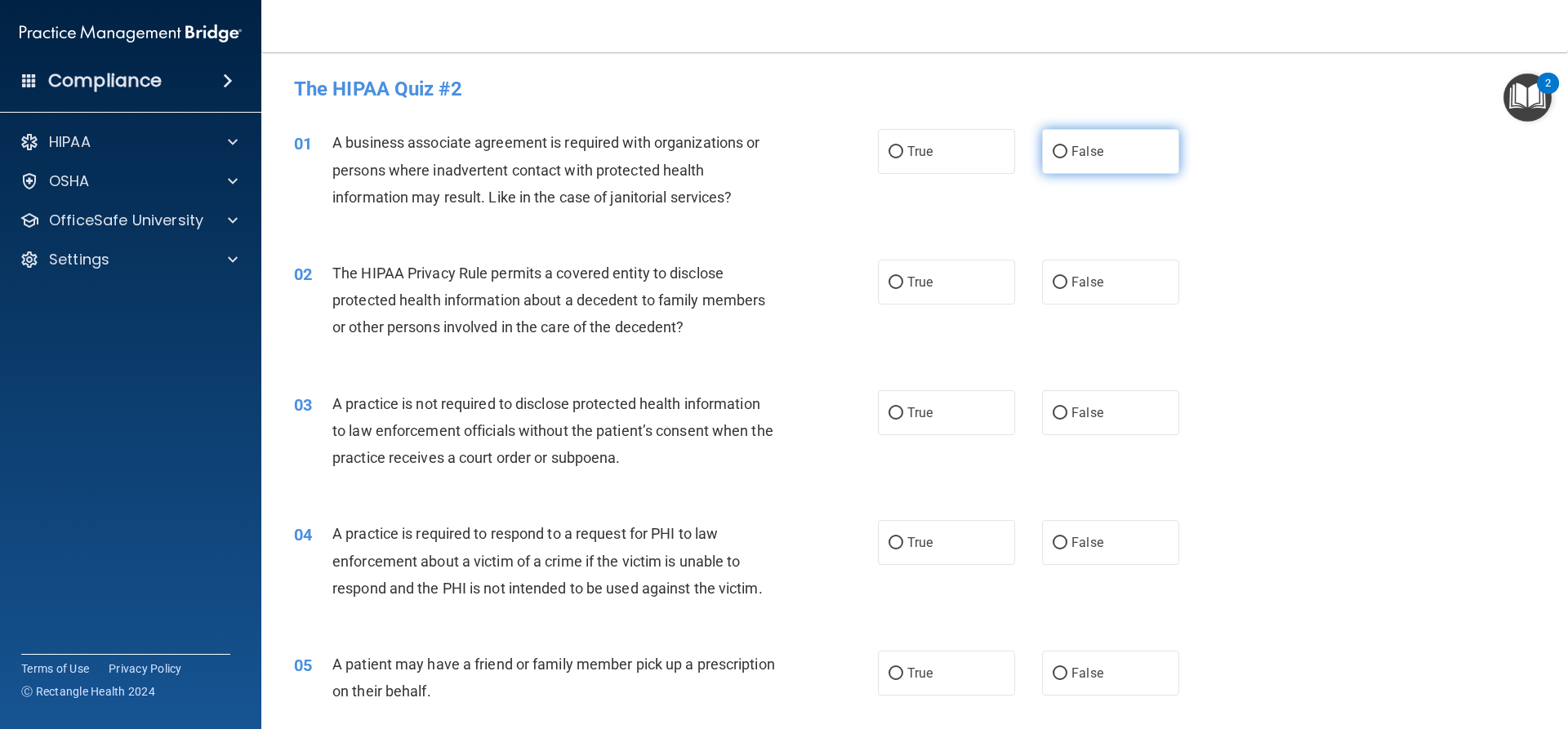
click at [1052, 153] on input "False" at bounding box center [1059, 152] width 15 height 12
radio input "true"
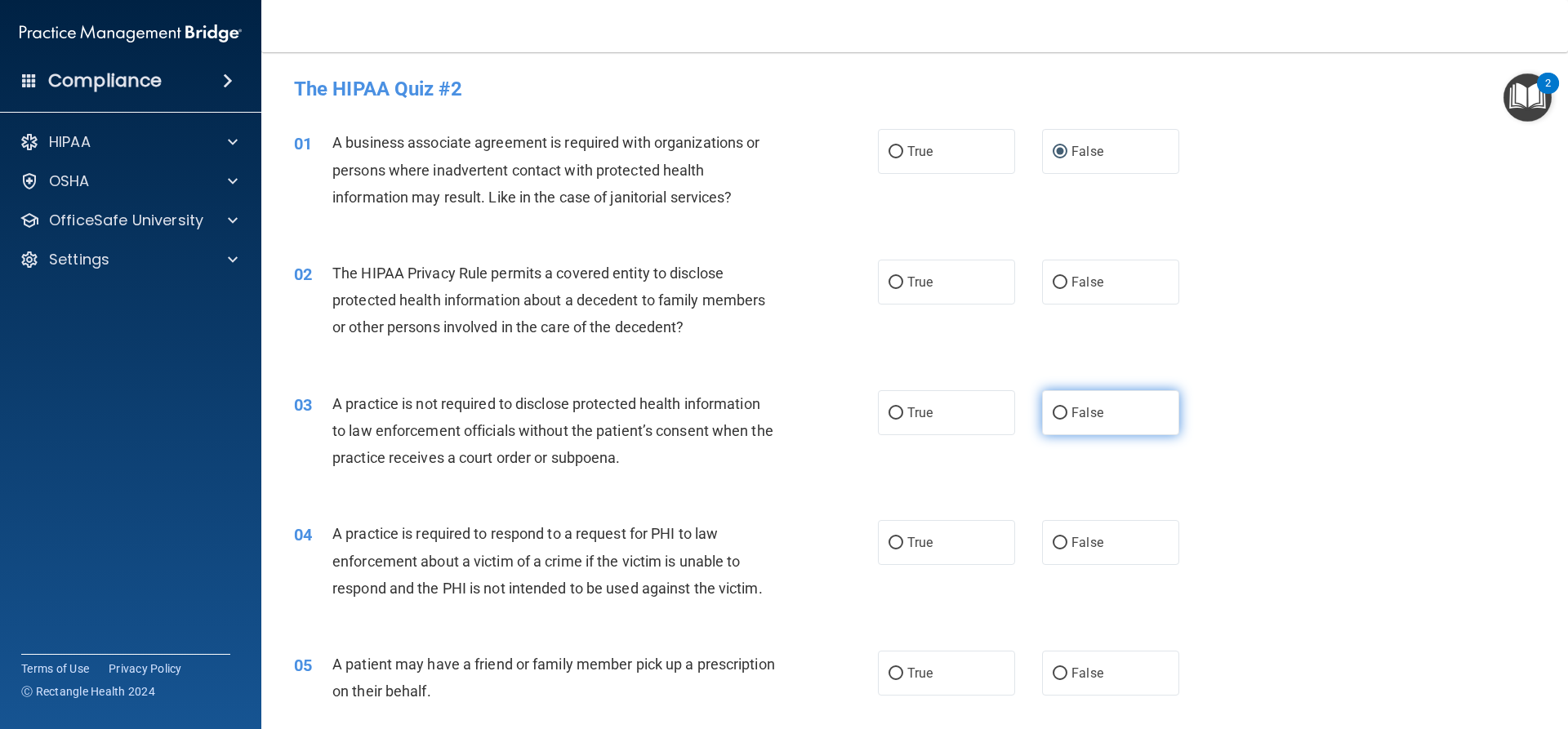
click at [1054, 413] on input "False" at bounding box center [1059, 413] width 15 height 12
radio input "true"
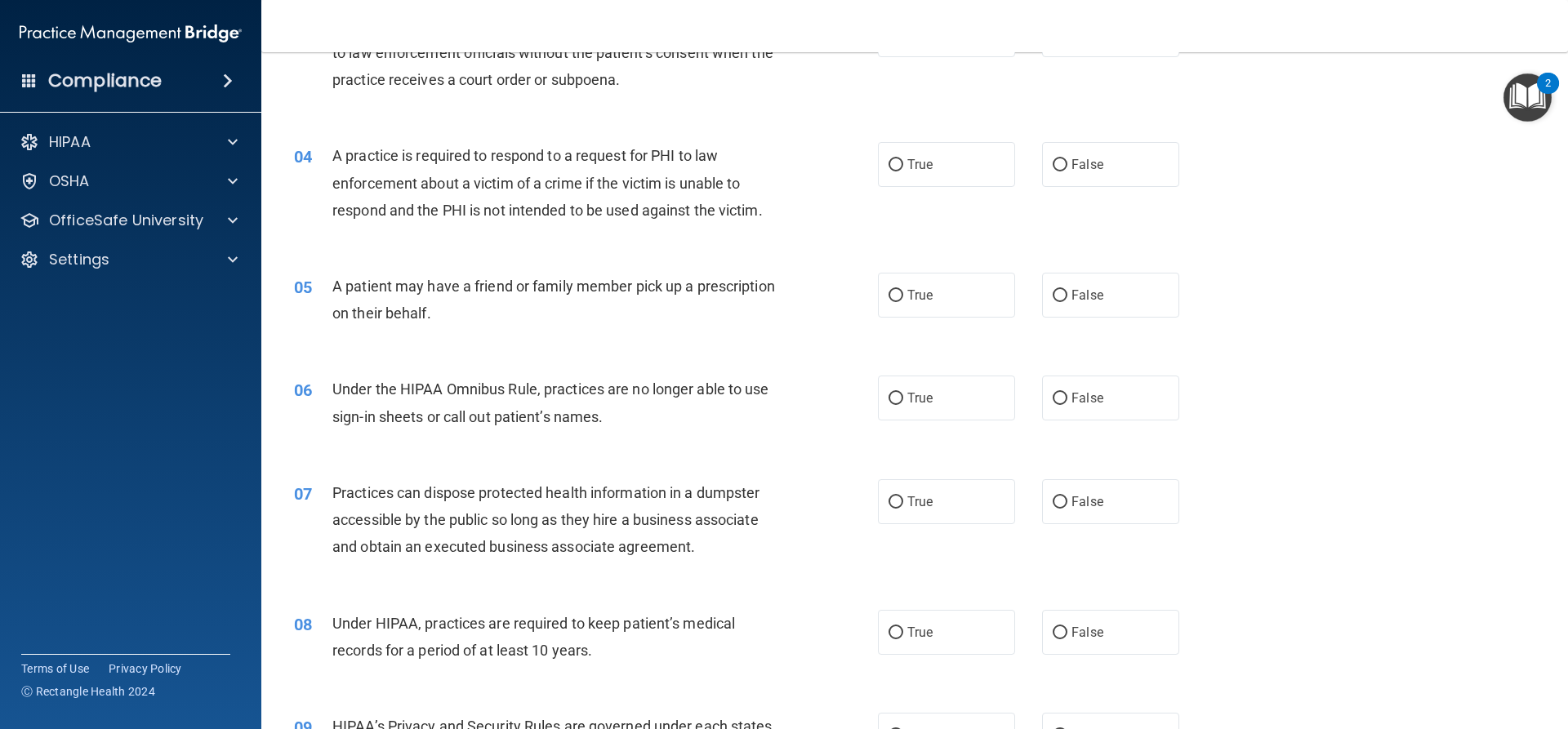
scroll to position [571, 0]
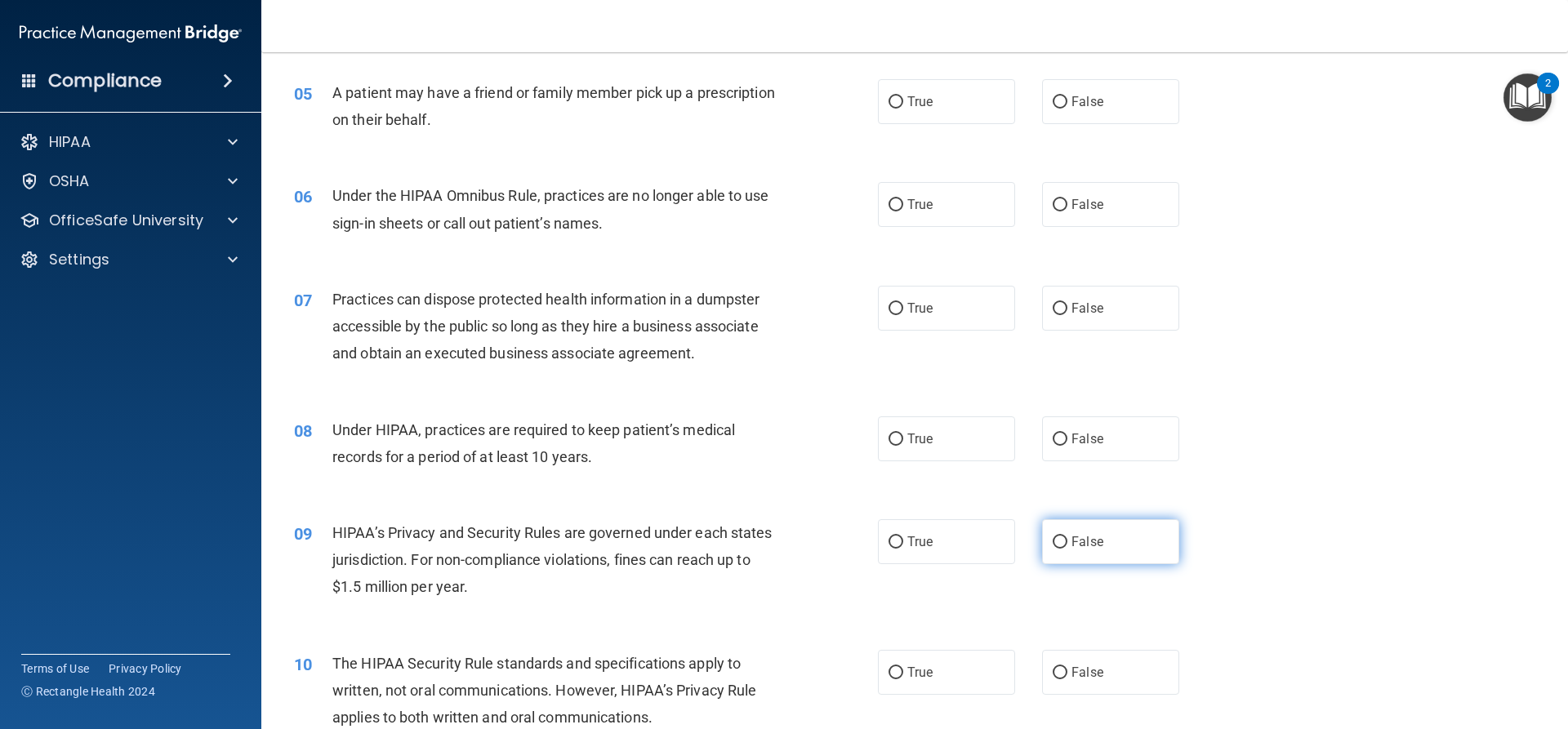
click at [1052, 541] on input "False" at bounding box center [1059, 542] width 15 height 12
radio input "true"
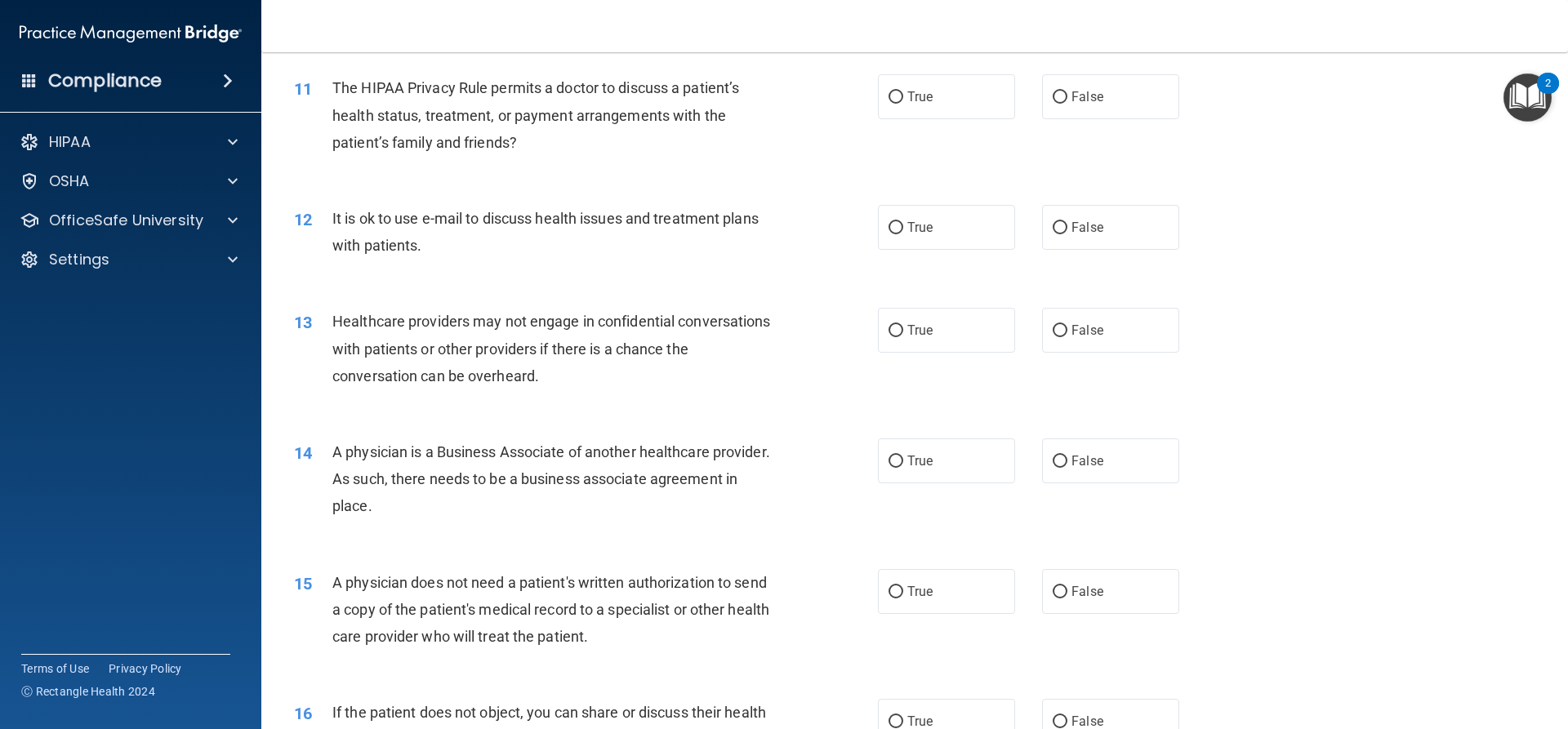
scroll to position [1306, 0]
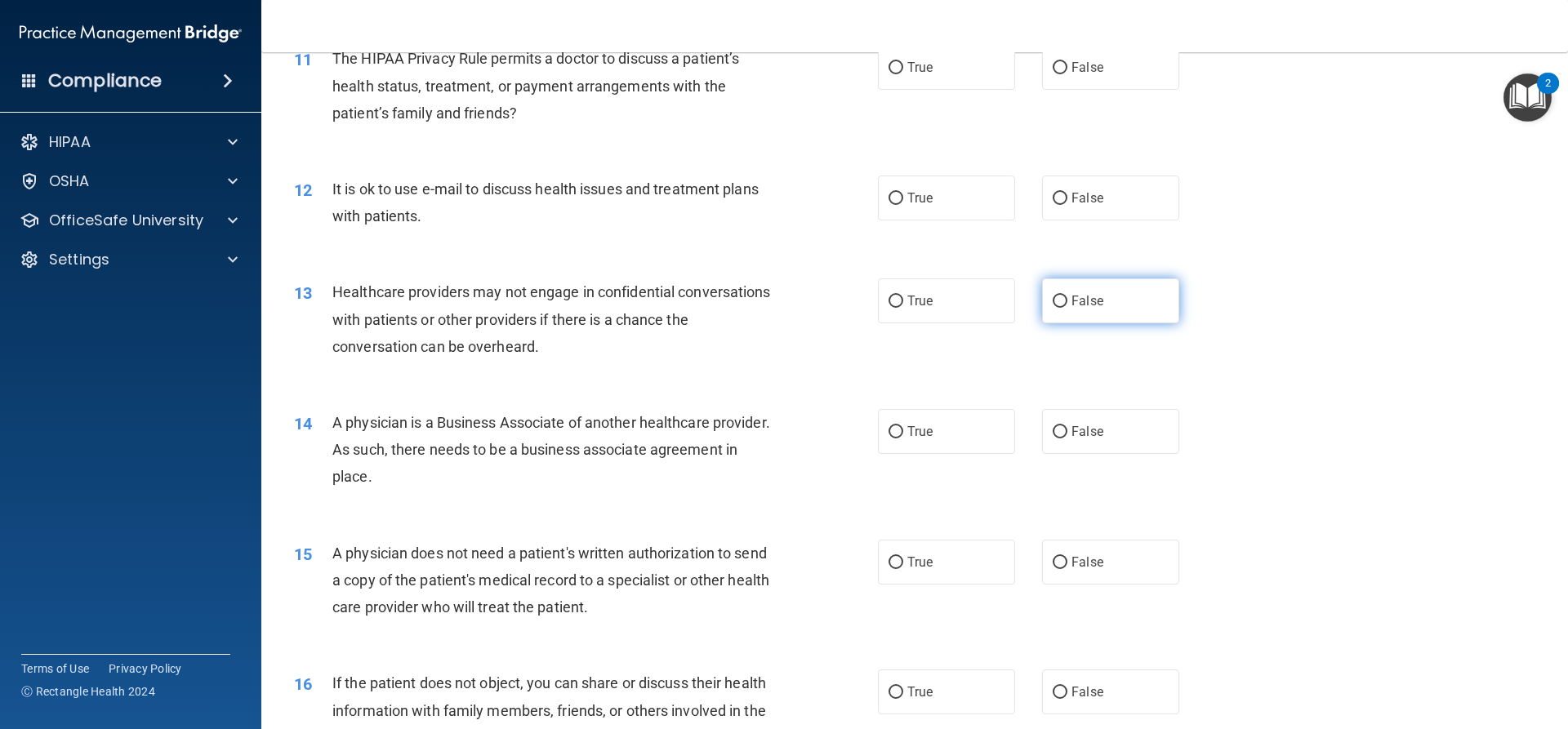
click at [1052, 304] on input "False" at bounding box center [1059, 301] width 15 height 12
radio input "true"
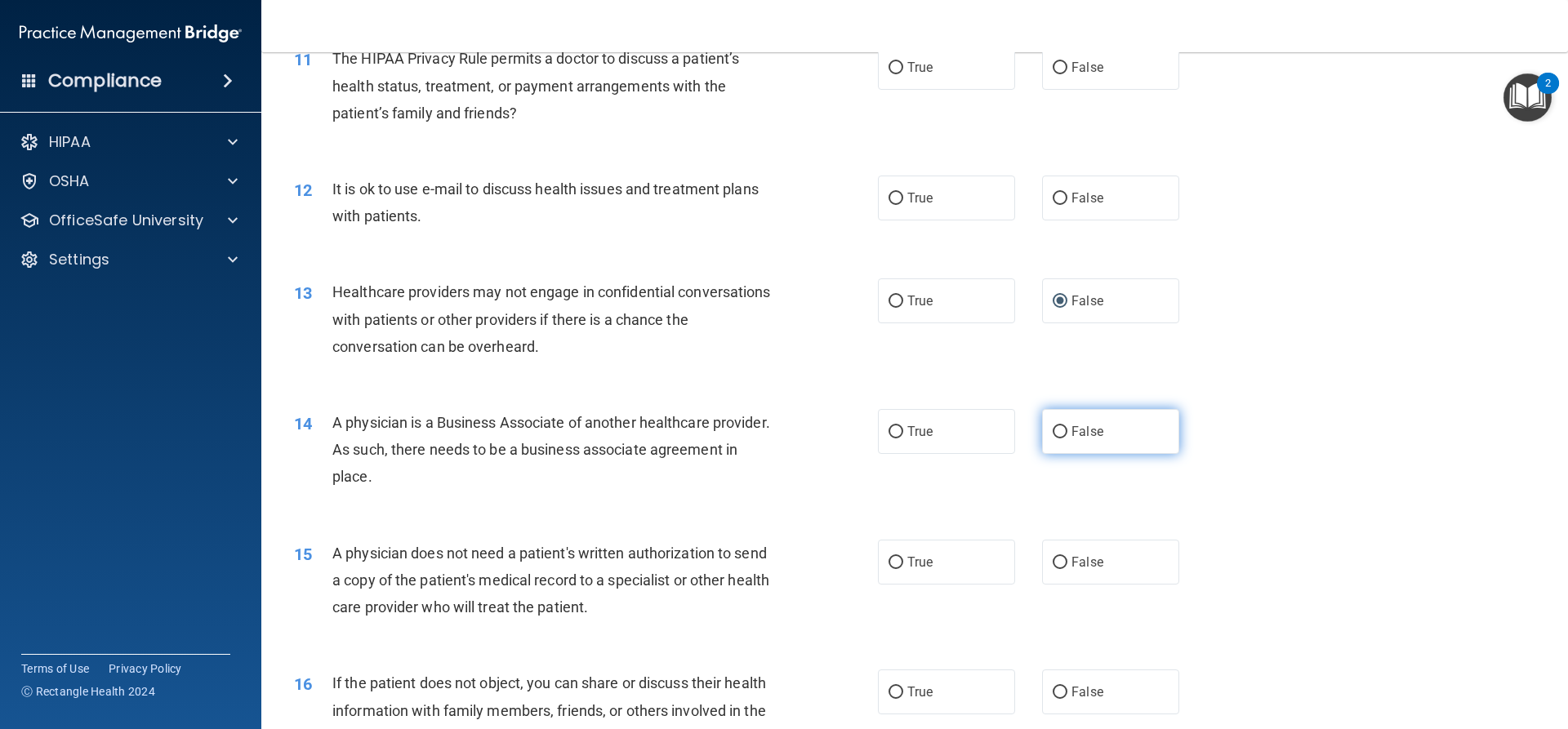
click at [1052, 433] on input "False" at bounding box center [1059, 432] width 15 height 12
radio input "true"
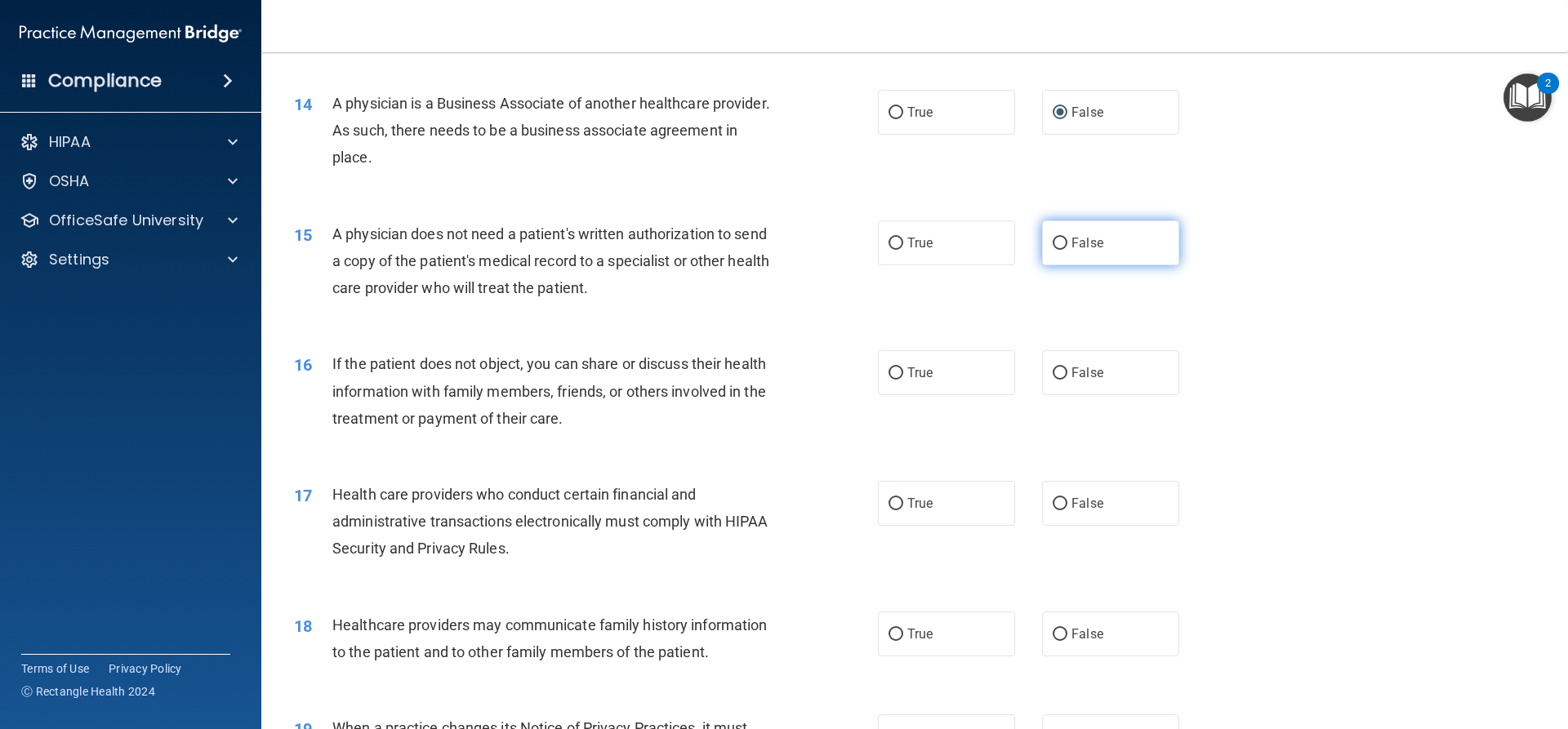
scroll to position [1633, 0]
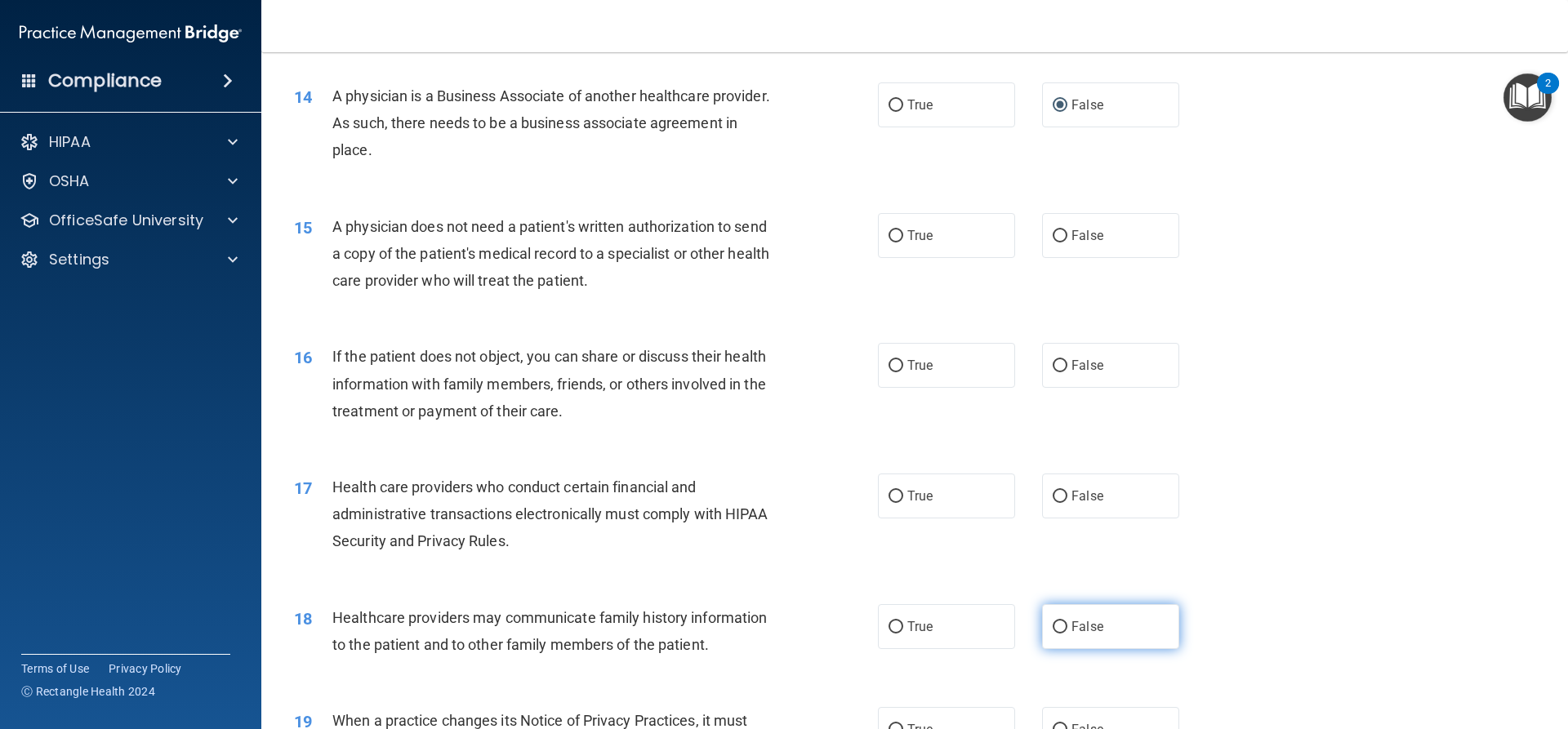
click at [1056, 623] on input "False" at bounding box center [1059, 627] width 15 height 12
radio input "true"
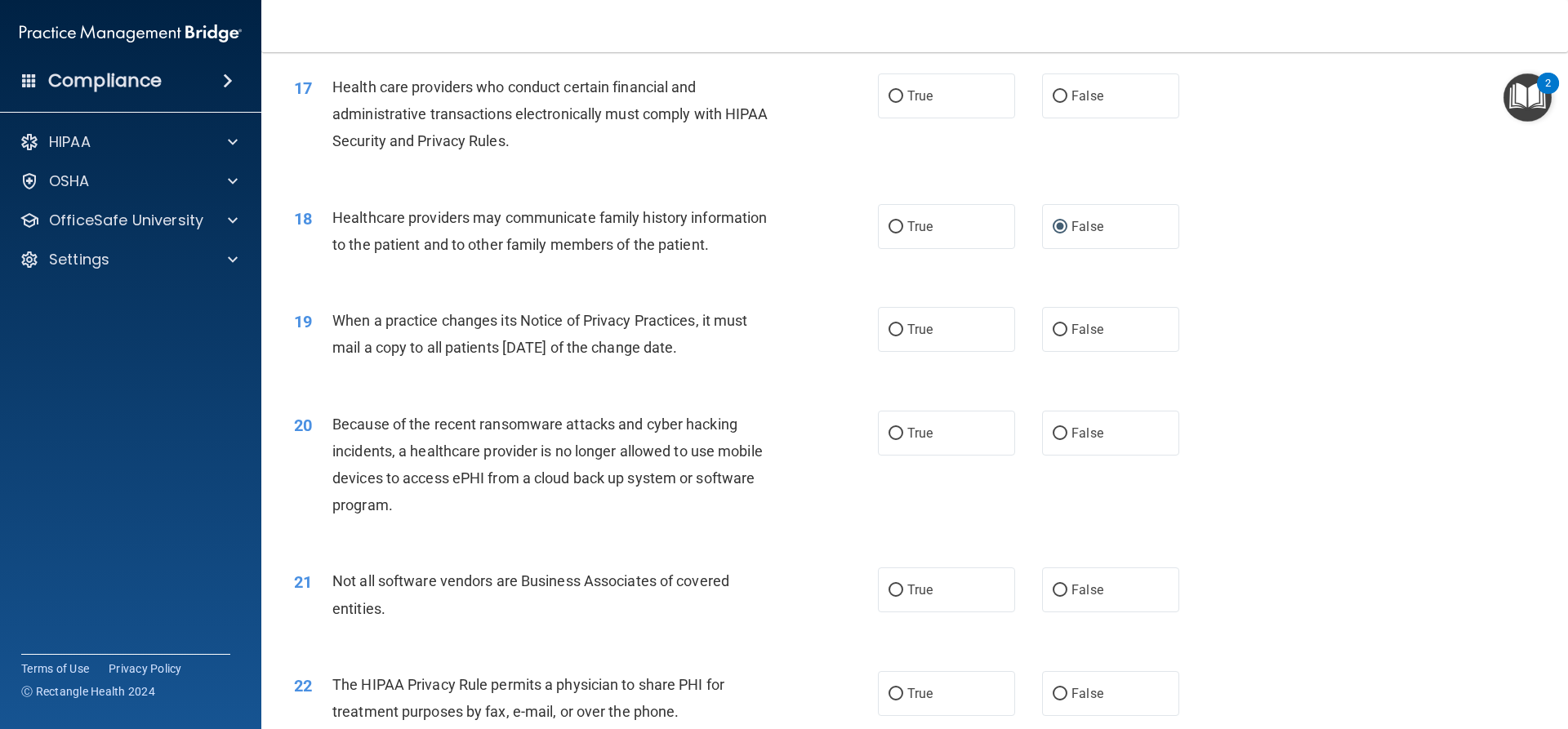
scroll to position [2041, 0]
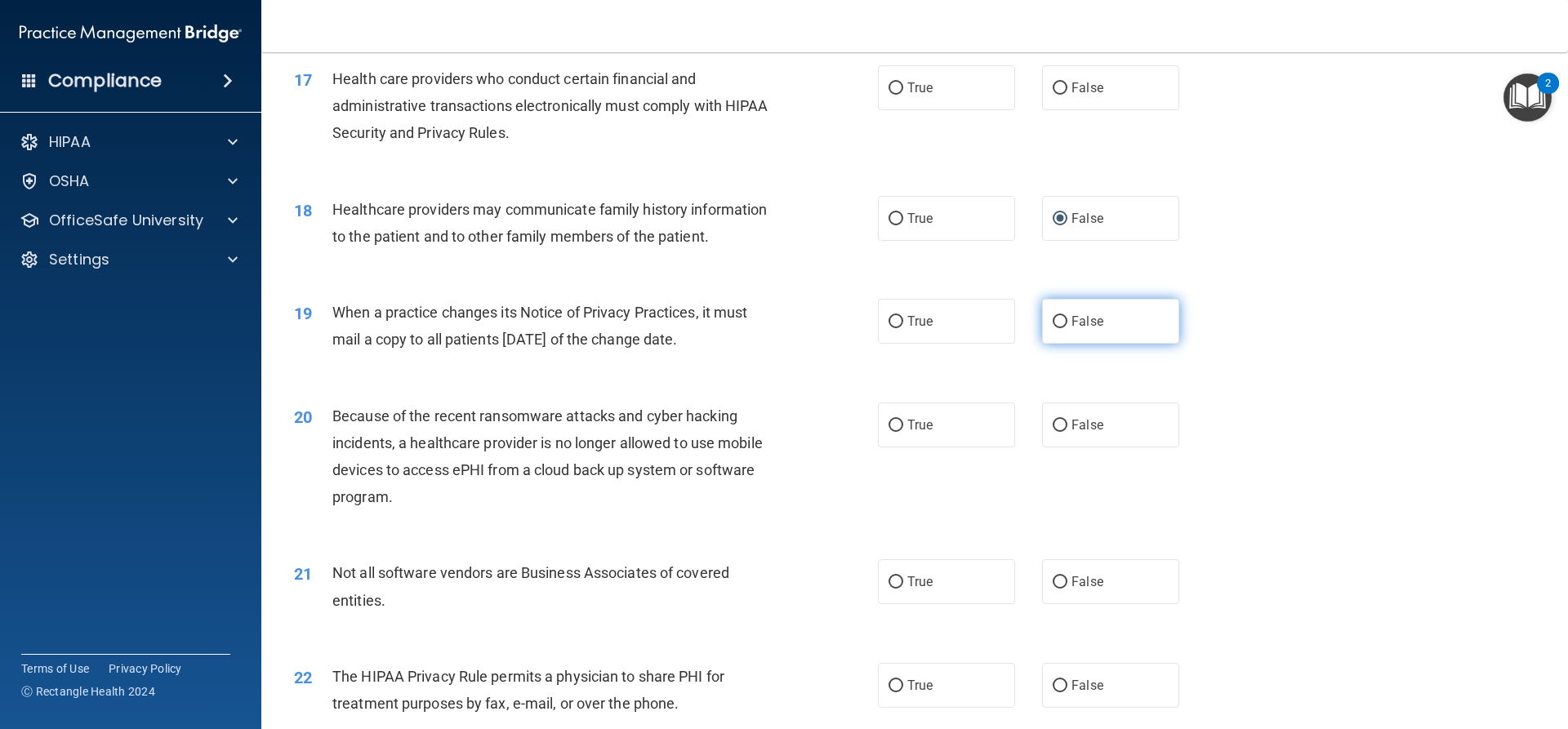
click at [1052, 321] on input "False" at bounding box center [1059, 322] width 15 height 12
radio input "true"
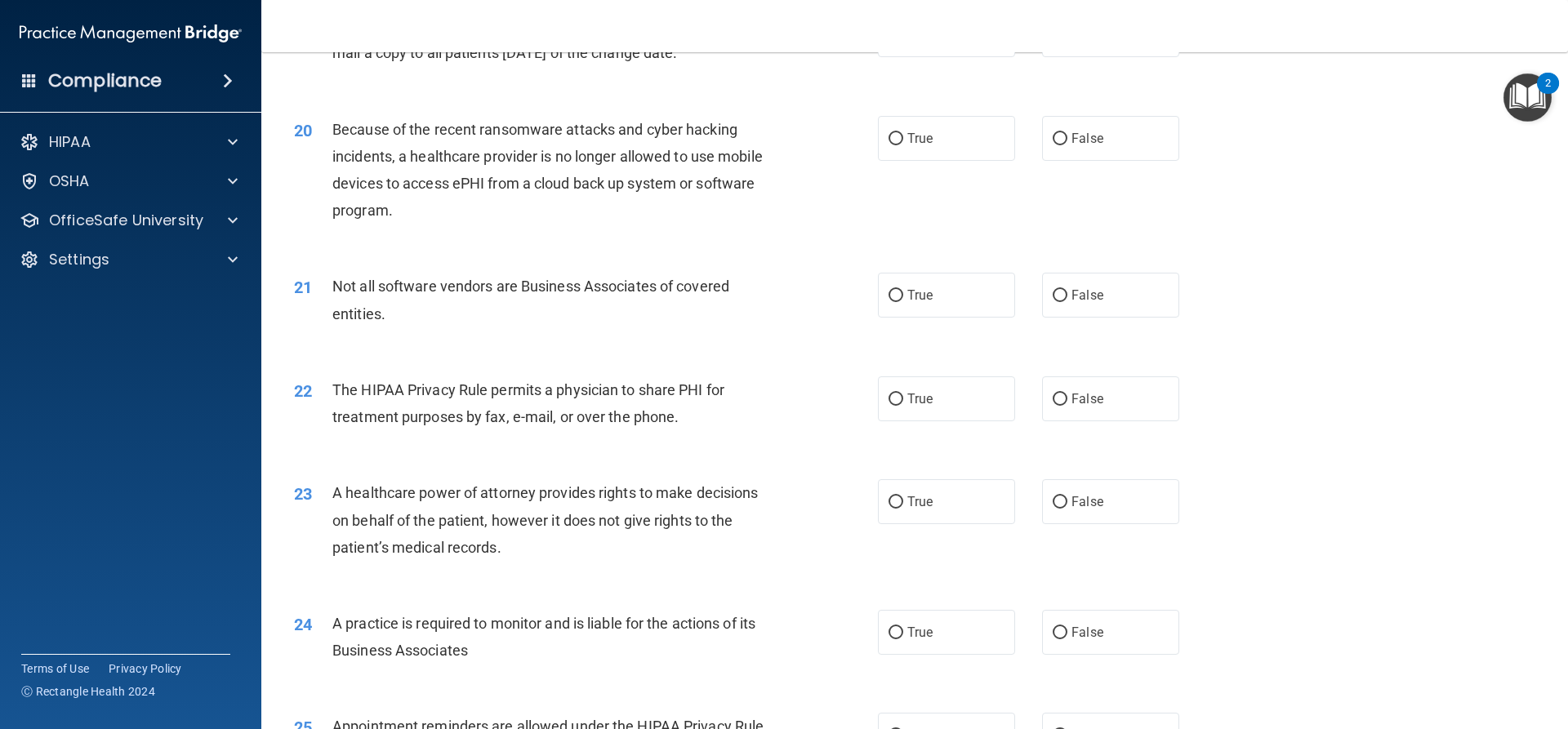
scroll to position [2367, 0]
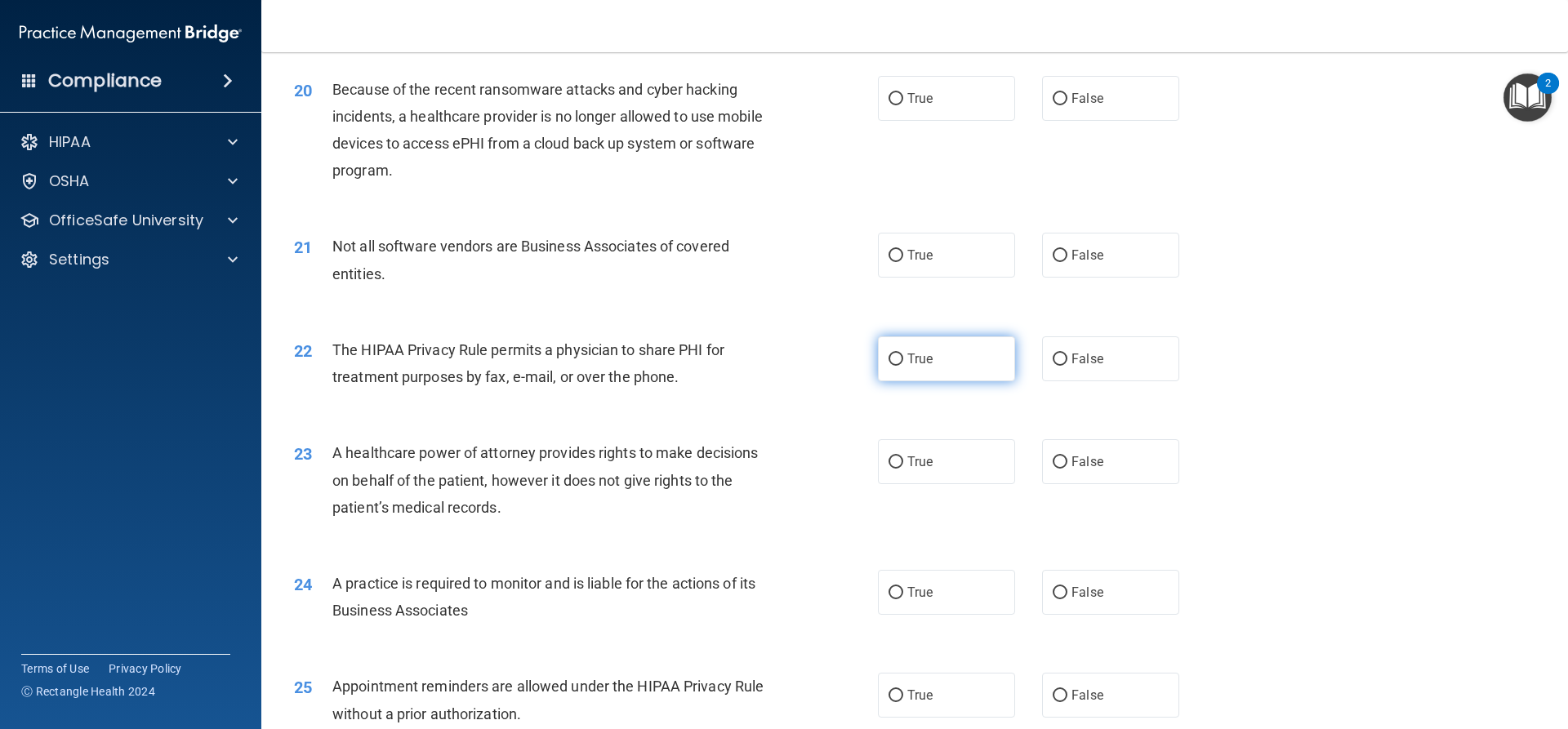
click at [892, 358] on input "True" at bounding box center [896, 360] width 15 height 12
radio input "true"
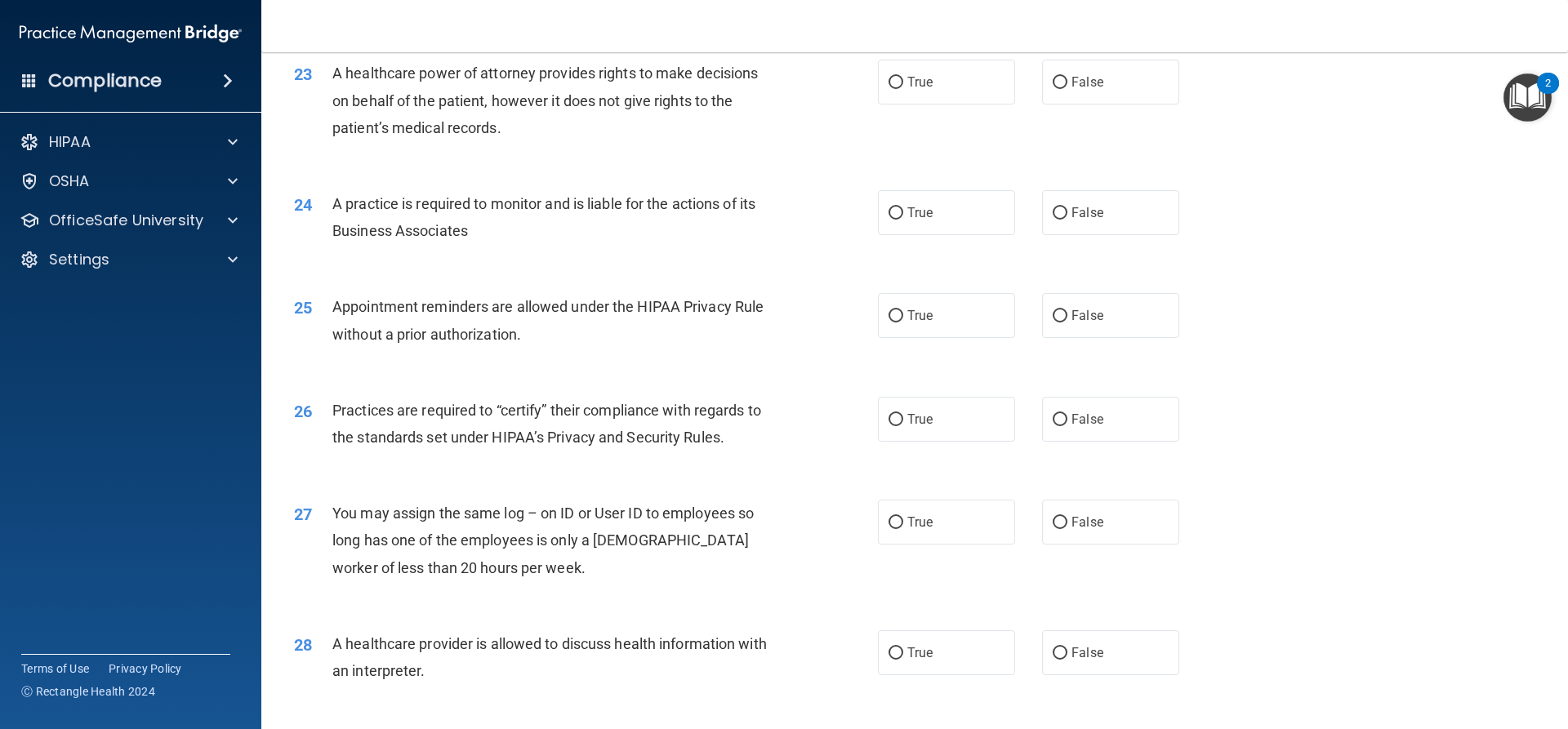
scroll to position [2938, 0]
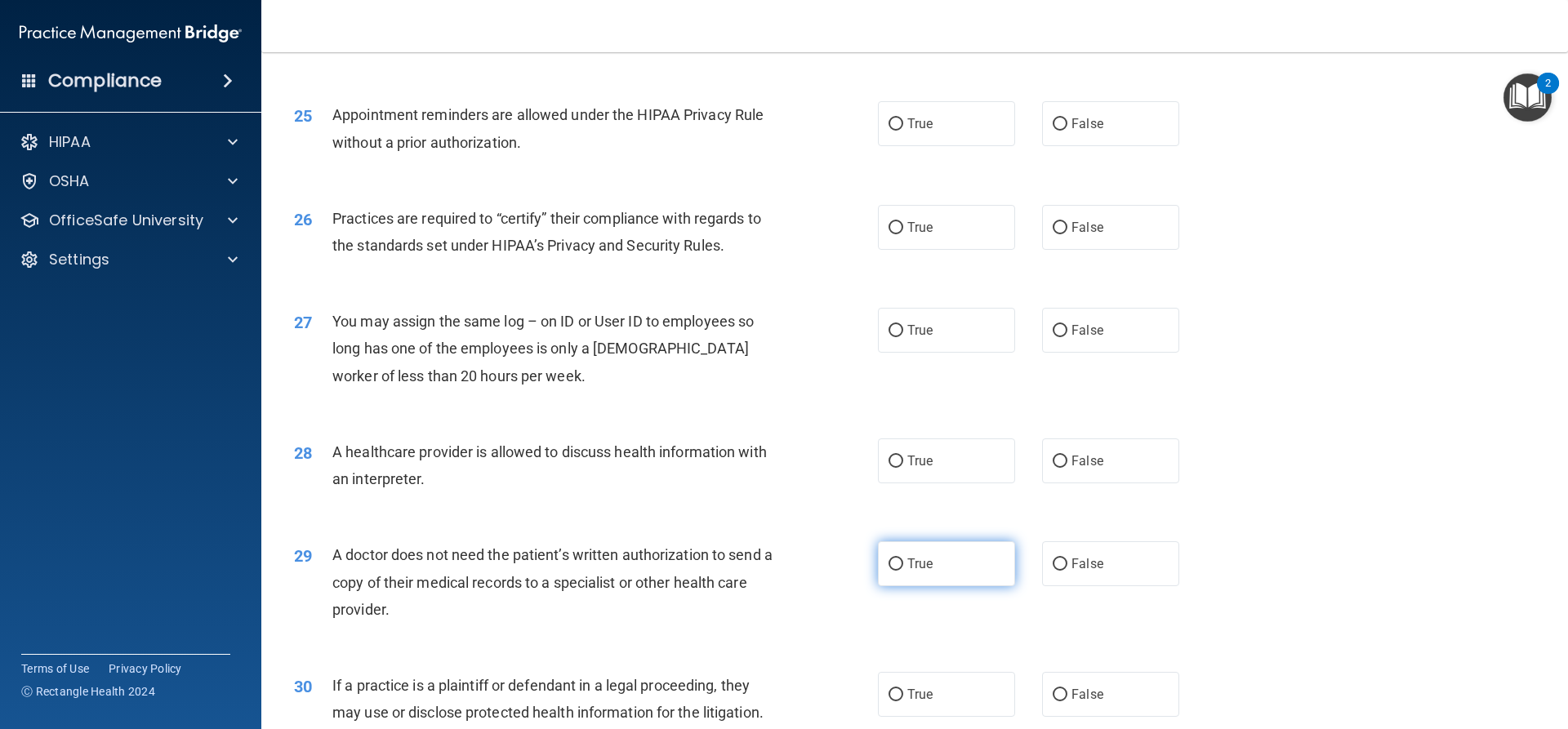
click at [891, 559] on input "True" at bounding box center [896, 565] width 15 height 12
radio input "true"
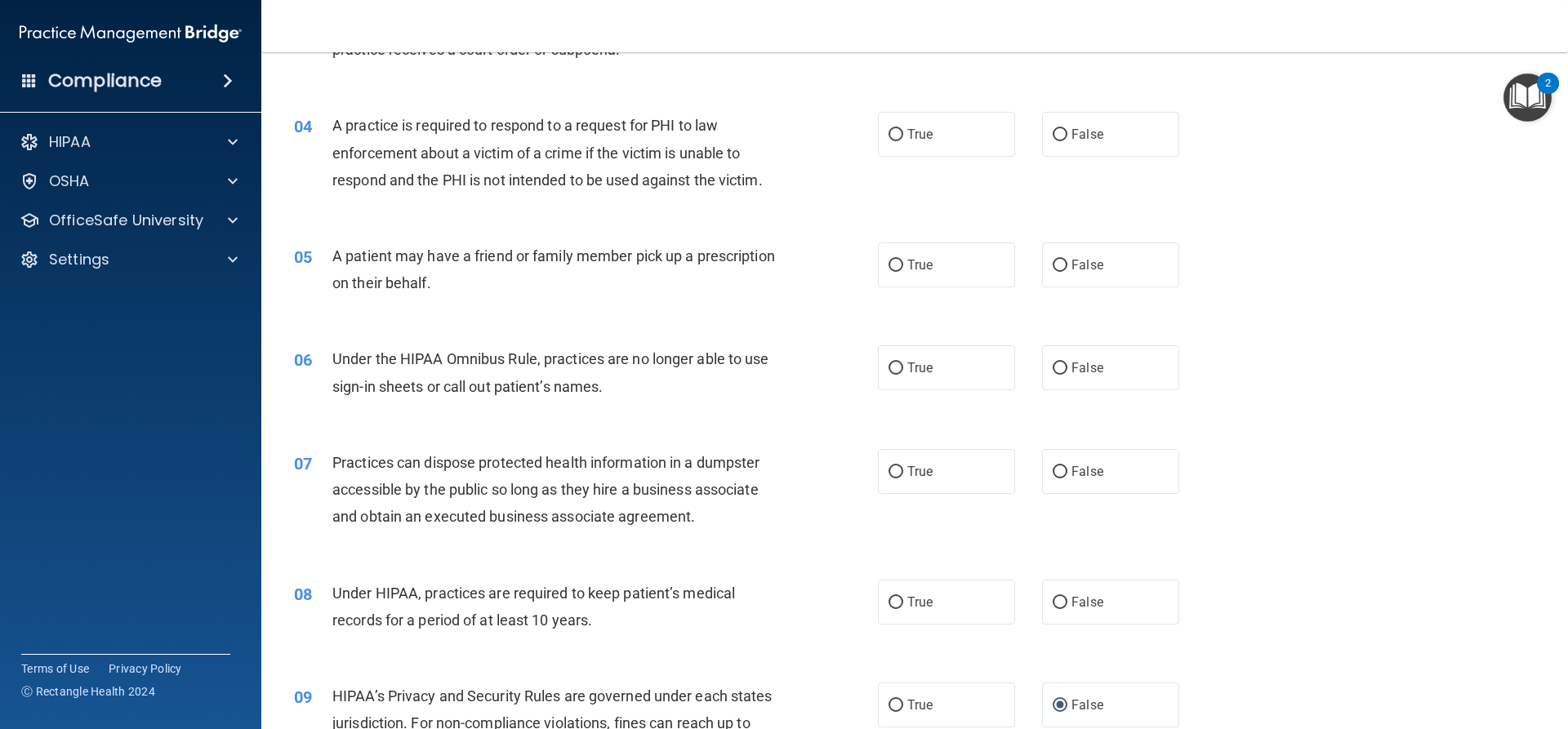
scroll to position [0, 0]
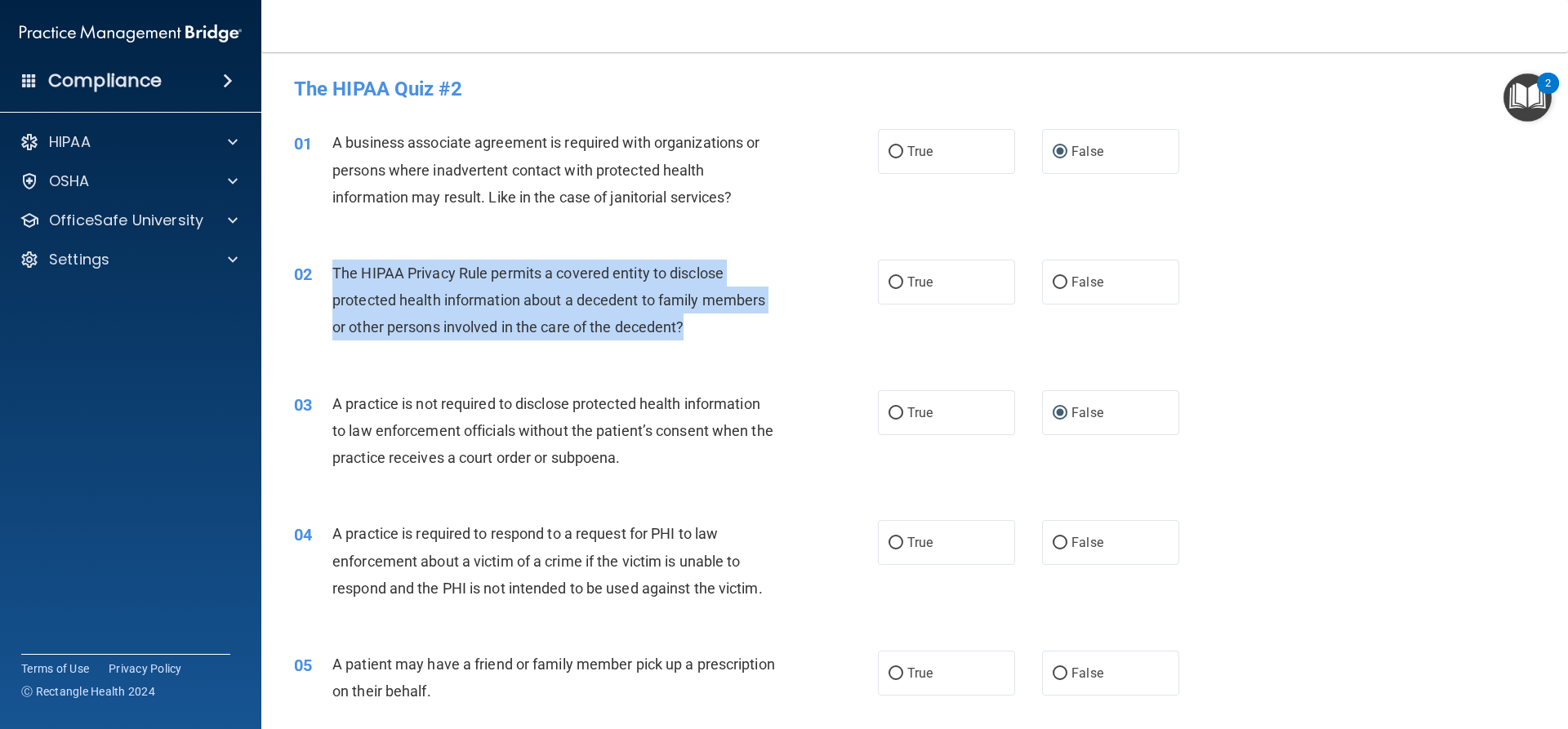
drag, startPoint x: 696, startPoint y: 324, endPoint x: 331, endPoint y: 276, distance: 368.1
click at [331, 276] on div "02 The HIPAA Privacy Rule permits a covered entity to disclose protected health…" at bounding box center [586, 305] width 633 height 90
drag, startPoint x: 893, startPoint y: 282, endPoint x: 785, endPoint y: 307, distance: 110.9
click at [892, 282] on input "True" at bounding box center [896, 282] width 15 height 12
radio input "true"
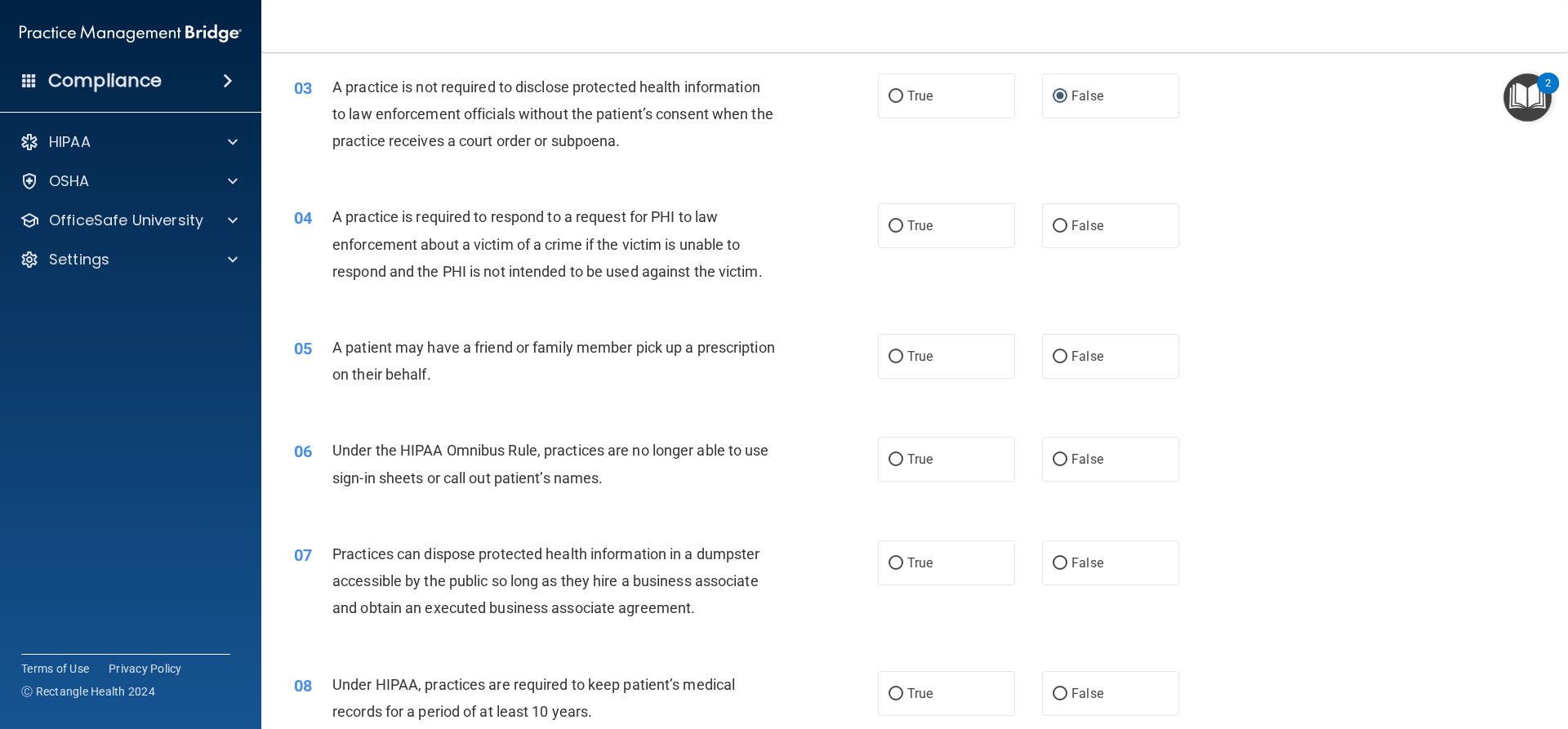
scroll to position [326, 0]
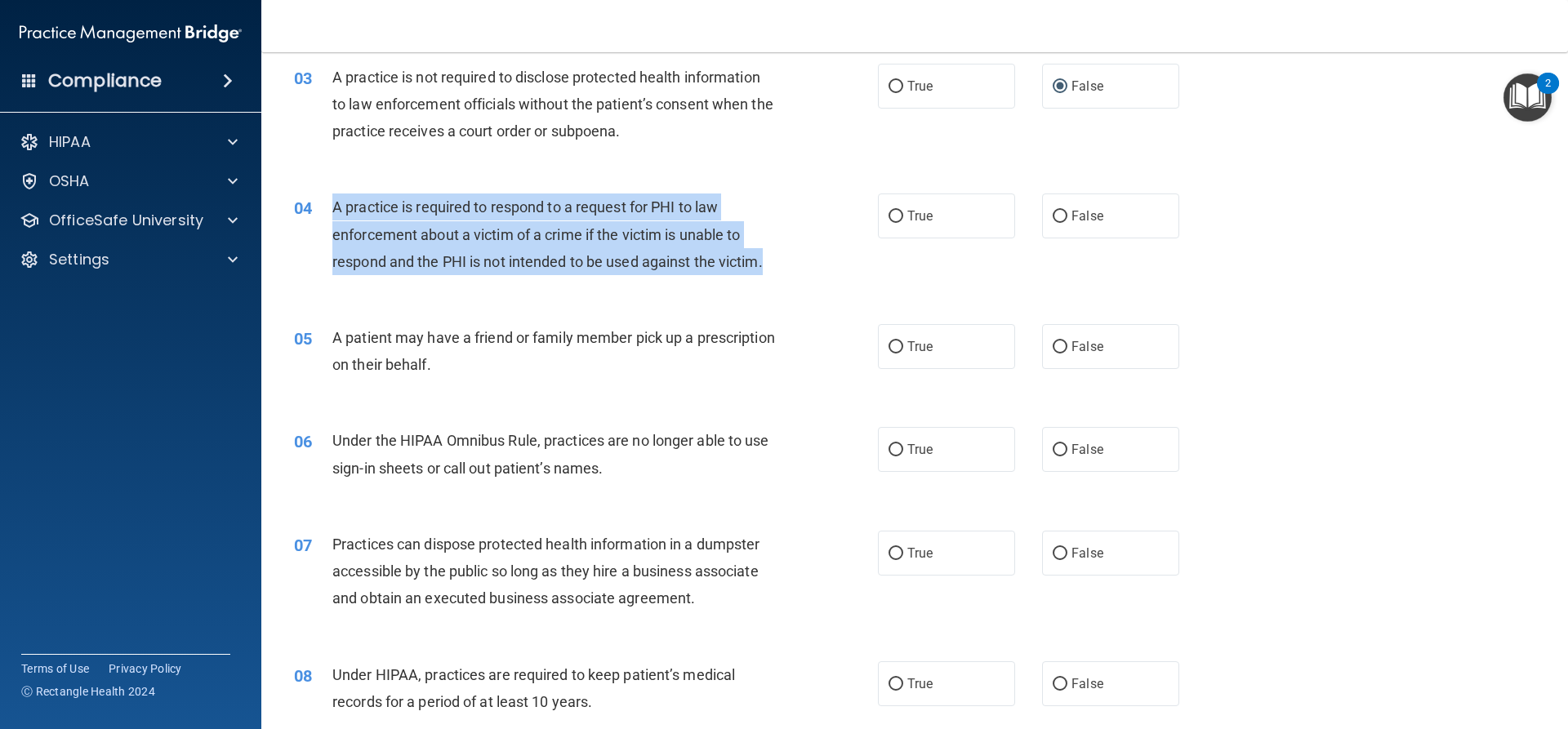
drag, startPoint x: 779, startPoint y: 258, endPoint x: 332, endPoint y: 210, distance: 449.6
click at [332, 210] on div "A practice is required to respond to a request for PHI to law enforcement about…" at bounding box center [561, 234] width 456 height 82
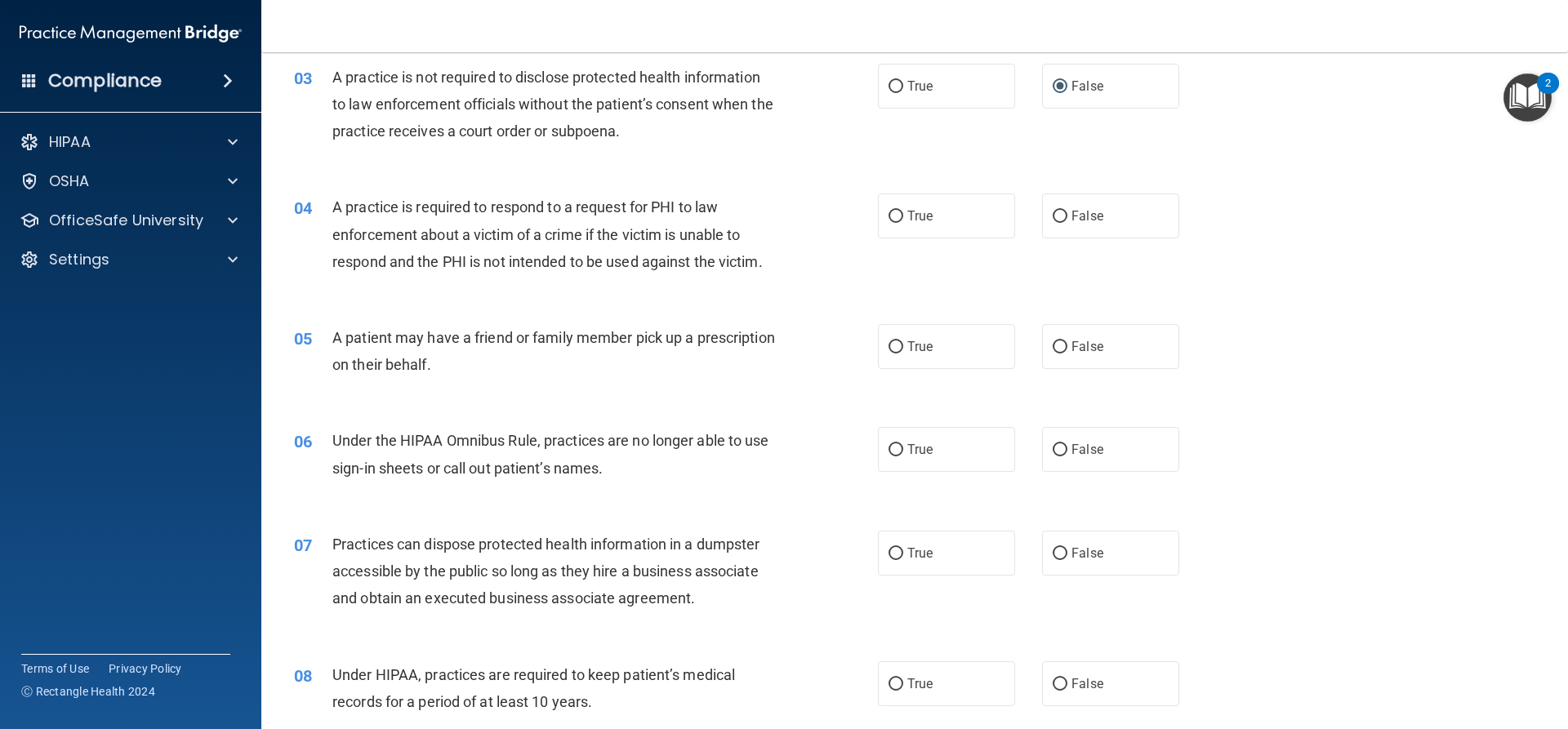
click at [772, 181] on div "04 A practice is required to respond to a request for PHI to law enforcement ab…" at bounding box center [914, 238] width 1266 height 131
click at [891, 213] on input "True" at bounding box center [896, 217] width 15 height 12
radio input "true"
click at [889, 343] on input "True" at bounding box center [896, 347] width 15 height 12
radio input "true"
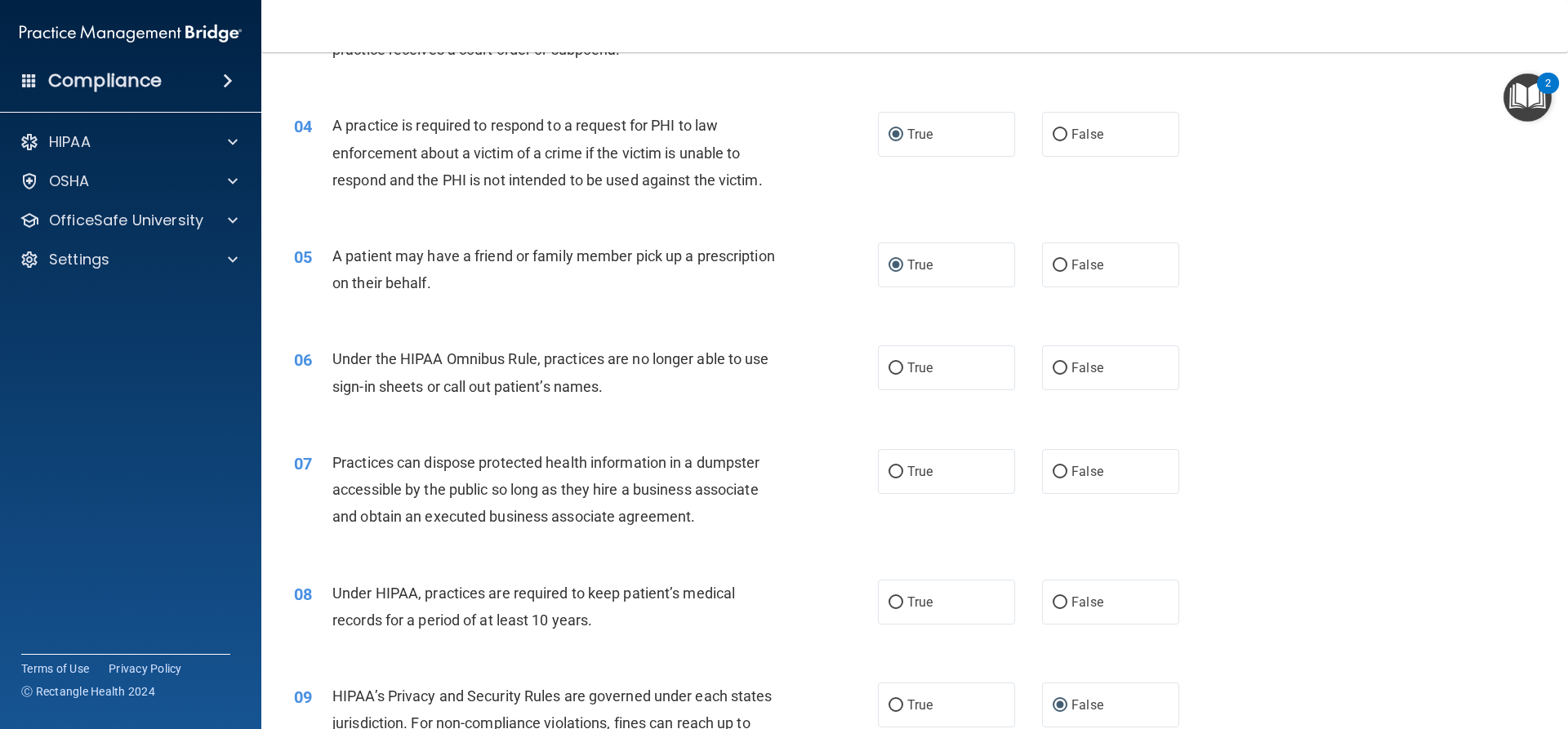
scroll to position [490, 0]
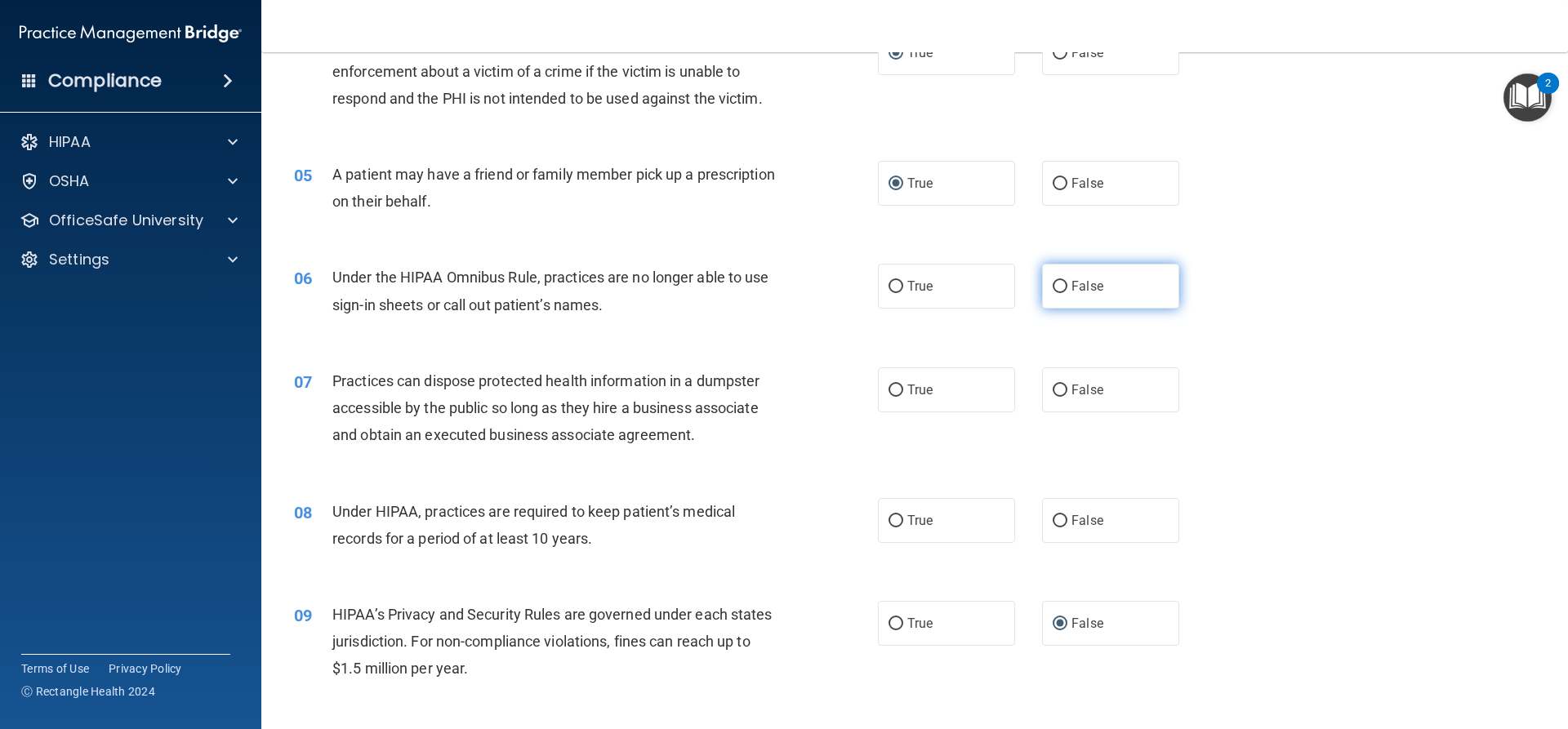
click at [1052, 286] on input "False" at bounding box center [1059, 287] width 15 height 12
radio input "true"
click at [1057, 387] on input "False" at bounding box center [1059, 391] width 15 height 12
radio input "true"
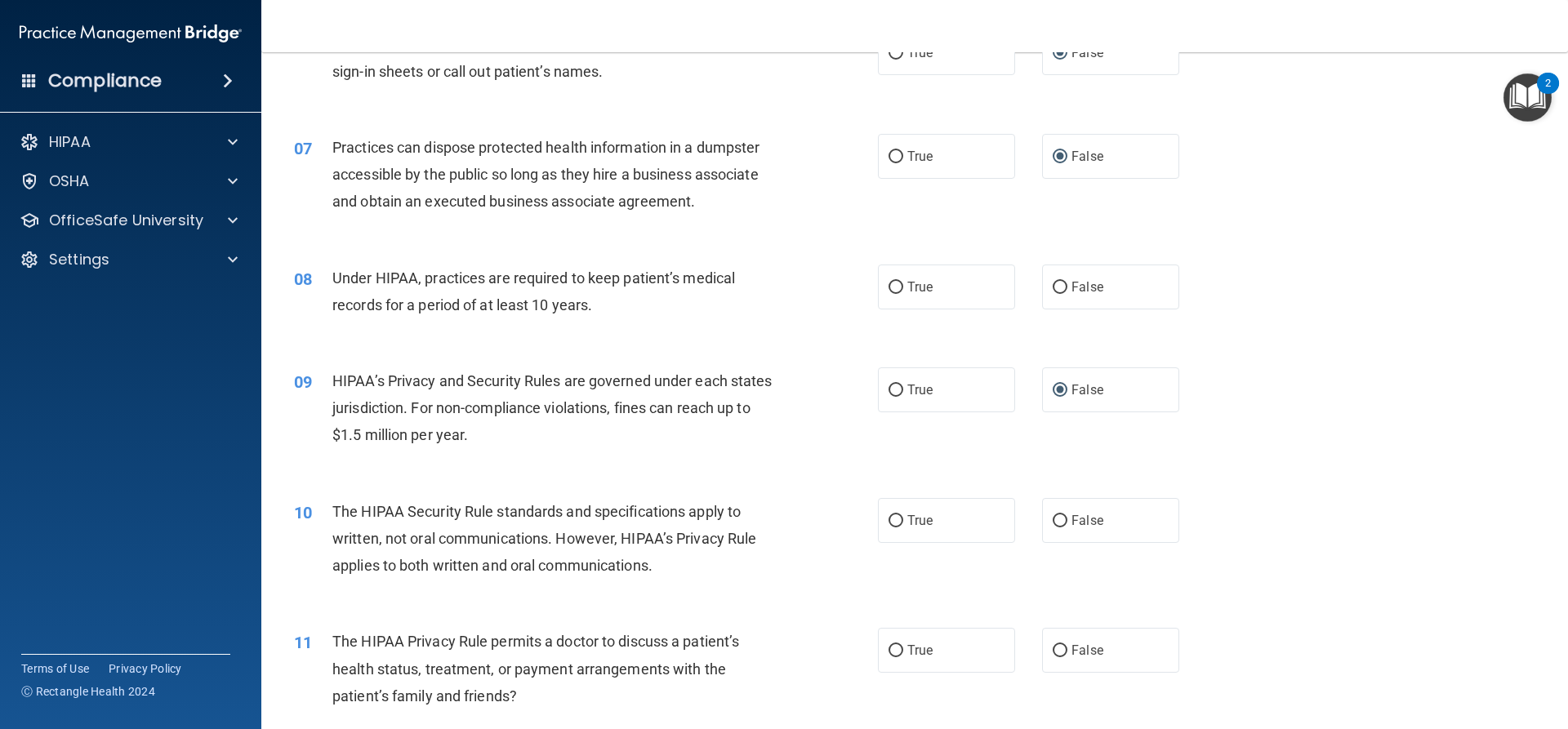
scroll to position [735, 0]
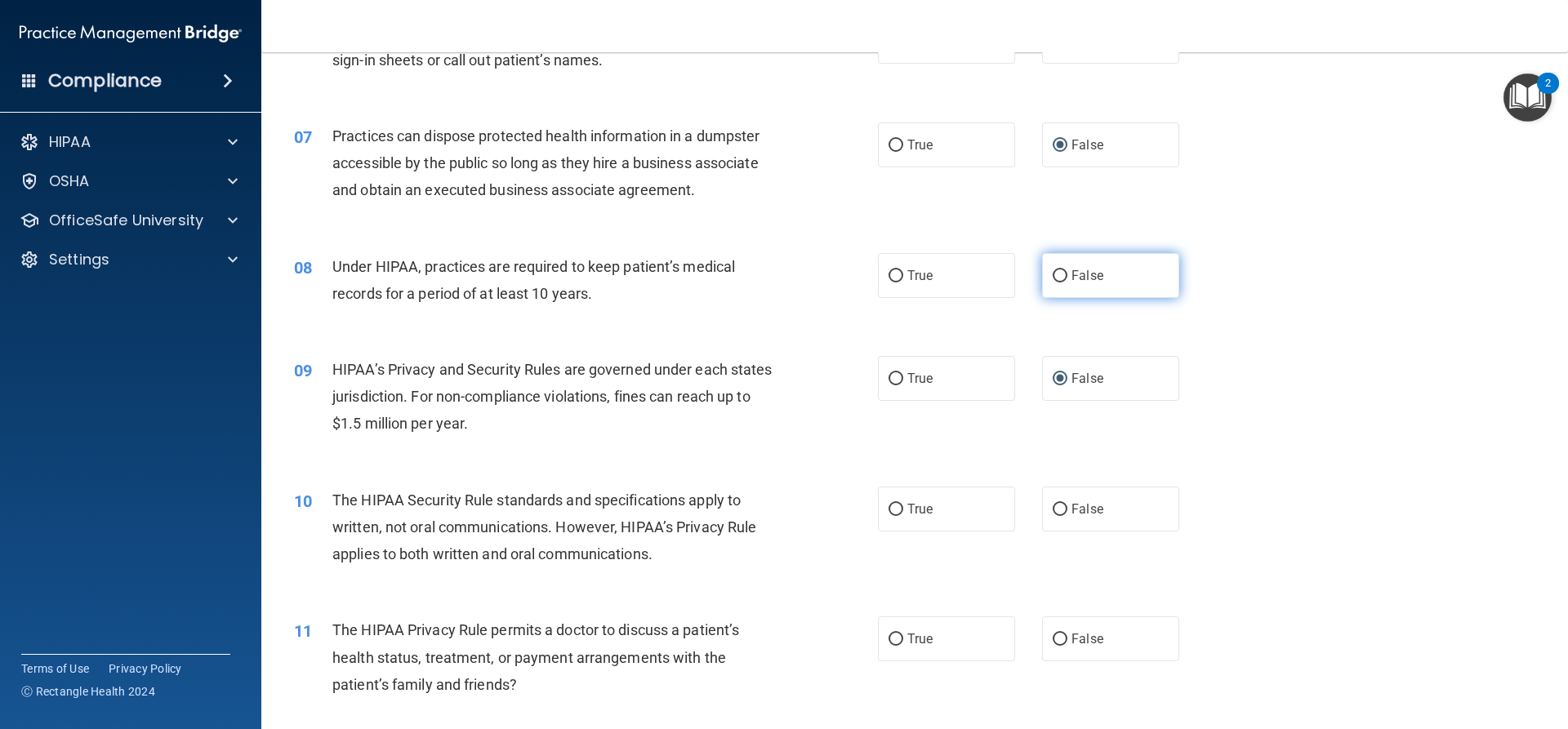
click at [1052, 276] on input "False" at bounding box center [1059, 276] width 15 height 12
radio input "true"
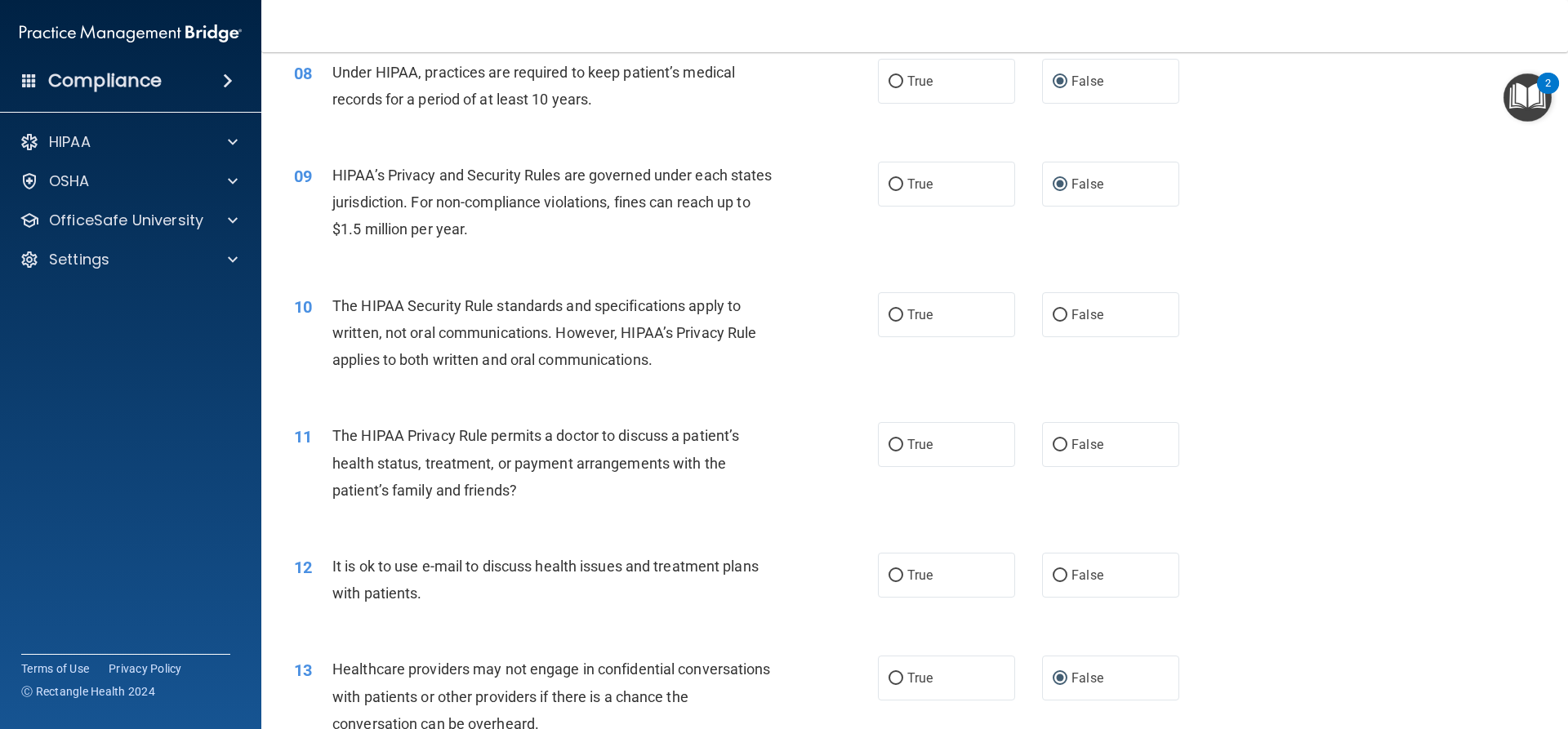
scroll to position [979, 0]
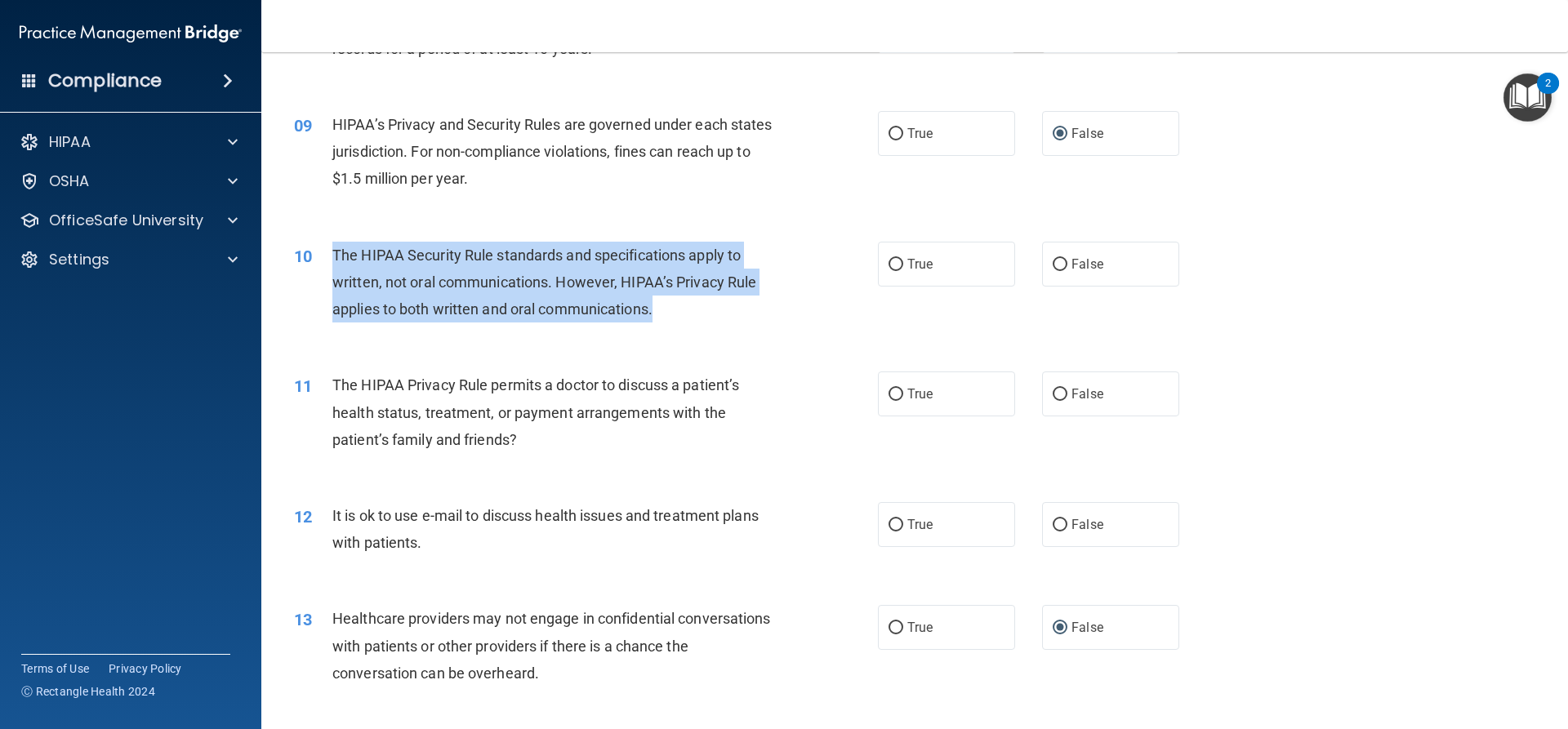
drag, startPoint x: 660, startPoint y: 306, endPoint x: 328, endPoint y: 260, distance: 335.2
click at [328, 260] on div "10 The HIPAA Security Rule standards and specifications apply to written, not o…" at bounding box center [586, 287] width 633 height 90
click at [701, 312] on div "The HIPAA Security Rule standards and specifications apply to written, not oral…" at bounding box center [561, 282] width 456 height 82
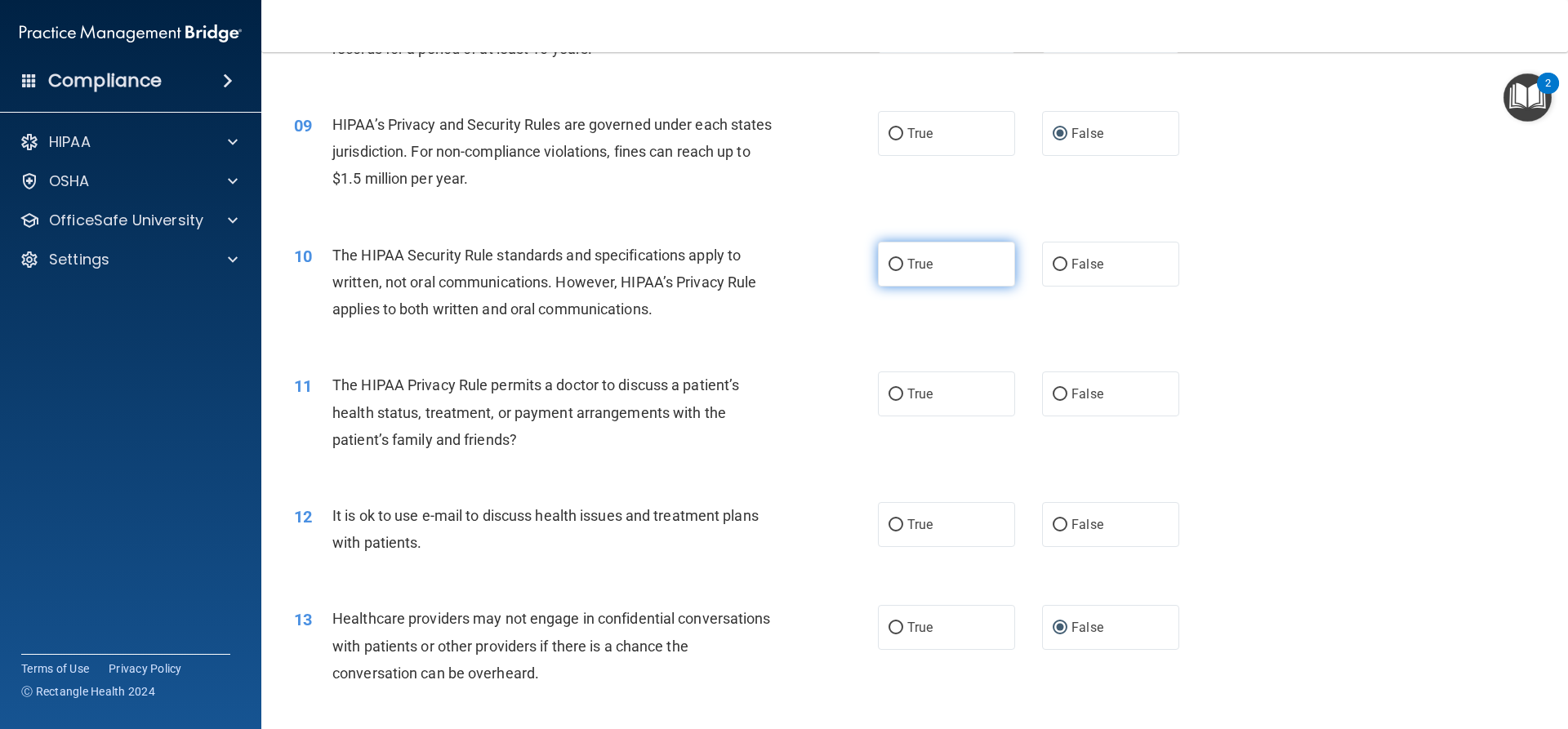
click at [892, 261] on input "True" at bounding box center [896, 265] width 15 height 12
radio input "true"
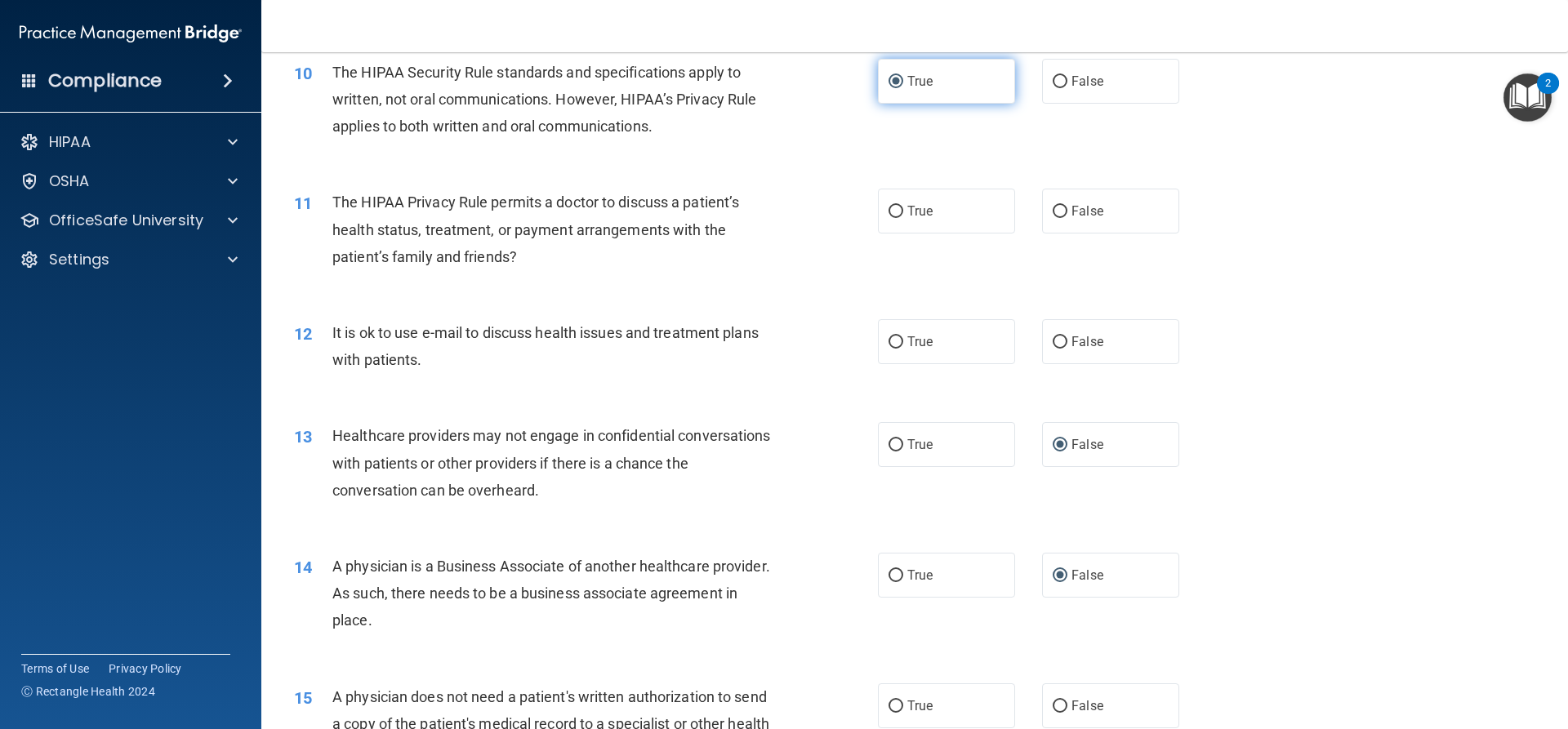
scroll to position [1225, 0]
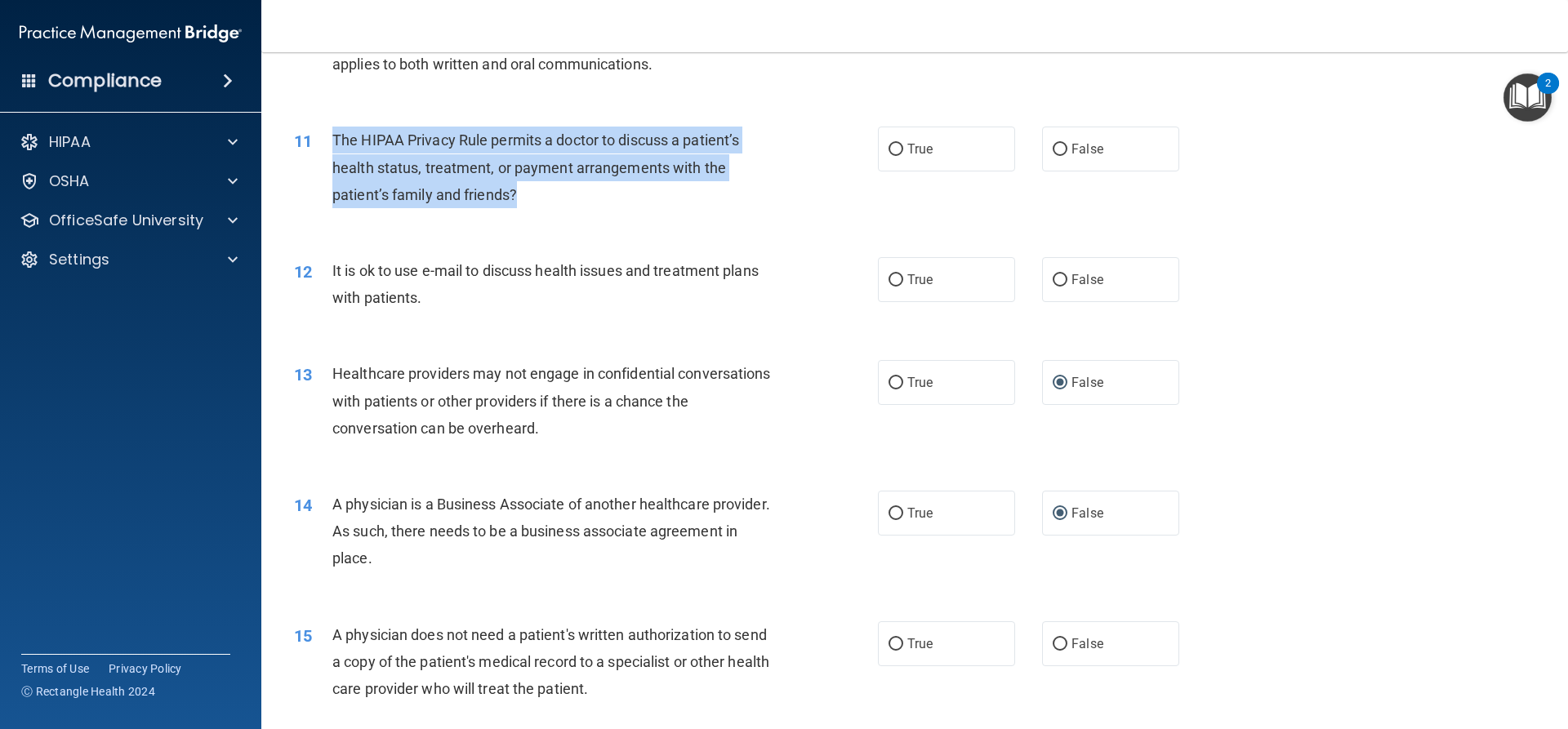
drag, startPoint x: 527, startPoint y: 197, endPoint x: 329, endPoint y: 148, distance: 204.0
click at [329, 148] on div "11 The HIPAA Privacy Rule permits a doctor to discuss a patient’s health status…" at bounding box center [586, 171] width 633 height 90
click at [891, 144] on input "True" at bounding box center [896, 150] width 15 height 12
radio input "true"
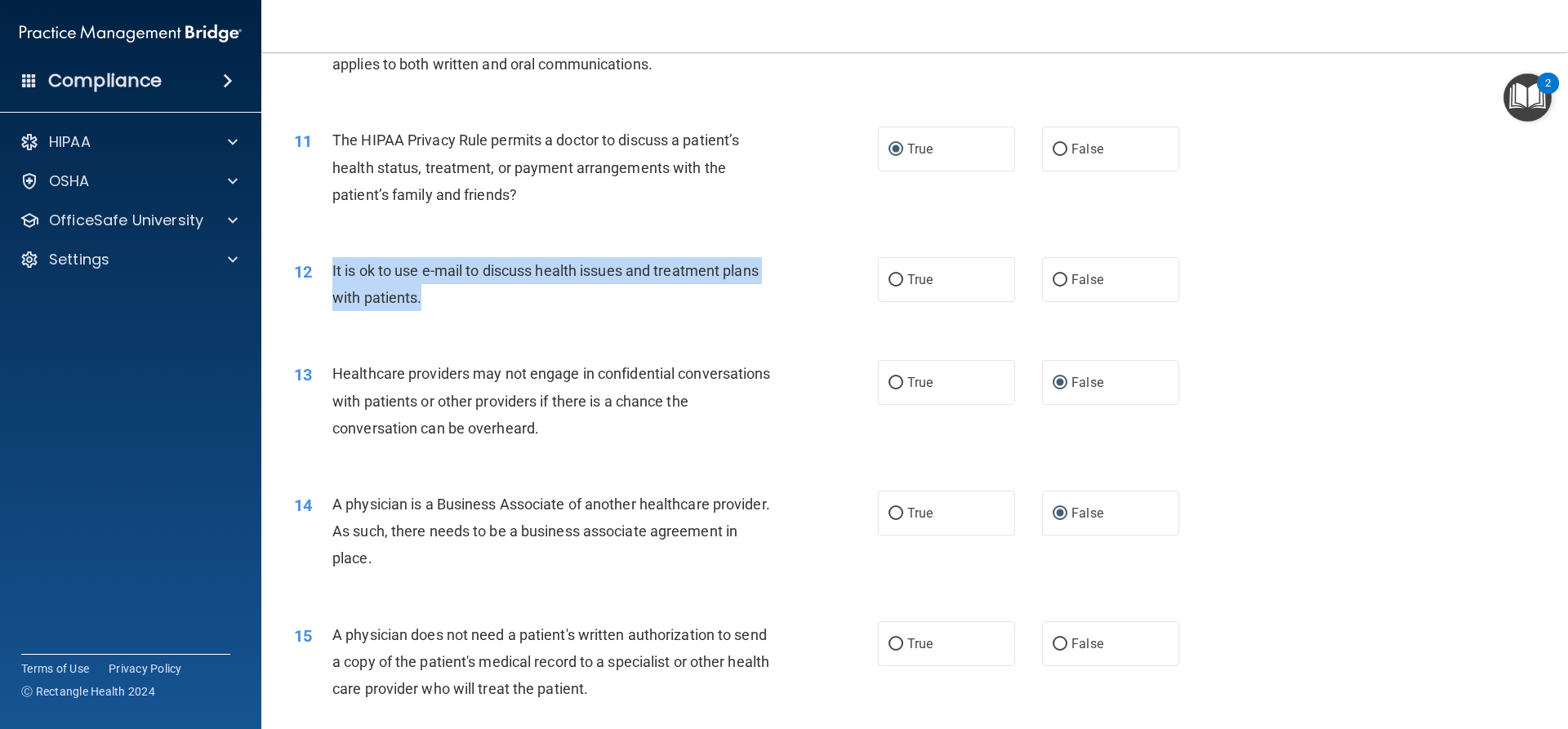
drag, startPoint x: 449, startPoint y: 301, endPoint x: 329, endPoint y: 264, distance: 125.6
click at [329, 264] on div "12 It is ok to use e-mail to discuss health issues and treatment plans with pat…" at bounding box center [586, 288] width 633 height 62
click at [889, 276] on input "True" at bounding box center [896, 281] width 15 height 12
radio input "true"
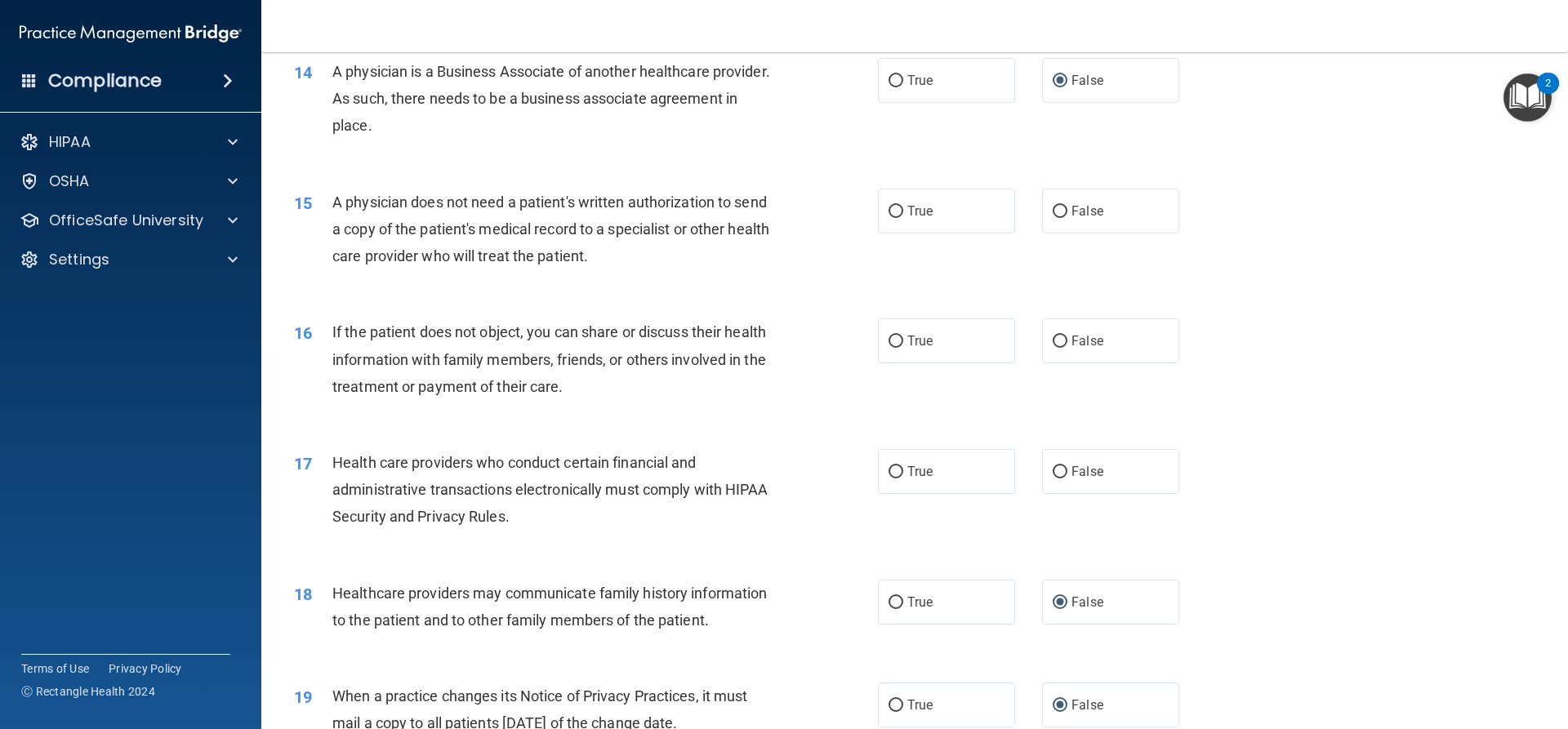
scroll to position [1714, 0]
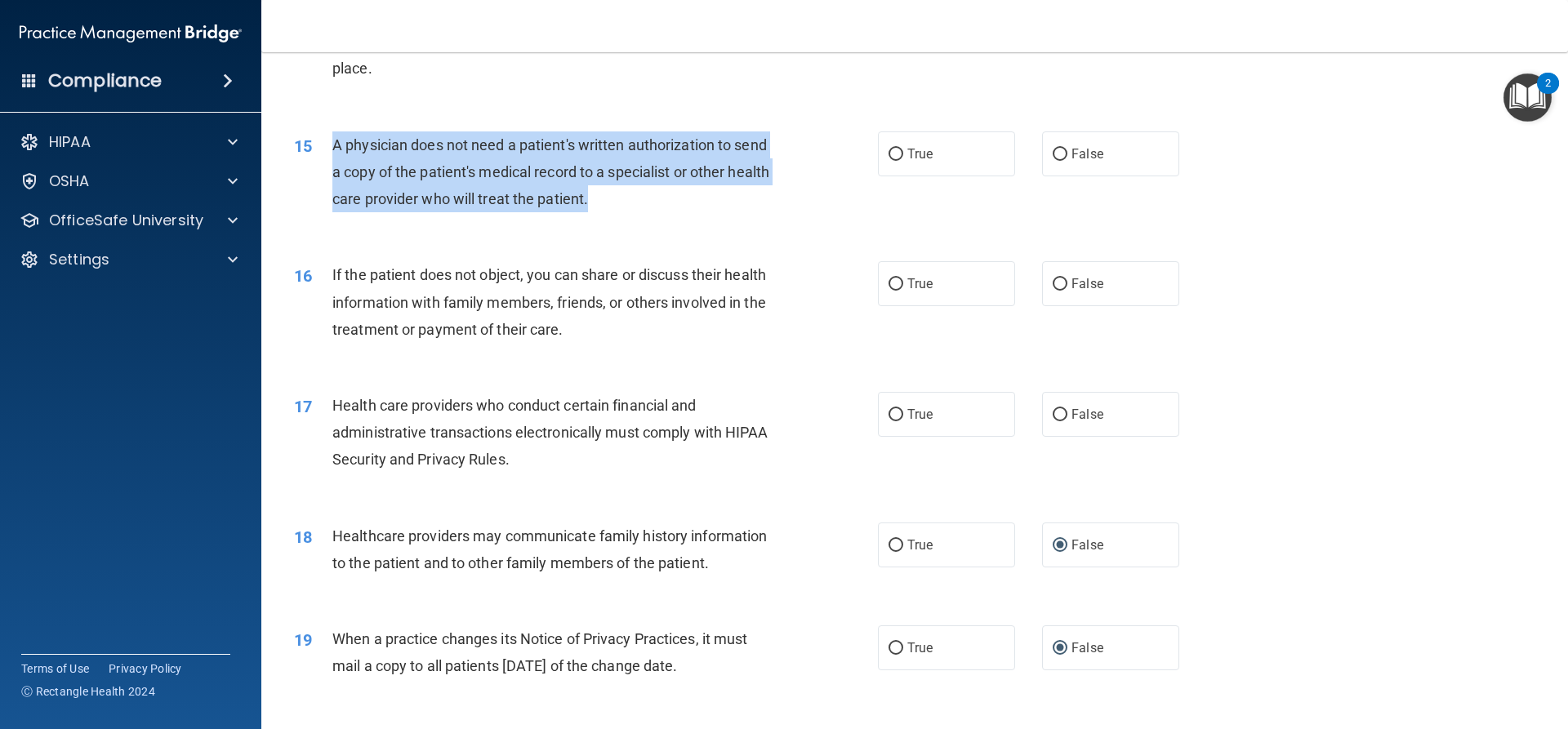
drag, startPoint x: 333, startPoint y: 146, endPoint x: 774, endPoint y: 194, distance: 443.6
click at [774, 194] on div "A physician does not need a patient's written authorization to send a copy of t…" at bounding box center [561, 172] width 456 height 82
click at [893, 153] on input "True" at bounding box center [896, 155] width 15 height 12
radio input "true"
click at [892, 282] on input "True" at bounding box center [896, 284] width 15 height 12
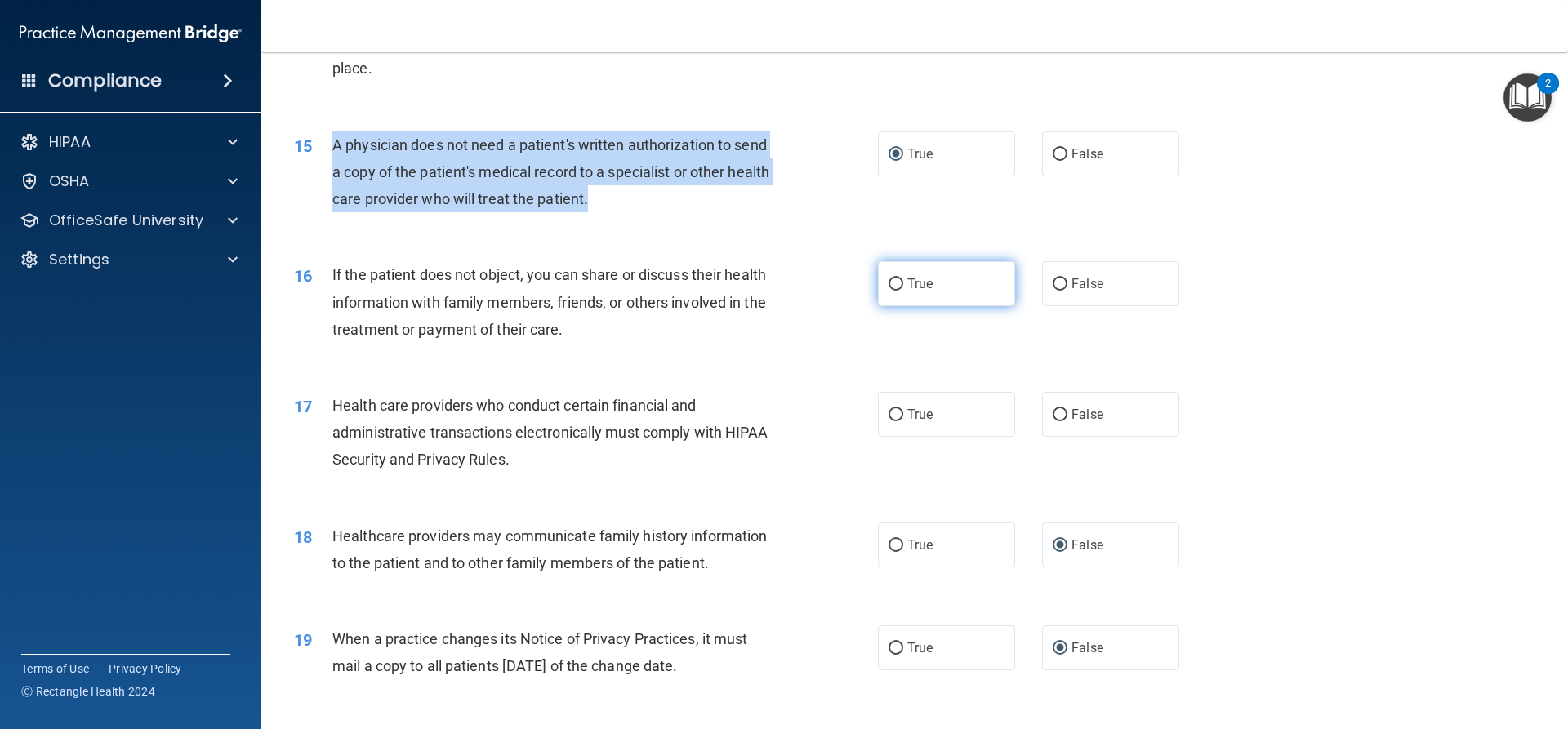
radio input "true"
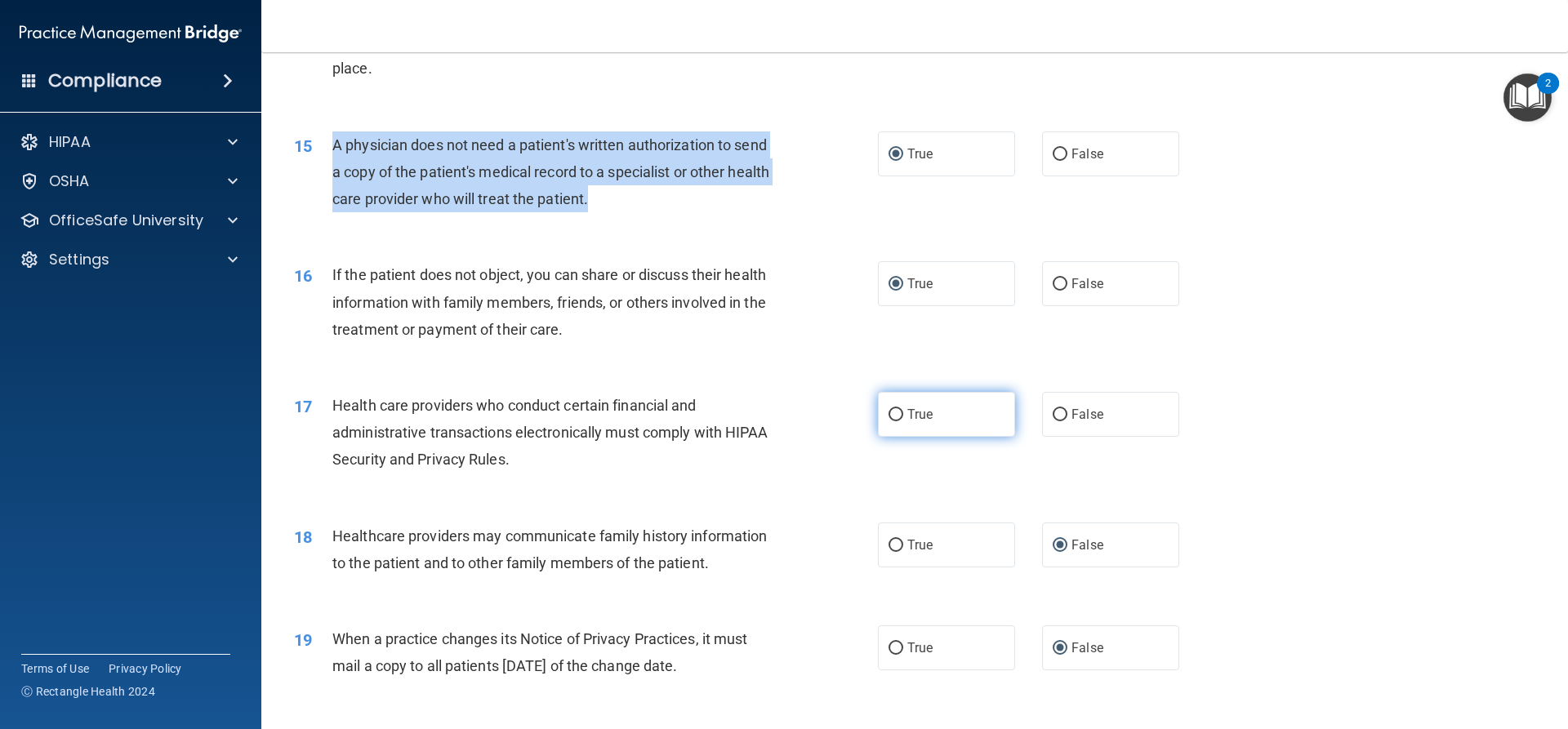
click at [893, 413] on input "True" at bounding box center [896, 415] width 15 height 12
radio input "true"
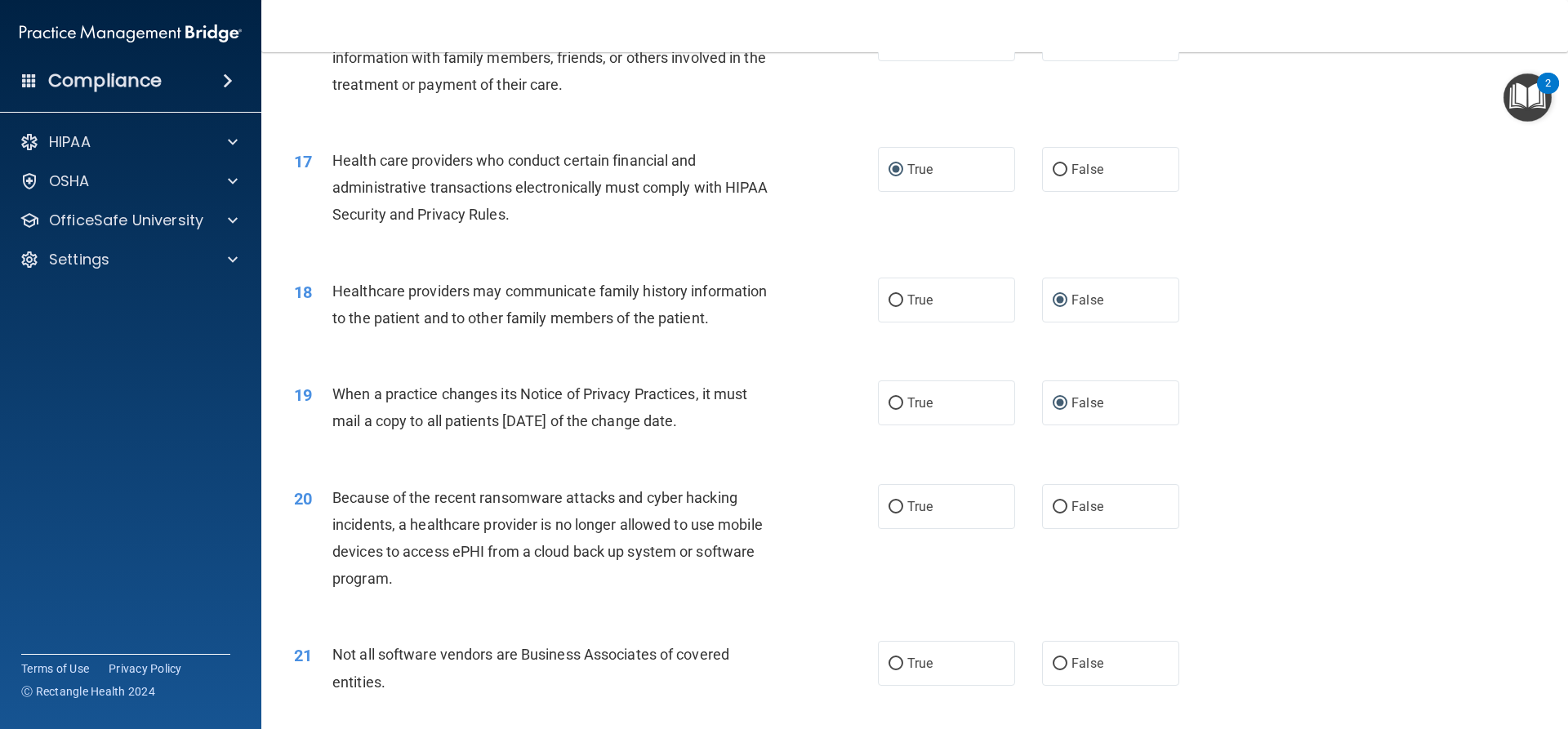
scroll to position [2204, 0]
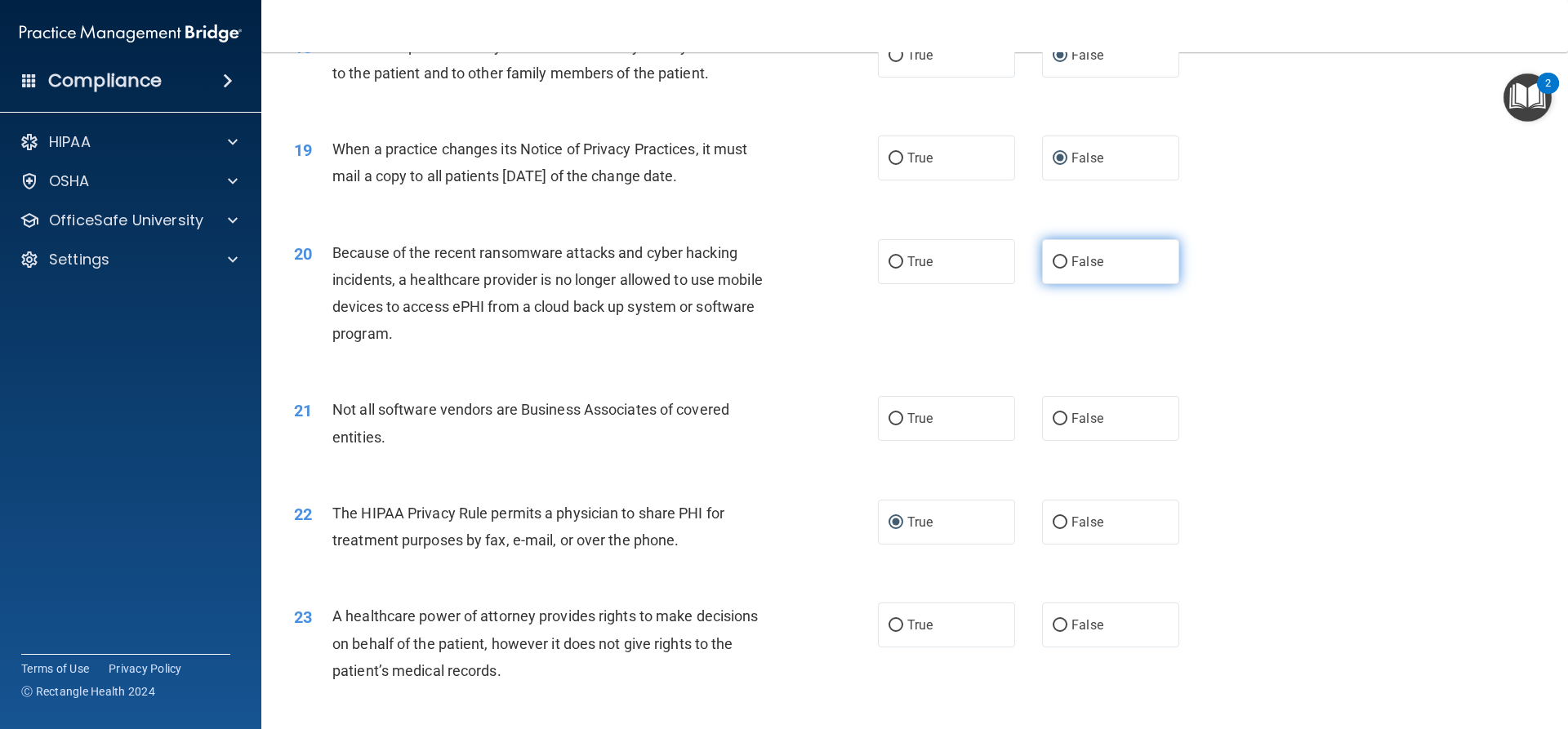
click at [1052, 257] on input "False" at bounding box center [1059, 263] width 15 height 12
radio input "true"
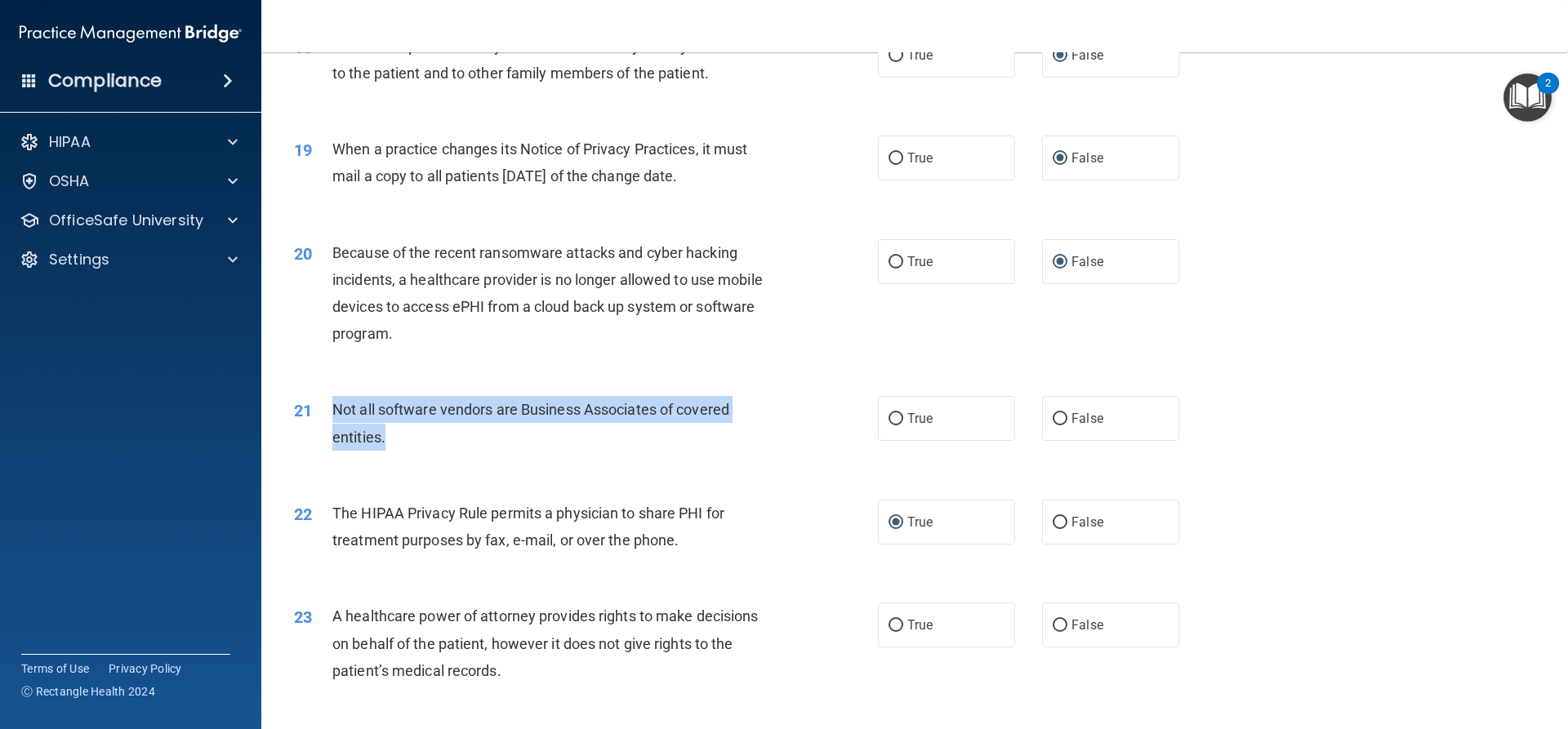
drag, startPoint x: 387, startPoint y: 436, endPoint x: 333, endPoint y: 411, distance: 59.5
click at [333, 411] on div "Not all software vendors are Business Associates of covered entities." at bounding box center [561, 423] width 456 height 54
click at [892, 413] on input "True" at bounding box center [896, 419] width 15 height 12
radio input "true"
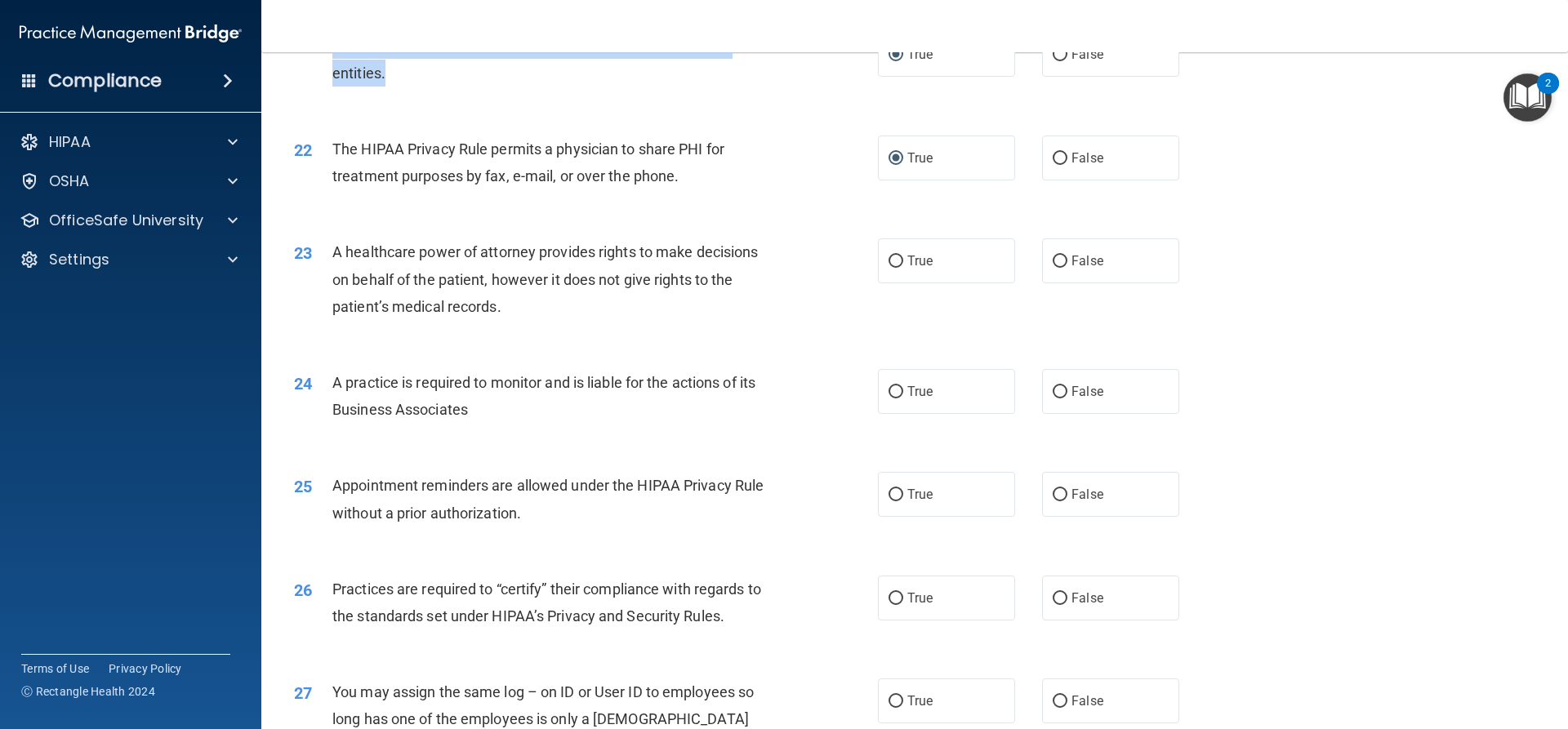
scroll to position [2612, 0]
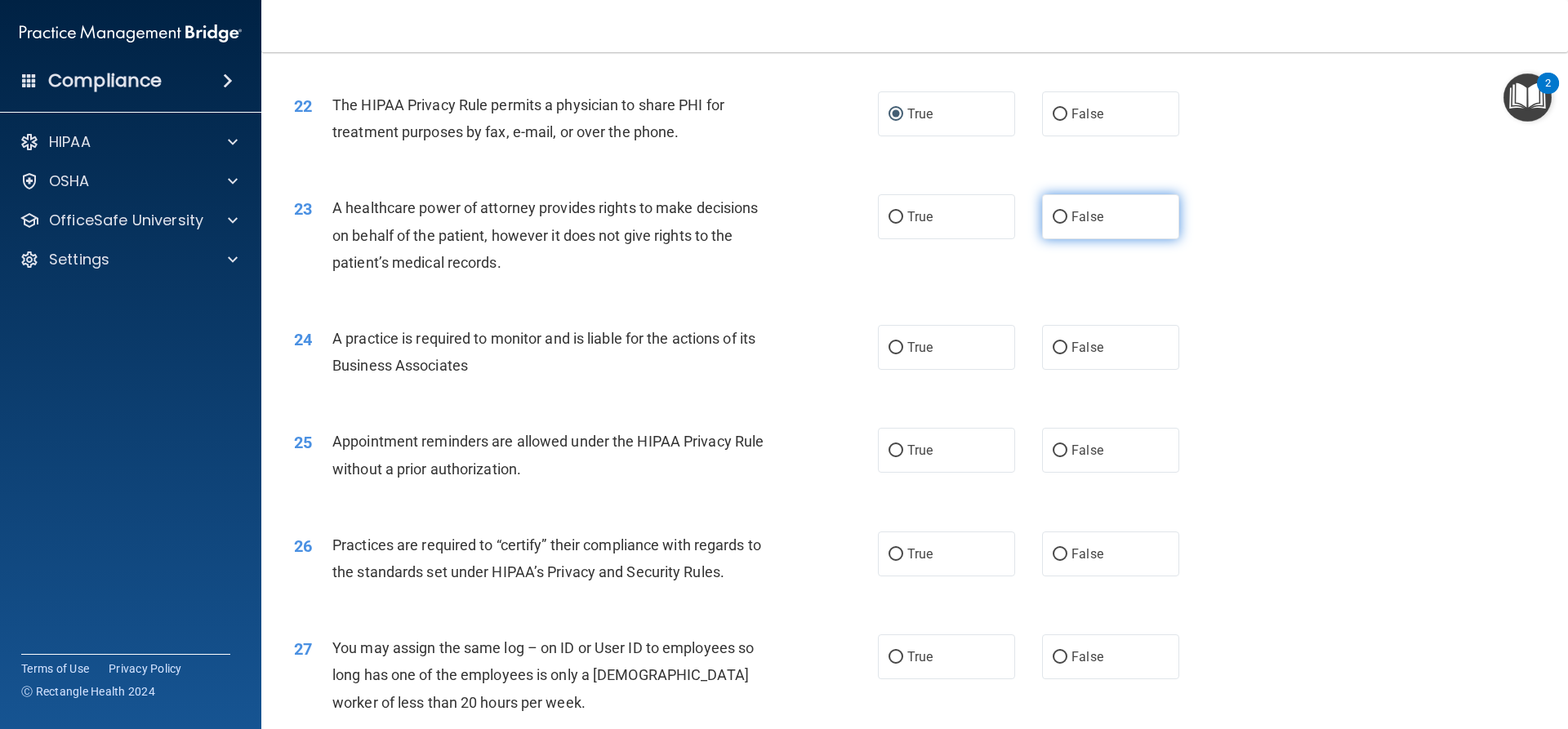
click at [1056, 214] on input "False" at bounding box center [1059, 218] width 15 height 12
radio input "true"
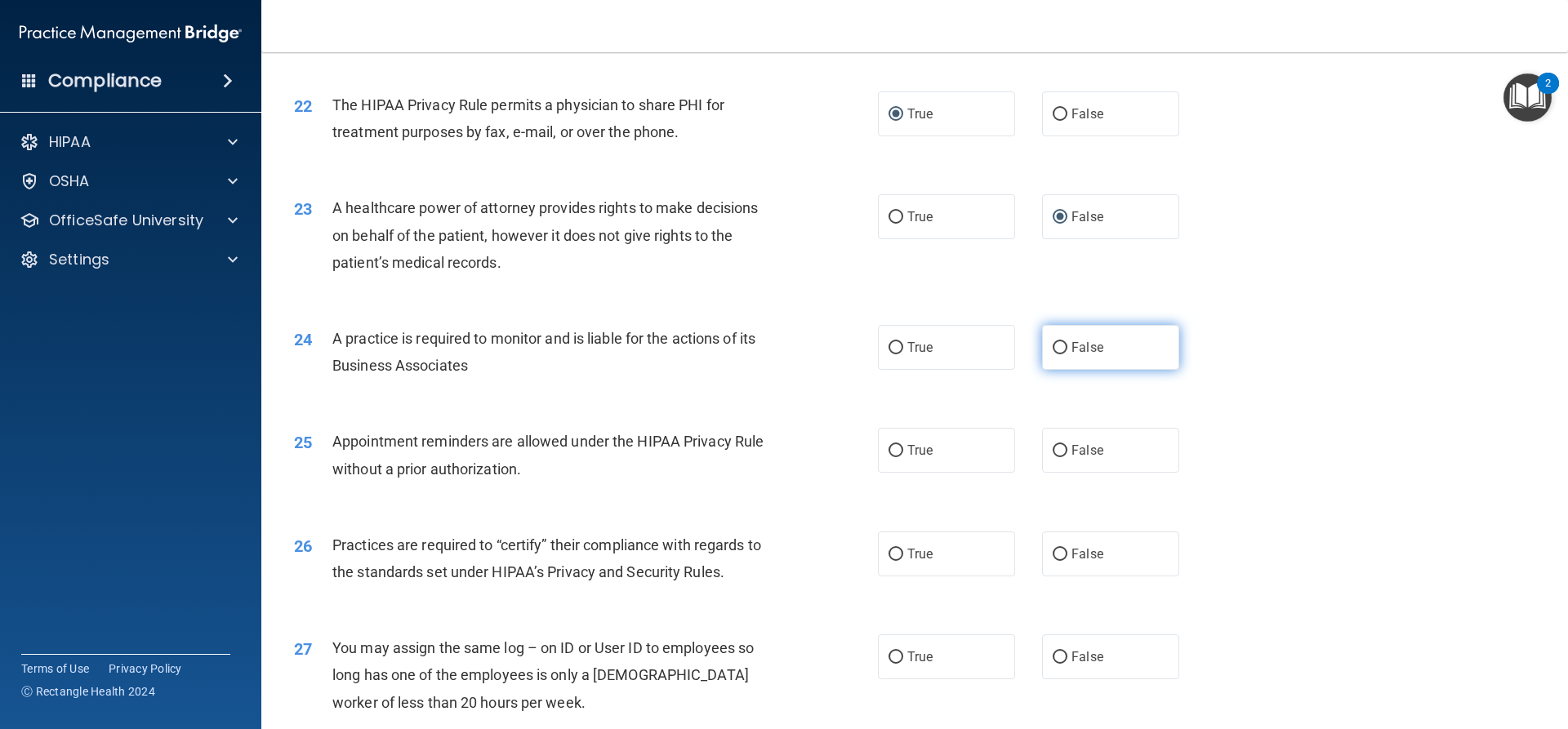
click at [1052, 346] on input "False" at bounding box center [1059, 348] width 15 height 12
radio input "true"
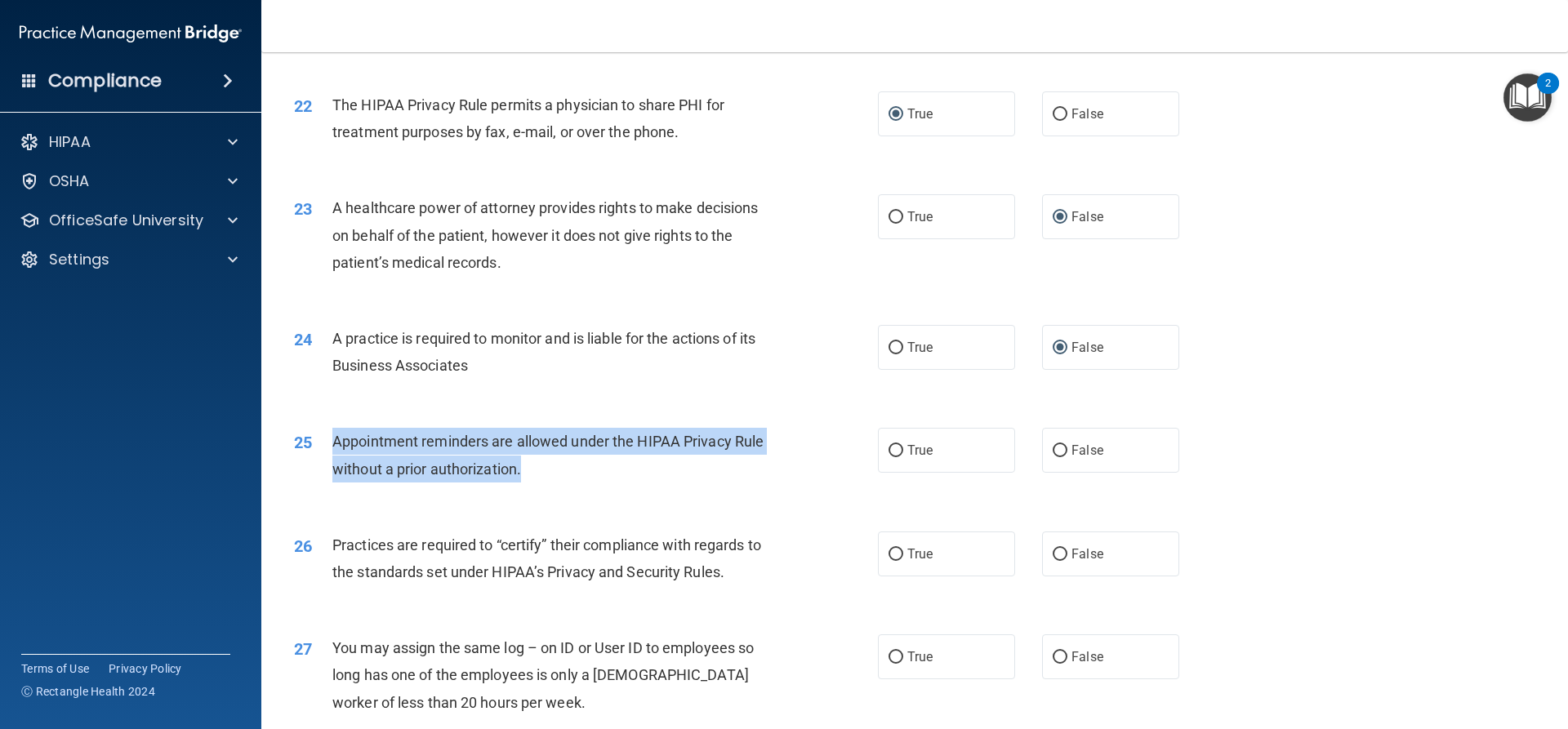
drag, startPoint x: 527, startPoint y: 470, endPoint x: 336, endPoint y: 448, distance: 192.3
click at [336, 448] on div "Appointment reminders are allowed under the HIPAA Privacy Rule without a prior …" at bounding box center [561, 454] width 456 height 54
click at [892, 450] on input "True" at bounding box center [896, 451] width 15 height 12
radio input "true"
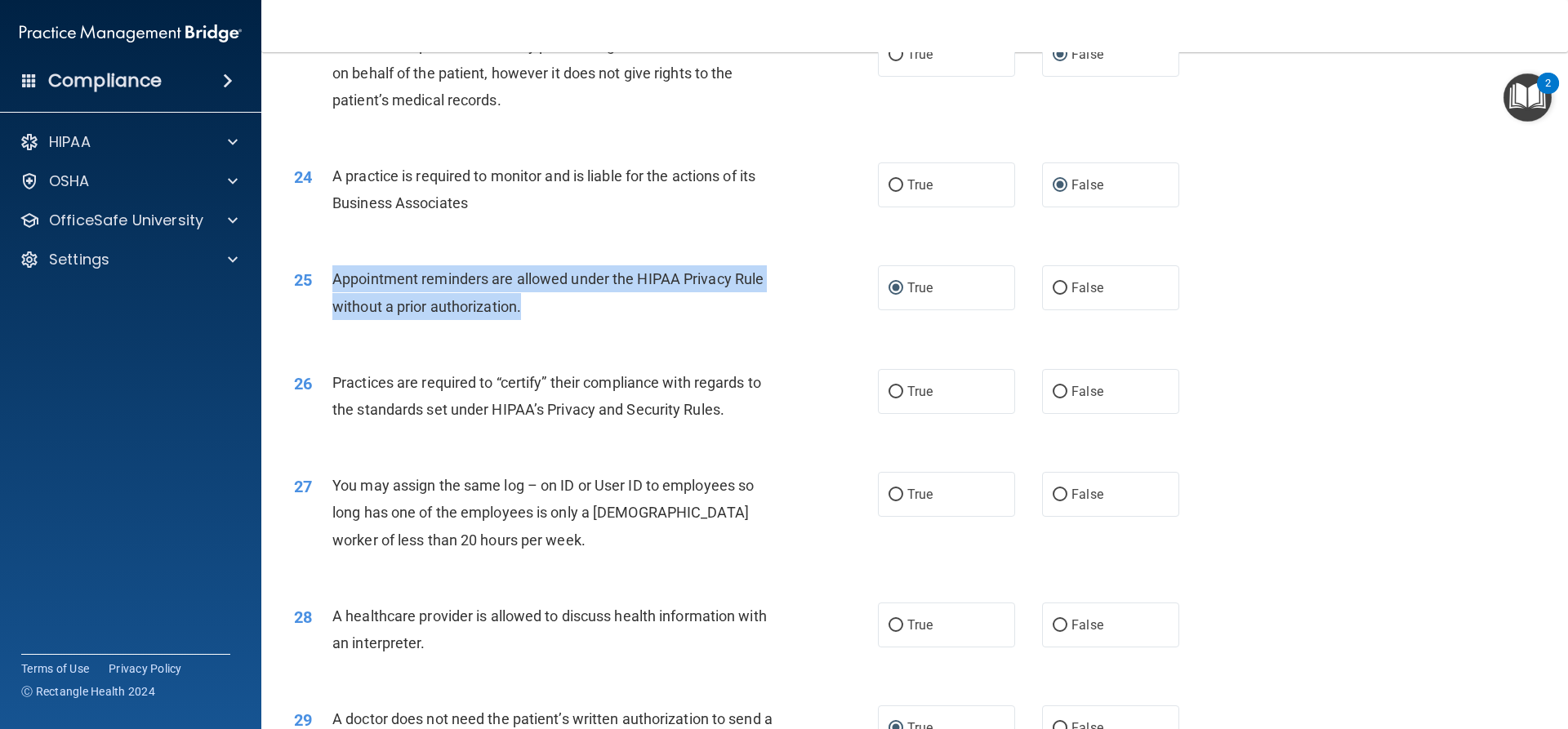
scroll to position [2775, 0]
click at [1053, 386] on input "False" at bounding box center [1059, 392] width 15 height 12
radio input "true"
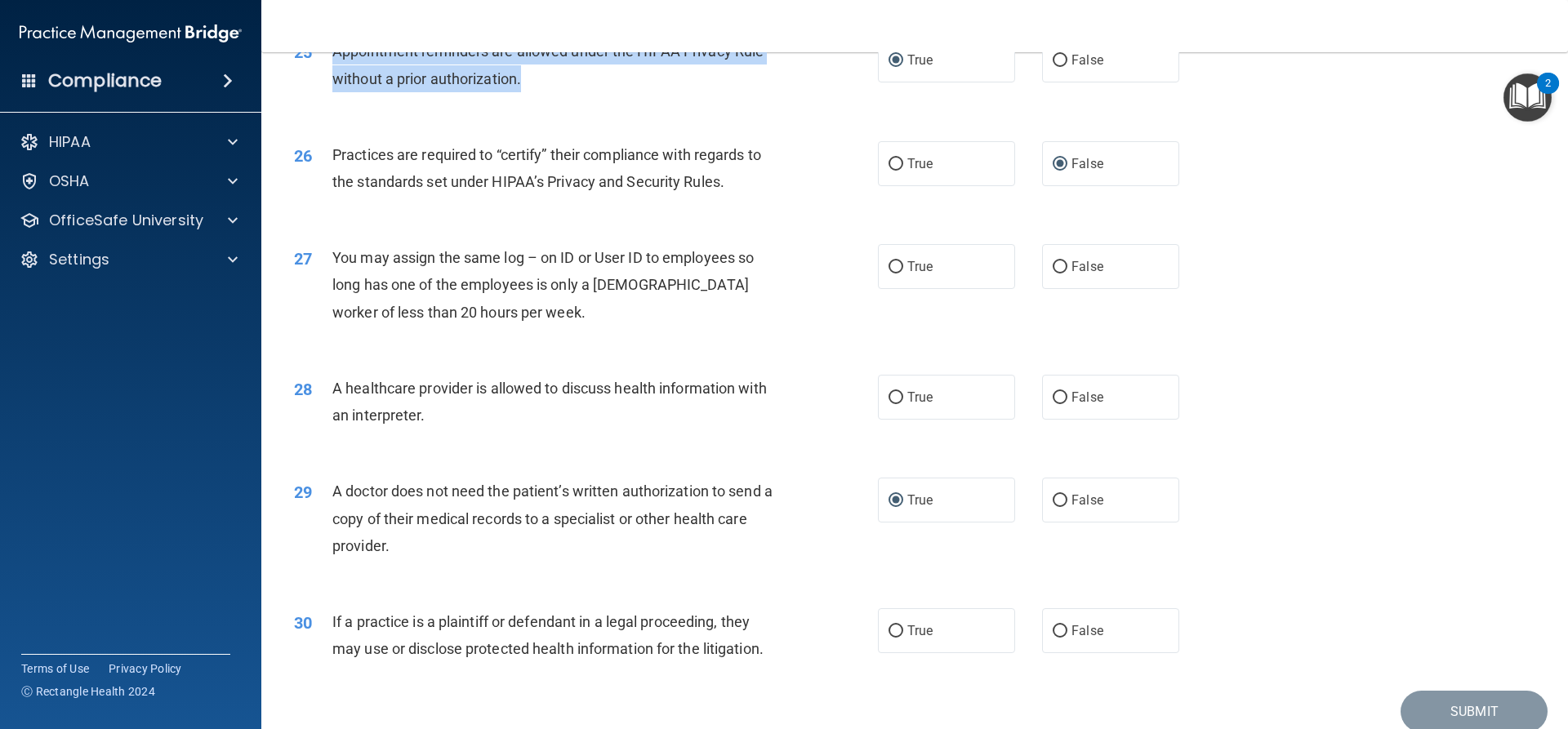
scroll to position [3020, 0]
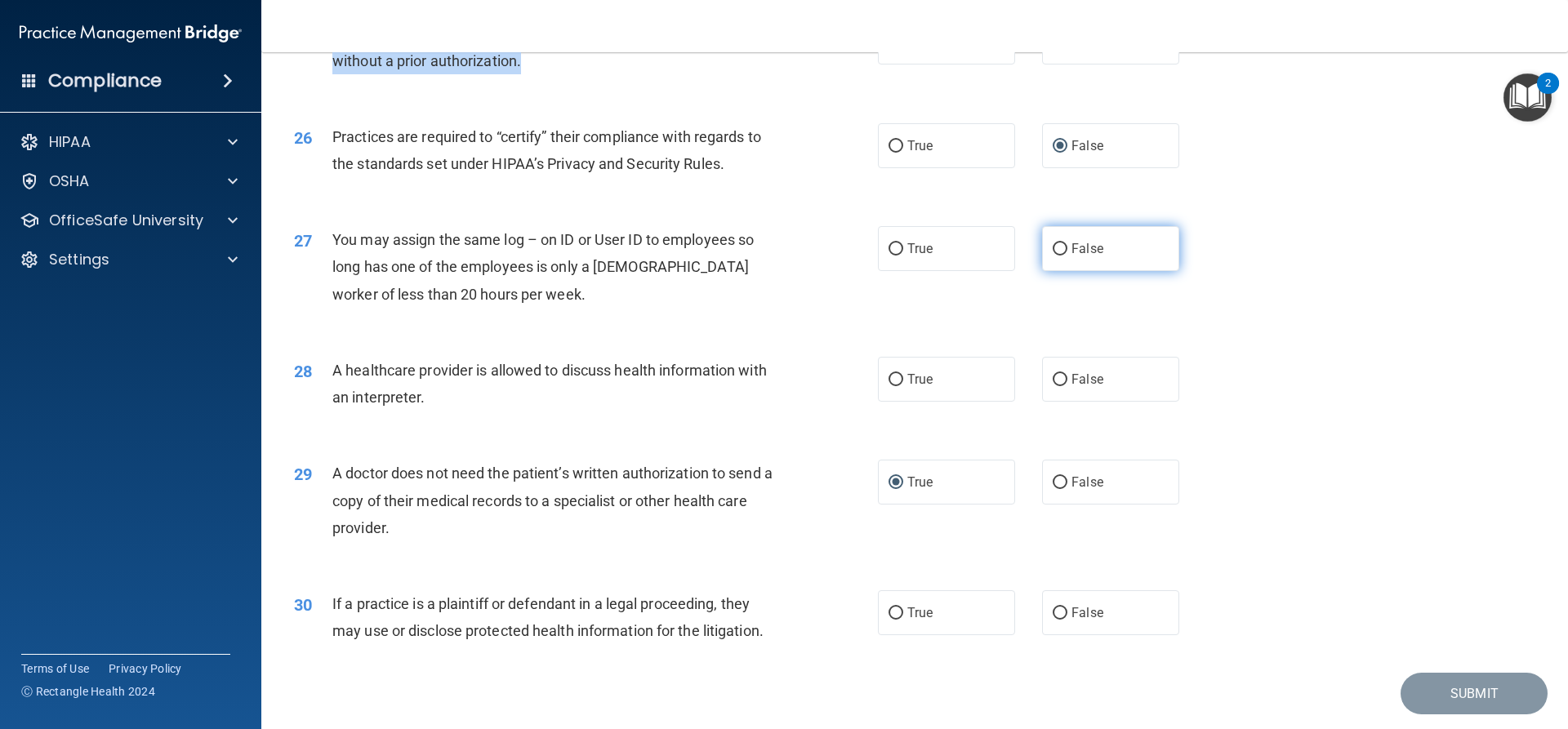
click at [1053, 250] on input "False" at bounding box center [1059, 250] width 15 height 12
radio input "true"
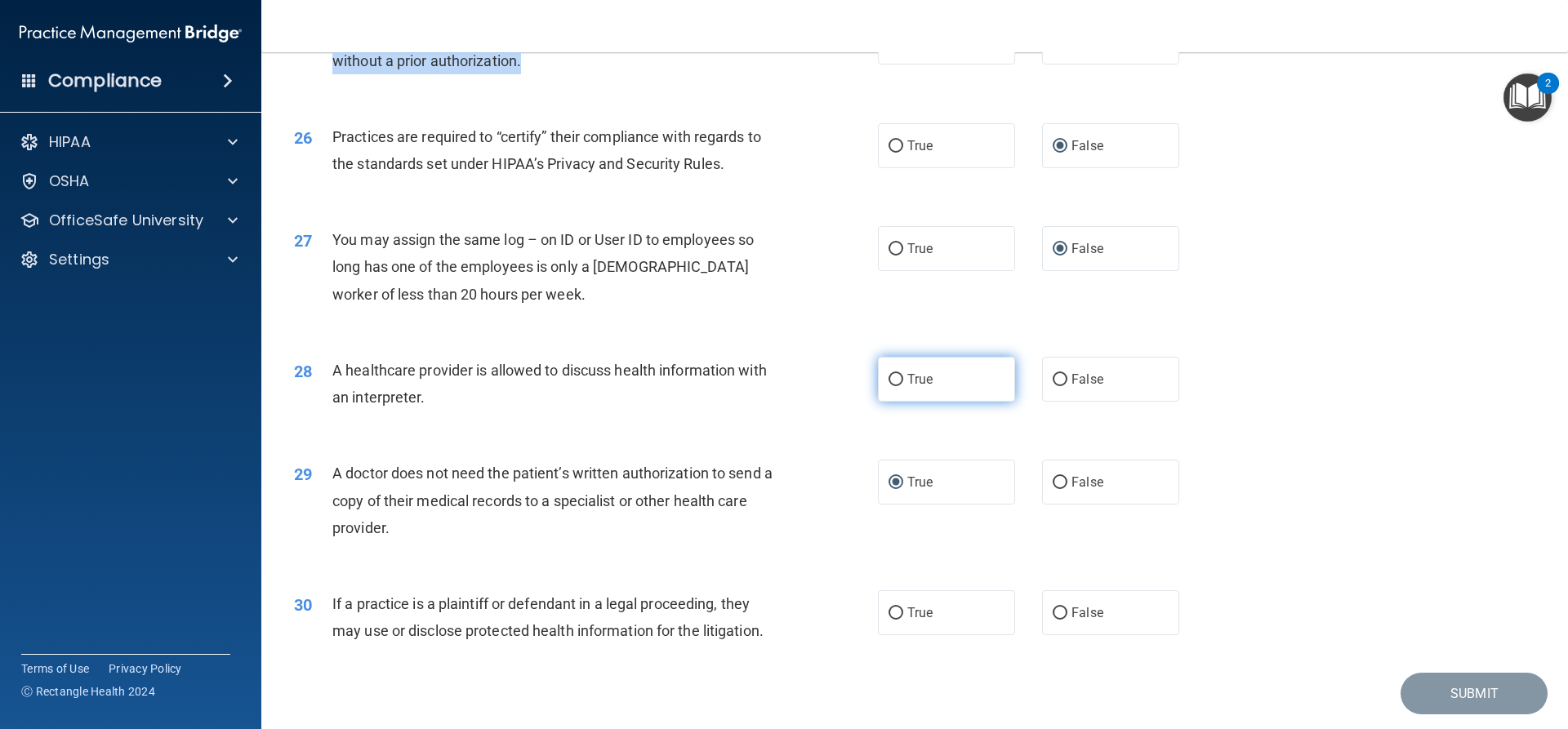
click at [896, 375] on input "True" at bounding box center [896, 380] width 15 height 12
radio input "true"
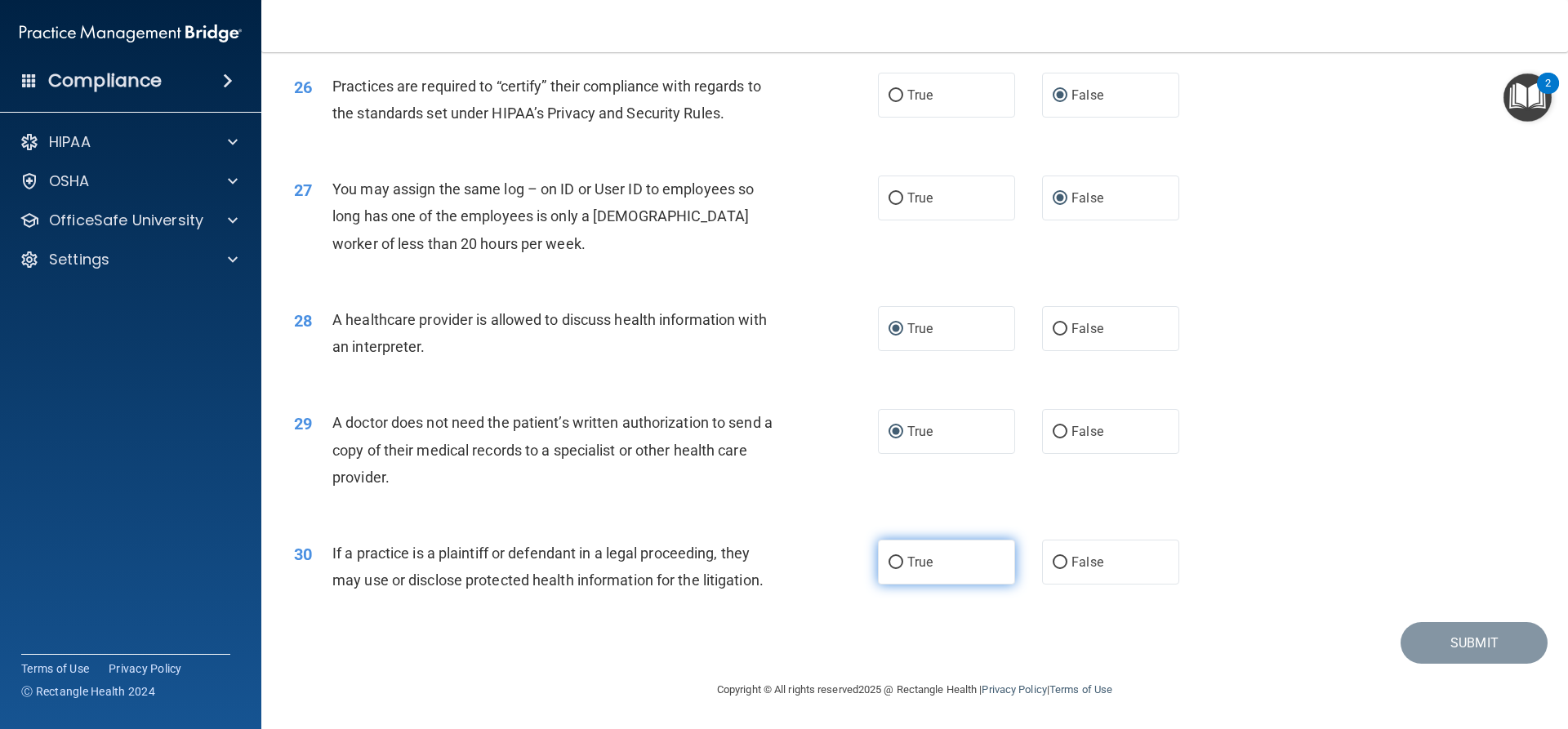
click at [889, 559] on input "True" at bounding box center [896, 563] width 15 height 12
radio input "true"
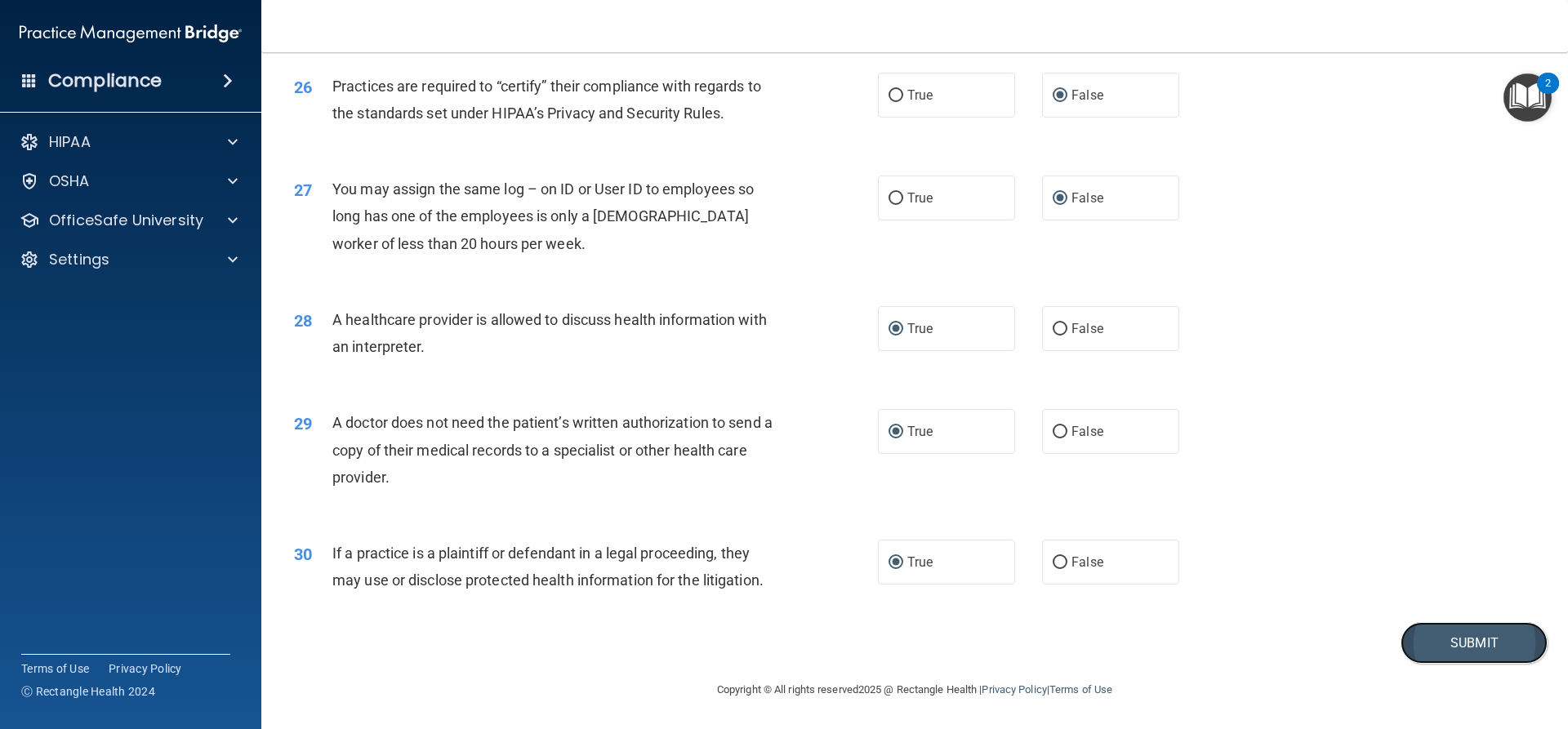
click at [1484, 628] on button "Submit" at bounding box center [1473, 643] width 147 height 41
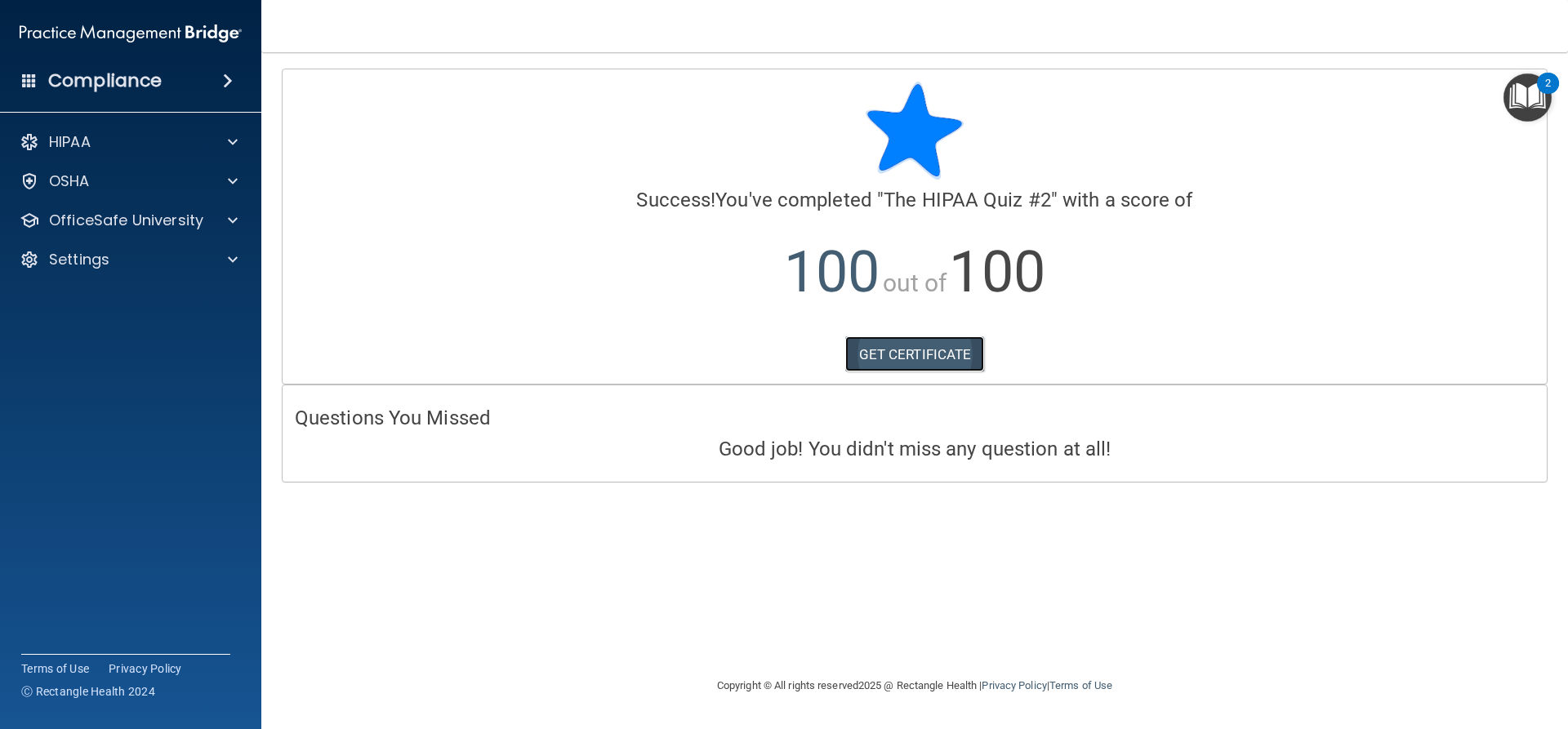
click at [945, 358] on link "GET CERTIFICATE" at bounding box center [915, 355] width 139 height 36
click at [229, 207] on div "OfficeSafe University" at bounding box center [131, 220] width 262 height 33
click at [232, 221] on span at bounding box center [232, 220] width 9 height 20
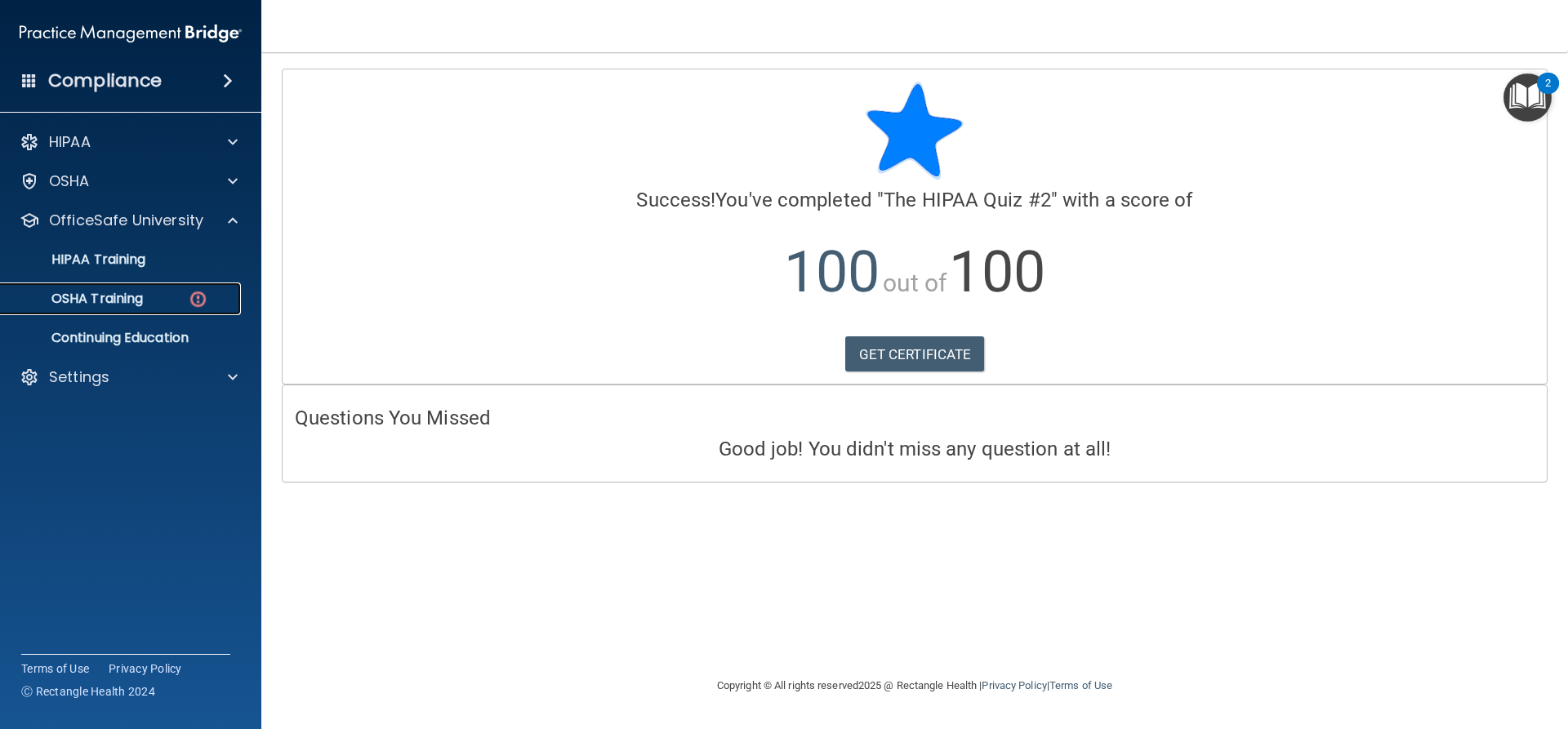
drag, startPoint x: 142, startPoint y: 292, endPoint x: 406, endPoint y: 303, distance: 264.2
click at [143, 292] on p "OSHA Training" at bounding box center [77, 299] width 133 height 16
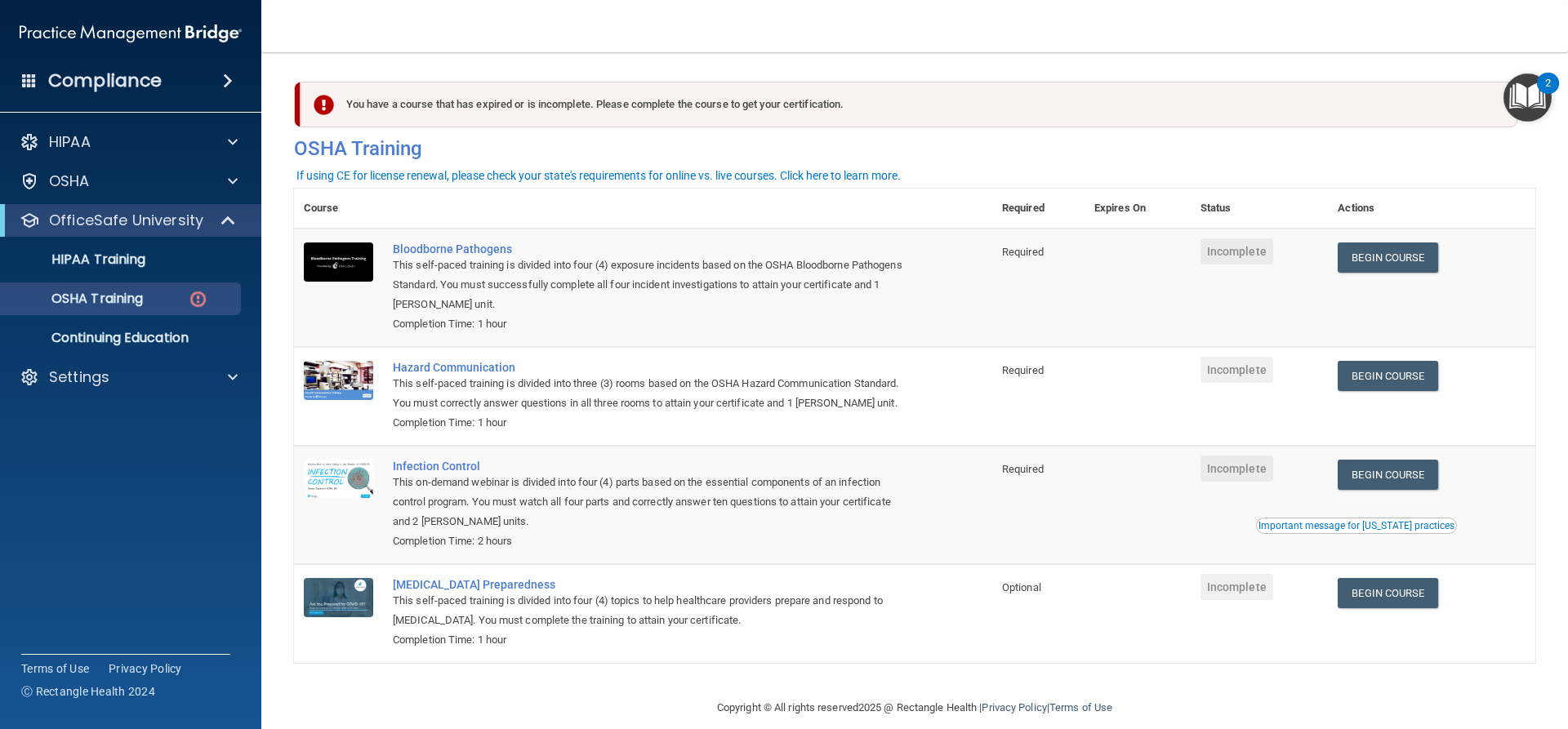
click at [617, 112] on div "You have a course that has expired or is incomplete. Please complete the course…" at bounding box center [908, 104] width 1217 height 46
click at [322, 103] on img at bounding box center [324, 105] width 21 height 21
